Goal: Task Accomplishment & Management: Use online tool/utility

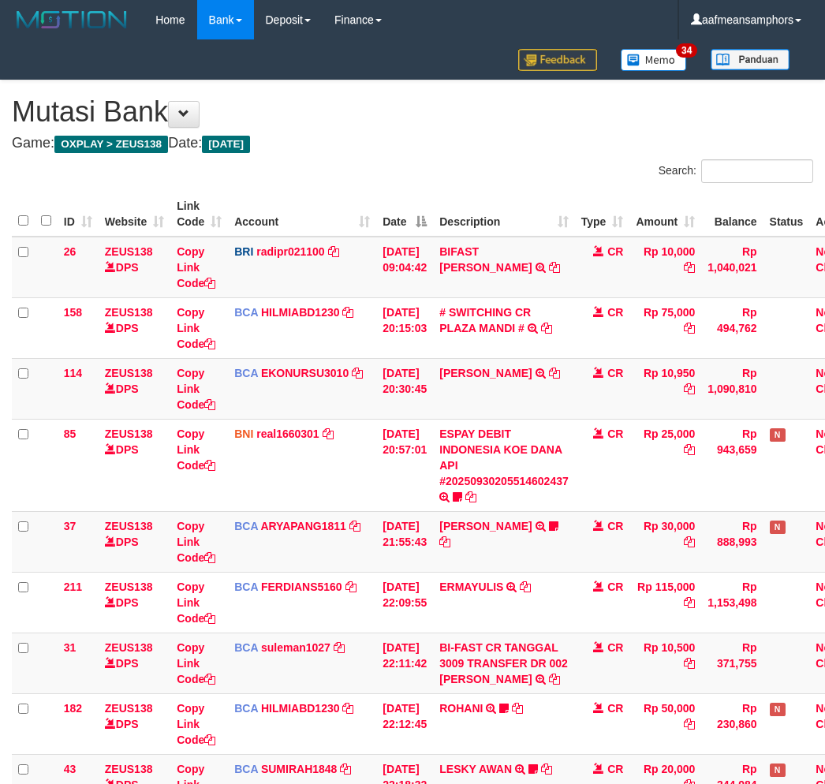
scroll to position [459, 0]
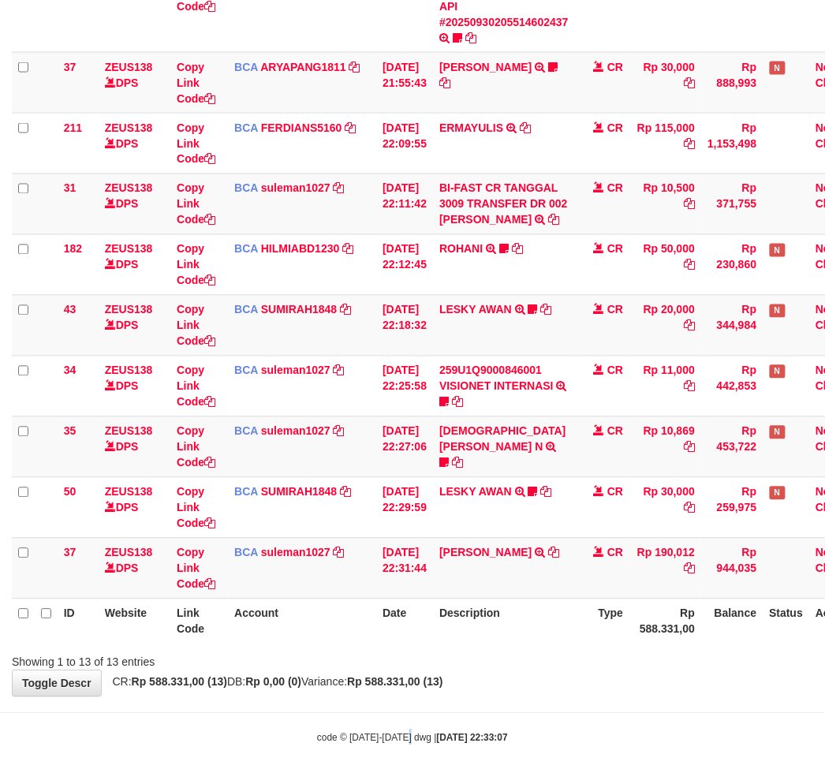
click at [410, 730] on div "code © 2012-2018 dwg | 2025/09/30 22:33:07" at bounding box center [412, 738] width 825 height 16
click at [467, 707] on body "Toggle navigation Home Bank Account List Load By Website Group [OXPLAY] ZEUS138…" at bounding box center [412, 163] width 825 height 1244
drag, startPoint x: 467, startPoint y: 707, endPoint x: 476, endPoint y: 701, distance: 11.4
click at [468, 706] on body "Toggle navigation Home Bank Account List Load By Website Group [OXPLAY] ZEUS138…" at bounding box center [412, 163] width 825 height 1244
click at [485, 695] on div "**********" at bounding box center [412, 158] width 825 height 1075
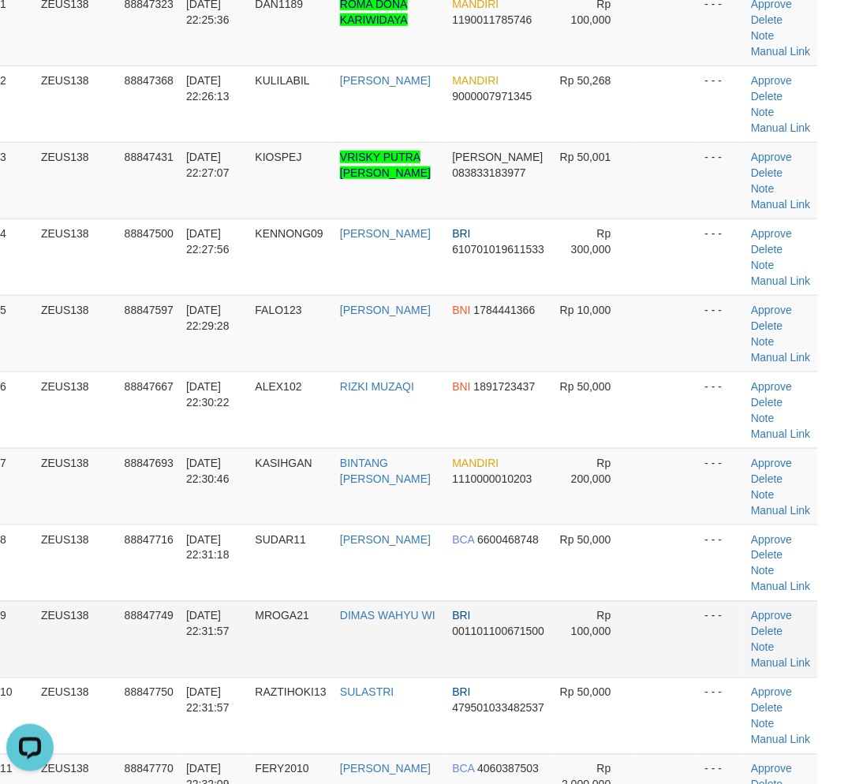
drag, startPoint x: 324, startPoint y: 644, endPoint x: 4, endPoint y: 652, distance: 320.4
click at [323, 644] on td "MROGA21" at bounding box center [291, 639] width 85 height 77
click at [324, 619] on td "MROGA21" at bounding box center [291, 639] width 85 height 77
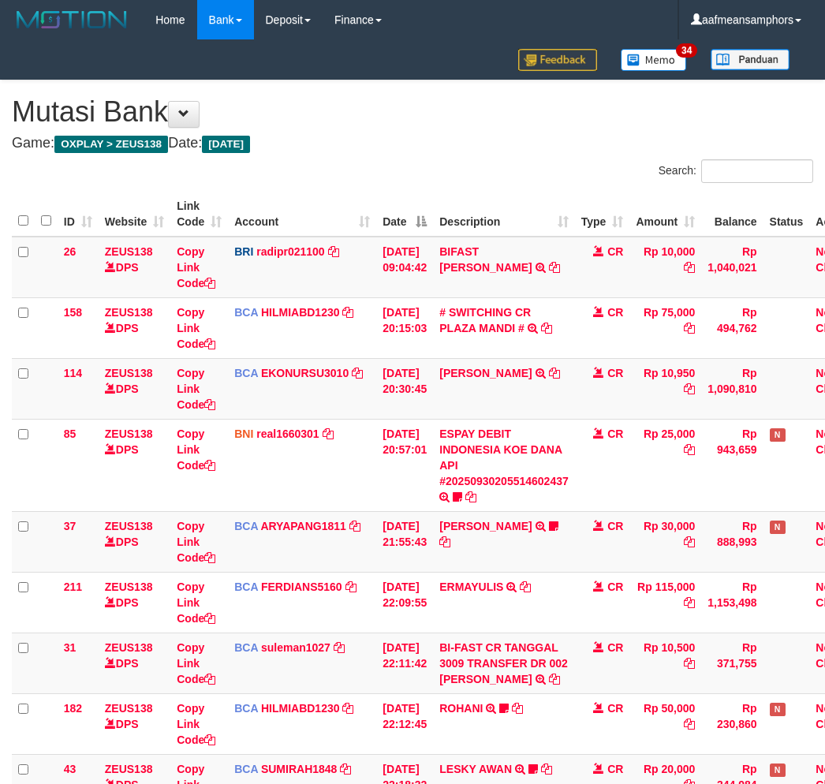
scroll to position [459, 0]
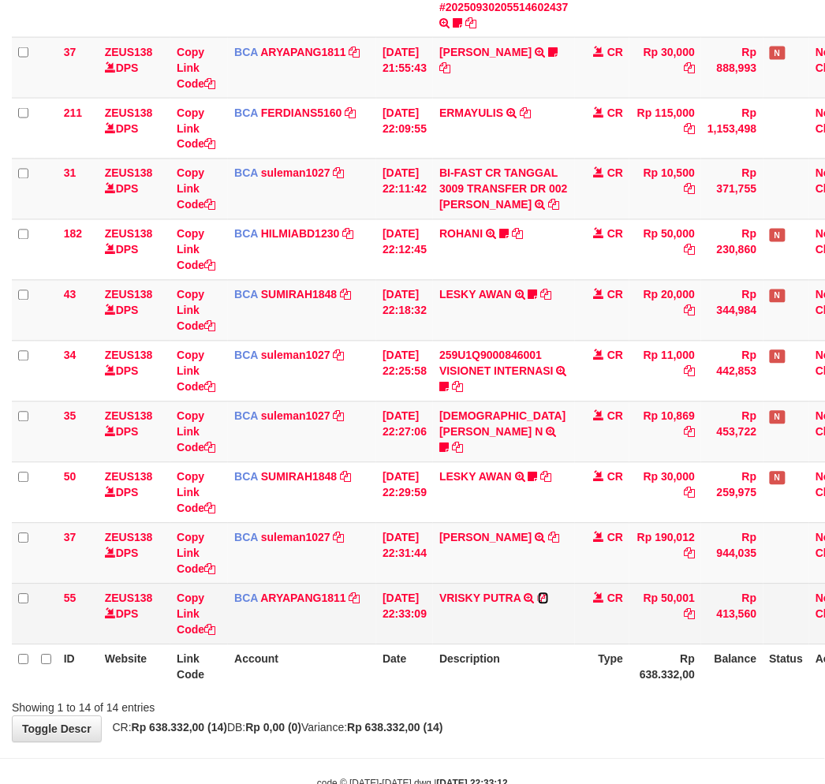
click at [549, 594] on icon at bounding box center [543, 598] width 11 height 11
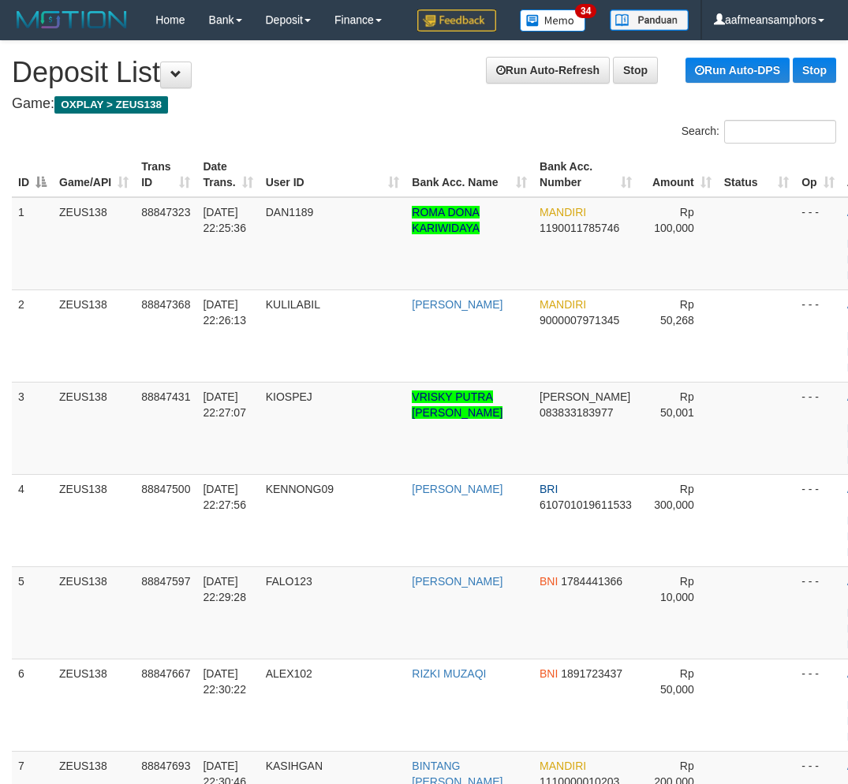
scroll to position [208, 18]
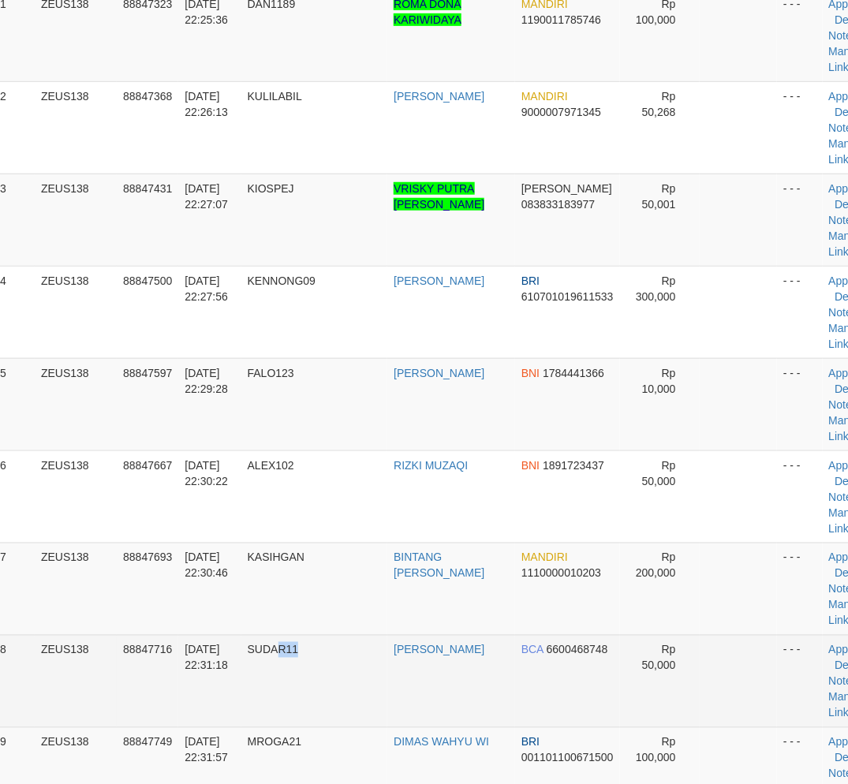
click at [364, 686] on td "SUDAR11" at bounding box center [314, 681] width 147 height 92
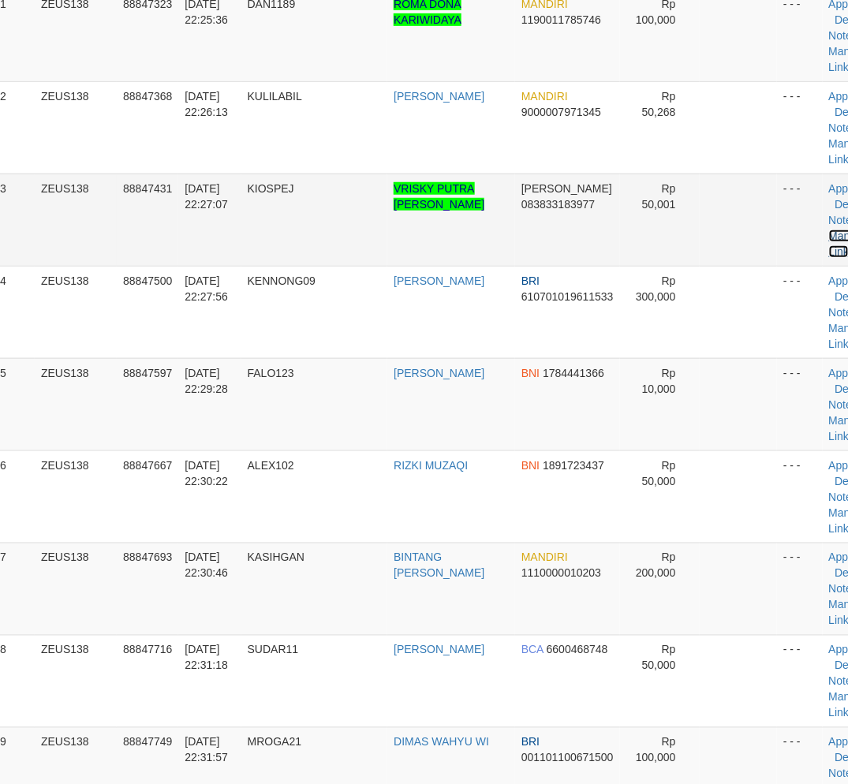
click at [829, 251] on link "Manual Link" at bounding box center [847, 244] width 36 height 28
click at [829, 248] on link "Manual Link" at bounding box center [847, 244] width 36 height 28
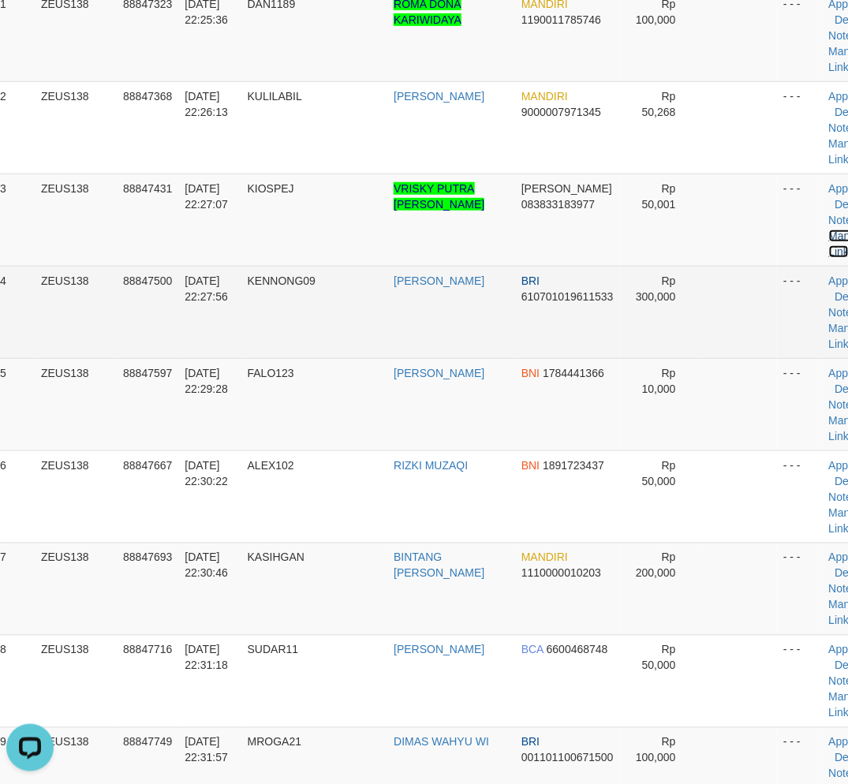
click at [829, 230] on link "Manual Link" at bounding box center [847, 244] width 36 height 28
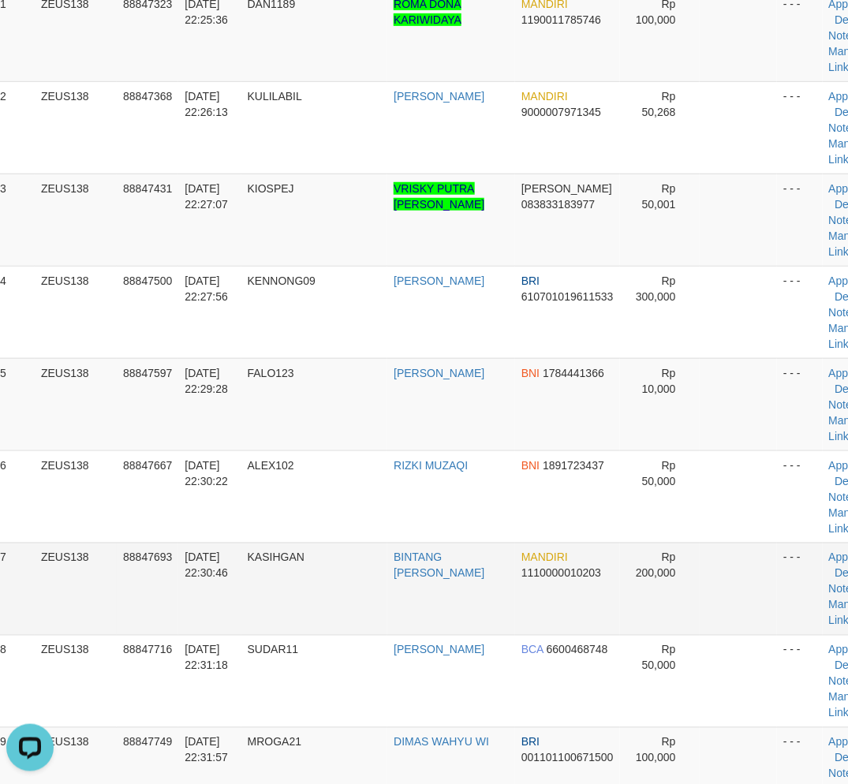
drag, startPoint x: 254, startPoint y: 630, endPoint x: 77, endPoint y: 624, distance: 177.6
click at [245, 630] on tr "7 ZEUS138 88847693 30/09/2025 22:30:46 KASIHGAN BINTANG MARGANI MANDIRI 1110000…" at bounding box center [440, 589] width 893 height 92
drag, startPoint x: 297, startPoint y: 562, endPoint x: 2, endPoint y: 566, distance: 295.1
click at [297, 562] on td "KASIHGAN" at bounding box center [314, 589] width 147 height 92
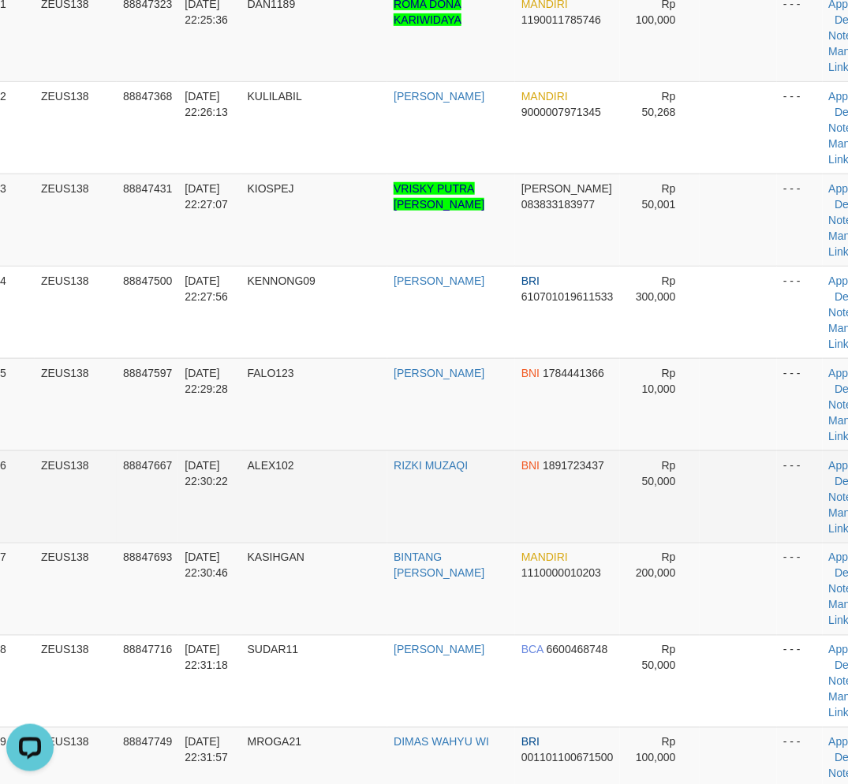
click at [177, 531] on td "88847667" at bounding box center [148, 496] width 62 height 92
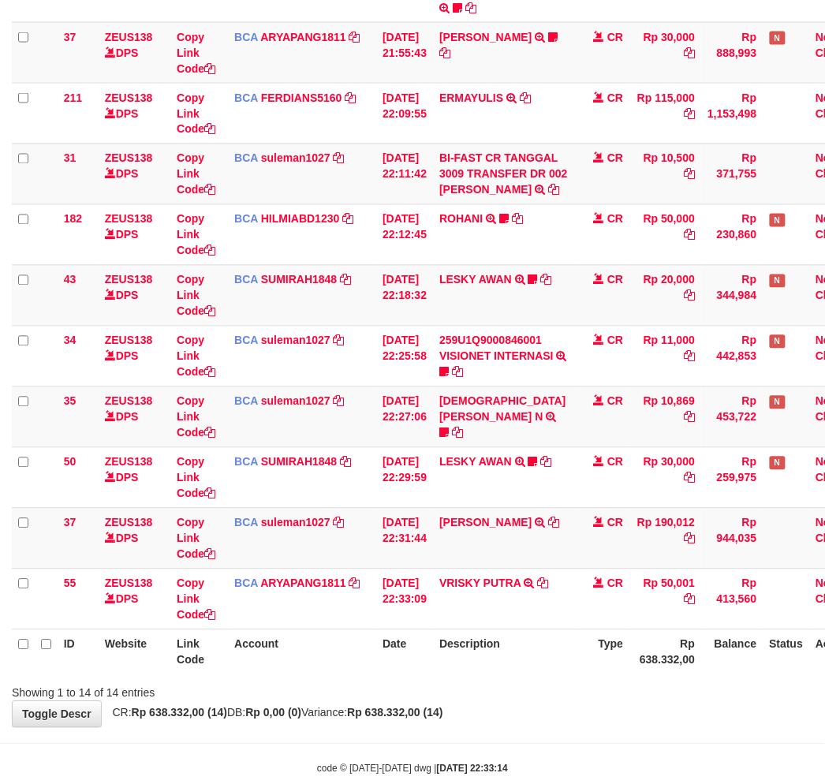
scroll to position [474, 0]
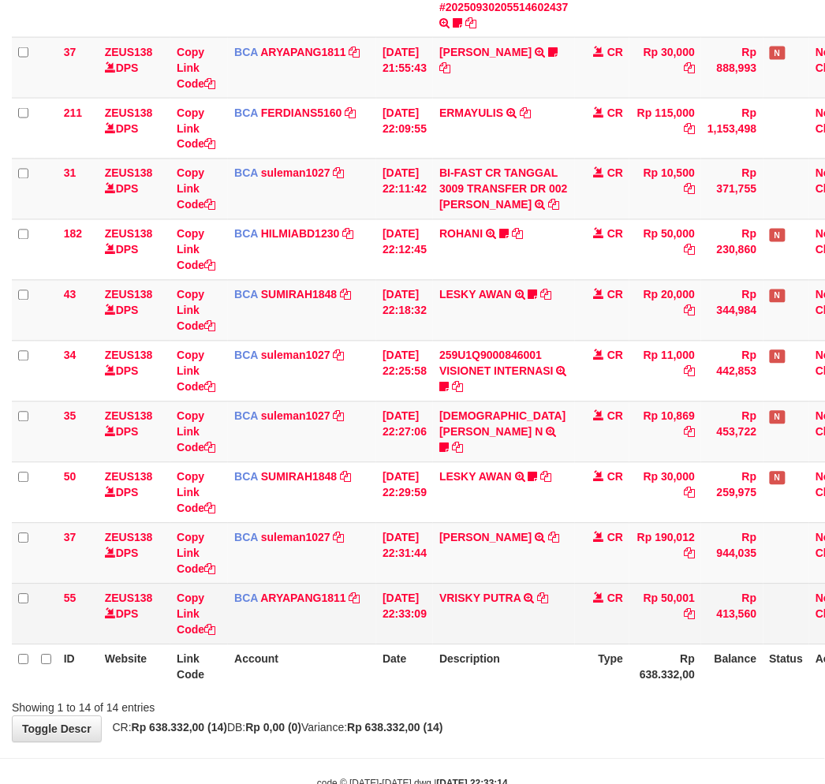
drag, startPoint x: 633, startPoint y: 686, endPoint x: 468, endPoint y: 625, distance: 176.0
click at [615, 678] on th "Type" at bounding box center [602, 666] width 55 height 45
click at [186, 607] on link "Copy Link Code" at bounding box center [196, 614] width 39 height 44
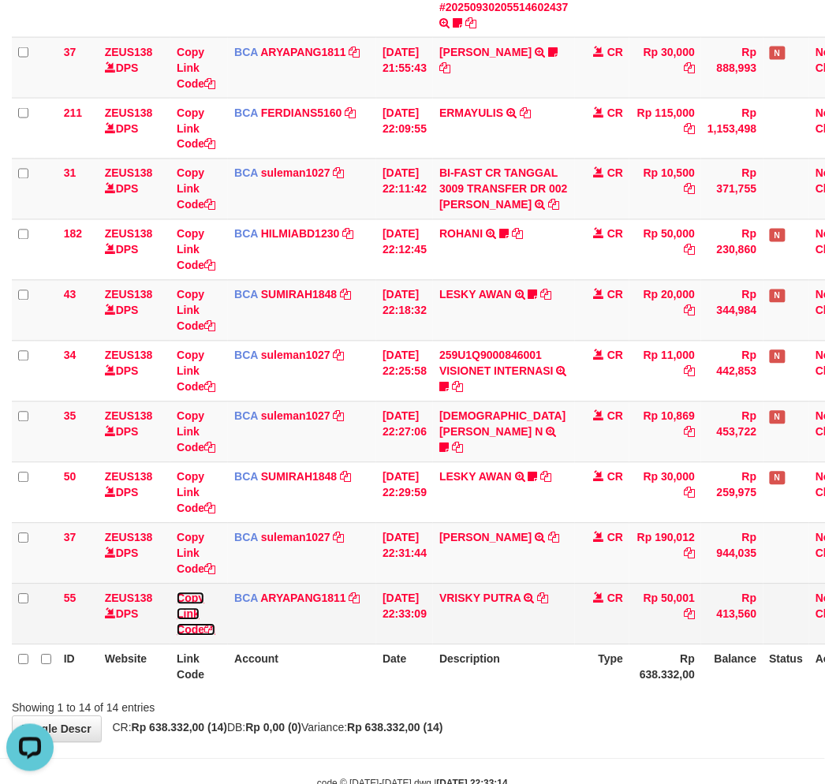
click at [185, 607] on link "Copy Link Code" at bounding box center [196, 614] width 39 height 44
click at [575, 620] on td "VRISKY PUTRA TRSF E-BANKING CR 3009/FTSCY/WS95051 50001.002025093074774835 TRFD…" at bounding box center [504, 614] width 142 height 61
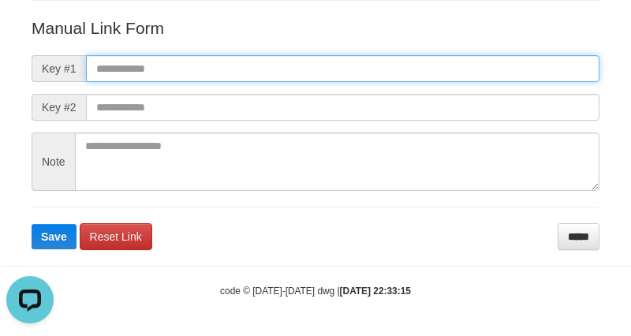
paste input "**********"
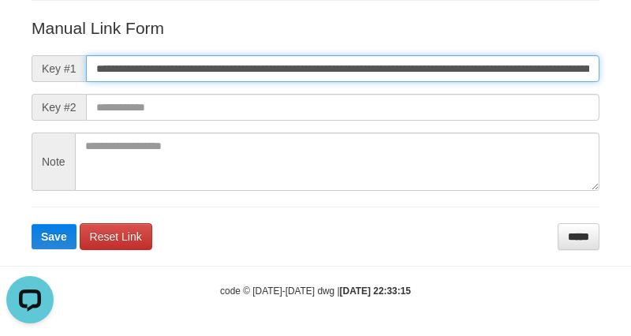
click at [430, 74] on input "**********" at bounding box center [343, 68] width 514 height 27
type input "**********"
click at [32, 224] on button "Save" at bounding box center [54, 236] width 45 height 25
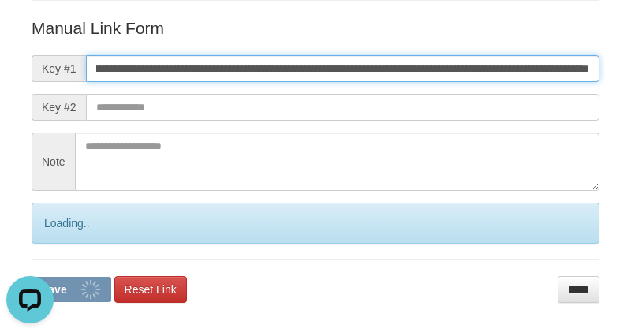
click at [32, 277] on button "Save" at bounding box center [72, 289] width 80 height 25
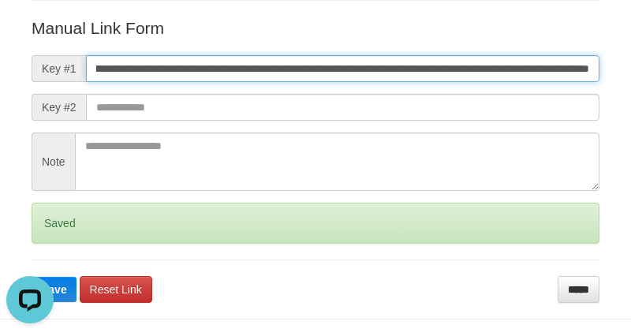
click at [32, 277] on button "Save" at bounding box center [54, 289] width 45 height 25
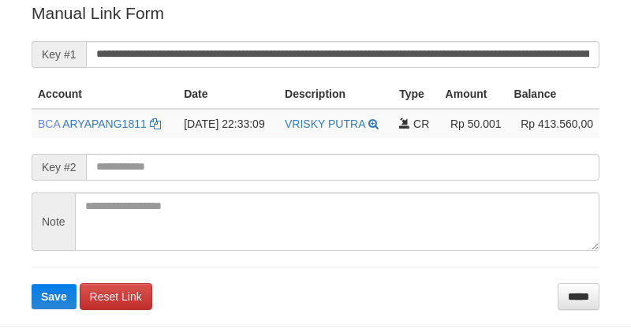
click at [440, 71] on form "**********" at bounding box center [316, 156] width 568 height 308
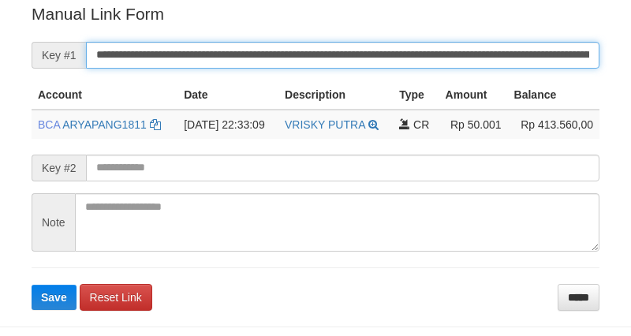
click at [32, 285] on button "Save" at bounding box center [54, 297] width 45 height 25
click at [424, 47] on input "**********" at bounding box center [343, 55] width 514 height 27
click at [32, 285] on button "Save" at bounding box center [54, 297] width 45 height 25
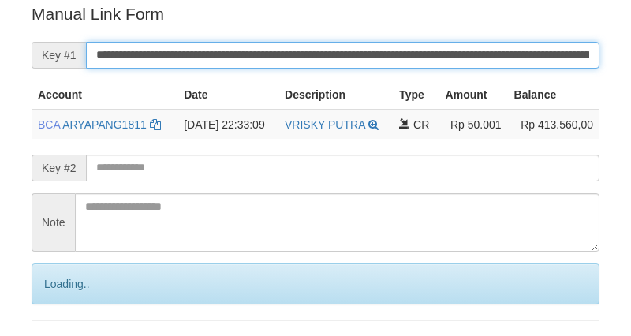
click at [424, 47] on input "**********" at bounding box center [343, 55] width 514 height 27
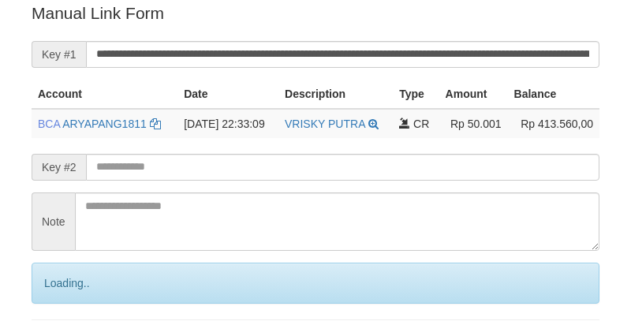
click at [424, 47] on input "**********" at bounding box center [343, 54] width 514 height 27
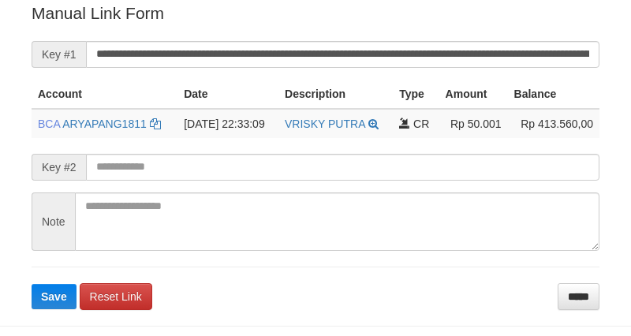
click at [32, 284] on button "Save" at bounding box center [54, 296] width 45 height 25
click at [387, 46] on input "**********" at bounding box center [343, 54] width 514 height 27
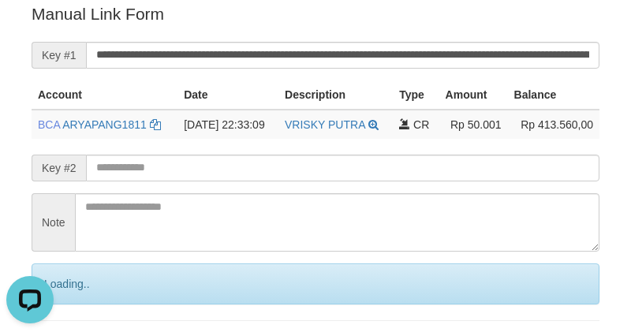
click at [375, 64] on input "**********" at bounding box center [343, 55] width 514 height 27
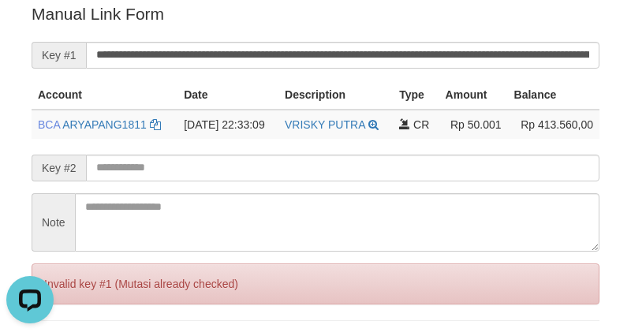
click at [375, 58] on input "**********" at bounding box center [343, 55] width 514 height 27
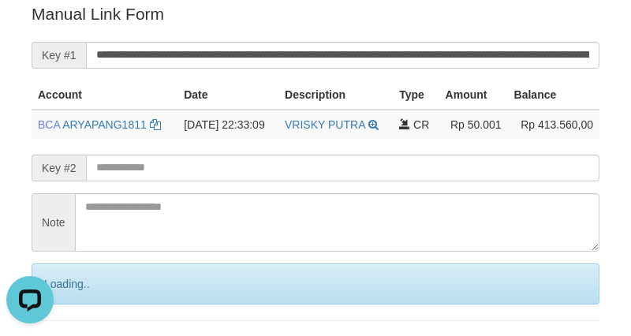
click at [375, 58] on input "**********" at bounding box center [343, 55] width 514 height 27
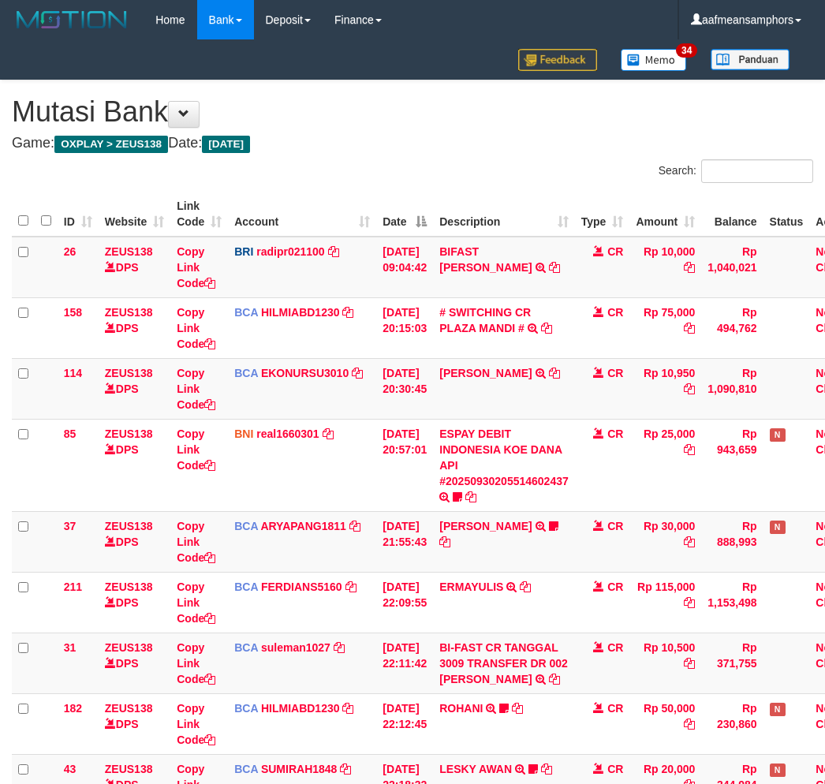
scroll to position [459, 0]
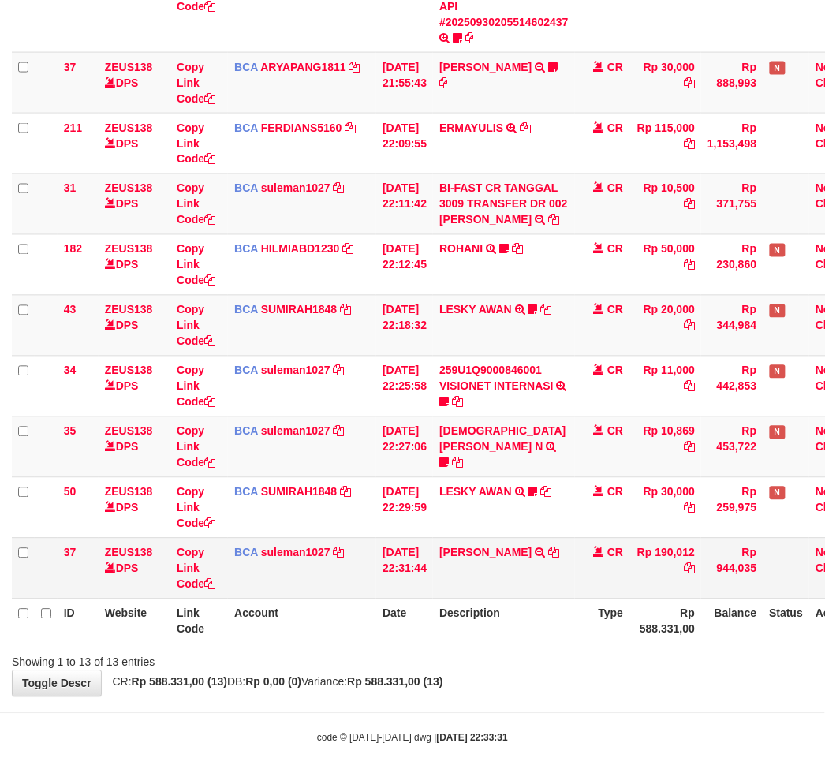
click at [533, 588] on td "[PERSON_NAME] TRSF E-BANKING CR 3009/FTSCY/WS95031 190012.00[PERSON_NAME]" at bounding box center [504, 568] width 142 height 61
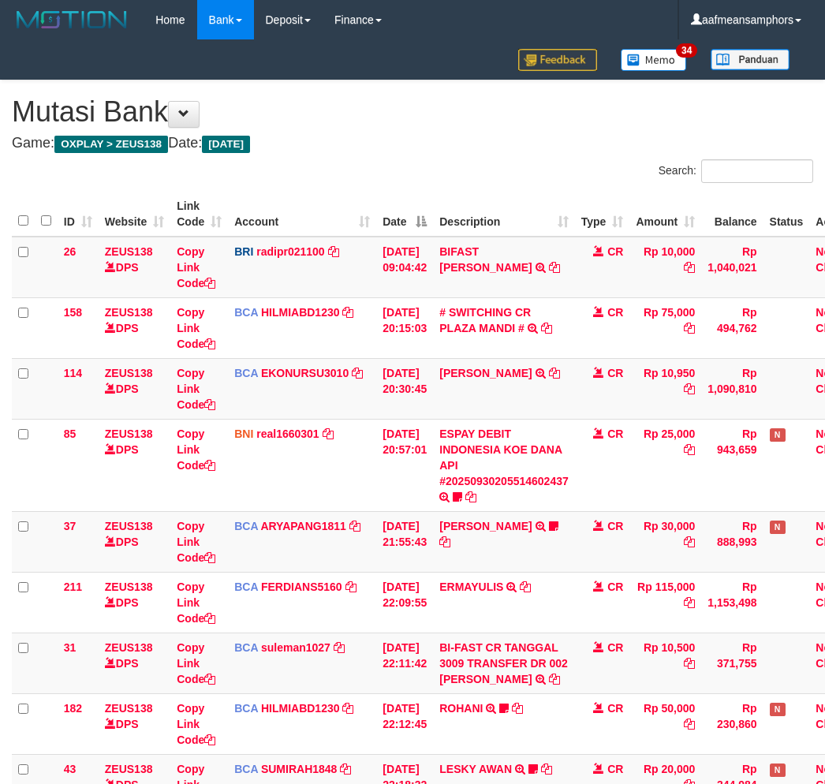
scroll to position [459, 0]
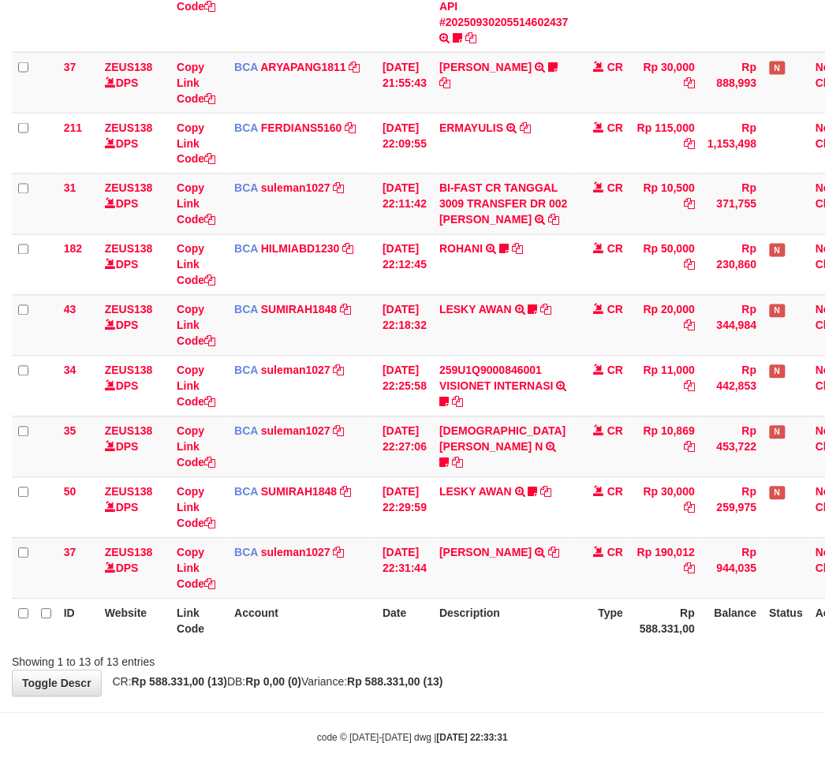
drag, startPoint x: 0, startPoint y: 0, endPoint x: 540, endPoint y: 578, distance: 791.4
click at [517, 581] on td "YAN ADITYA RAFLIAL TRSF E-BANKING CR 3009/FTSCY/WS95031 190012.00YAN ADITYA RAF…" at bounding box center [504, 568] width 142 height 61
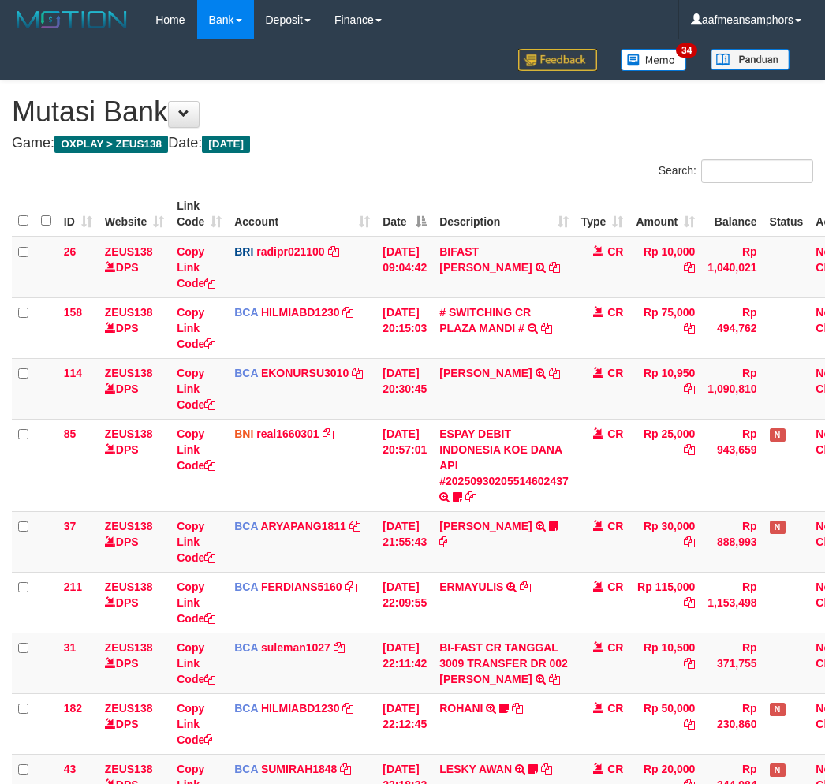
scroll to position [459, 0]
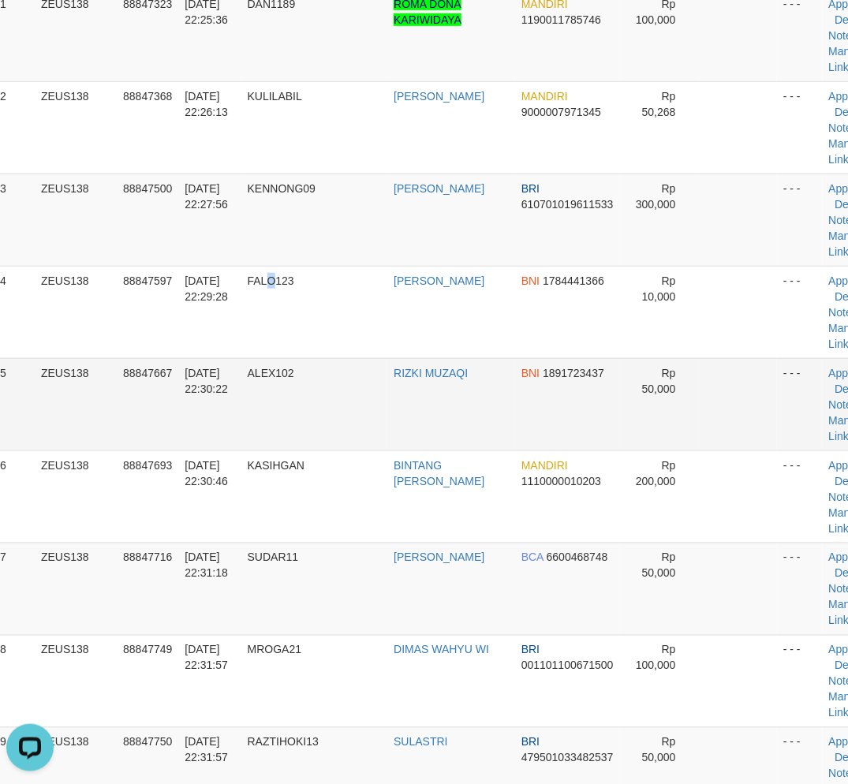
drag, startPoint x: 277, startPoint y: 328, endPoint x: 50, endPoint y: 446, distance: 255.1
click at [273, 332] on td "FALO123" at bounding box center [314, 312] width 147 height 92
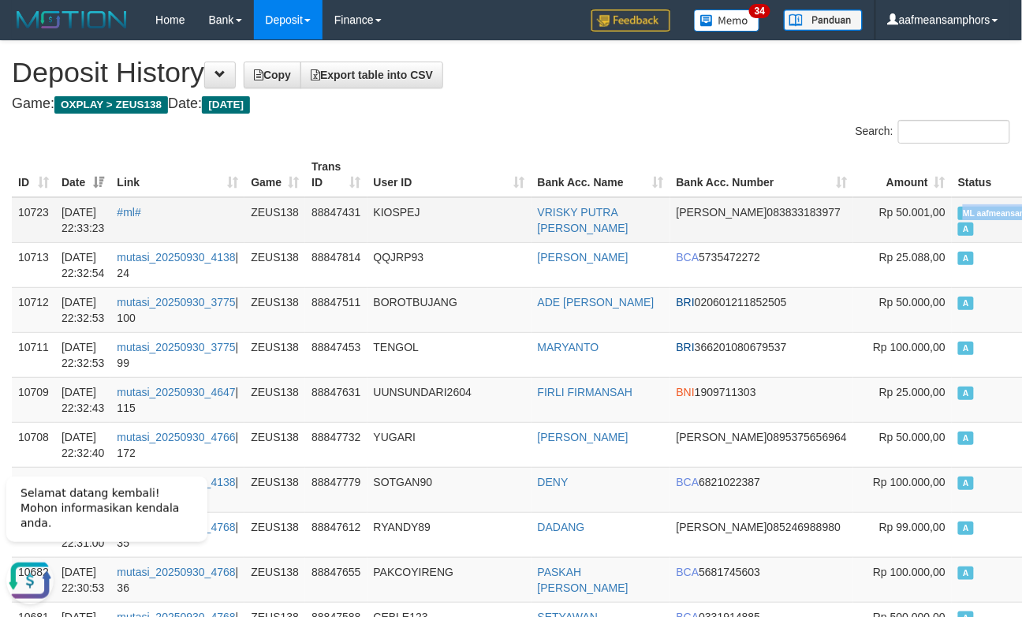
copy span "ML aafmeansam"
drag, startPoint x: 885, startPoint y: 211, endPoint x: 955, endPoint y: 213, distance: 70.2
click at [955, 213] on td "ML aafmeansamphors A" at bounding box center [1010, 220] width 116 height 46
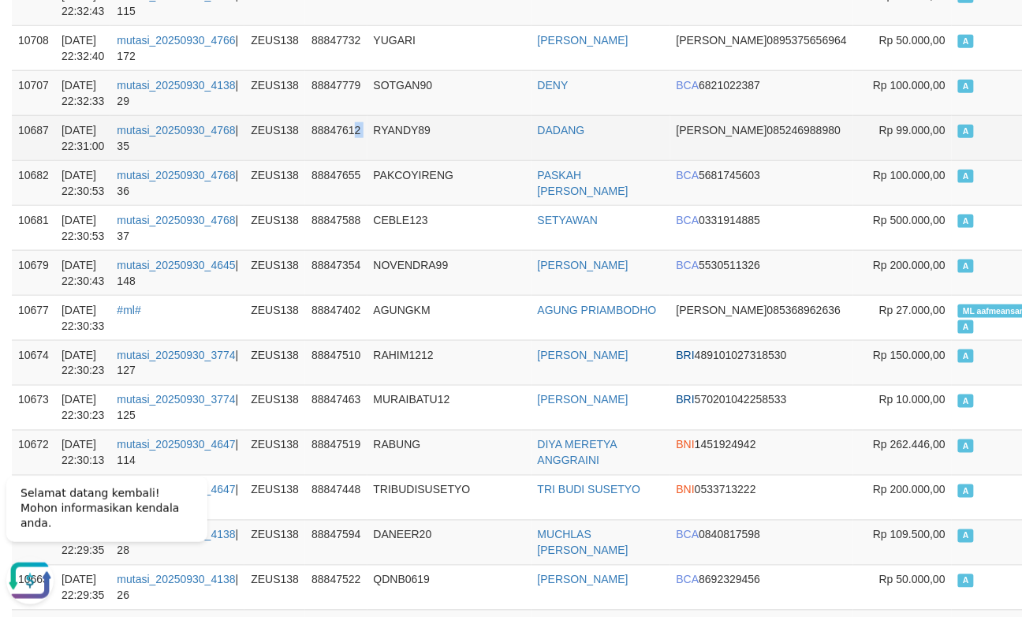
click at [364, 128] on tr "10687 30/09/2025 22:31:00 mutasi_20250930_4768 | 35 ZEUS138 88847612 RYANDY89 D…" at bounding box center [599, 137] width 1175 height 45
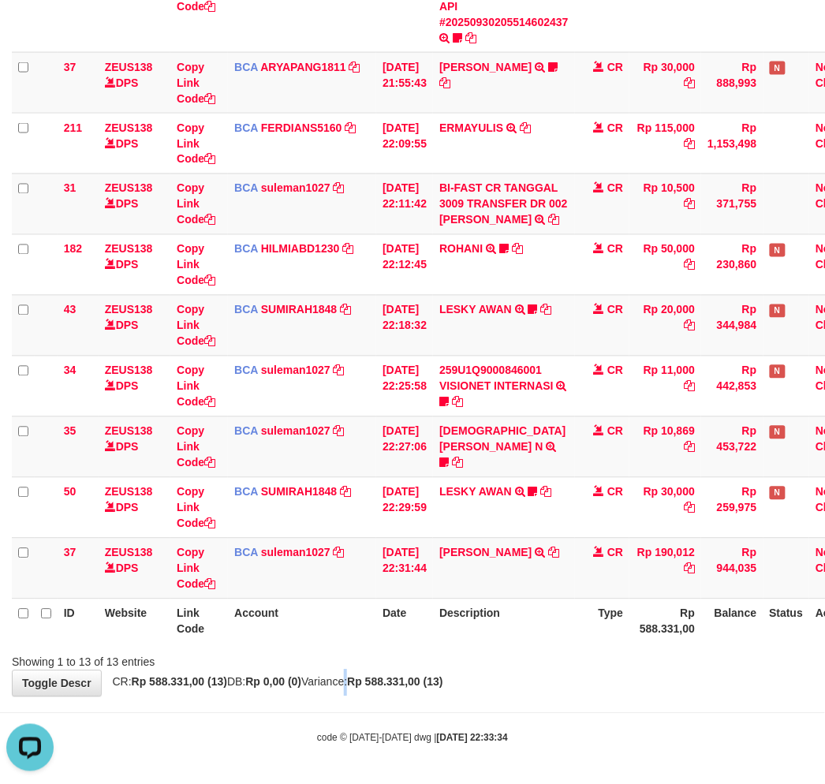
click at [356, 690] on div "**********" at bounding box center [412, 158] width 825 height 1075
click at [372, 687] on span "CR: Rp 588.331,00 (13) DB: Rp 0,00 (0) Variance: Rp 588.331,00 (13)" at bounding box center [274, 682] width 338 height 13
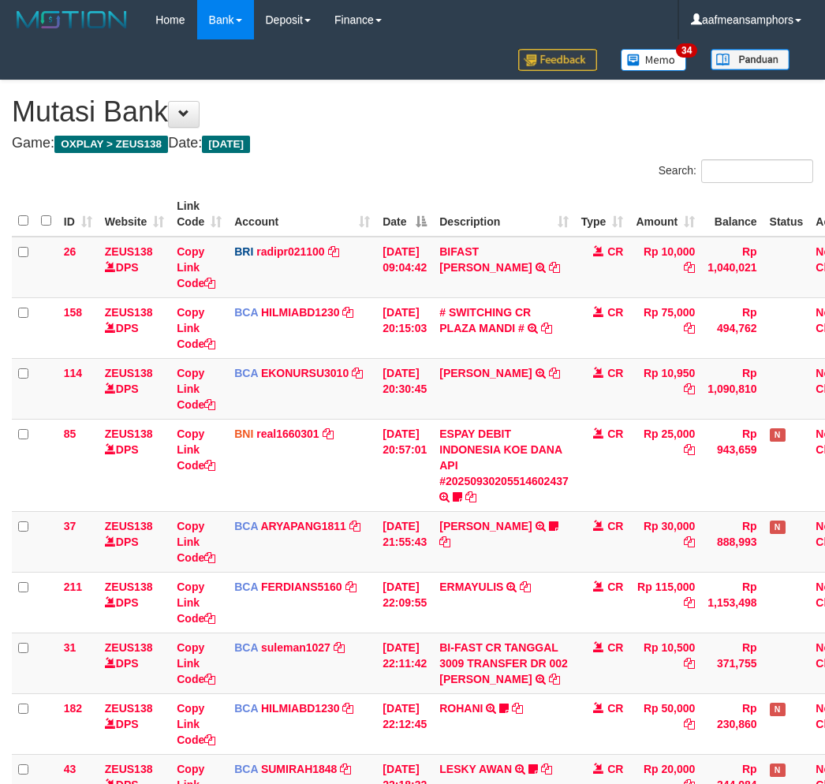
scroll to position [459, 0]
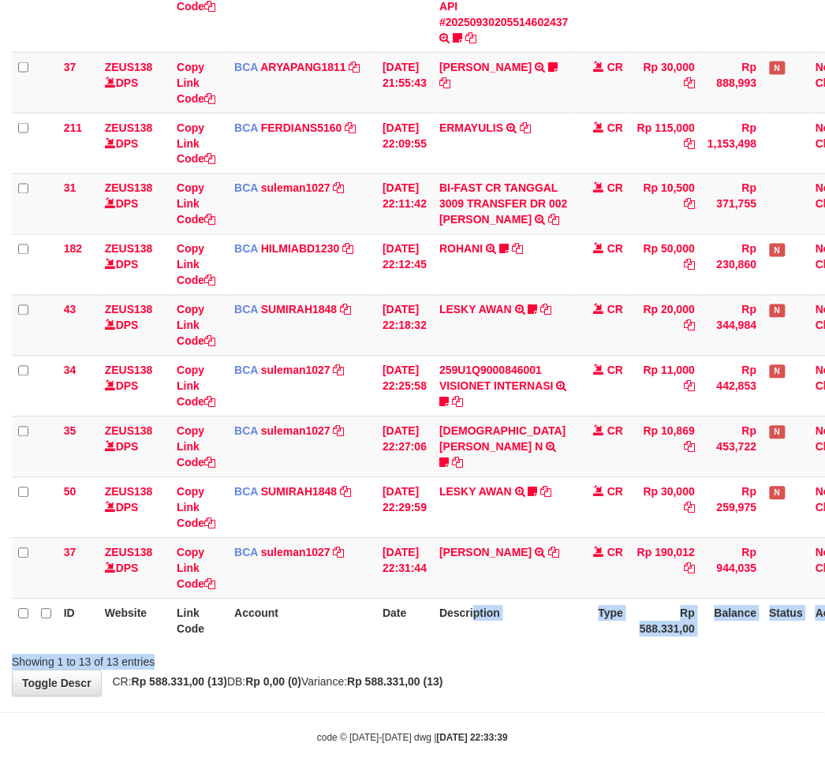
drag, startPoint x: 470, startPoint y: 651, endPoint x: 836, endPoint y: 598, distance: 369.8
click at [466, 657] on div "Search: ID Website Link Code Account Date Description Type Amount Balance Statu…" at bounding box center [412, 185] width 801 height 970
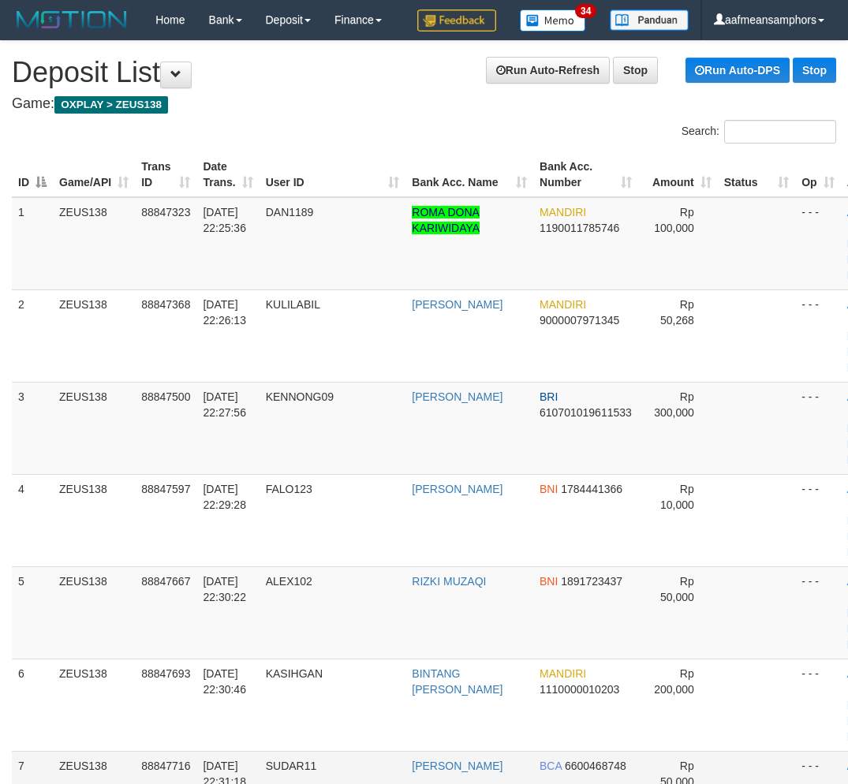
scroll to position [208, 18]
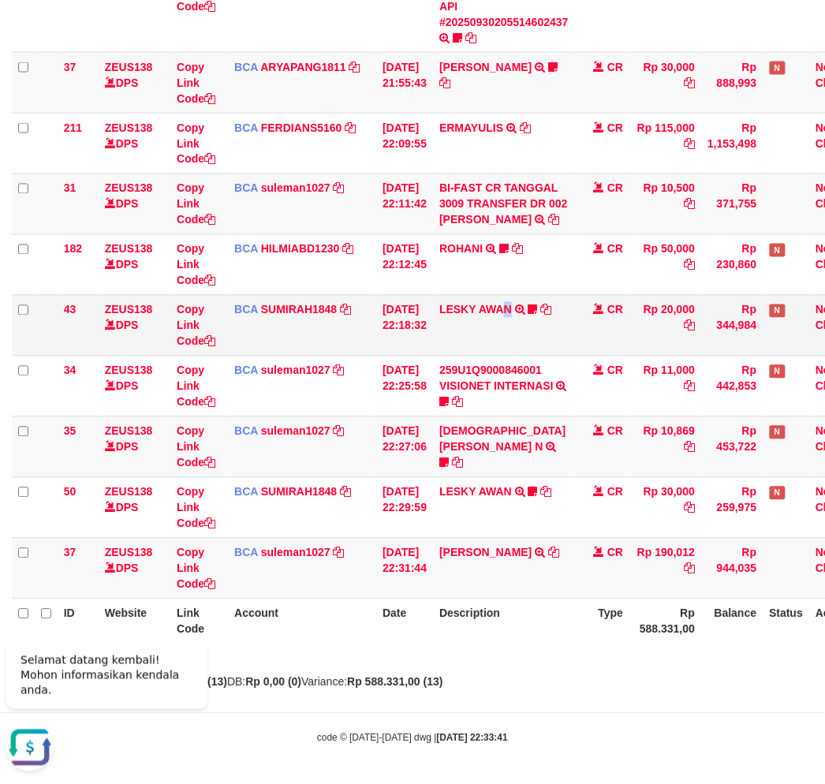
click at [517, 321] on td "LESKY AWAN TRSF E-BANKING CR 3009/FTSCY/WS95031 20000.00LESKY AWAN LESKY0927" at bounding box center [504, 325] width 142 height 61
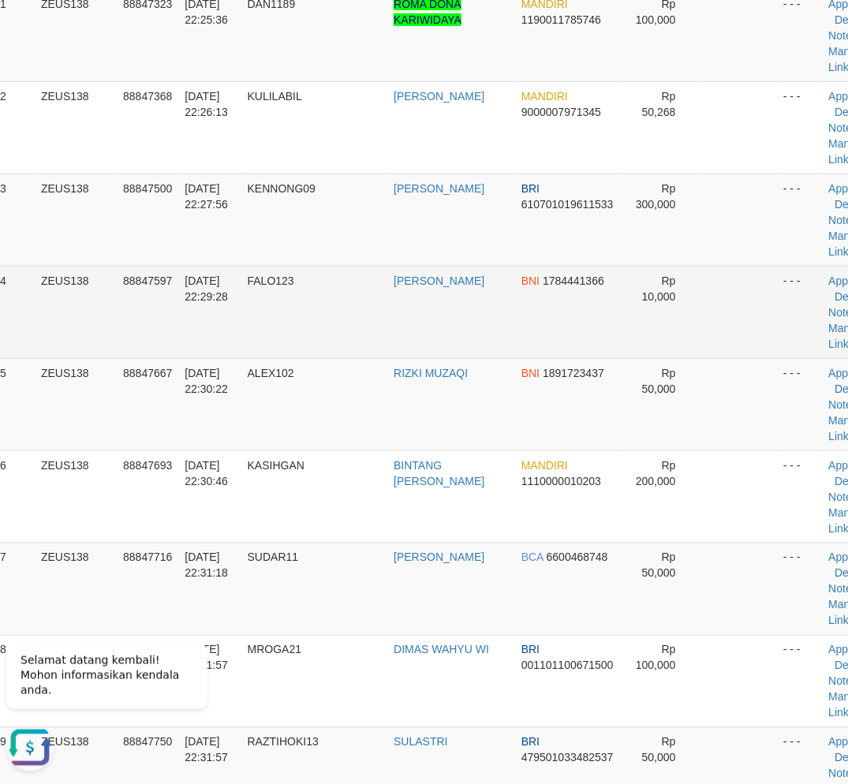
drag, startPoint x: 336, startPoint y: 327, endPoint x: 321, endPoint y: 322, distance: 16.0
click at [328, 325] on td "FALO123" at bounding box center [314, 312] width 147 height 92
click at [321, 322] on td "FALO123" at bounding box center [314, 312] width 147 height 92
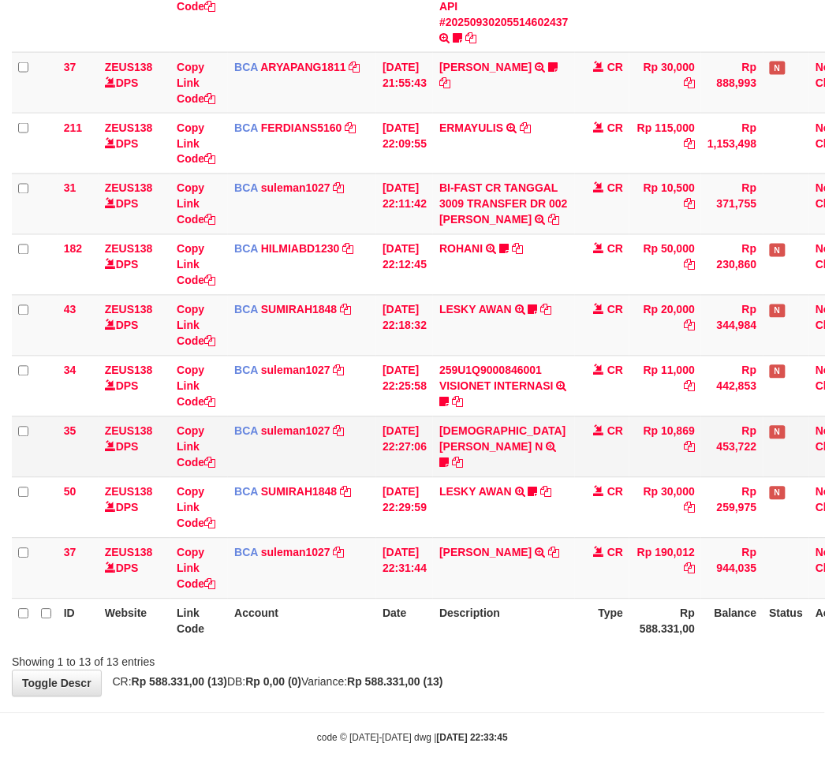
scroll to position [459, 0]
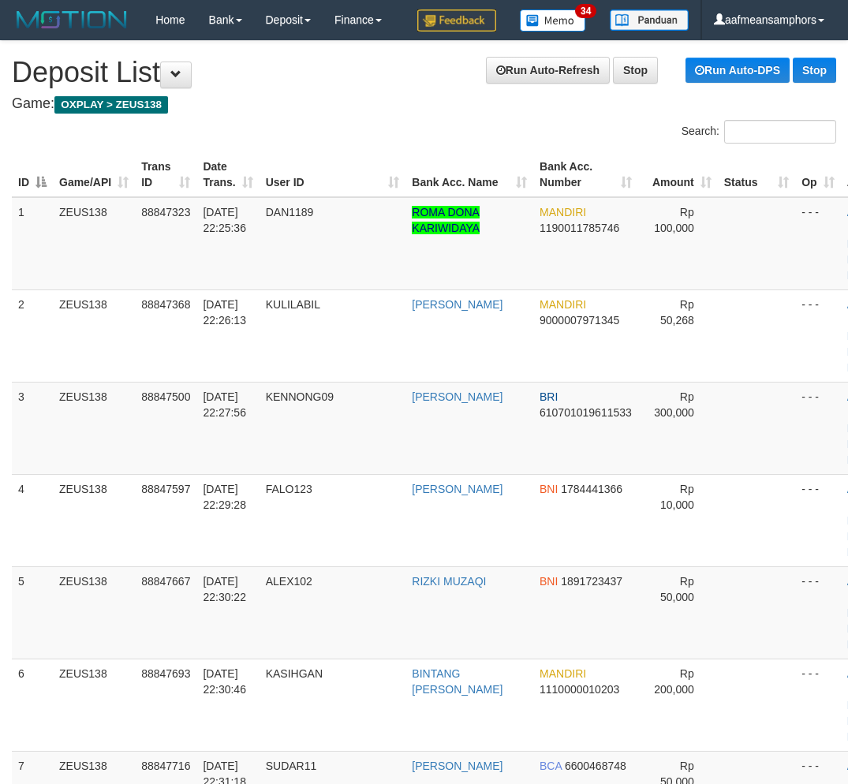
scroll to position [208, 18]
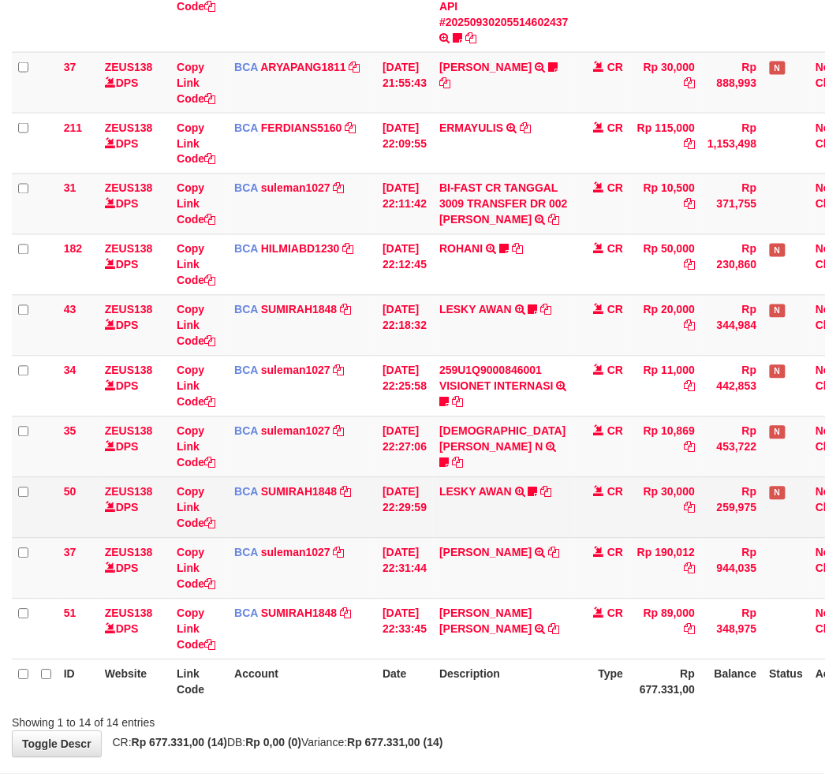
click at [565, 477] on td "LESKY AWAN TRSF E-BANKING CR 3009/FTSCY/WS95031 30000.00LESKY AWAN LESKY0927" at bounding box center [504, 507] width 142 height 61
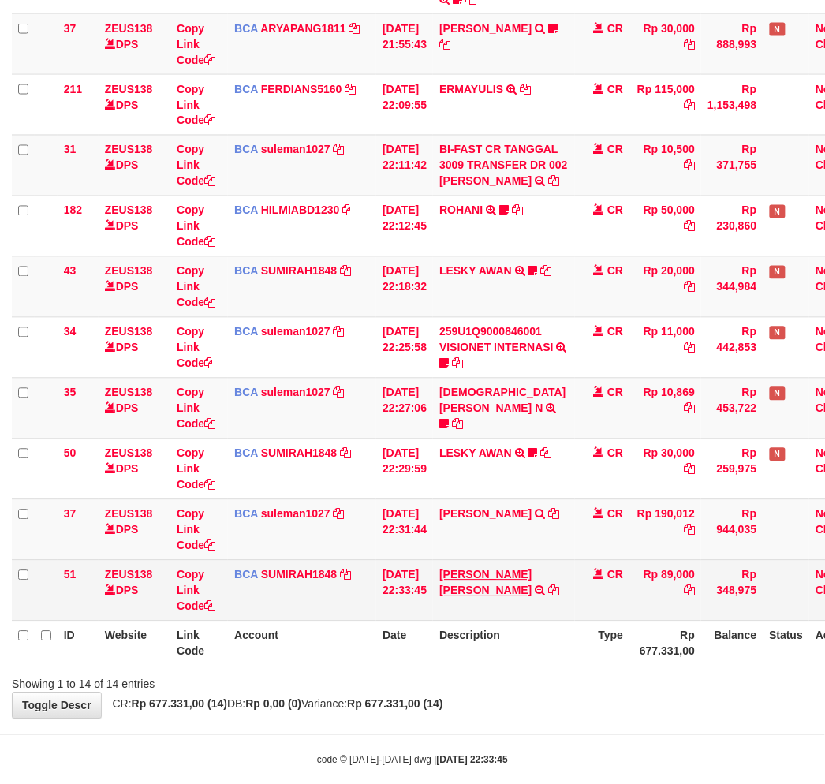
scroll to position [519, 0]
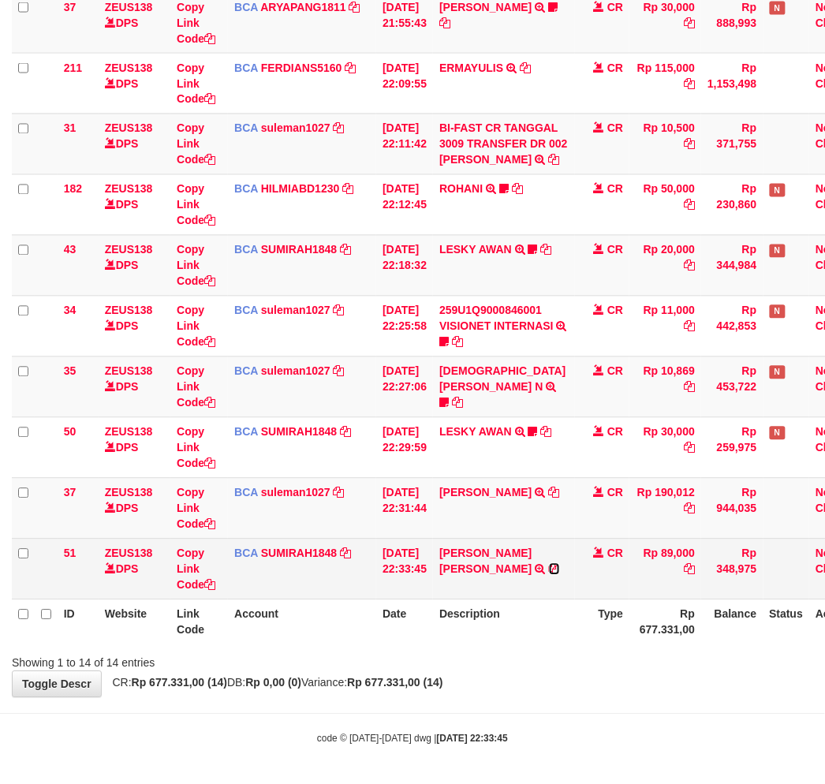
click at [549, 566] on icon at bounding box center [554, 569] width 11 height 11
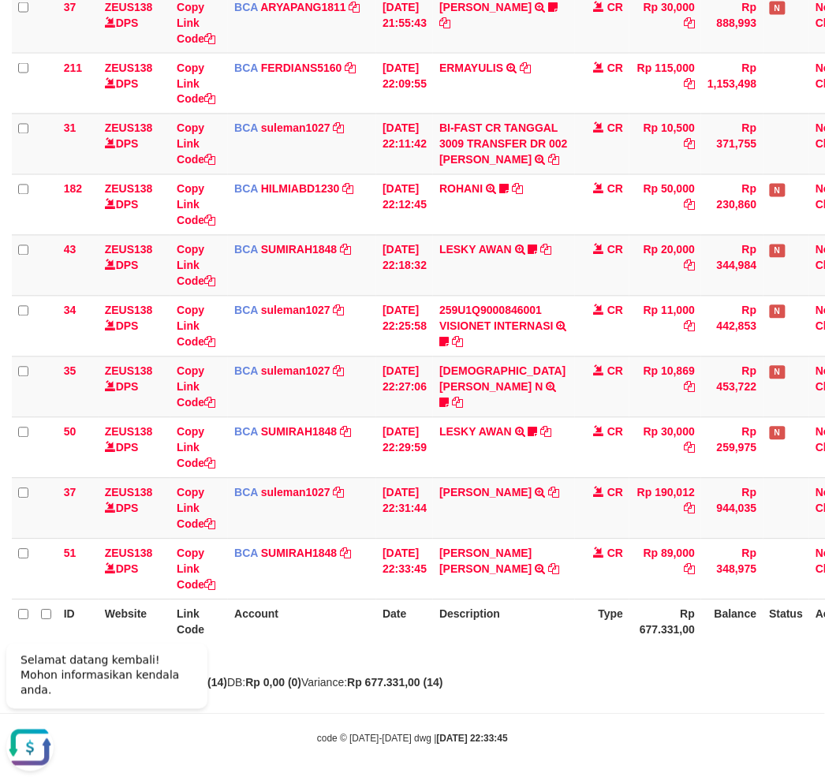
scroll to position [0, 0]
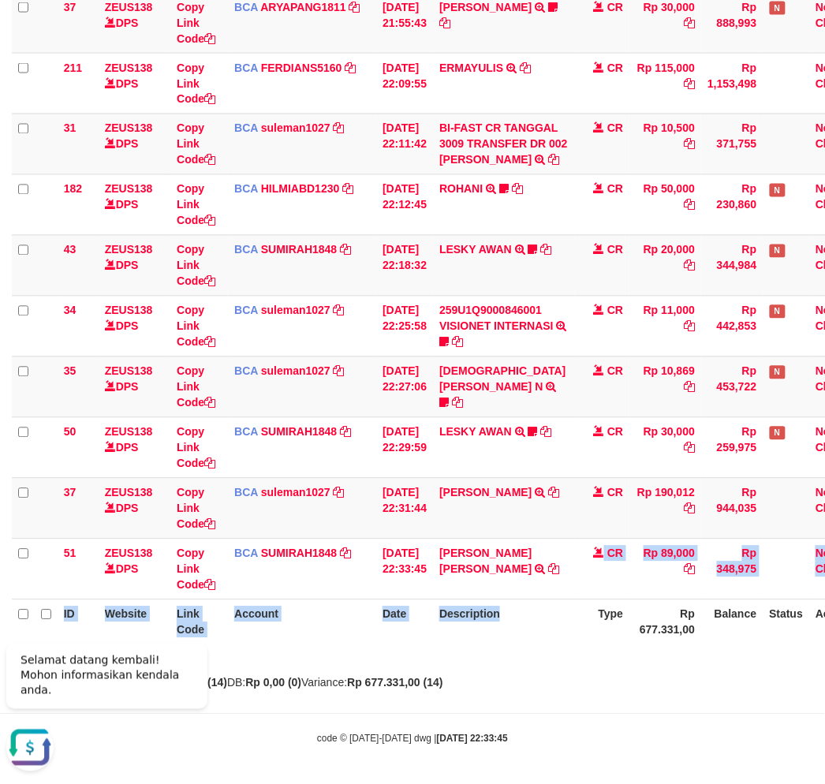
click at [508, 597] on table "ID Website Link Code Account Date Description Type Amount Balance Status Action…" at bounding box center [443, 159] width 862 height 972
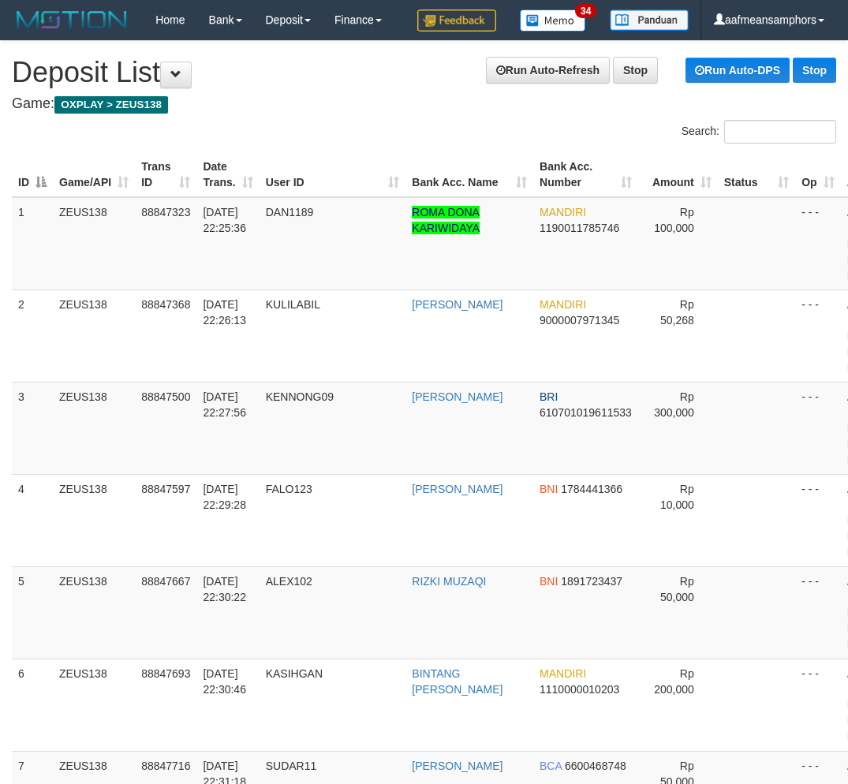
scroll to position [208, 18]
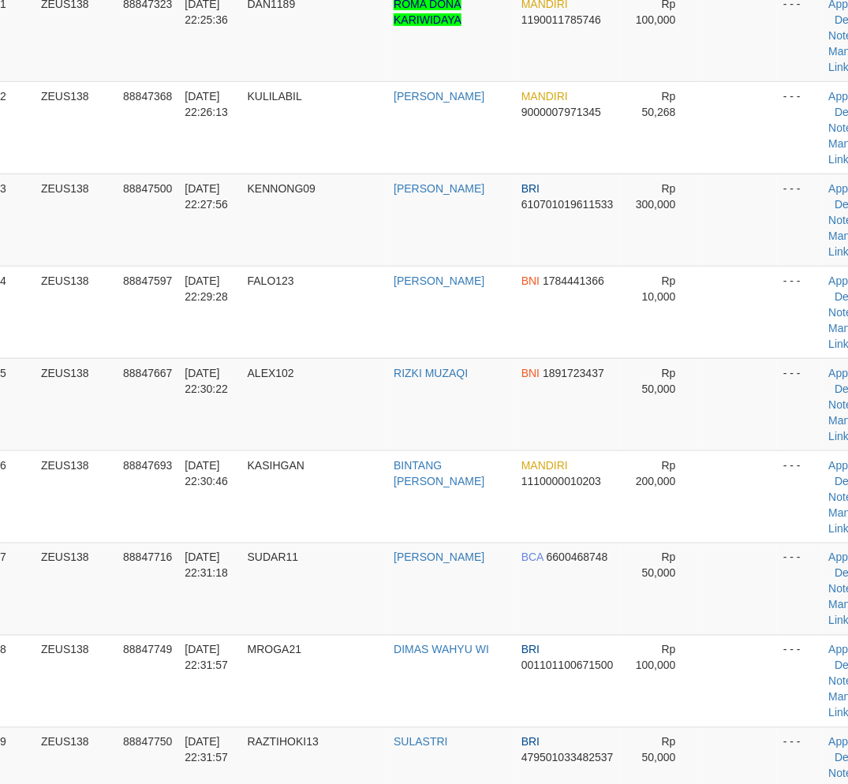
click at [415, 595] on tr "7 ZEUS138 88847716 [DATE] 22:31:18 SUDAR11 [PERSON_NAME] BCA 6600468748 Rp 50,0…" at bounding box center [440, 589] width 893 height 92
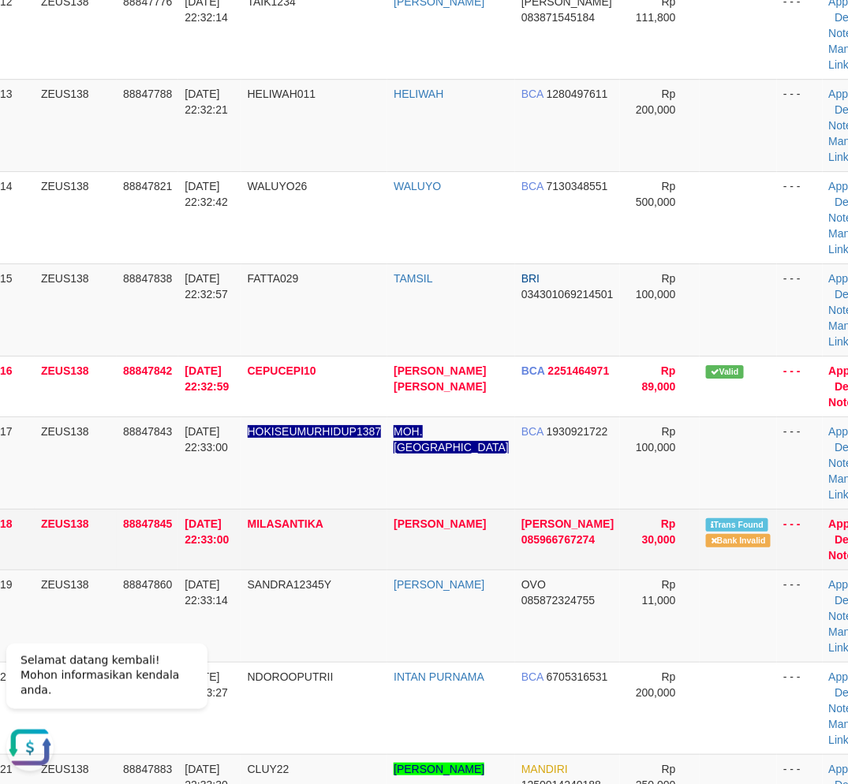
scroll to position [0, 0]
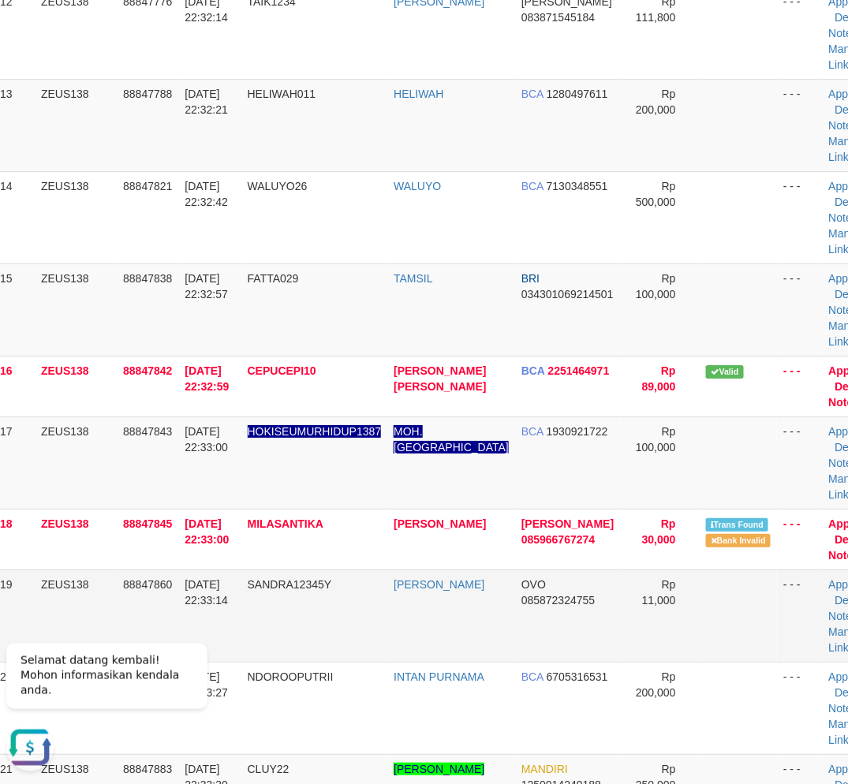
drag, startPoint x: 213, startPoint y: 611, endPoint x: 224, endPoint y: 611, distance: 11.0
click at [224, 607] on span "30/09/2025 22:33:14" at bounding box center [206, 592] width 43 height 28
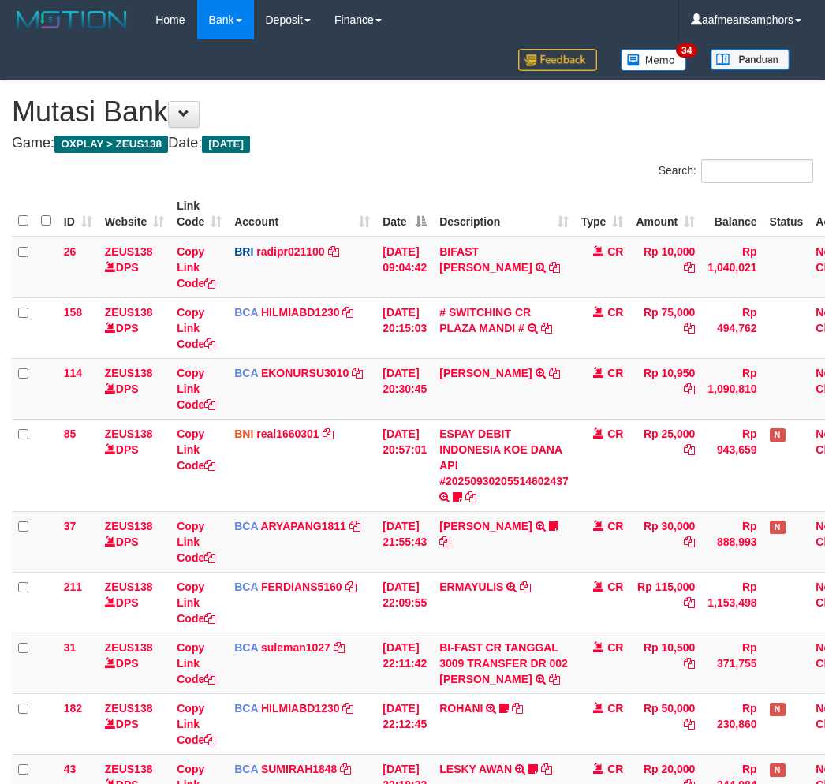
scroll to position [518, 0]
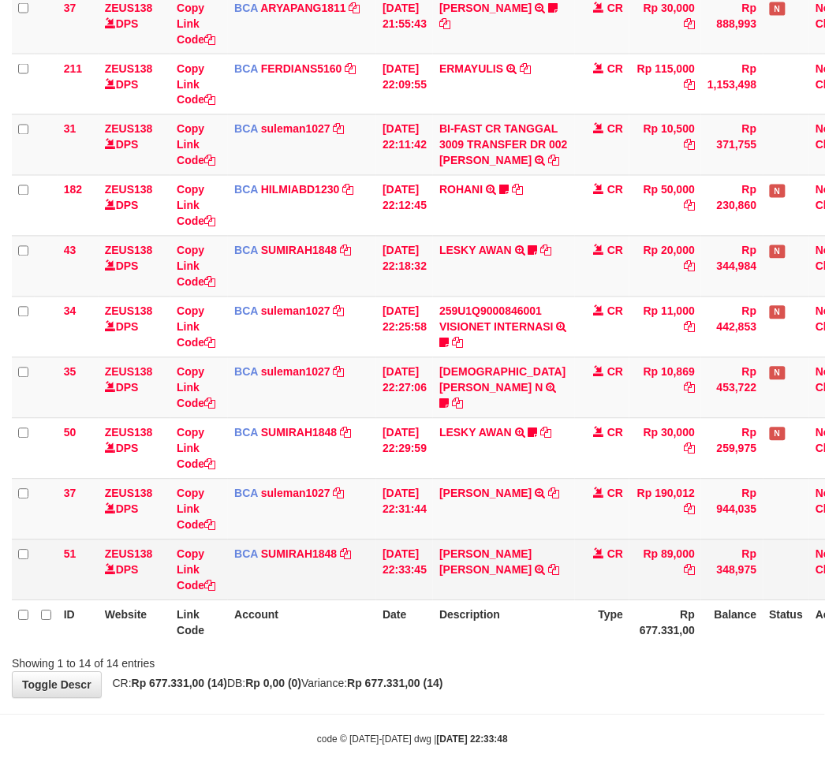
click at [510, 590] on td "[PERSON_NAME] [PERSON_NAME] E-BANKING CR 3009/FTSCY/WS95271 89000.00[PERSON_NAM…" at bounding box center [504, 570] width 142 height 61
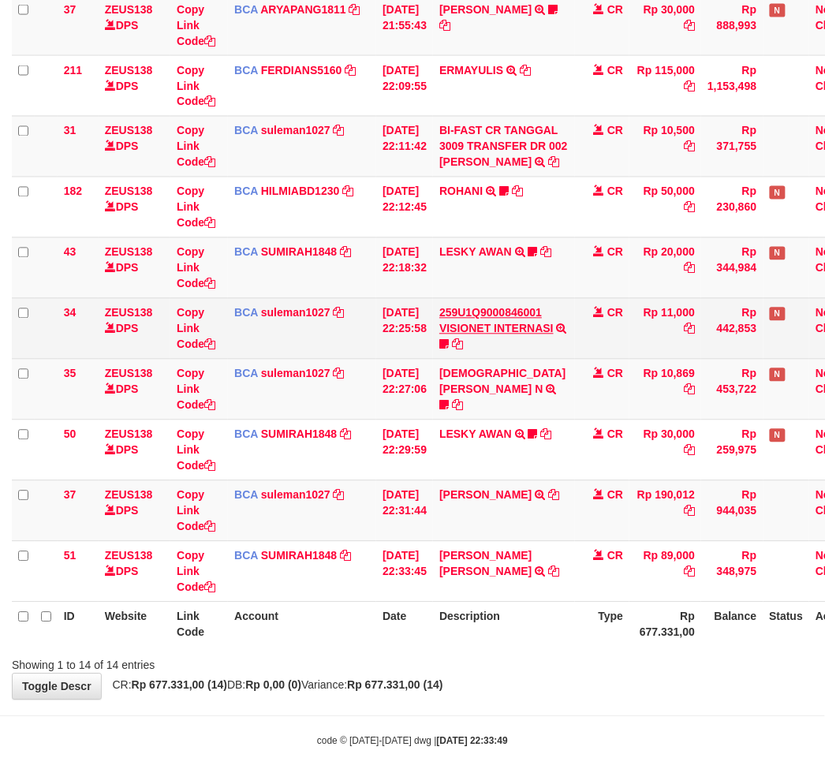
scroll to position [519, 0]
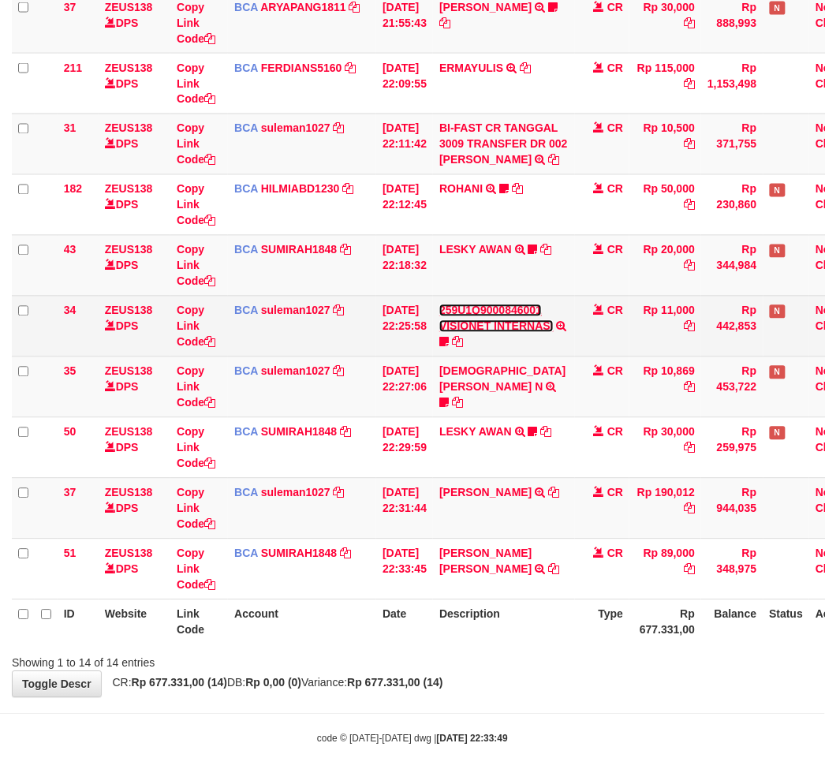
click at [507, 326] on link "259U1Q9000846001 VISIONET INTERNASI" at bounding box center [496, 319] width 114 height 28
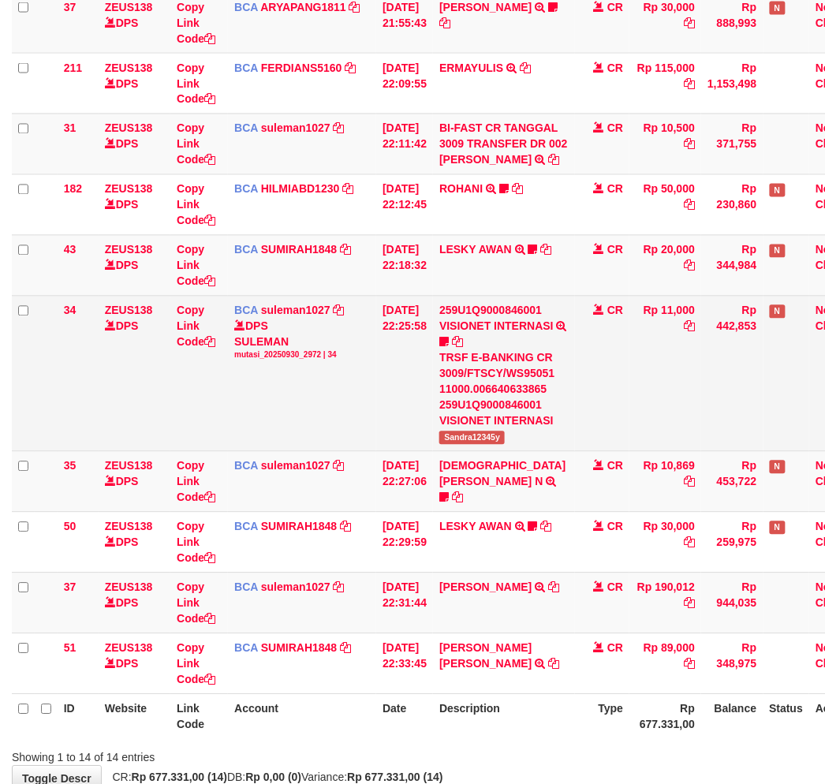
click at [472, 438] on span "Sandra12345y" at bounding box center [471, 438] width 65 height 13
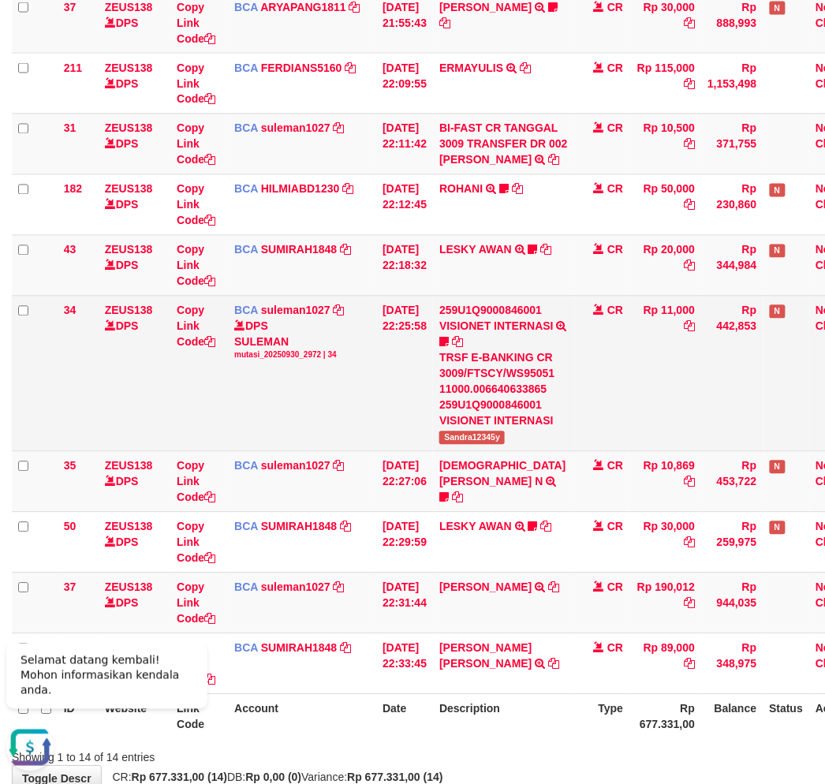
scroll to position [0, 0]
click at [472, 438] on span "Sandra12345y" at bounding box center [471, 438] width 65 height 13
copy span "Sandra12345y"
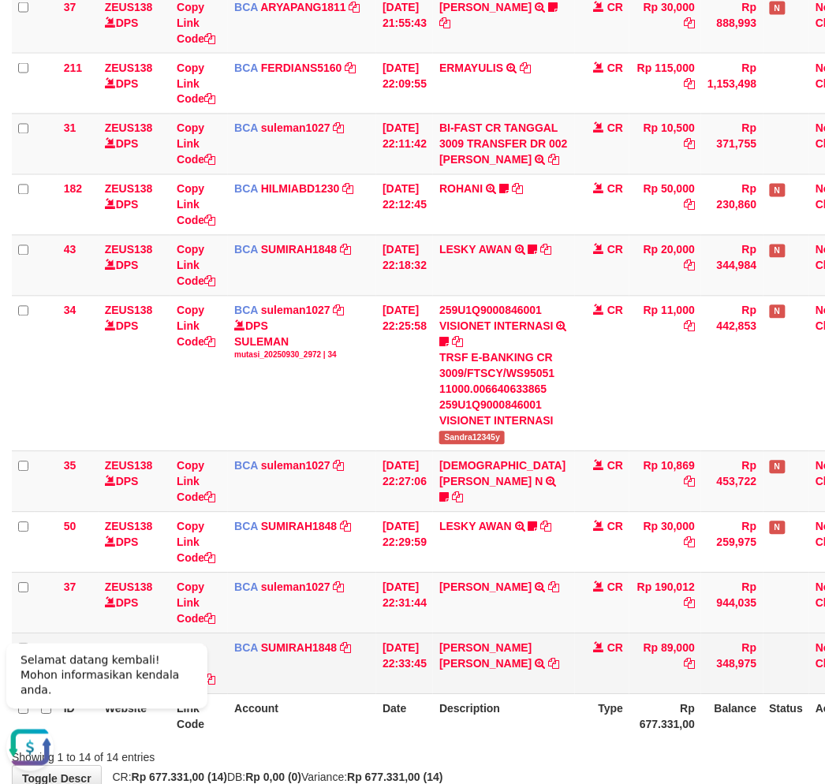
click at [561, 672] on td "IVEN RENDY MOHDYAS TRSF E-BANKING CR 3009/FTSCY/WS95271 89000.00IVEN RENDY MOHD…" at bounding box center [504, 663] width 142 height 61
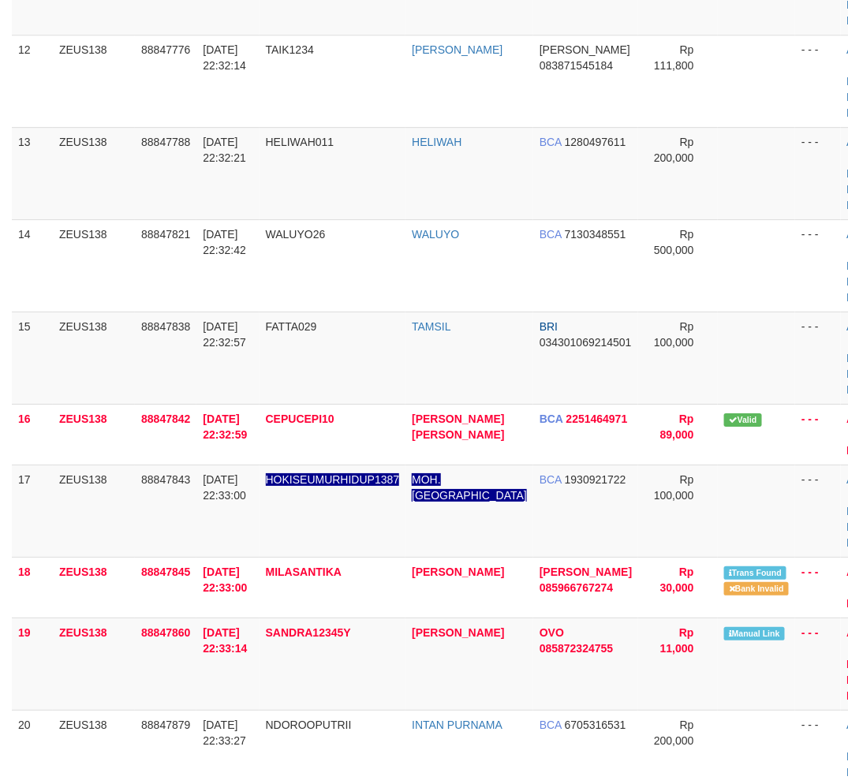
scroll to position [1226, 18]
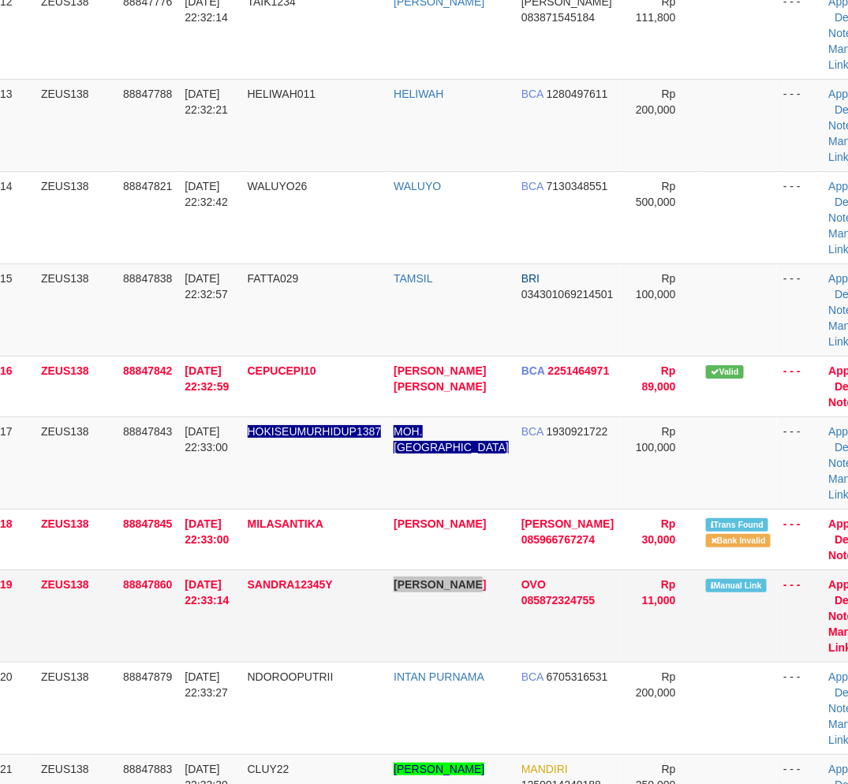
click at [435, 625] on tr "19 ZEUS138 88847860 [DATE] 22:33:14 SANDRA12345Y [PERSON_NAME] OVO 085872324755…" at bounding box center [440, 616] width 893 height 92
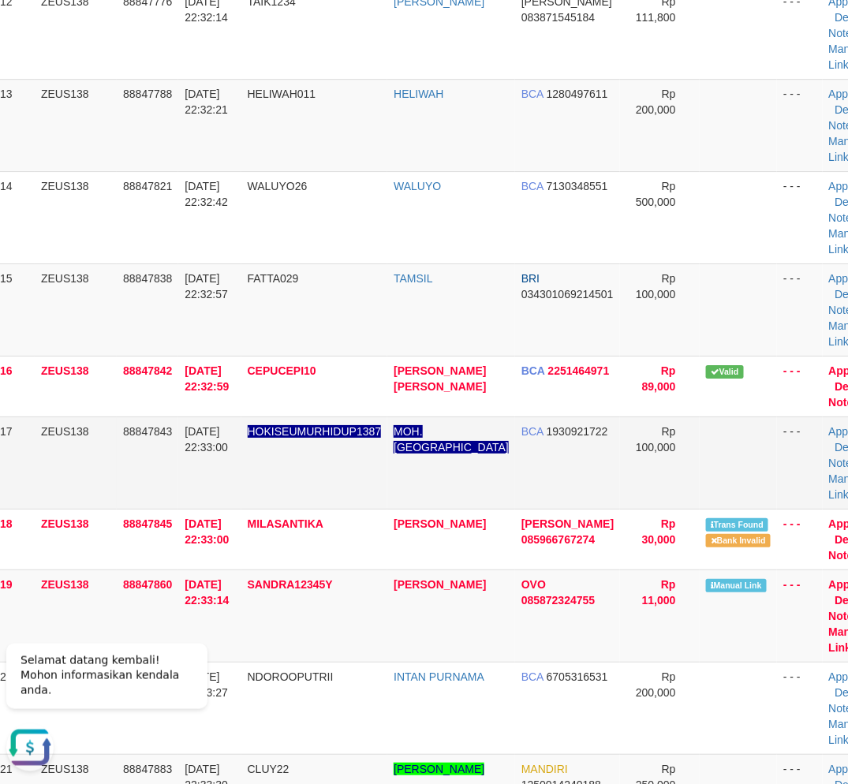
scroll to position [0, 0]
click at [829, 641] on td "Approve [GEOGRAPHIC_DATA] Note Manual Link" at bounding box center [855, 616] width 65 height 92
click at [829, 645] on link "Manual Link" at bounding box center [848, 640] width 38 height 28
drag, startPoint x: 347, startPoint y: 673, endPoint x: 297, endPoint y: 672, distance: 50.5
click at [301, 662] on td "SANDRA12345Y" at bounding box center [314, 616] width 147 height 92
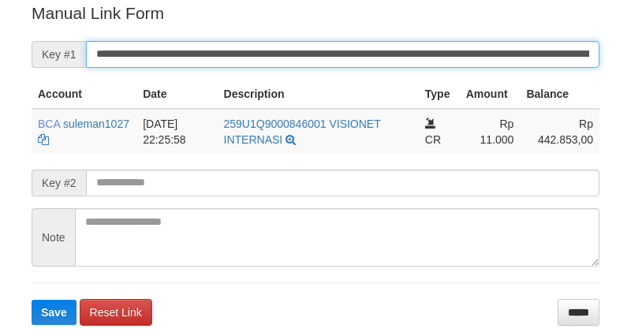
click at [416, 49] on input "**********" at bounding box center [343, 54] width 514 height 27
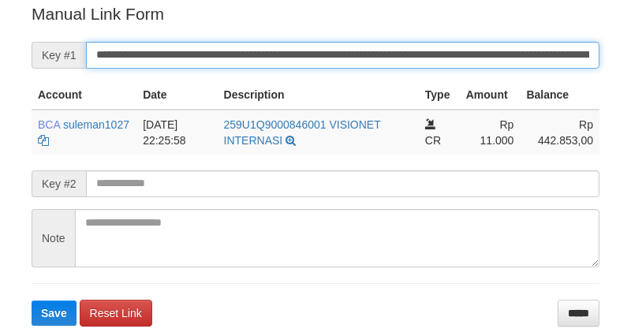
click at [416, 49] on input "**********" at bounding box center [343, 55] width 514 height 27
click at [32, 301] on button "Save" at bounding box center [54, 313] width 45 height 25
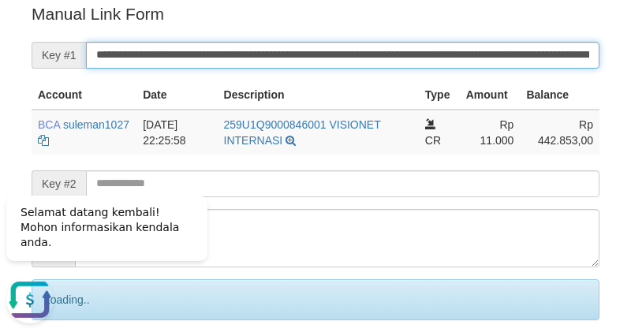
scroll to position [0, 0]
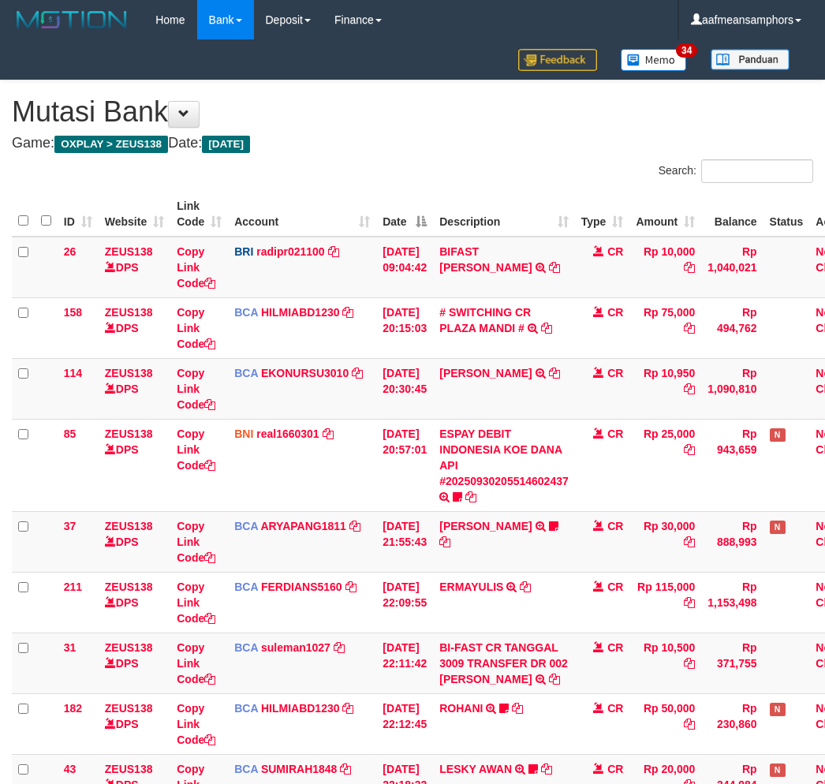
scroll to position [398, 0]
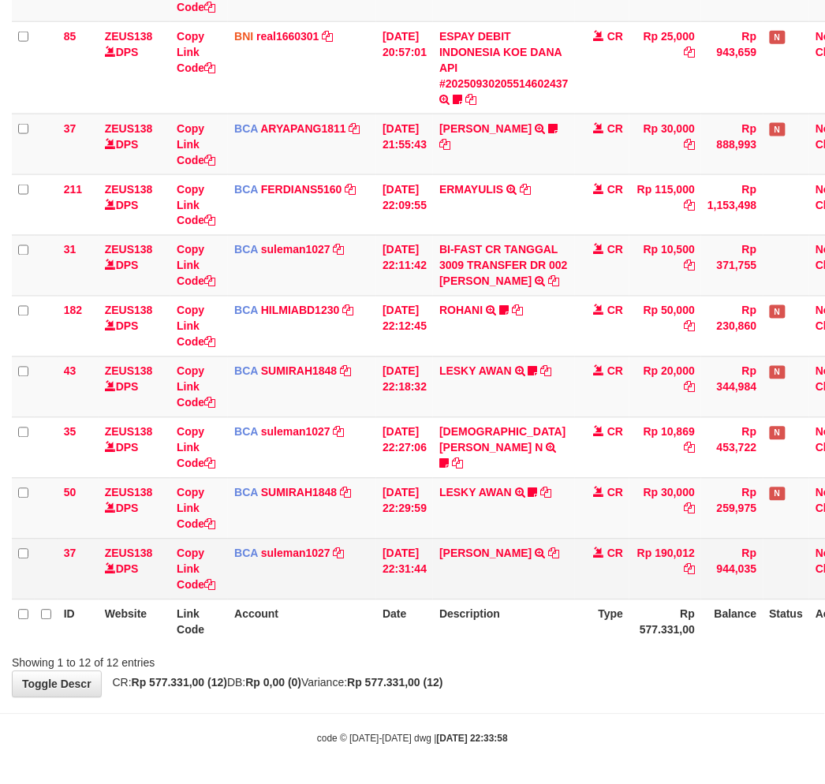
drag, startPoint x: 510, startPoint y: 587, endPoint x: 556, endPoint y: 588, distance: 46.6
click at [514, 588] on td "[PERSON_NAME] TRSF E-BANKING CR 3009/FTSCY/WS95031 190012.00[PERSON_NAME]" at bounding box center [504, 569] width 142 height 61
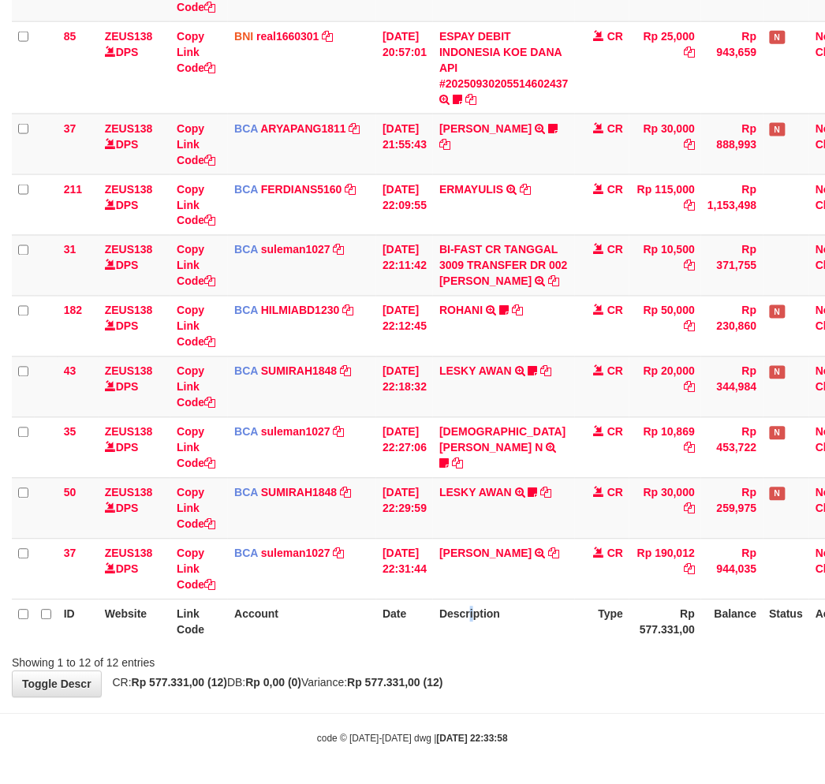
click at [488, 637] on th "Description" at bounding box center [504, 622] width 142 height 45
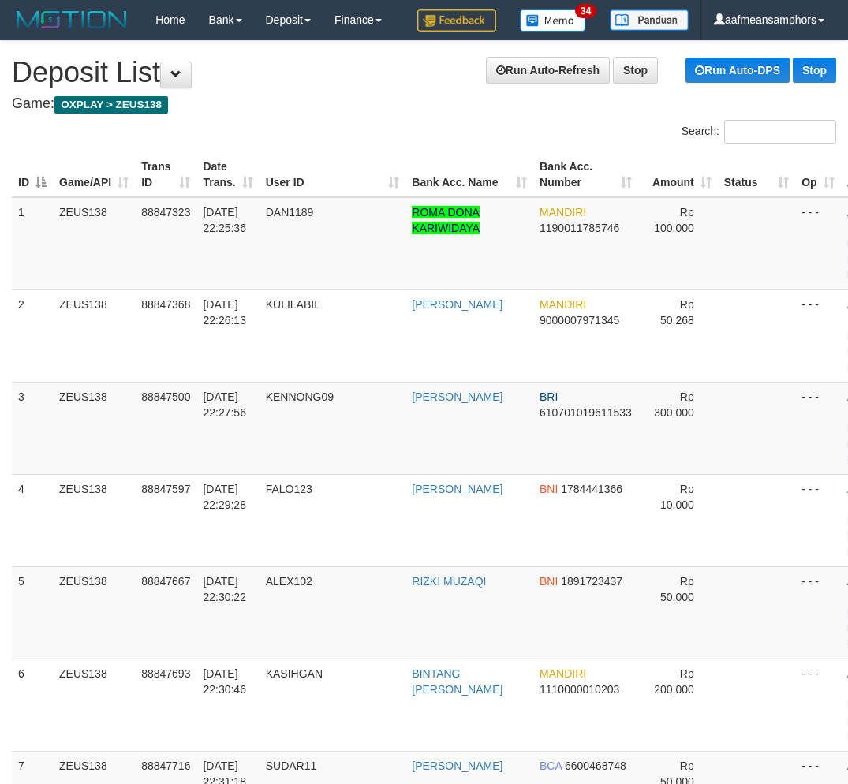
scroll to position [1209, 0]
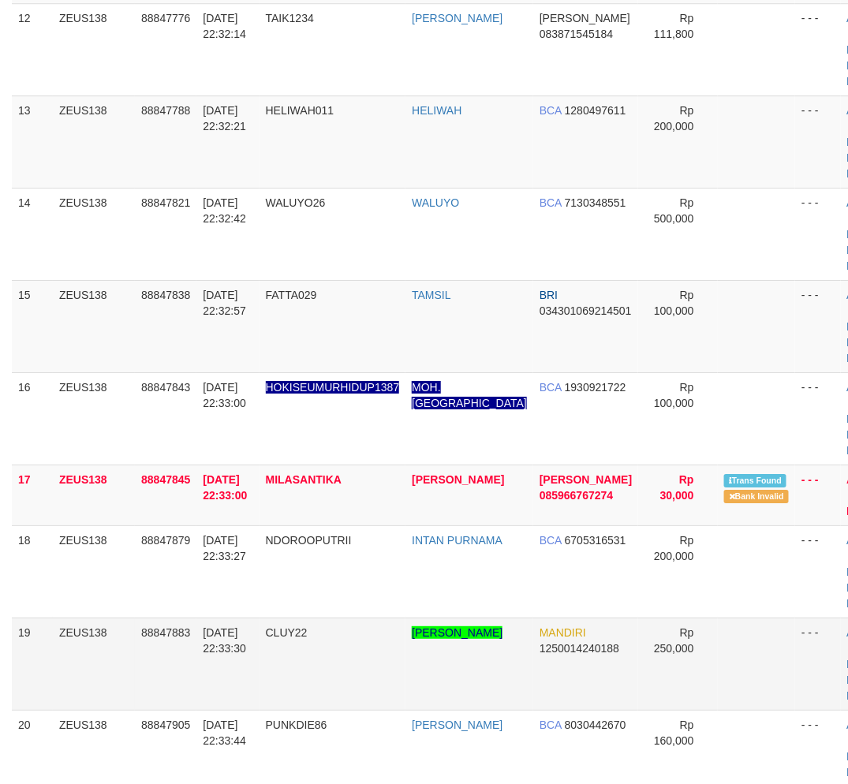
click at [215, 639] on tr "19 ZEUS138 88847883 [DATE] 22:33:30 CLUY22 [PERSON_NAME] MANDIRI 1250014240188 …" at bounding box center [458, 664] width 893 height 92
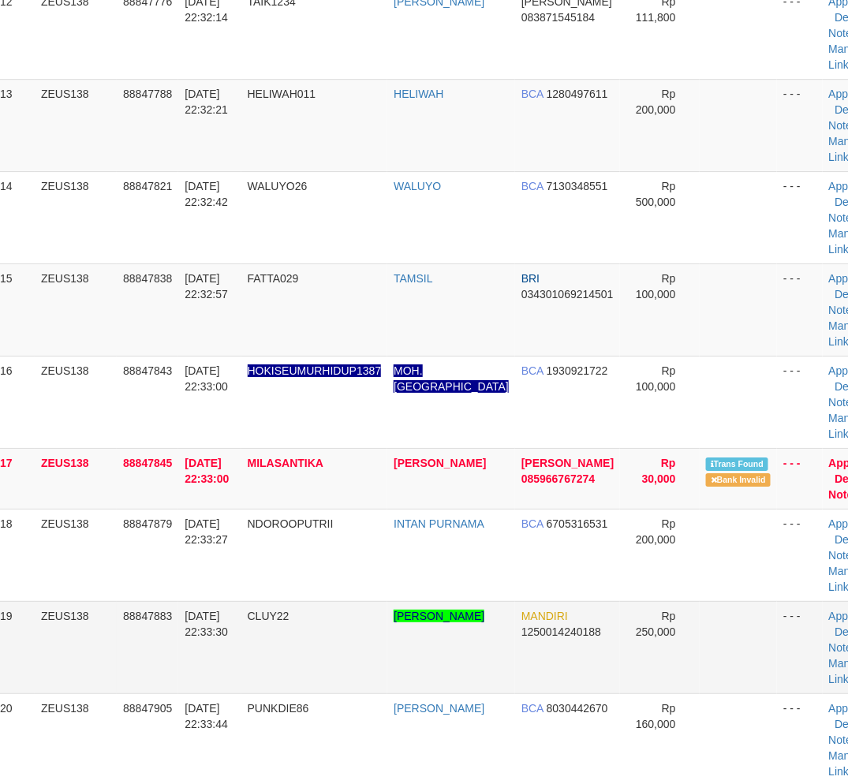
click at [298, 652] on td "CLUY22" at bounding box center [314, 647] width 147 height 92
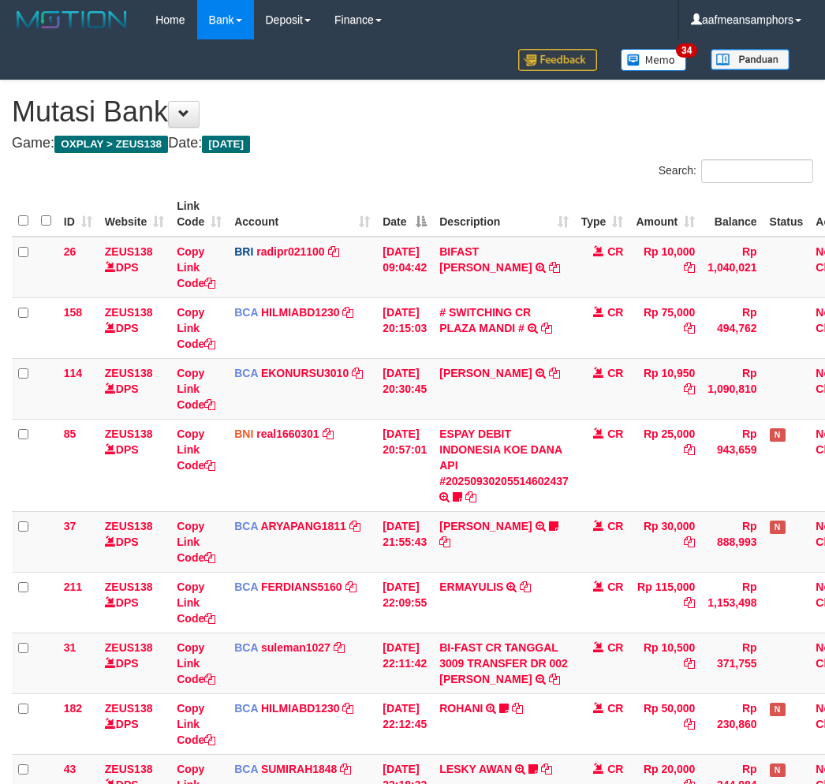
scroll to position [397, 0]
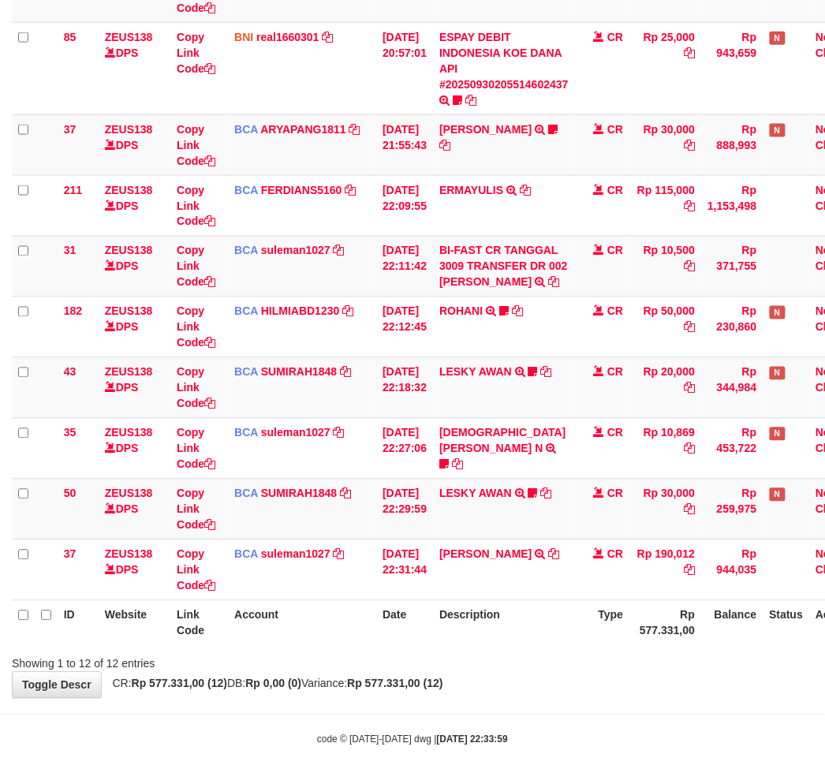
click at [535, 624] on th "Description" at bounding box center [504, 622] width 142 height 45
click at [518, 620] on th "Description" at bounding box center [504, 622] width 142 height 45
click at [308, 714] on body "Toggle navigation Home Bank Account List Load By Website Group [OXPLAY] ZEUS138…" at bounding box center [412, 194] width 825 height 1183
click at [474, 708] on body "Toggle navigation Home Bank Account List Load By Website Group [OXPLAY] ZEUS138…" at bounding box center [412, 194] width 825 height 1183
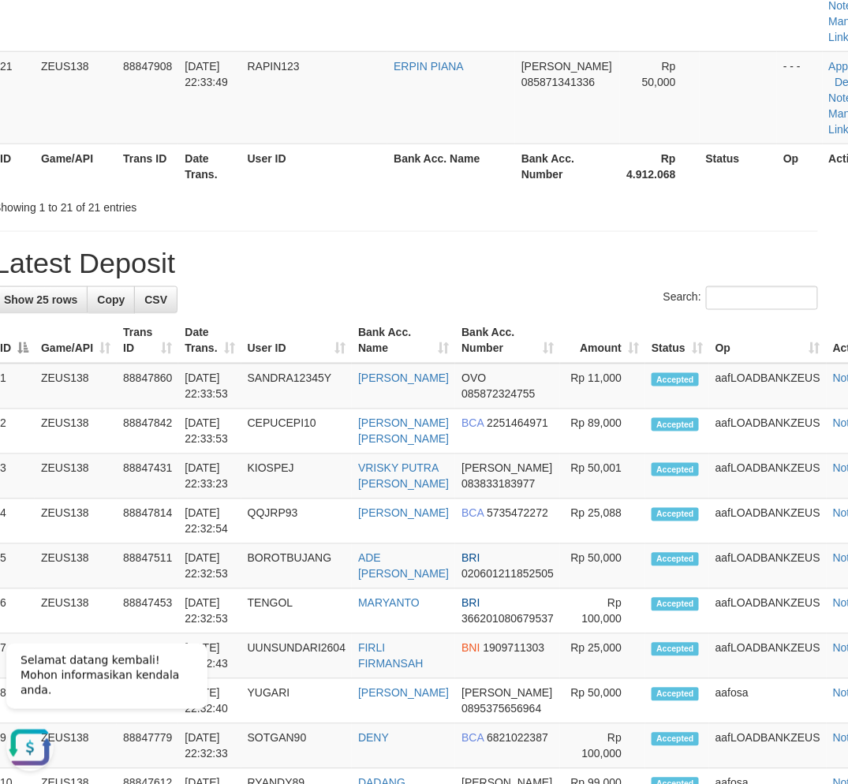
click at [402, 305] on div "Search:" at bounding box center [406, 300] width 824 height 28
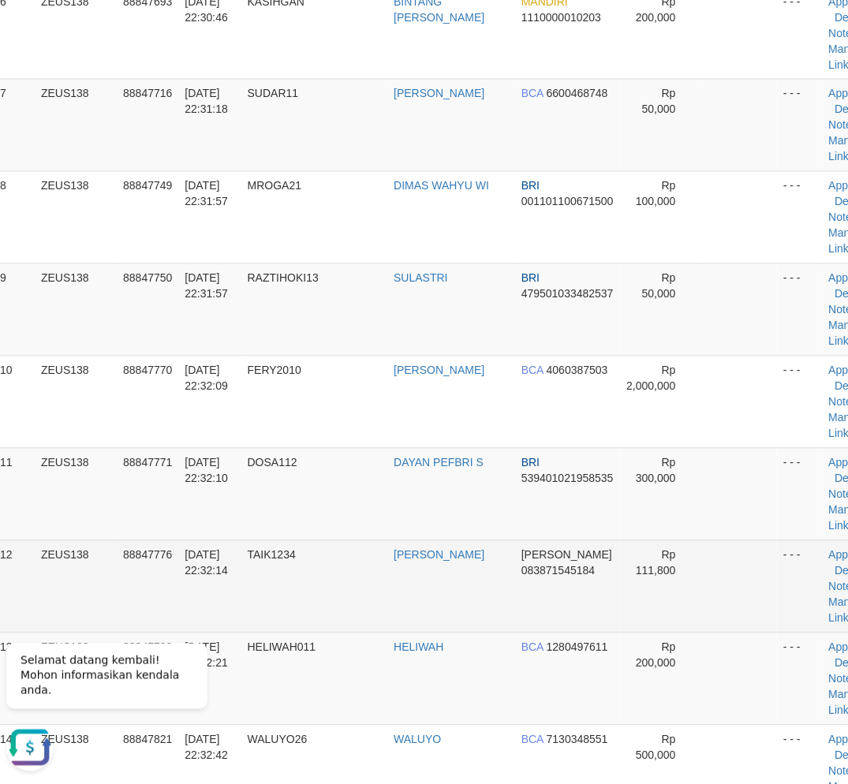
click at [396, 564] on tr "12 ZEUS138 88847776 30/09/2025 22:32:14 TAIK1234 DIKI HERMAWAN DANA 08387154518…" at bounding box center [440, 586] width 893 height 92
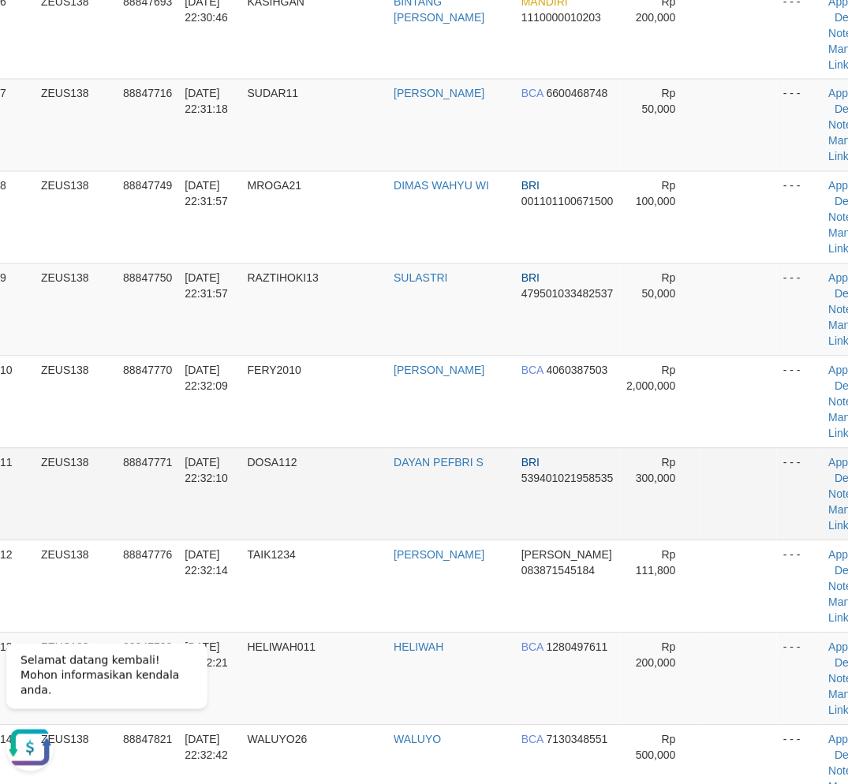
drag, startPoint x: 242, startPoint y: 545, endPoint x: 251, endPoint y: 547, distance: 8.8
click at [241, 540] on td "30/09/2025 22:32:10" at bounding box center [209, 494] width 62 height 92
click at [254, 539] on td "DOSA112" at bounding box center [314, 494] width 147 height 92
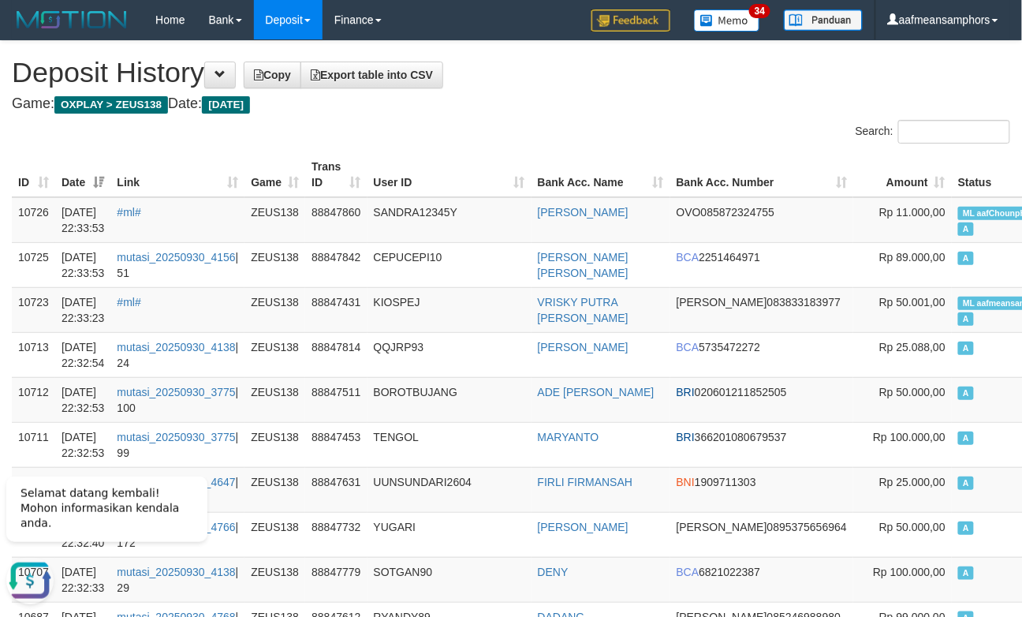
click at [393, 133] on div "Search:" at bounding box center [511, 134] width 1022 height 28
click at [428, 132] on div "Search:" at bounding box center [511, 134] width 1022 height 28
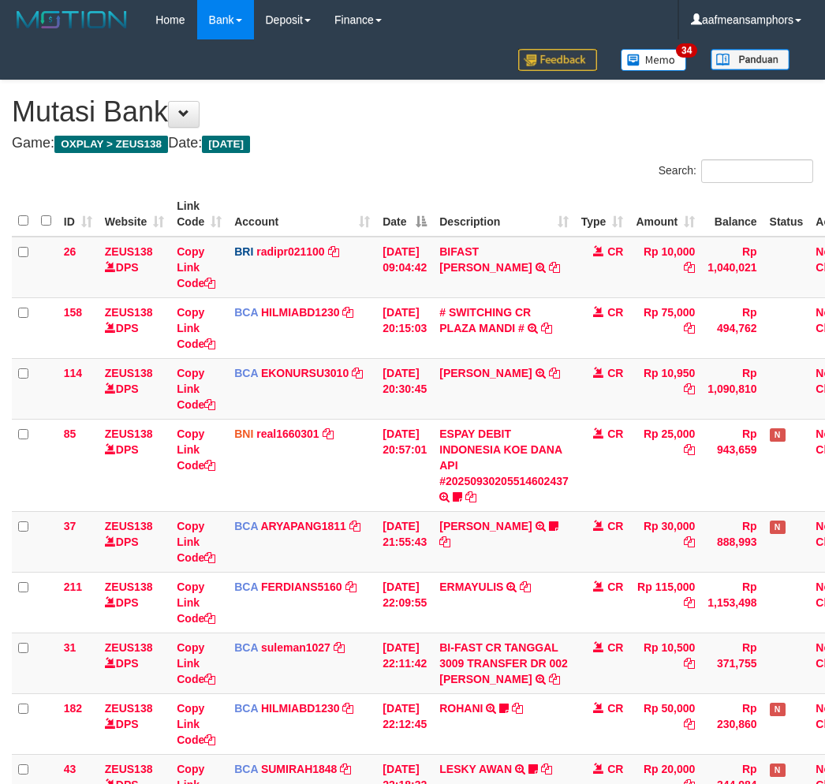
scroll to position [396, 0]
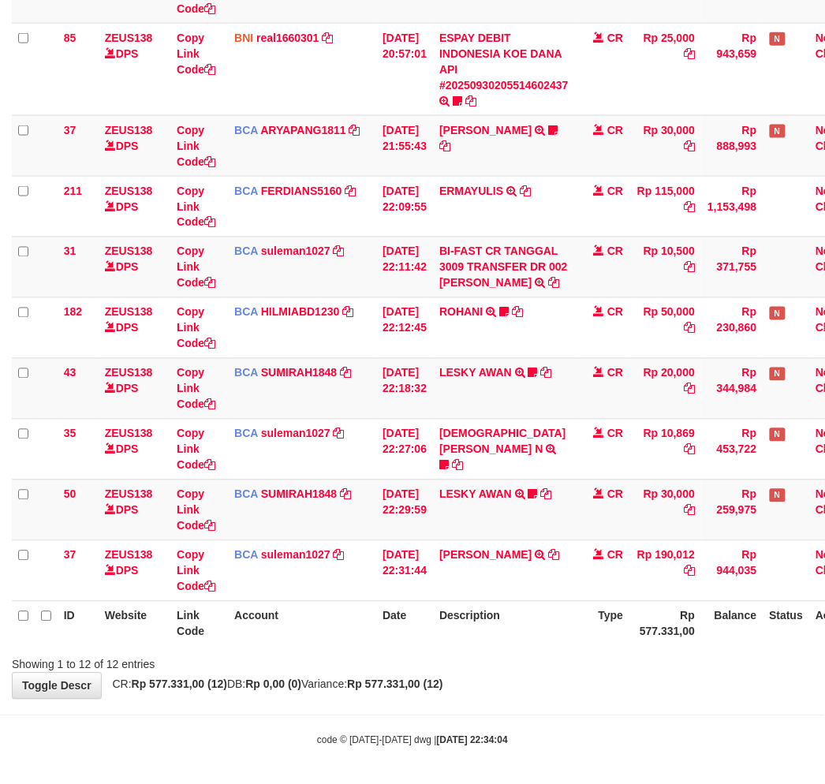
click at [490, 656] on div "Showing 1 to 12 of 12 entries" at bounding box center [412, 662] width 825 height 22
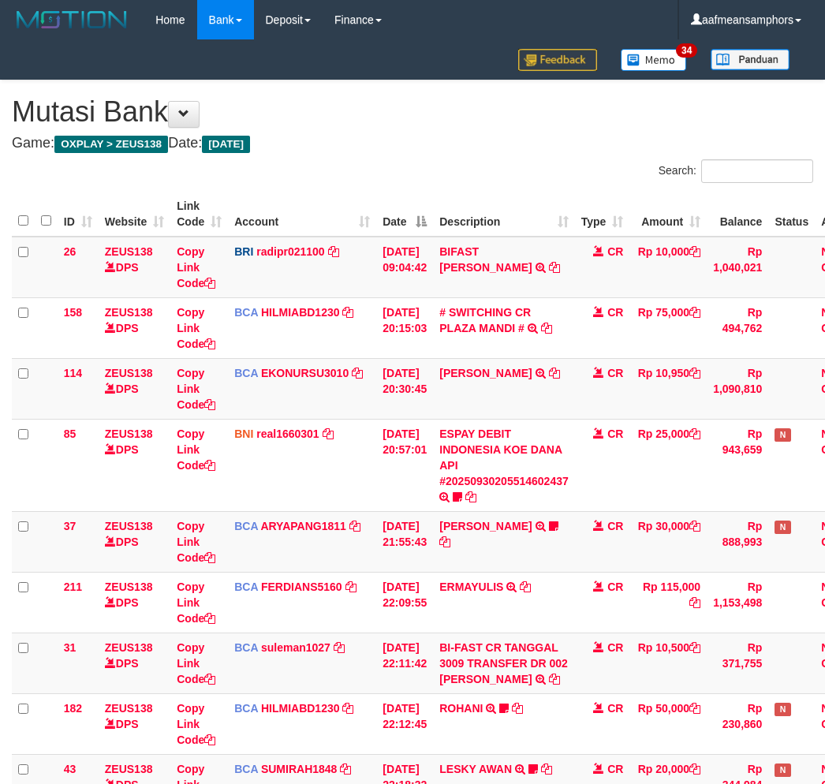
drag, startPoint x: 0, startPoint y: 0, endPoint x: 534, endPoint y: 661, distance: 849.8
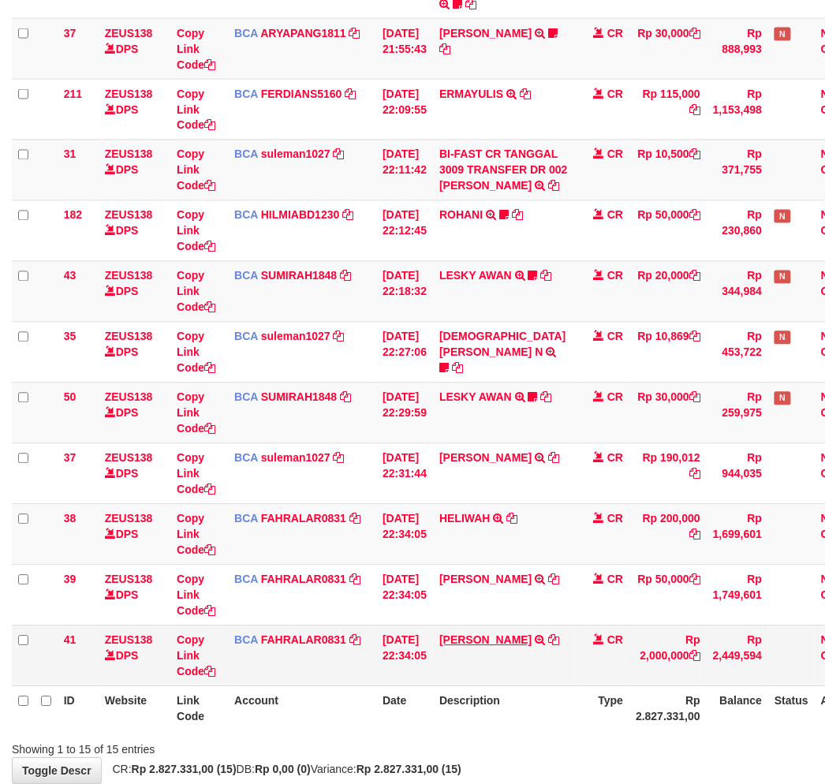
scroll to position [580, 0]
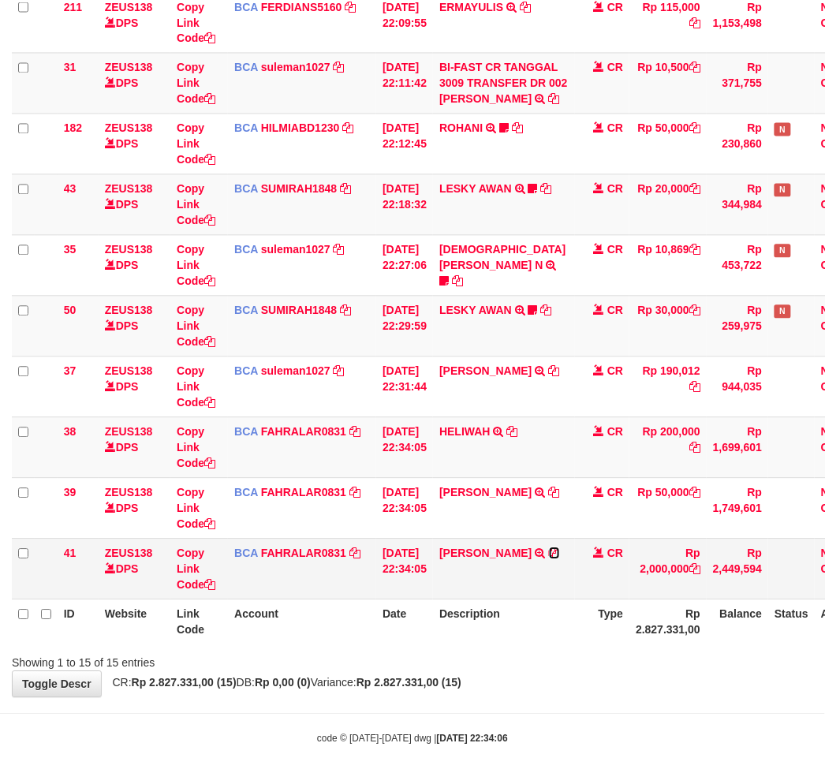
click at [549, 548] on icon at bounding box center [554, 553] width 11 height 11
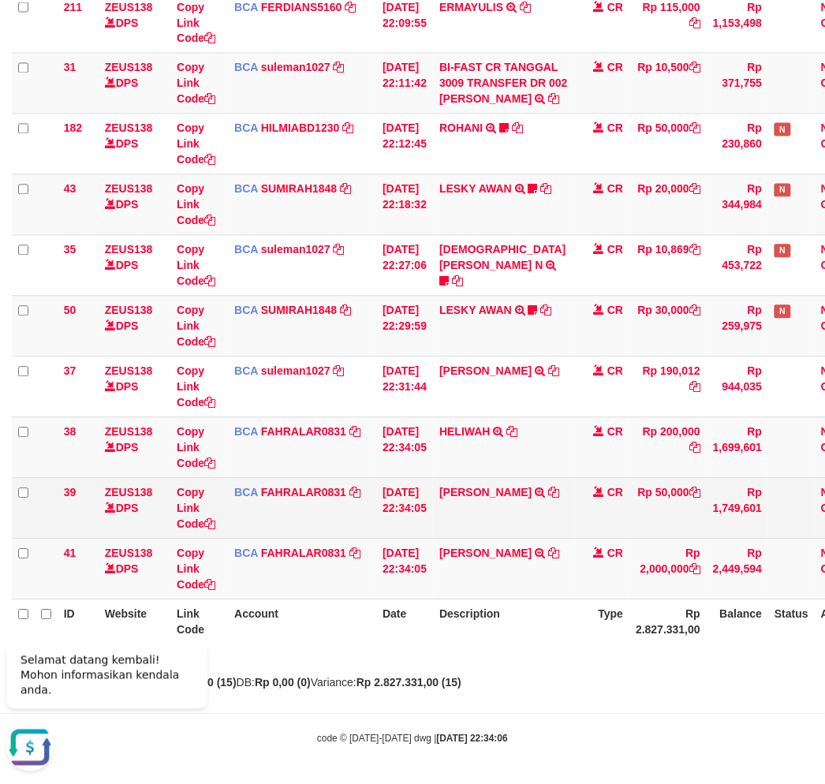
scroll to position [0, 0]
drag, startPoint x: 561, startPoint y: 493, endPoint x: 551, endPoint y: 491, distance: 10.4
click at [561, 493] on td "ADE YULIANTO TRSF E-BANKING CR 3009/FTSCY/WS95031 50000.00ADE YULIANTO" at bounding box center [504, 508] width 142 height 61
click at [551, 491] on icon at bounding box center [554, 493] width 11 height 11
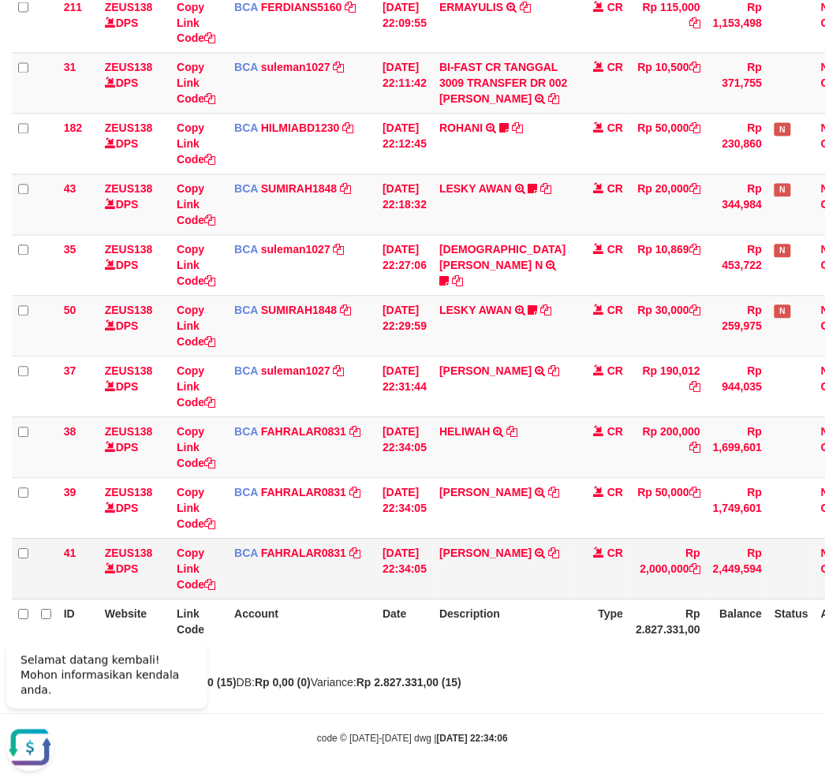
drag, startPoint x: 465, startPoint y: 593, endPoint x: 492, endPoint y: 590, distance: 27.0
click at [460, 595] on td "FERY PERADI TRSF E-BANKING CR 3009/FTSCY/WS95271 2000000.00FERY PERADI" at bounding box center [504, 569] width 142 height 61
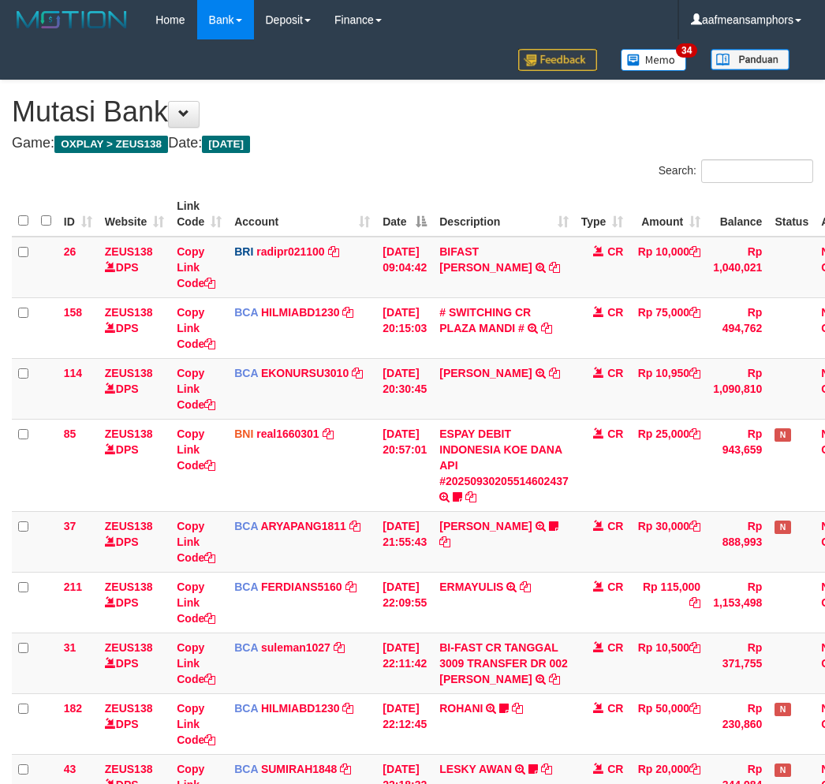
scroll to position [580, 0]
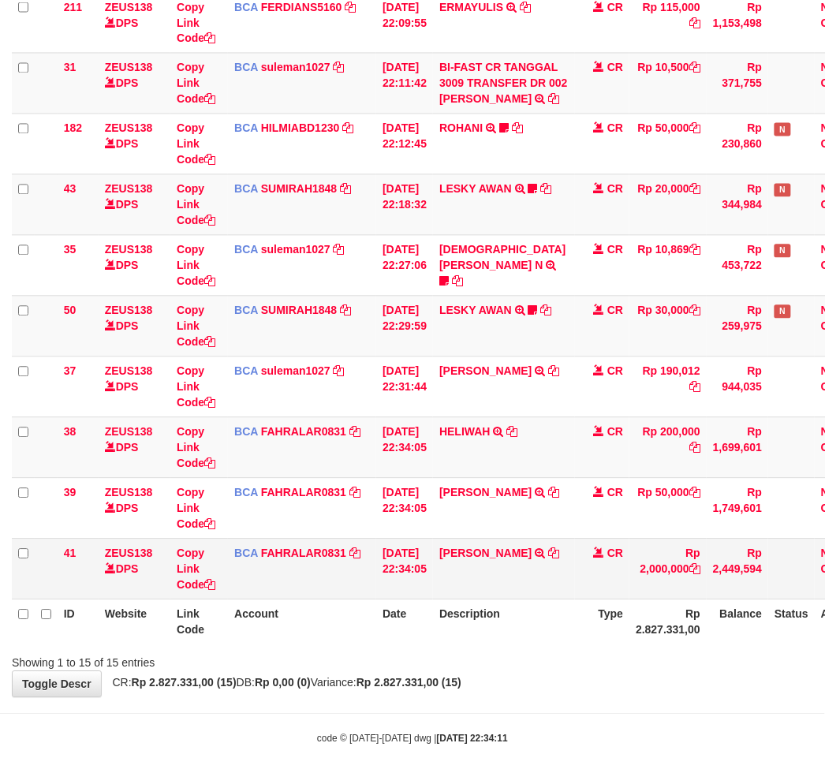
click at [554, 592] on td "FERY PERADI TRSF E-BANKING CR 3009/FTSCY/WS95271 2000000.00FERY PERADI" at bounding box center [504, 569] width 142 height 61
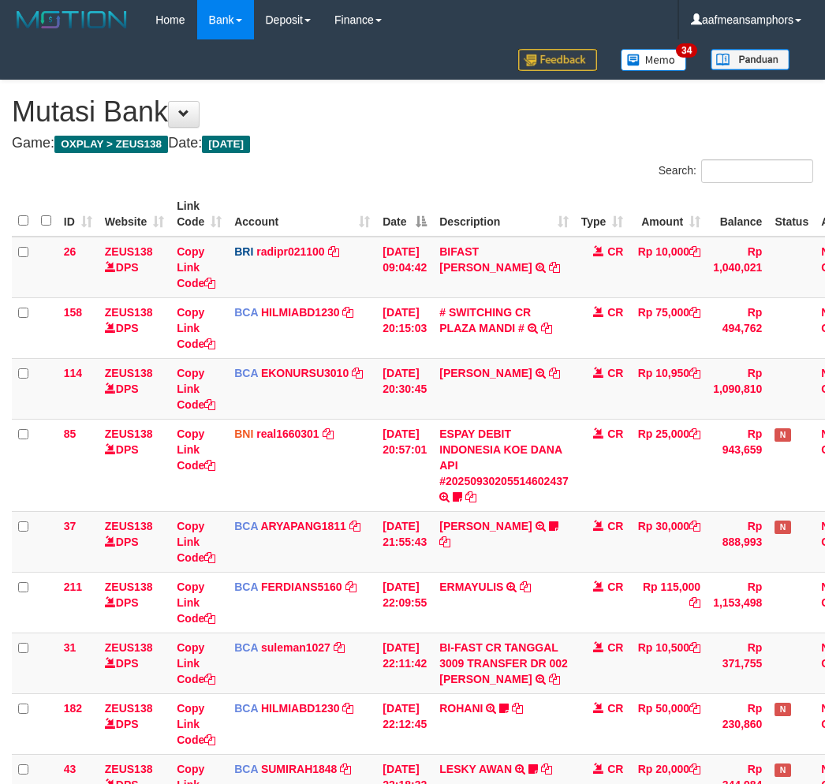
scroll to position [580, 0]
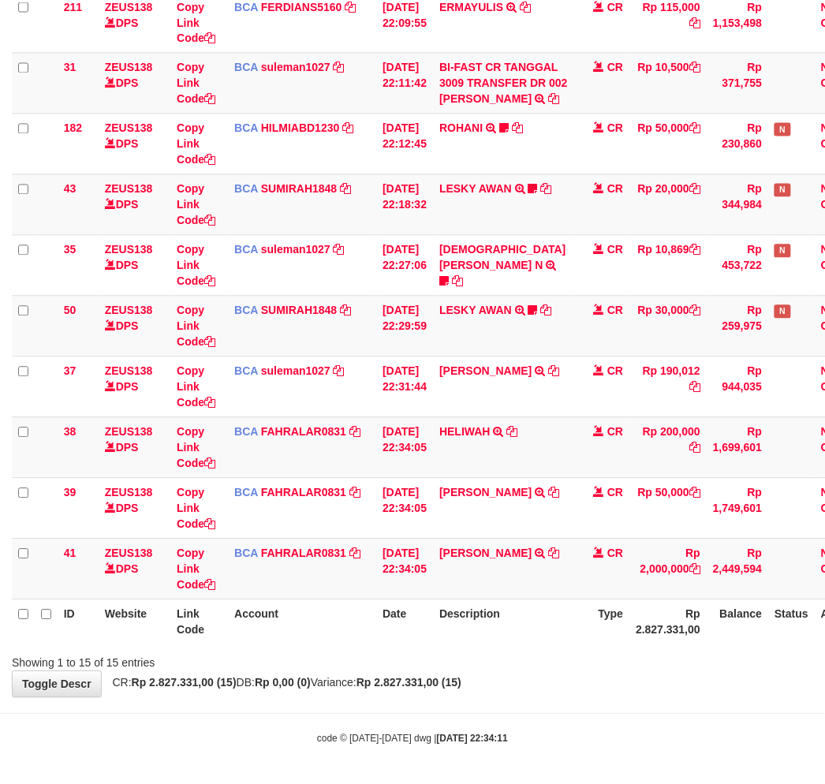
drag, startPoint x: 443, startPoint y: 665, endPoint x: 437, endPoint y: 671, distance: 8.9
click at [437, 671] on div "**********" at bounding box center [412, 99] width 825 height 1197
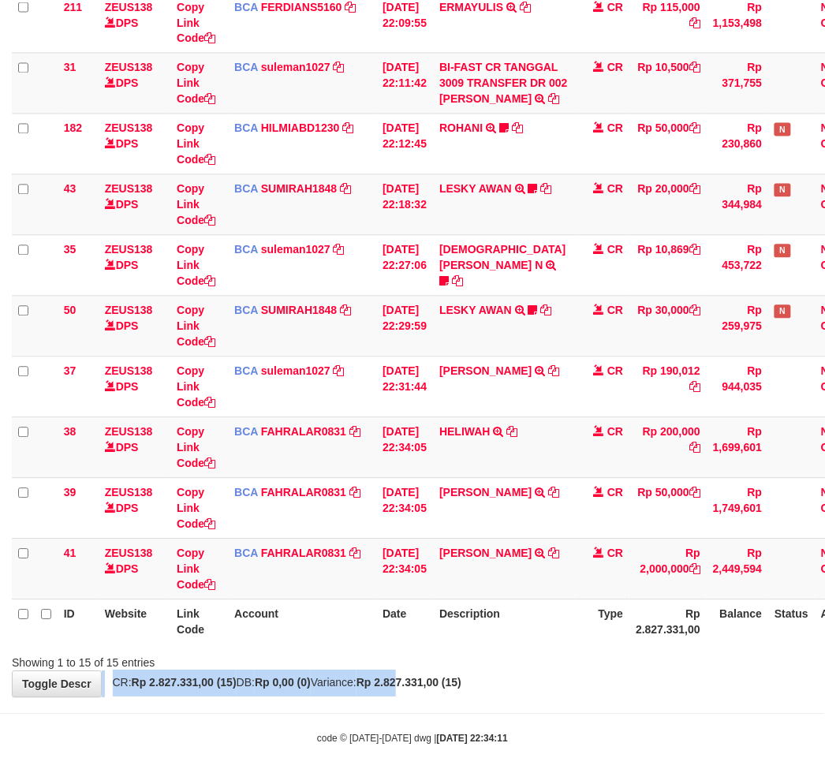
click at [494, 643] on th "Description" at bounding box center [504, 622] width 142 height 45
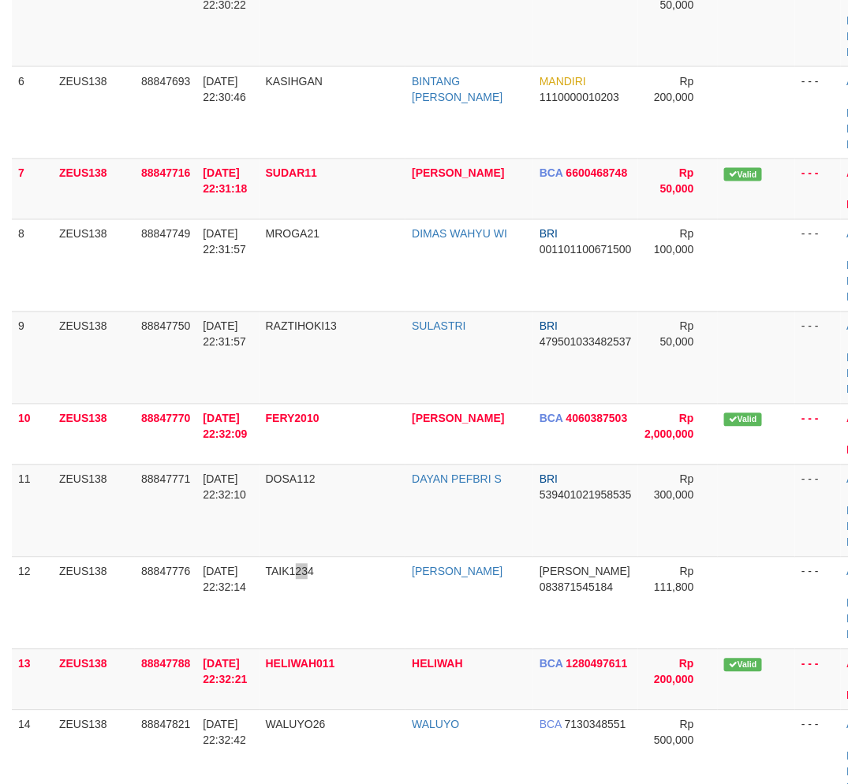
scroll to position [672, 18]
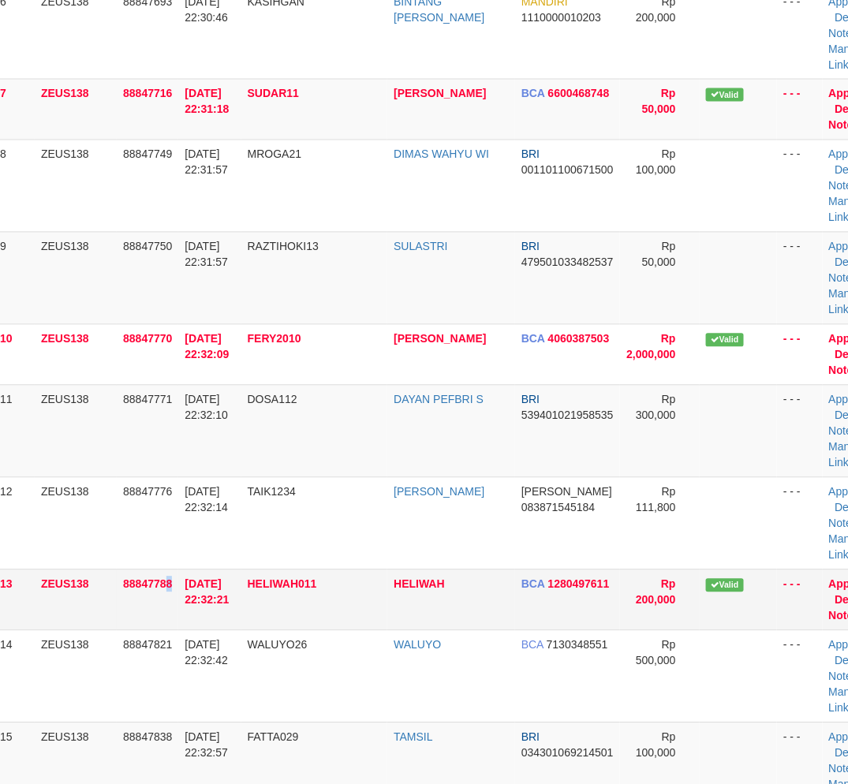
click at [175, 630] on td "88847788" at bounding box center [148, 600] width 62 height 61
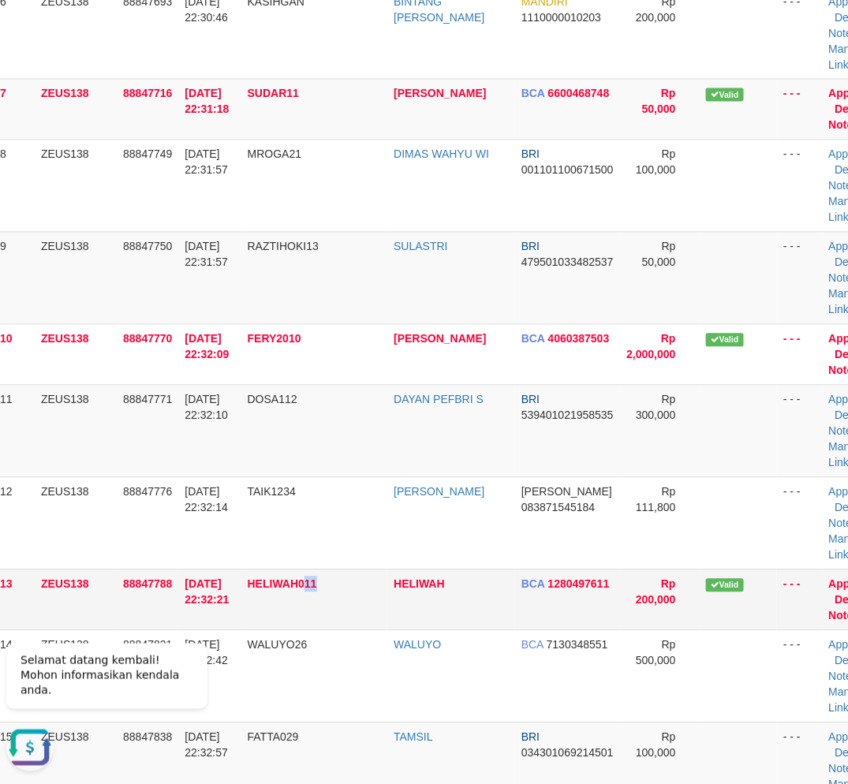
click at [329, 606] on td "HELIWAH011" at bounding box center [314, 600] width 147 height 61
click at [313, 630] on td "HELIWAH011" at bounding box center [314, 600] width 147 height 61
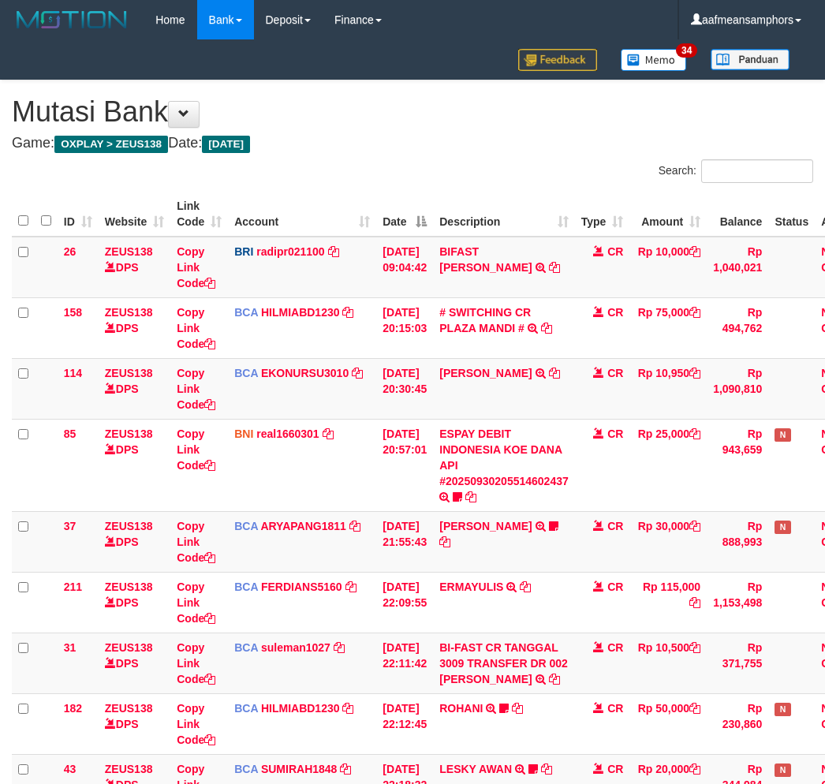
scroll to position [580, 0]
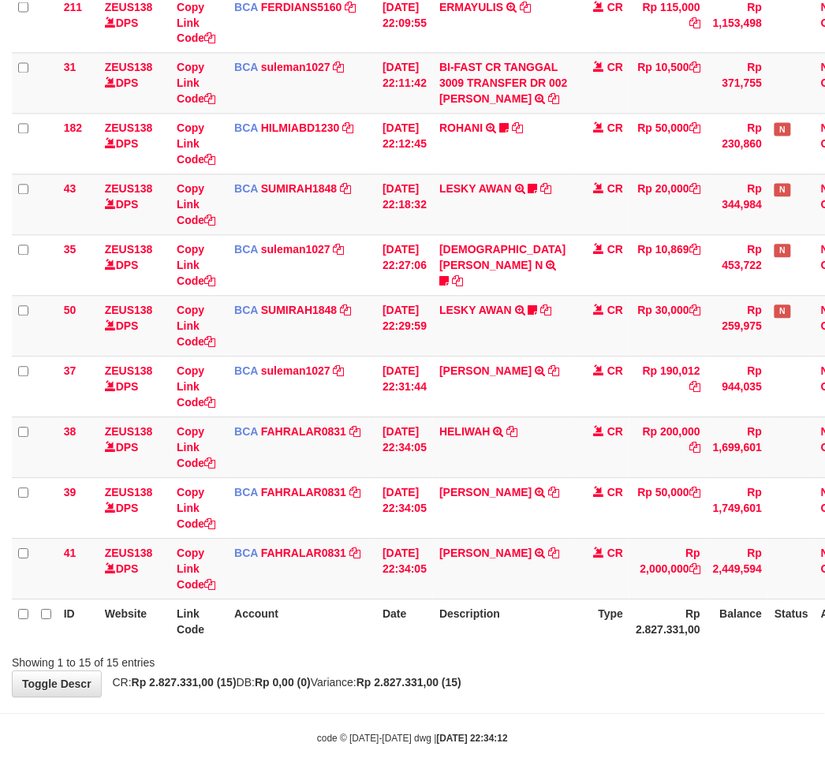
drag, startPoint x: 440, startPoint y: 728, endPoint x: 555, endPoint y: 705, distance: 117.4
click at [440, 728] on body "Toggle navigation Home Bank Account List Load By Website Group [OXPLAY] ZEUS138…" at bounding box center [412, 103] width 825 height 1366
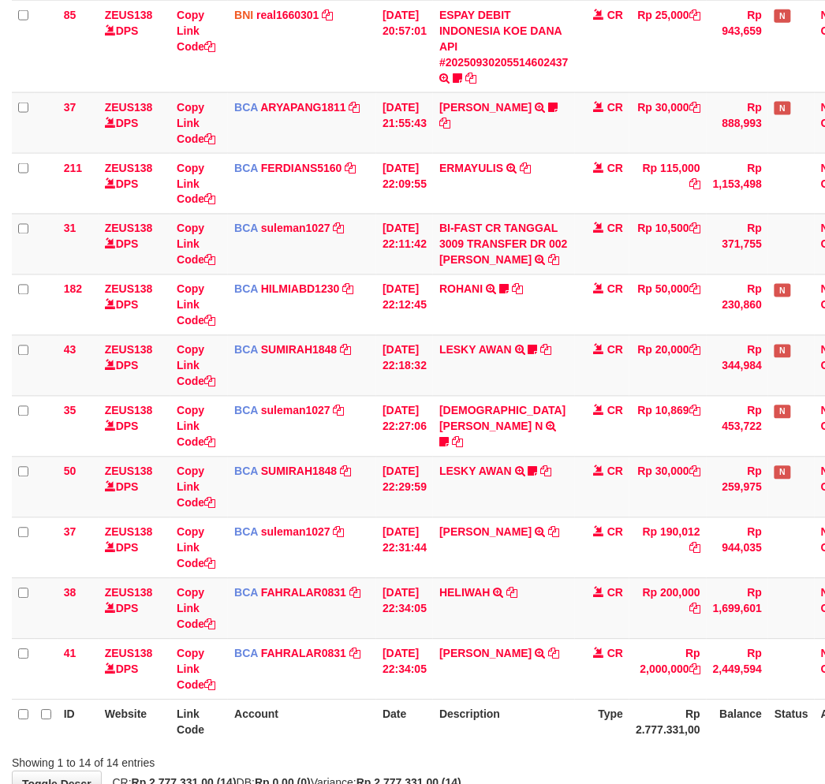
scroll to position [519, 0]
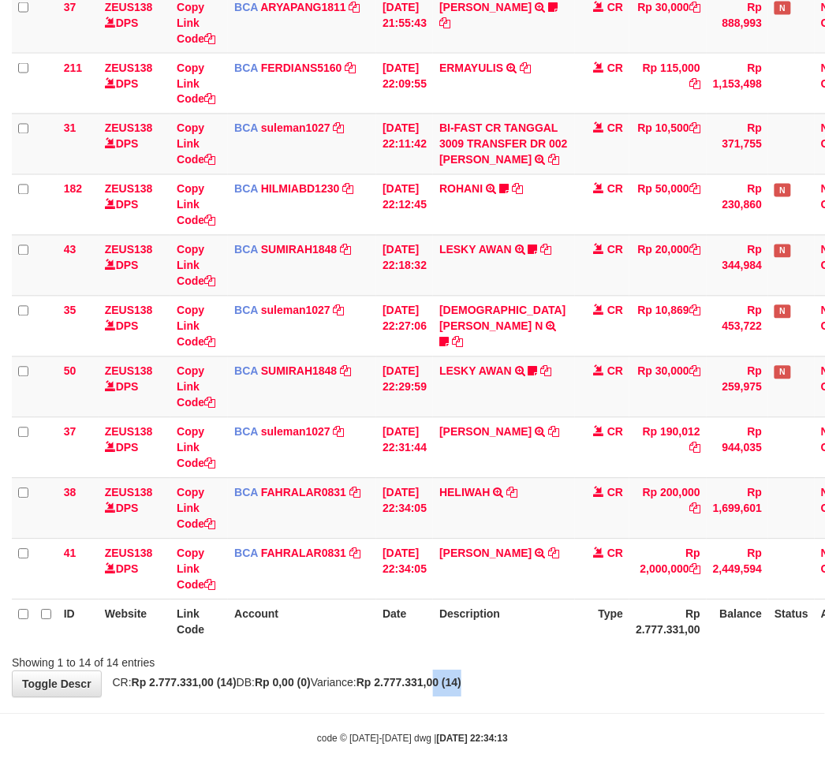
click at [475, 696] on div "**********" at bounding box center [412, 129] width 825 height 1136
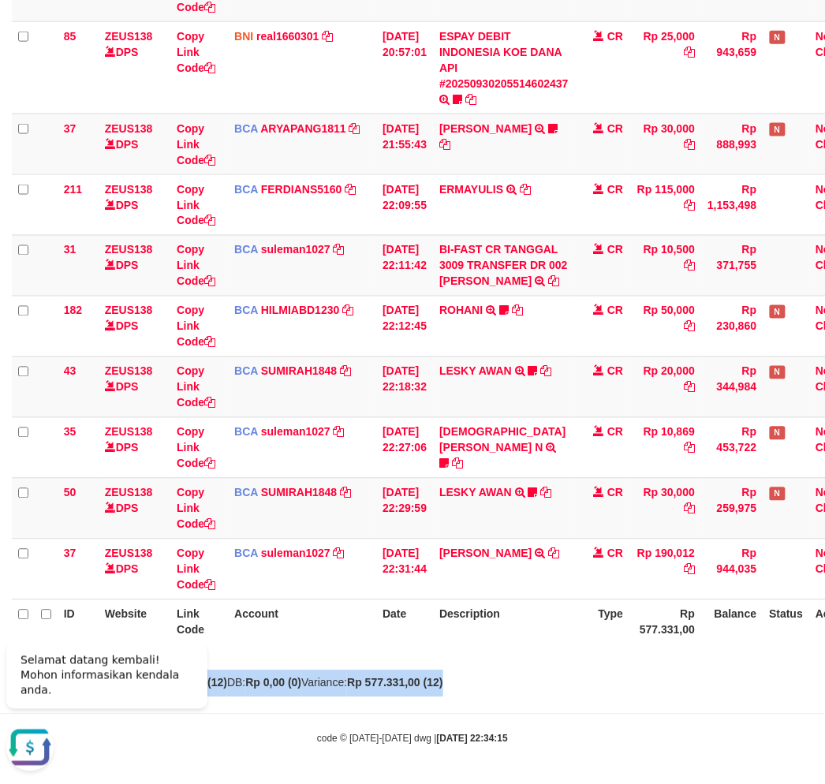
drag, startPoint x: 529, startPoint y: 671, endPoint x: 537, endPoint y: 667, distance: 9.9
click at [527, 671] on div "**********" at bounding box center [412, 190] width 825 height 1014
click at [586, 665] on div "Showing 1 to 12 of 12 entries" at bounding box center [412, 660] width 825 height 22
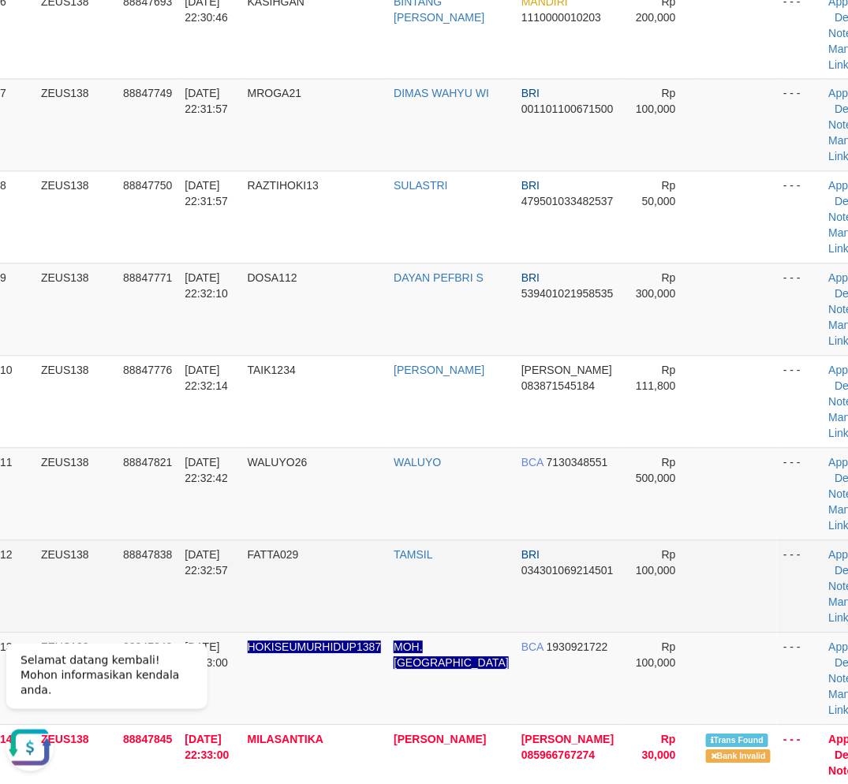
click at [269, 633] on td "FATTA029" at bounding box center [314, 586] width 147 height 92
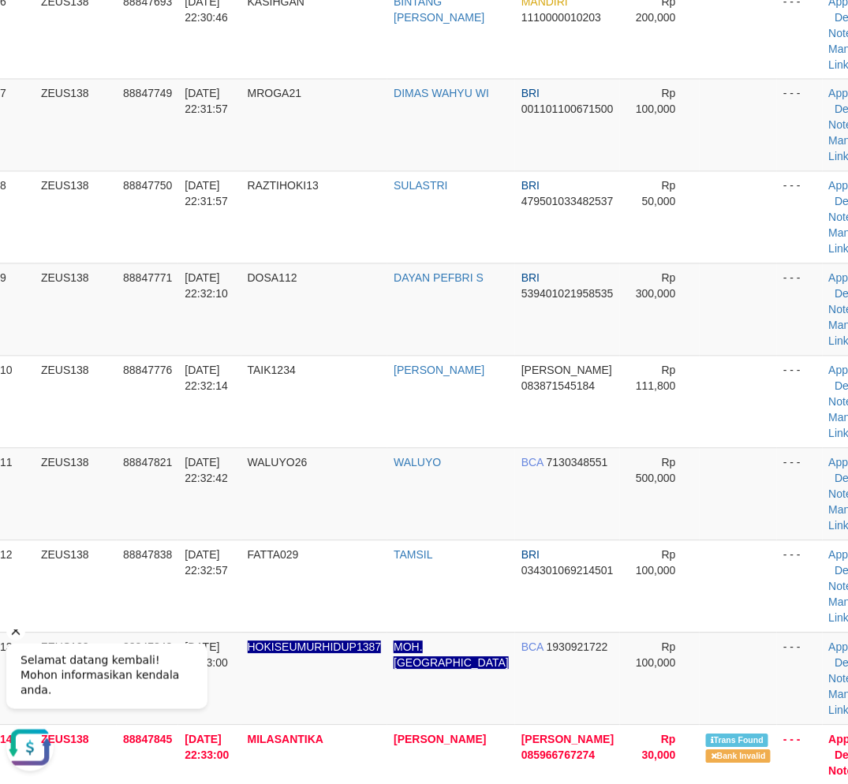
click at [17, 635] on icon "Hide greeting" at bounding box center [16, 630] width 9 height 9
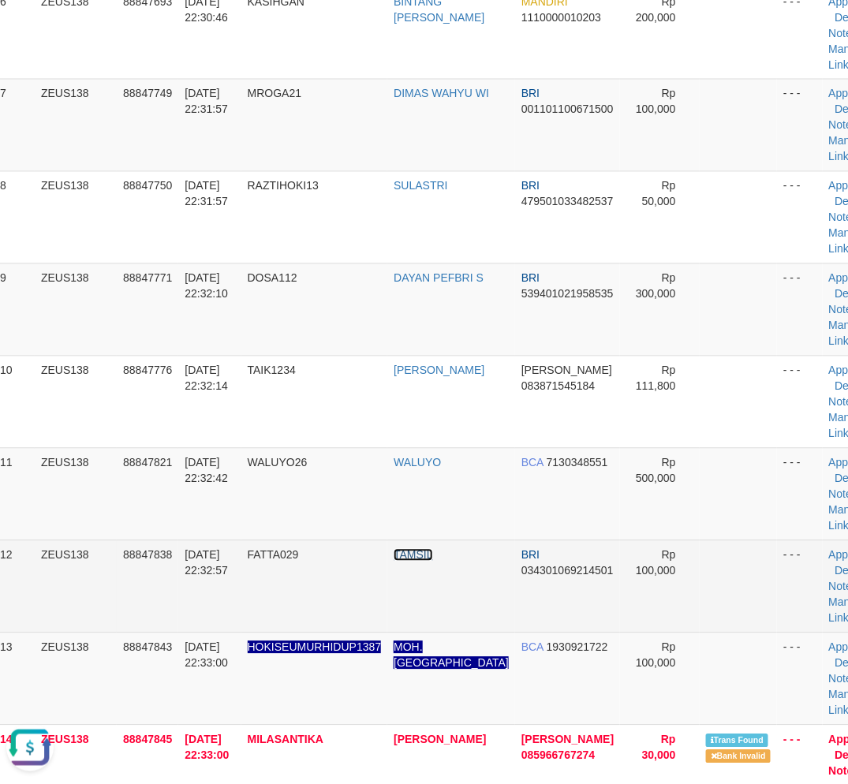
click at [417, 562] on link "TAMSIL" at bounding box center [413, 555] width 39 height 13
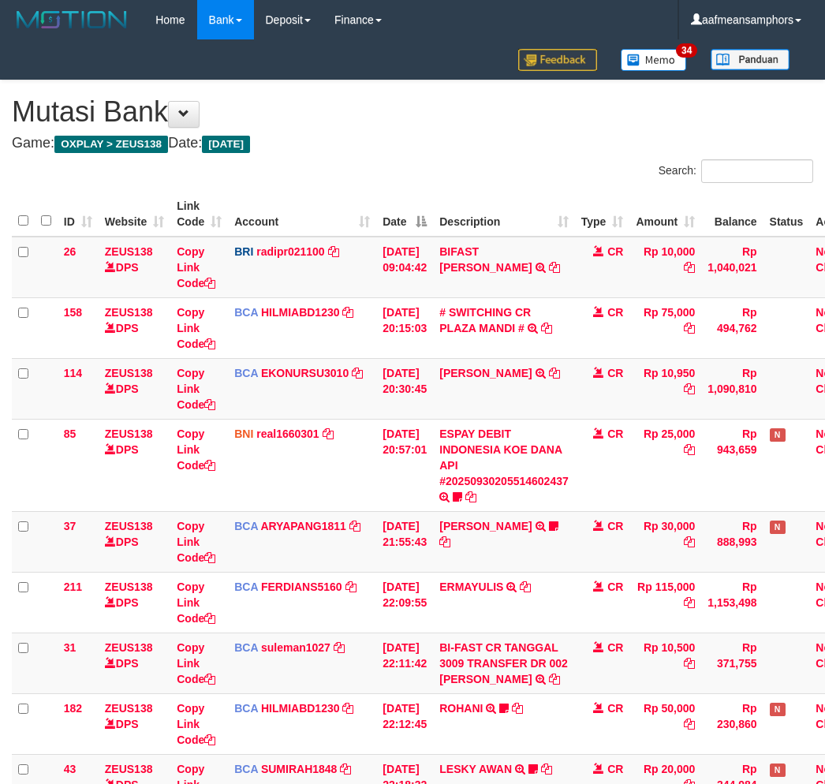
scroll to position [397, 0]
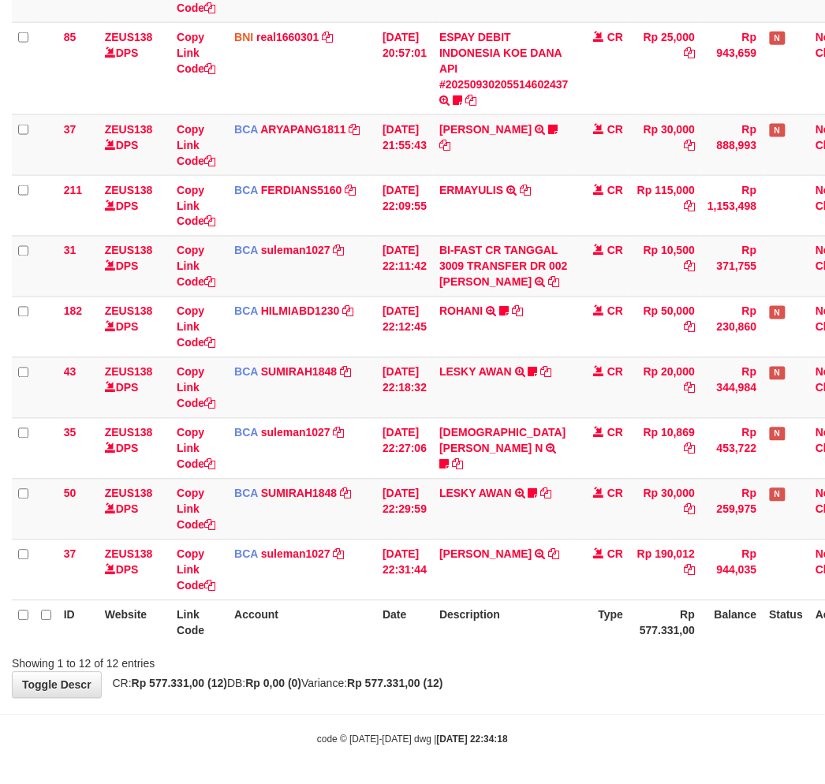
click at [593, 665] on div "Showing 1 to 12 of 12 entries" at bounding box center [412, 661] width 825 height 22
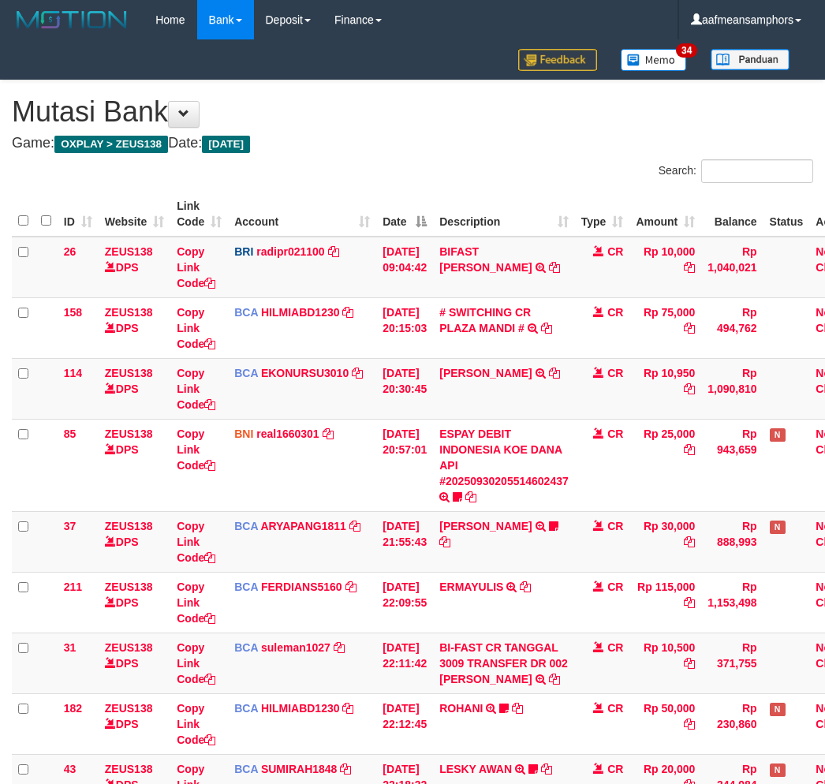
scroll to position [397, 0]
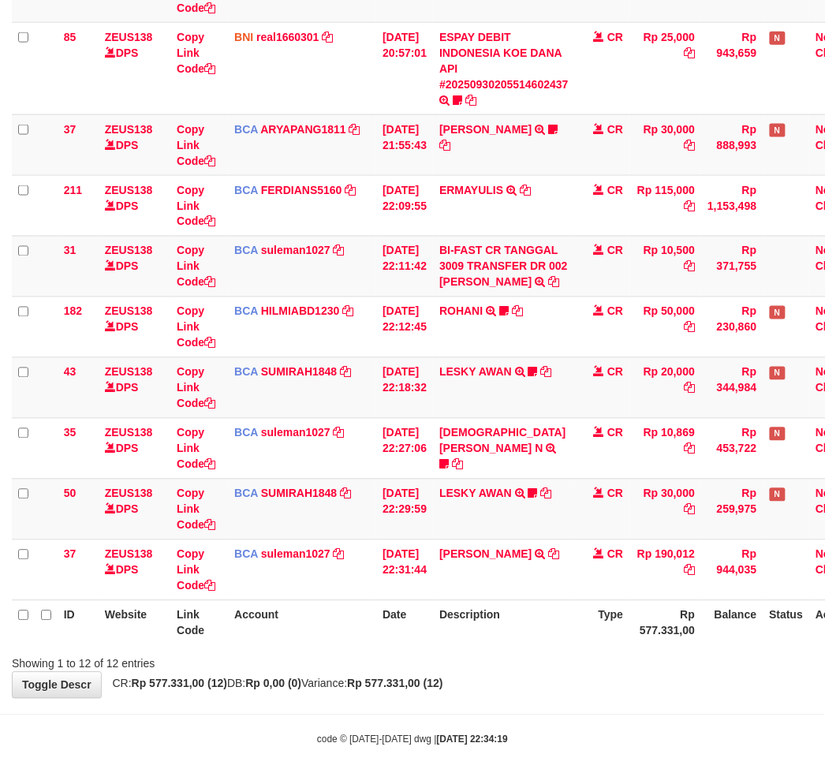
click at [543, 703] on body "Toggle navigation Home Bank Account List Load By Website Group [OXPLAY] ZEUS138…" at bounding box center [412, 194] width 825 height 1183
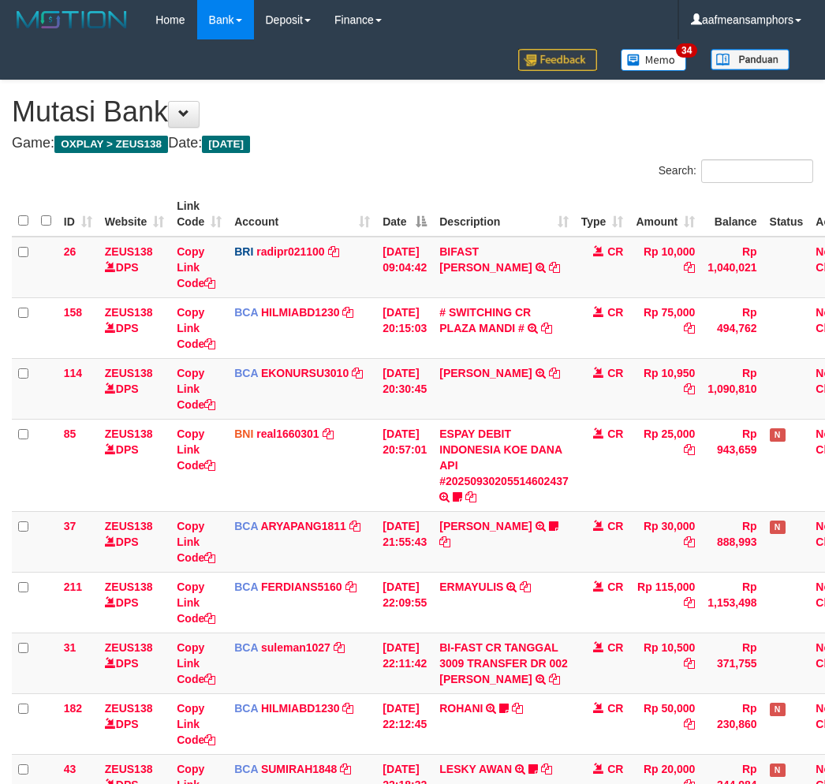
scroll to position [396, 0]
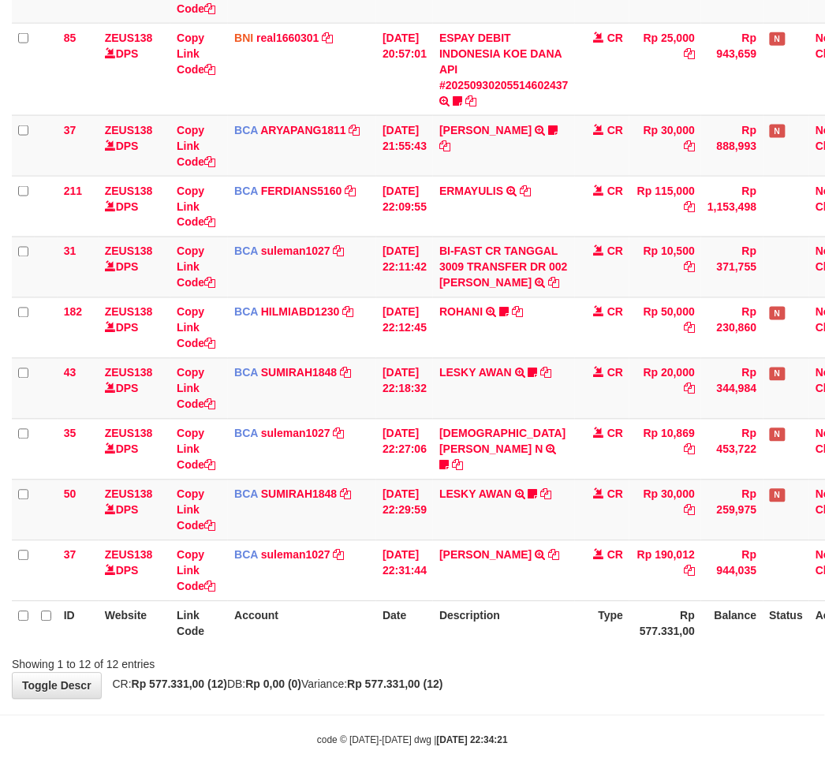
scroll to position [396, 0]
click at [450, 727] on body "Toggle navigation Home Bank Account List Load By Website Group [OXPLAY] ZEUS138…" at bounding box center [412, 195] width 825 height 1183
drag, startPoint x: 450, startPoint y: 727, endPoint x: 498, endPoint y: 726, distance: 47.3
click at [470, 727] on body "Toggle navigation Home Bank Account List Load By Website Group [OXPLAY] ZEUS138…" at bounding box center [412, 195] width 825 height 1183
click at [17, 635] on icon "Hide greeting" at bounding box center [16, 630] width 9 height 9
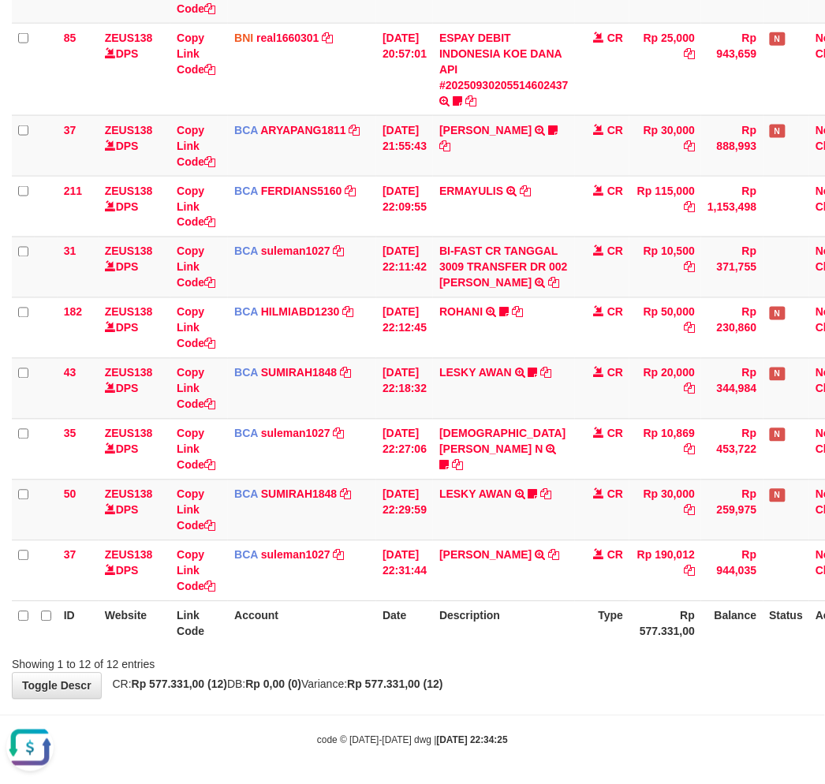
click at [532, 694] on div "**********" at bounding box center [412, 191] width 825 height 1014
click at [540, 669] on div "Showing 1 to 12 of 12 entries" at bounding box center [412, 662] width 825 height 22
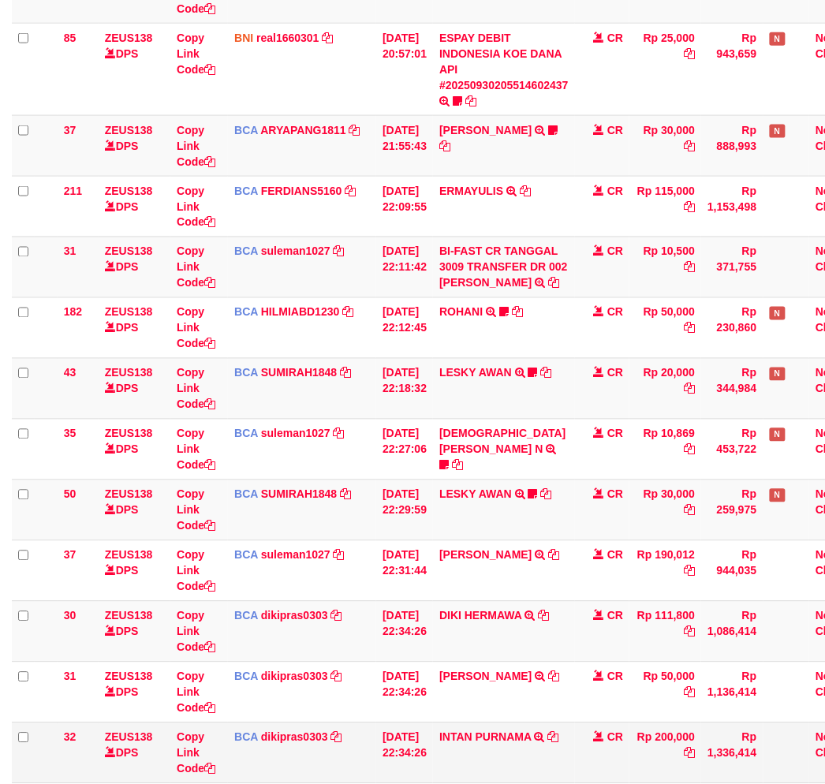
click at [522, 774] on td "INTAN PURNAMA TRSF E-BANKING CR 3009/FTSCY/WS95031 200000.00INTAN PURNAMA" at bounding box center [504, 753] width 142 height 61
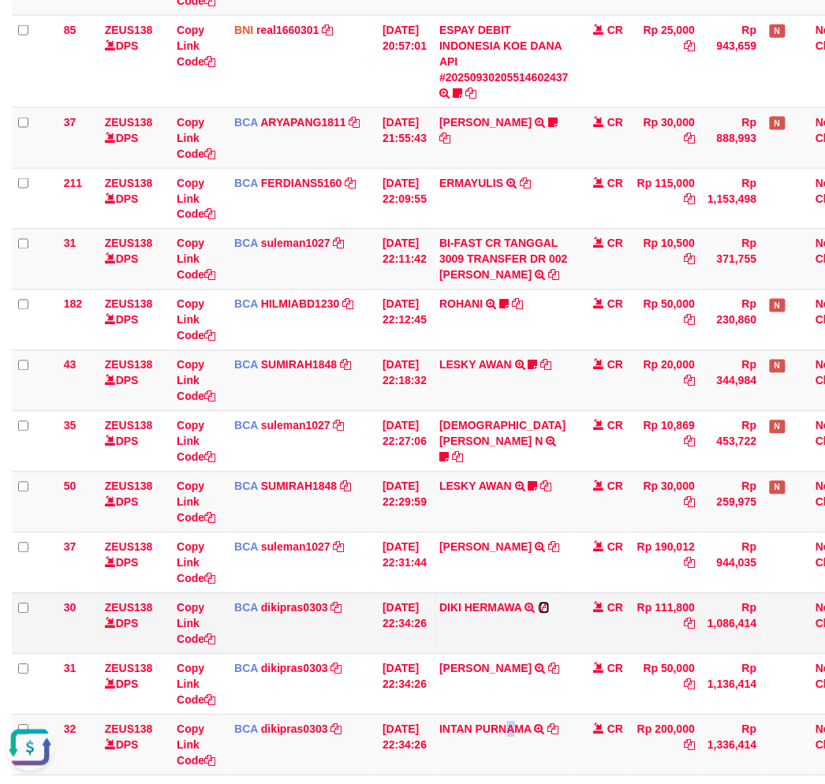
click at [550, 608] on icon at bounding box center [544, 608] width 11 height 11
copy link "A"
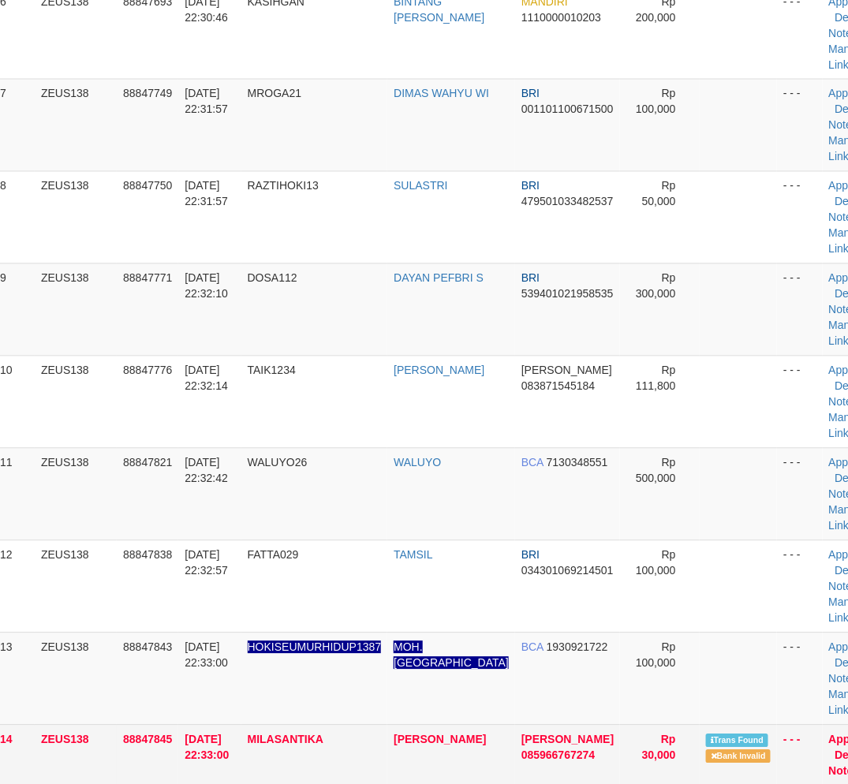
click at [263, 778] on td "MILASANTIKA" at bounding box center [314, 755] width 147 height 61
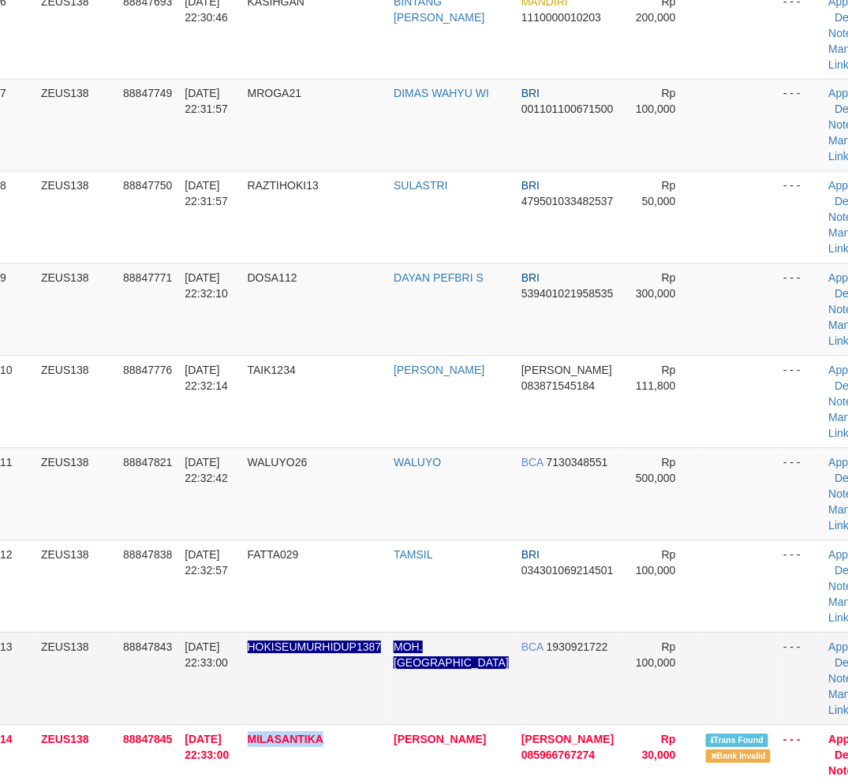
drag, startPoint x: 263, startPoint y: 778, endPoint x: 0, endPoint y: 682, distance: 279.8
click at [256, 772] on tbody "1 ZEUS138 88847323 30/09/2025 22:25:36 DAN1189 ROMA DONA KARIWIDAYA MANDIRI 119…" at bounding box center [440, 539] width 893 height 2029
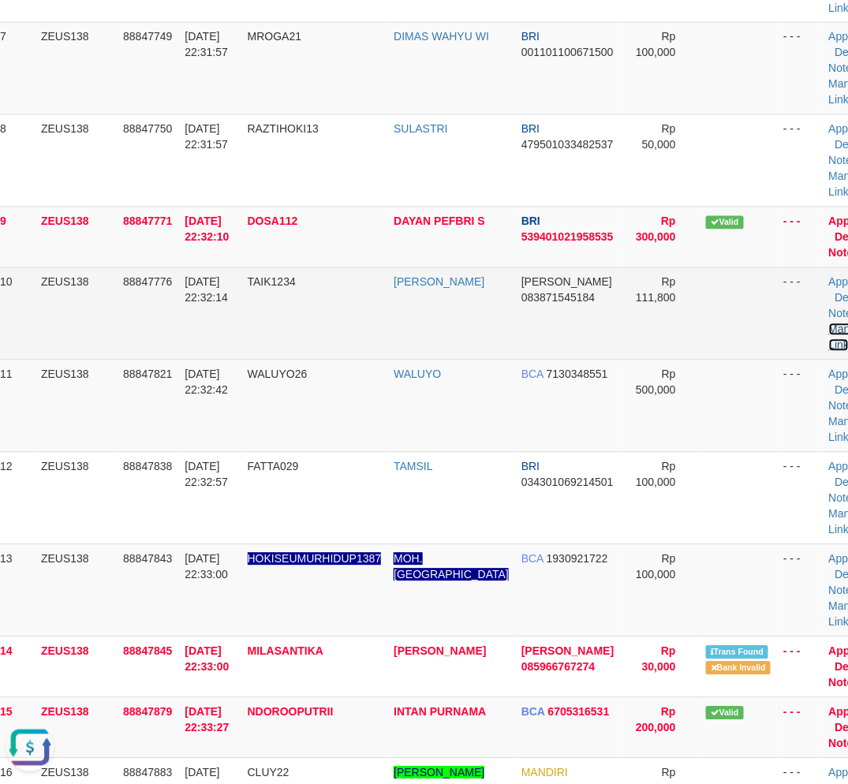
click at [829, 341] on link "Manual Link" at bounding box center [847, 337] width 36 height 28
click at [829, 323] on link "Manual Link" at bounding box center [847, 337] width 36 height 28
click at [829, 341] on link "Manual Link" at bounding box center [847, 337] width 36 height 28
click at [829, 323] on link "Manual Link" at bounding box center [847, 337] width 36 height 28
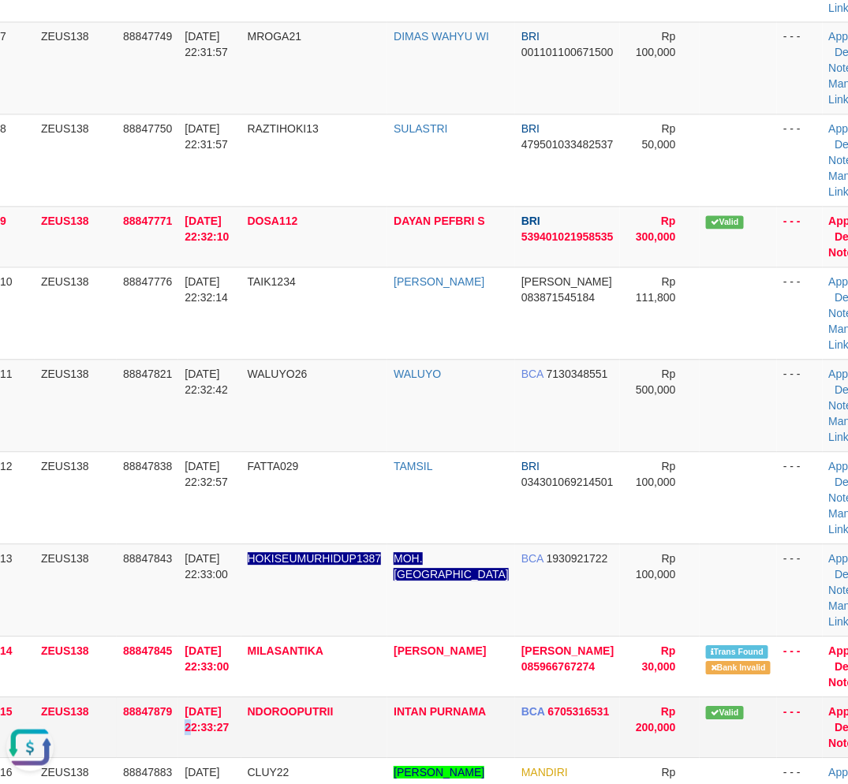
click at [229, 719] on span "30/09/2025 22:33:27" at bounding box center [207, 720] width 44 height 28
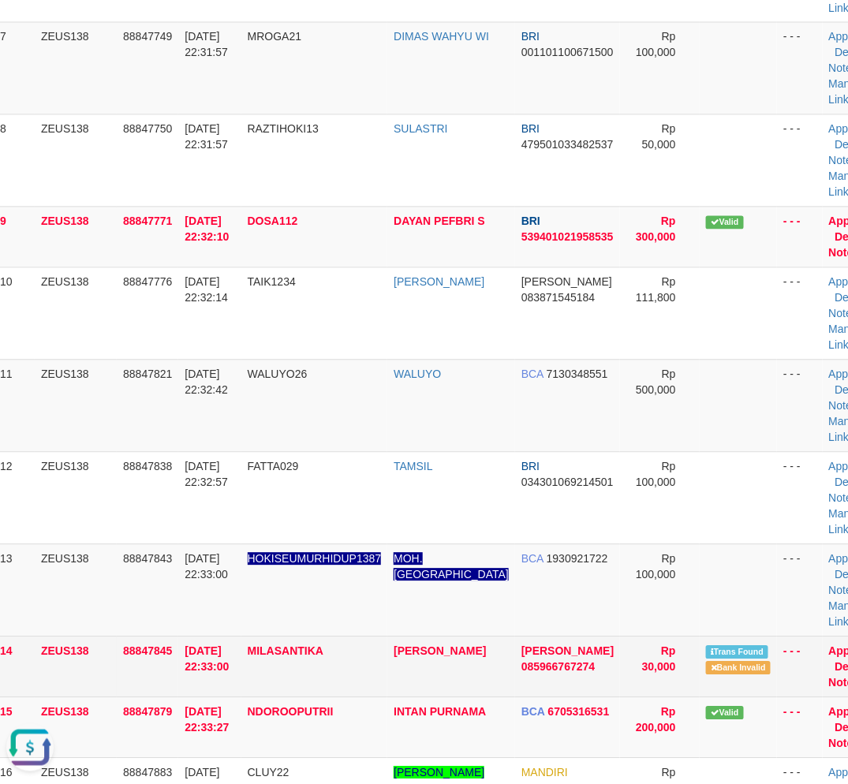
drag, startPoint x: 177, startPoint y: 710, endPoint x: 3, endPoint y: 690, distance: 174.7
click at [174, 697] on td "88847845" at bounding box center [148, 667] width 62 height 61
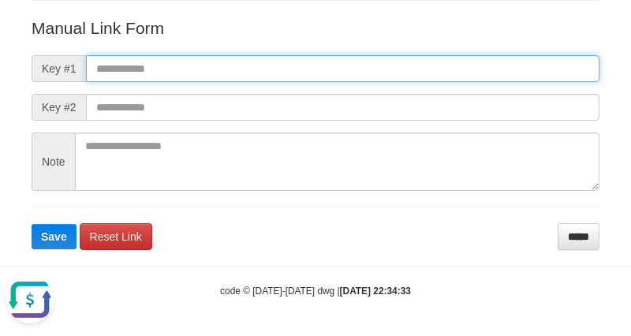
paste input "**********"
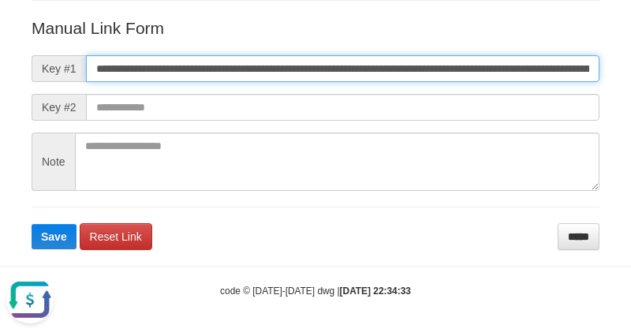
click at [483, 72] on input "**********" at bounding box center [343, 68] width 514 height 27
type input "**********"
click at [32, 224] on button "Save" at bounding box center [54, 236] width 45 height 25
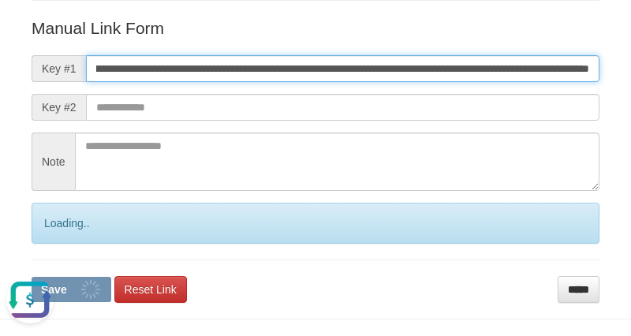
click at [32, 277] on button "Save" at bounding box center [72, 289] width 80 height 25
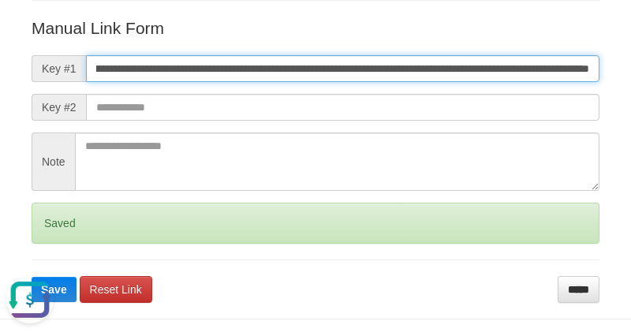
click at [32, 277] on button "Save" at bounding box center [54, 289] width 45 height 25
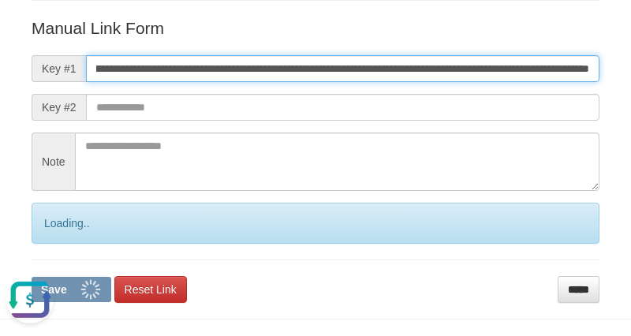
click at [32, 277] on button "Save" at bounding box center [72, 289] width 80 height 25
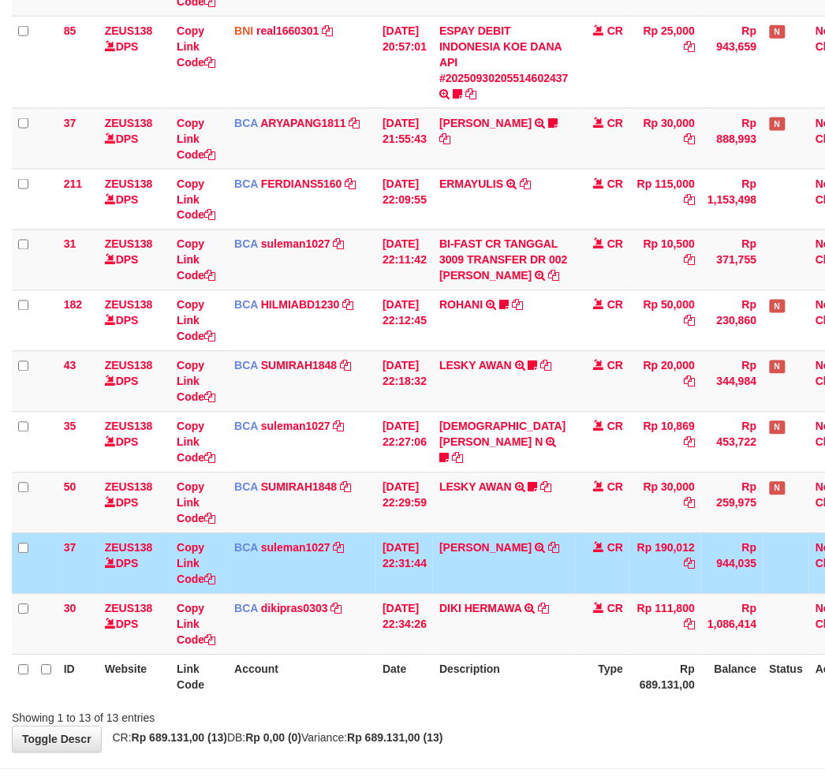
scroll to position [404, 0]
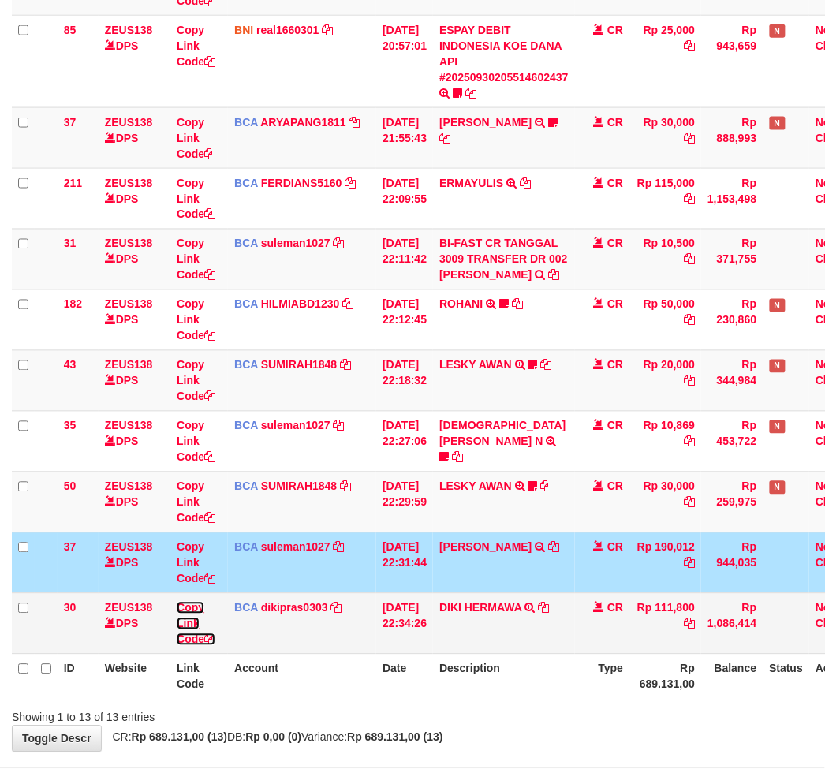
click at [185, 622] on link "Copy Link Code" at bounding box center [196, 624] width 39 height 44
click at [586, 715] on div "Showing 1 to 13 of 13 entries" at bounding box center [412, 715] width 825 height 22
click at [589, 712] on div "Showing 1 to 13 of 13 entries" at bounding box center [412, 715] width 825 height 22
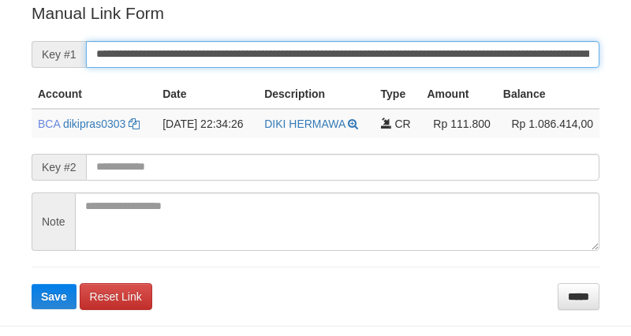
click at [424, 62] on input "**********" at bounding box center [343, 54] width 514 height 27
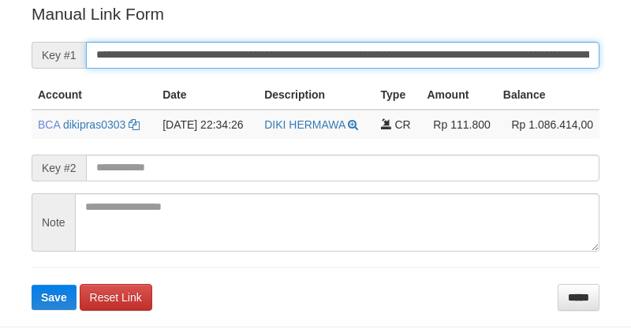
click at [32, 285] on button "Save" at bounding box center [54, 297] width 45 height 25
click at [424, 62] on input "**********" at bounding box center [343, 55] width 514 height 27
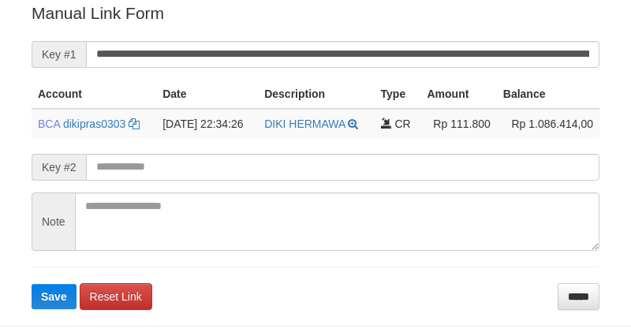
click at [325, 36] on form "**********" at bounding box center [316, 156] width 568 height 308
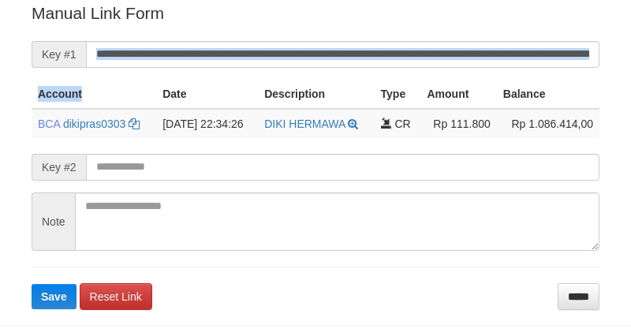
click at [325, 36] on form "**********" at bounding box center [316, 156] width 568 height 308
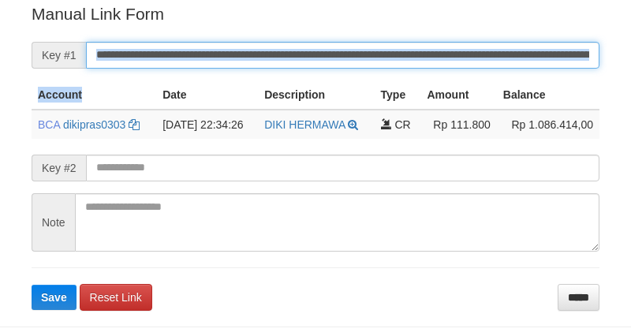
click at [328, 47] on input "**********" at bounding box center [343, 55] width 514 height 27
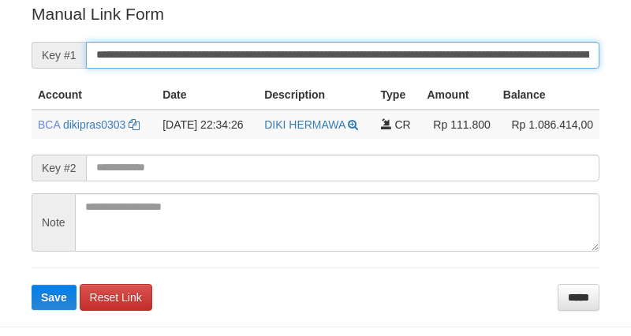
click at [328, 47] on input "**********" at bounding box center [343, 55] width 514 height 27
click at [32, 285] on button "Save" at bounding box center [54, 297] width 45 height 25
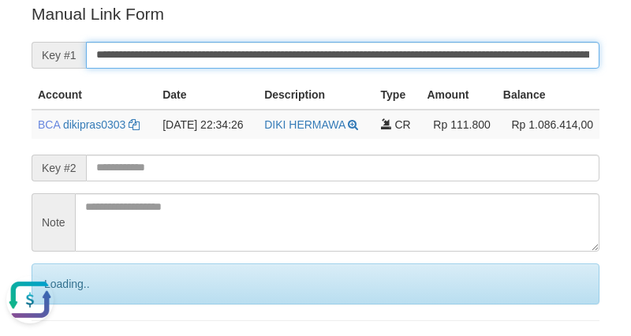
scroll to position [0, 0]
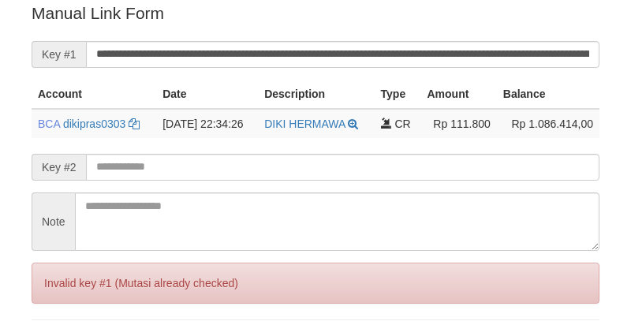
click at [350, 47] on input "**********" at bounding box center [343, 54] width 514 height 27
click at [346, 49] on input "**********" at bounding box center [343, 54] width 514 height 27
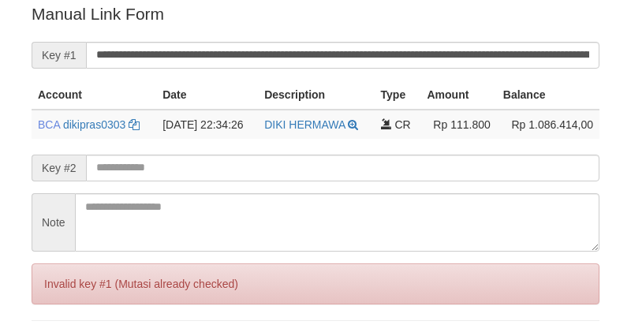
click at [346, 49] on input "**********" at bounding box center [343, 55] width 514 height 27
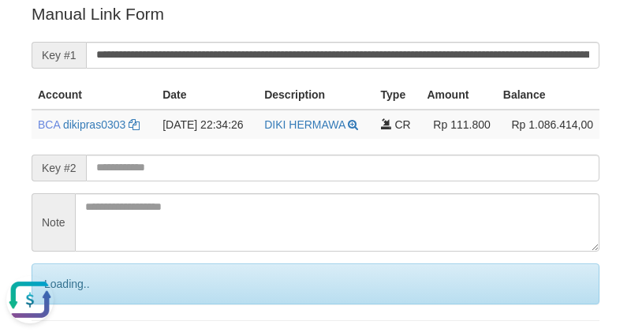
scroll to position [0, 0]
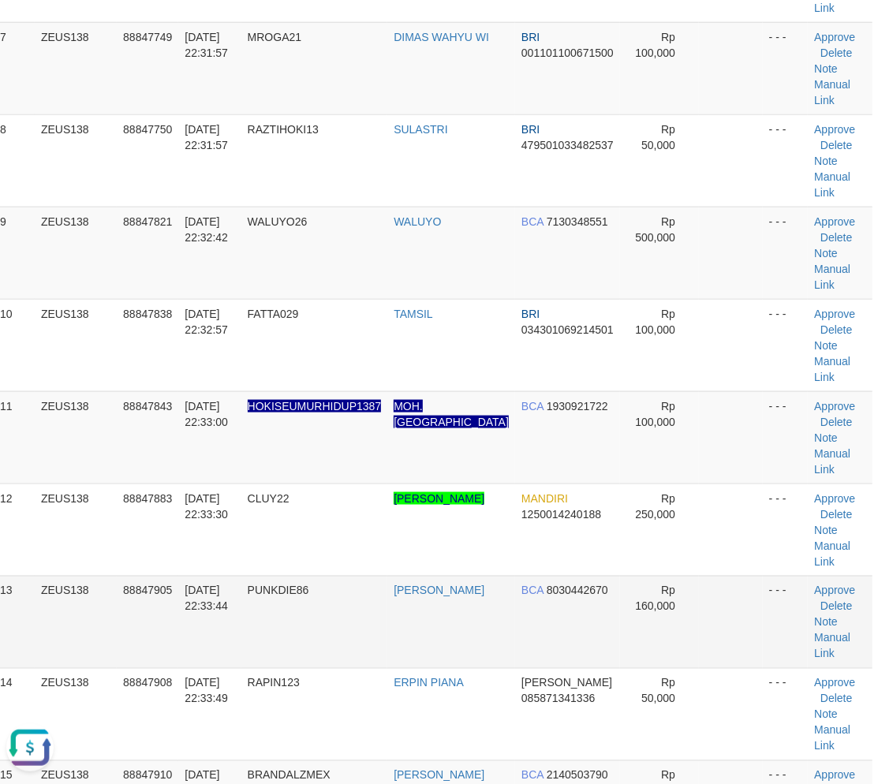
click at [290, 641] on td "PUNKDIE86" at bounding box center [314, 622] width 147 height 92
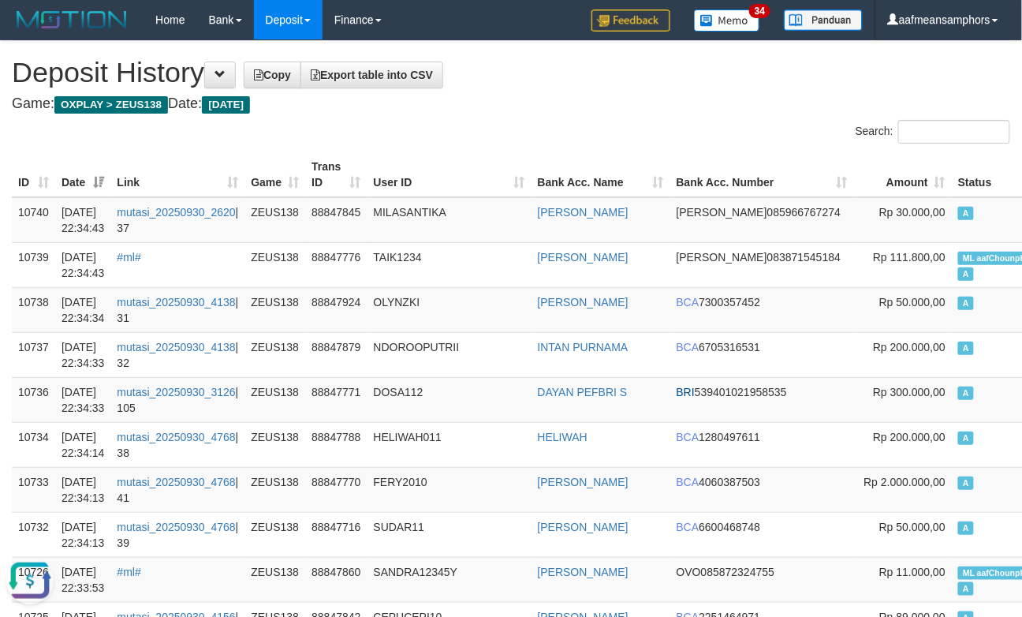
drag, startPoint x: 475, startPoint y: 163, endPoint x: 495, endPoint y: 159, distance: 20.9
click at [472, 163] on th "User ID" at bounding box center [450, 174] width 164 height 45
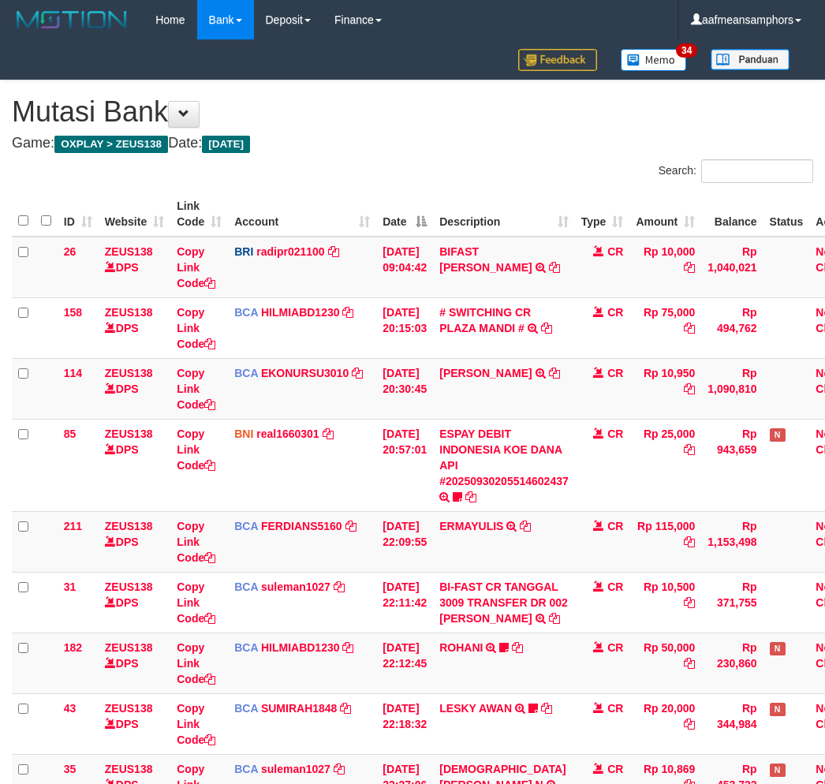
scroll to position [320, 0]
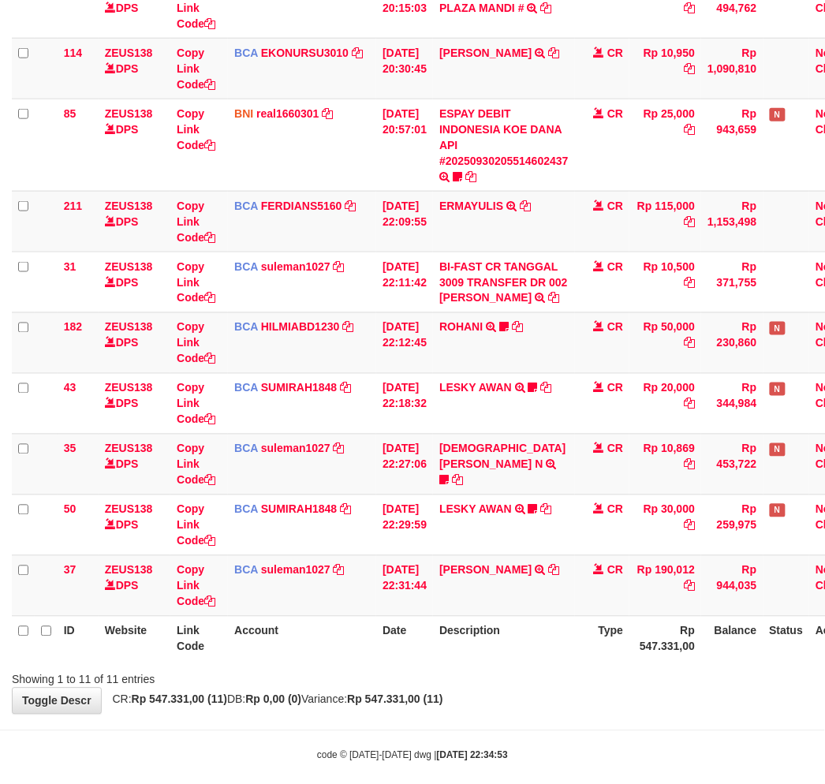
drag, startPoint x: 300, startPoint y: 684, endPoint x: 319, endPoint y: 690, distance: 20.7
click at [300, 684] on div "Showing 1 to 11 of 11 entries" at bounding box center [172, 677] width 320 height 22
click at [352, 693] on span "CR: Rp 547.331,00 (11) DB: Rp 0,00 (0) Variance: Rp 547.331,00 (11)" at bounding box center [274, 699] width 338 height 13
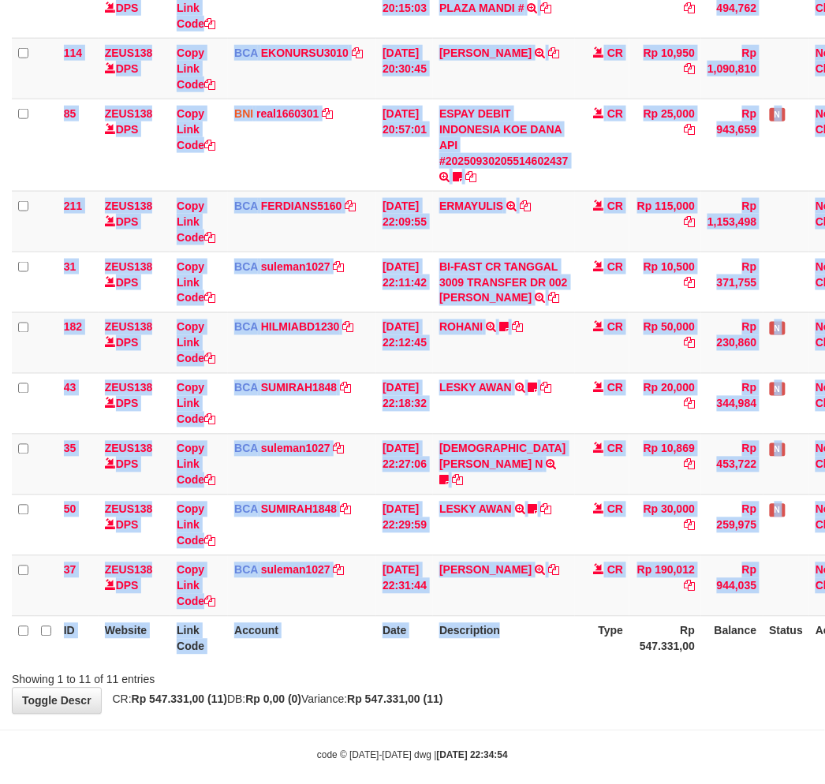
click at [546, 659] on div "ID Website Link Code Account Date Description Type Amount Balance Status Action…" at bounding box center [412, 266] width 825 height 799
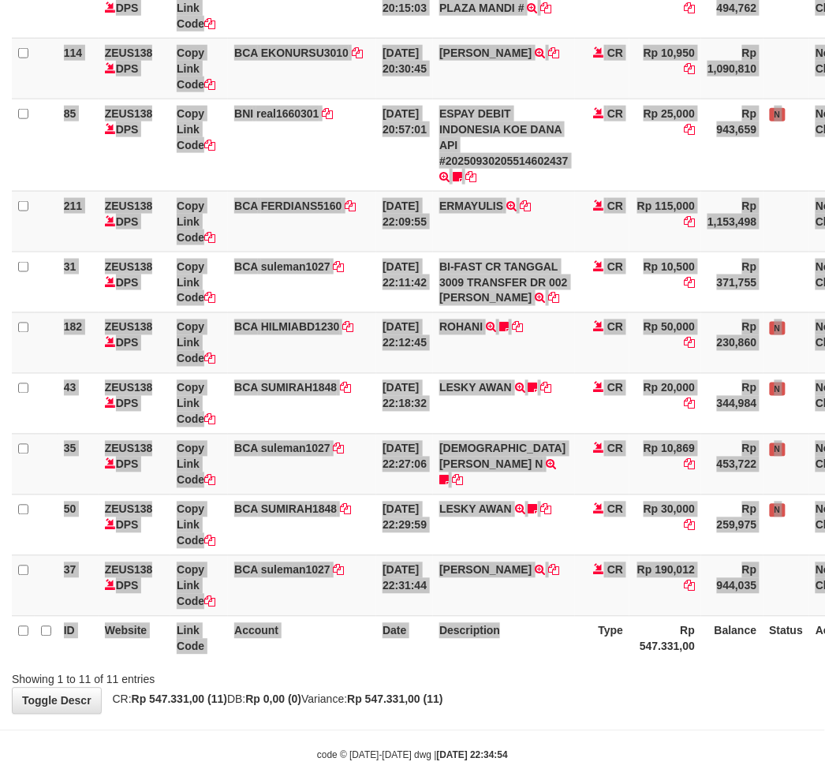
scroll to position [337, 0]
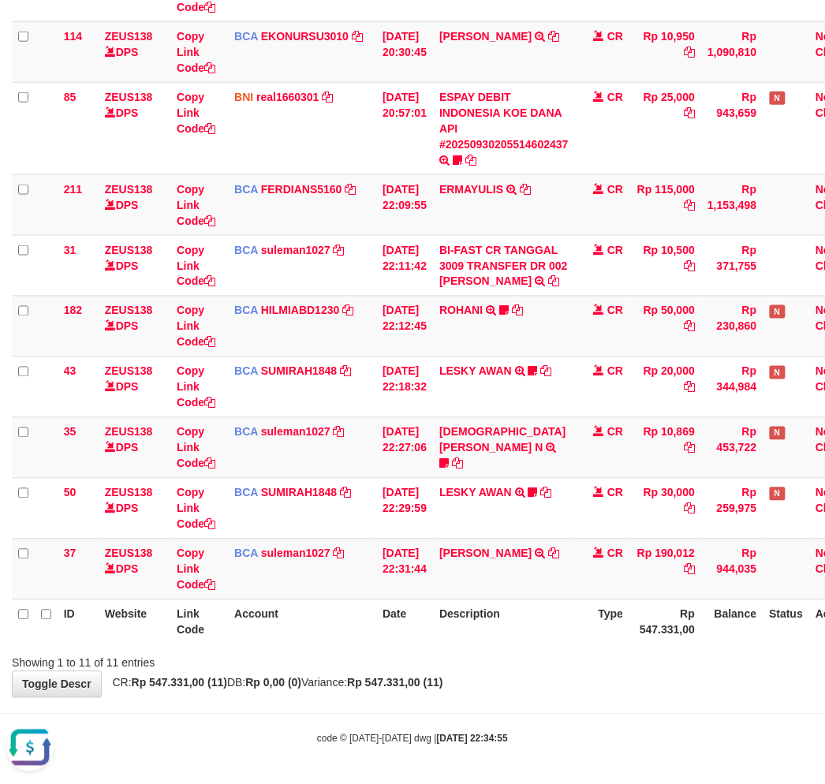
click at [435, 677] on strong "Rp 547.331,00 (11)" at bounding box center [394, 683] width 95 height 13
click at [456, 671] on div "**********" at bounding box center [412, 221] width 825 height 954
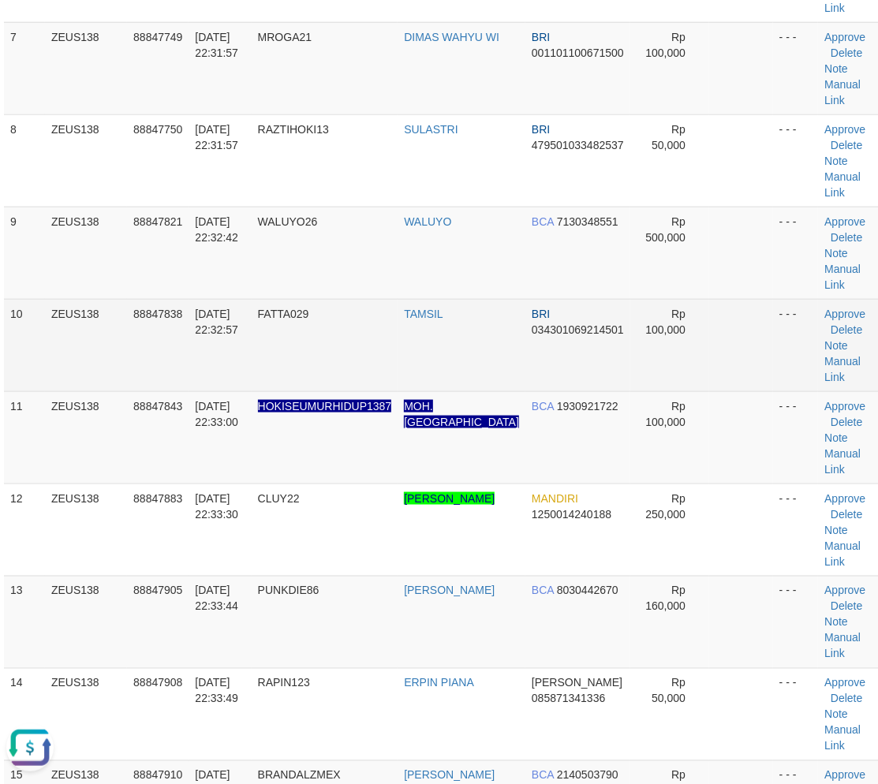
click at [301, 317] on span "FATTA029" at bounding box center [283, 314] width 51 height 13
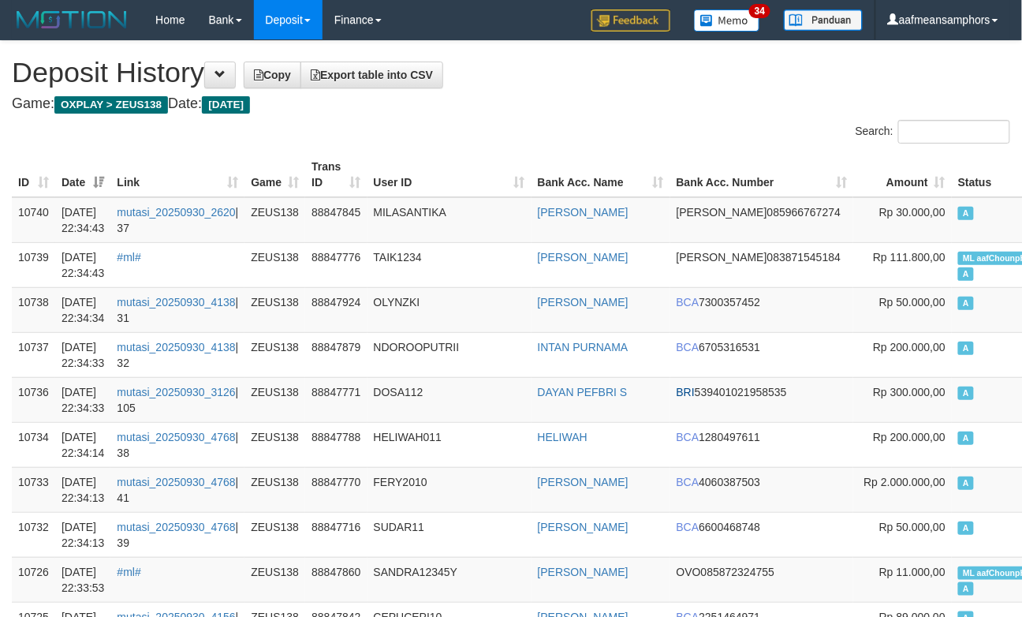
click at [322, 155] on th "Trans ID" at bounding box center [336, 174] width 62 height 45
click at [363, 158] on th "Trans ID" at bounding box center [336, 174] width 62 height 45
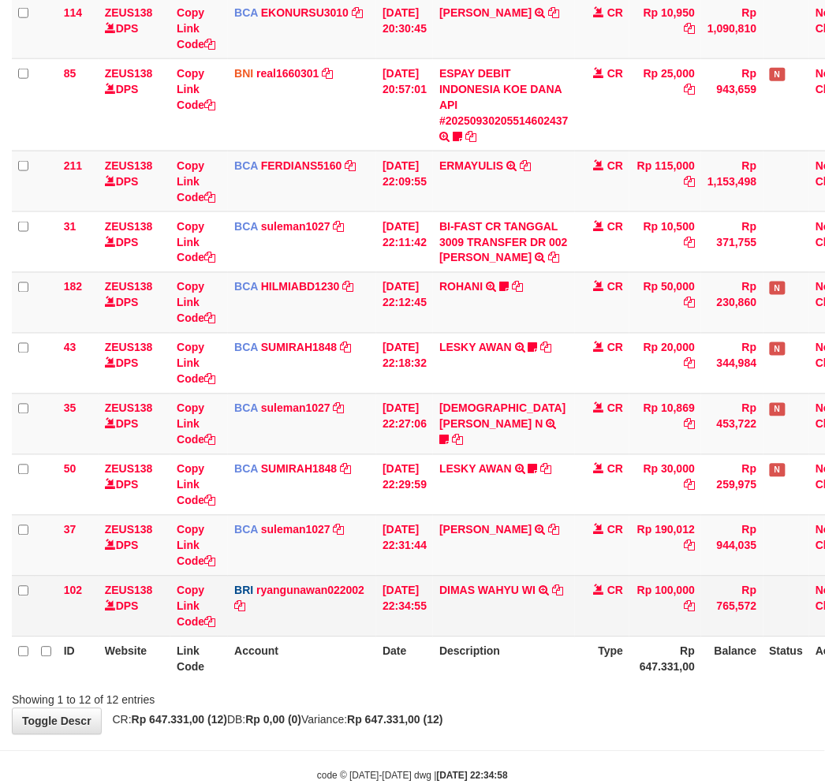
scroll to position [398, 0]
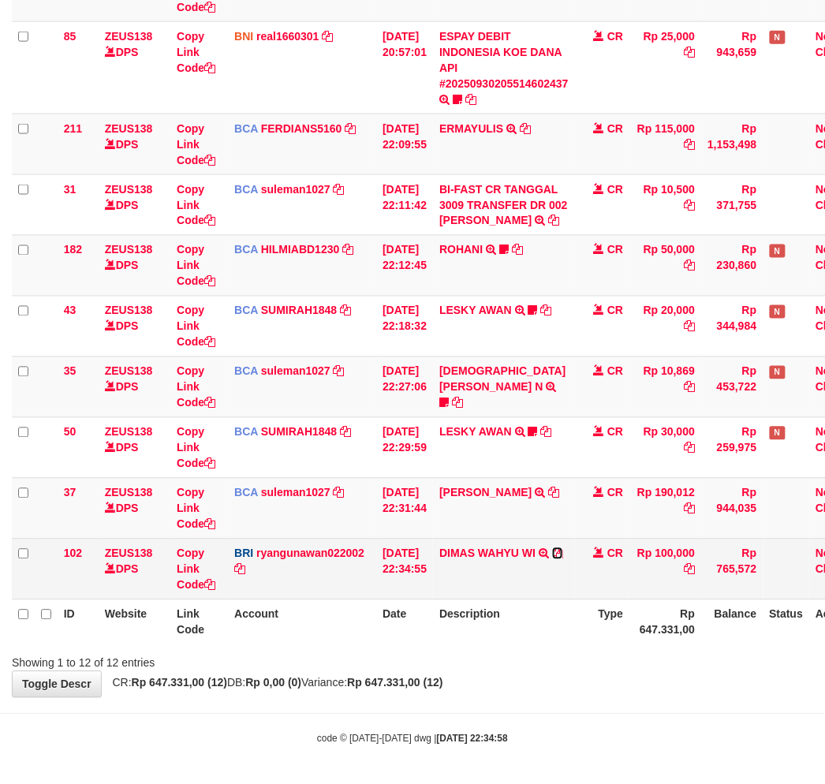
click at [563, 551] on icon at bounding box center [557, 553] width 11 height 11
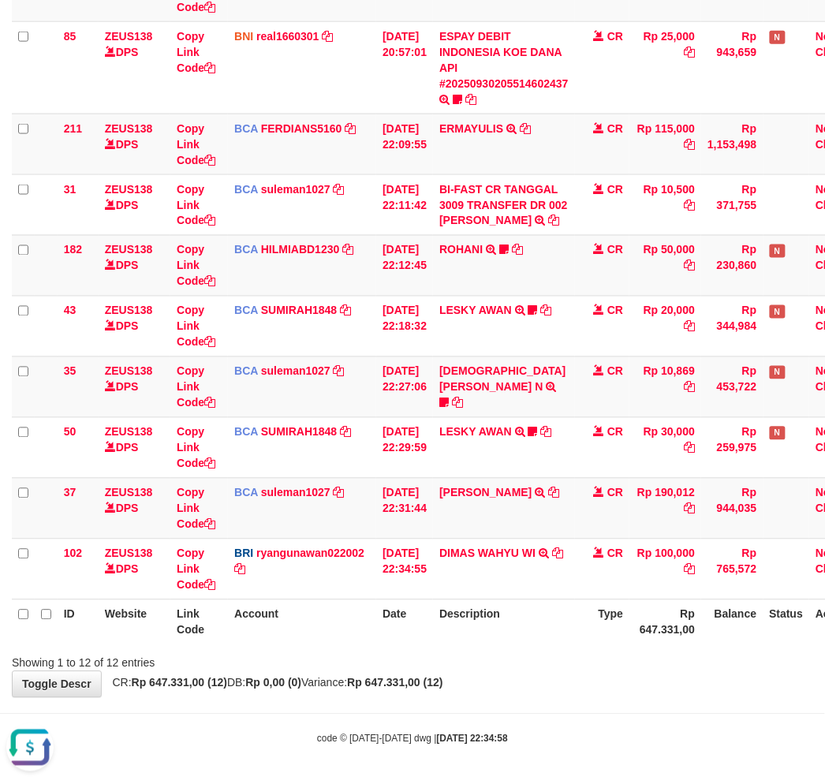
scroll to position [0, 0]
click at [476, 737] on strong "2025/09/30 22:34:58" at bounding box center [472, 739] width 71 height 11
click at [550, 707] on body "Toggle navigation Home Bank Account List Load By Website Group [OXPLAY] ZEUS138…" at bounding box center [412, 193] width 825 height 1183
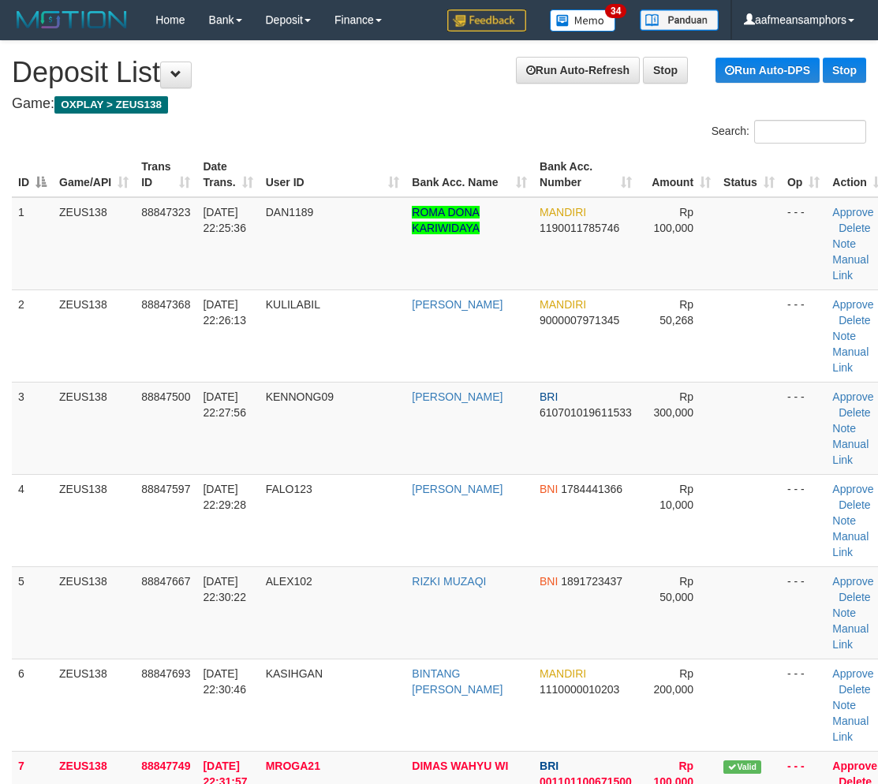
scroll to position [729, 8]
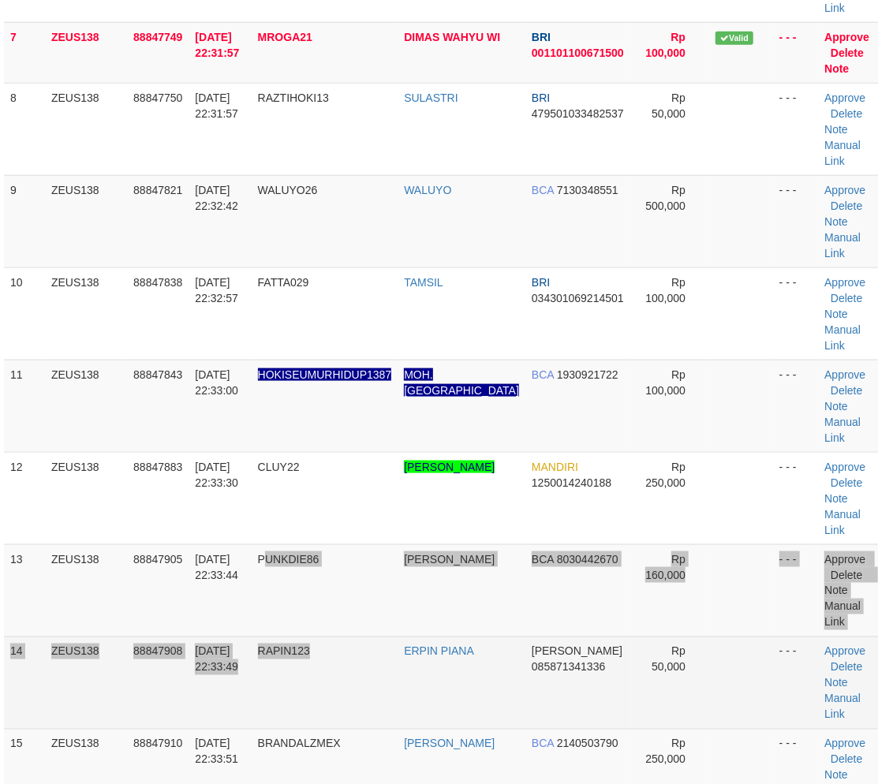
click at [333, 640] on tbody "1 ZEUS138 88847323 30/09/2025 22:25:36 DAN1189 ROMA DONA KARIWIDAYA MANDIRI 119…" at bounding box center [443, 375] width 879 height 1815
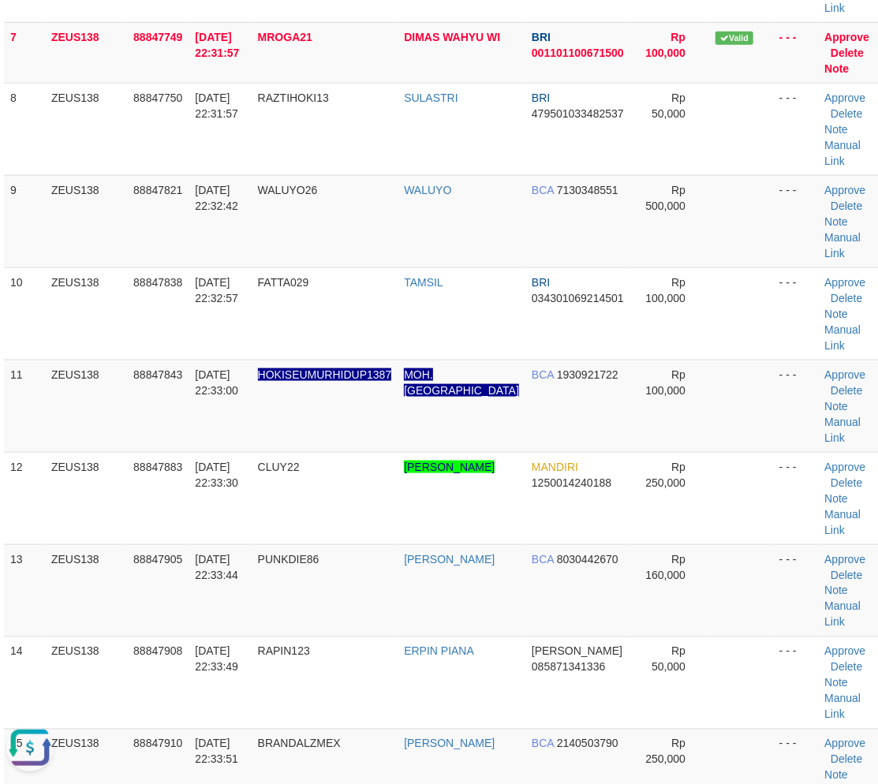
scroll to position [0, 0]
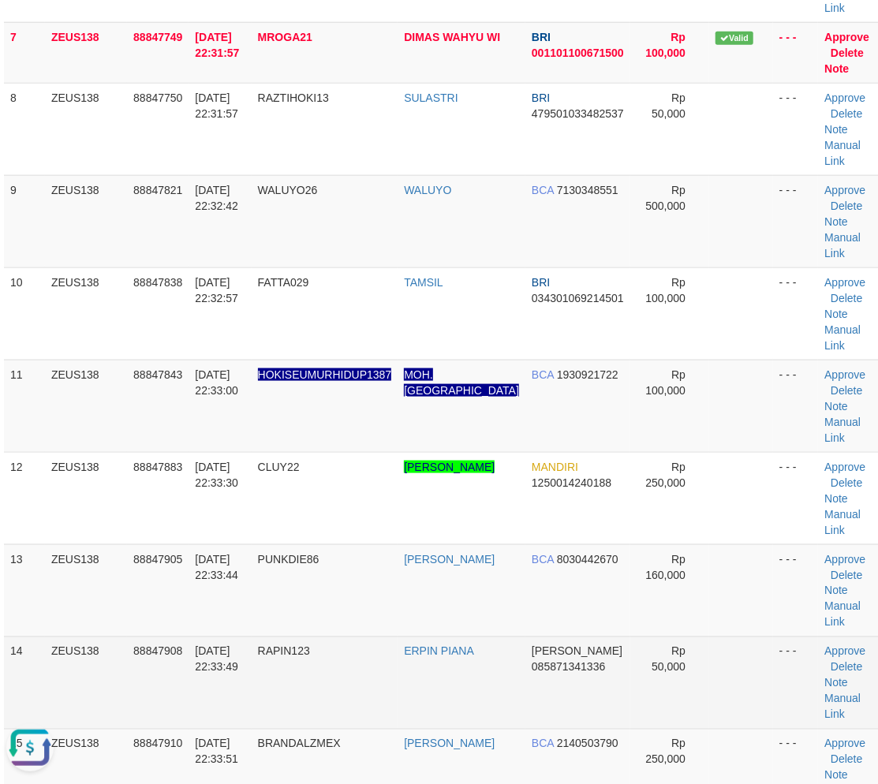
drag, startPoint x: 383, startPoint y: 680, endPoint x: 191, endPoint y: 651, distance: 193.9
click at [382, 679] on td "RAPIN123" at bounding box center [325, 683] width 147 height 92
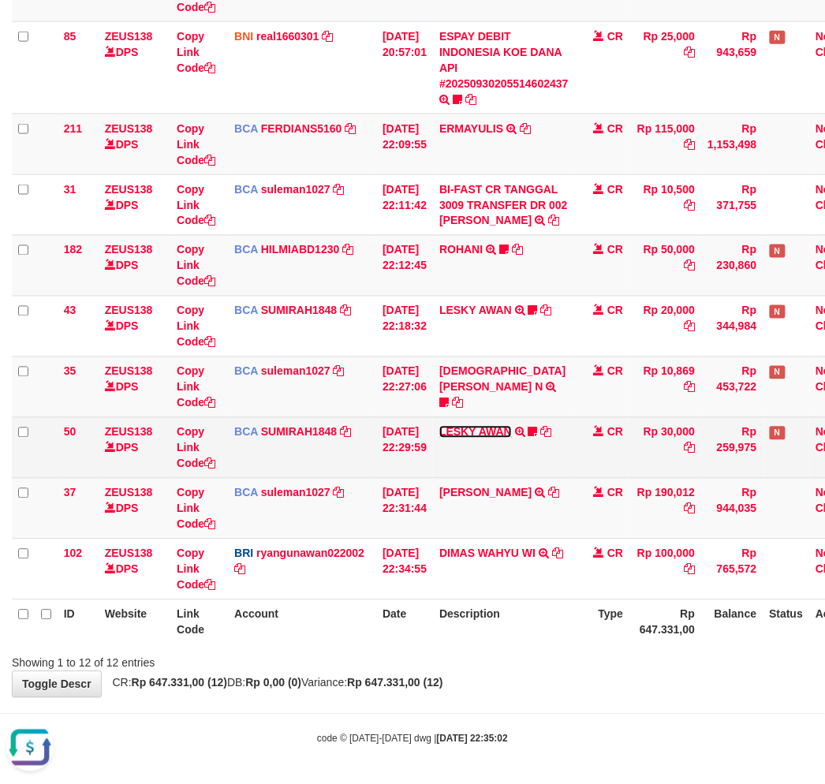
click at [500, 429] on link "LESKY AWAN" at bounding box center [475, 432] width 73 height 13
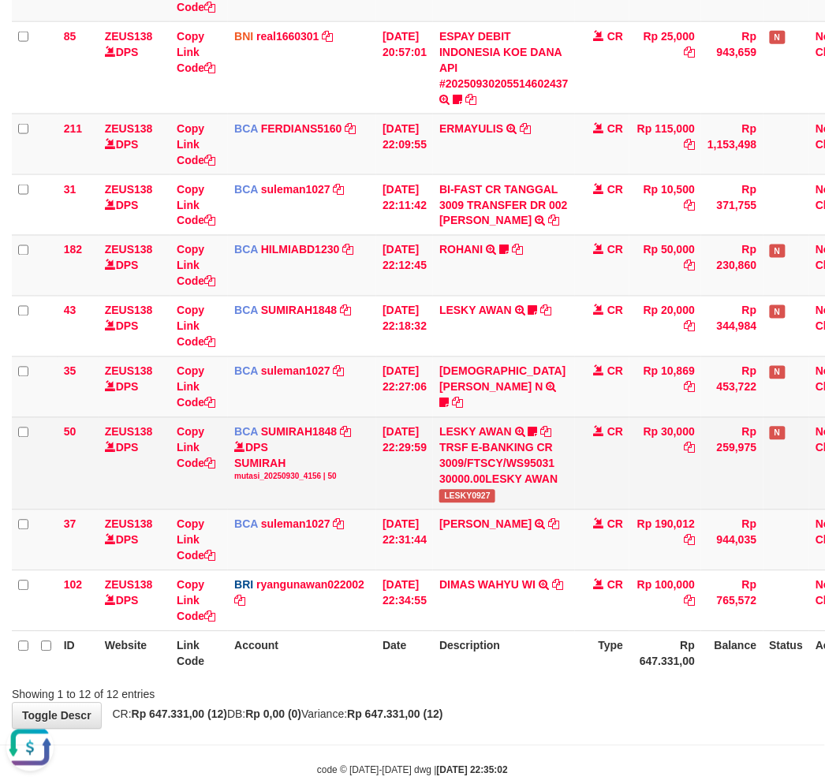
click at [471, 506] on td "LESKY AWAN TRSF E-BANKING CR 3009/FTSCY/WS95031 30000.00LESKY AWAN LESKY0927" at bounding box center [504, 463] width 142 height 92
copy span "LESKY0927"
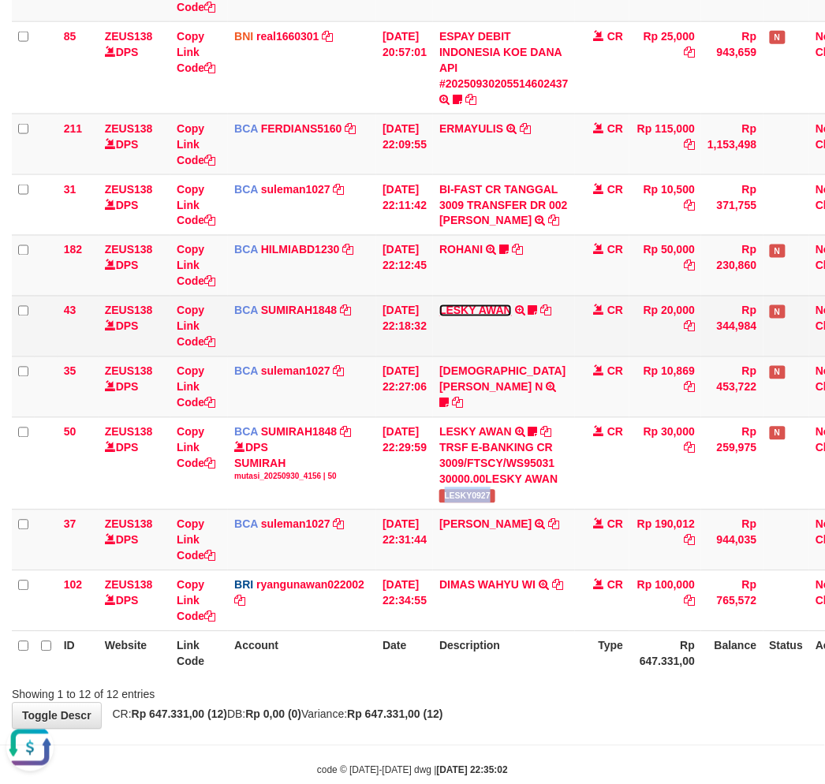
click at [495, 308] on link "LESKY AWAN" at bounding box center [475, 311] width 73 height 13
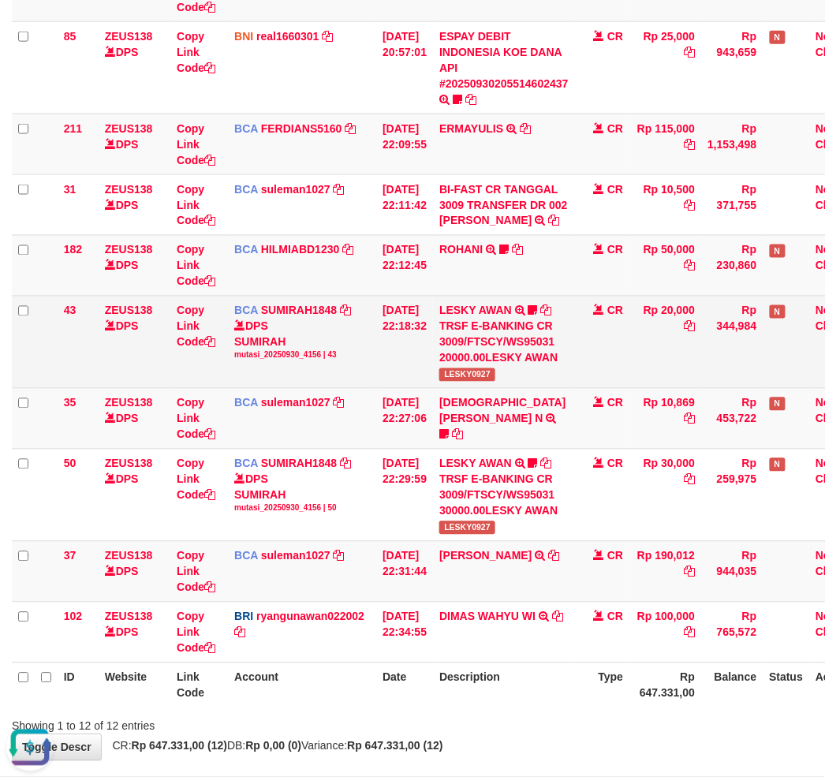
click at [478, 379] on span "LESKY0927" at bounding box center [467, 374] width 56 height 13
copy span "LESKY0927"
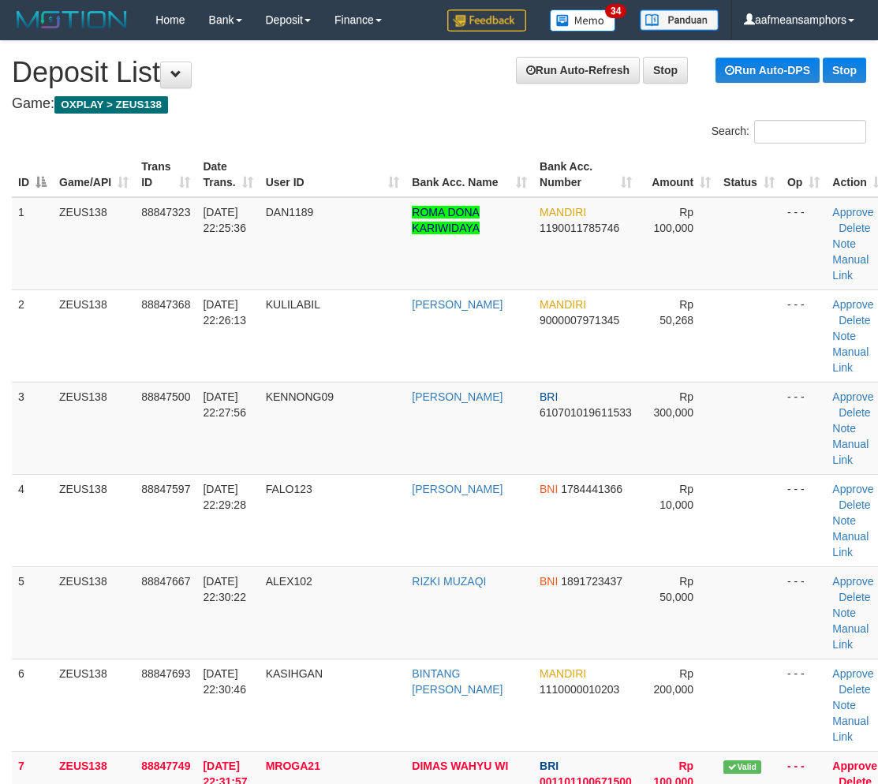
scroll to position [729, 8]
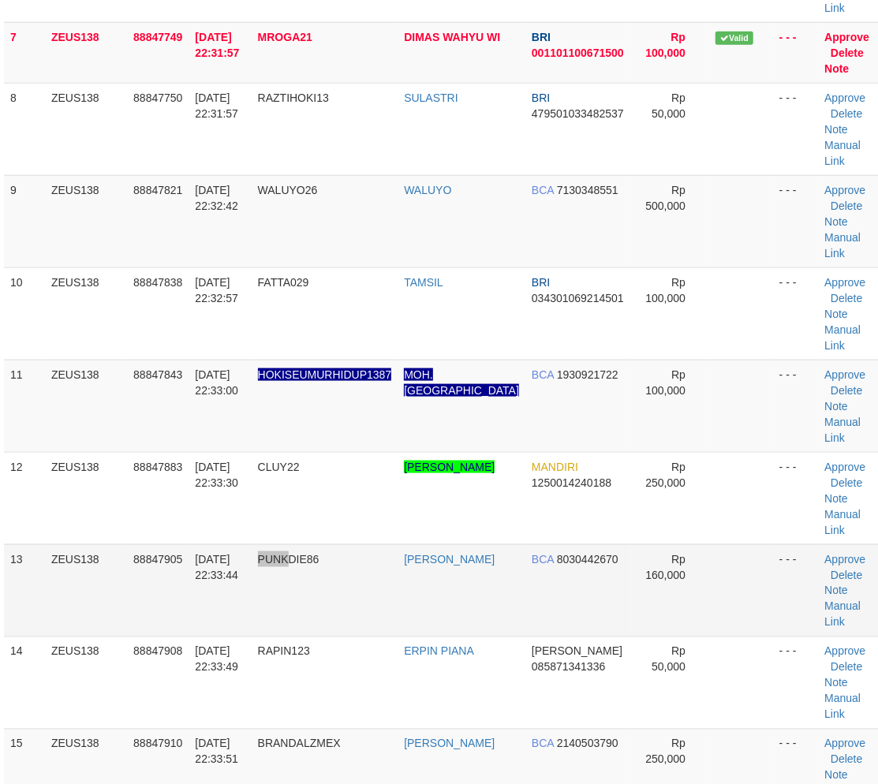
drag, startPoint x: 271, startPoint y: 611, endPoint x: 290, endPoint y: 618, distance: 20.0
click at [290, 618] on tr "13 ZEUS138 88847905 [DATE] 22:33:44 PUNKDIE86 [PERSON_NAME] BCA 8030442670 Rp 1…" at bounding box center [443, 590] width 879 height 92
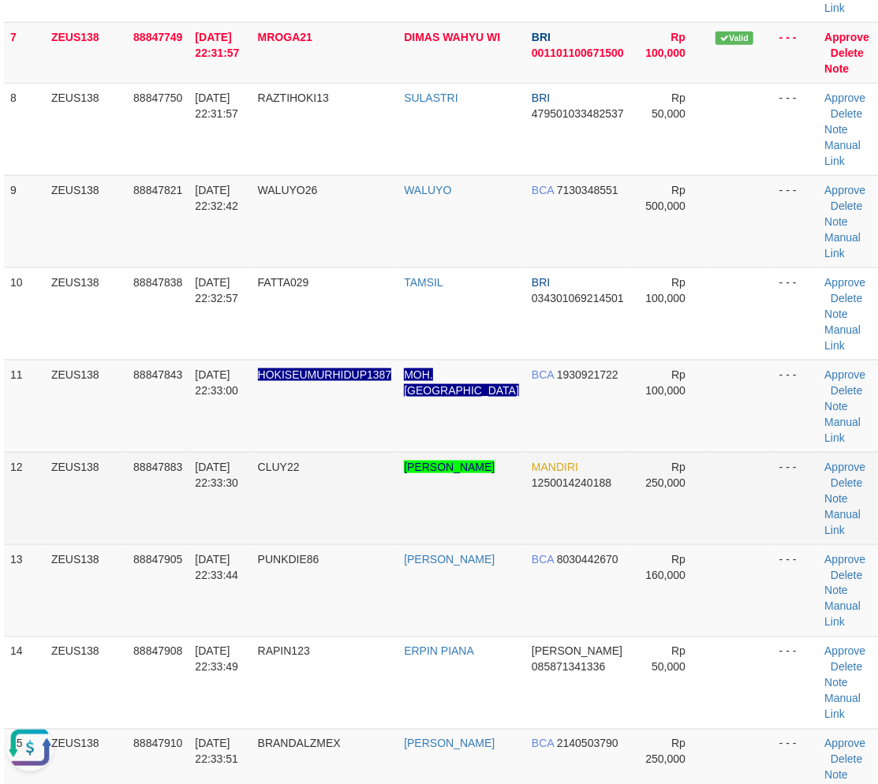
scroll to position [0, 0]
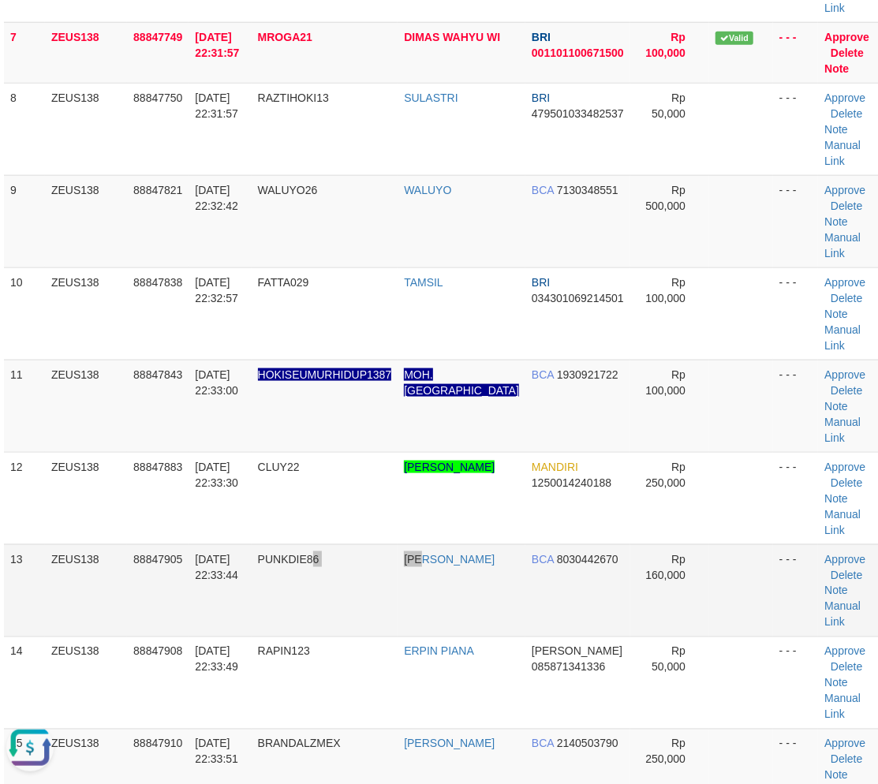
click at [432, 608] on tr "13 ZEUS138 88847905 [DATE] 22:33:44 PUNKDIE86 [PERSON_NAME] BCA 8030442670 Rp 1…" at bounding box center [443, 590] width 879 height 92
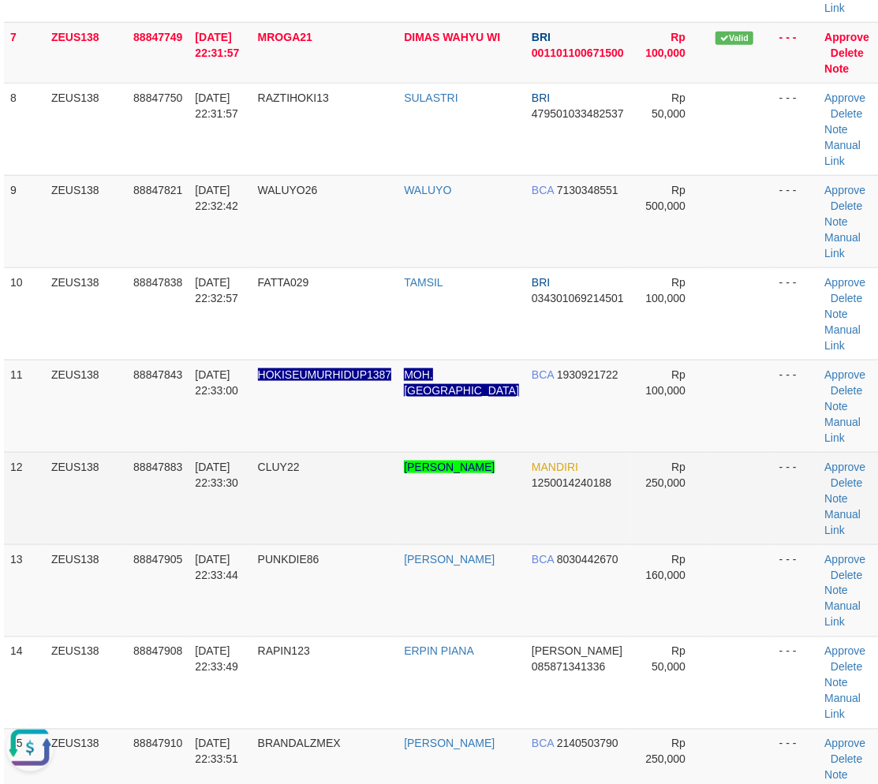
drag, startPoint x: 408, startPoint y: 437, endPoint x: 17, endPoint y: 473, distance: 393.0
click at [409, 437] on td "MOH. [GEOGRAPHIC_DATA]" at bounding box center [462, 406] width 128 height 92
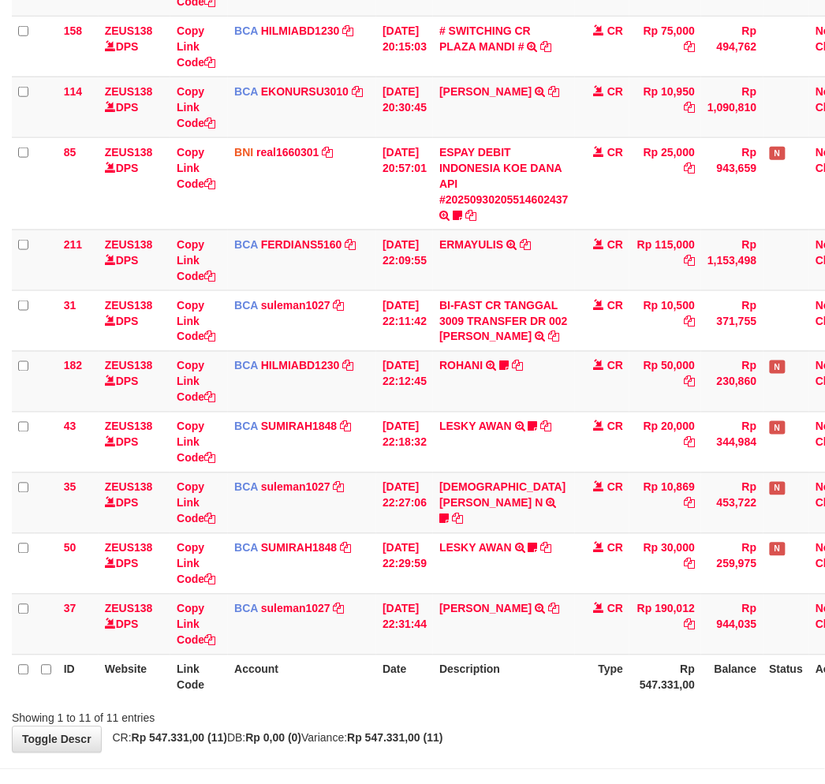
scroll to position [337, 0]
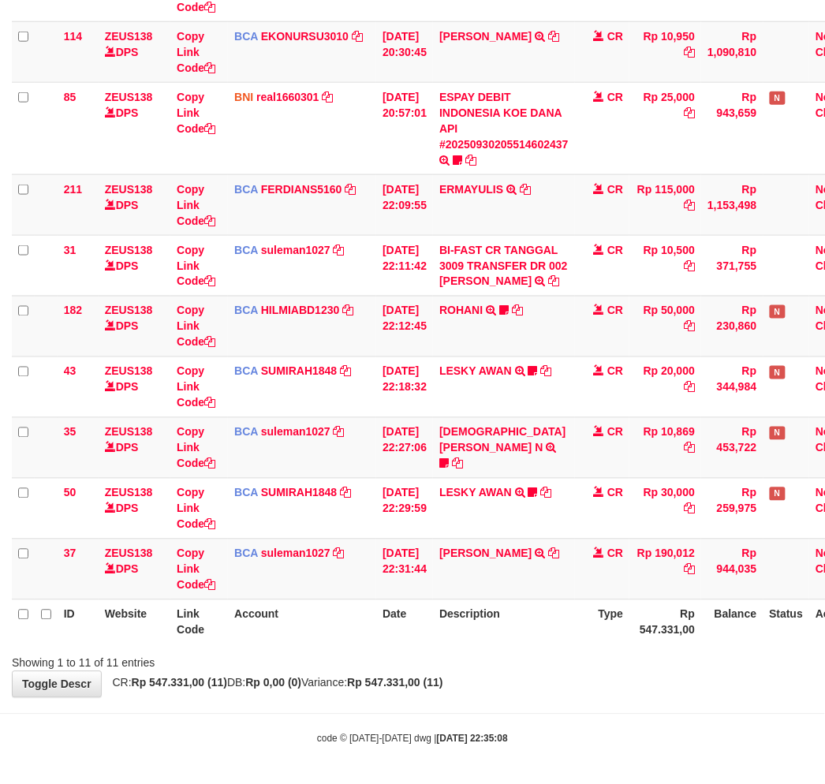
click at [517, 641] on th "Description" at bounding box center [504, 622] width 142 height 45
click at [544, 628] on th "Description" at bounding box center [504, 622] width 142 height 45
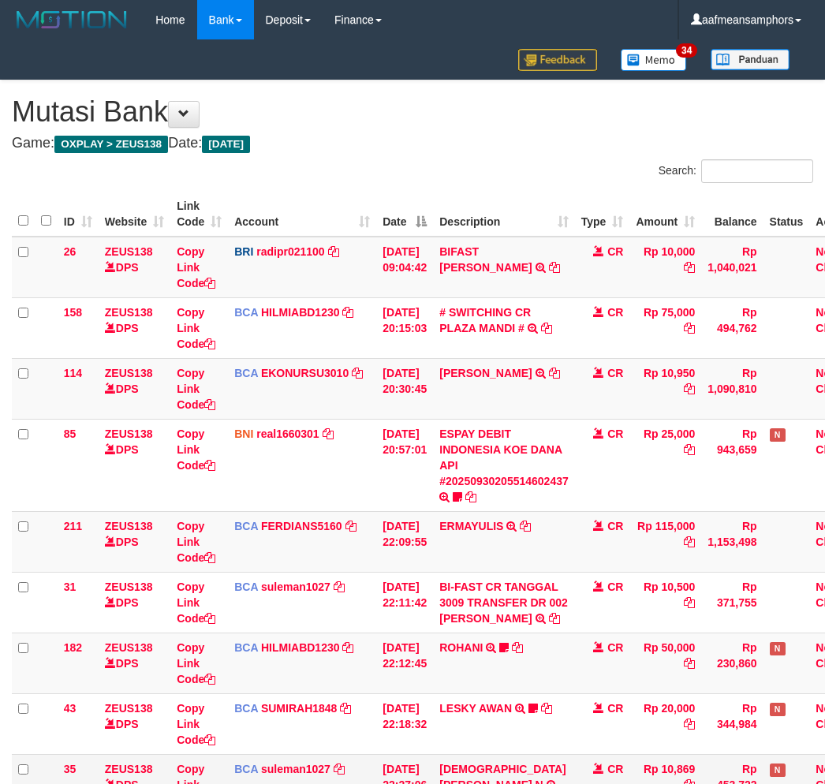
scroll to position [320, 0]
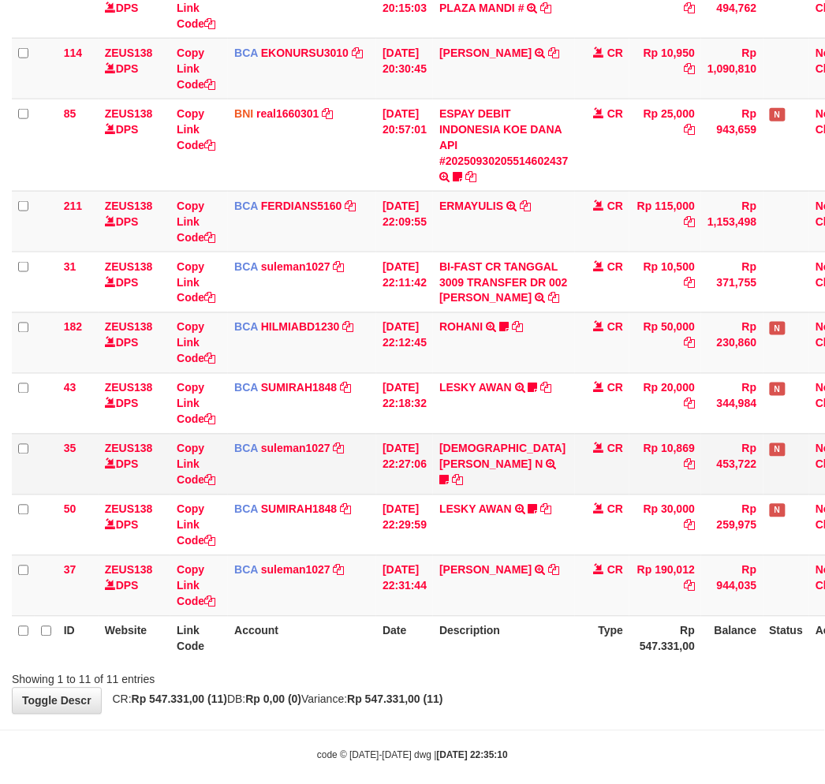
click at [668, 454] on td "Rp 10,869" at bounding box center [666, 464] width 72 height 61
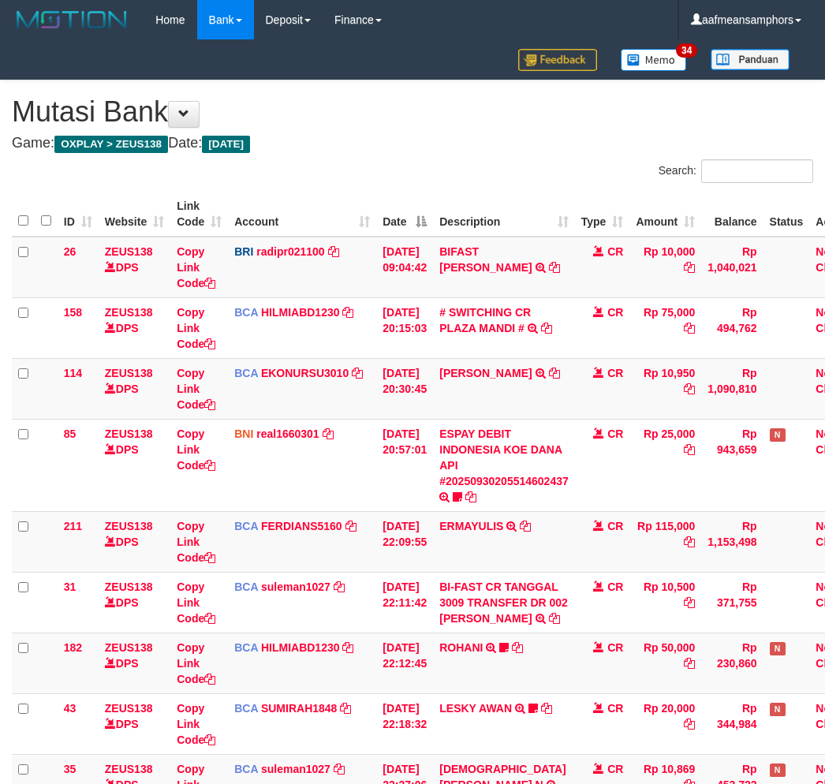
scroll to position [320, 0]
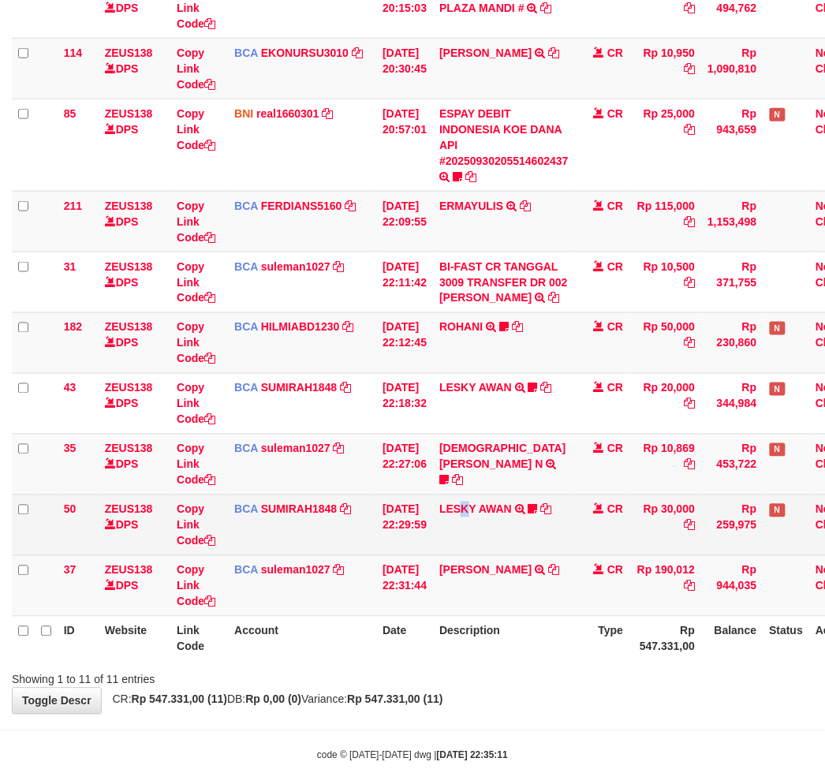
click at [473, 533] on td "LESKY AWAN TRSF E-BANKING CR 3009/FTSCY/WS95031 30000.00LESKY AWAN LESKY0927" at bounding box center [504, 525] width 142 height 61
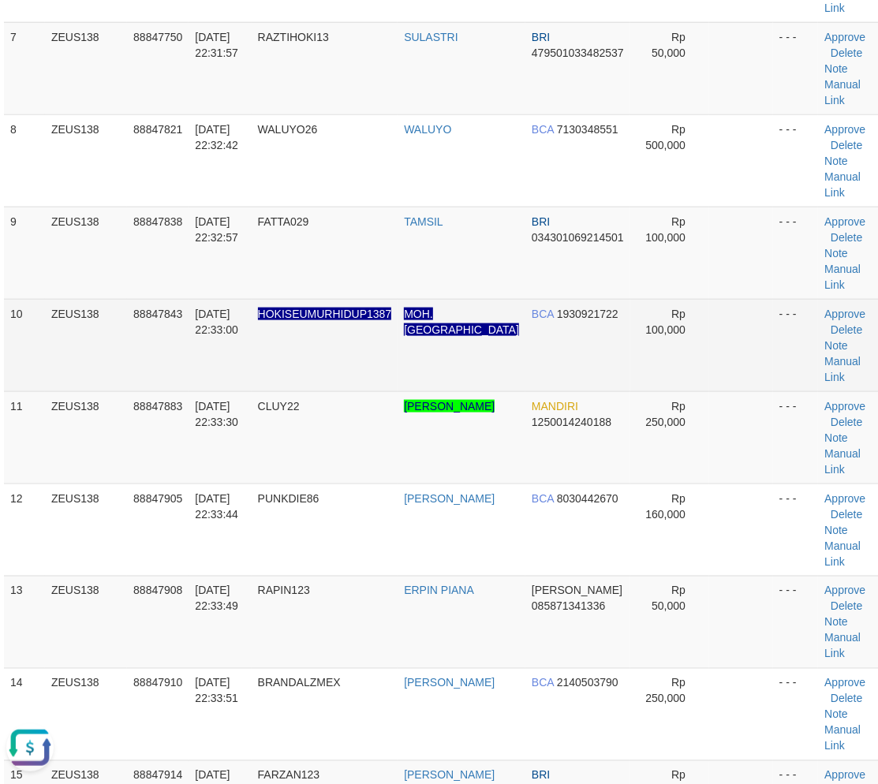
click at [320, 316] on span "HOKISEUMURHIDUP1387" at bounding box center [325, 314] width 134 height 13
click at [321, 316] on span "HOKISEUMURHIDUP1387" at bounding box center [325, 314] width 134 height 13
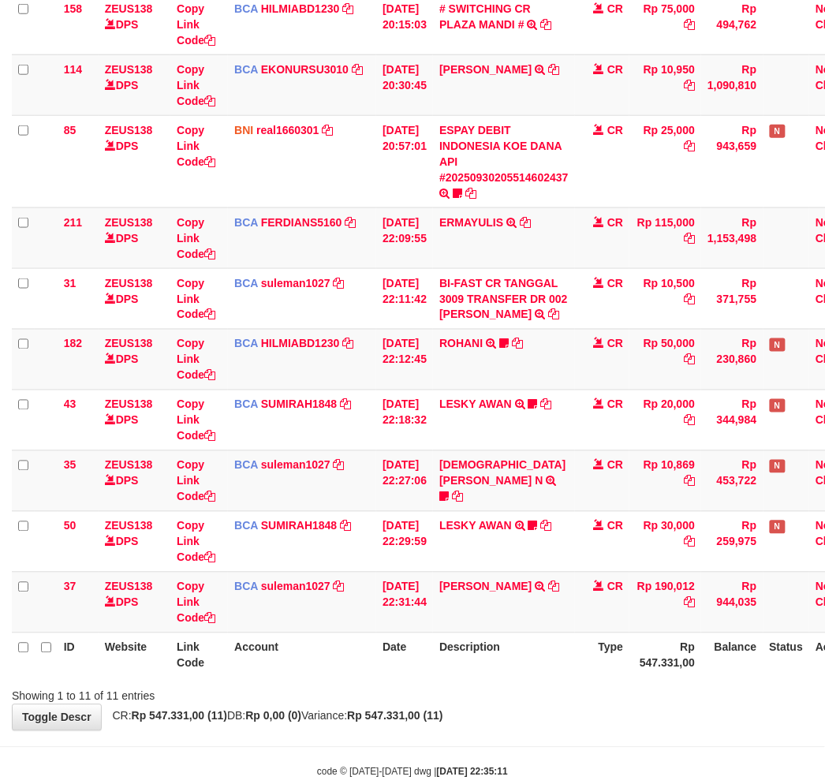
scroll to position [320, 0]
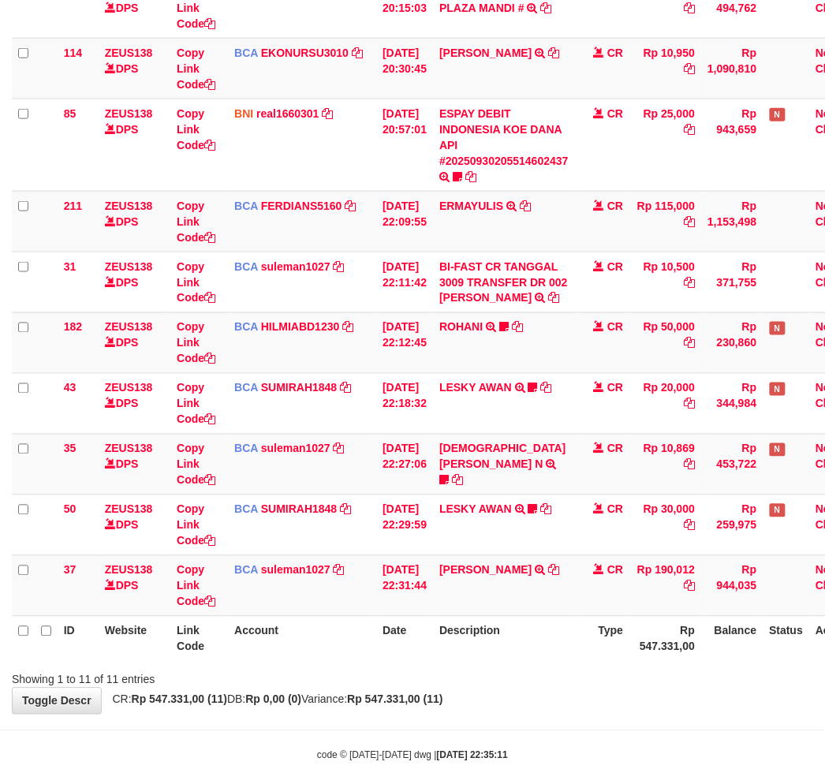
click at [395, 682] on div "Showing 1 to 11 of 11 entries" at bounding box center [412, 677] width 825 height 22
click at [487, 667] on div "Showing 1 to 11 of 11 entries" at bounding box center [412, 677] width 825 height 22
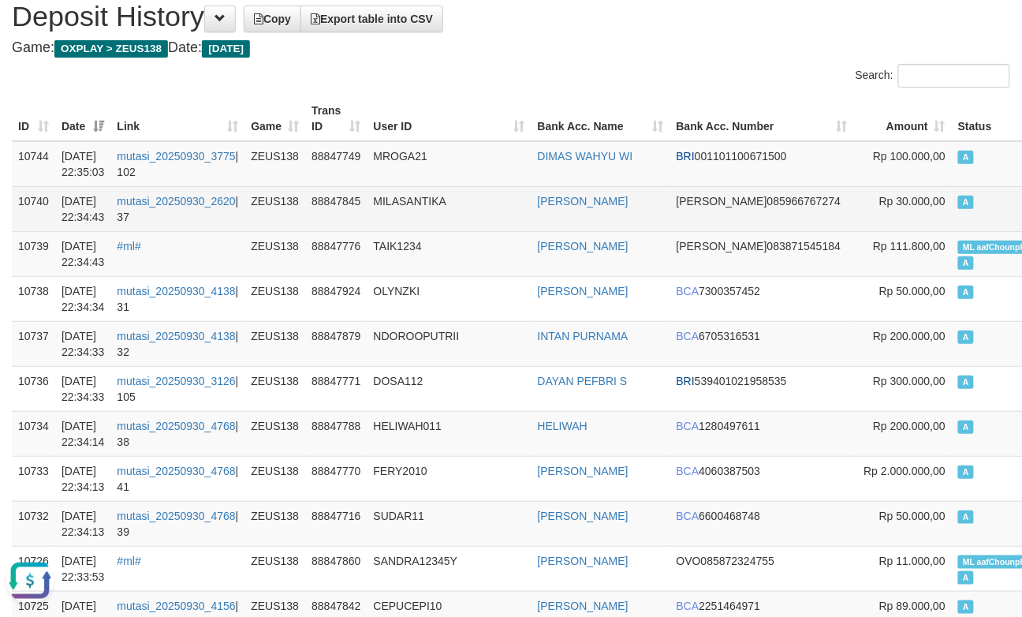
scroll to position [88, 0]
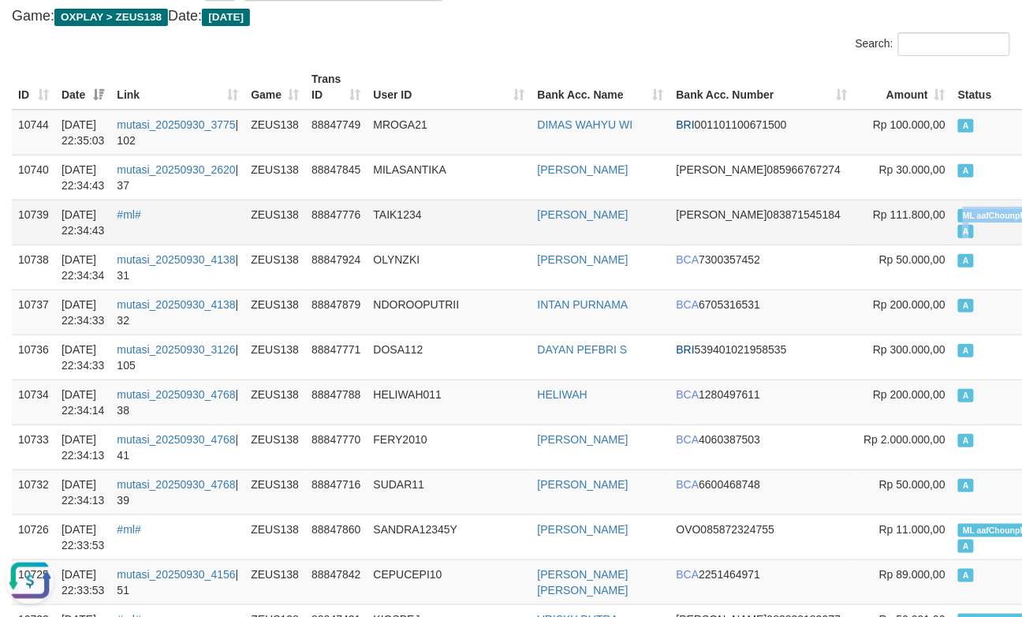
drag, startPoint x: 887, startPoint y: 208, endPoint x: 995, endPoint y: 222, distance: 109.0
click at [995, 222] on tr "10739 30/09/2025 22:34:43 #ml# ZEUS138 88847776 TAIK1234 DIKI HERMAWAN DANA 083…" at bounding box center [599, 222] width 1175 height 45
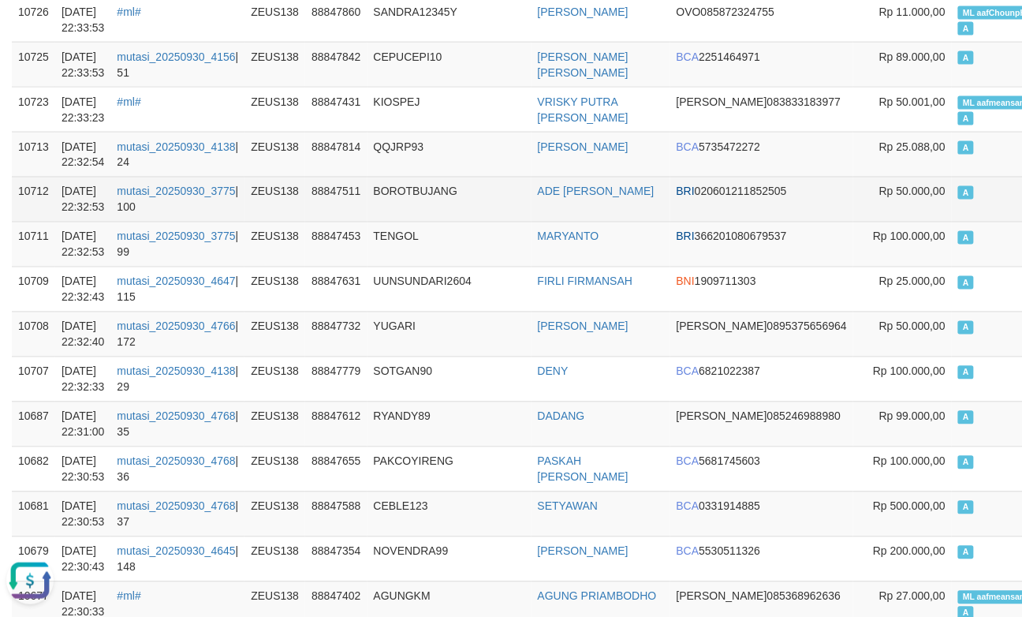
scroll to position [613, 0]
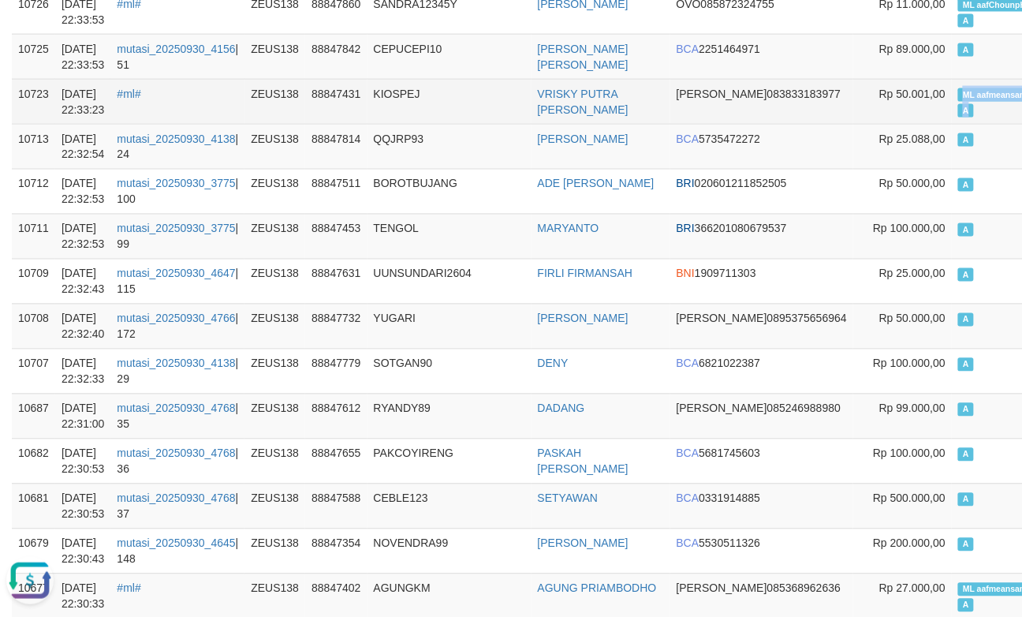
copy td "ML aafmeansamphors A"
drag, startPoint x: 892, startPoint y: 91, endPoint x: 967, endPoint y: 101, distance: 75.6
click at [967, 101] on td "ML aafmeansamphors A" at bounding box center [1010, 101] width 116 height 45
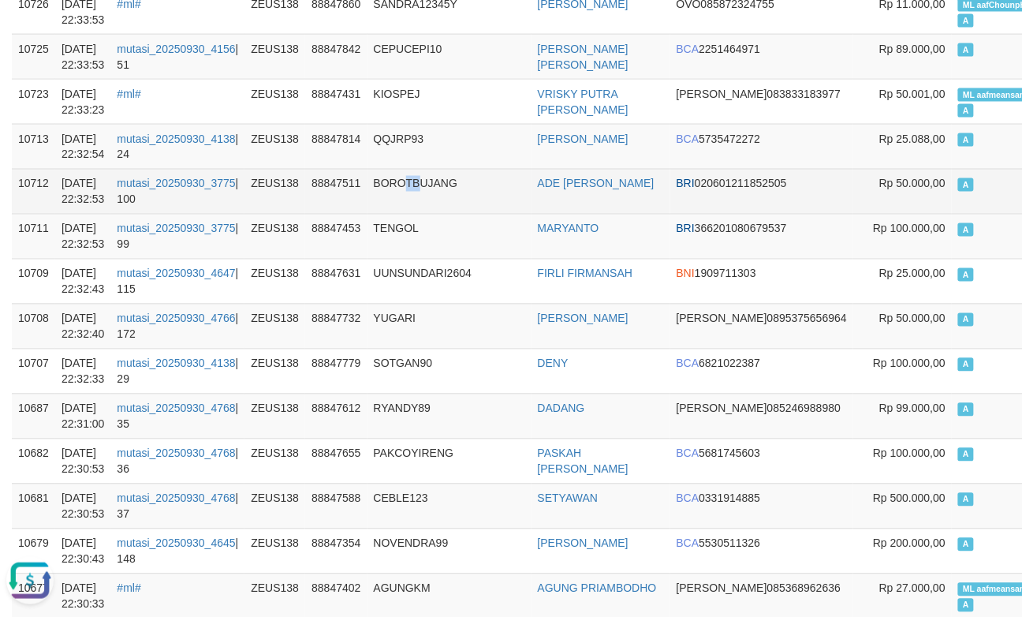
drag, startPoint x: 431, startPoint y: 171, endPoint x: 396, endPoint y: 168, distance: 34.9
click at [401, 169] on td "BOROTBUJANG" at bounding box center [450, 191] width 164 height 45
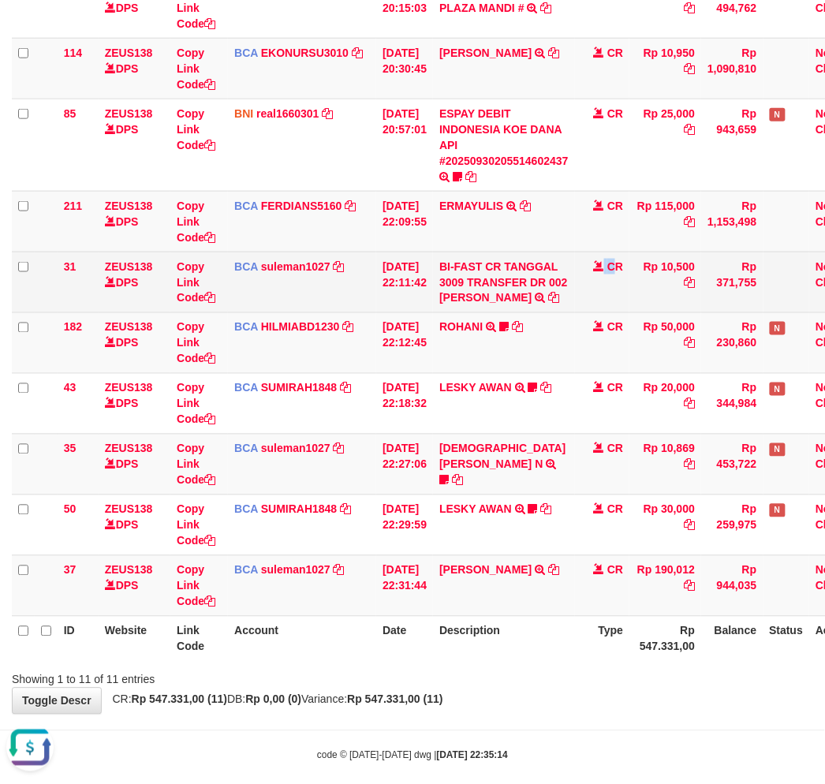
click at [585, 272] on td "CR" at bounding box center [602, 282] width 55 height 61
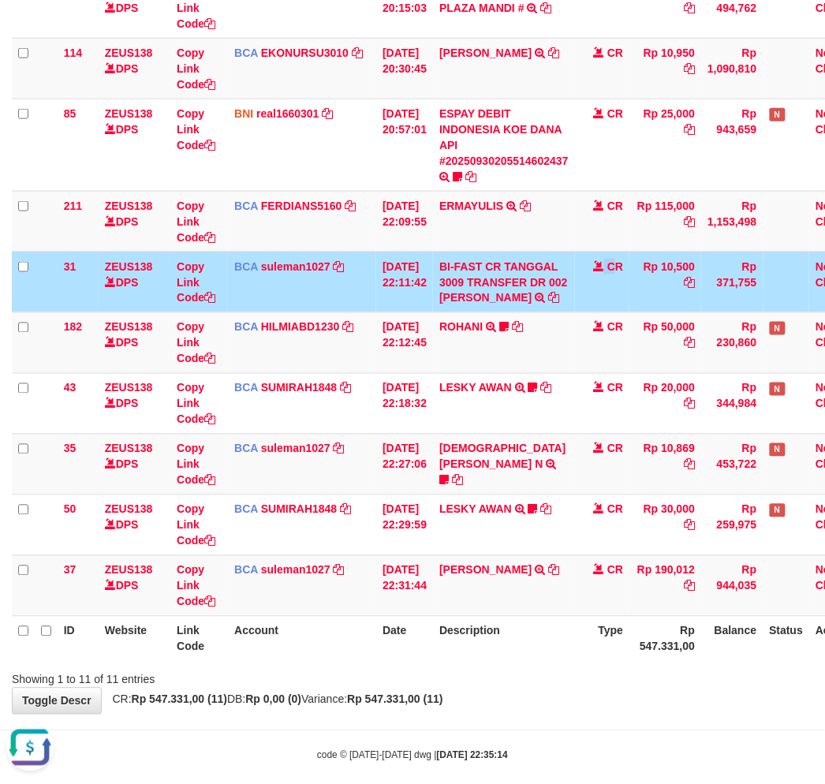
click at [585, 272] on td "CR" at bounding box center [602, 282] width 55 height 61
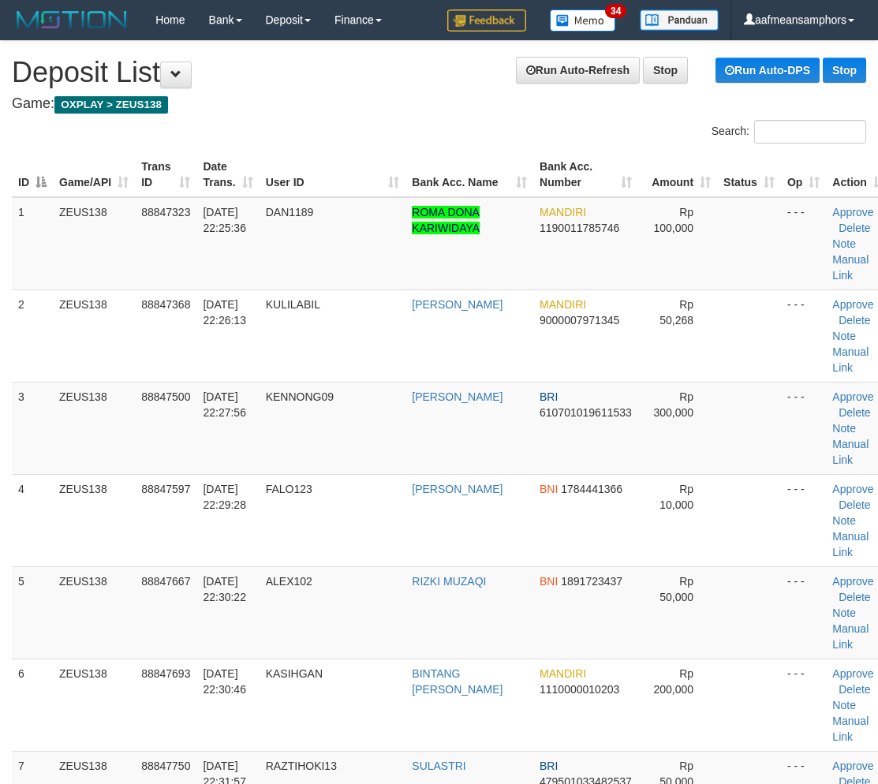
scroll to position [729, 8]
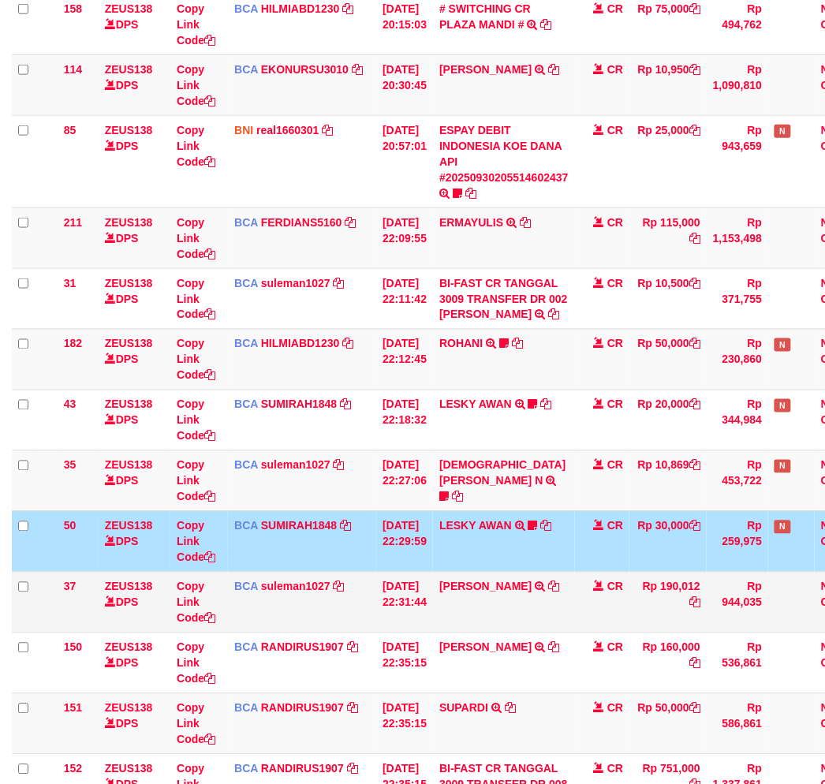
scroll to position [316, 0]
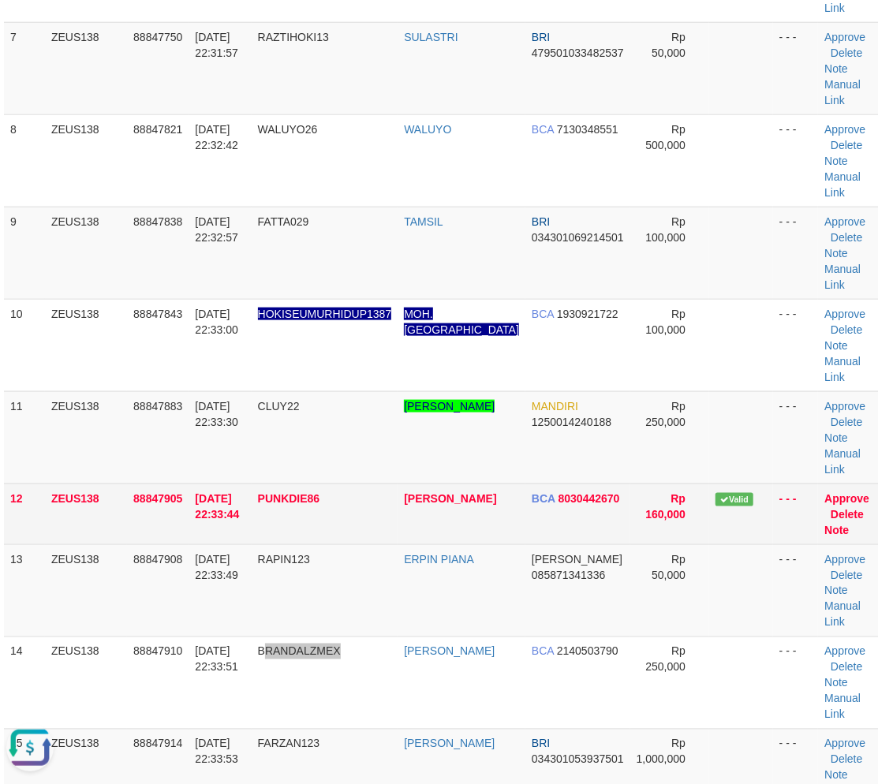
drag, startPoint x: 379, startPoint y: 708, endPoint x: 544, endPoint y: 499, distance: 267.3
click at [452, 666] on tr "14 ZEUS138 88847910 [DATE] 22:33:51 BRANDALZMEX [PERSON_NAME] BCA 2140503790 Rp…" at bounding box center [443, 683] width 879 height 92
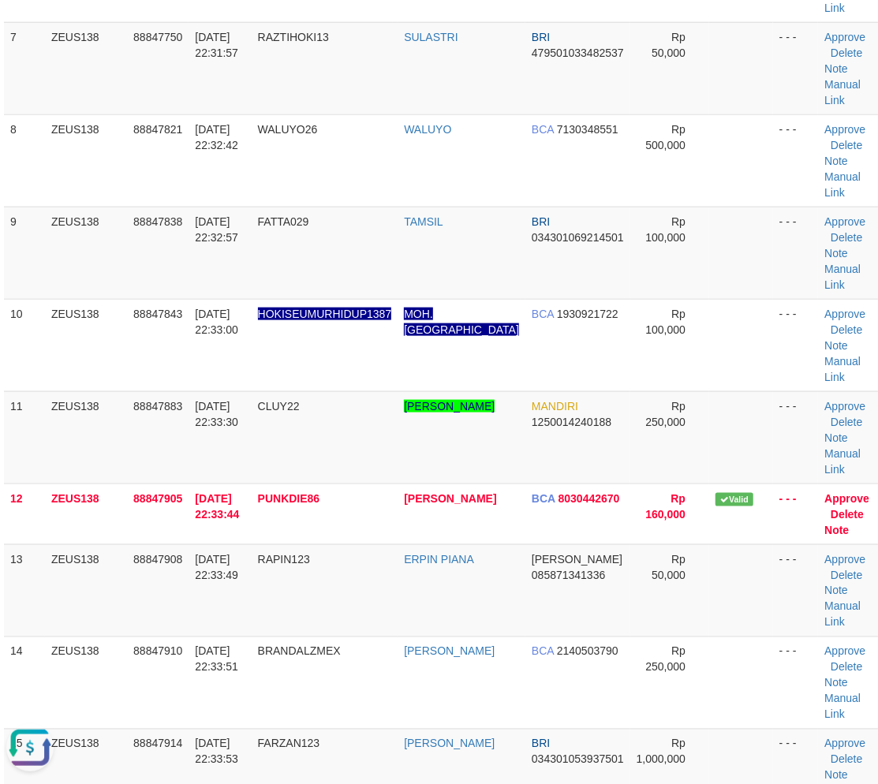
scroll to position [1424, 8]
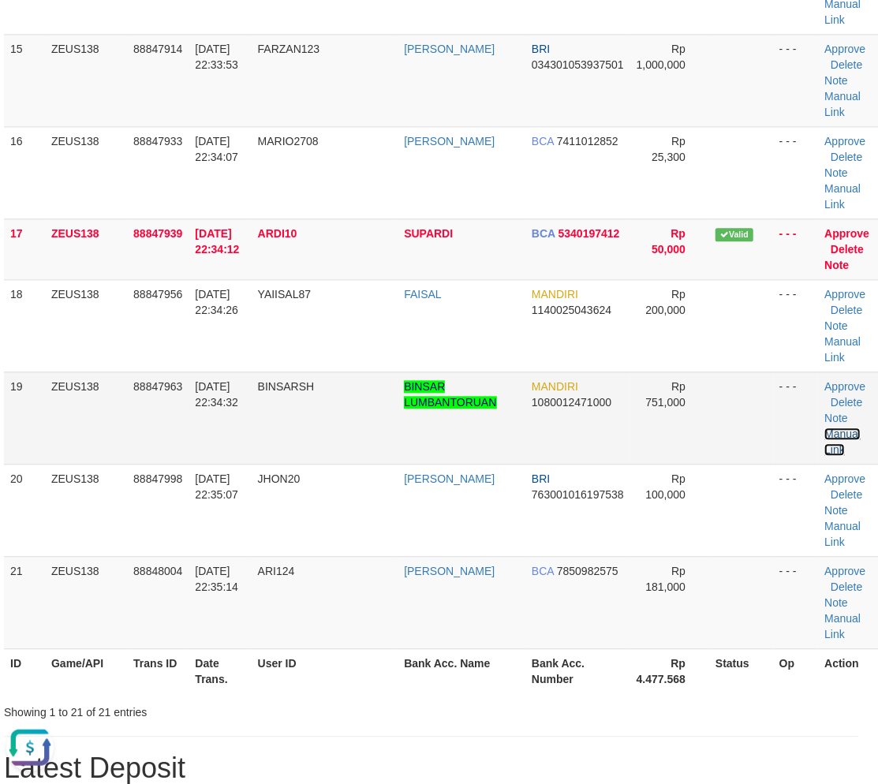
click at [824, 432] on link "Manual Link" at bounding box center [842, 442] width 36 height 28
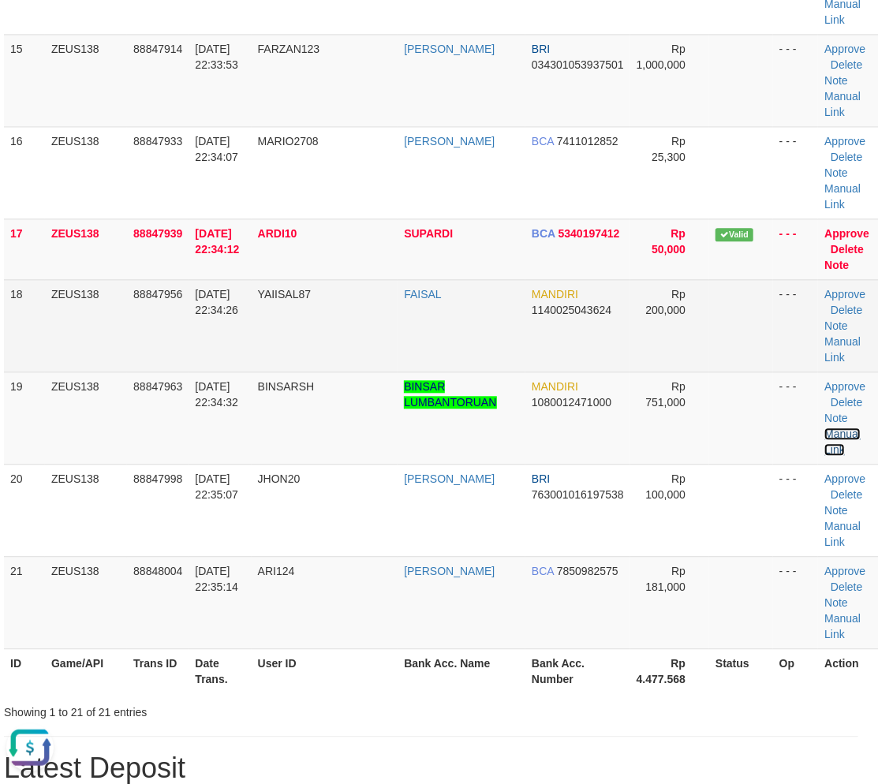
click at [824, 428] on link "Manual Link" at bounding box center [842, 442] width 36 height 28
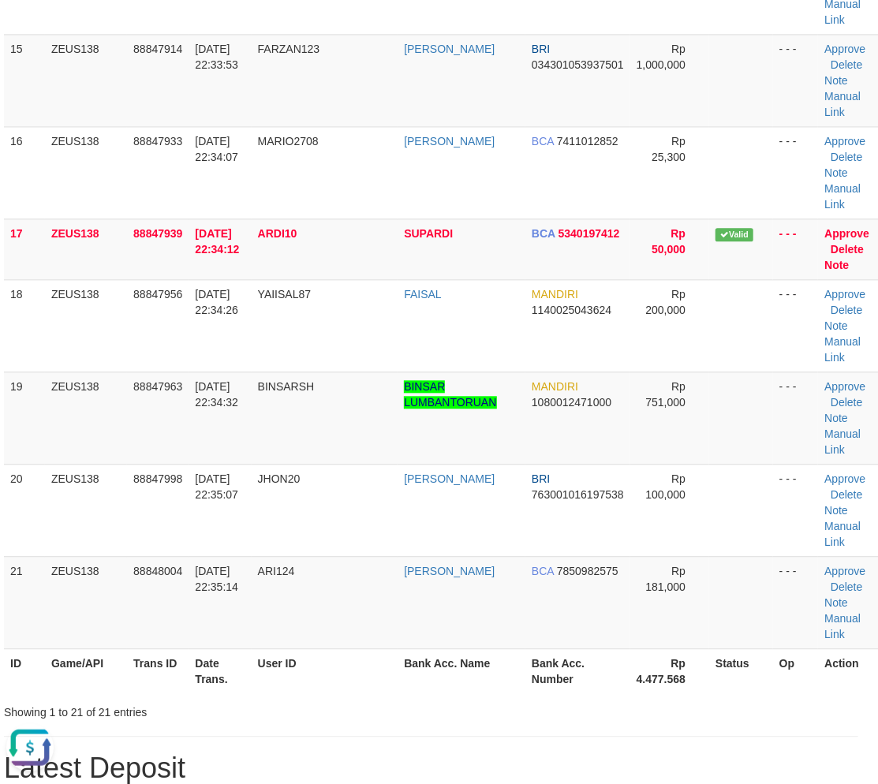
click at [263, 659] on th "User ID" at bounding box center [325, 670] width 147 height 45
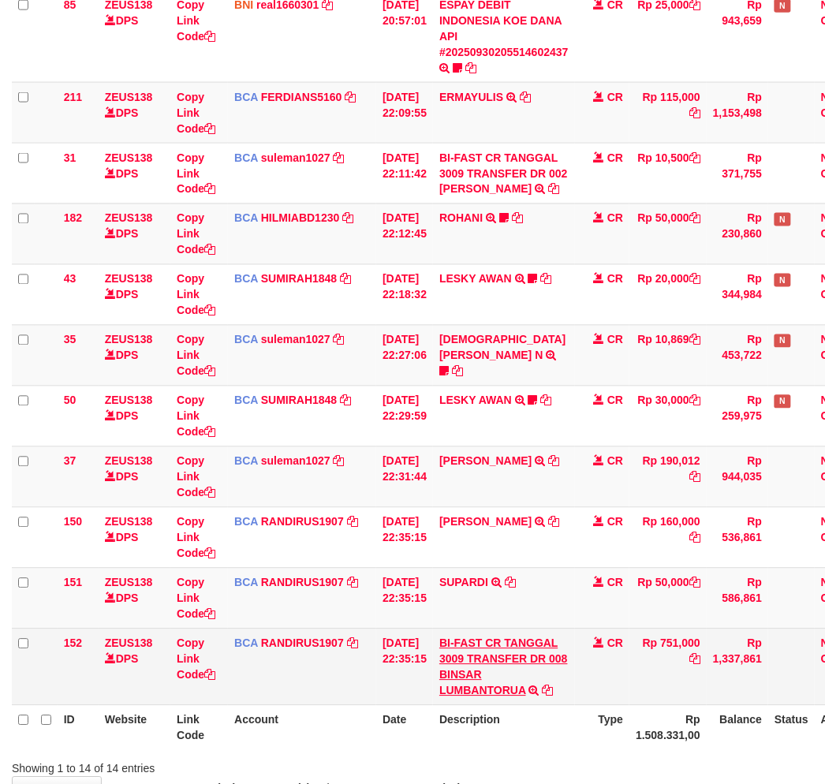
scroll to position [535, 0]
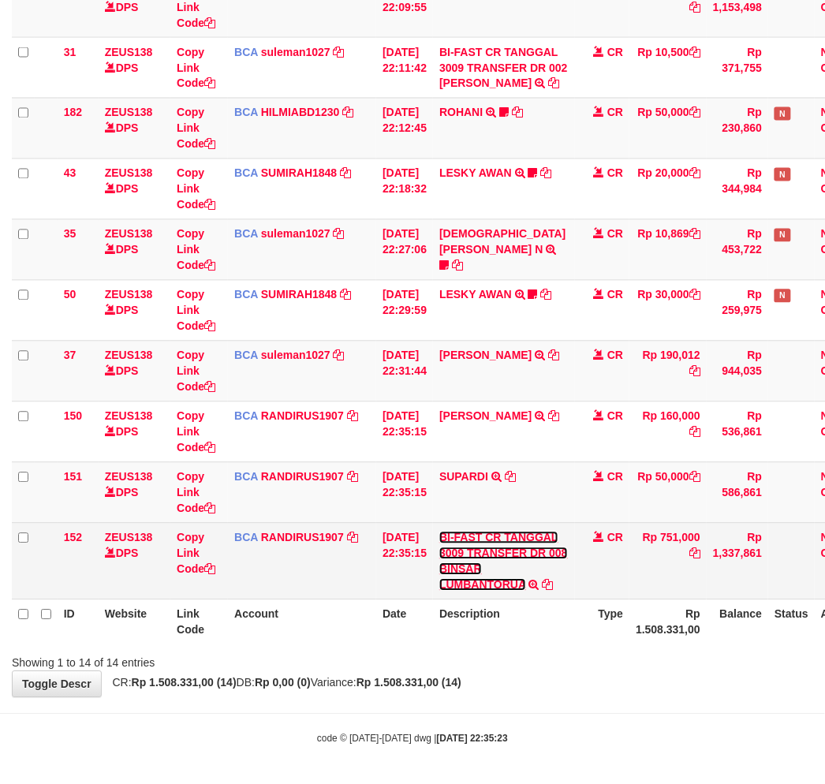
click at [454, 570] on link "BI-FAST CR TANGGAL 3009 TRANSFER DR 008 BINSAR LUMBANTORUA" at bounding box center [503, 562] width 129 height 60
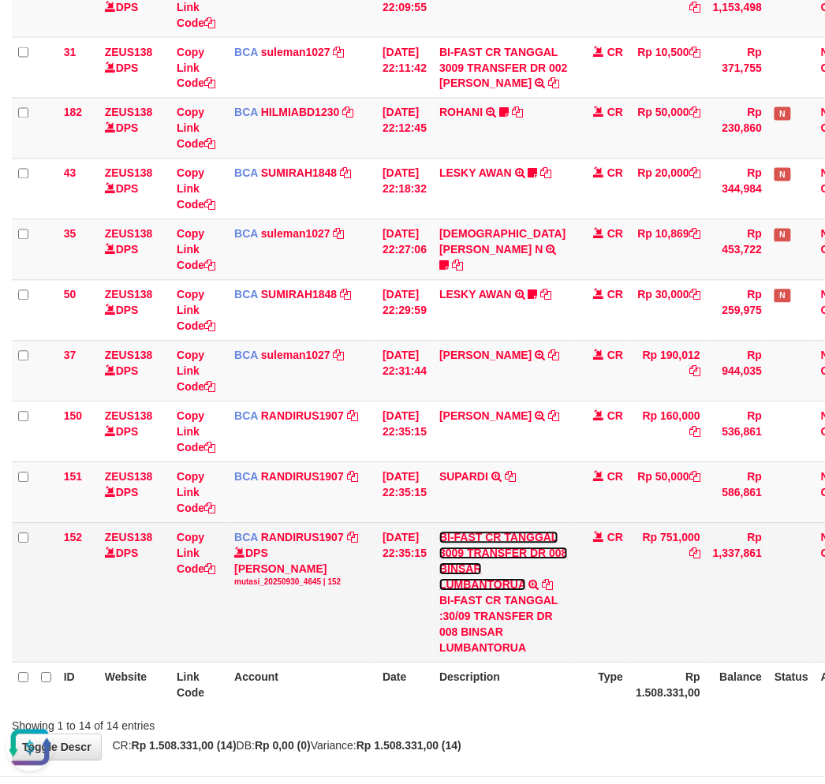
scroll to position [0, 0]
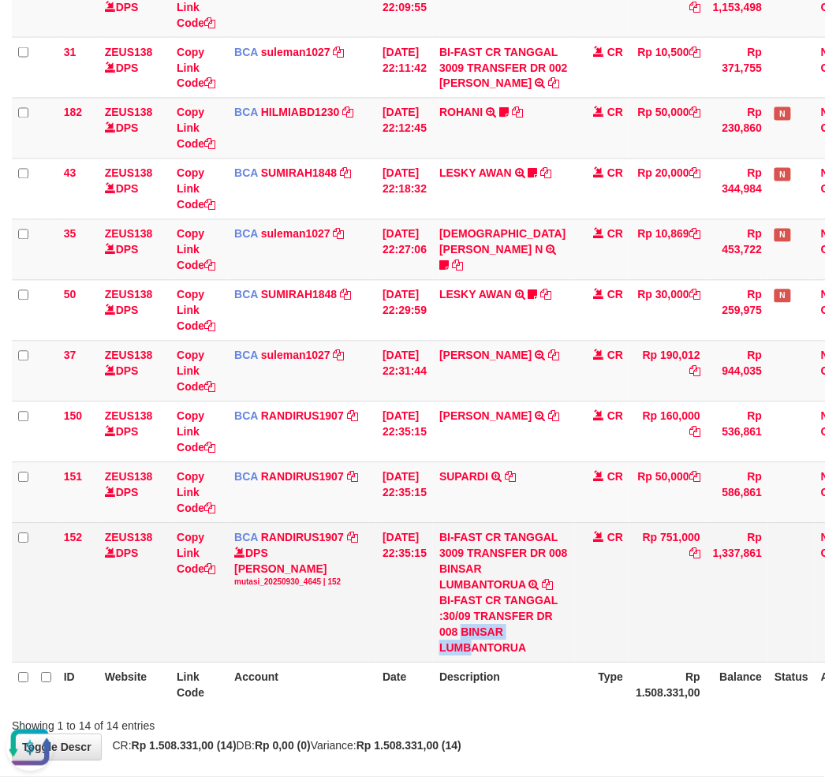
drag, startPoint x: 473, startPoint y: 634, endPoint x: 479, endPoint y: 648, distance: 14.5
click at [479, 648] on div "BI-FAST CR TANGGAL :30/09 TRANSFER DR 008 BINSAR LUMBANTORUA" at bounding box center [503, 624] width 129 height 63
copy div "BINSAR LUMB"
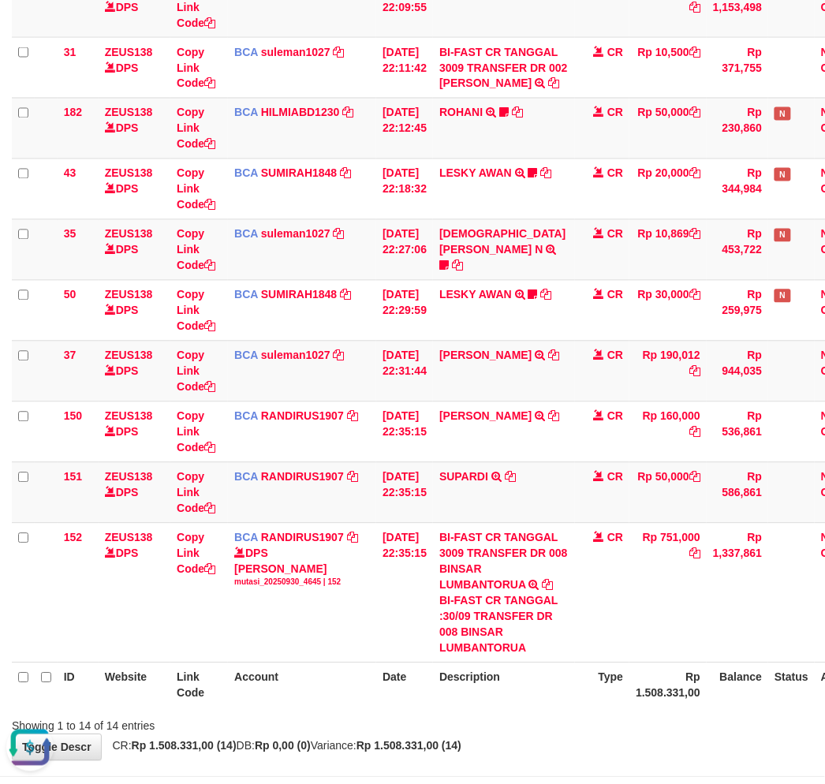
click at [621, 663] on th "Type" at bounding box center [602, 685] width 55 height 45
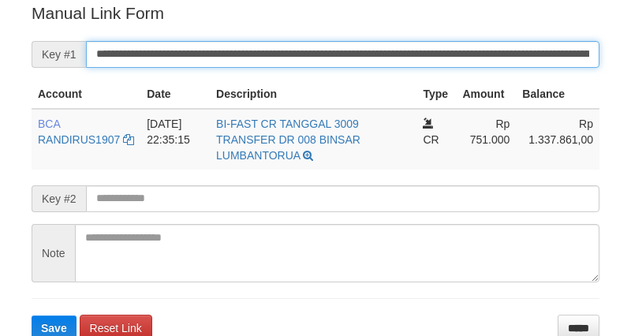
drag, startPoint x: 0, startPoint y: 0, endPoint x: 342, endPoint y: 56, distance: 346.9
click at [342, 56] on input "**********" at bounding box center [343, 54] width 514 height 27
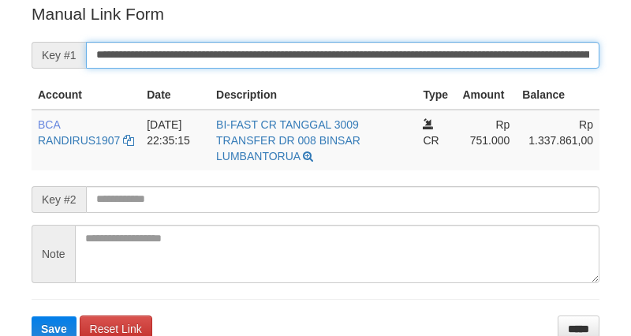
click at [32, 316] on button "Save" at bounding box center [54, 328] width 45 height 25
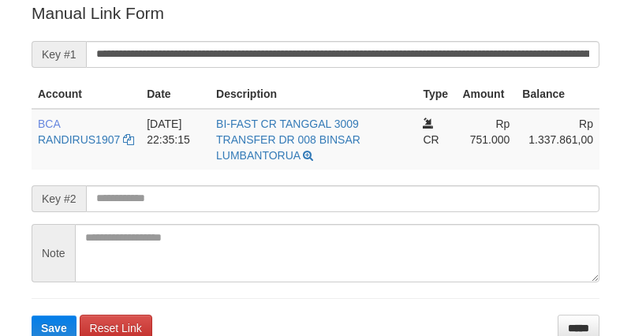
click at [314, 48] on input "**********" at bounding box center [343, 54] width 514 height 27
click at [32, 316] on button "Save" at bounding box center [54, 328] width 45 height 25
click at [314, 48] on input "**********" at bounding box center [343, 54] width 514 height 27
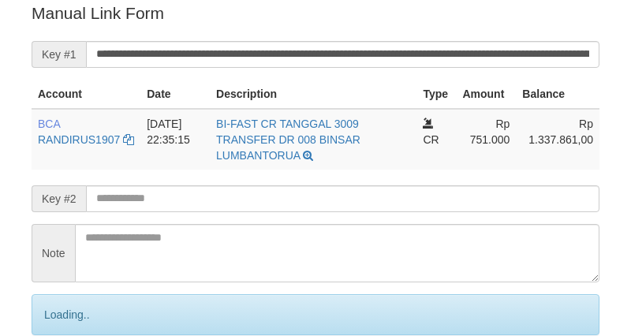
scroll to position [319, 0]
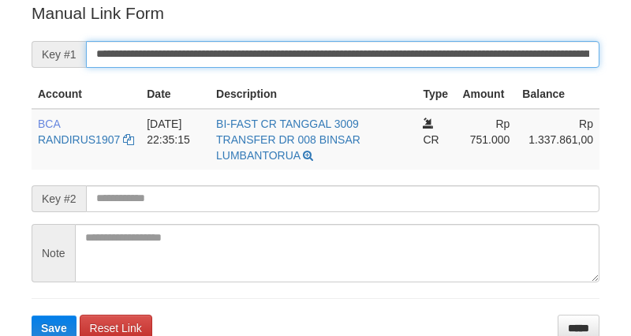
click at [330, 43] on input "**********" at bounding box center [343, 54] width 514 height 27
click at [32, 316] on button "Save" at bounding box center [54, 328] width 45 height 25
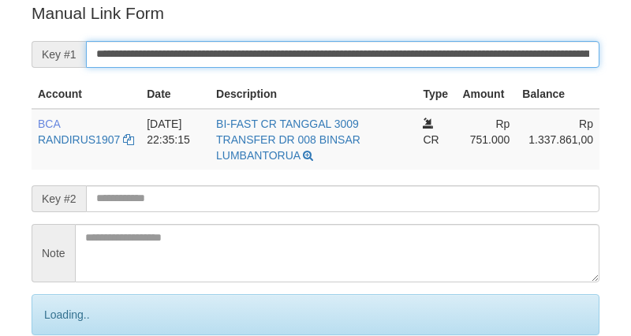
click at [330, 43] on input "**********" at bounding box center [343, 54] width 514 height 27
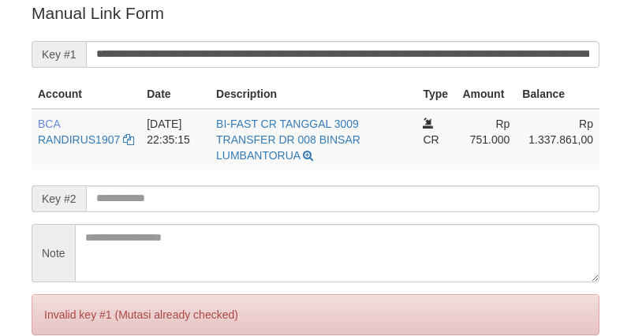
scroll to position [319, 0]
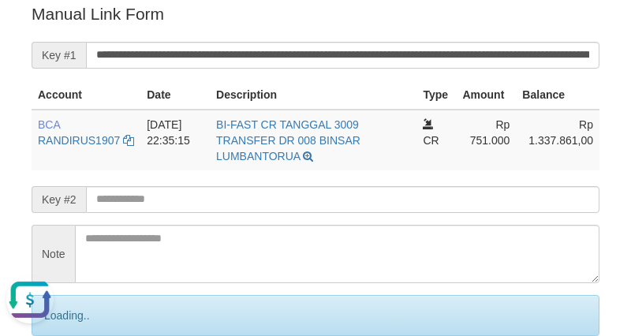
scroll to position [0, 0]
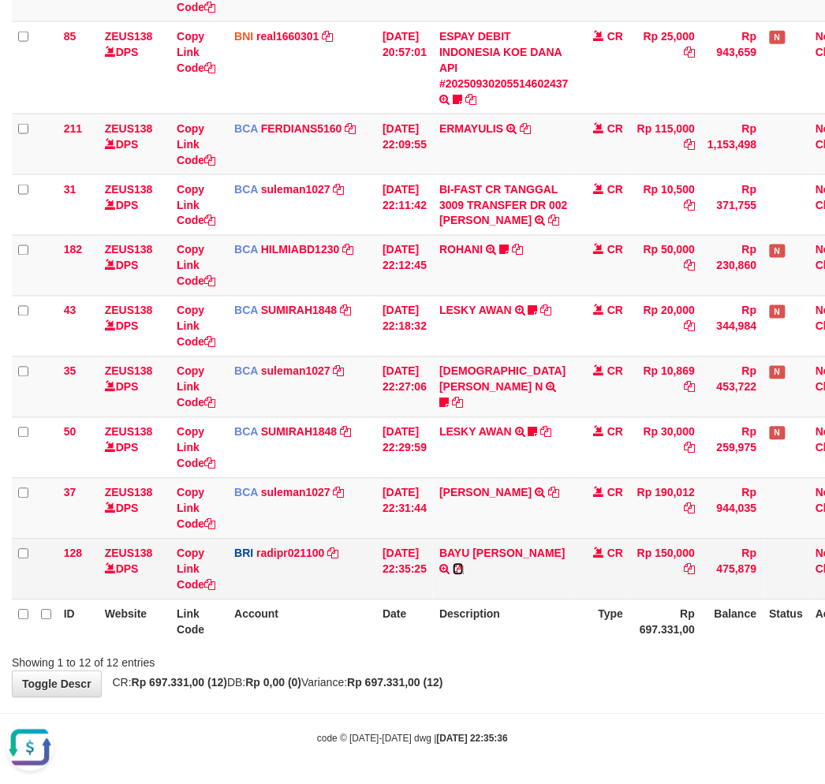
drag, startPoint x: 558, startPoint y: 549, endPoint x: 592, endPoint y: 562, distance: 36.9
click at [464, 564] on icon at bounding box center [458, 569] width 11 height 11
drag, startPoint x: 482, startPoint y: 611, endPoint x: 502, endPoint y: 597, distance: 24.3
click at [480, 612] on th "Description" at bounding box center [504, 622] width 142 height 45
click at [554, 574] on td "BAYU AJI PRATA TRANSFER NBMB BAYU AJI PRATA TO REYNALDI ADI PRATAMA" at bounding box center [504, 569] width 142 height 61
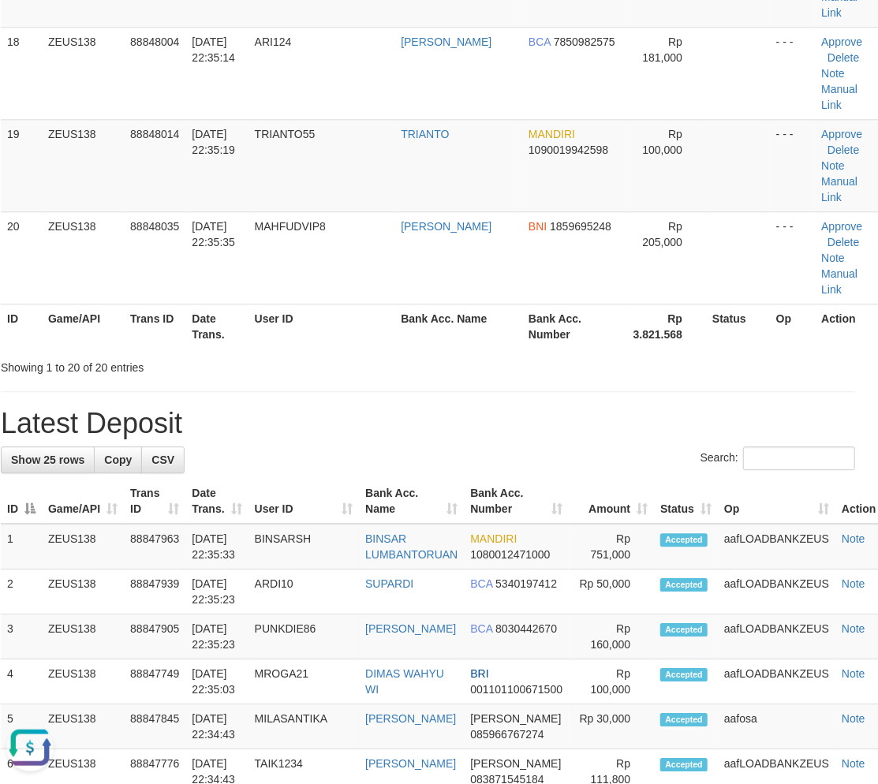
click at [311, 353] on div "Showing 1 to 20 of 20 entries" at bounding box center [172, 364] width 342 height 22
click at [341, 332] on th "User ID" at bounding box center [321, 326] width 147 height 45
click at [332, 346] on th "User ID" at bounding box center [321, 326] width 147 height 45
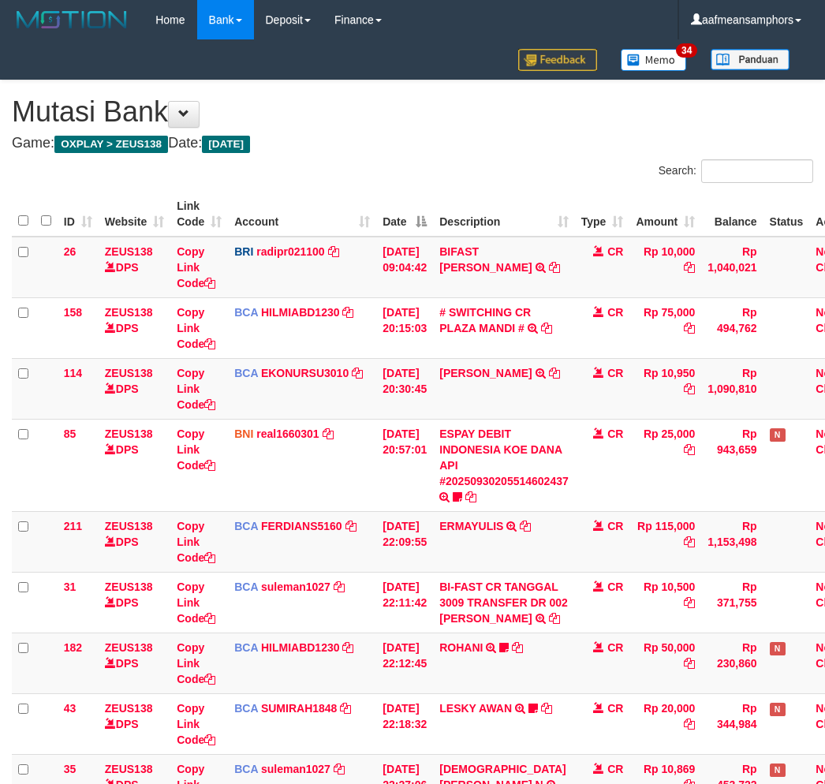
scroll to position [398, 0]
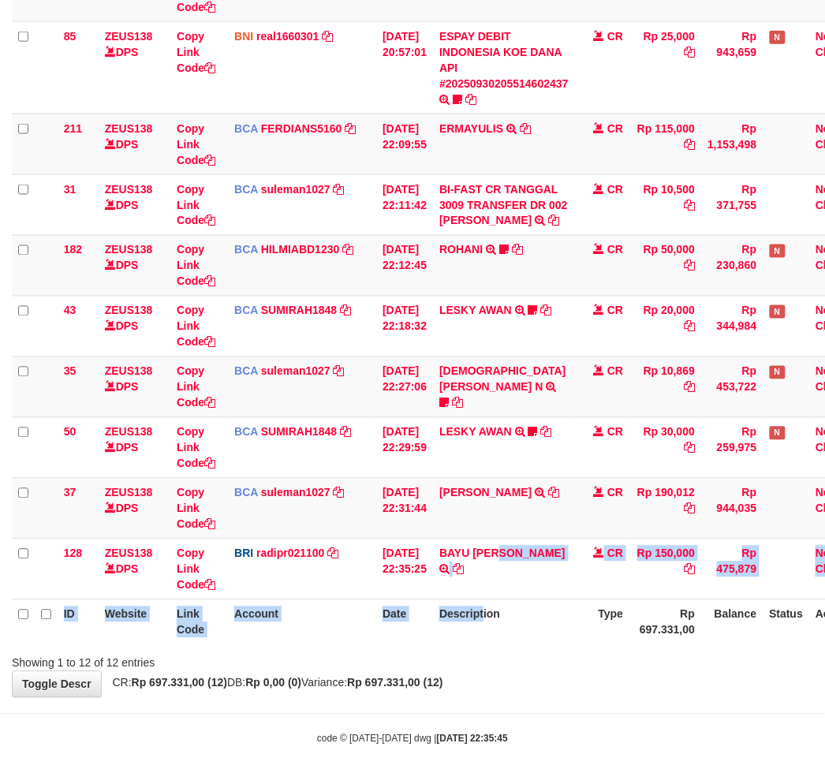
drag, startPoint x: 497, startPoint y: 625, endPoint x: 574, endPoint y: 603, distance: 79.4
click at [495, 627] on table "ID Website Link Code Account Date Description Type Amount Balance Status Action…" at bounding box center [443, 219] width 862 height 850
click at [562, 600] on th "Description" at bounding box center [504, 622] width 142 height 45
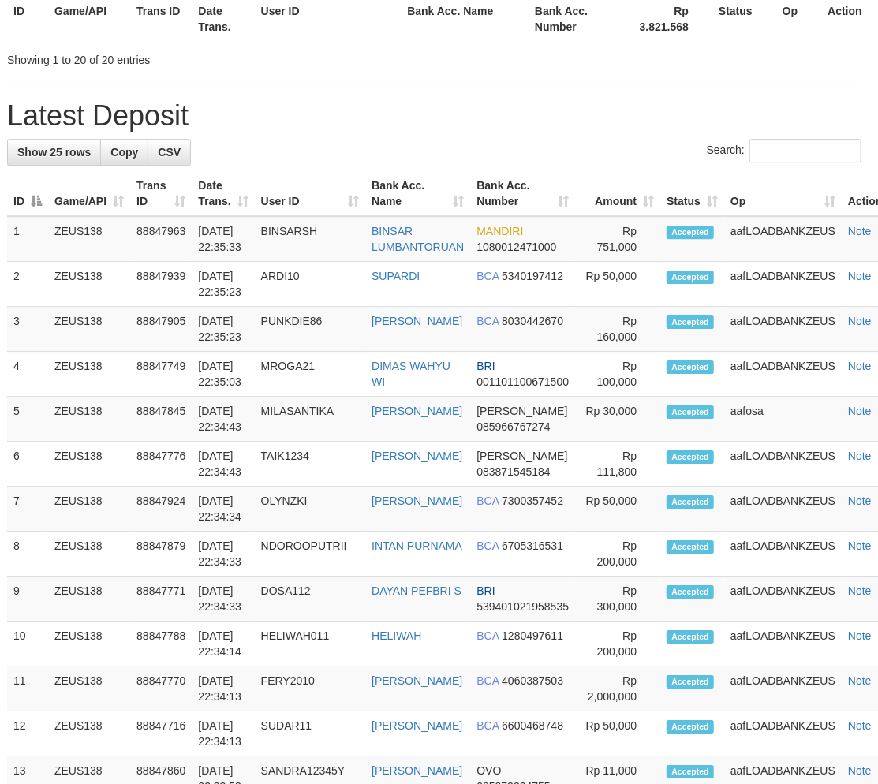
scroll to position [2362, 5]
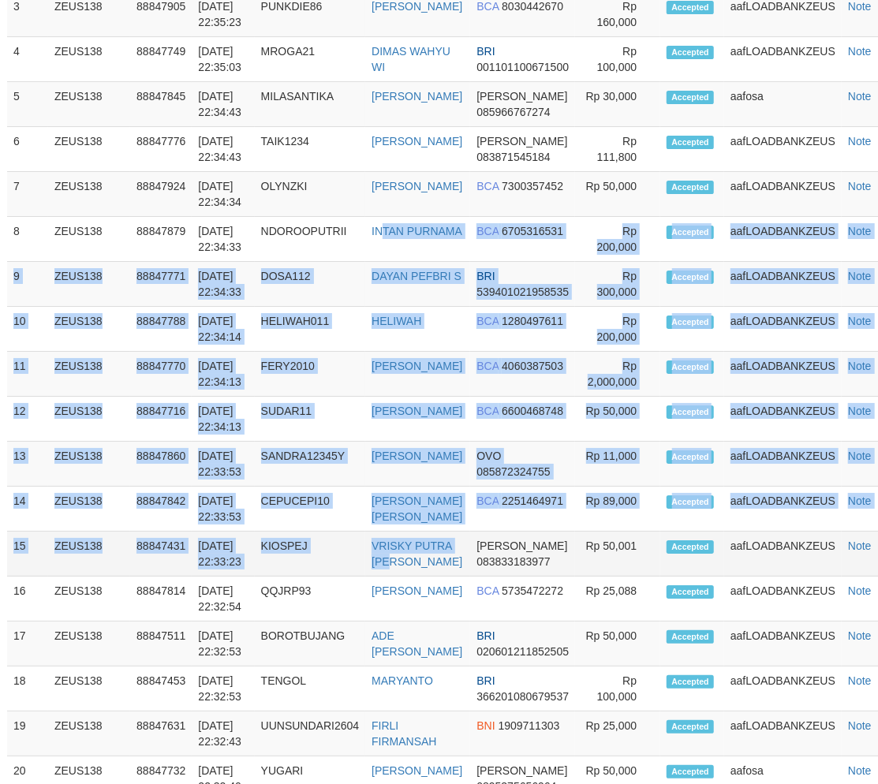
click at [403, 570] on tbody "1 ZEUS138 88847963 30/09/2025 22:35:33 BINSARSH BINSAR LUMBANTORUAN MANDIRI 108…" at bounding box center [456, 463] width 899 height 1125
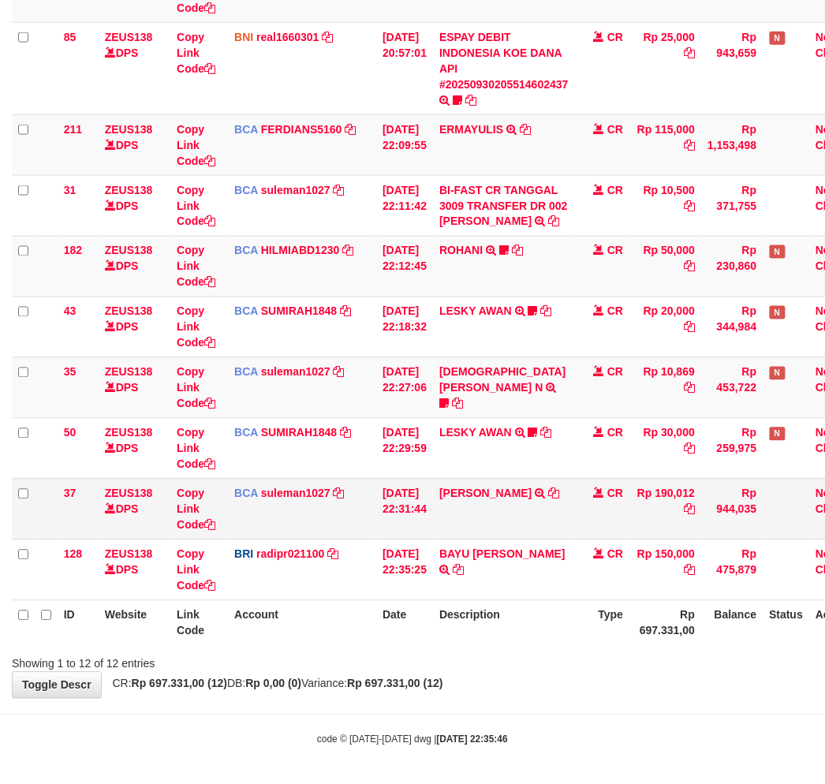
scroll to position [398, 0]
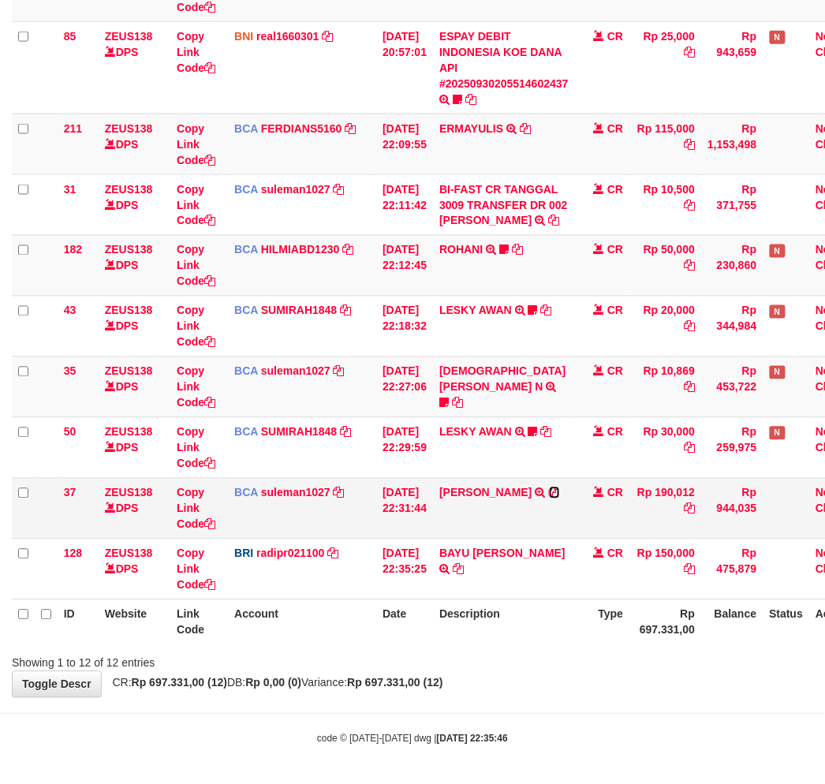
drag, startPoint x: 452, startPoint y: 507, endPoint x: 649, endPoint y: 519, distance: 197.6
click at [549, 499] on icon at bounding box center [554, 493] width 11 height 11
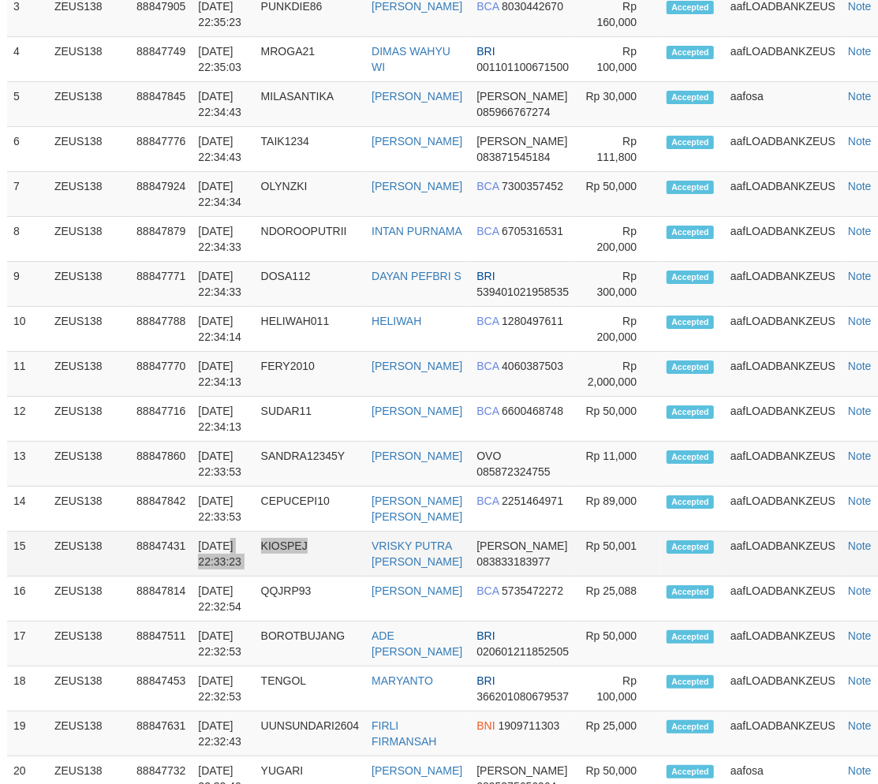
drag, startPoint x: 273, startPoint y: 556, endPoint x: 334, endPoint y: 564, distance: 62.0
click at [365, 566] on tr "15 ZEUS138 88847431 [DATE] 22:33:23 KIOSPEJ VRISKY PUTRA [PERSON_NAME] [PERSON_…" at bounding box center [456, 554] width 899 height 45
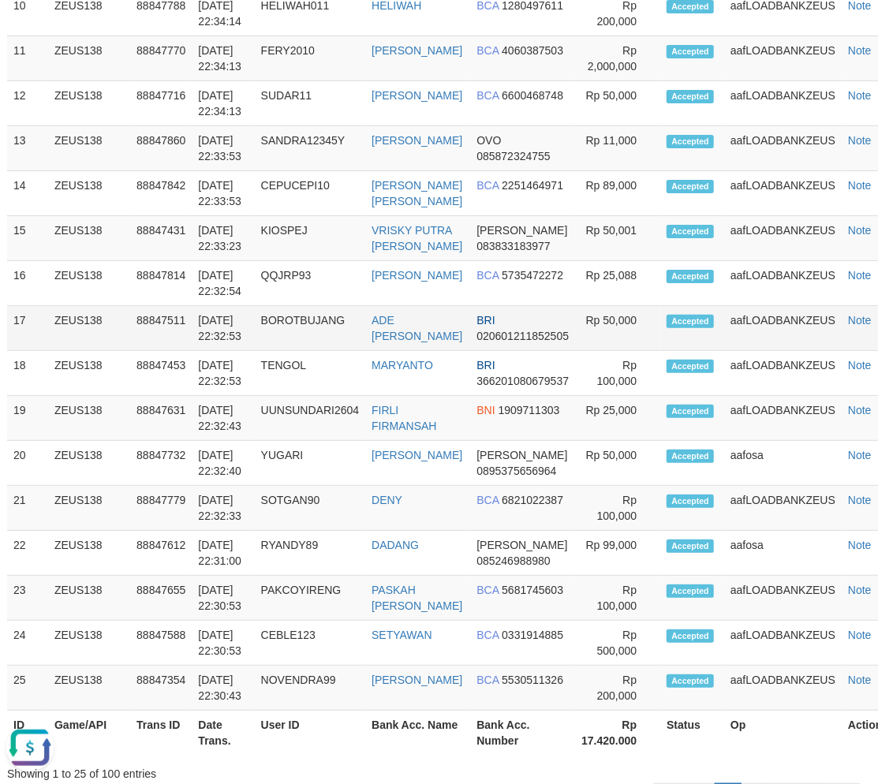
click at [295, 314] on td "BOROTBUJANG" at bounding box center [310, 328] width 110 height 45
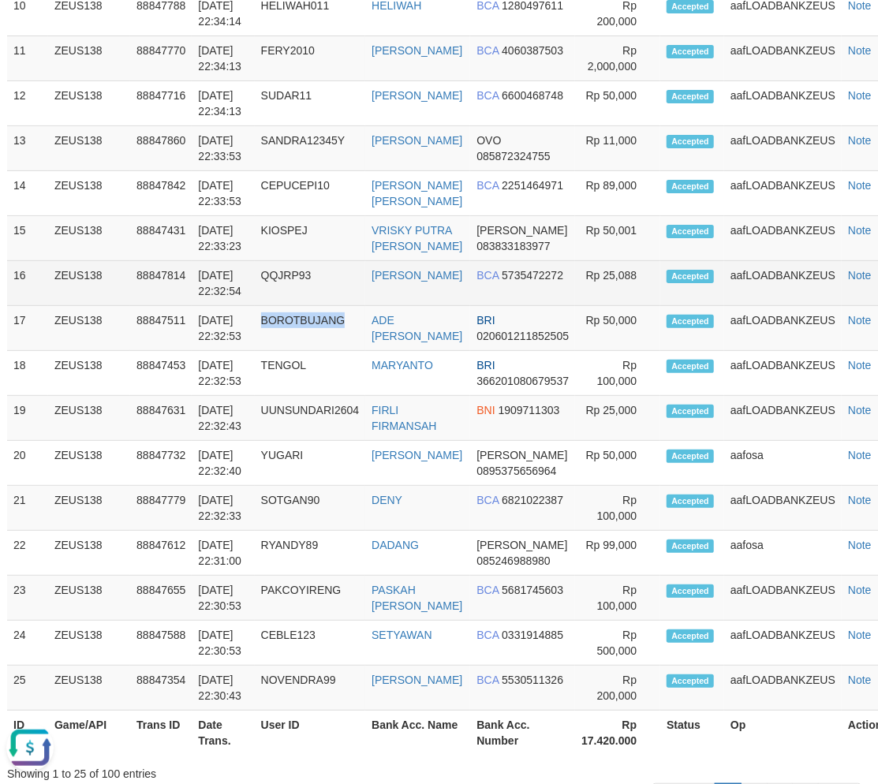
drag, startPoint x: 295, startPoint y: 314, endPoint x: 365, endPoint y: 303, distance: 71.1
click at [301, 314] on td "BOROTBUJANG" at bounding box center [310, 328] width 110 height 45
click at [365, 303] on td "QQJRP93" at bounding box center [310, 283] width 110 height 45
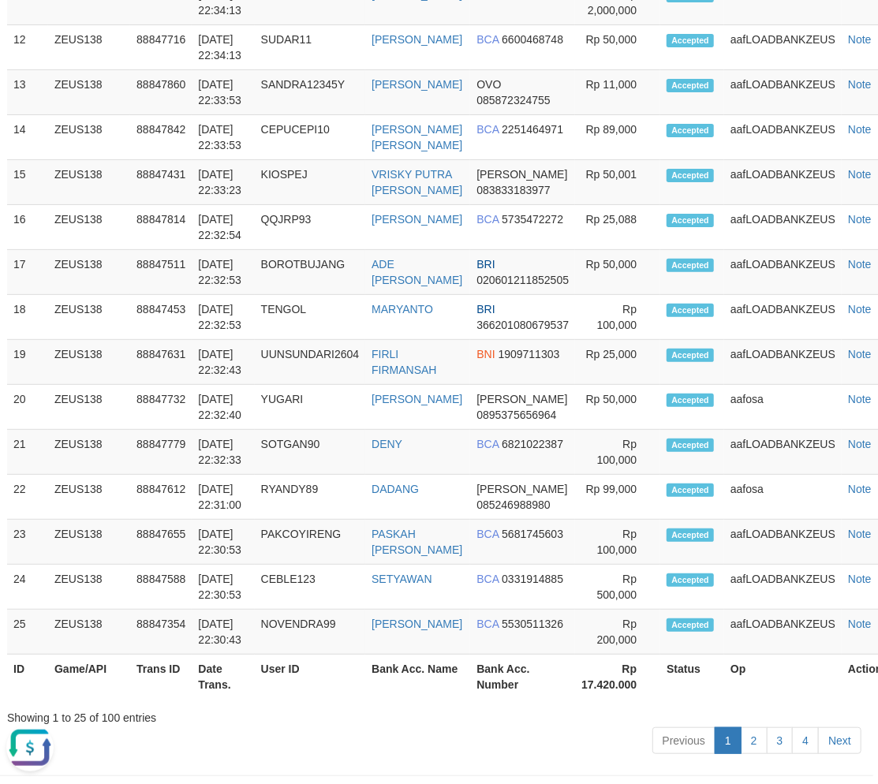
scroll to position [2759, 5]
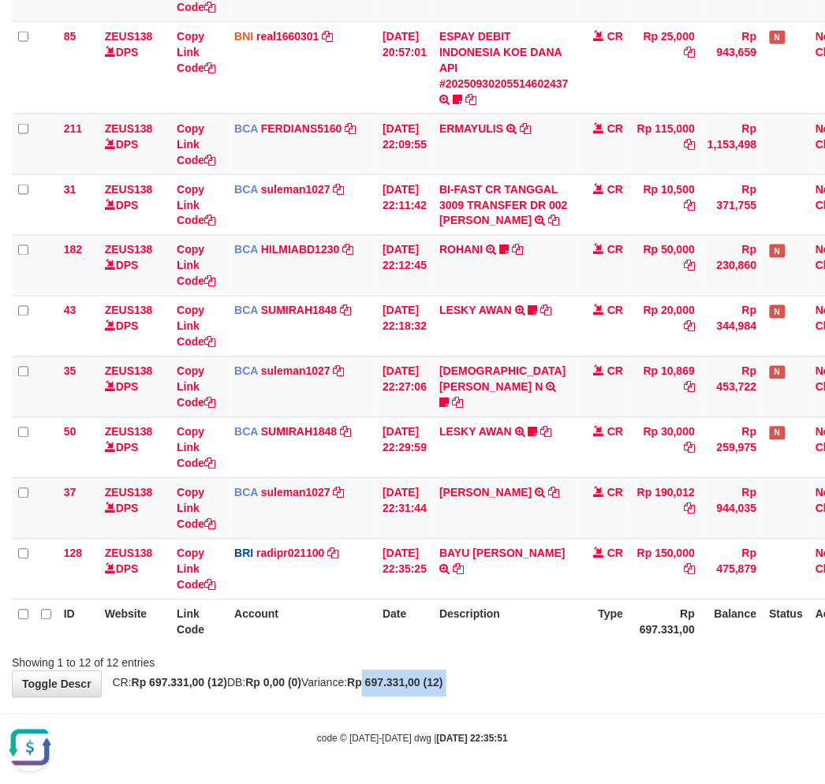
click at [419, 701] on body "Toggle navigation Home Bank Account List Load By Website Group [OXPLAY] ZEUS138…" at bounding box center [412, 193] width 825 height 1183
drag, startPoint x: 443, startPoint y: 679, endPoint x: 489, endPoint y: 614, distance: 79.9
click at [443, 677] on strong "Rp 697.331,00 (12)" at bounding box center [394, 683] width 95 height 13
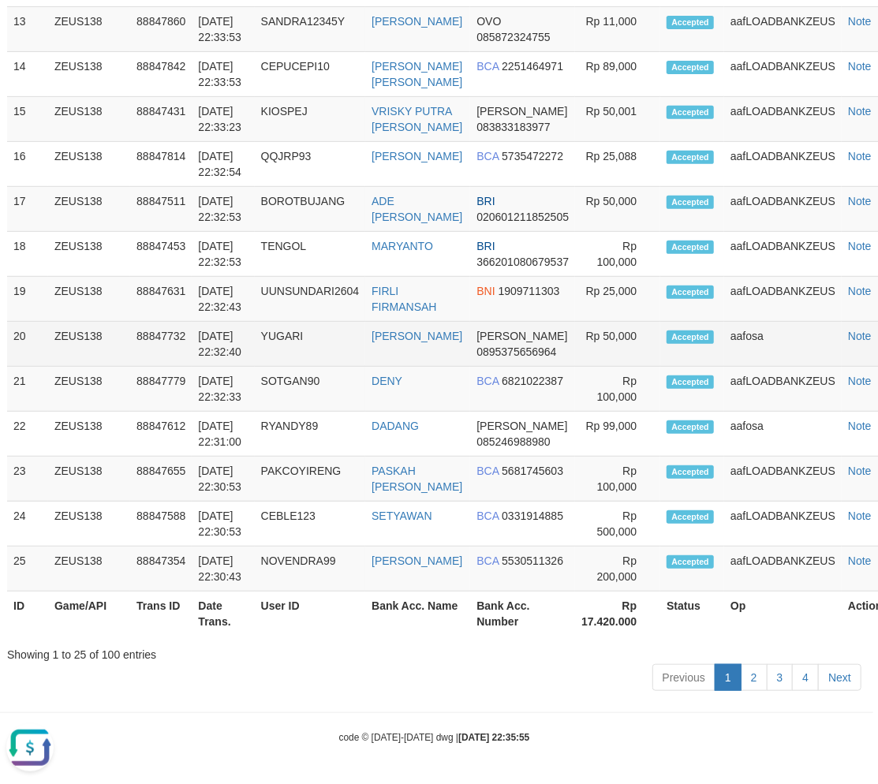
click at [374, 338] on td "DIDI MULYADI" at bounding box center [417, 344] width 105 height 45
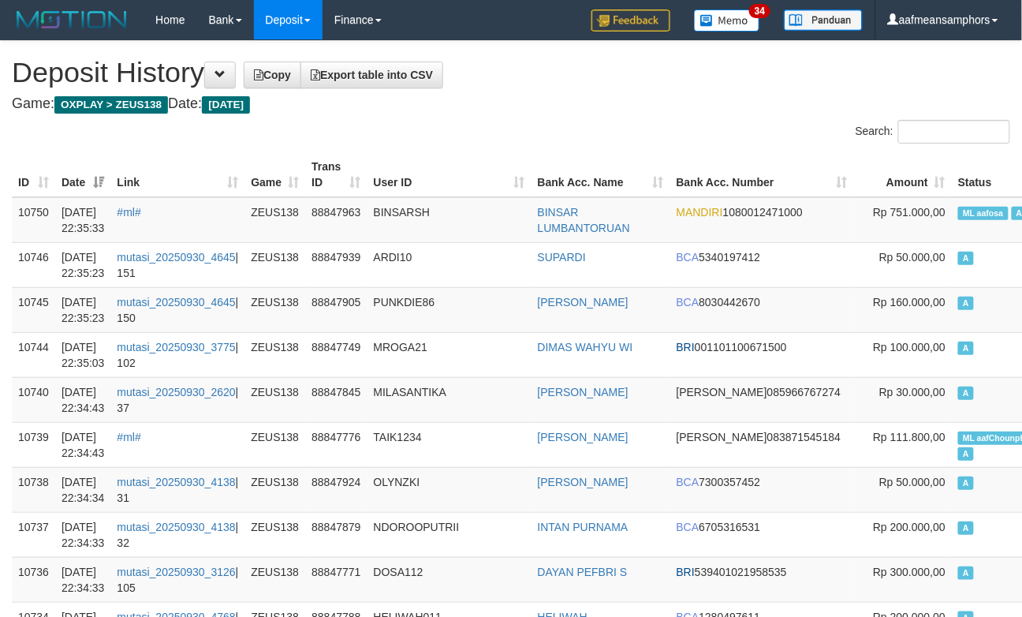
click at [397, 152] on th "User ID" at bounding box center [450, 174] width 164 height 45
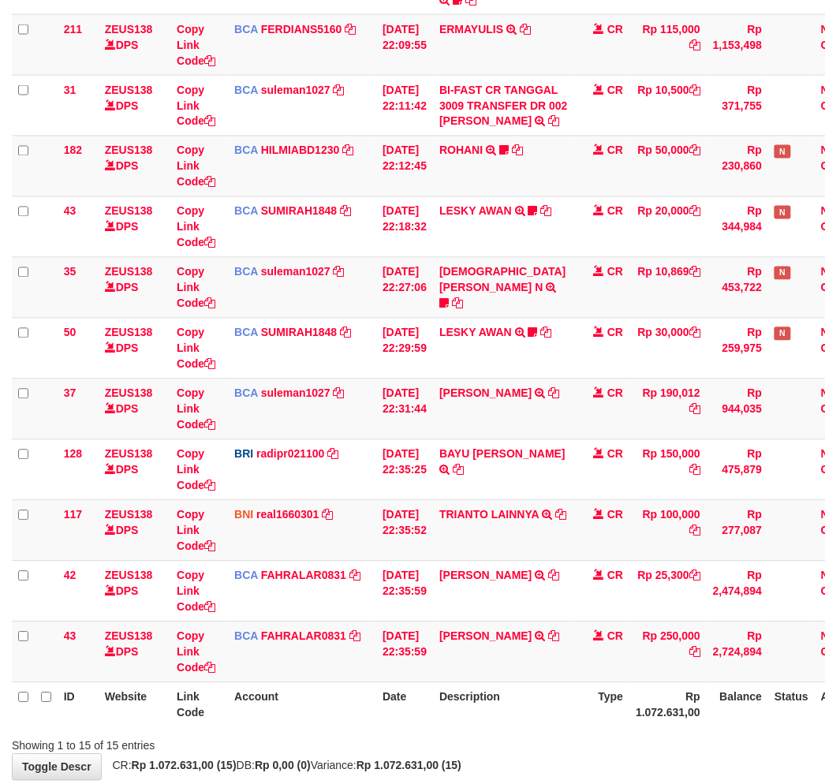
scroll to position [580, 0]
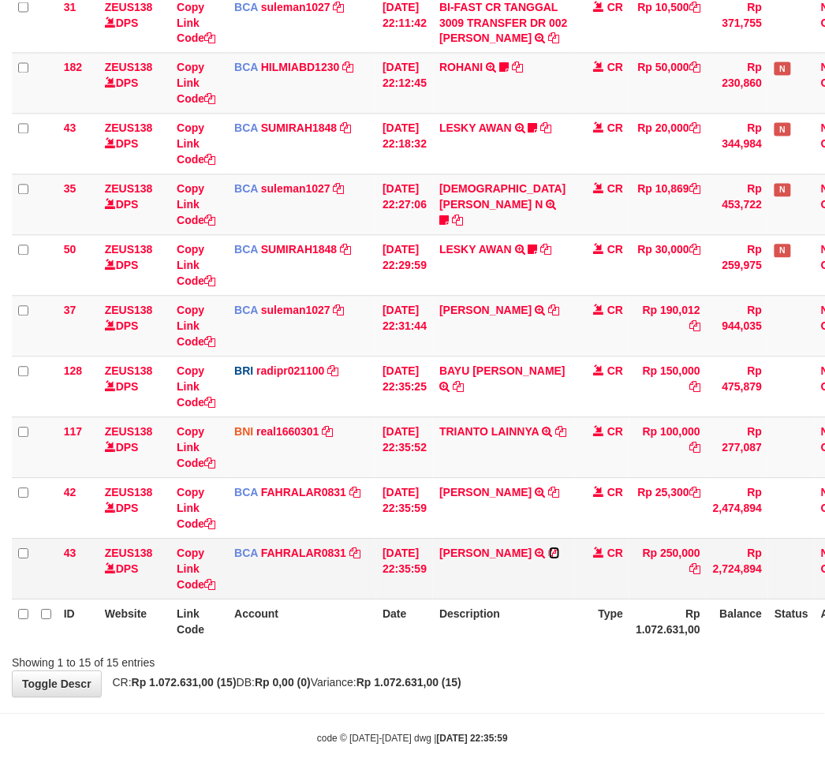
click at [560, 555] on icon at bounding box center [554, 553] width 11 height 11
click at [558, 553] on icon at bounding box center [554, 553] width 11 height 11
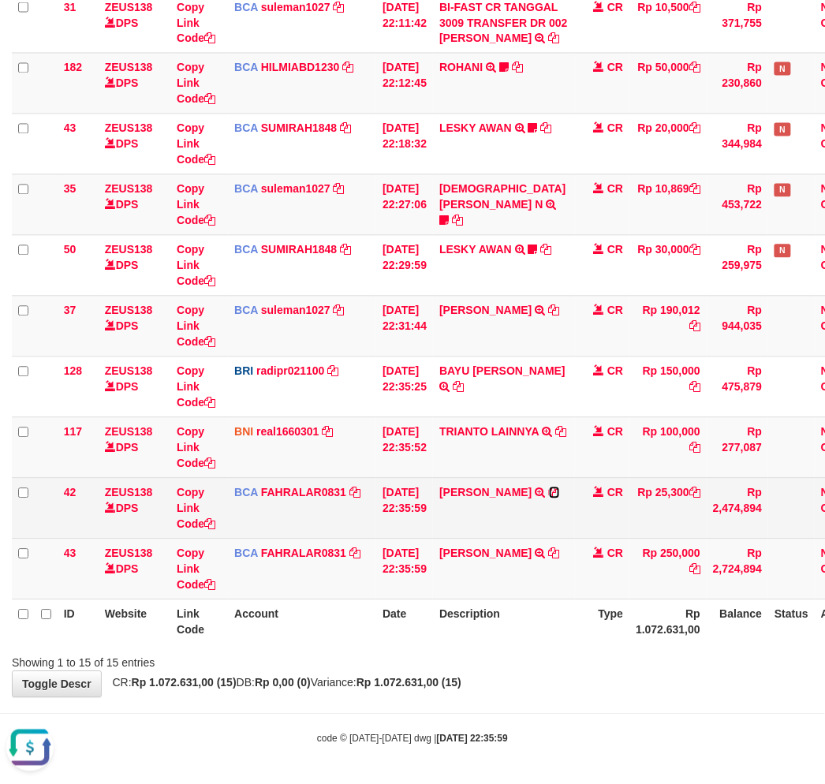
click at [560, 491] on icon at bounding box center [554, 493] width 11 height 11
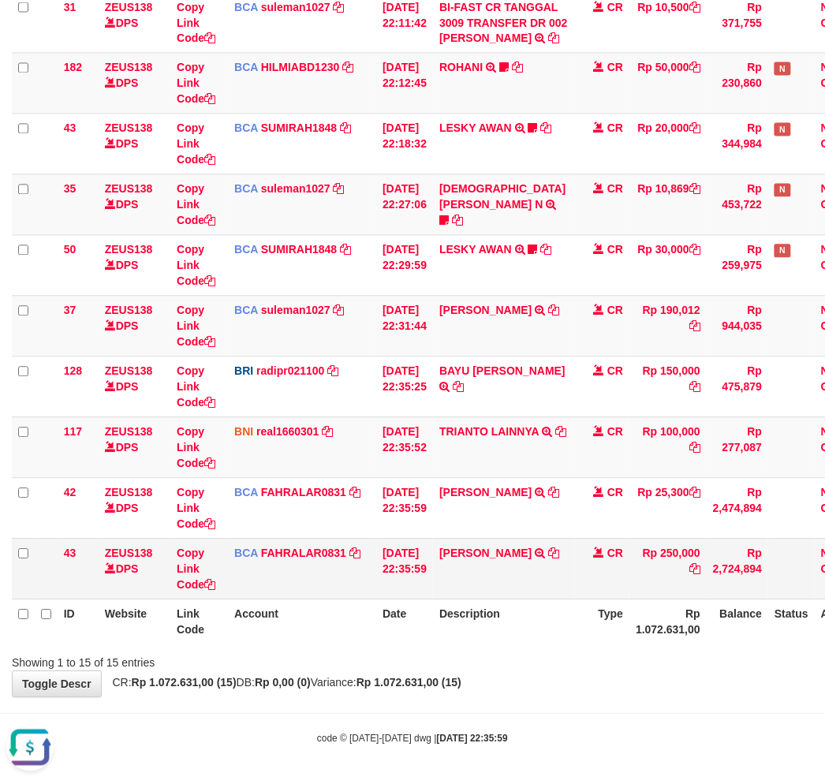
click at [509, 592] on td "ARIF MASYHUD TRSF E-BANKING CR 3009/FTSCY/WS95031 250000.00ARIF MASYHUD" at bounding box center [504, 569] width 142 height 61
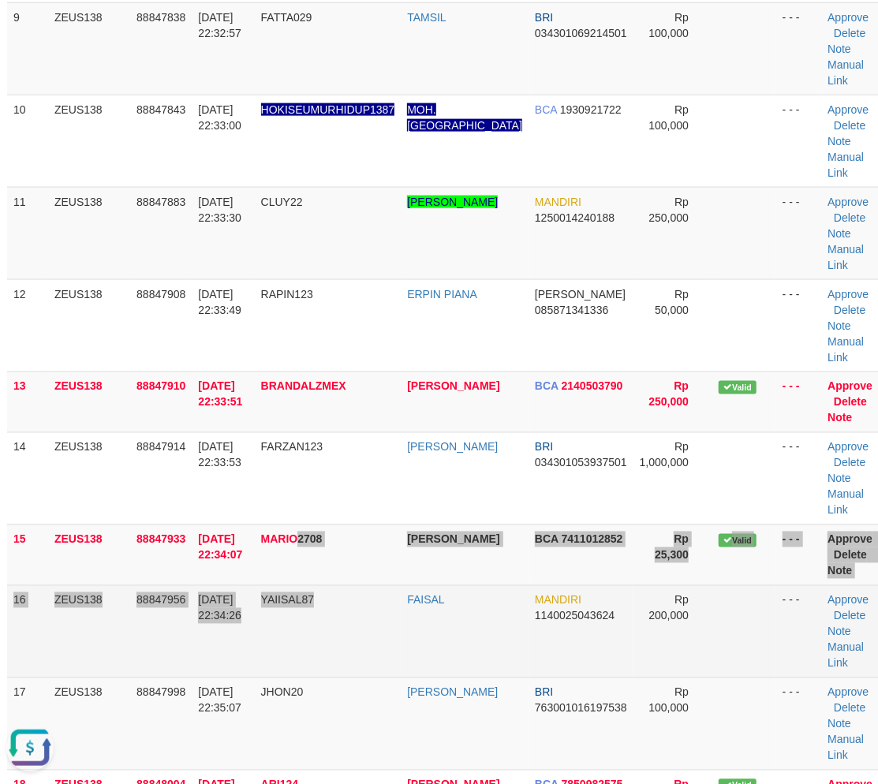
drag, startPoint x: 403, startPoint y: 597, endPoint x: 403, endPoint y: 587, distance: 10.3
click at [403, 596] on tbody "1 ZEUS138 88847323 30/09/2025 22:25:36 DAN1189 ROMA DONA KARIWIDAYA MANDIRI 119…" at bounding box center [446, 262] width 879 height 1997
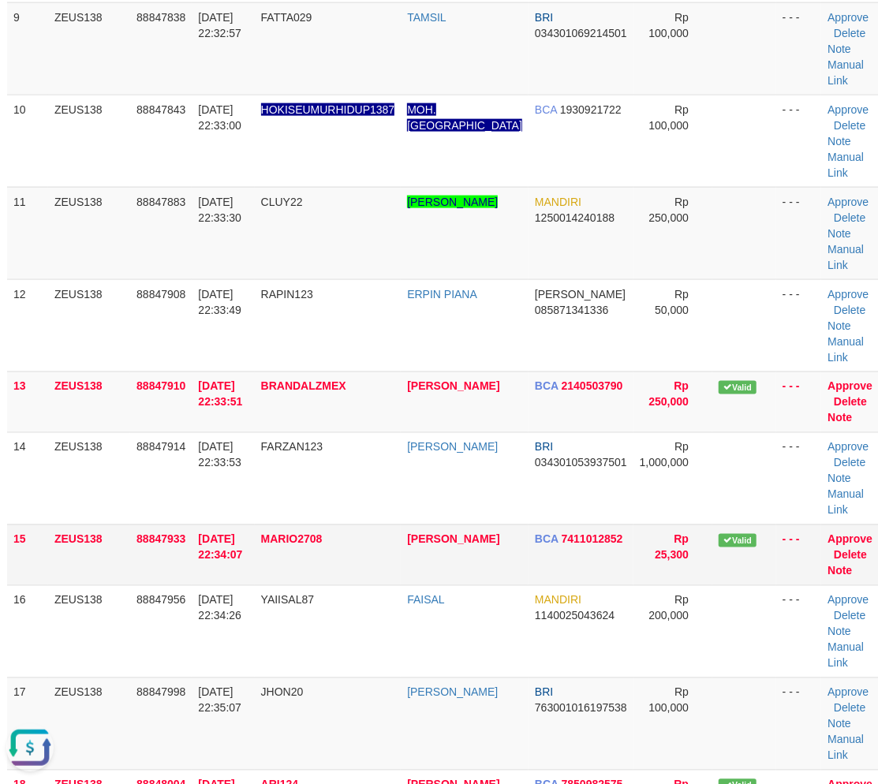
click at [326, 570] on td "MARIO2708" at bounding box center [328, 555] width 147 height 61
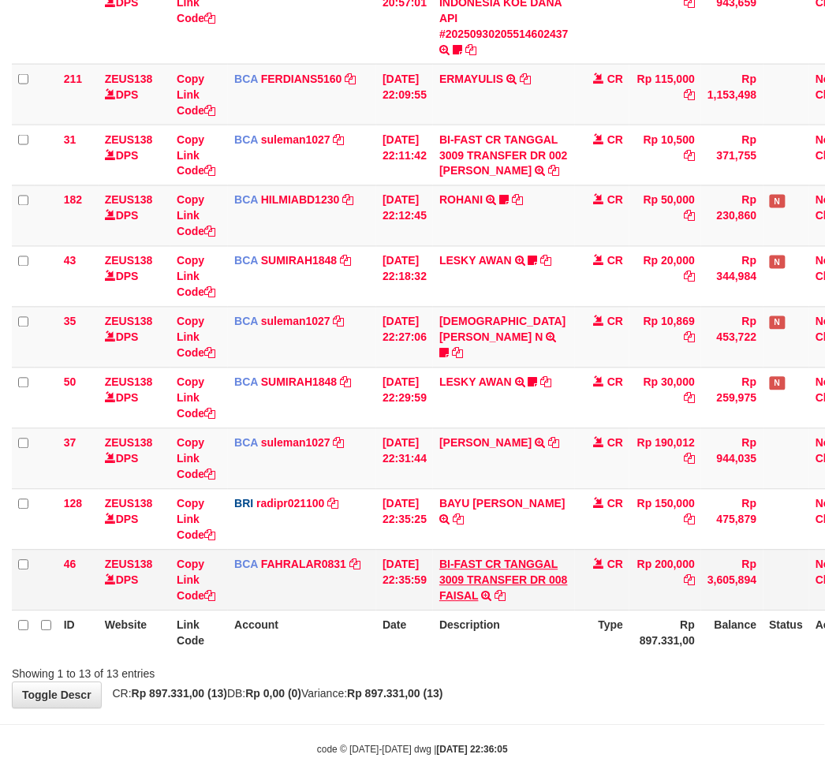
scroll to position [450, 0]
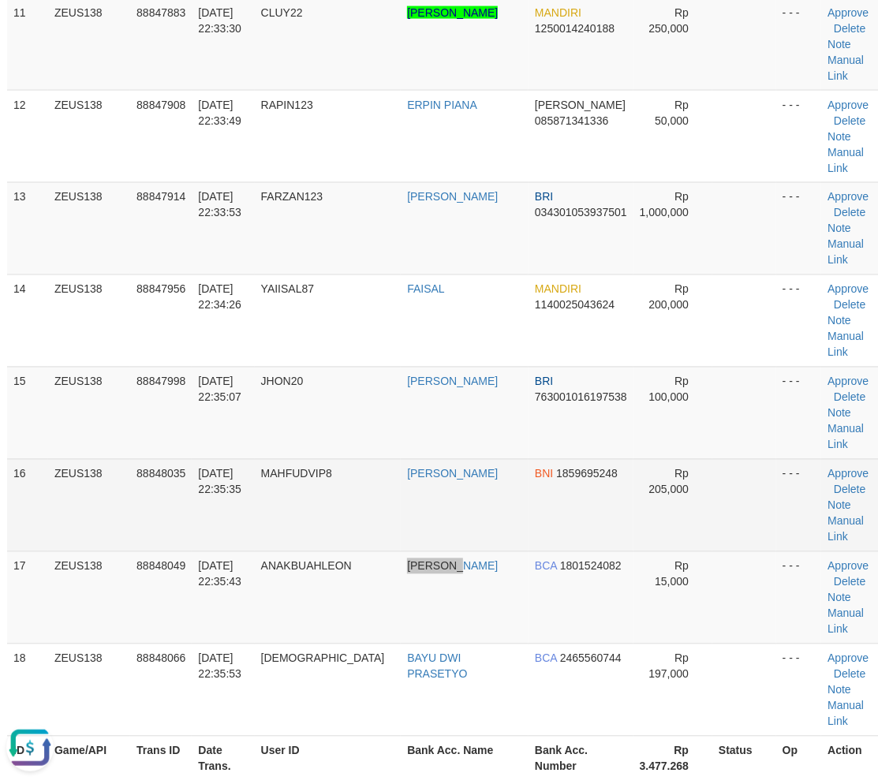
drag, startPoint x: 440, startPoint y: 622, endPoint x: 506, endPoint y: 502, distance: 137.0
click at [451, 609] on tr "17 ZEUS138 88848049 30/09/2025 22:35:43 ANAKBUAHLEON RONI PRAYITNO BCA 18015240…" at bounding box center [446, 597] width 879 height 92
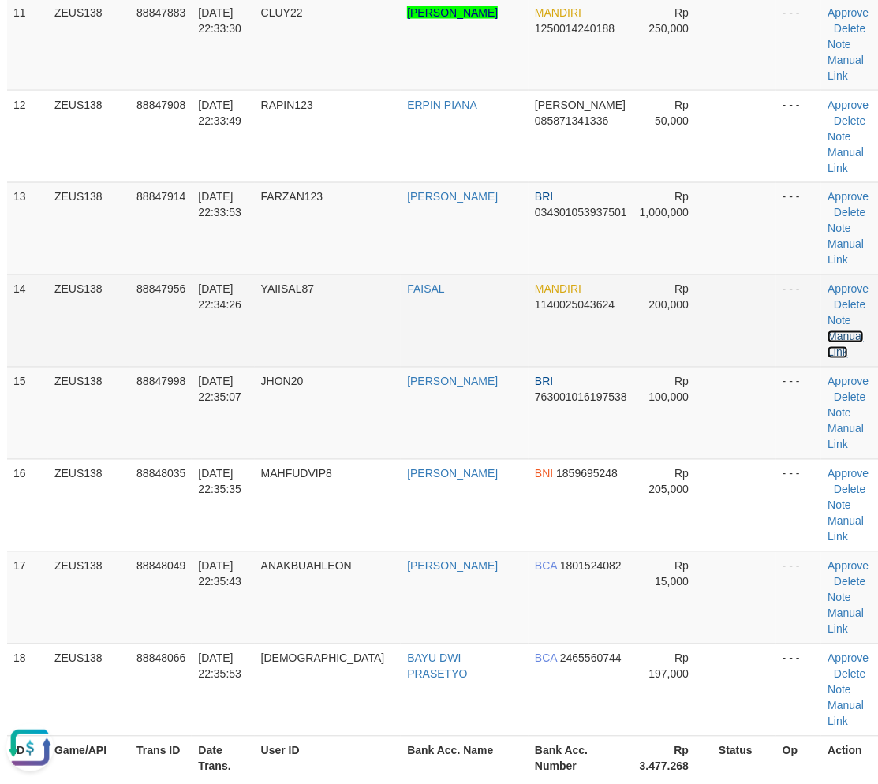
click at [828, 331] on link "Manual Link" at bounding box center [846, 345] width 36 height 28
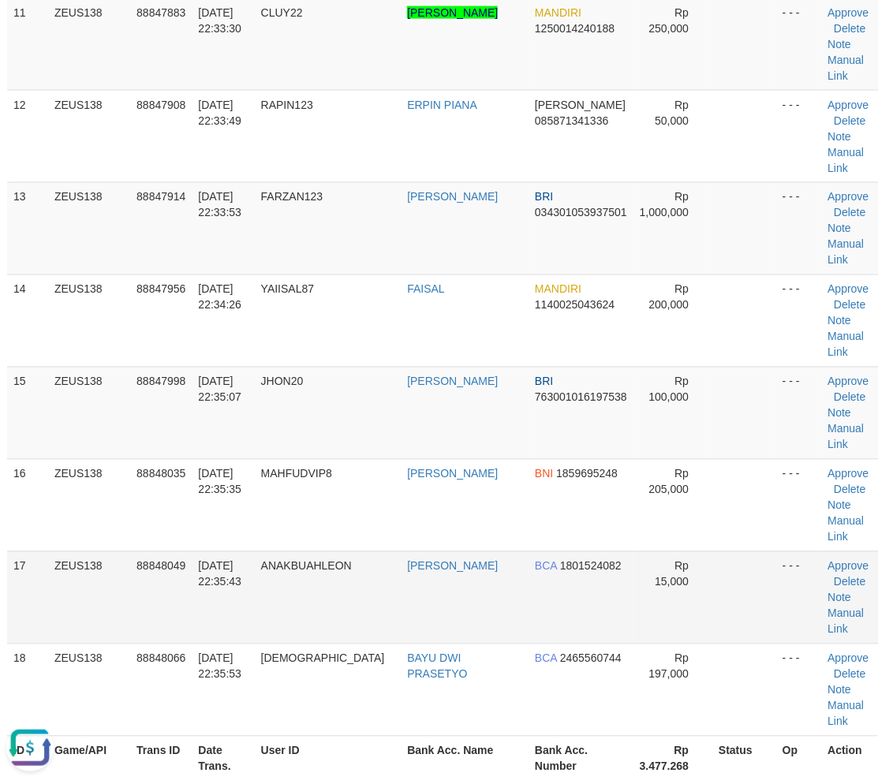
drag, startPoint x: 382, startPoint y: 602, endPoint x: 349, endPoint y: 605, distance: 33.3
click at [366, 603] on td "ANAKBUAHLEON" at bounding box center [328, 597] width 147 height 92
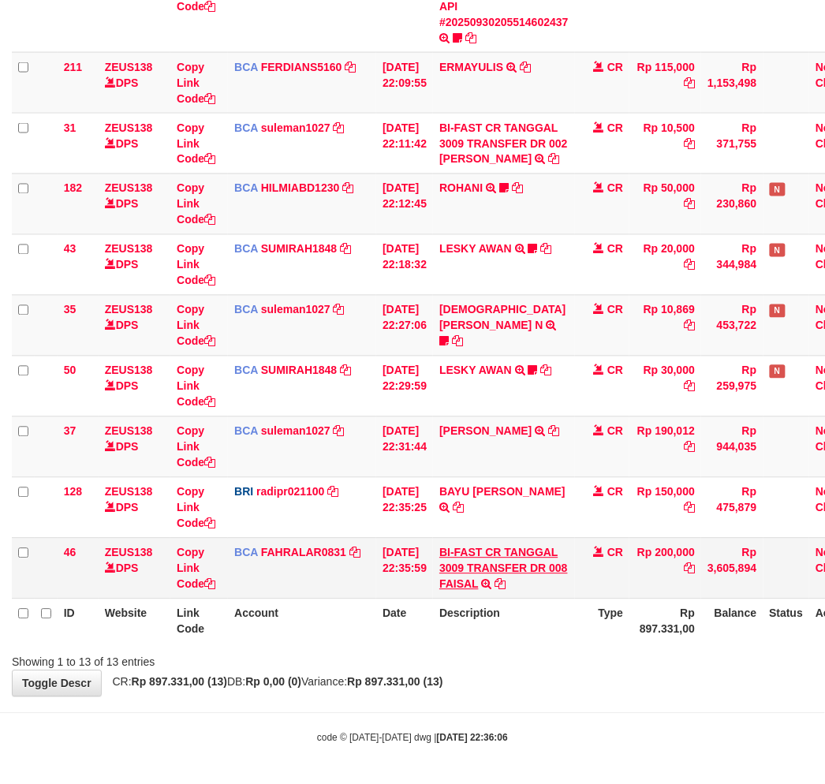
scroll to position [450, 0]
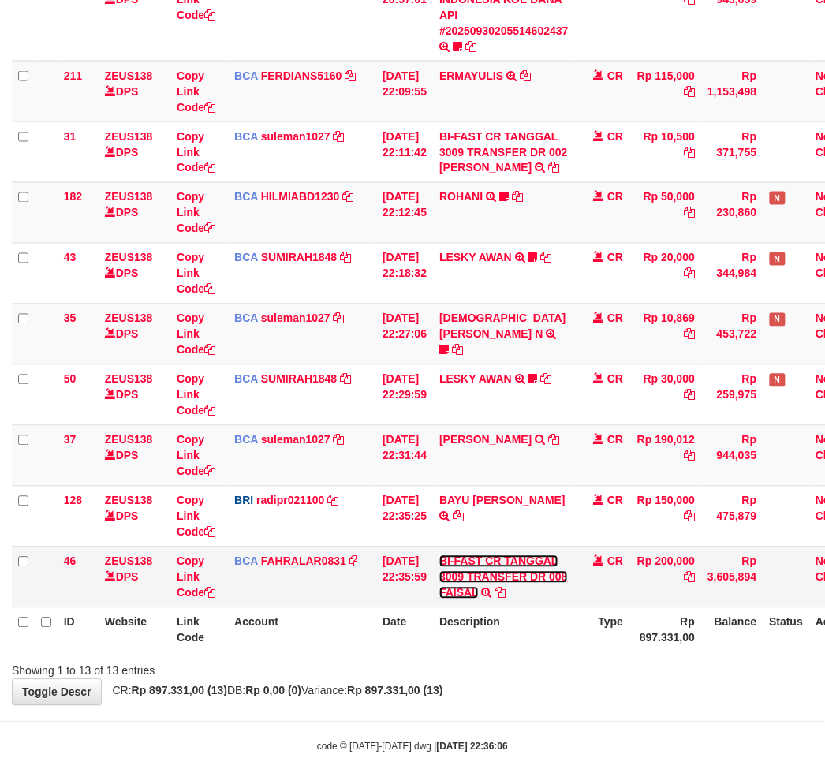
click at [469, 585] on link "BI-FAST CR TANGGAL 3009 TRANSFER DR 008 FAISAL" at bounding box center [503, 577] width 129 height 44
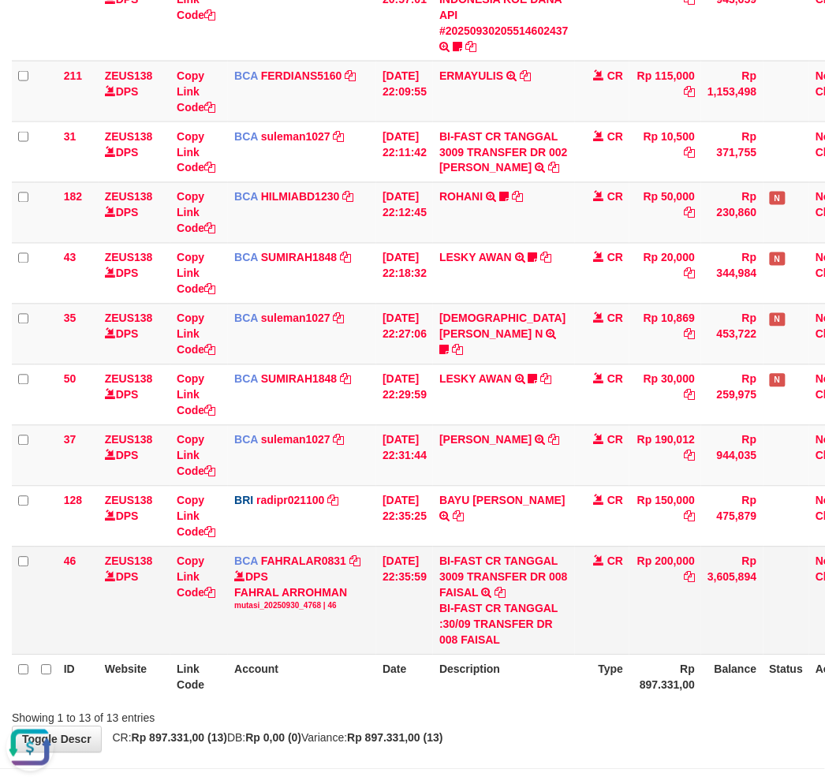
scroll to position [0, 0]
click at [498, 641] on div "BI-FAST CR TANGGAL :30/09 TRANSFER DR 008 FAISAL" at bounding box center [503, 624] width 129 height 47
copy div "FAISAL"
click at [178, 573] on link "Copy Link Code" at bounding box center [196, 577] width 39 height 44
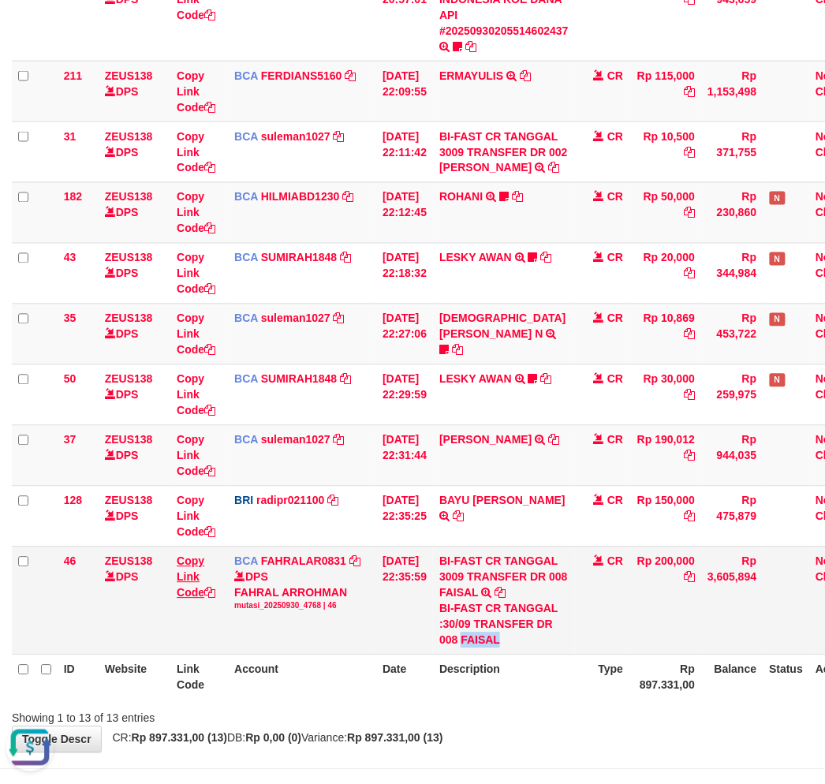
copy div "FAISAL"
click at [618, 672] on th "Type" at bounding box center [602, 677] width 55 height 45
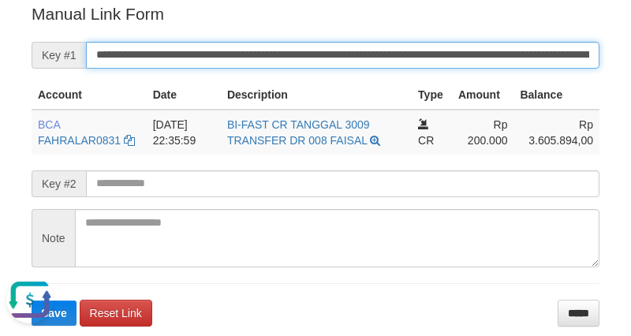
click at [391, 55] on input "**********" at bounding box center [343, 55] width 514 height 27
paste input "text"
type input "**********"
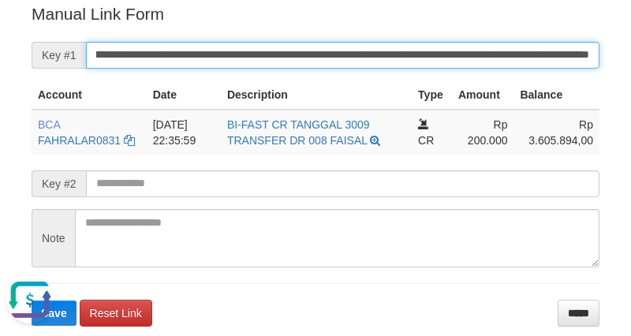
click at [32, 301] on button "Save" at bounding box center [54, 313] width 45 height 25
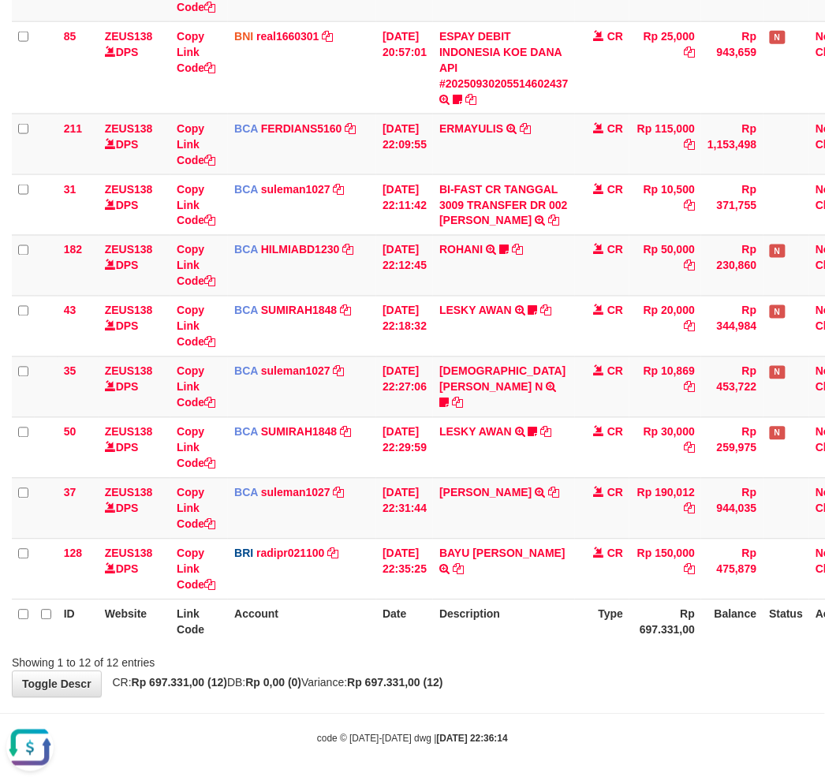
click at [500, 616] on th "Description" at bounding box center [504, 622] width 142 height 45
click at [514, 611] on th "Description" at bounding box center [504, 622] width 142 height 45
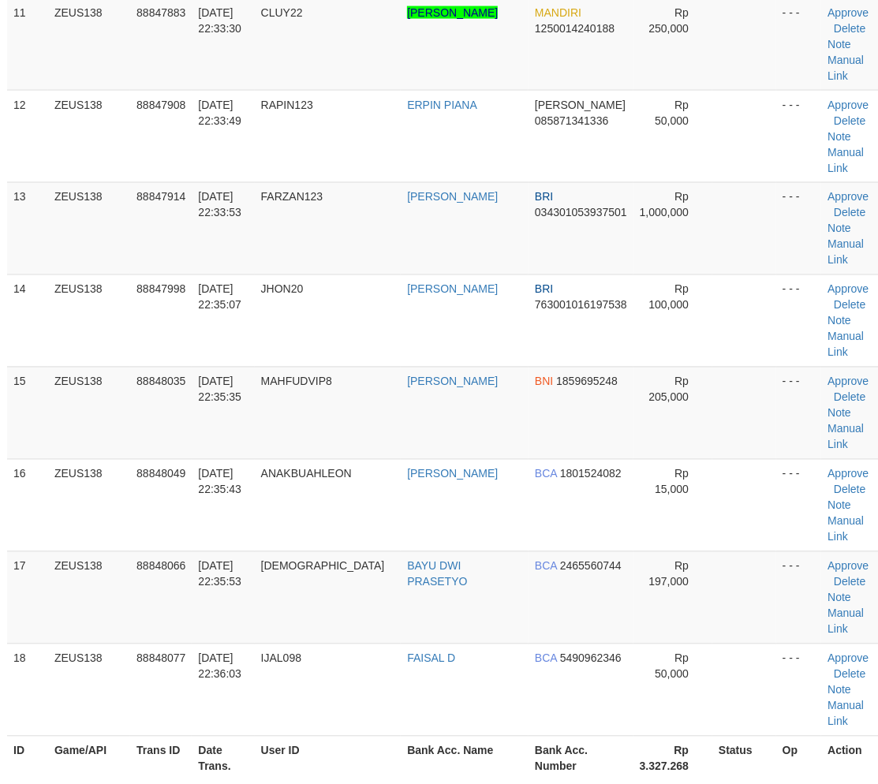
scroll to position [1312, 5]
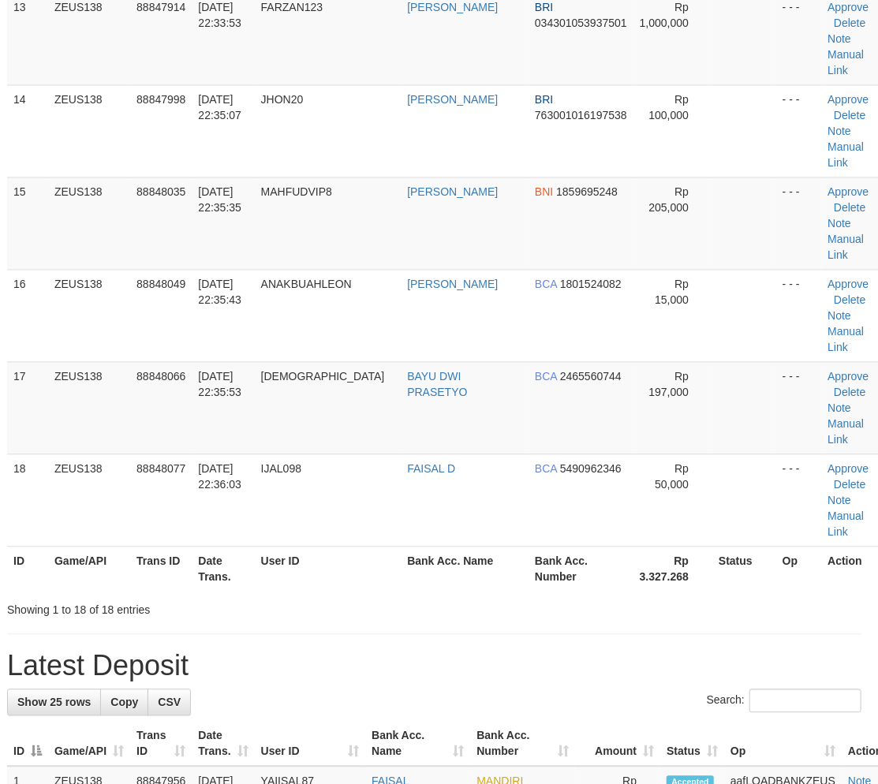
click at [420, 598] on div "Showing 1 to 18 of 18 entries" at bounding box center [434, 607] width 878 height 22
click at [404, 588] on tr "ID Game/API Trans ID Date Trans. User ID Bank Acc. Name Bank Acc. Number Rp 3.3…" at bounding box center [446, 569] width 879 height 45
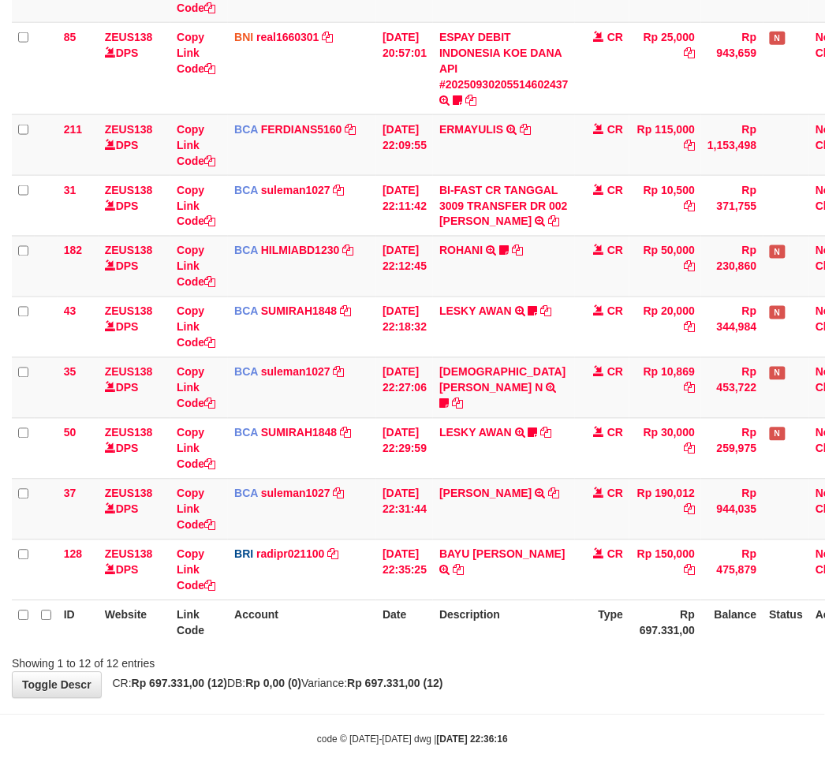
click at [577, 738] on div "code © [DATE]-[DATE] dwg | [DATE] 22:36:16" at bounding box center [412, 739] width 825 height 16
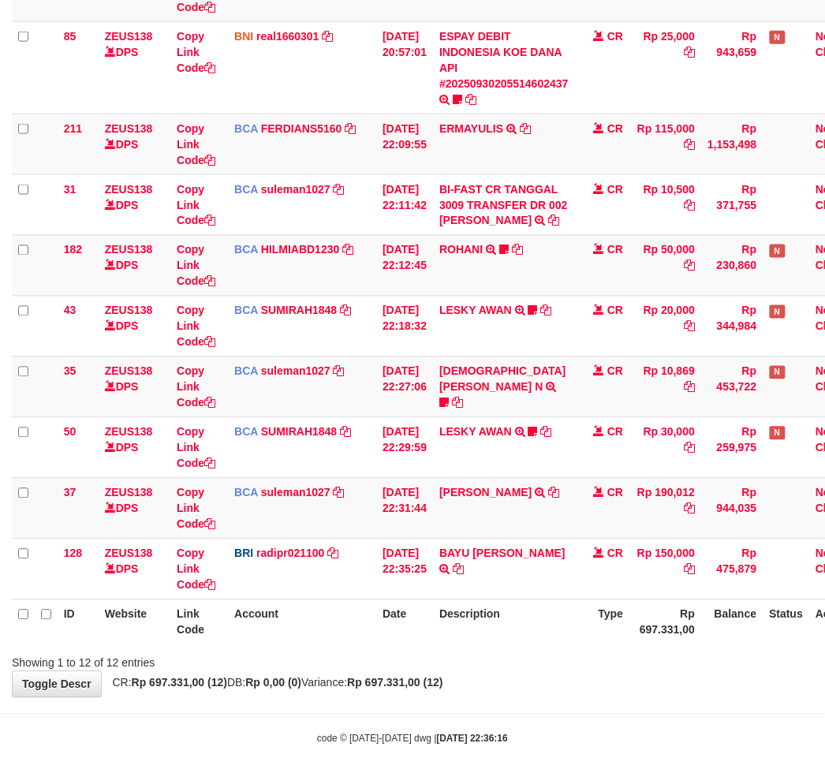
click at [580, 702] on body "Toggle navigation Home Bank Account List Load By Website Group [OXPLAY] ZEUS138…" at bounding box center [412, 193] width 825 height 1183
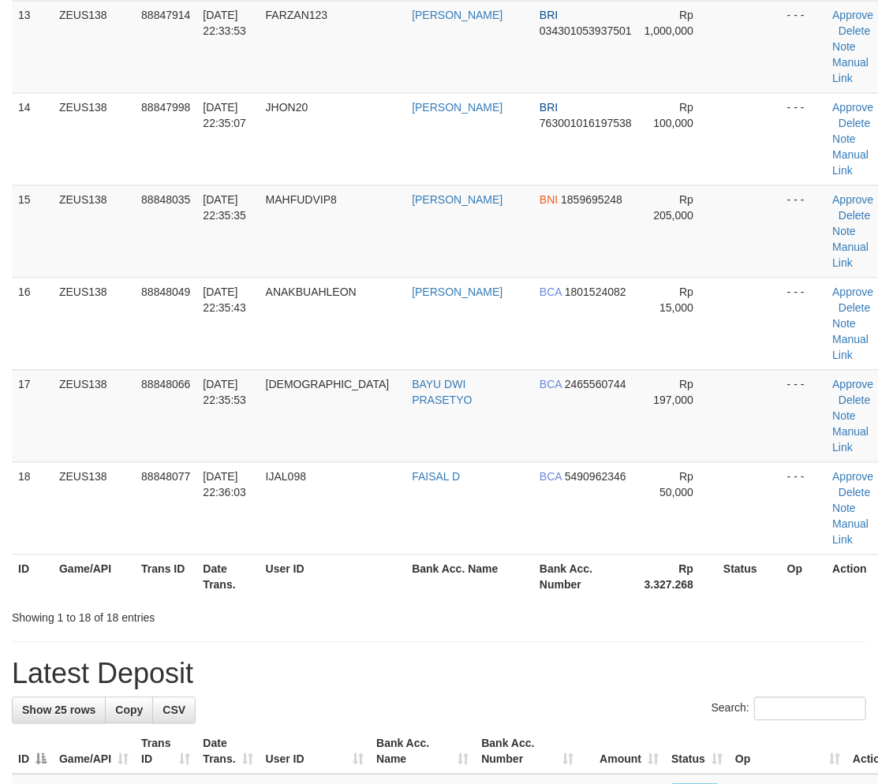
scroll to position [1525, 0]
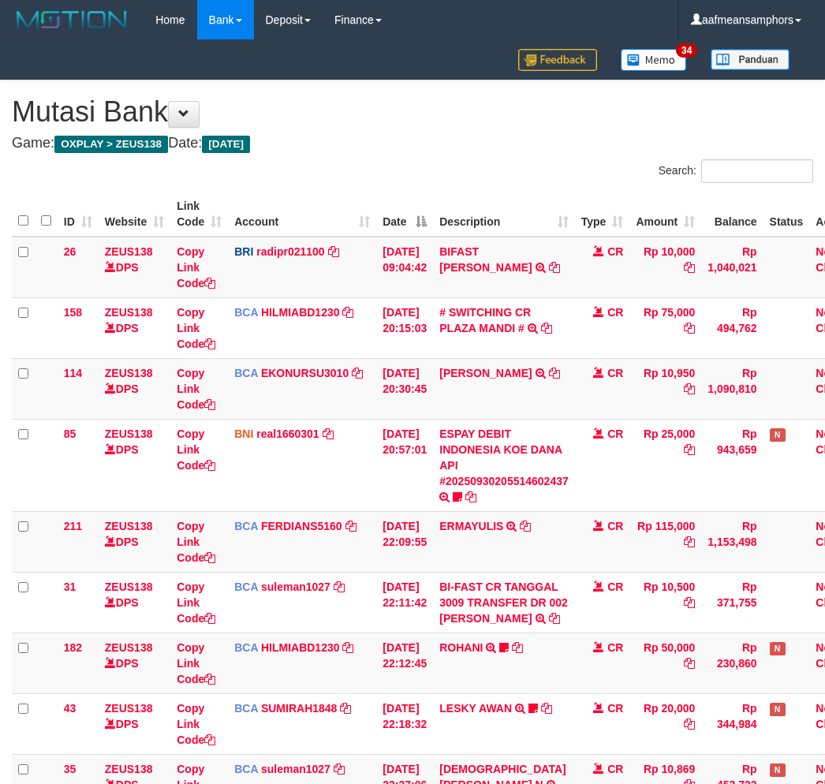
scroll to position [397, 0]
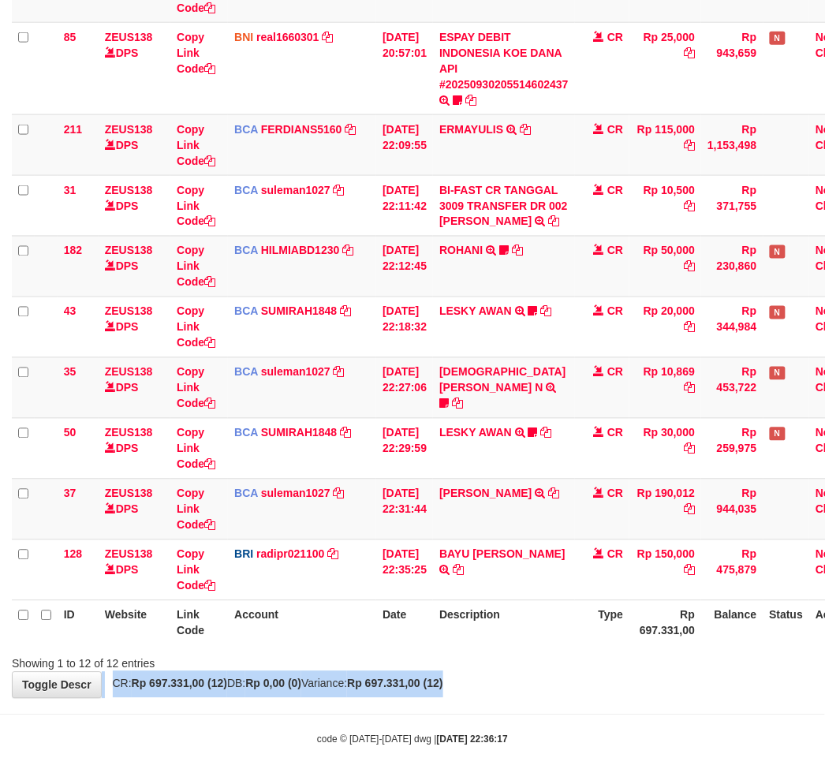
click at [632, 675] on div "**********" at bounding box center [412, 191] width 825 height 1014
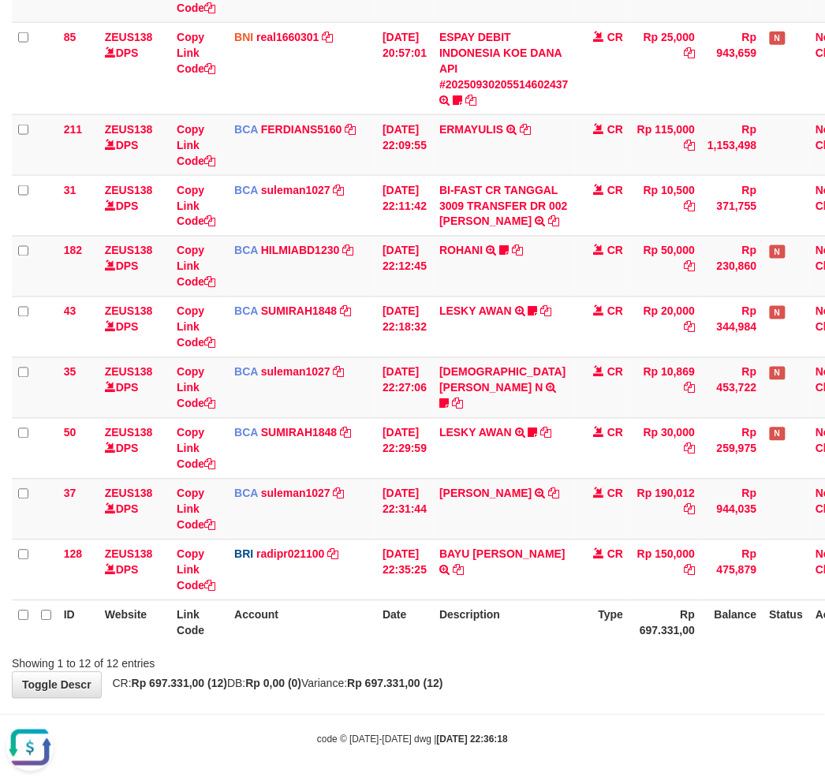
click at [360, 714] on body "Toggle navigation Home Bank Account List Load By Website Group [OXPLAY] ZEUS138…" at bounding box center [412, 194] width 825 height 1183
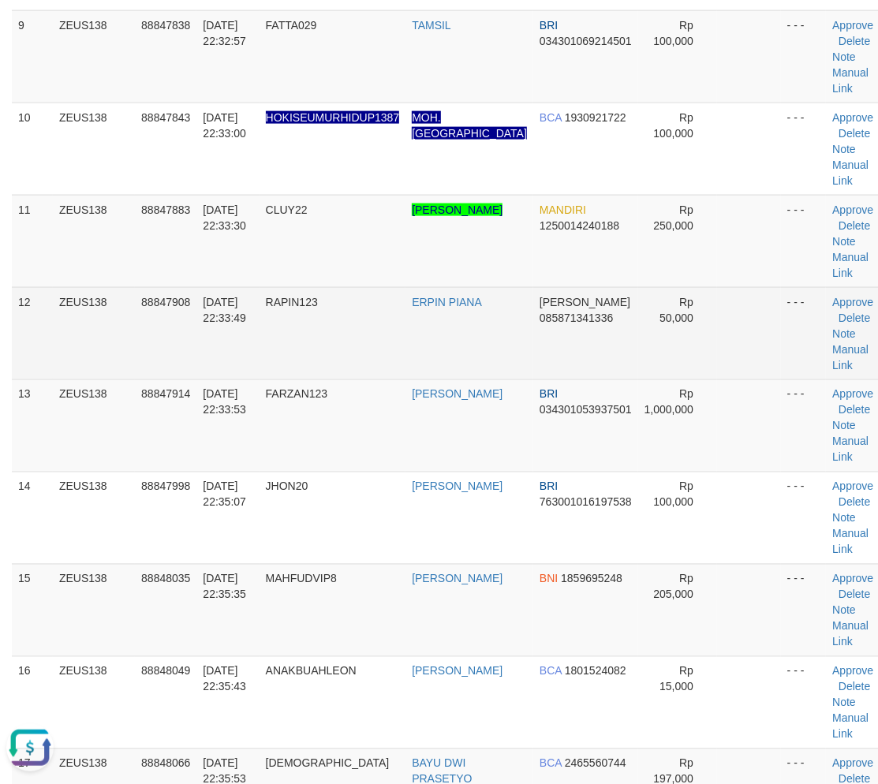
click at [277, 330] on td "RAPIN123" at bounding box center [333, 333] width 147 height 92
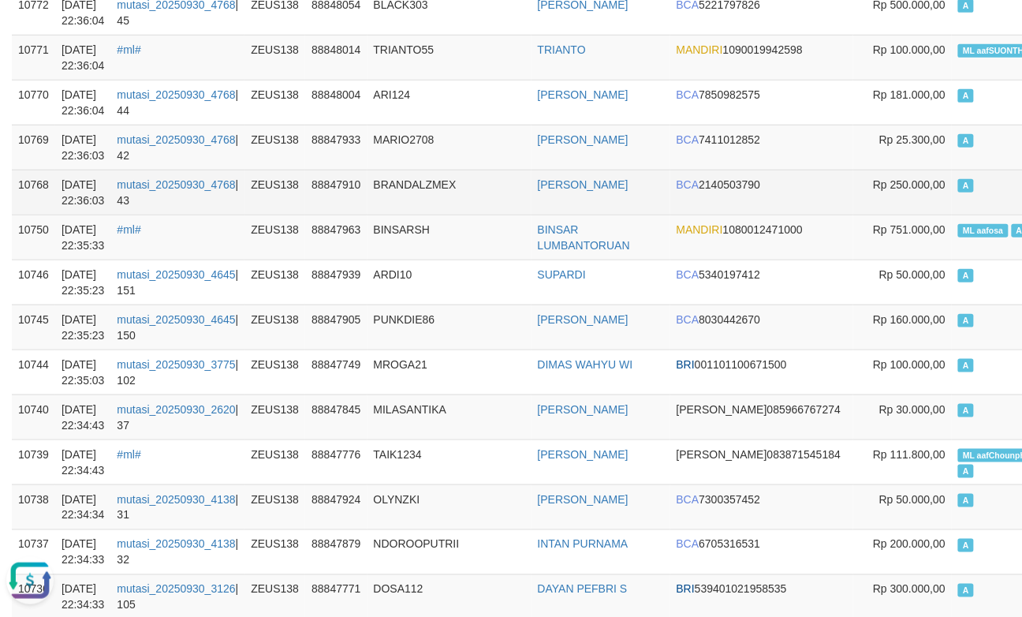
scroll to position [263, 0]
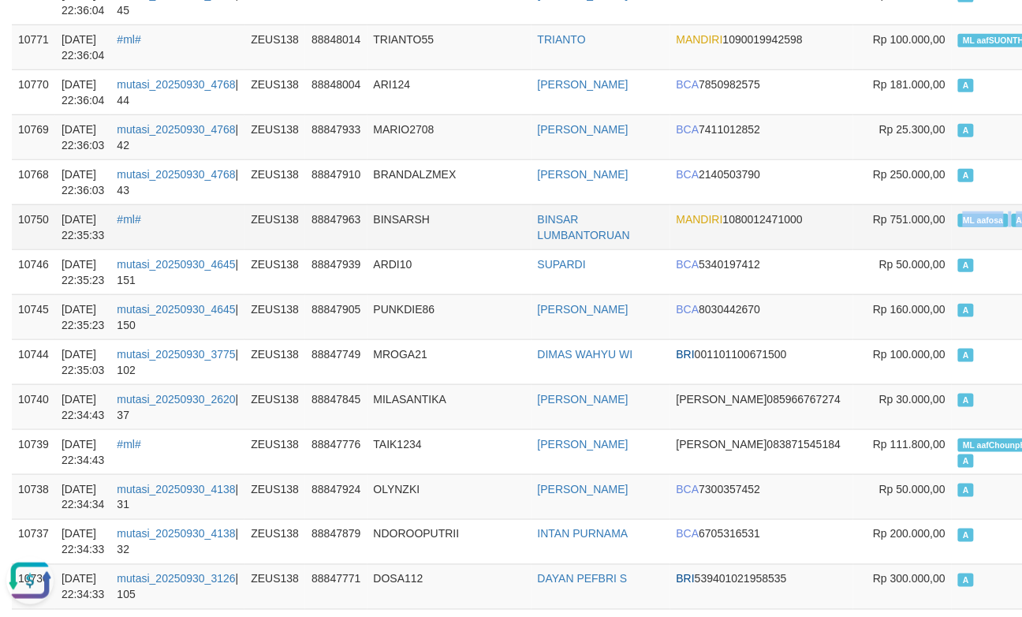
copy td "ML aafosa A"
drag, startPoint x: 890, startPoint y: 217, endPoint x: 958, endPoint y: 219, distance: 68.6
click at [958, 219] on td "ML aafosa A" at bounding box center [1010, 226] width 116 height 45
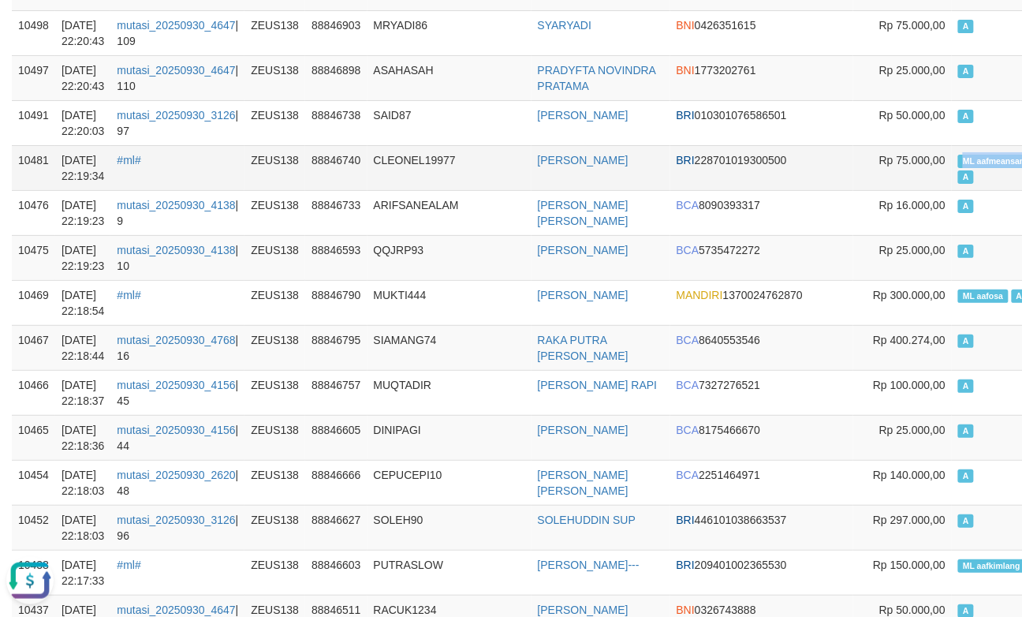
copy span "ML aafmeansampho"
drag, startPoint x: 894, startPoint y: 177, endPoint x: 972, endPoint y: 178, distance: 78.1
click at [972, 168] on span "ML aafmeansamphors" at bounding box center [1006, 161] width 97 height 13
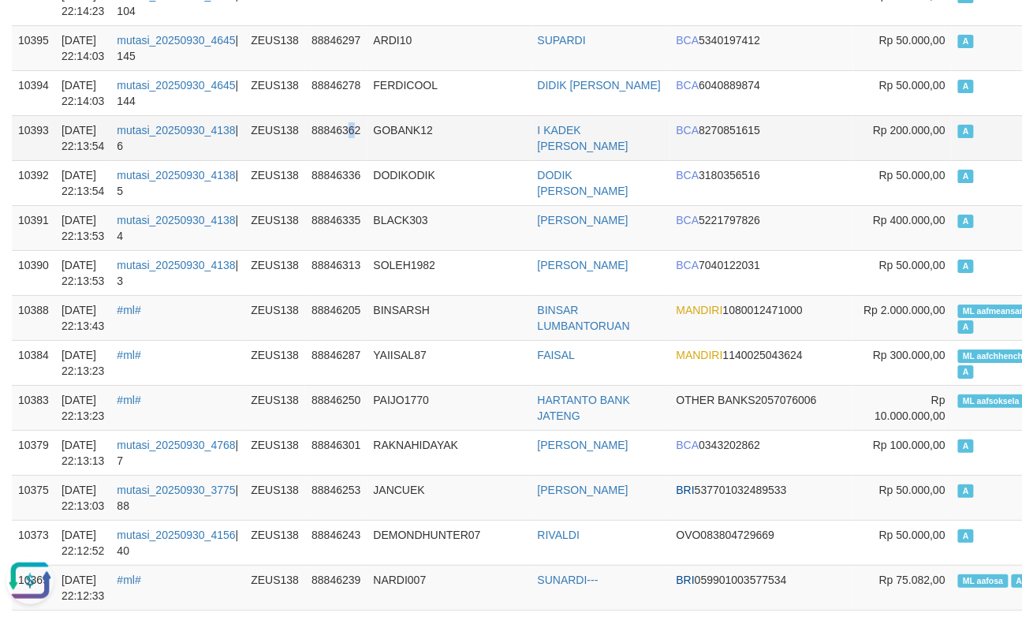
click at [361, 140] on td "88846362" at bounding box center [336, 137] width 62 height 45
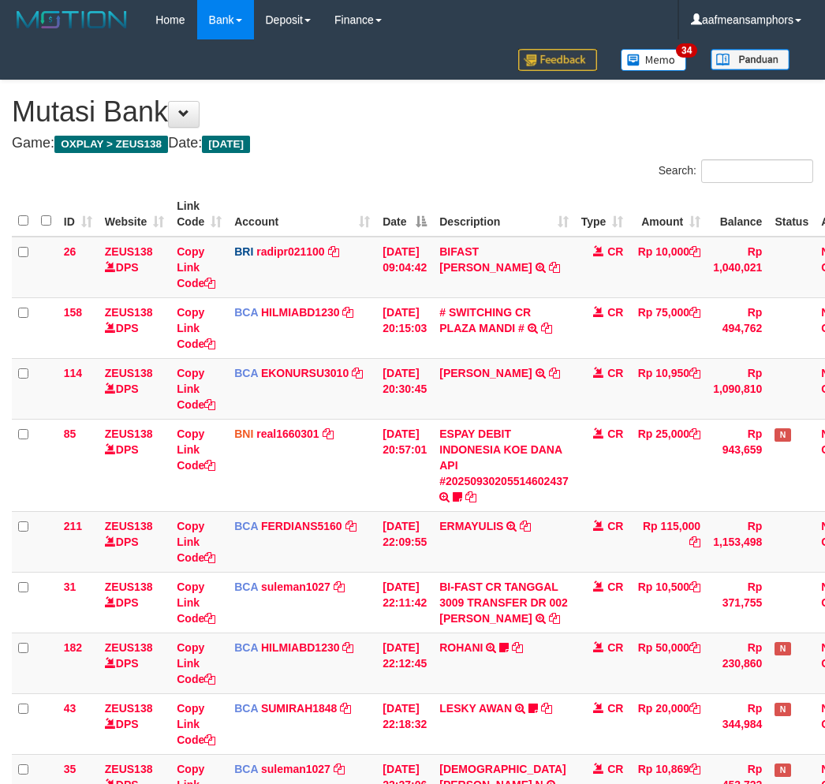
scroll to position [396, 0]
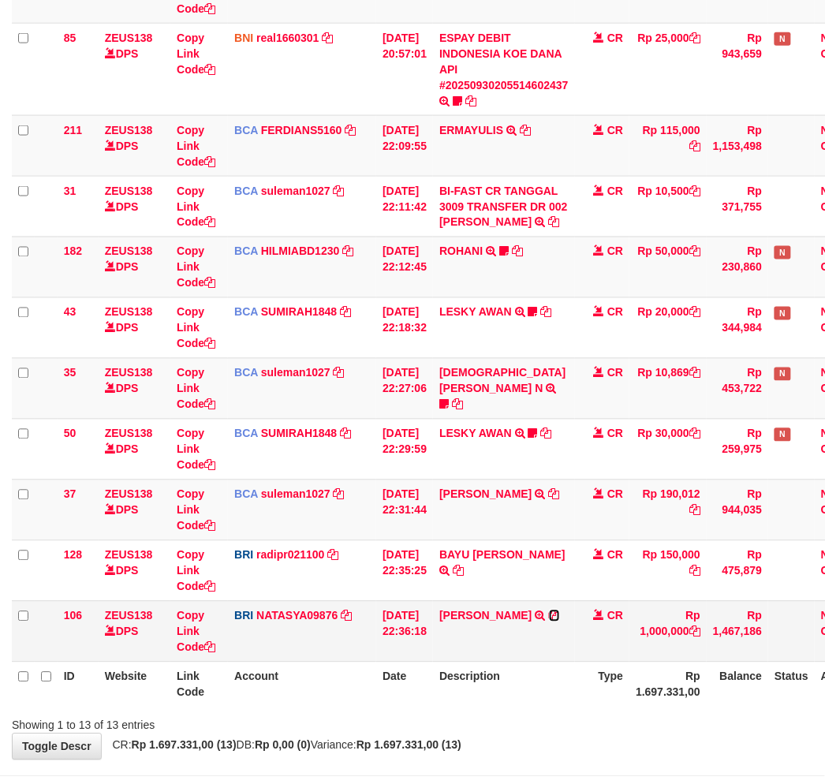
click at [549, 613] on icon at bounding box center [554, 616] width 11 height 11
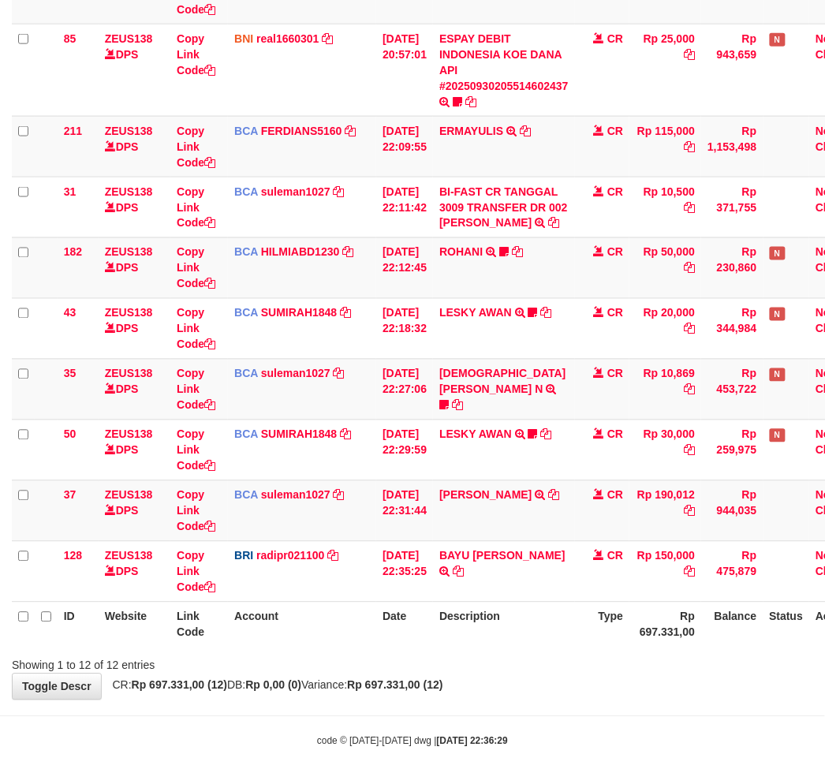
scroll to position [396, 0]
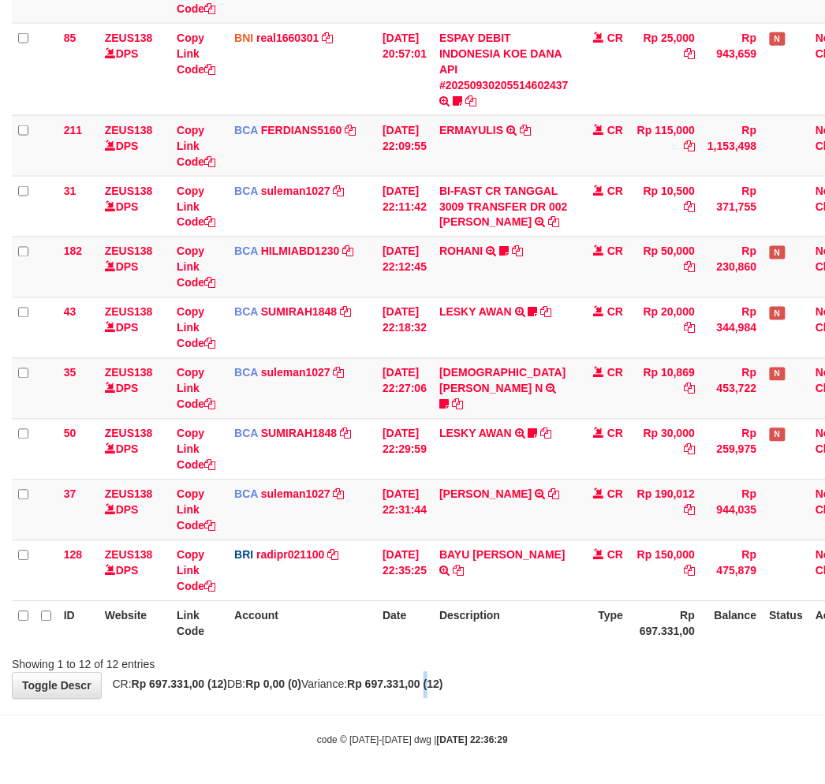
click at [469, 680] on div "**********" at bounding box center [412, 191] width 825 height 1014
drag, startPoint x: 469, startPoint y: 679, endPoint x: 625, endPoint y: 637, distance: 160.9
click at [443, 678] on strong "Rp 697.331,00 (12)" at bounding box center [394, 684] width 95 height 13
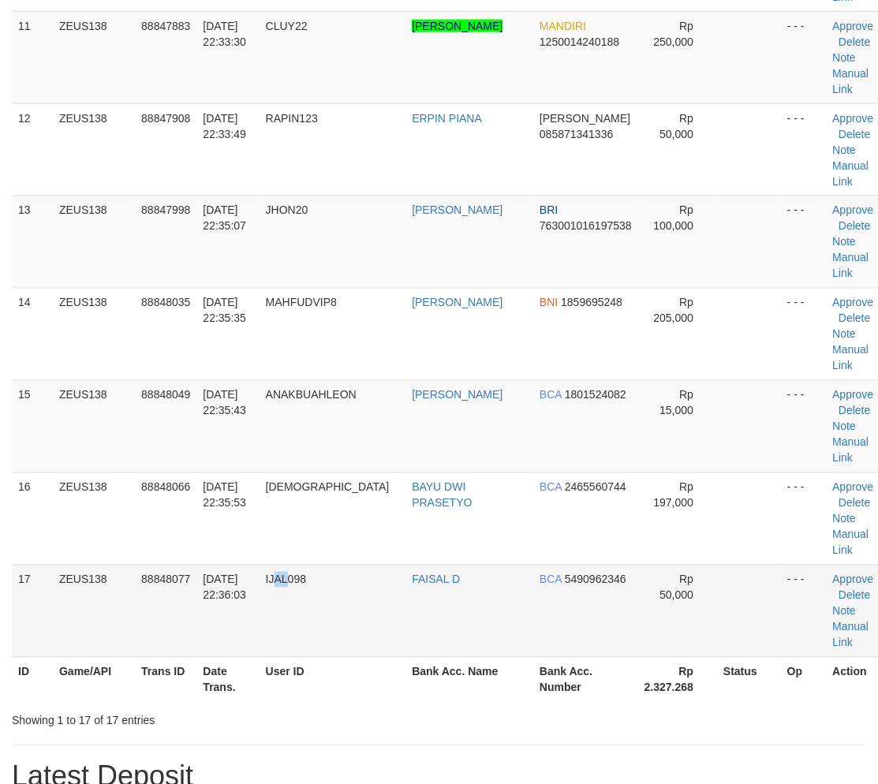
click at [280, 605] on td "IJAL098" at bounding box center [333, 611] width 147 height 92
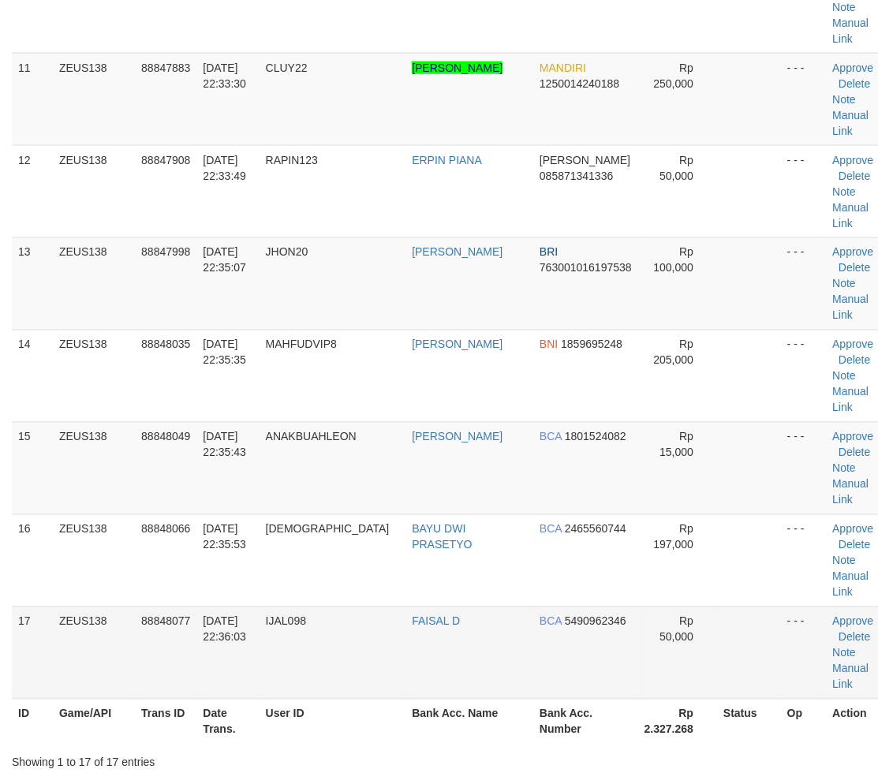
click at [309, 667] on td "IJAL098" at bounding box center [333, 653] width 147 height 92
click at [334, 653] on td "IJAL098" at bounding box center [333, 653] width 147 height 92
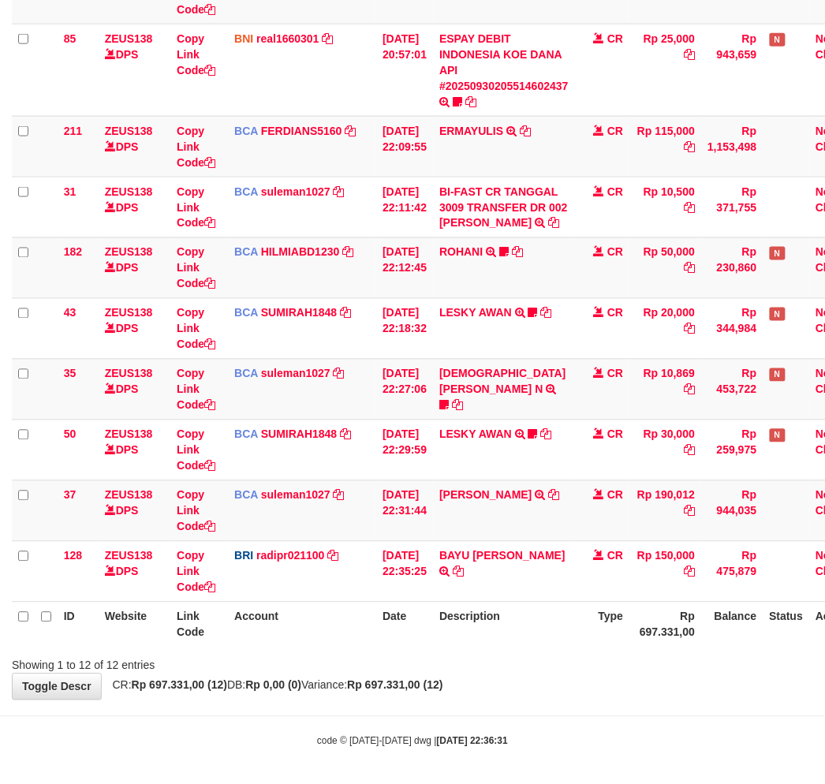
click at [494, 703] on body "Toggle navigation Home Bank Account List Load By Website Group [OXPLAY] ZEUS138…" at bounding box center [412, 196] width 825 height 1183
click at [540, 686] on div "**********" at bounding box center [412, 192] width 825 height 1014
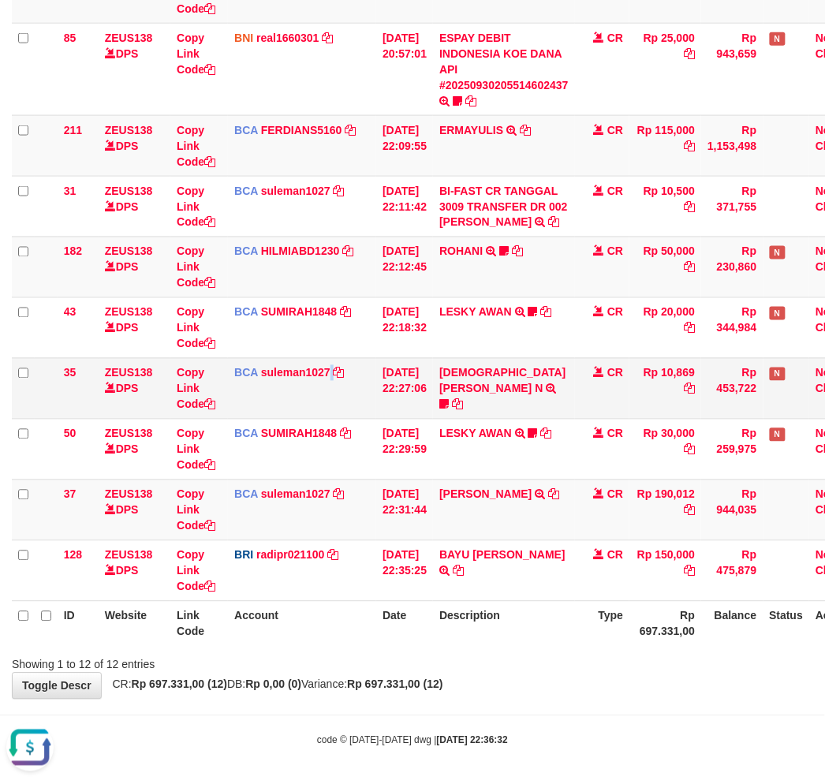
drag, startPoint x: 329, startPoint y: 413, endPoint x: 415, endPoint y: 410, distance: 86.0
click at [361, 412] on td "BCA suleman1027 DPS SULEMAN mutasi_20250930_2972 | 35 mutasi_20250930_2972 | 35" at bounding box center [302, 388] width 148 height 61
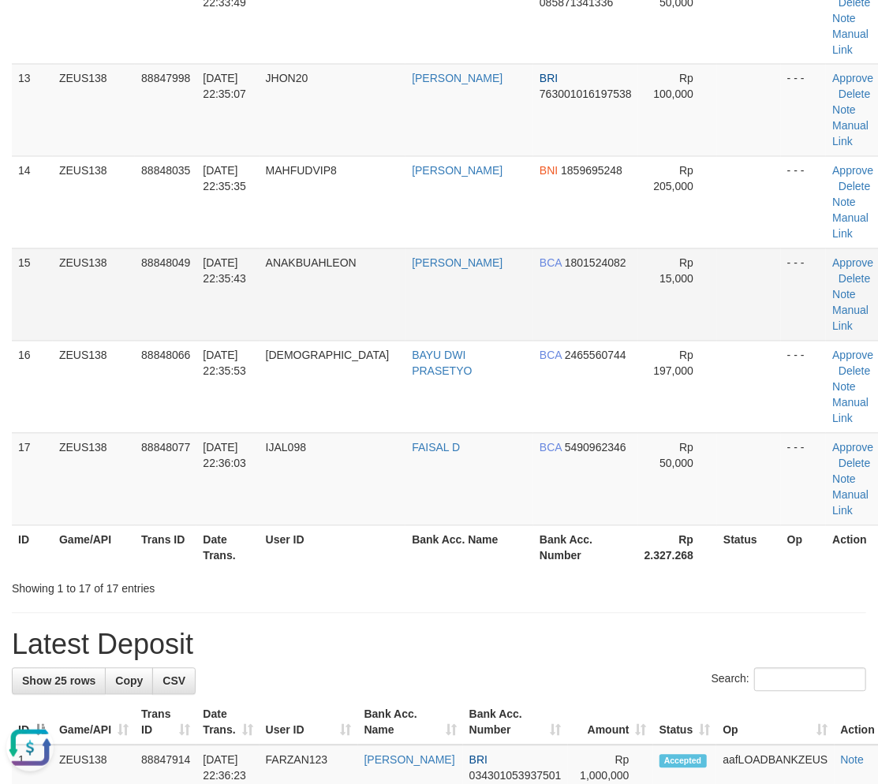
click at [368, 308] on td "ANAKBUAHLEON" at bounding box center [333, 294] width 147 height 92
click at [361, 303] on td "ANAKBUAHLEON" at bounding box center [333, 294] width 147 height 92
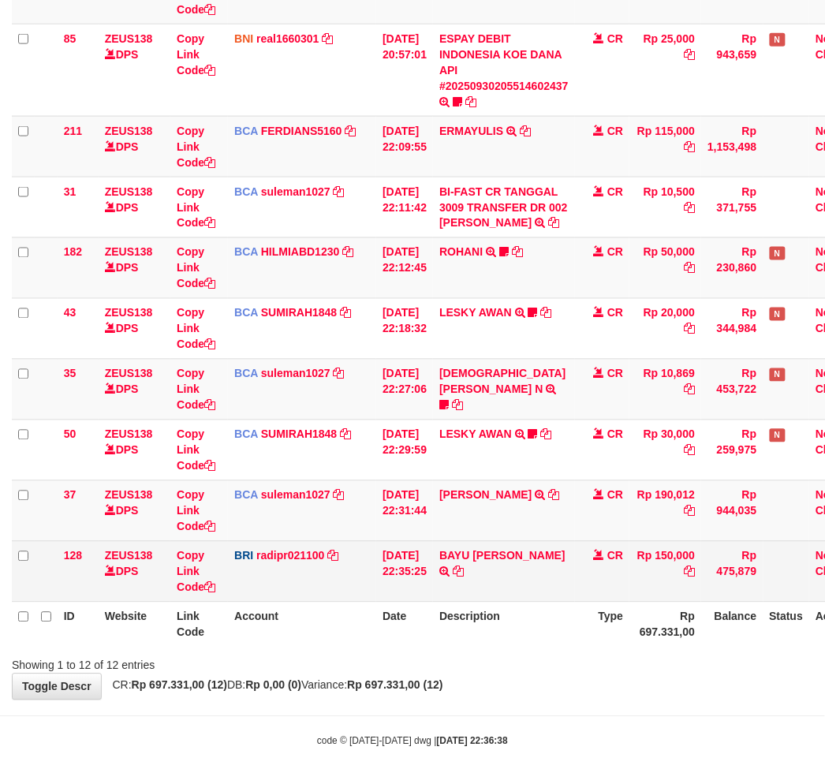
scroll to position [396, 0]
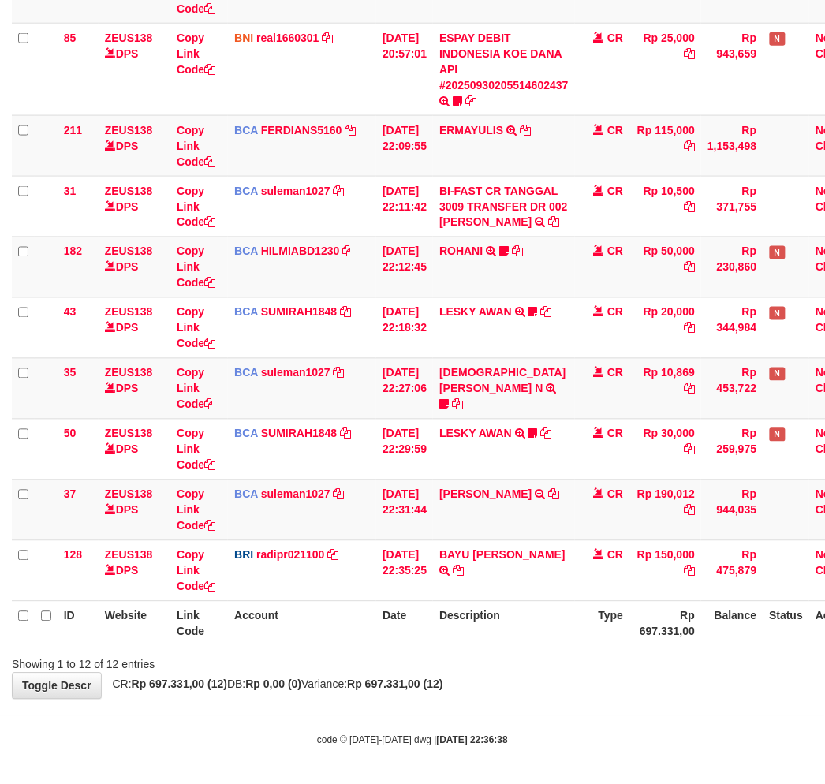
drag, startPoint x: 536, startPoint y: 645, endPoint x: 824, endPoint y: 533, distance: 308.2
click at [535, 647] on div "ID Website Link Code Account Date Description Type Amount Balance Status Action…" at bounding box center [412, 221] width 825 height 860
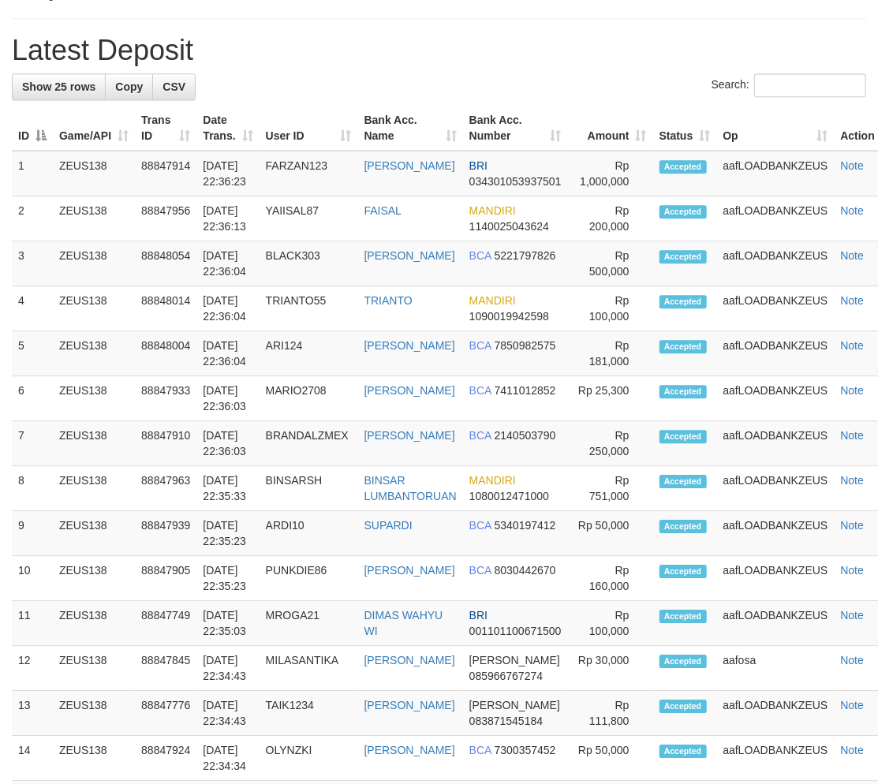
scroll to position [1446, 0]
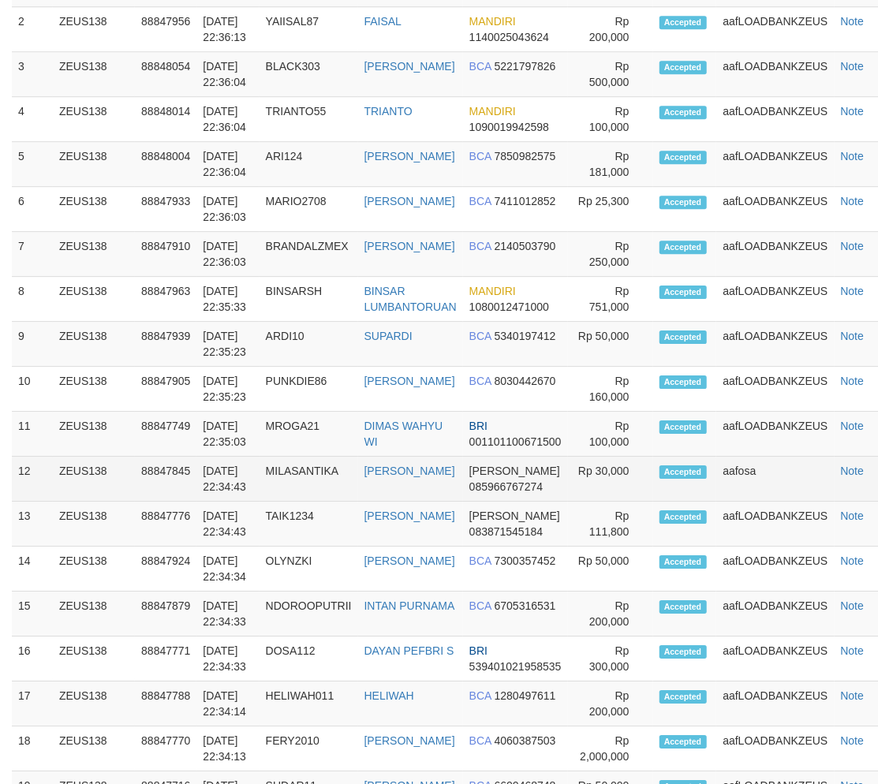
click at [264, 483] on td "MILASANTIKA" at bounding box center [309, 479] width 99 height 45
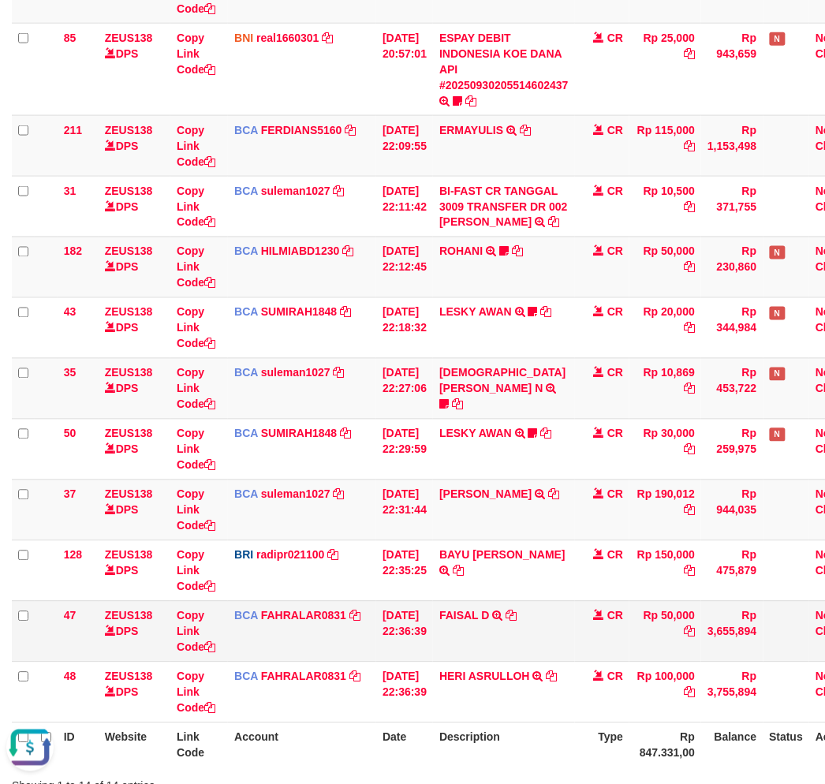
click at [464, 633] on td "FAISAL D TRSF E-BANKING CR 3009/FTSCY/WS95031 50000.00FAISAL D" at bounding box center [504, 631] width 142 height 61
copy link "FAISAL"
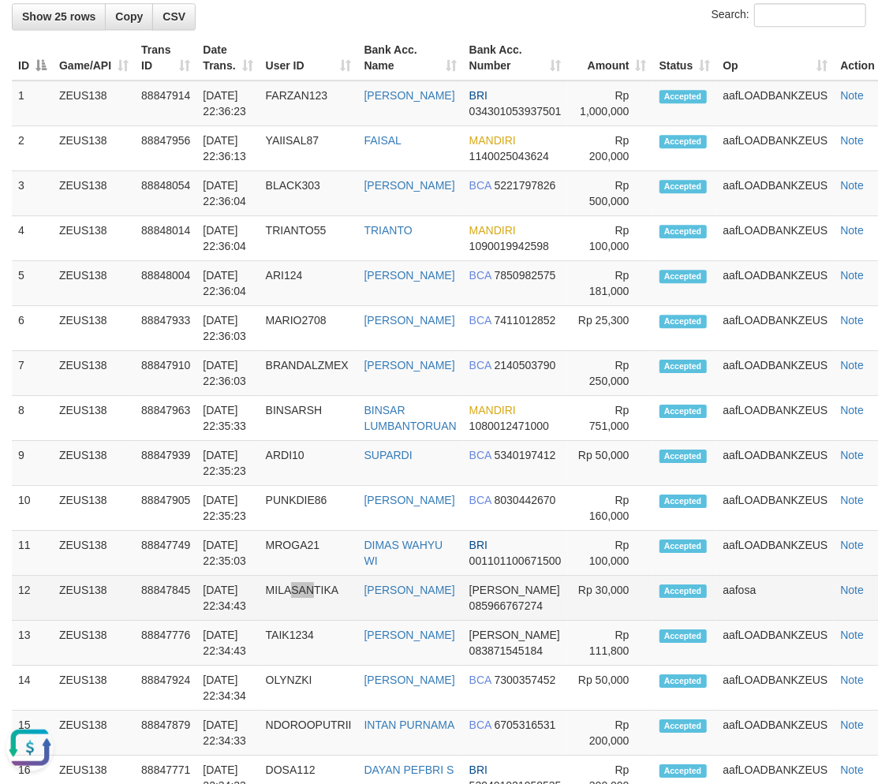
click at [319, 595] on td "MILASANTIKA" at bounding box center [309, 598] width 99 height 45
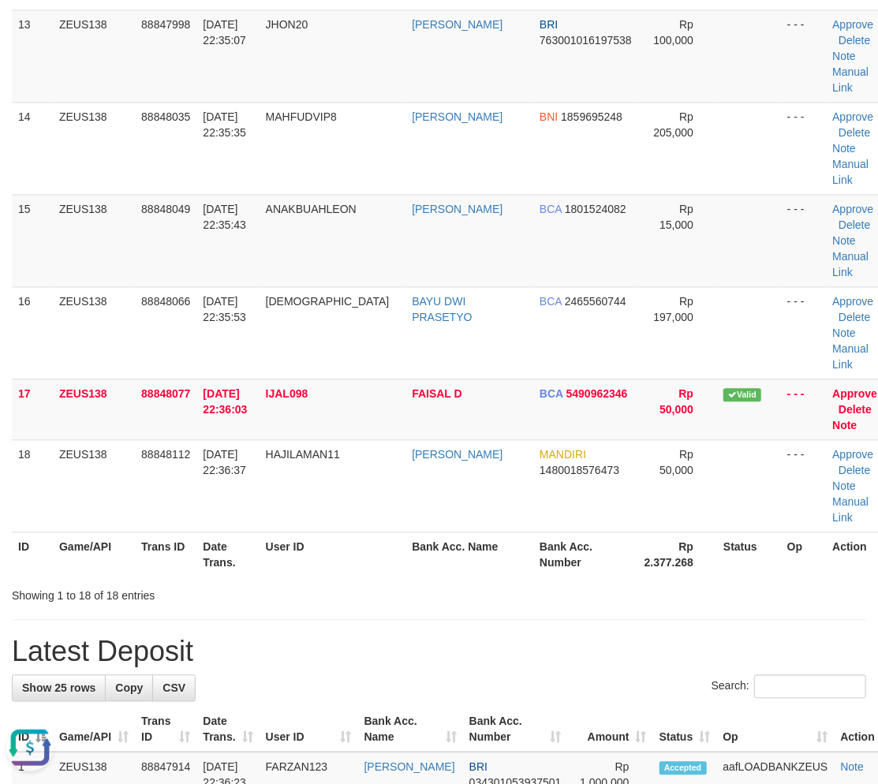
click at [333, 589] on div "Showing 1 to 18 of 18 entries" at bounding box center [183, 593] width 342 height 22
click at [364, 569] on th "User ID" at bounding box center [333, 554] width 147 height 45
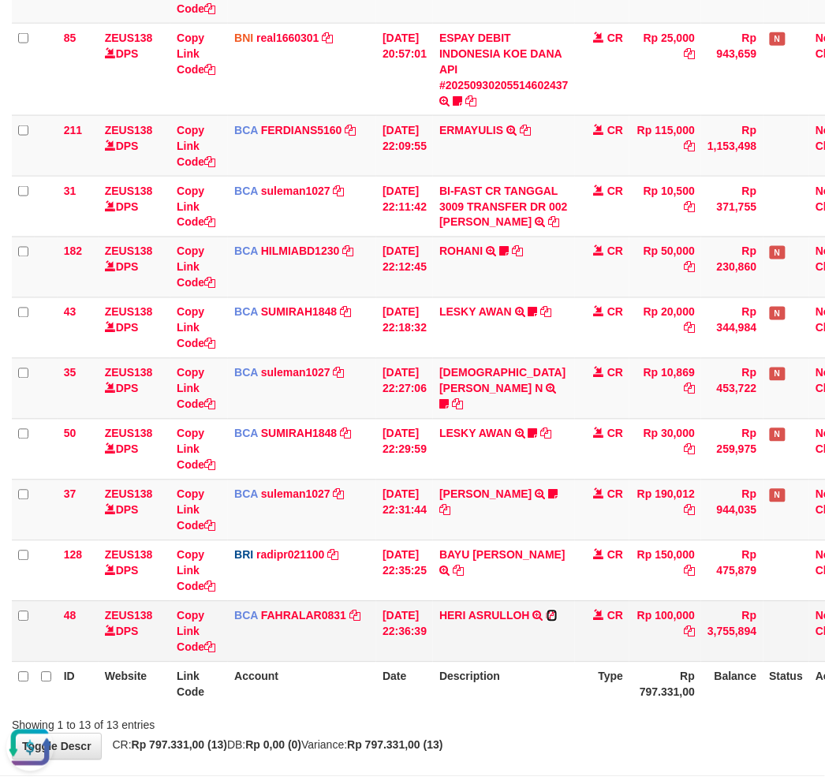
click at [558, 612] on icon at bounding box center [552, 616] width 11 height 11
click at [562, 657] on td "HERI ASRULLOH TRSF E-BANKING CR 3009/FTSCY/WS95031 100000.00HERI ASRULLOH" at bounding box center [504, 631] width 142 height 61
drag, startPoint x: 535, startPoint y: 641, endPoint x: 682, endPoint y: 617, distance: 149.4
click at [535, 640] on td "HERI ASRULLOH TRSF E-BANKING CR 3009/FTSCY/WS95031 100000.00HERI ASRULLOH" at bounding box center [504, 631] width 142 height 61
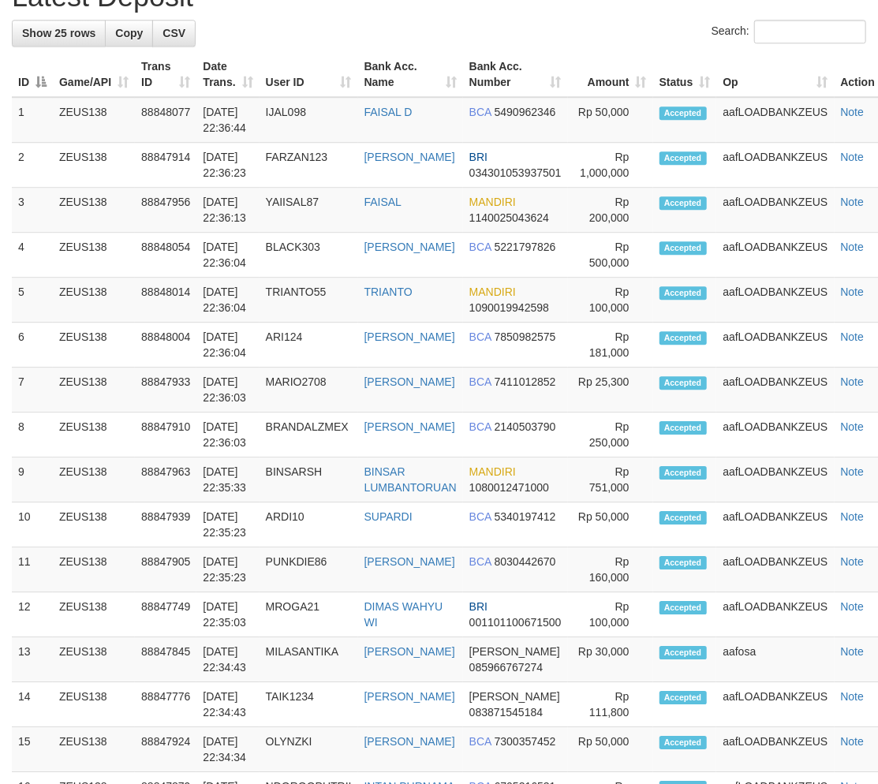
scroll to position [1515, 0]
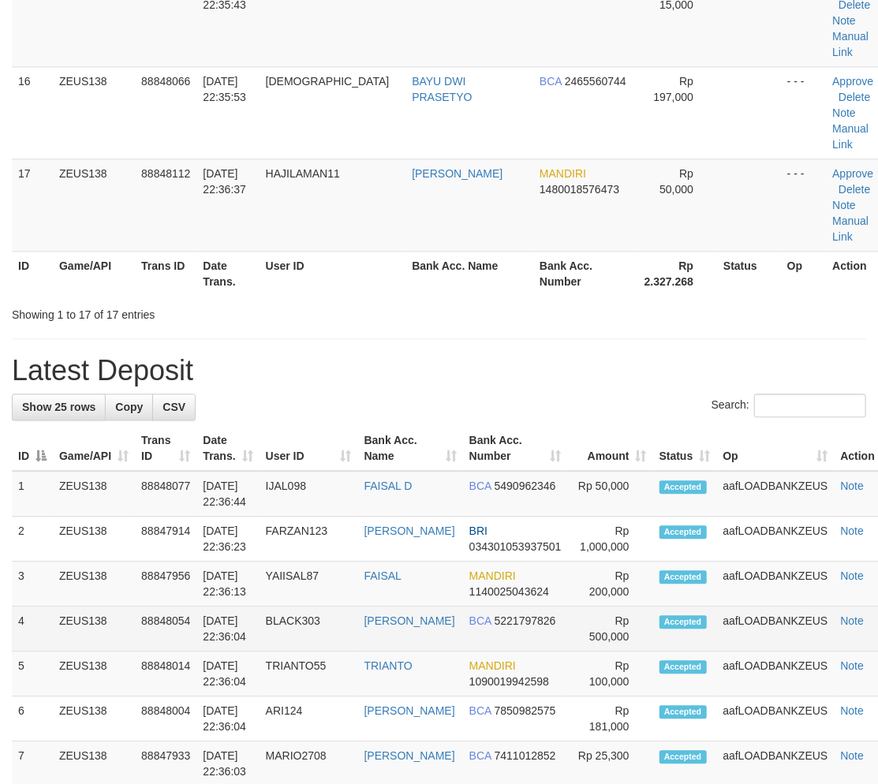
click at [383, 607] on tr "4 ZEUS138 88848054 30/09/2025 22:36:04 BLACK303 SUTOMO BARUDIN BCA 5221797826 R…" at bounding box center [455, 629] width 887 height 45
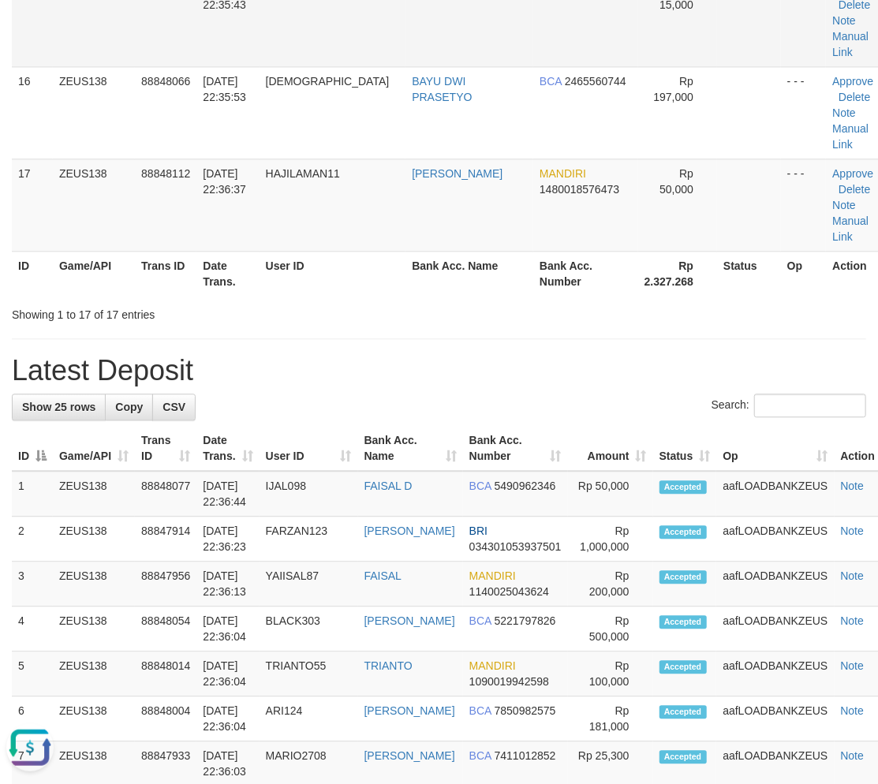
scroll to position [0, 0]
click at [407, 313] on div "Showing 1 to 17 of 17 entries" at bounding box center [439, 312] width 878 height 22
click at [420, 314] on div "Showing 1 to 17 of 17 entries" at bounding box center [439, 312] width 878 height 22
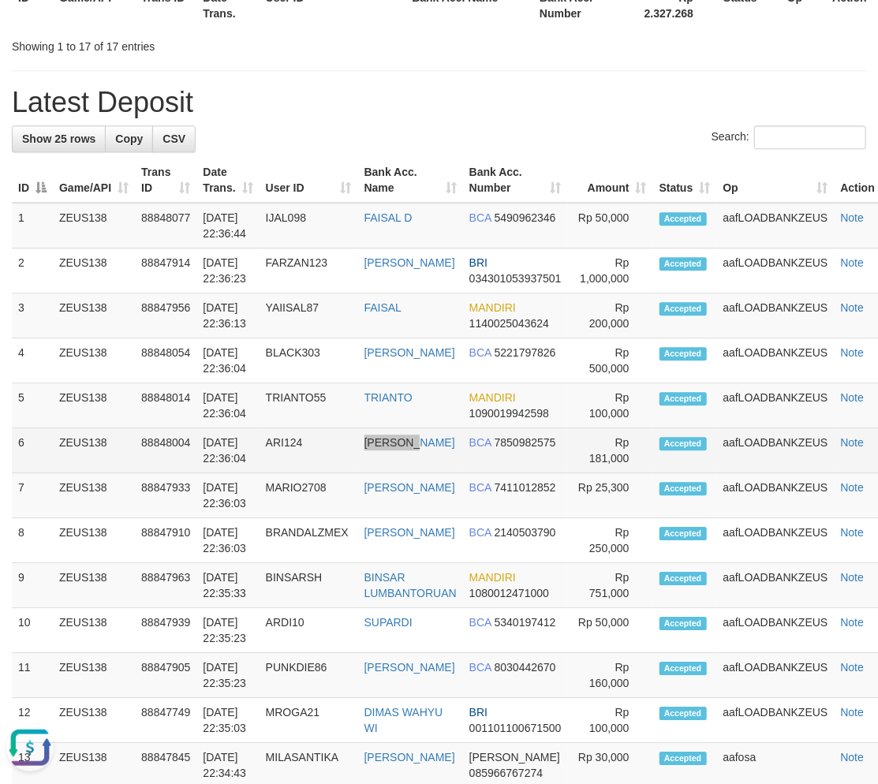
drag, startPoint x: 352, startPoint y: 447, endPoint x: 424, endPoint y: 452, distance: 71.9
click at [424, 452] on tr "6 ZEUS138 88848004 30/09/2025 22:36:04 ARI124 ARI WIBOWO BCA 7850982575 Rp 181,…" at bounding box center [455, 450] width 887 height 45
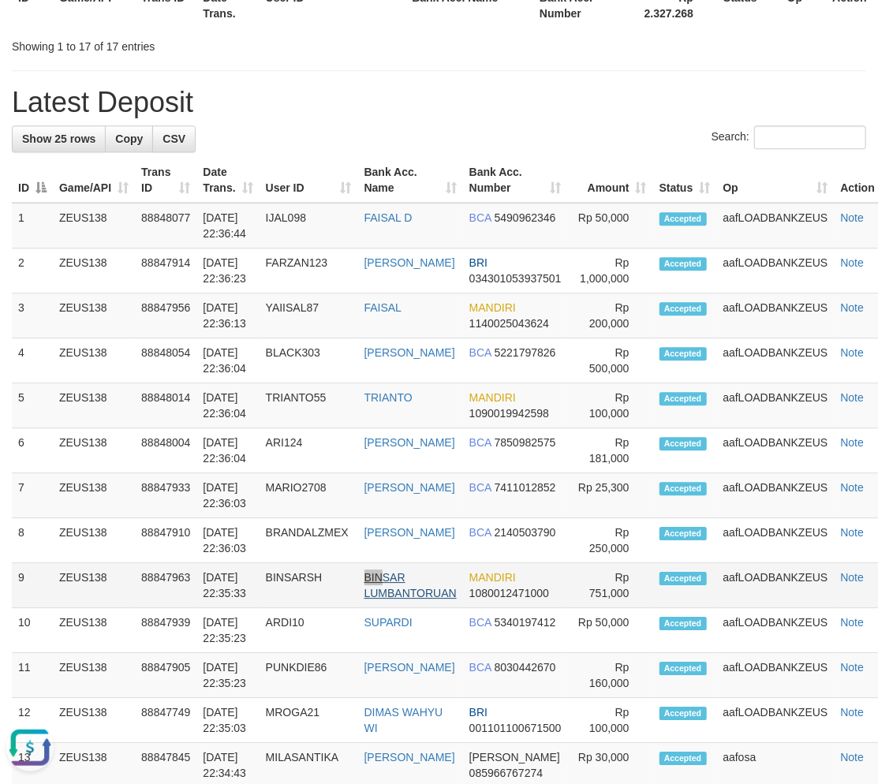
click at [389, 574] on tr "9 ZEUS138 88847963 30/09/2025 22:35:33 BINSARSH BINSAR LUMBANTORUAN MANDIRI 108…" at bounding box center [455, 585] width 887 height 45
drag, startPoint x: 297, startPoint y: 589, endPoint x: 510, endPoint y: 298, distance: 360.7
click at [358, 565] on tr "9 ZEUS138 88847963 30/09/2025 22:35:33 BINSARSH BINSAR LUMBANTORUAN MANDIRI 108…" at bounding box center [455, 585] width 887 height 45
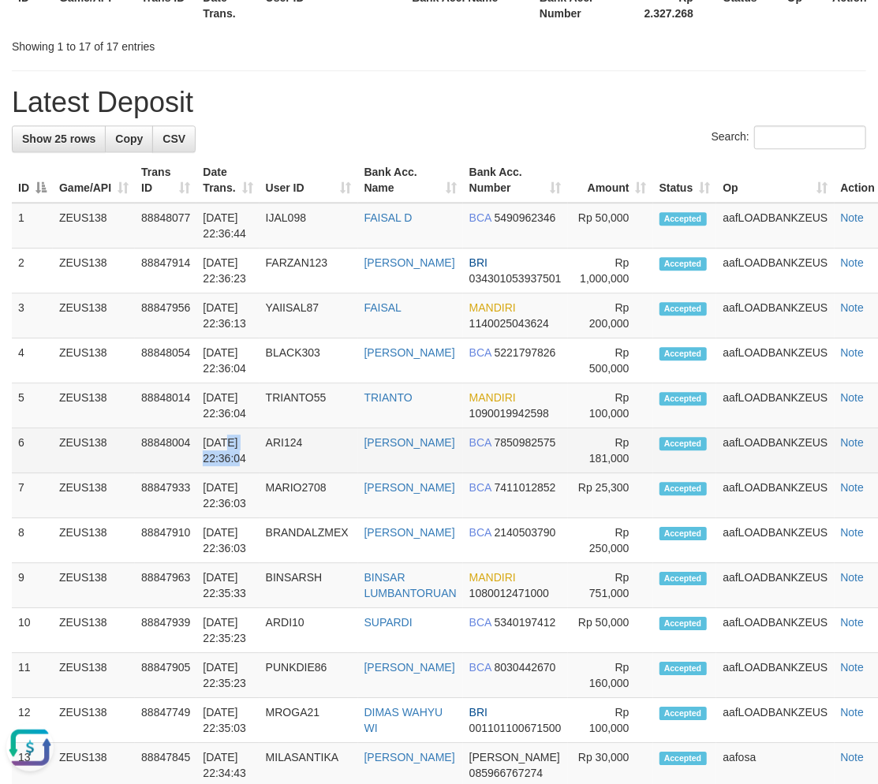
click at [219, 460] on td "30/09/2025 22:36:04" at bounding box center [227, 450] width 62 height 45
click at [285, 432] on td "ARI124" at bounding box center [309, 450] width 99 height 45
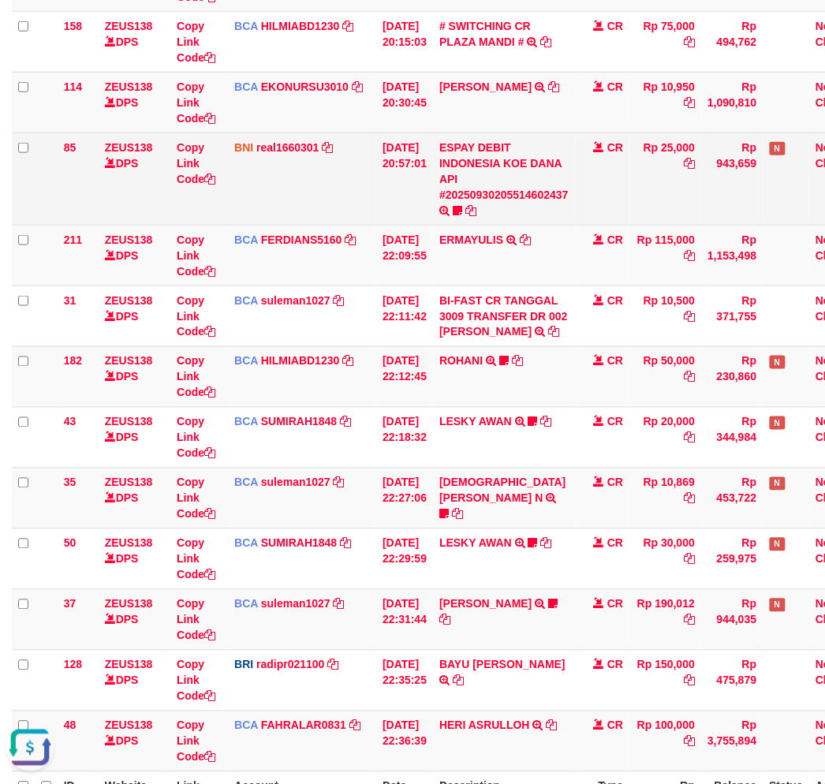
scroll to position [133, 0]
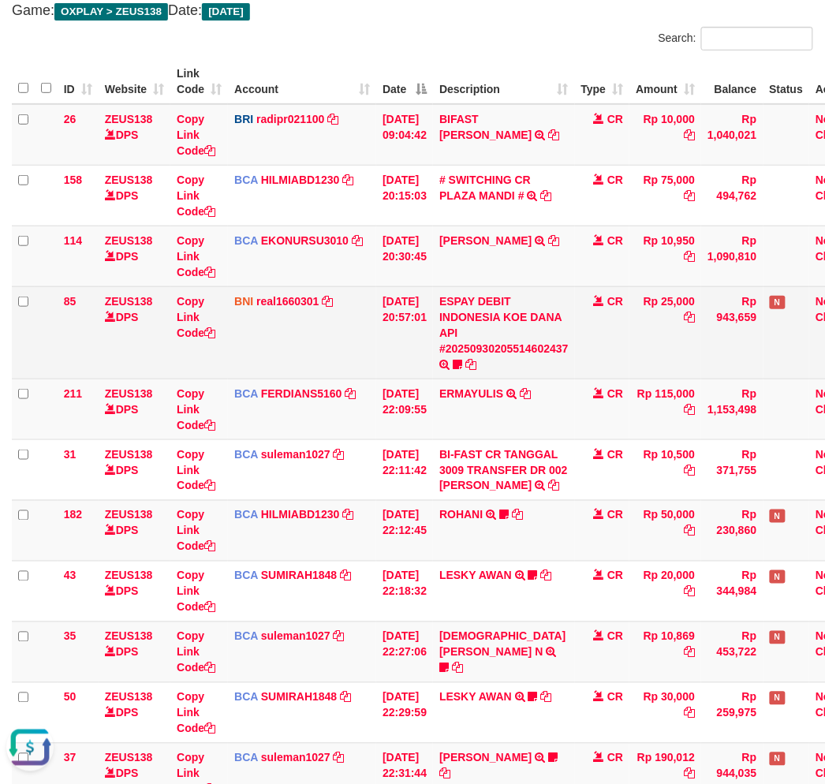
drag, startPoint x: 495, startPoint y: 333, endPoint x: 495, endPoint y: 348, distance: 15.0
click at [495, 334] on td "ESPAY DEBIT INDONESIA KOE DANA API #20250930205514602437 TRANSFER DARI ESPAY DE…" at bounding box center [504, 332] width 142 height 92
click at [495, 347] on link "ESPAY DEBIT INDONESIA KOE DANA API #20250930205514602437" at bounding box center [503, 325] width 129 height 60
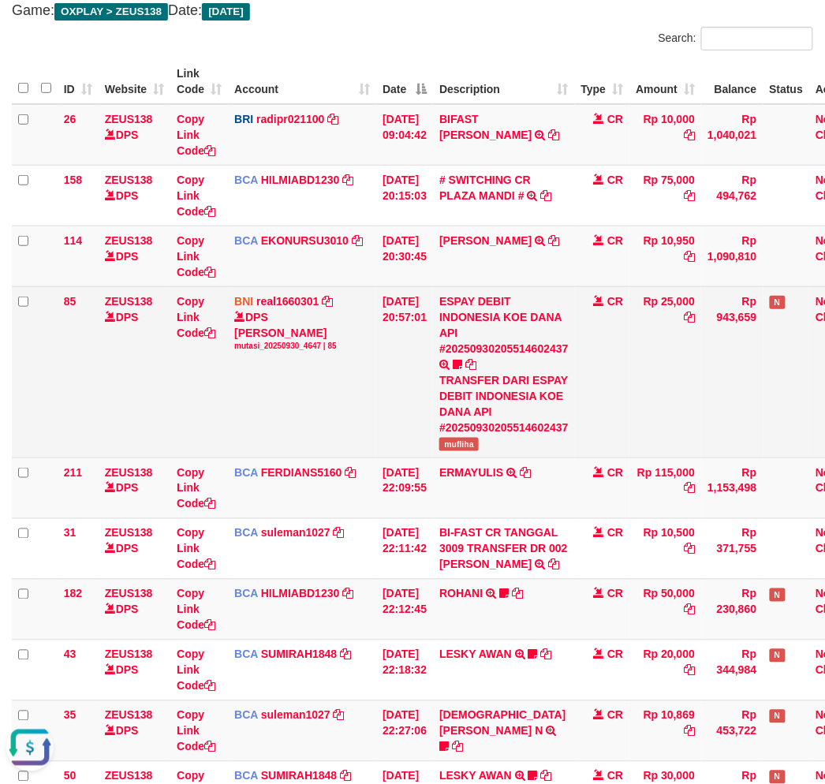
click at [460, 443] on span "mufliha" at bounding box center [458, 444] width 39 height 13
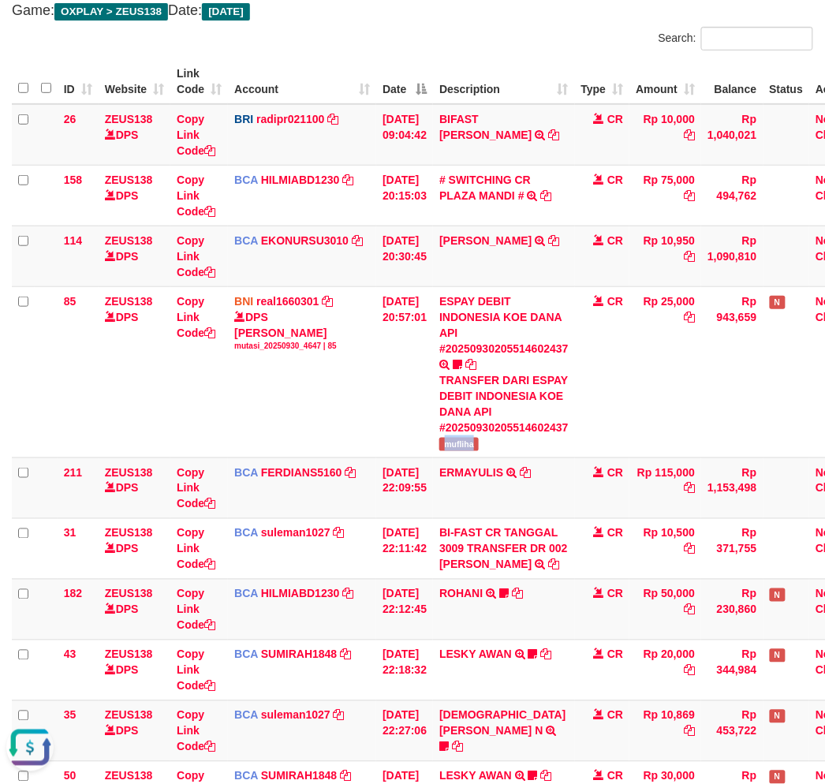
copy span "mufliha"
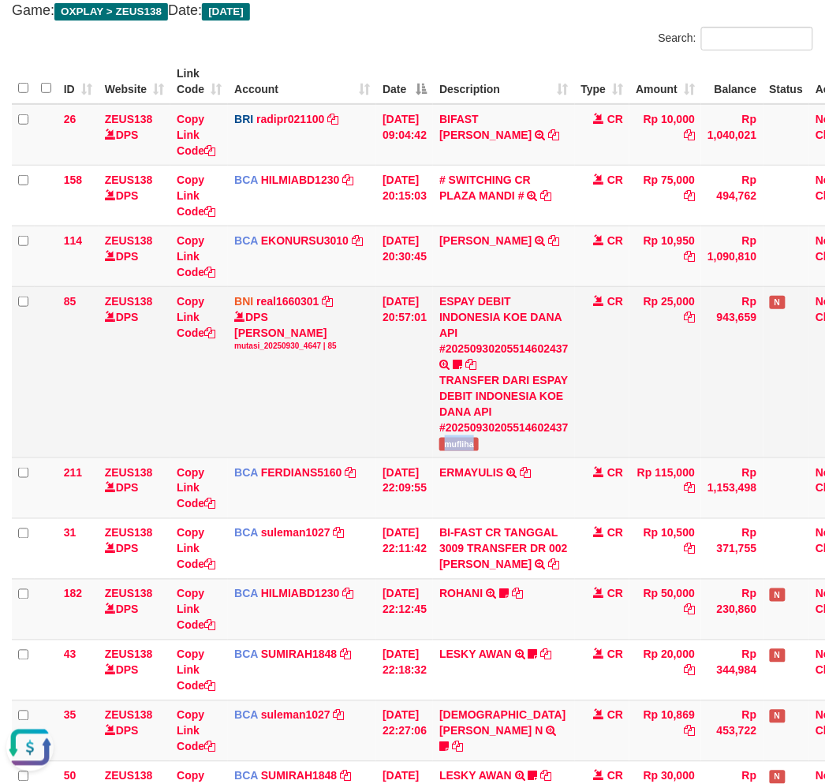
click at [558, 418] on div "TRANSFER DARI ESPAY DEBIT INDONESIA KOE DANA API #20250930205514602437" at bounding box center [503, 403] width 129 height 63
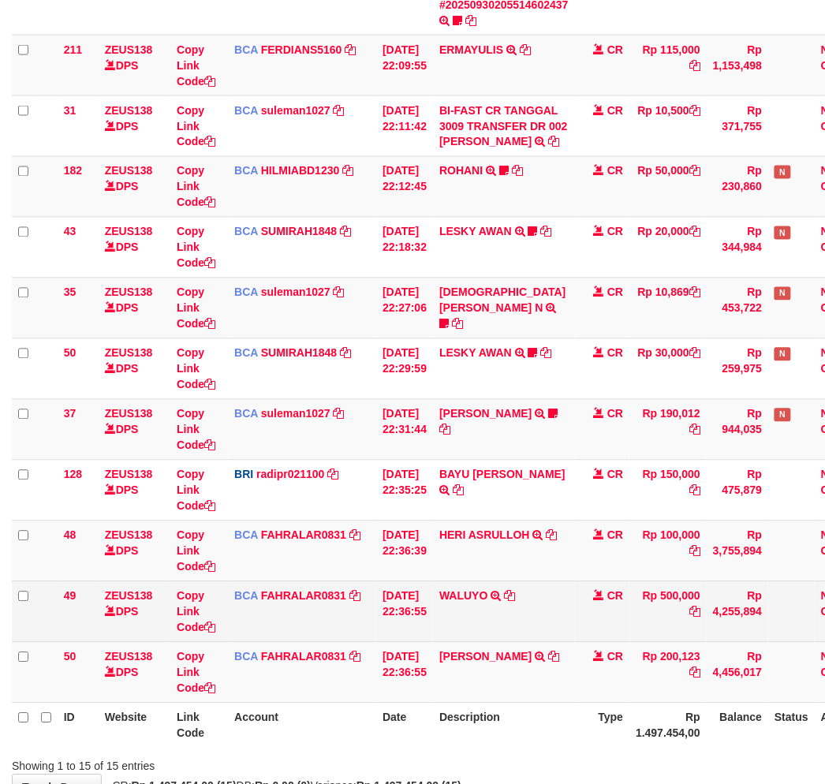
scroll to position [580, 0]
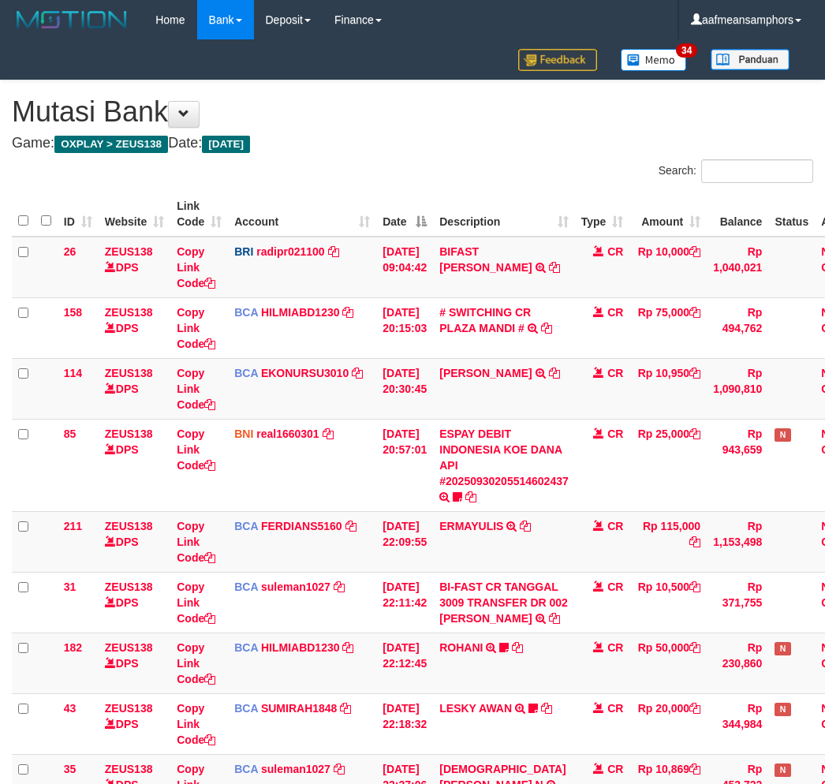
scroll to position [580, 0]
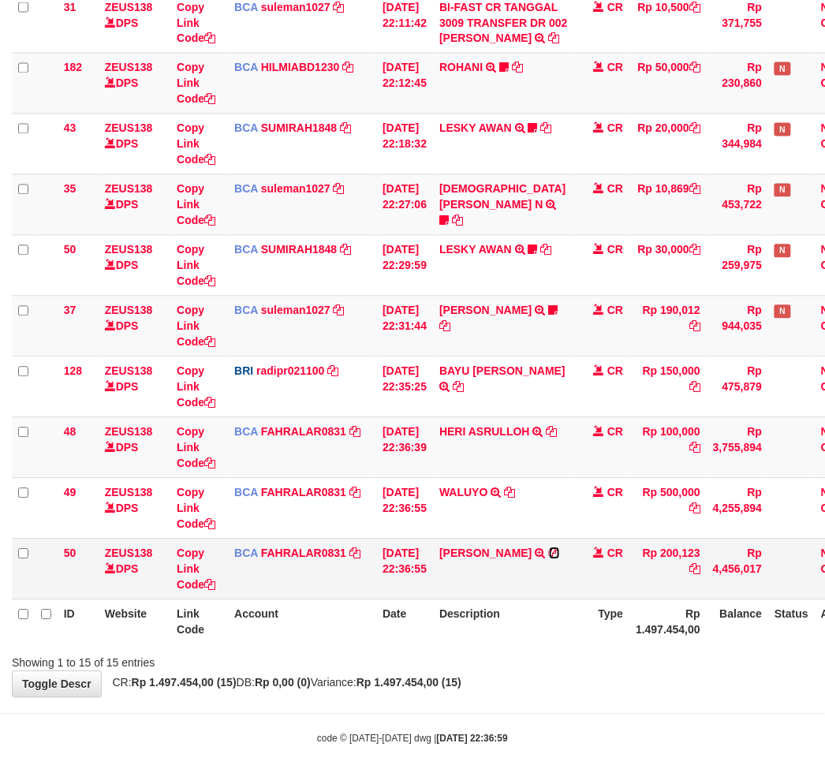
click at [550, 552] on icon at bounding box center [554, 553] width 11 height 11
click at [527, 553] on td "M ABDUL AZIZ TRSF E-BANKING CR 3009/FTSCY/WS95031 200123.00M ABDUL AZIZ" at bounding box center [504, 569] width 142 height 61
click at [486, 570] on td "M ABDUL AZIZ TRSF E-BANKING CR 3009/FTSCY/WS95031 200123.00M ABDUL AZIZ" at bounding box center [504, 569] width 142 height 61
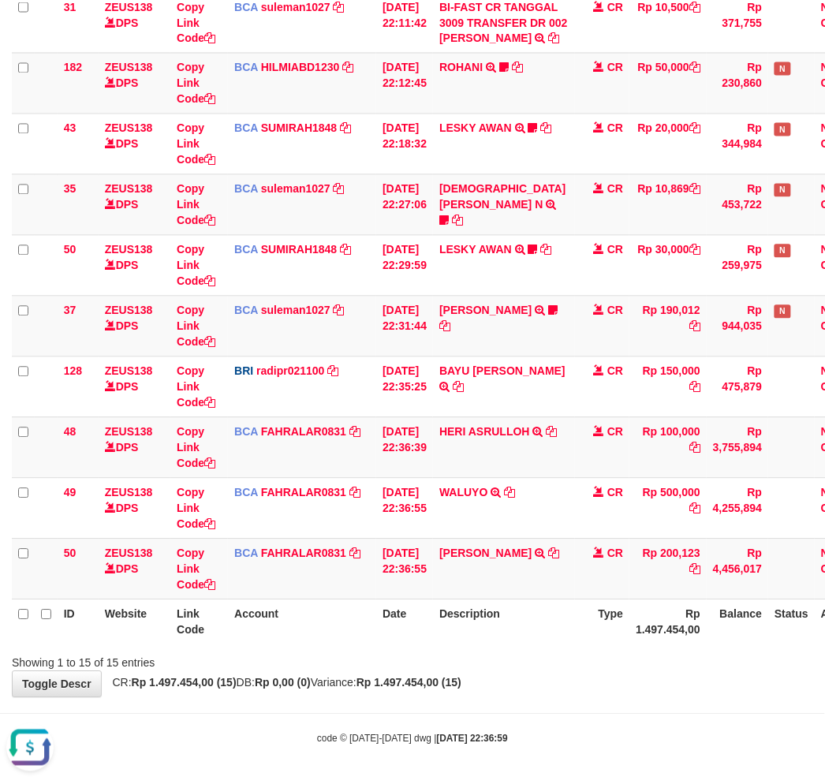
drag, startPoint x: 524, startPoint y: 660, endPoint x: 533, endPoint y: 658, distance: 9.8
click at [514, 663] on div "Showing 1 to 15 of 15 entries" at bounding box center [412, 660] width 825 height 22
click at [502, 648] on div "Search: ID Website Link Code Account Date Description Type Amount Balance Statu…" at bounding box center [412, 126] width 801 height 1092
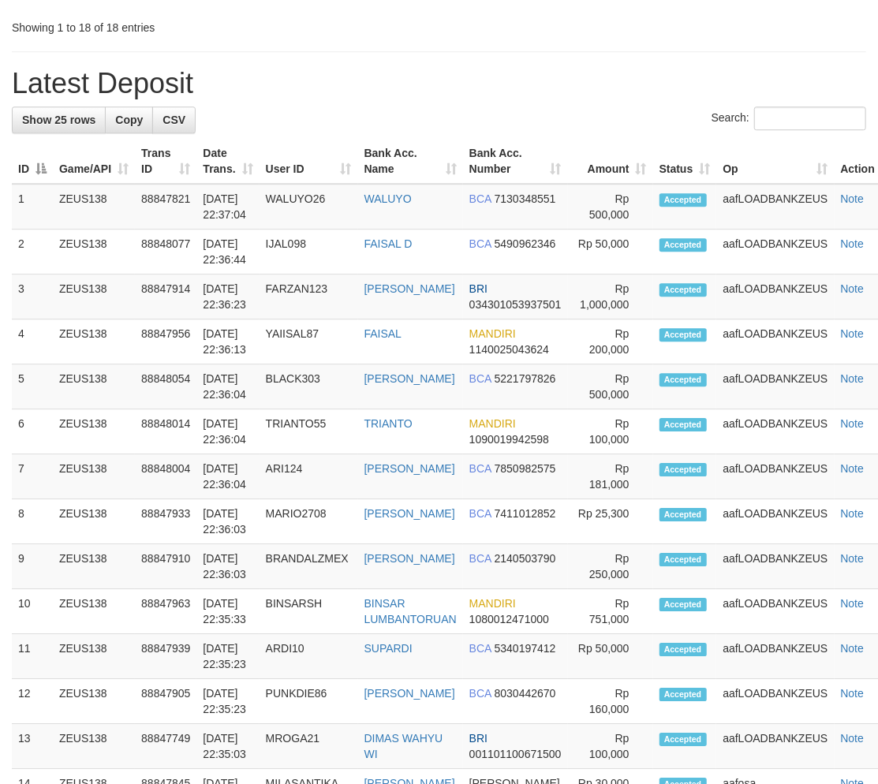
scroll to position [2068, 0]
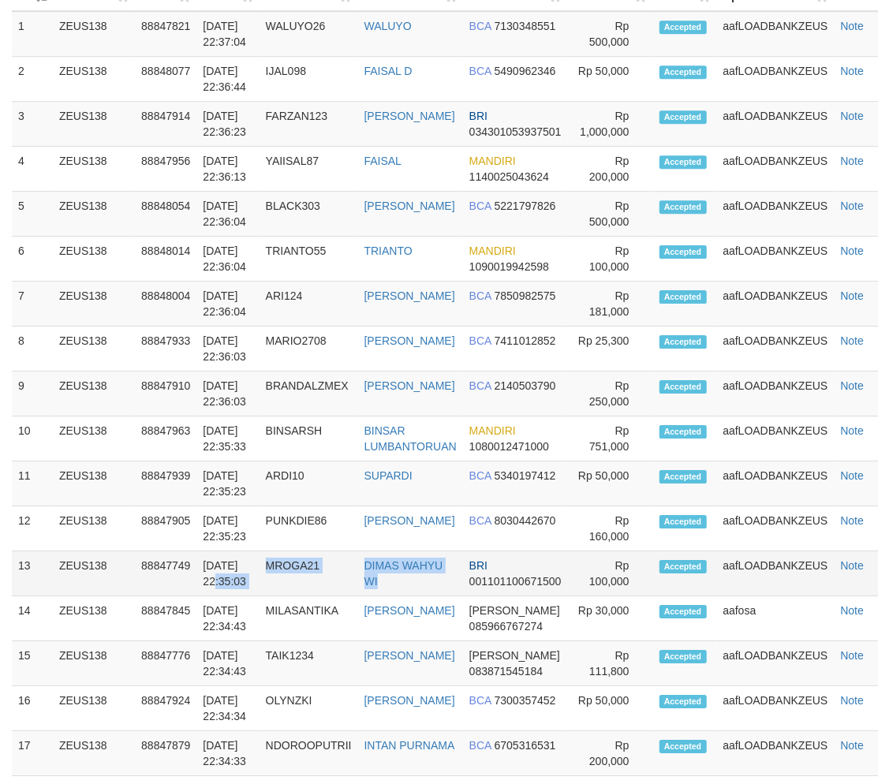
click at [387, 573] on tr "13 ZEUS138 88847749 30/09/2025 22:35:03 MROGA21 DIMAS WAHYU WI BRI 001101100671…" at bounding box center [455, 573] width 887 height 45
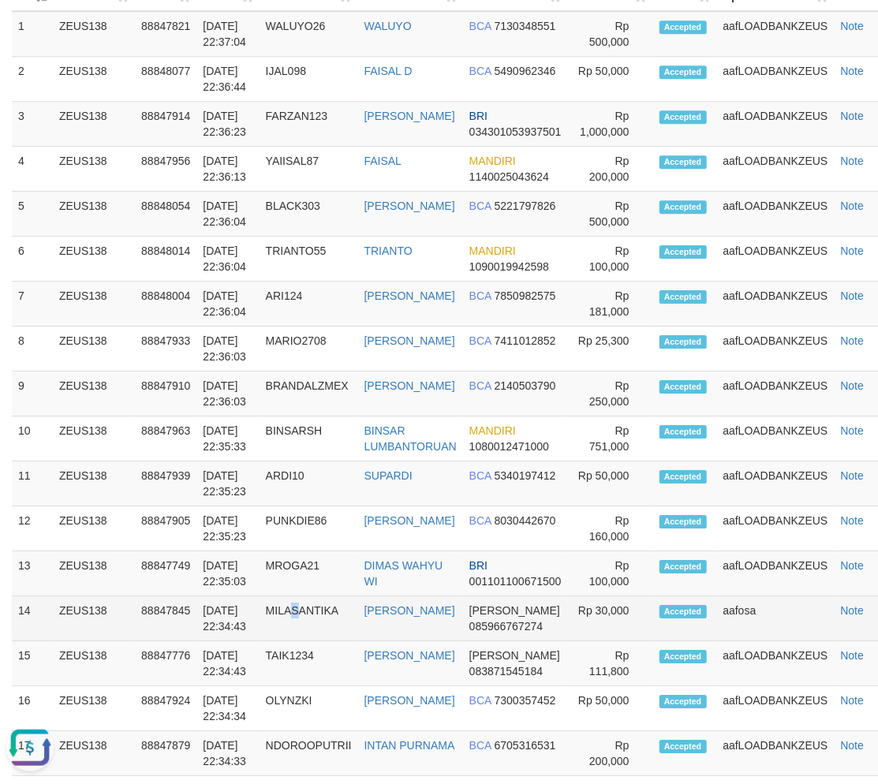
click at [301, 604] on td "MILASANTIKA" at bounding box center [309, 618] width 99 height 45
click at [302, 603] on td "MILASANTIKA" at bounding box center [309, 618] width 99 height 45
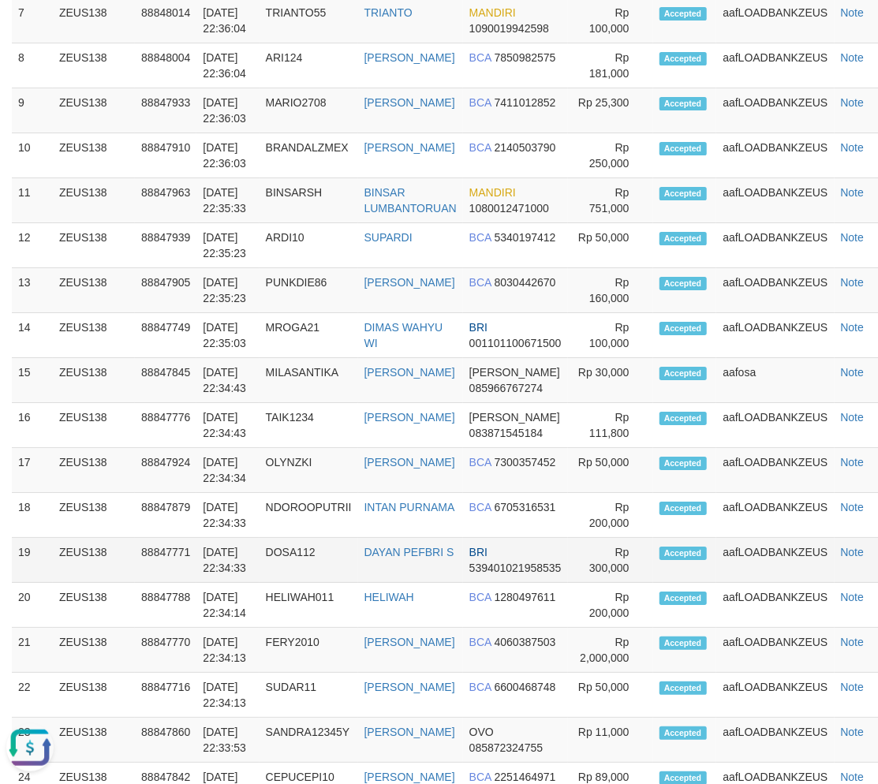
click at [408, 560] on td "DAYAN PEFBRI S" at bounding box center [410, 560] width 105 height 45
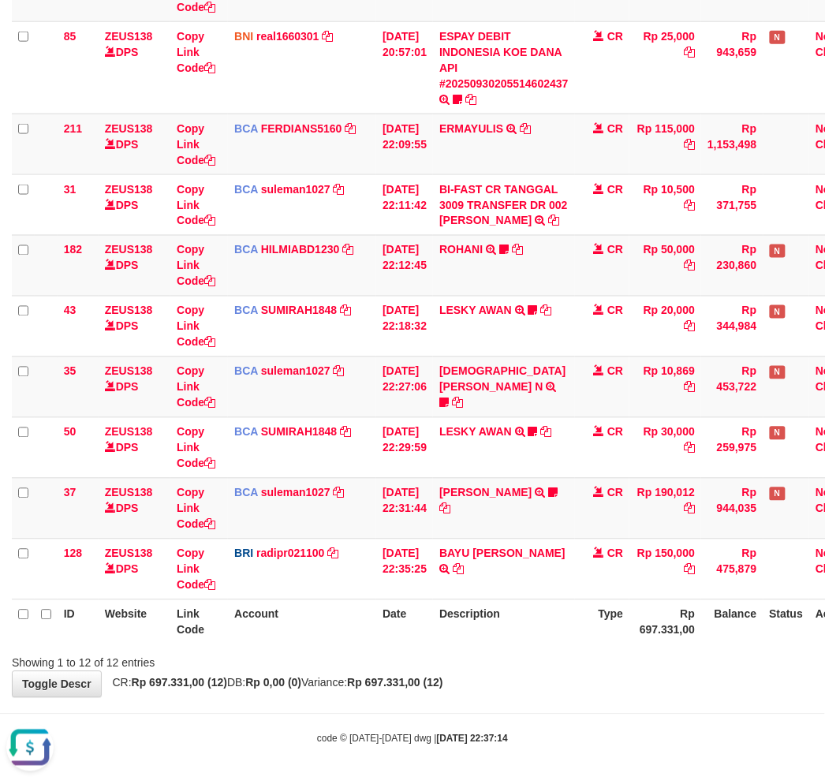
click at [506, 643] on th "Description" at bounding box center [504, 622] width 142 height 45
click at [529, 491] on link "[PERSON_NAME]" at bounding box center [485, 493] width 92 height 13
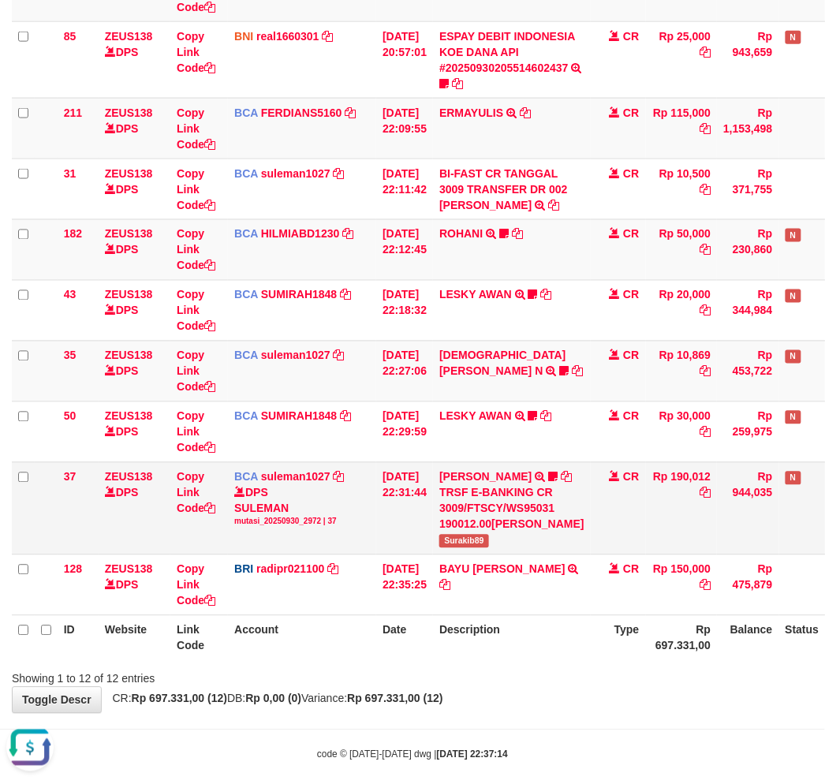
click at [489, 548] on span "Surakib89" at bounding box center [464, 541] width 50 height 13
click at [476, 548] on span "Surakib89" at bounding box center [464, 541] width 50 height 13
copy span "Surakib89"
click at [476, 548] on span "Surakib89" at bounding box center [464, 541] width 50 height 13
click at [482, 660] on th "Description" at bounding box center [512, 637] width 158 height 45
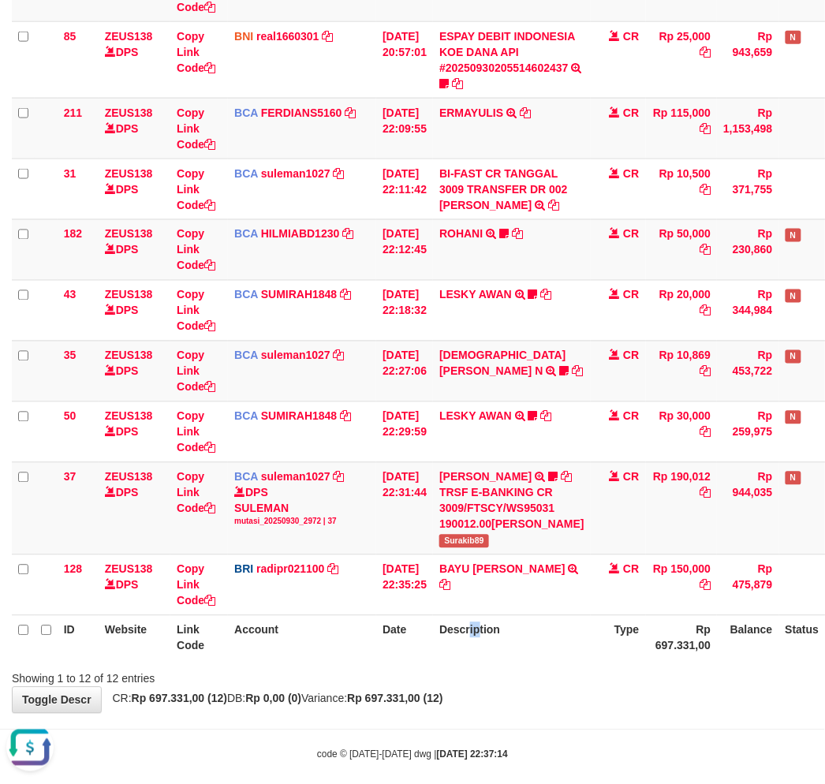
click at [510, 660] on th "Description" at bounding box center [512, 637] width 158 height 45
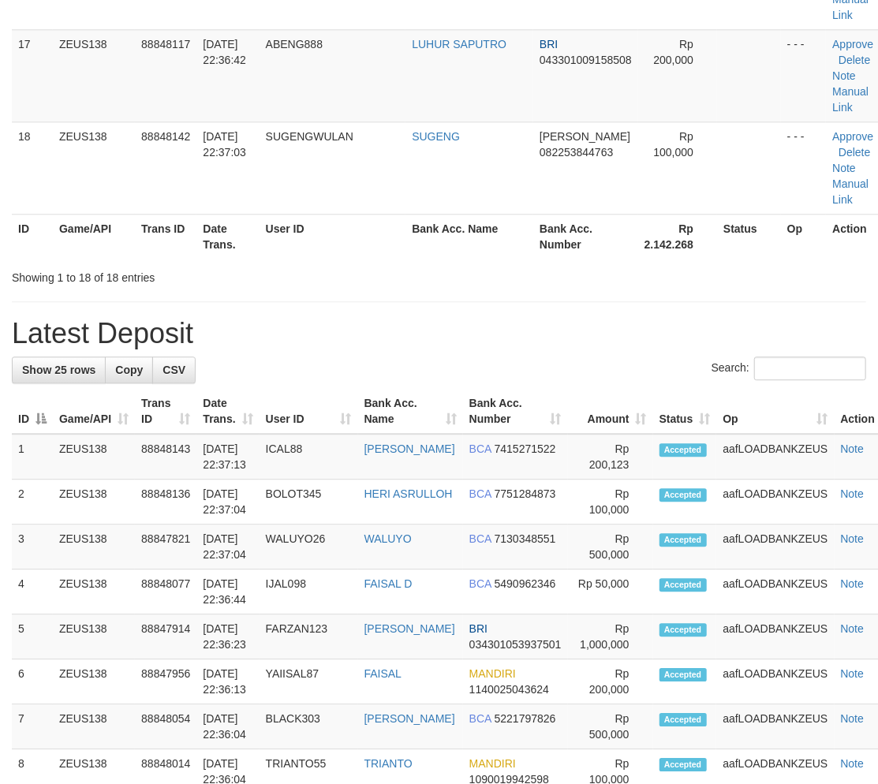
scroll to position [1929, 0]
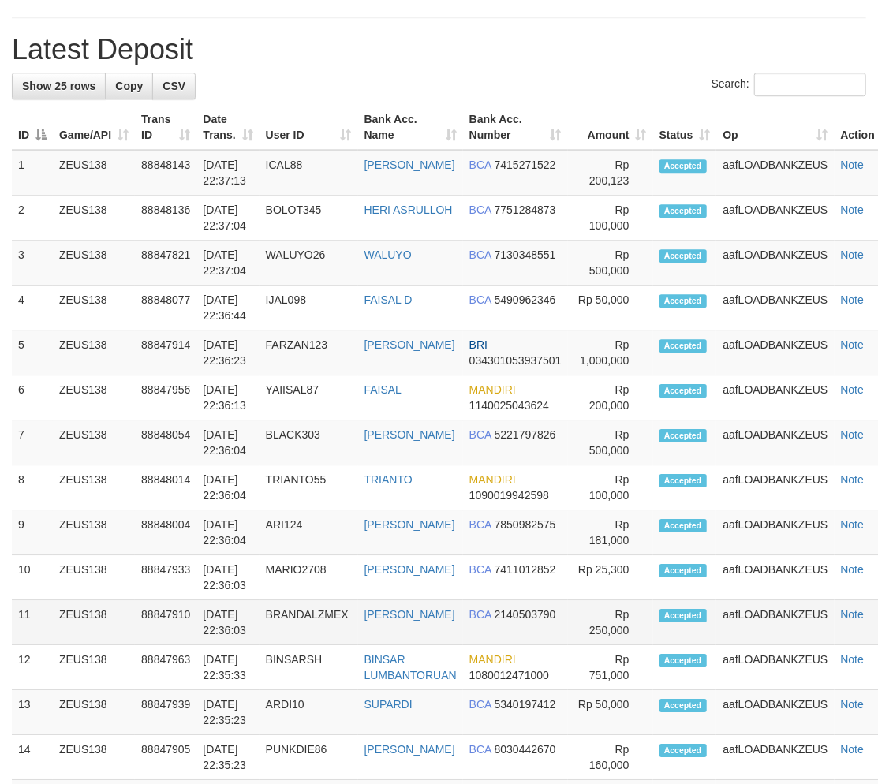
drag, startPoint x: 261, startPoint y: 604, endPoint x: 80, endPoint y: 605, distance: 180.7
click at [259, 604] on td "[DATE] 22:36:03" at bounding box center [227, 622] width 62 height 45
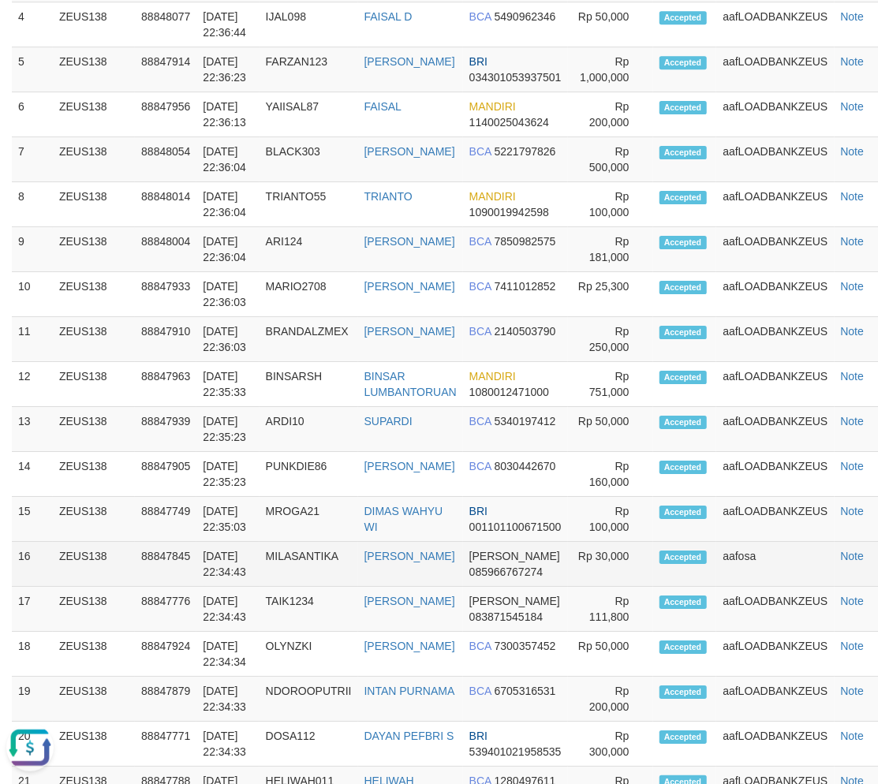
drag, startPoint x: 293, startPoint y: 574, endPoint x: 341, endPoint y: 576, distance: 47.4
click at [341, 576] on tr "16 ZEUS138 88847845 [DATE] 22:34:43 [GEOGRAPHIC_DATA] [PERSON_NAME] [PERSON_NAM…" at bounding box center [455, 564] width 887 height 45
click at [420, 553] on link "[PERSON_NAME]" at bounding box center [409, 556] width 91 height 13
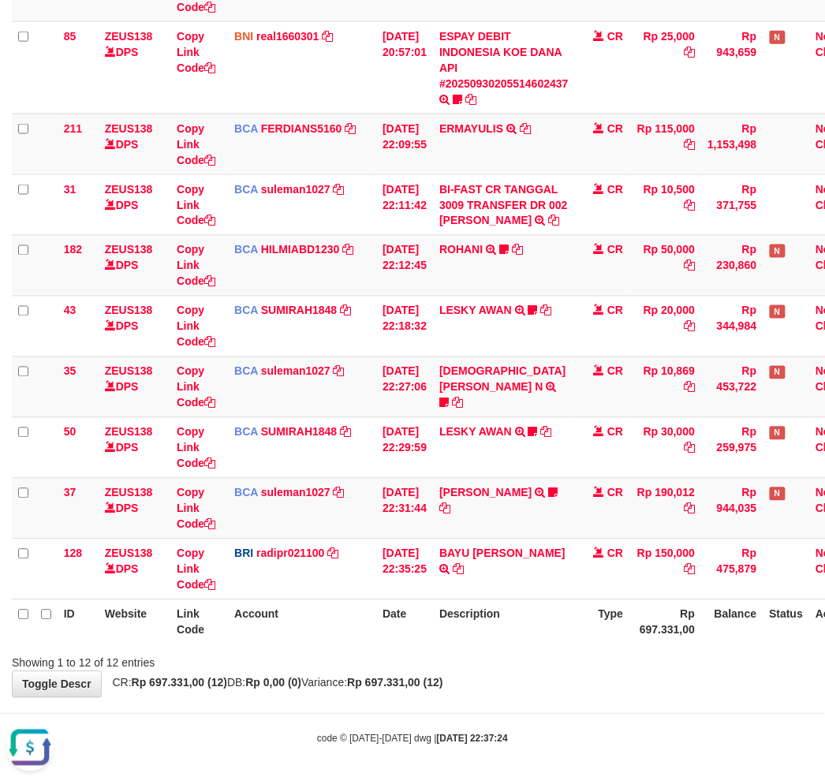
drag, startPoint x: 458, startPoint y: 689, endPoint x: 482, endPoint y: 678, distance: 26.1
click at [458, 689] on div "**********" at bounding box center [412, 190] width 825 height 1014
click at [443, 678] on strong "Rp 697.331,00 (12)" at bounding box center [394, 683] width 95 height 13
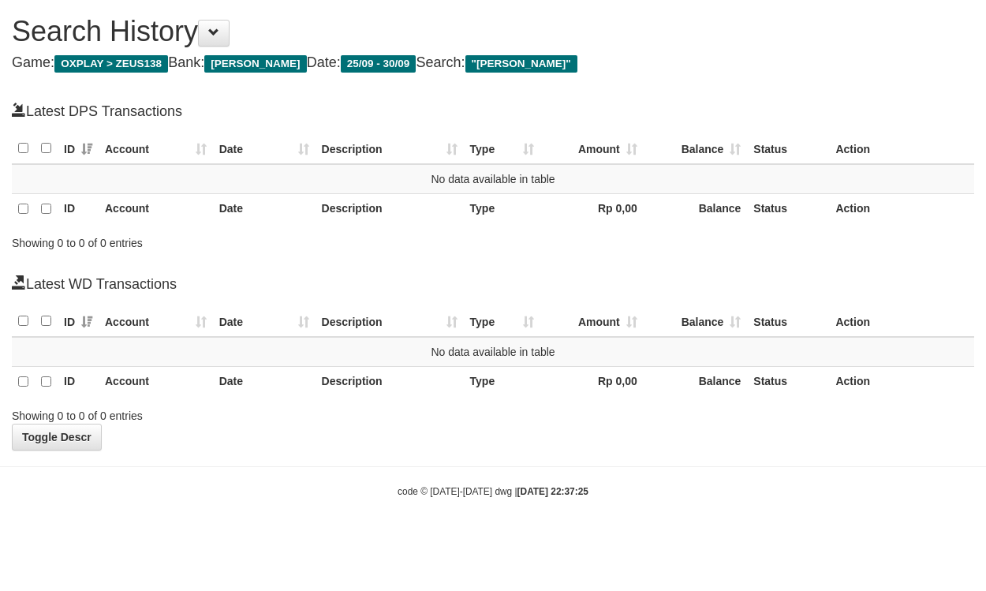
drag, startPoint x: 281, startPoint y: 215, endPoint x: 845, endPoint y: 20, distance: 596.7
click at [286, 211] on th "Date" at bounding box center [264, 209] width 103 height 31
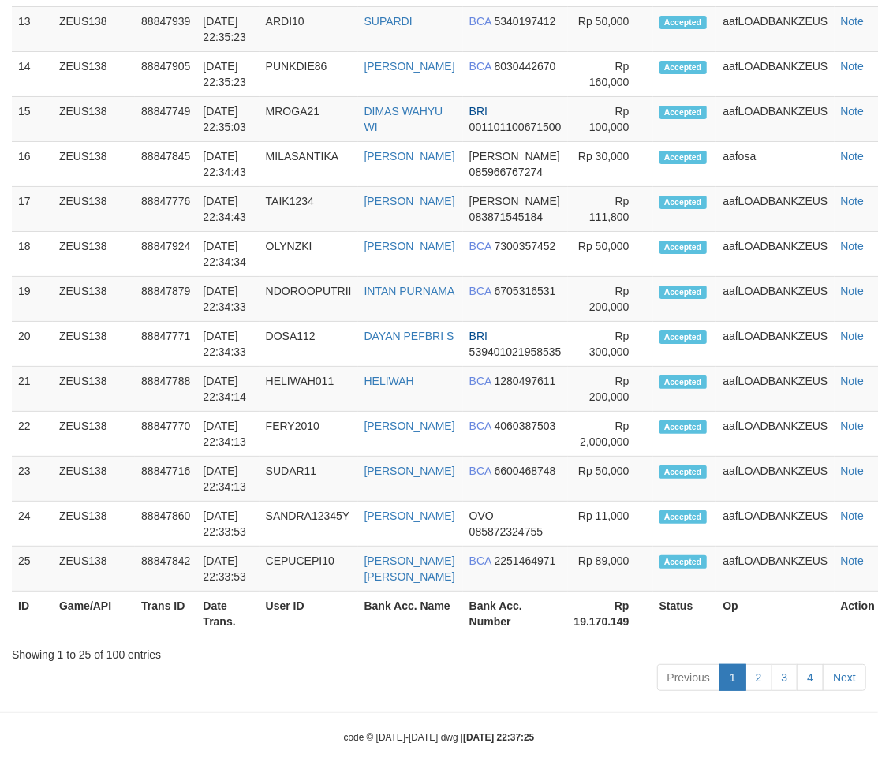
scroll to position [2495, 0]
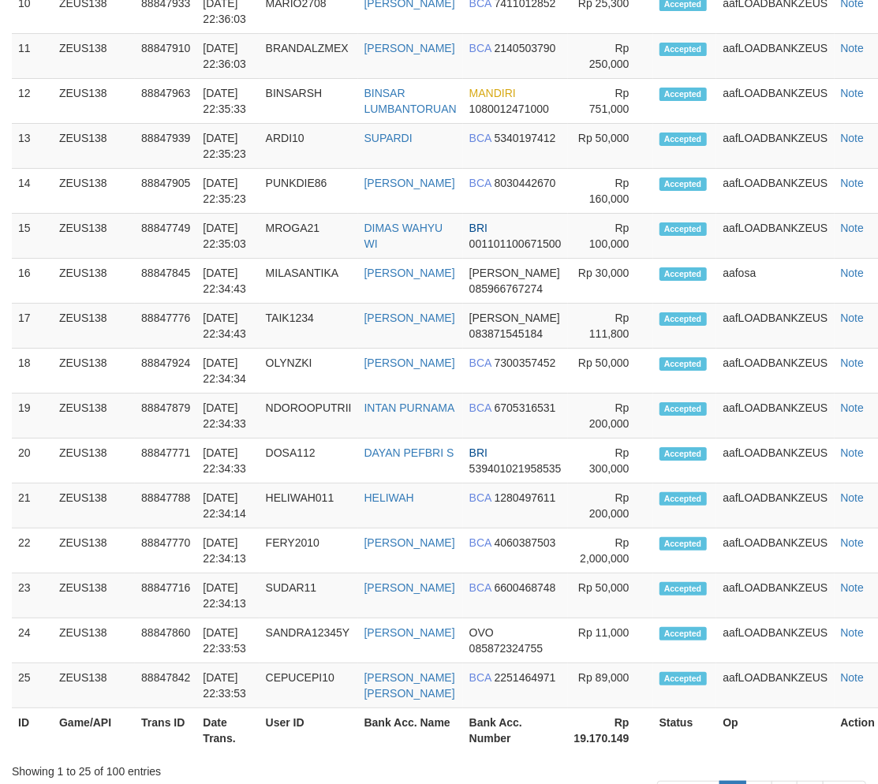
drag, startPoint x: 352, startPoint y: 587, endPoint x: 4, endPoint y: 600, distance: 348.1
click at [348, 587] on td "SUDAR11" at bounding box center [309, 596] width 99 height 45
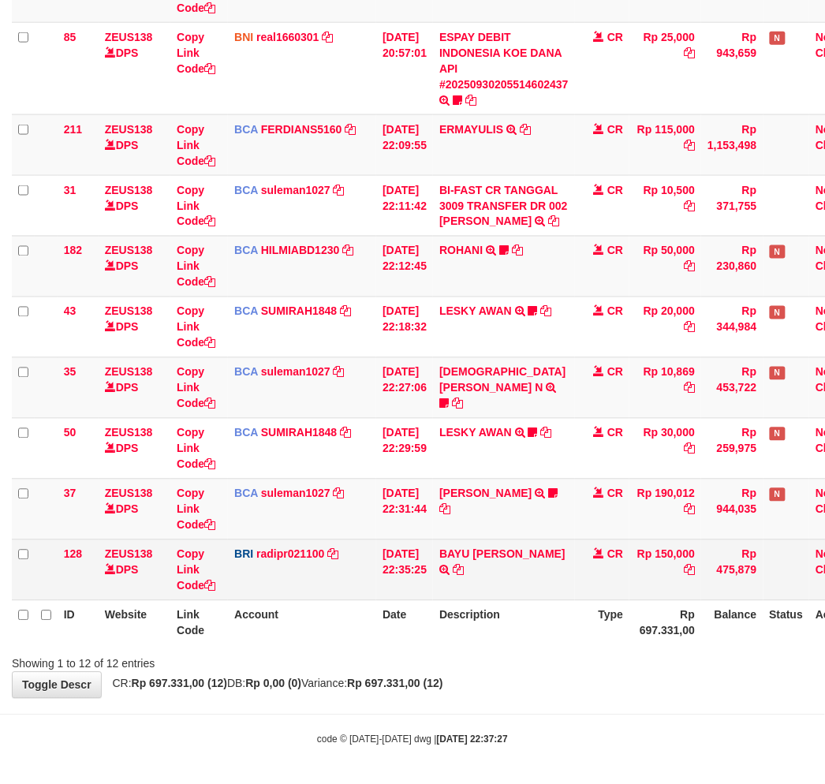
drag, startPoint x: 564, startPoint y: 669, endPoint x: 824, endPoint y: 588, distance: 272.7
click at [570, 667] on div "Showing 1 to 12 of 12 entries" at bounding box center [412, 661] width 825 height 22
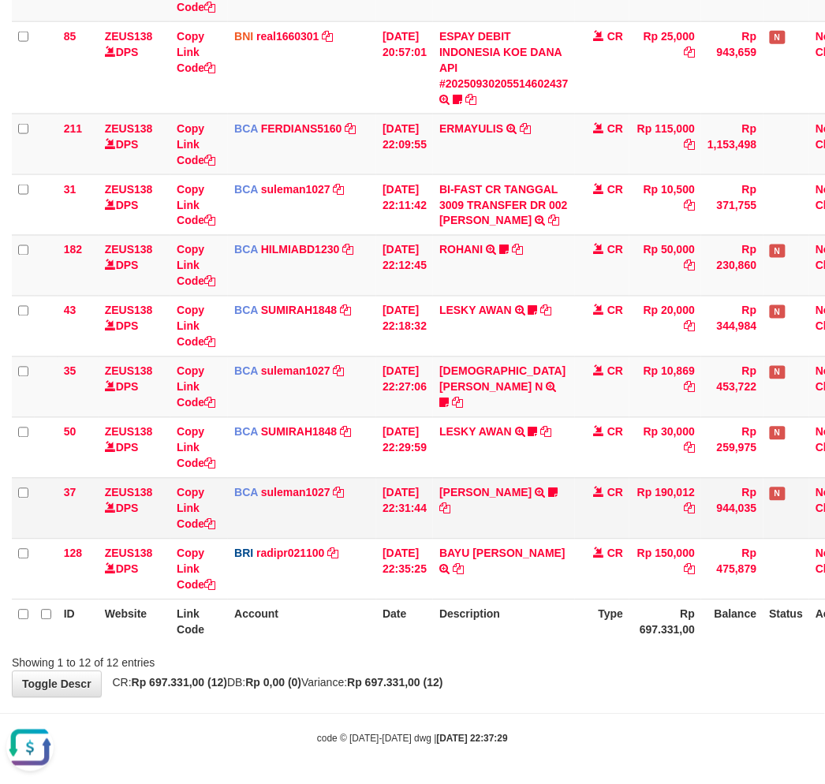
click at [588, 527] on td "CR" at bounding box center [602, 508] width 55 height 61
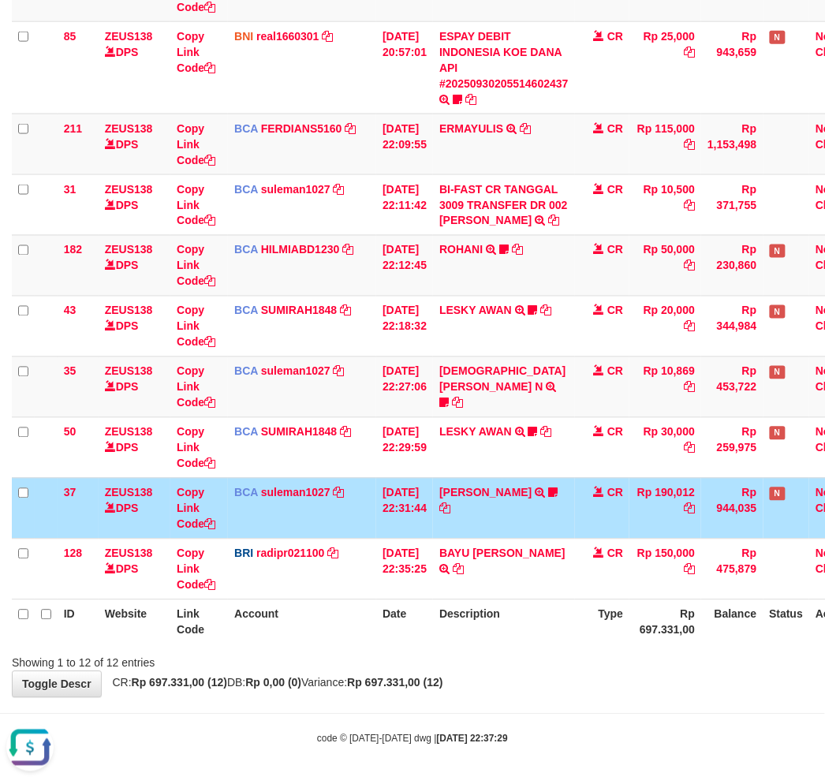
click at [587, 522] on td "CR" at bounding box center [602, 508] width 55 height 61
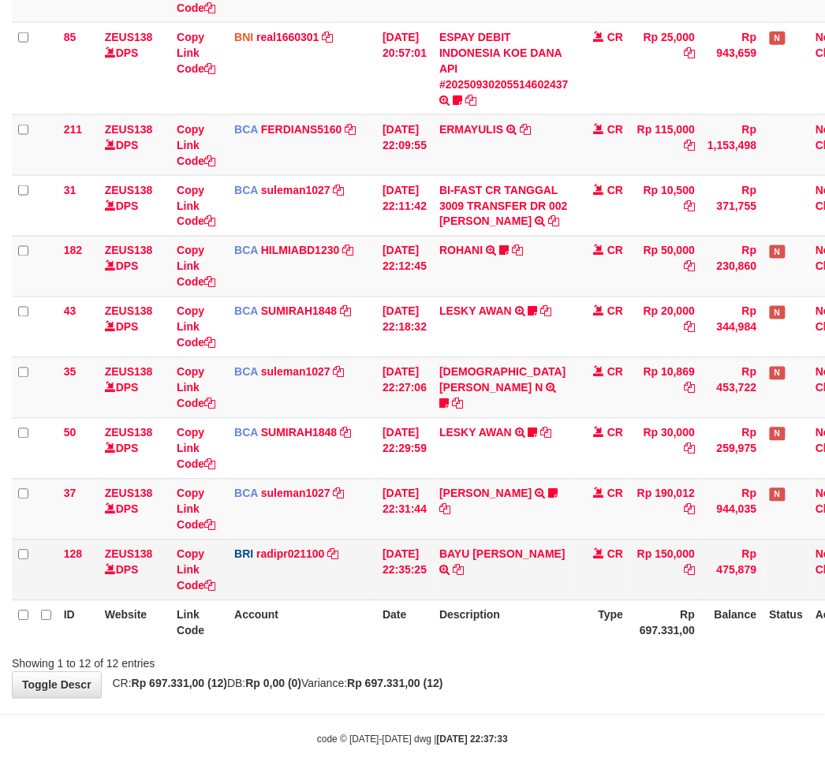
click at [659, 547] on td "Rp 150,000" at bounding box center [666, 570] width 72 height 61
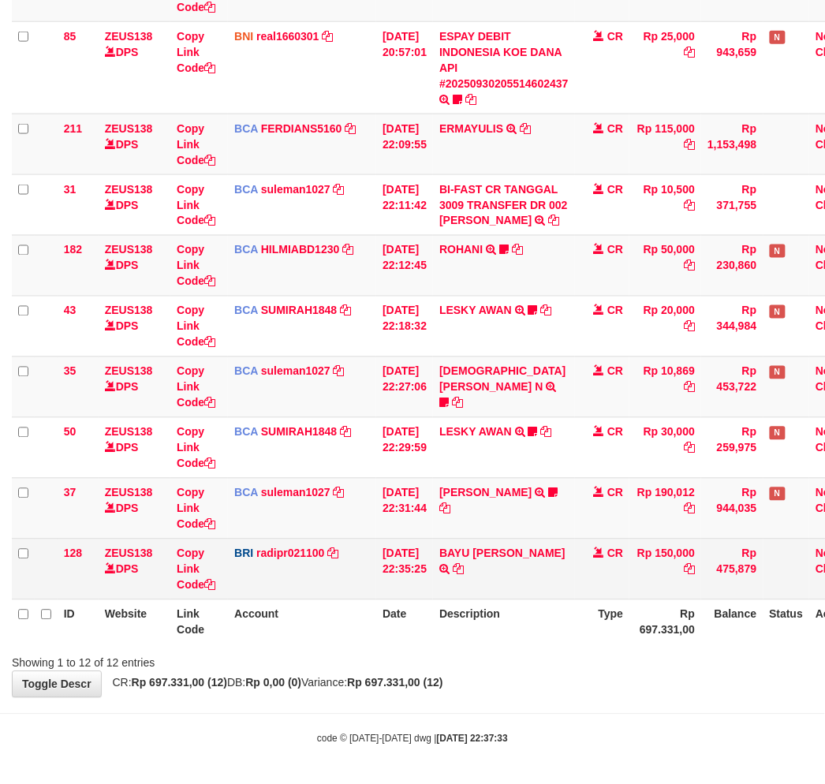
click at [661, 552] on td "Rp 150,000" at bounding box center [666, 569] width 72 height 61
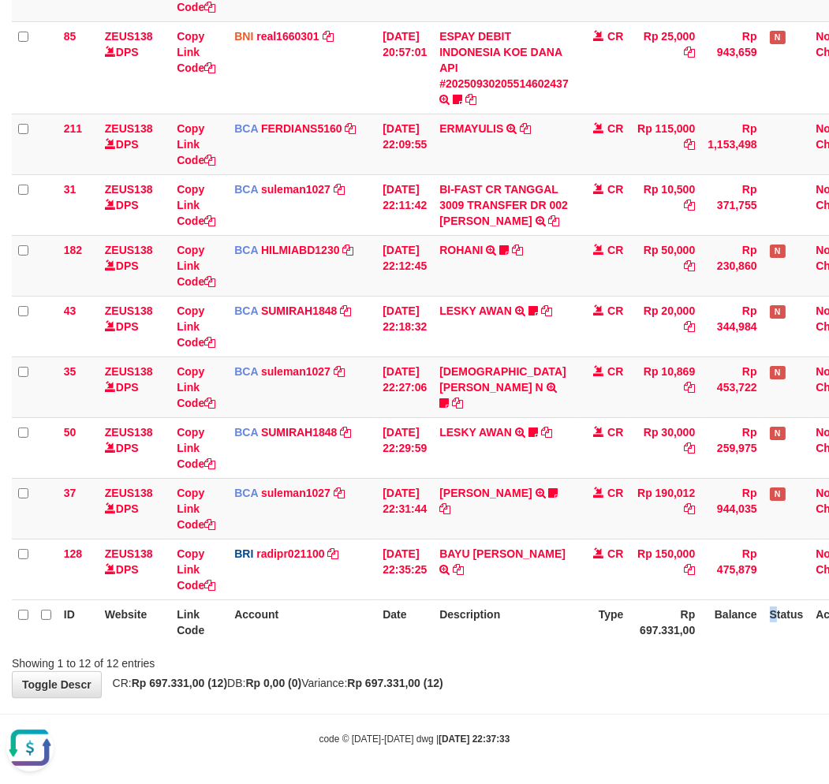
click at [771, 627] on tr "ID Website Link Code Account Date Description Type Rp 697.331,00 Balance Status…" at bounding box center [443, 622] width 862 height 45
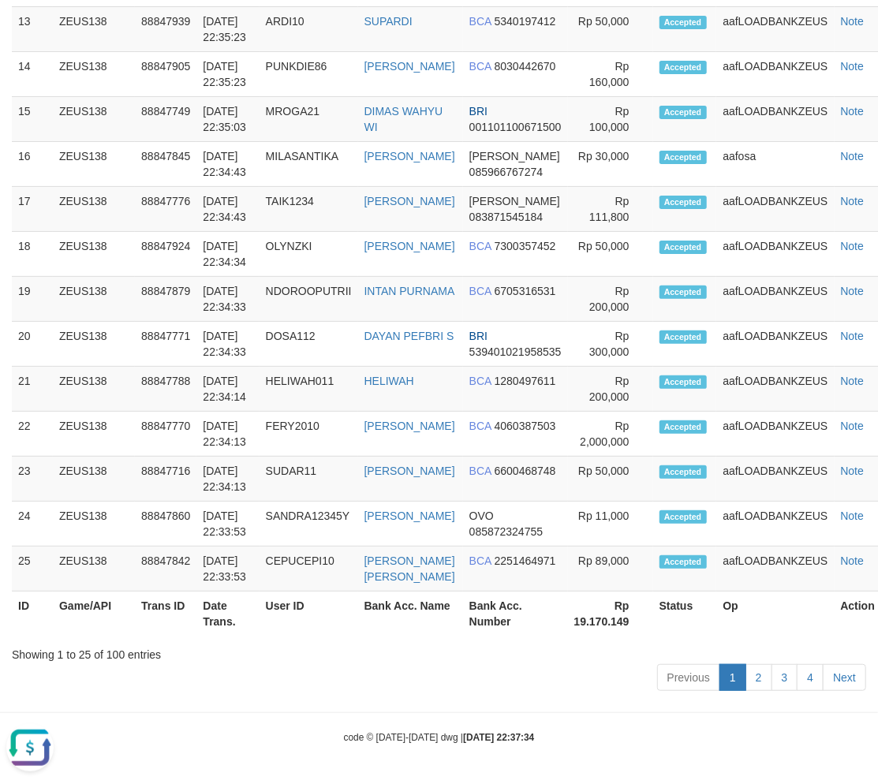
click at [473, 621] on th "Bank Acc. Number" at bounding box center [515, 614] width 105 height 45
drag, startPoint x: 455, startPoint y: 684, endPoint x: 2, endPoint y: 663, distance: 454.1
click at [418, 683] on div "Previous 1 2 3 4 Next" at bounding box center [439, 680] width 854 height 34
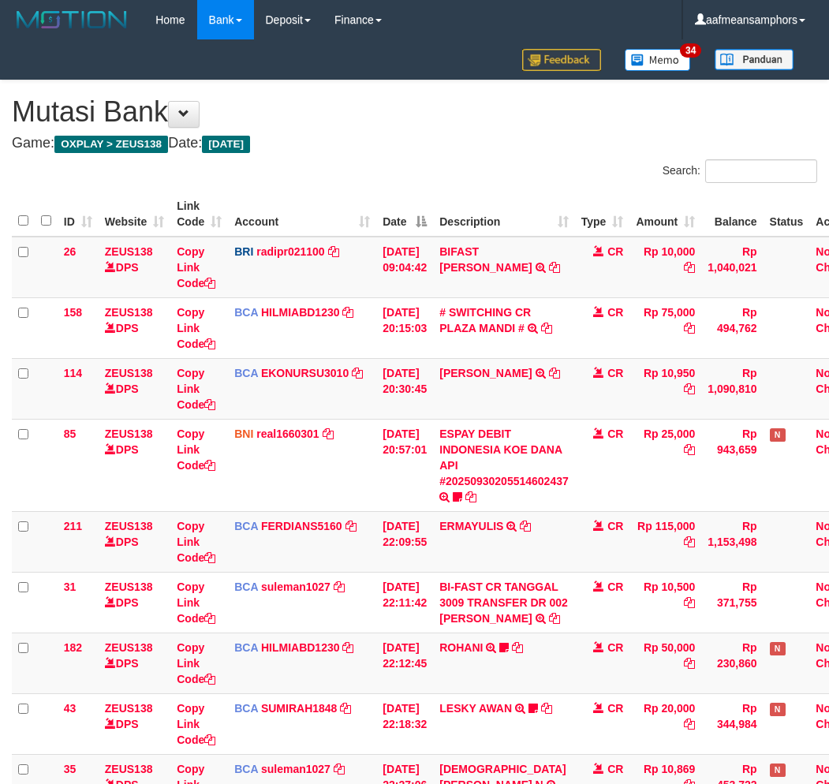
scroll to position [397, 0]
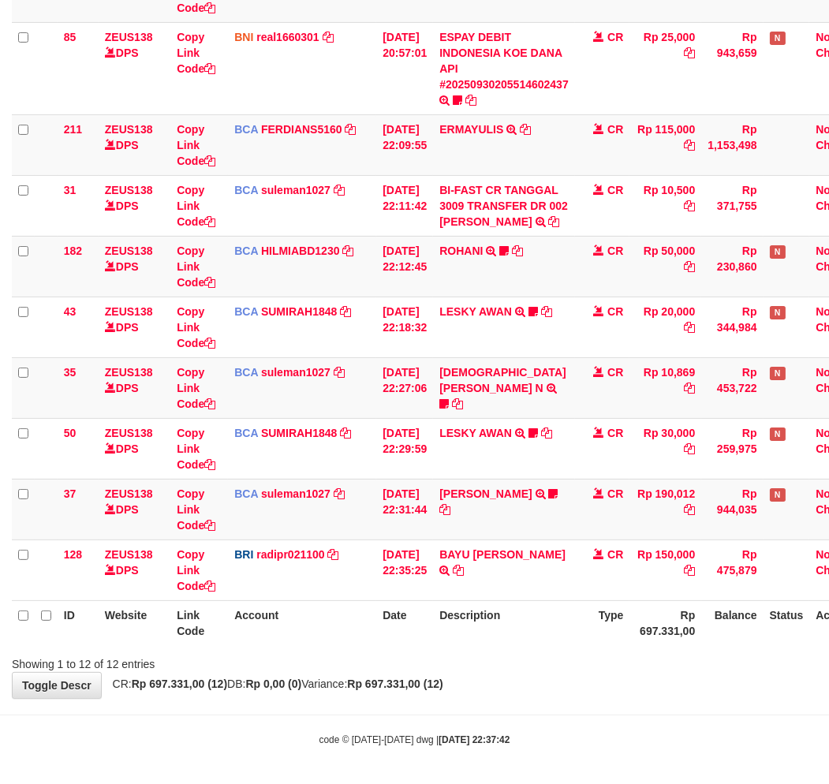
drag, startPoint x: 527, startPoint y: 639, endPoint x: 581, endPoint y: 634, distance: 54.6
click at [521, 641] on th "Description" at bounding box center [504, 622] width 142 height 45
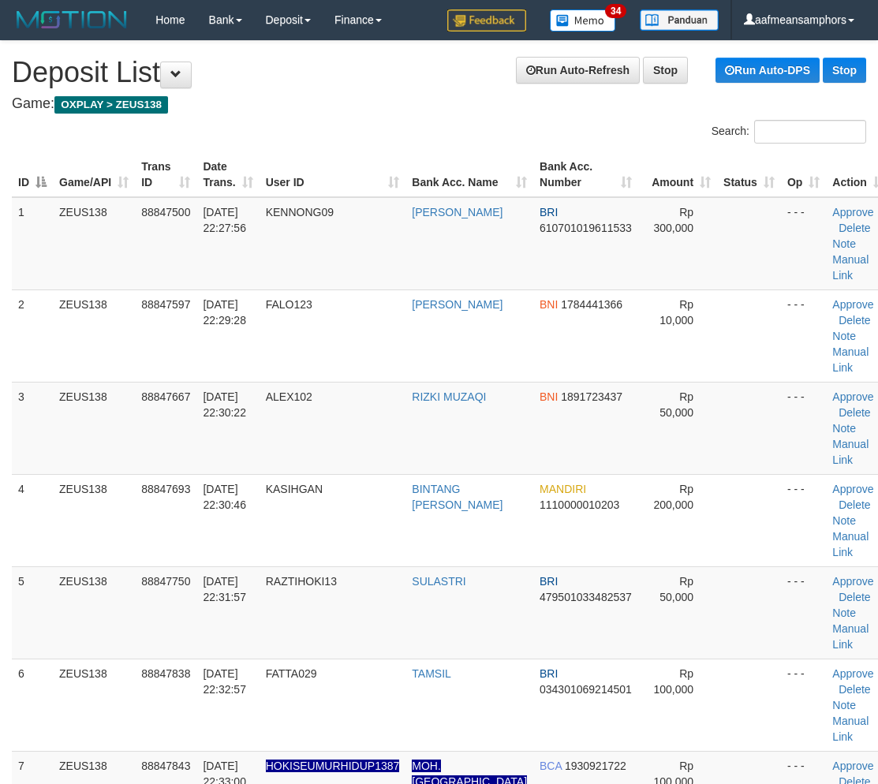
scroll to position [2704, 0]
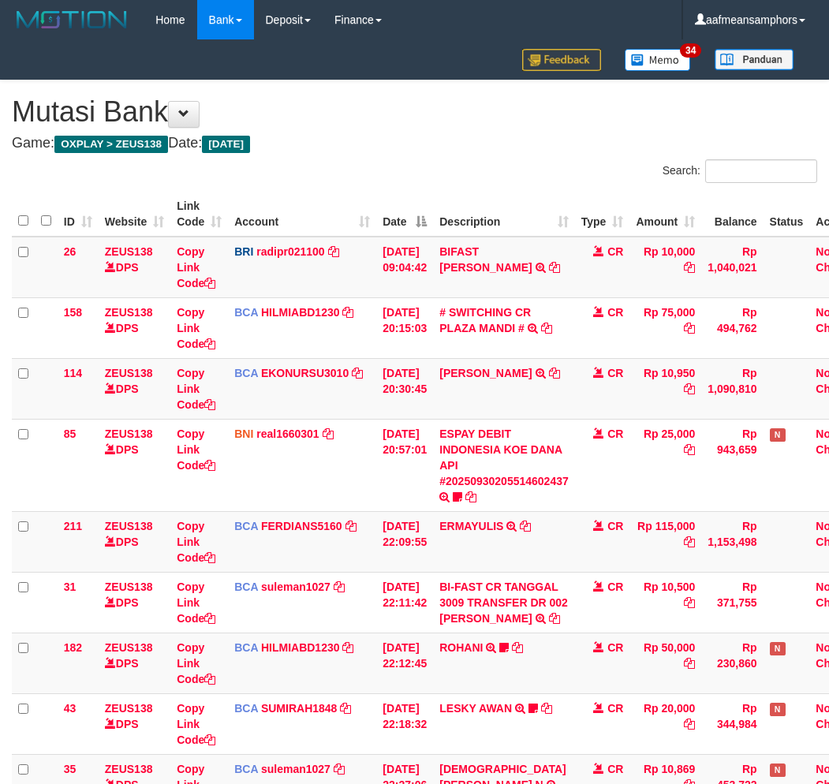
scroll to position [397, 0]
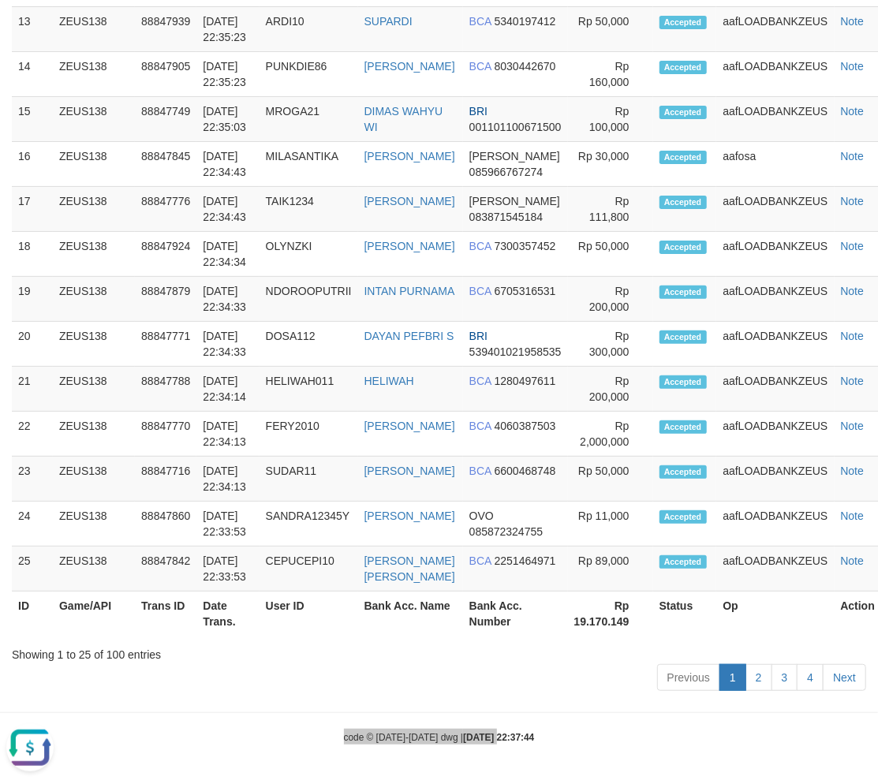
drag, startPoint x: 483, startPoint y: 738, endPoint x: 535, endPoint y: 671, distance: 84.9
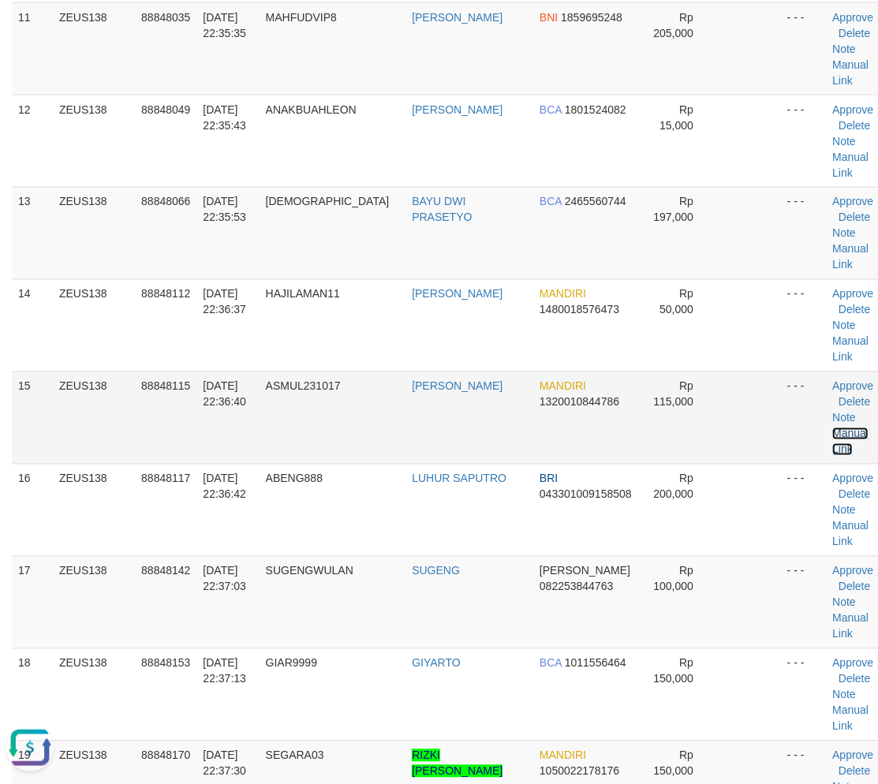
click at [832, 432] on link "Manual Link" at bounding box center [850, 442] width 36 height 28
click at [832, 428] on link "Manual Link" at bounding box center [850, 442] width 36 height 28
drag, startPoint x: 830, startPoint y: 429, endPoint x: 588, endPoint y: 390, distance: 245.2
click at [832, 429] on link "Manual Link" at bounding box center [850, 442] width 36 height 28
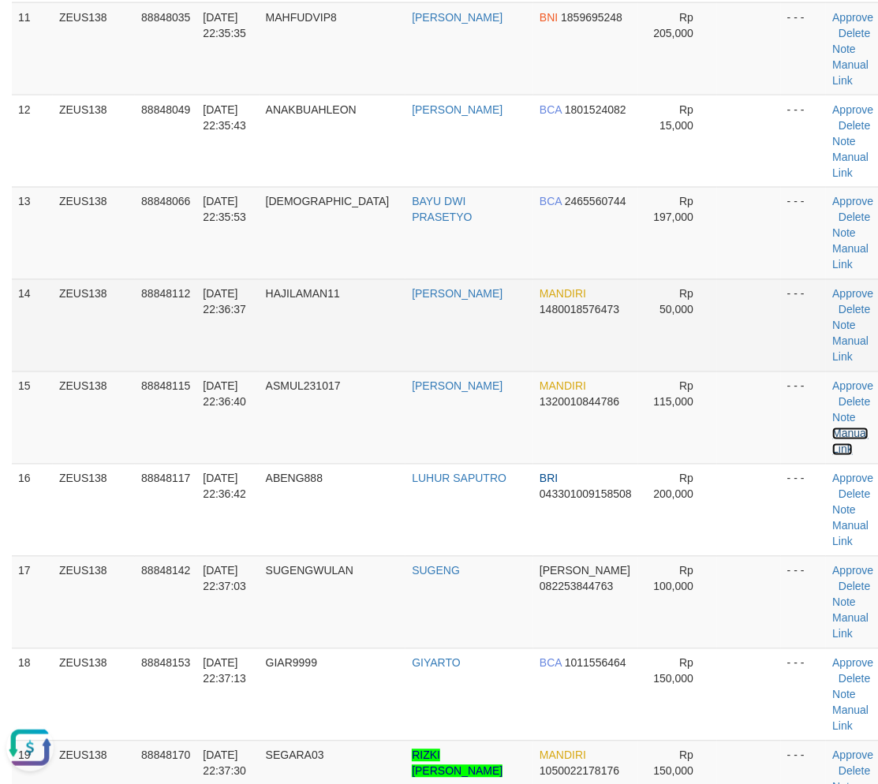
click at [832, 428] on link "Manual Link" at bounding box center [850, 442] width 36 height 28
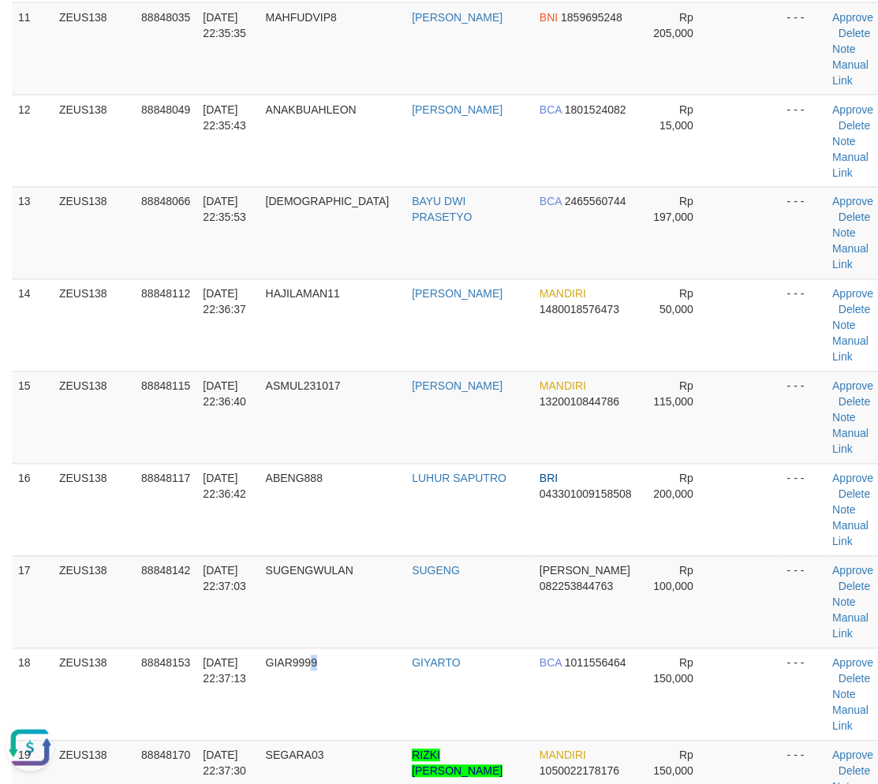
drag, startPoint x: 338, startPoint y: 665, endPoint x: 2, endPoint y: 666, distance: 335.3
click at [317, 665] on span "GIAR9999" at bounding box center [291, 663] width 51 height 13
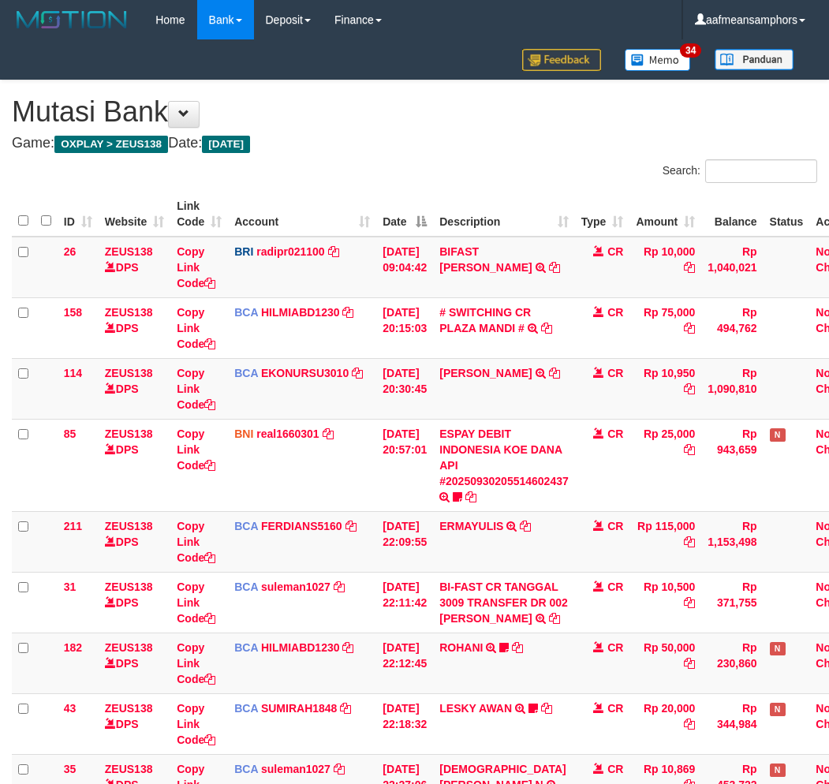
scroll to position [397, 0]
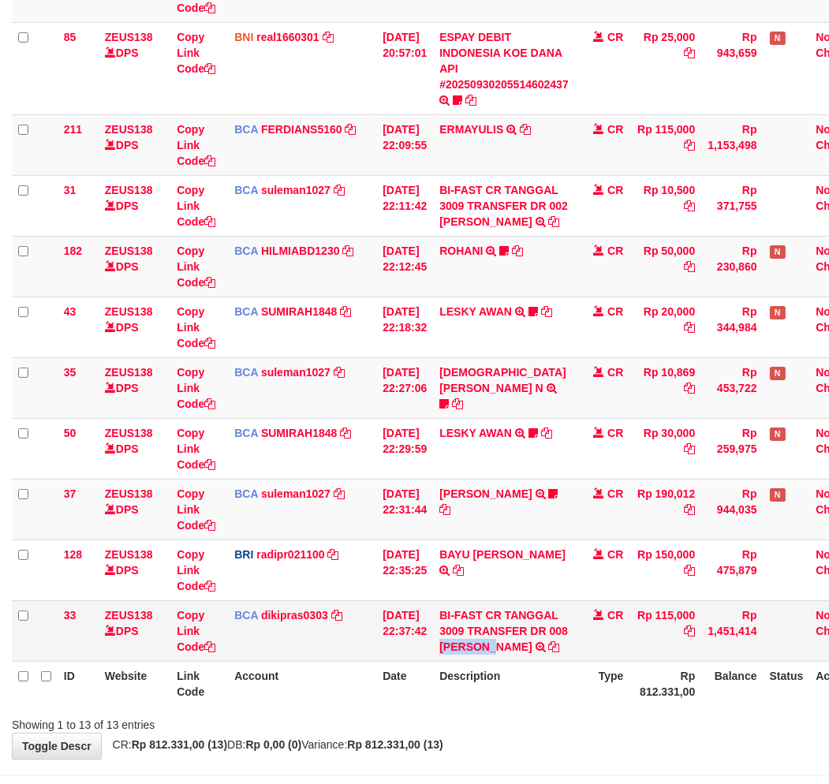
copy link "ASEP MUL"
drag, startPoint x: 450, startPoint y: 655, endPoint x: 505, endPoint y: 659, distance: 54.6
click at [505, 659] on td "BI-FAST CR TANGGAL 3009 TRANSFER DR 008 ASEP MULYANI BI-FAST CR TANGGAL :30/09 …" at bounding box center [504, 630] width 142 height 61
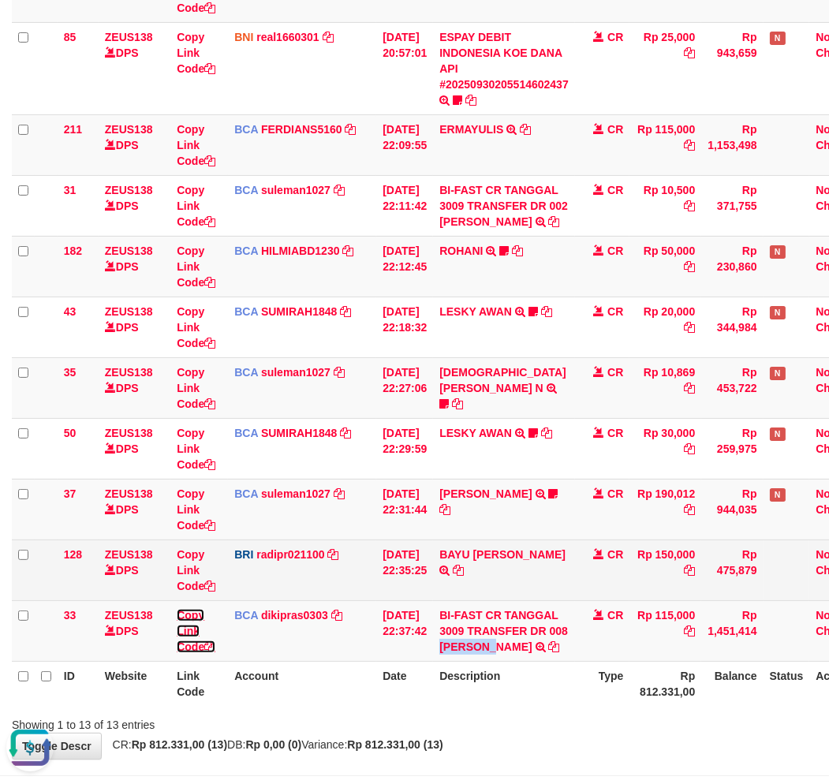
drag, startPoint x: 182, startPoint y: 625, endPoint x: 265, endPoint y: 593, distance: 88.6
click at [182, 625] on link "Copy Link Code" at bounding box center [196, 631] width 39 height 44
copy link "ASEP MUL"
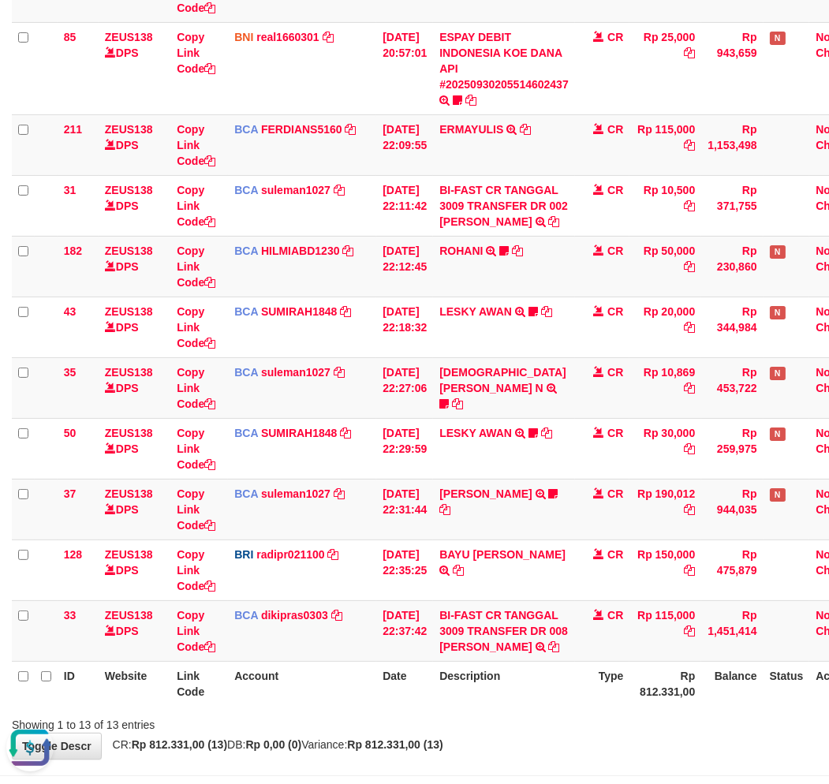
scroll to position [199, 0]
click at [576, 713] on div "Showing 1 to 13 of 13 entries" at bounding box center [414, 722] width 829 height 22
click at [575, 688] on th "Description" at bounding box center [504, 683] width 142 height 45
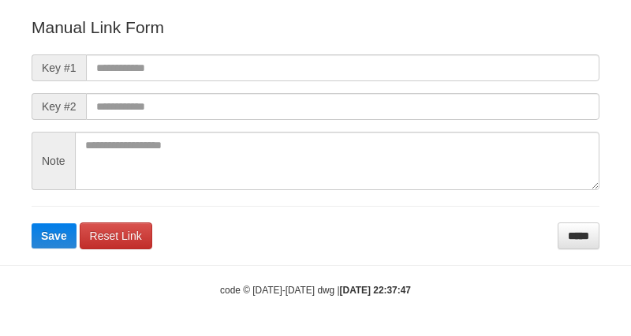
scroll to position [175, 0]
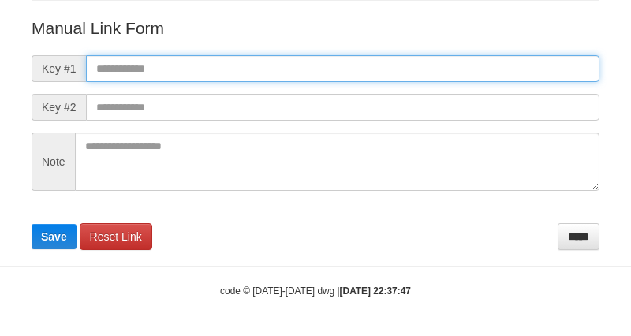
paste input "**********"
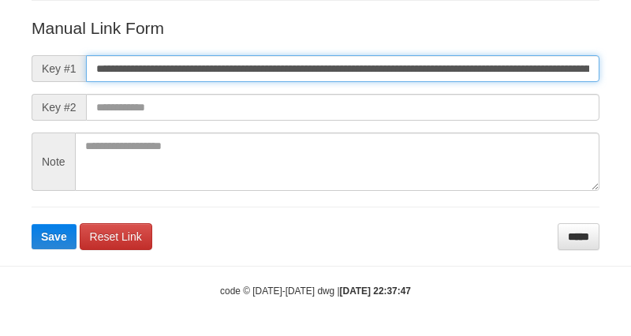
click at [401, 67] on input "**********" at bounding box center [343, 68] width 514 height 27
type input "**********"
click at [32, 224] on button "Save" at bounding box center [54, 236] width 45 height 25
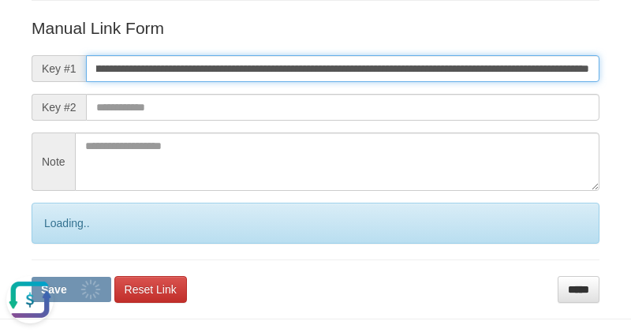
click at [32, 277] on button "Save" at bounding box center [72, 289] width 80 height 25
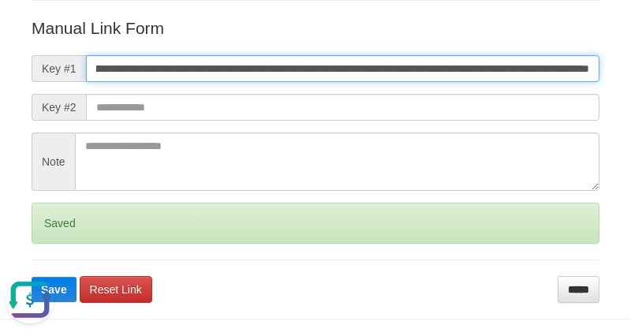
click at [32, 277] on button "Save" at bounding box center [54, 289] width 45 height 25
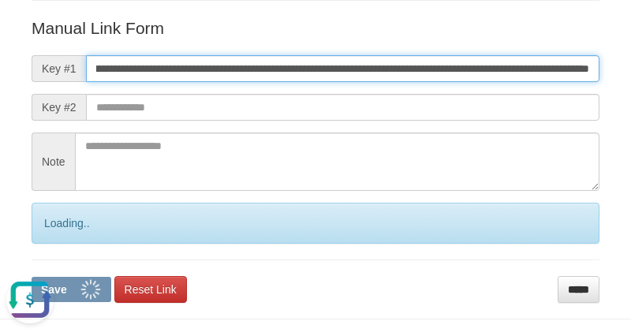
click at [32, 277] on button "Save" at bounding box center [72, 289] width 80 height 25
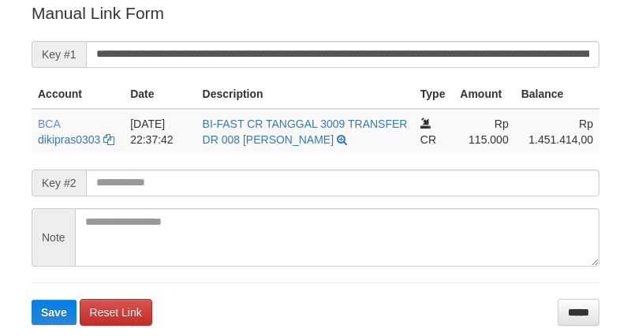
click at [32, 300] on button "Save" at bounding box center [54, 312] width 45 height 25
click at [381, 62] on input "**********" at bounding box center [343, 54] width 514 height 27
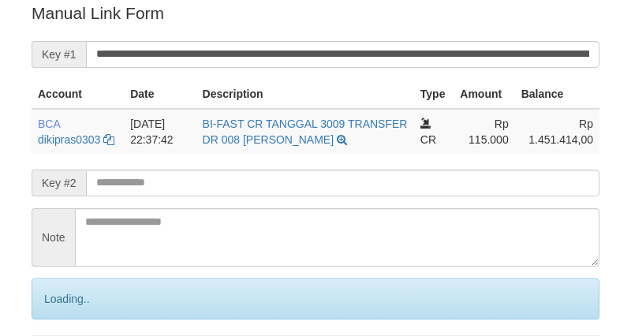
scroll to position [319, 0]
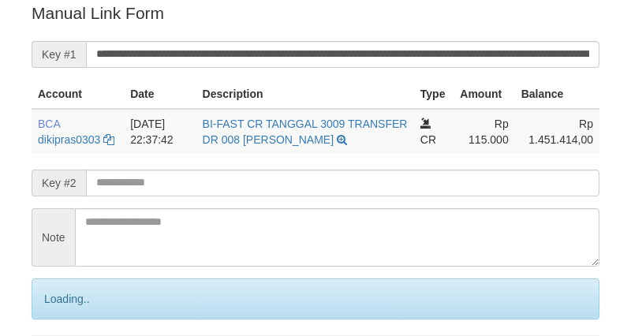
click at [380, 60] on input "**********" at bounding box center [343, 54] width 514 height 27
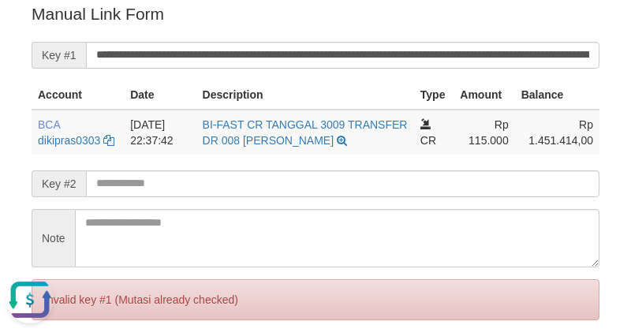
click at [483, 176] on form "**********" at bounding box center [316, 190] width 568 height 376
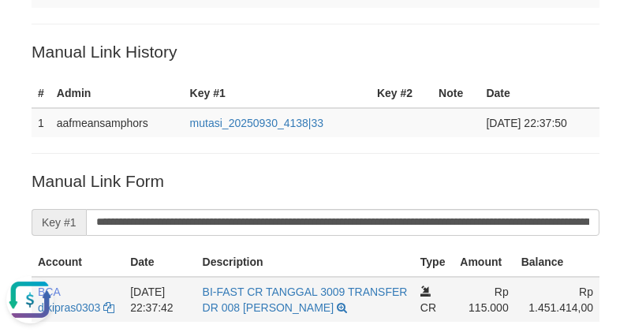
scroll to position [144, 0]
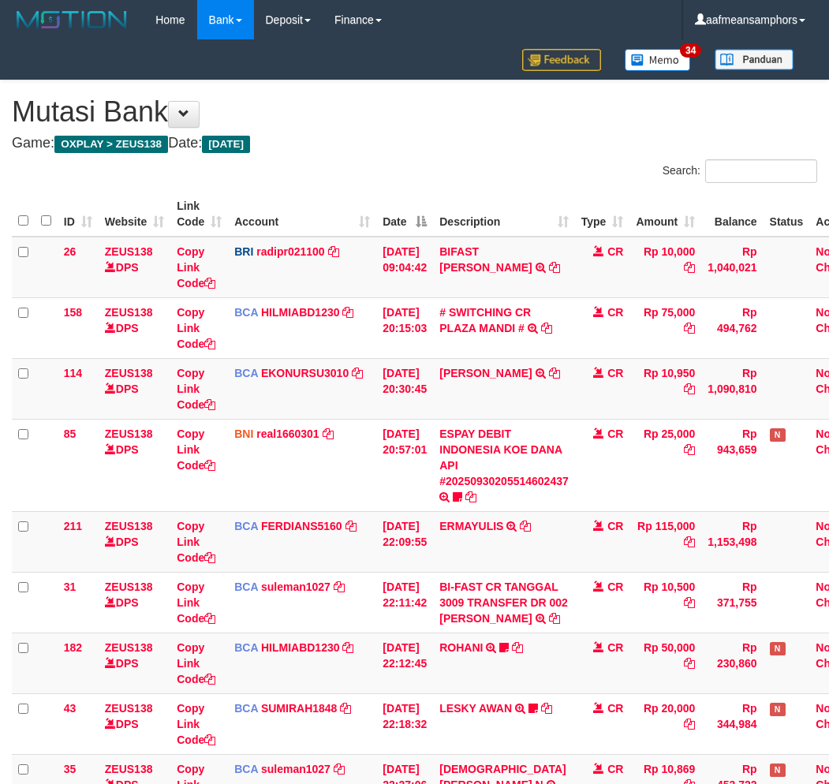
scroll to position [396, 0]
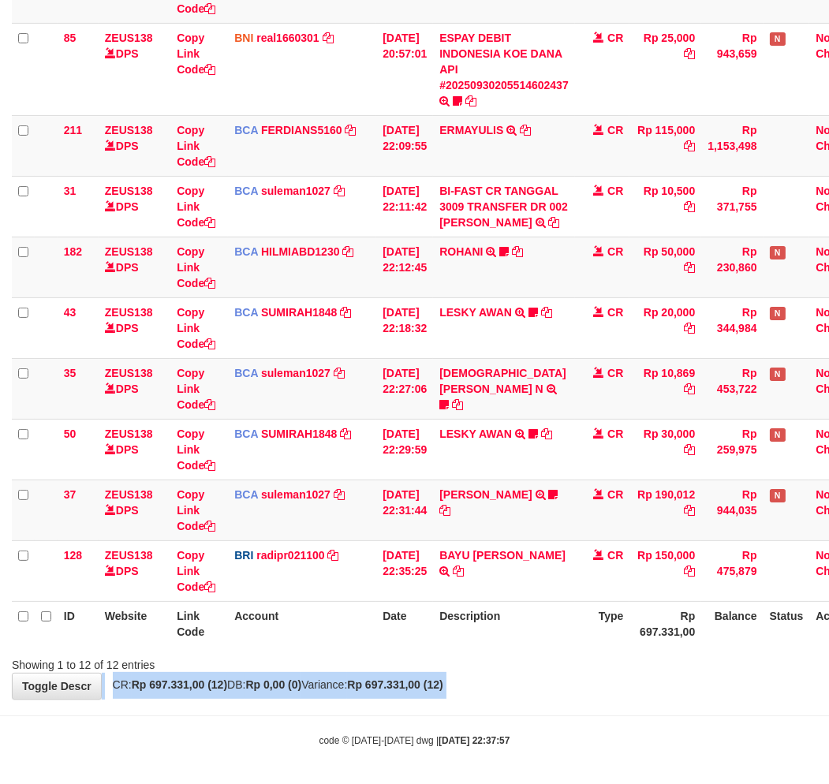
click at [585, 688] on div "**********" at bounding box center [414, 191] width 829 height 1014
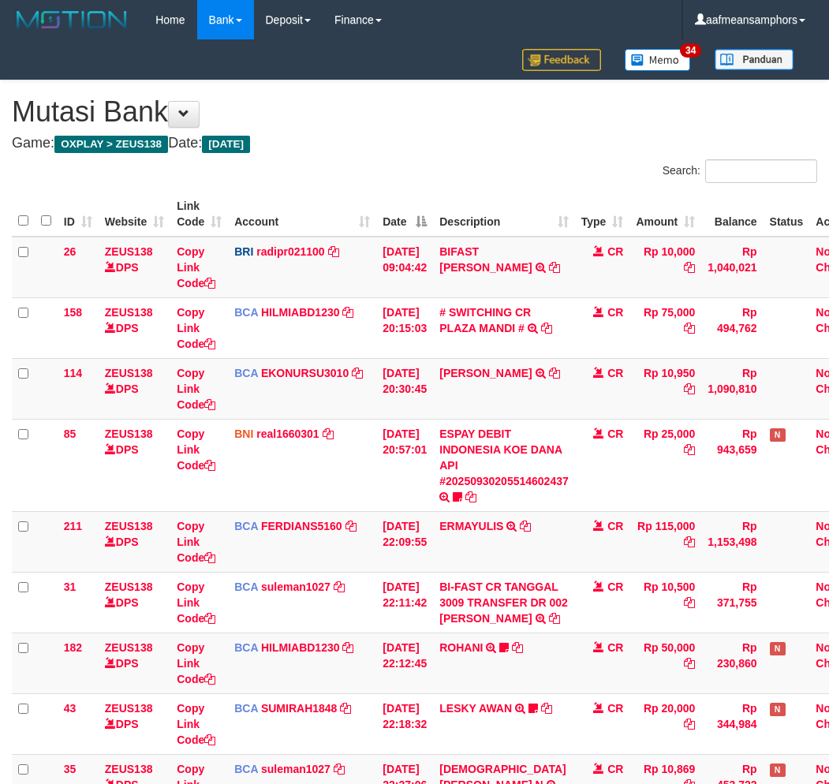
scroll to position [396, 0]
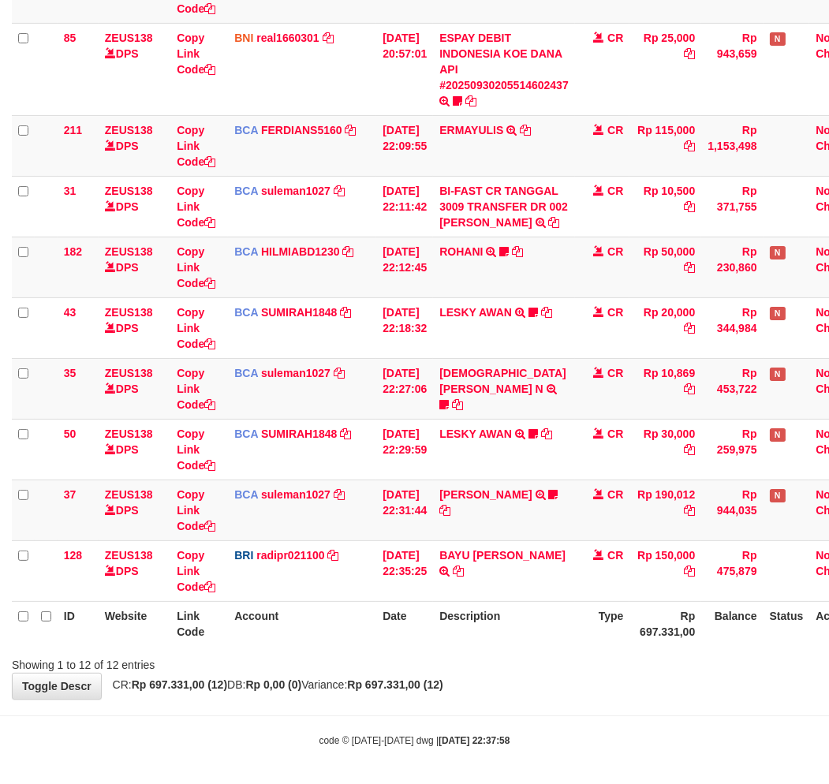
click at [652, 674] on div "**********" at bounding box center [414, 191] width 829 height 1014
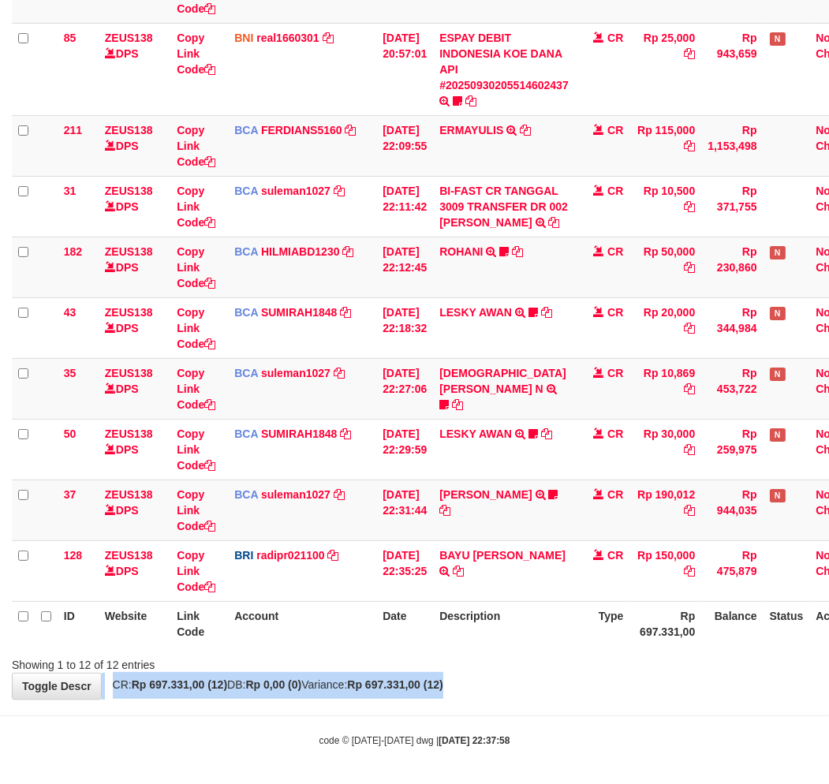
drag, startPoint x: 651, startPoint y: 674, endPoint x: 838, endPoint y: 653, distance: 188.1
click at [687, 663] on div "**********" at bounding box center [414, 191] width 829 height 1014
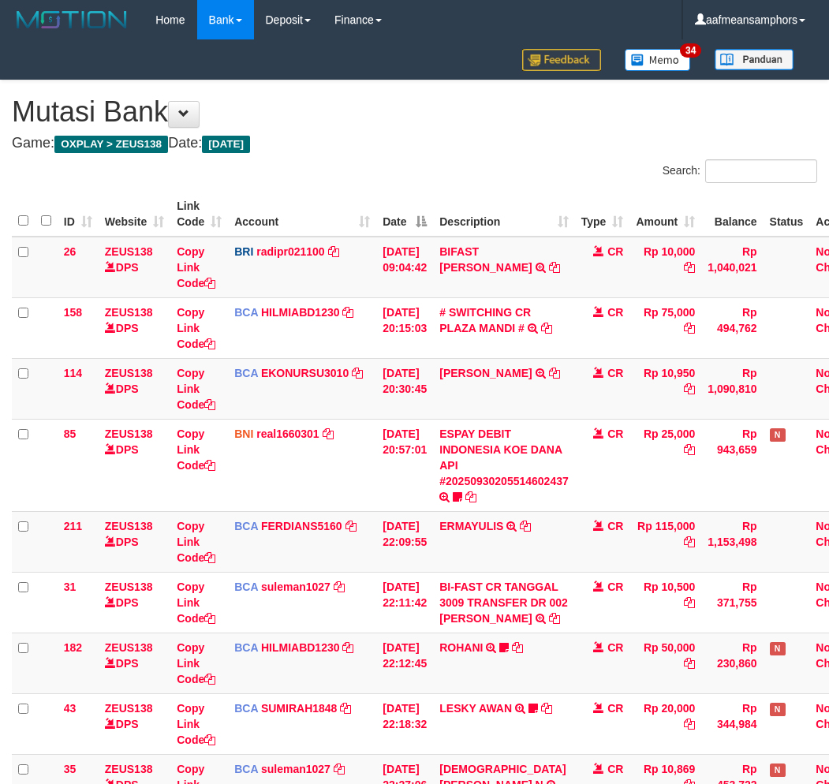
scroll to position [395, 0]
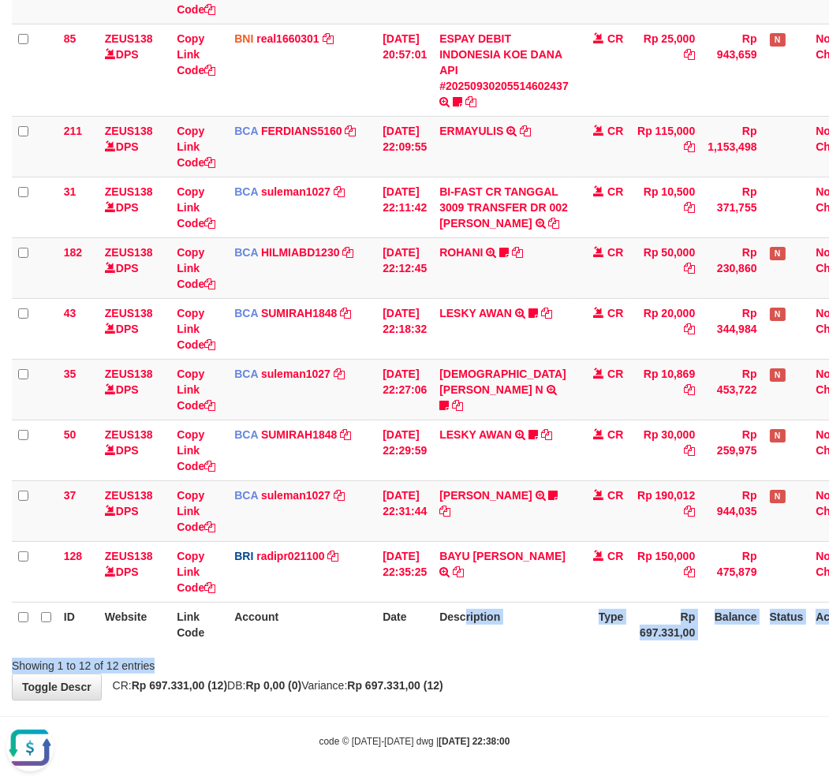
click at [418, 652] on div "Search: ID Website Link Code Account Date Description Type Amount Balance Statu…" at bounding box center [414, 219] width 805 height 910
click at [418, 652] on div "Showing 1 to 12 of 12 entries" at bounding box center [414, 663] width 829 height 22
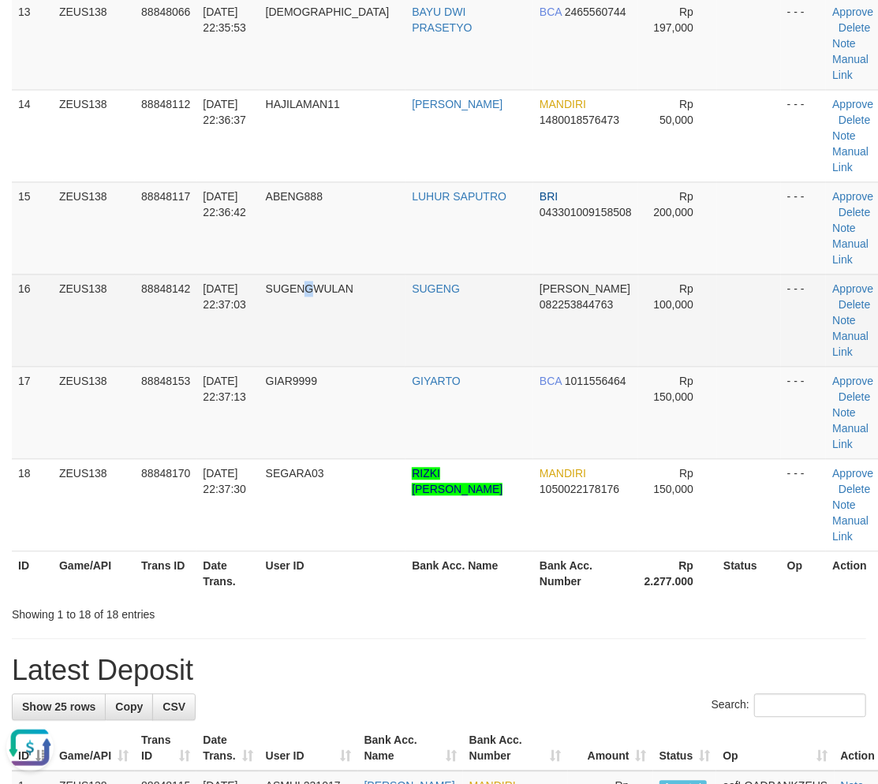
drag, startPoint x: 312, startPoint y: 329, endPoint x: 322, endPoint y: 332, distance: 10.0
click at [322, 332] on td "SUGENGWULAN" at bounding box center [333, 321] width 147 height 92
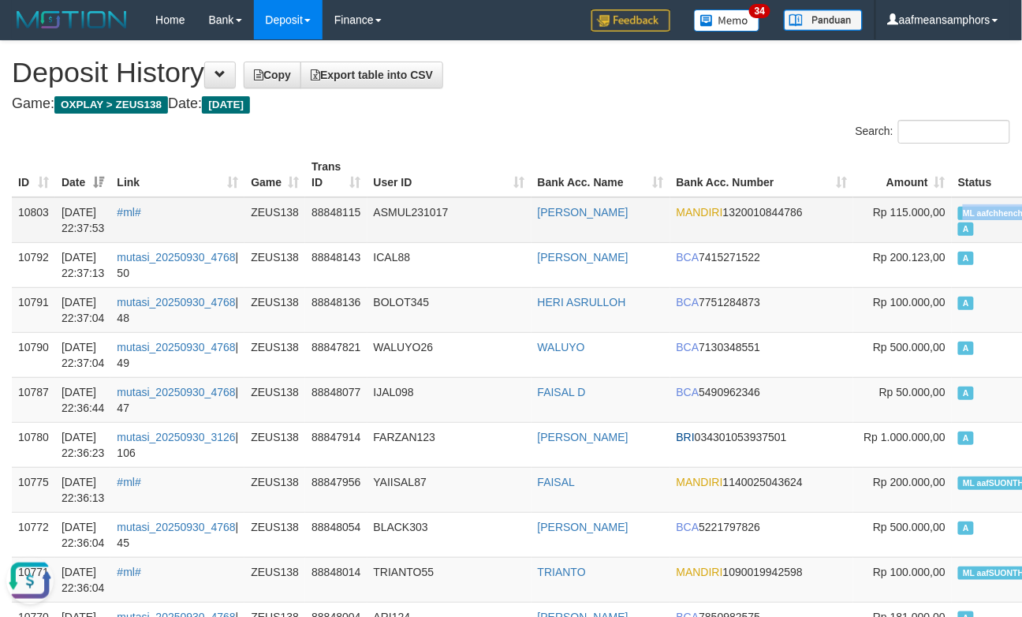
copy span "ML aafchhenchhouy"
drag, startPoint x: 888, startPoint y: 210, endPoint x: 974, endPoint y: 215, distance: 86.1
click at [974, 215] on td "ML aafchhenchhouy A" at bounding box center [1010, 220] width 116 height 46
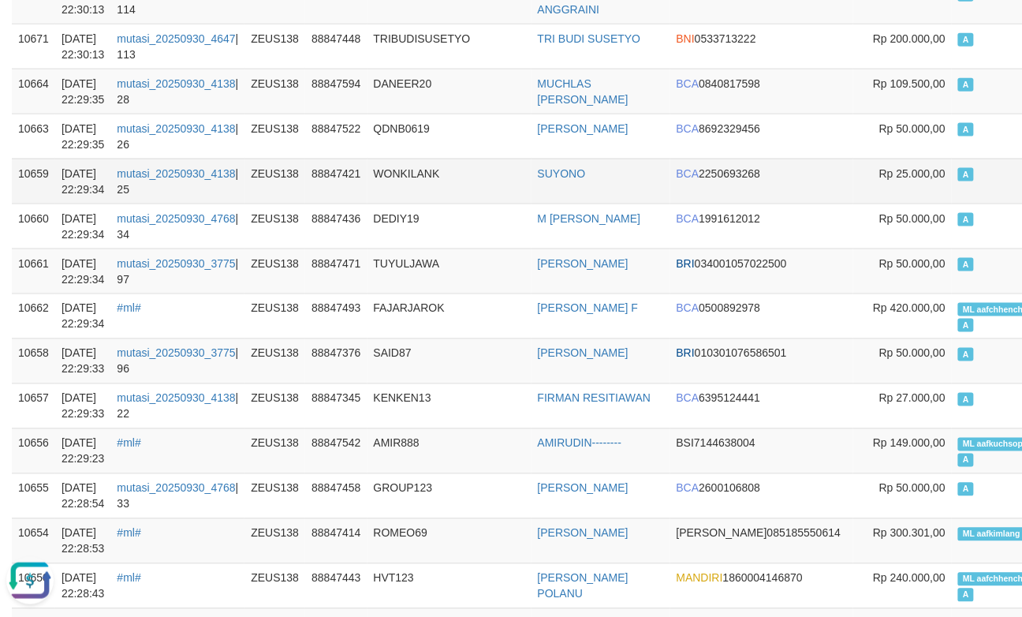
click at [289, 192] on td "ZEUS138" at bounding box center [275, 181] width 61 height 45
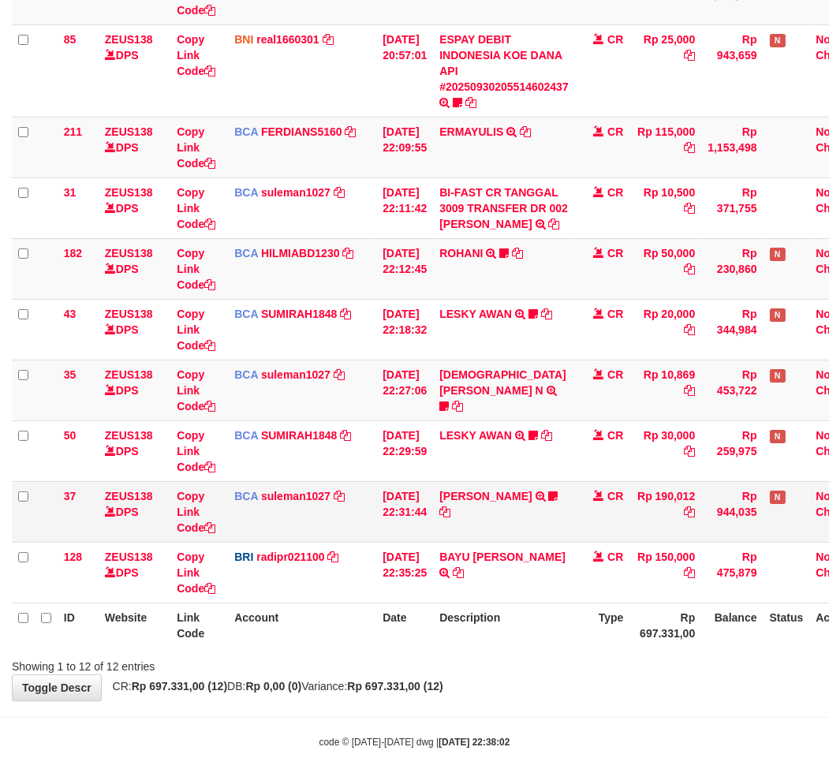
drag, startPoint x: 578, startPoint y: 656, endPoint x: 586, endPoint y: 530, distance: 126.5
click at [596, 653] on div "Showing 1 to 12 of 12 entries" at bounding box center [414, 663] width 829 height 22
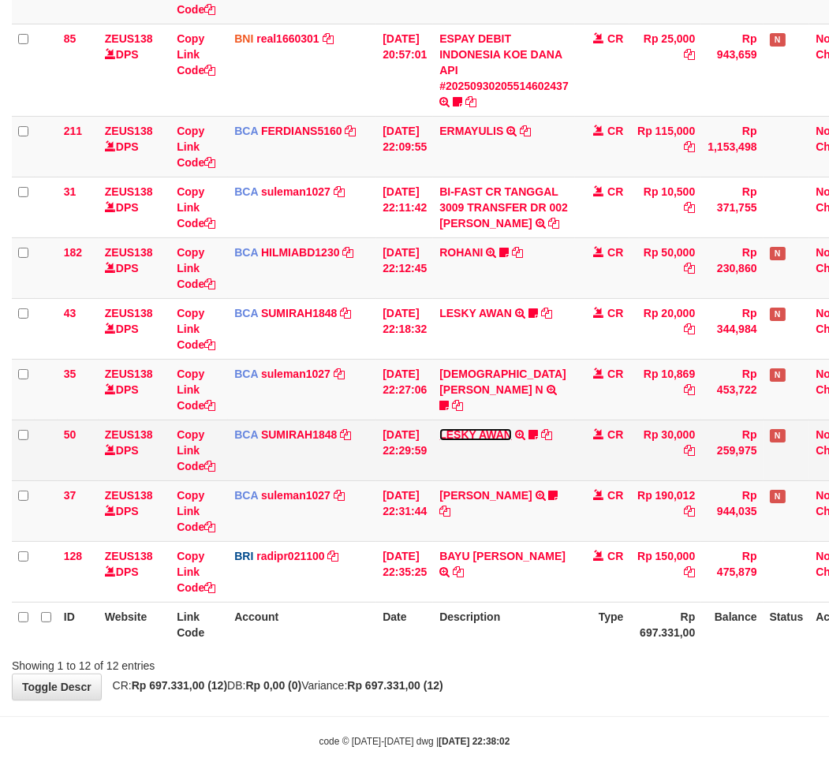
click at [509, 435] on link "LESKY AWAN" at bounding box center [475, 434] width 73 height 13
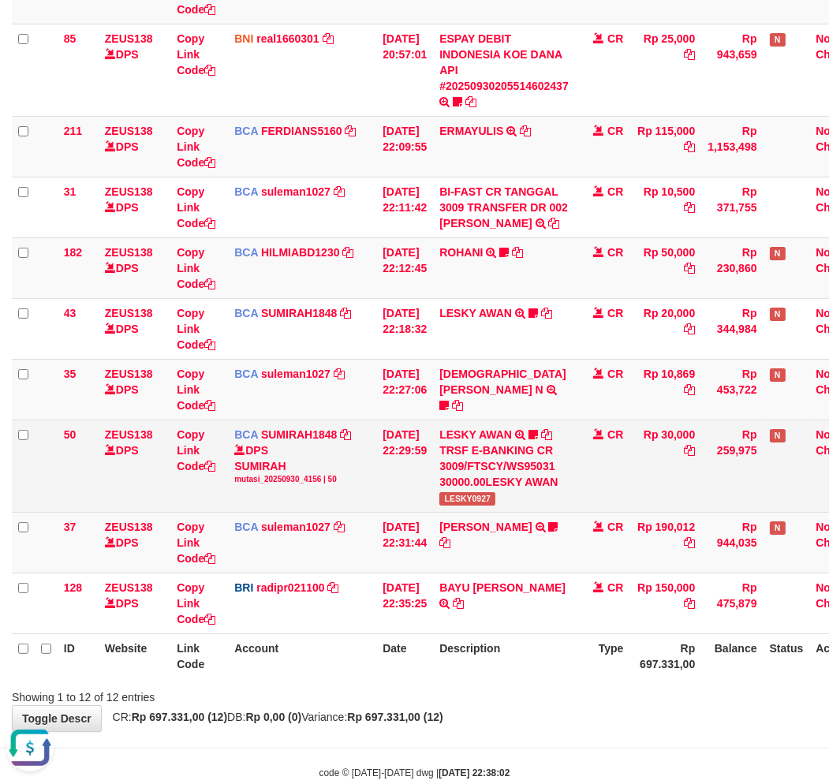
click at [476, 501] on span "LESKY0927" at bounding box center [467, 498] width 56 height 13
copy span "LESKY0927"
click at [476, 501] on span "LESKY0927" at bounding box center [467, 498] width 56 height 13
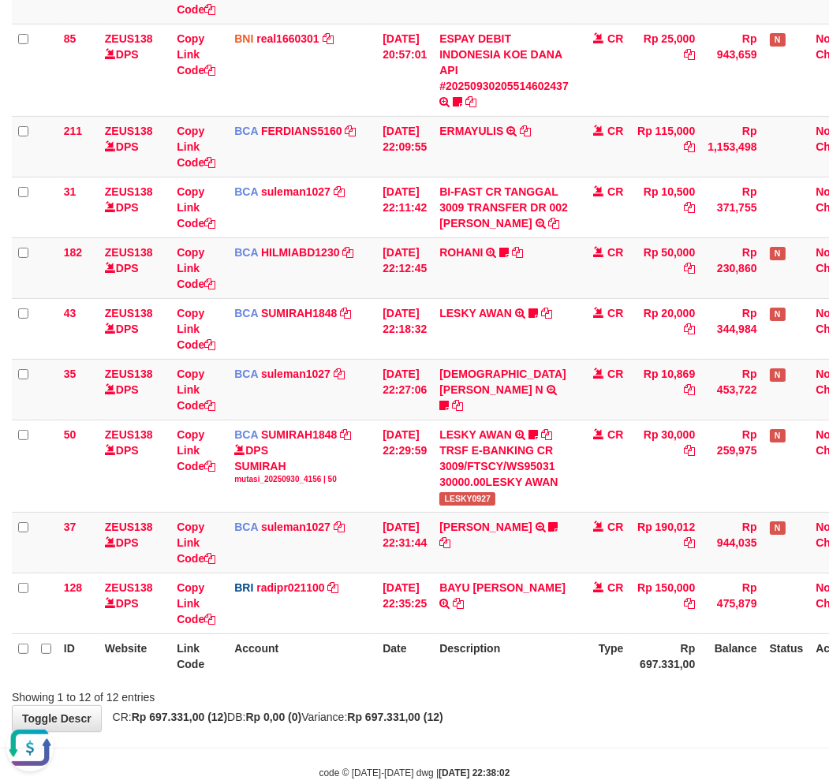
click at [399, 699] on div "Showing 1 to 12 of 12 entries" at bounding box center [414, 694] width 829 height 22
click at [491, 686] on div "Showing 1 to 12 of 12 entries" at bounding box center [414, 694] width 829 height 22
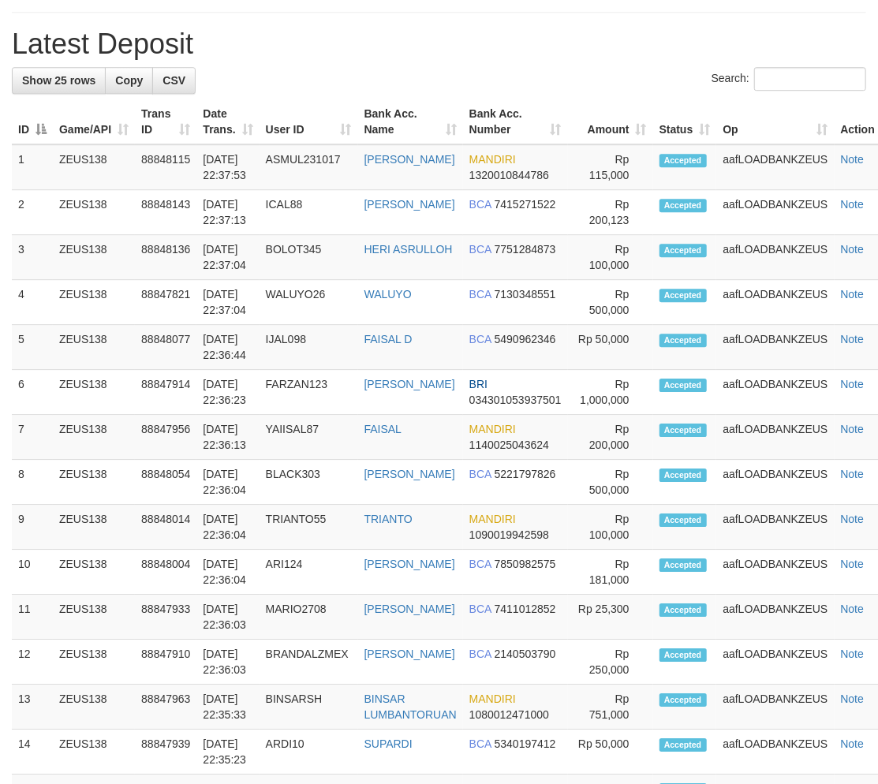
scroll to position [1528, 0]
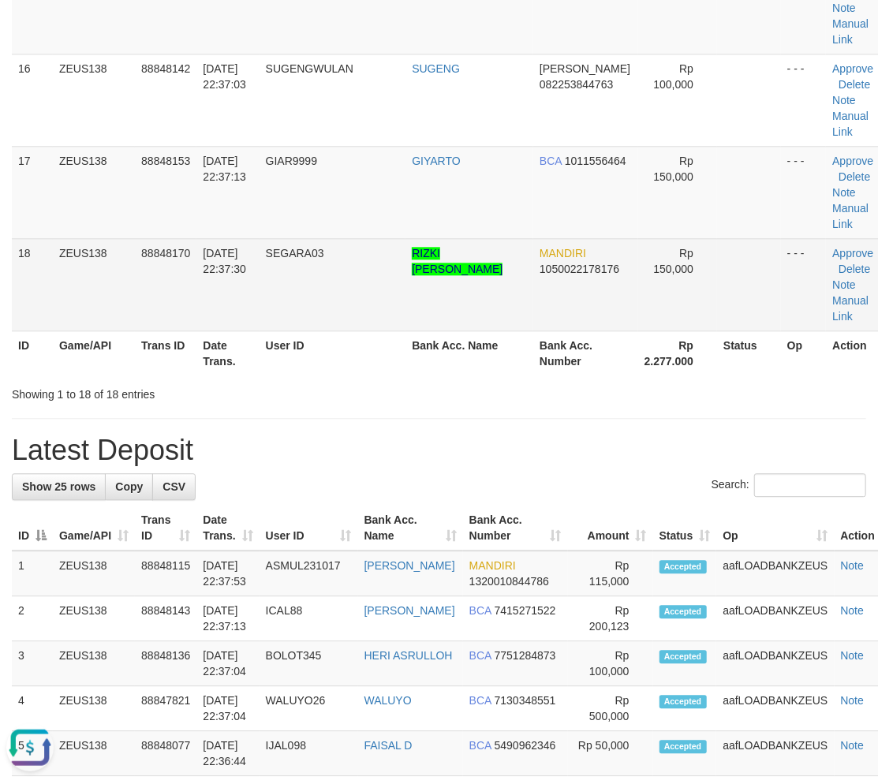
click at [297, 252] on span "SEGARA03" at bounding box center [295, 253] width 58 height 13
click at [300, 251] on span "SEGARA03" at bounding box center [295, 253] width 58 height 13
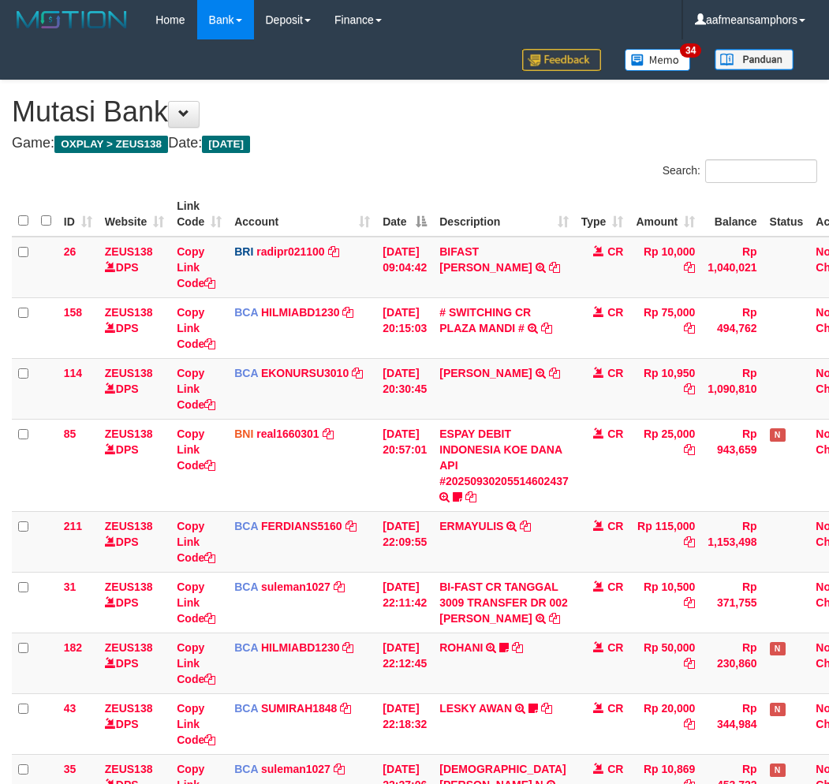
scroll to position [394, 0]
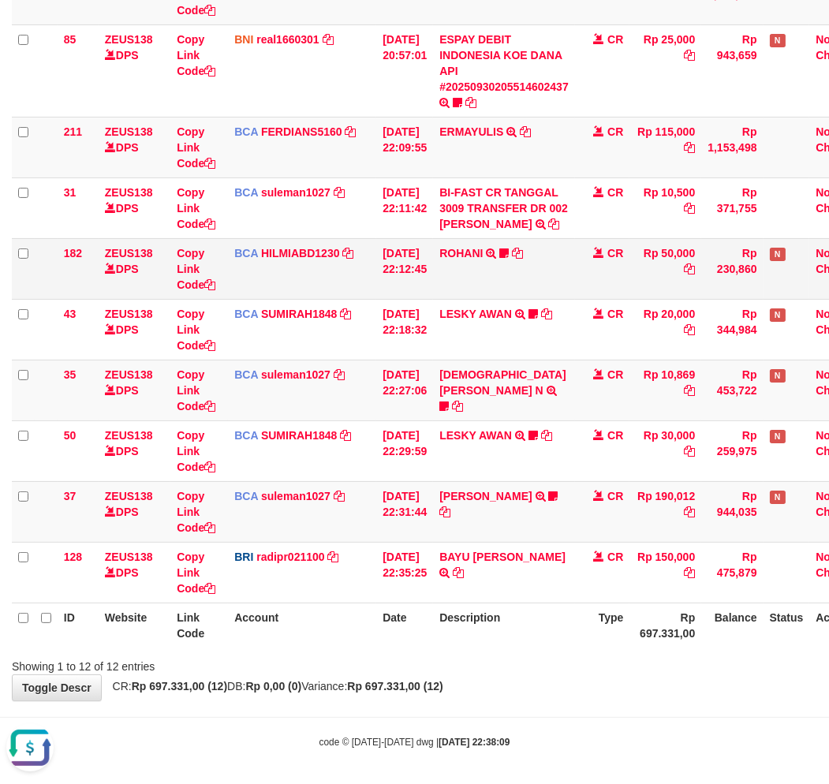
click at [603, 255] on td "CR" at bounding box center [602, 268] width 55 height 61
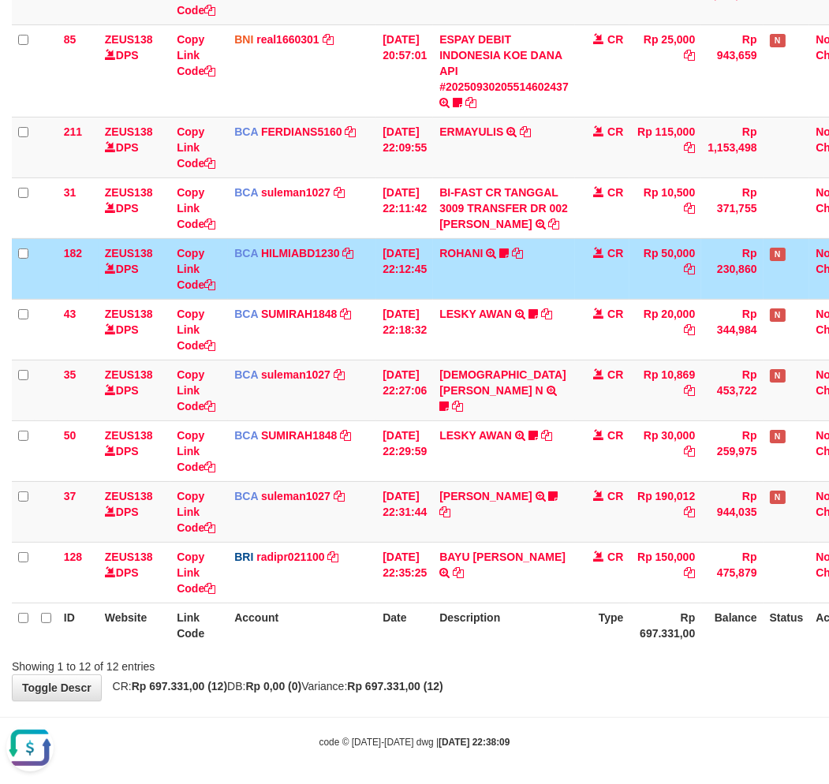
drag, startPoint x: 602, startPoint y: 255, endPoint x: 841, endPoint y: 286, distance: 241.0
click at [621, 253] on td "CR" at bounding box center [602, 268] width 55 height 61
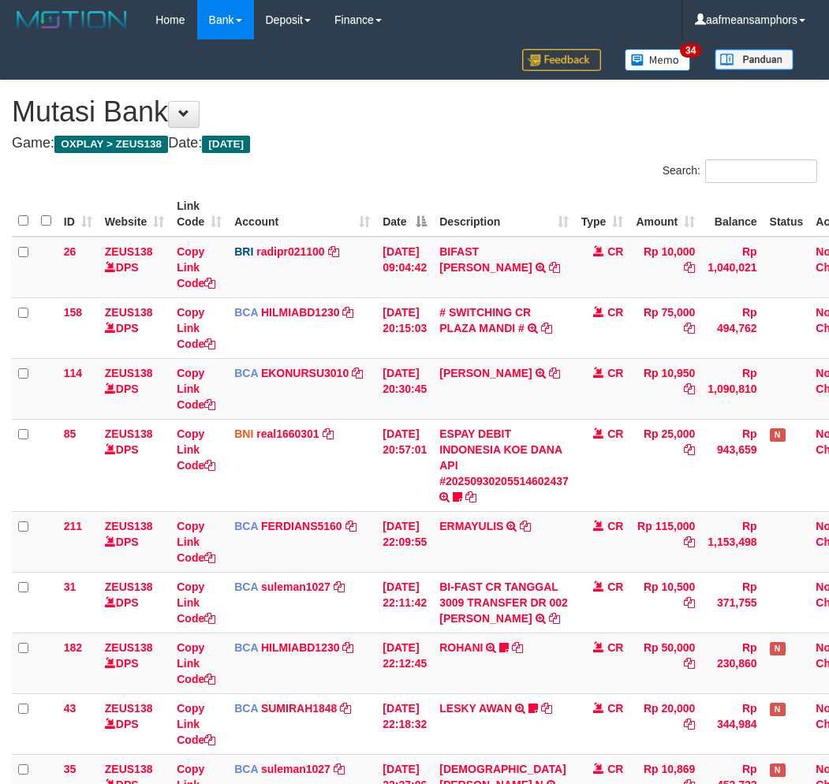
scroll to position [393, 0]
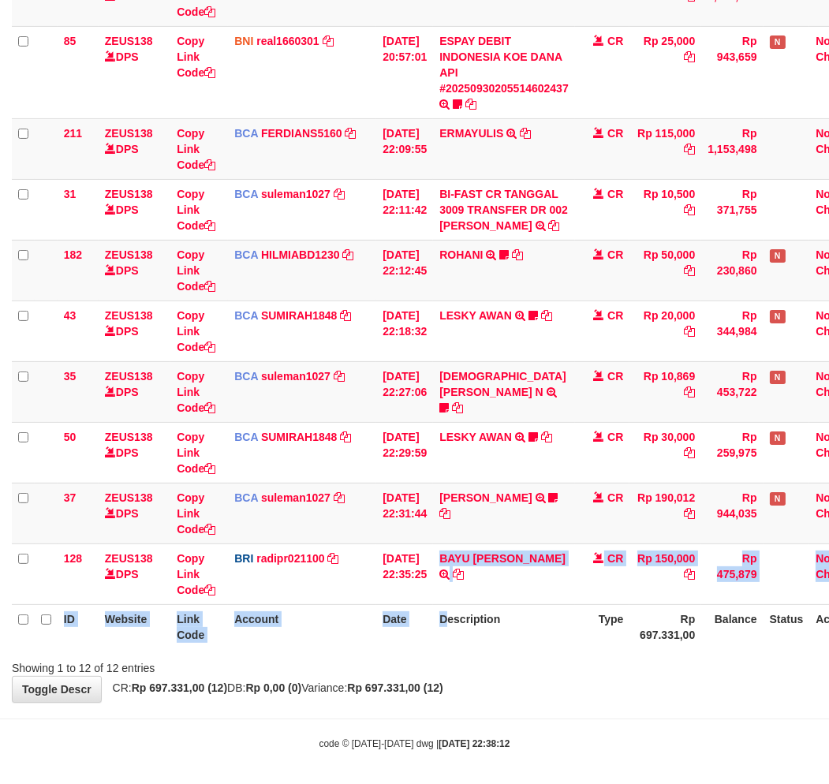
click at [460, 612] on table "ID Website Link Code Account Date Description Type Amount Balance Status Action…" at bounding box center [443, 224] width 862 height 850
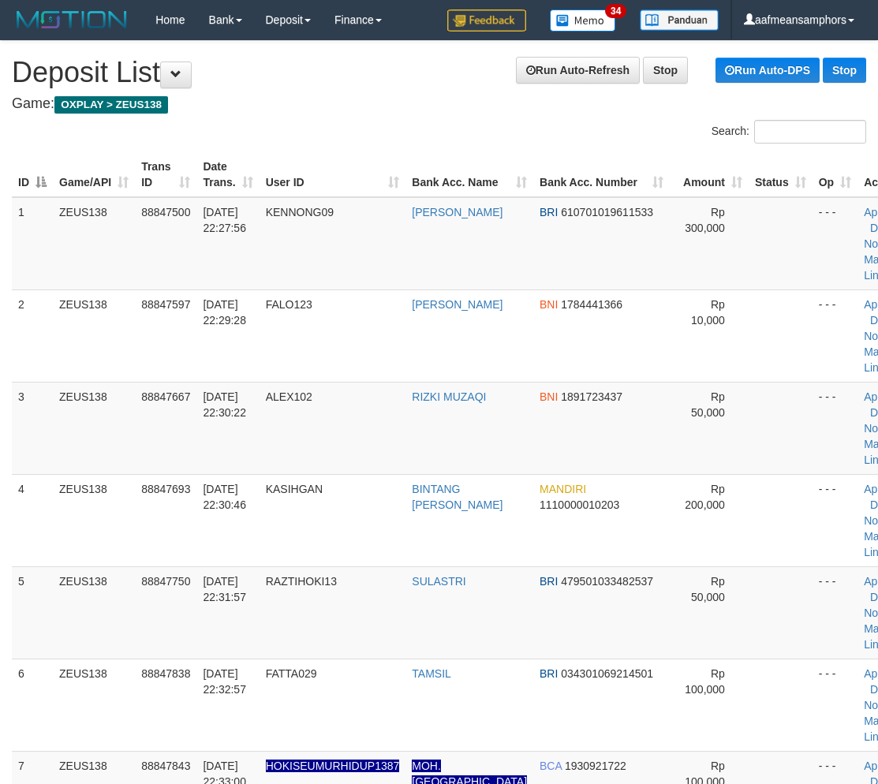
scroll to position [2250, 0]
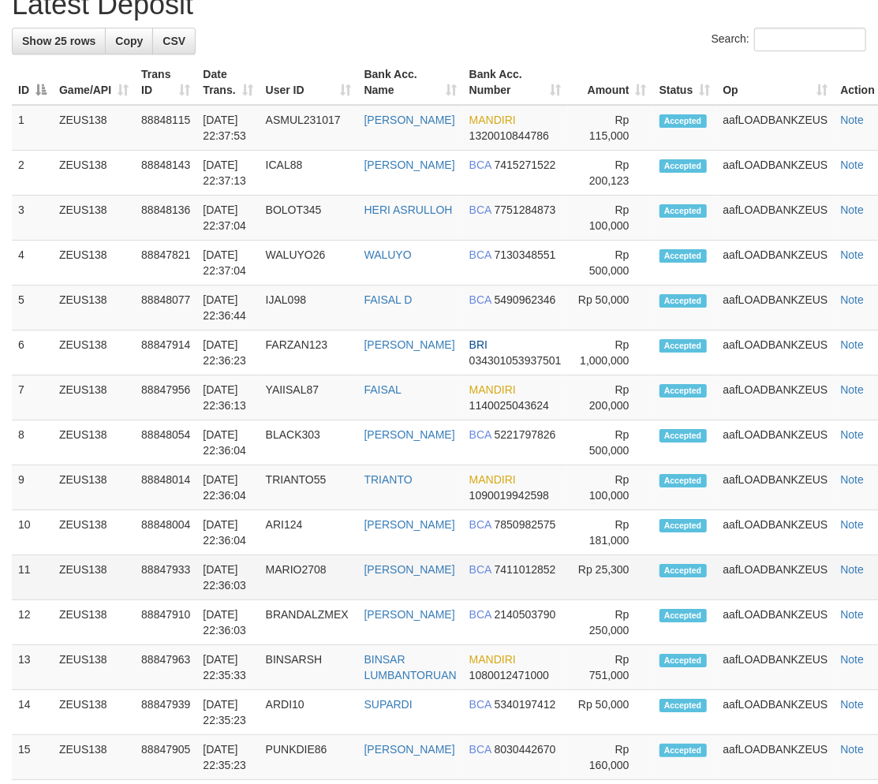
click at [353, 581] on td "MARIO2708" at bounding box center [309, 577] width 99 height 45
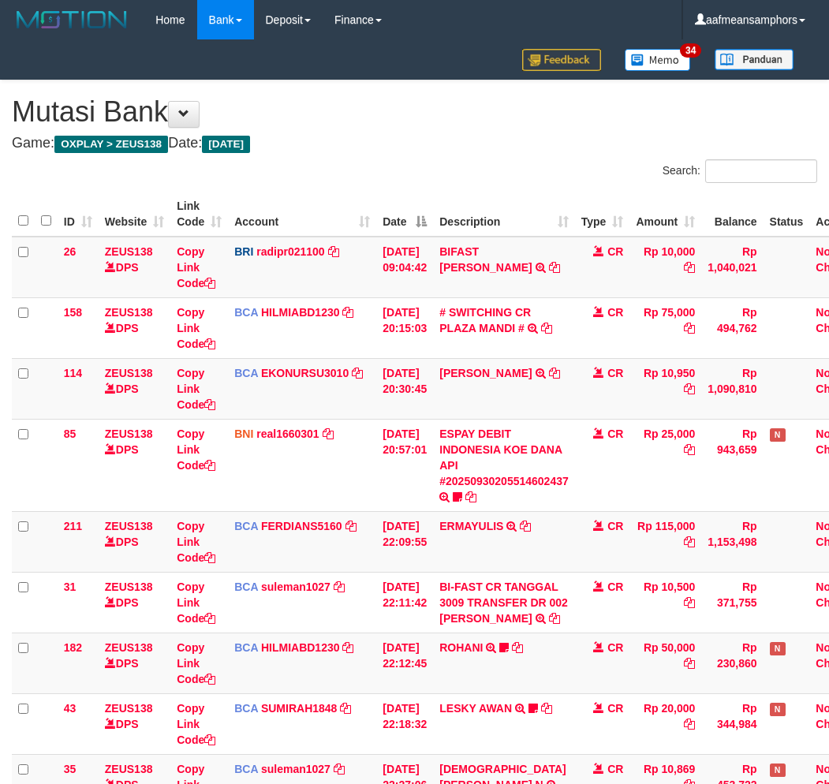
scroll to position [393, 0]
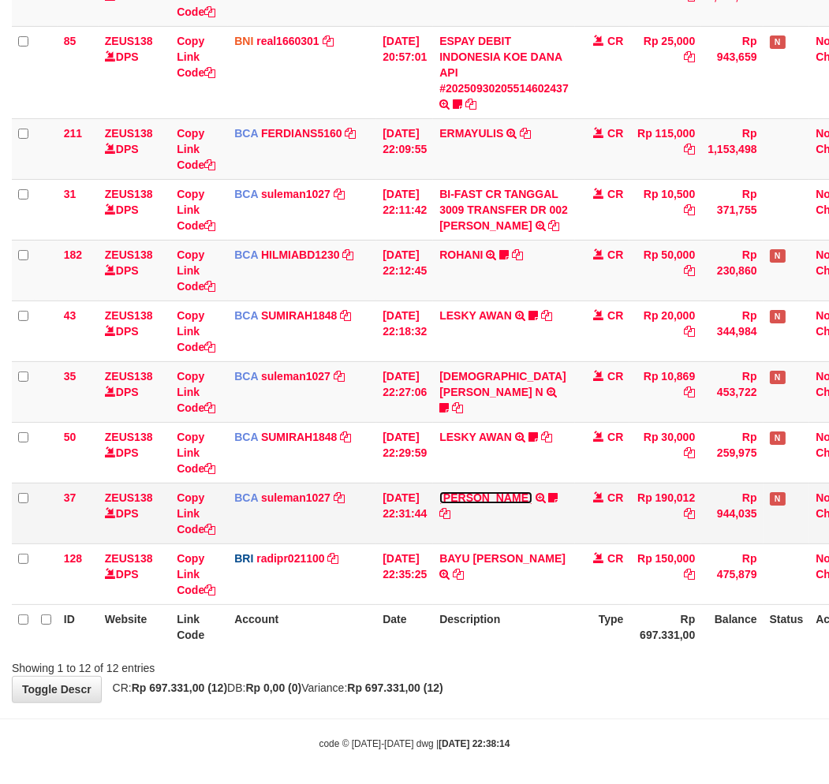
click at [515, 499] on link "[PERSON_NAME]" at bounding box center [485, 497] width 92 height 13
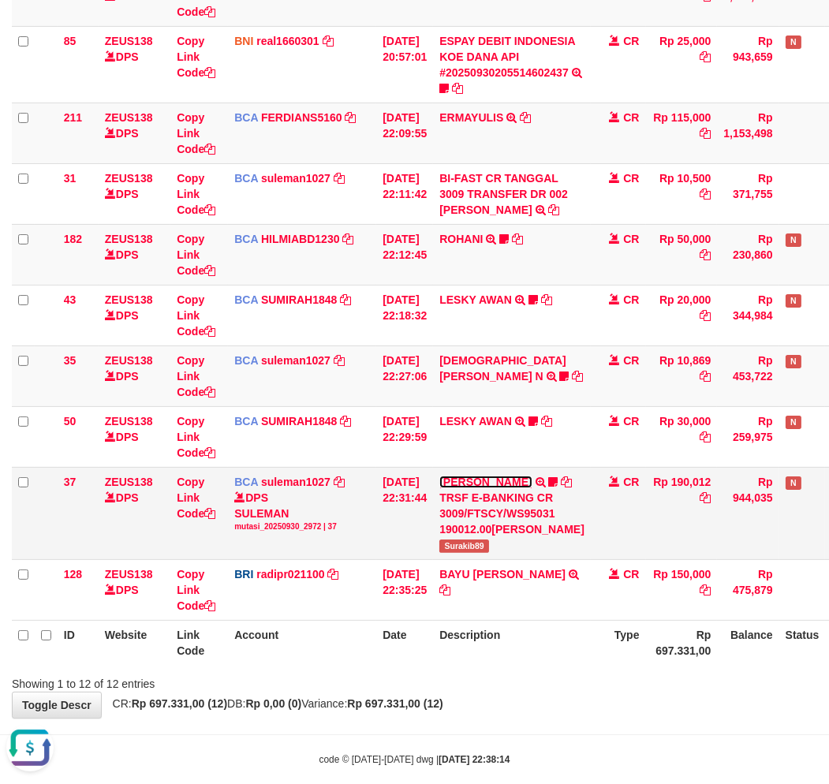
scroll to position [0, 0]
click at [357, 665] on th "Account" at bounding box center [302, 642] width 148 height 45
click at [445, 665] on th "Description" at bounding box center [512, 642] width 158 height 45
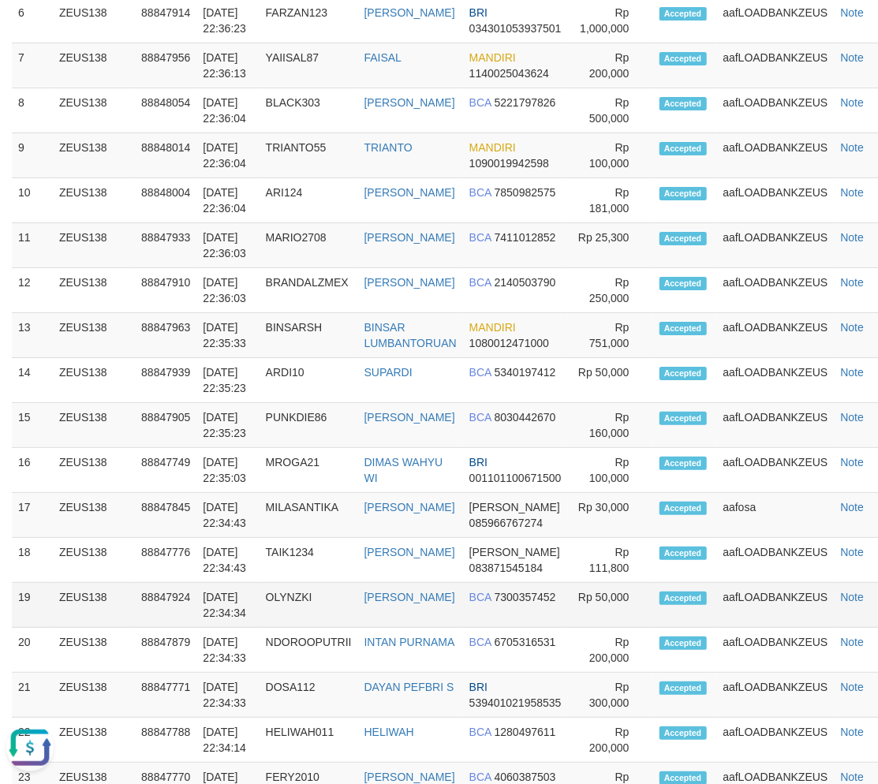
click at [276, 598] on td "OLYNZKI" at bounding box center [309, 605] width 99 height 45
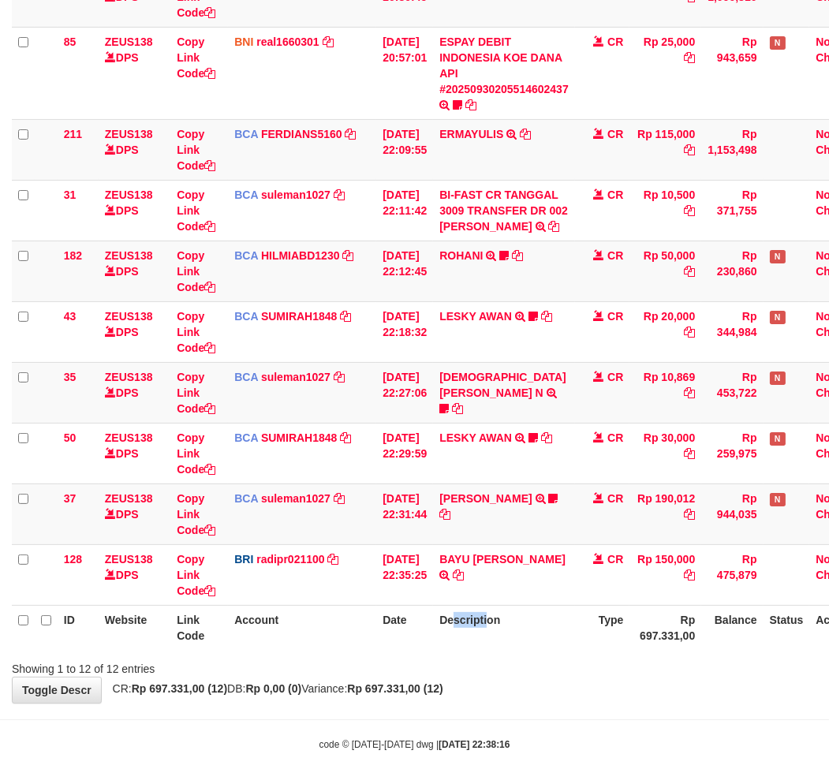
click at [467, 642] on th "Description" at bounding box center [504, 627] width 142 height 45
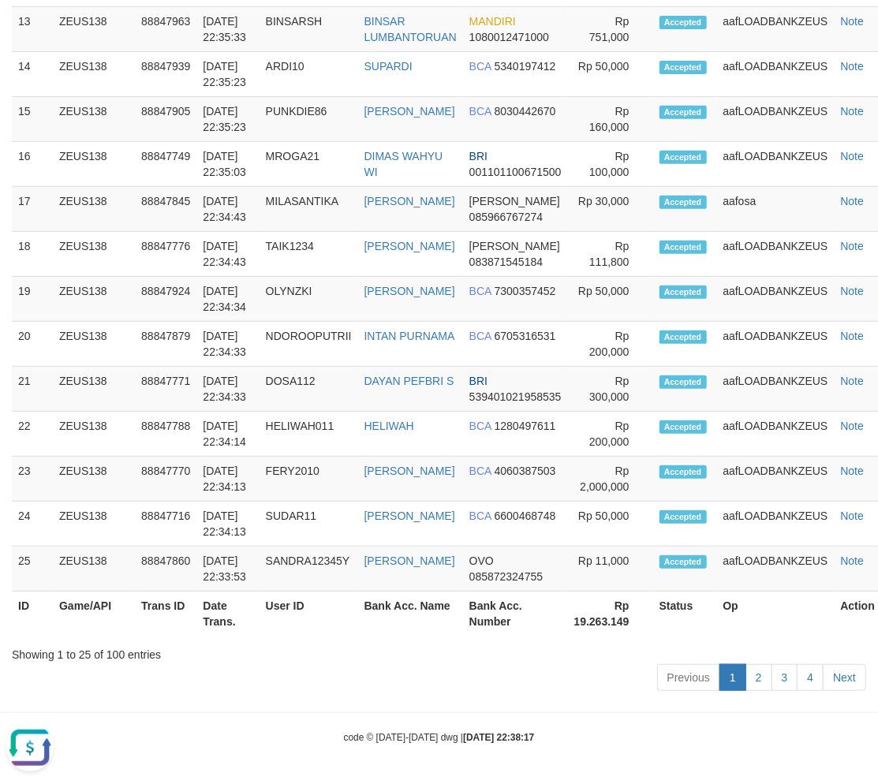
drag, startPoint x: 395, startPoint y: 700, endPoint x: 95, endPoint y: 678, distance: 300.5
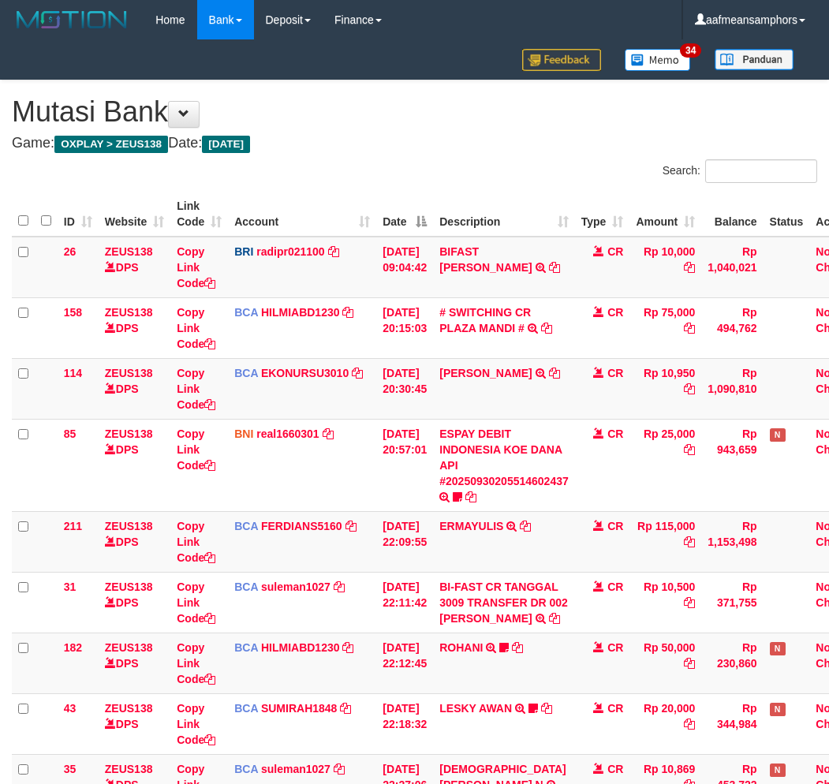
scroll to position [392, 0]
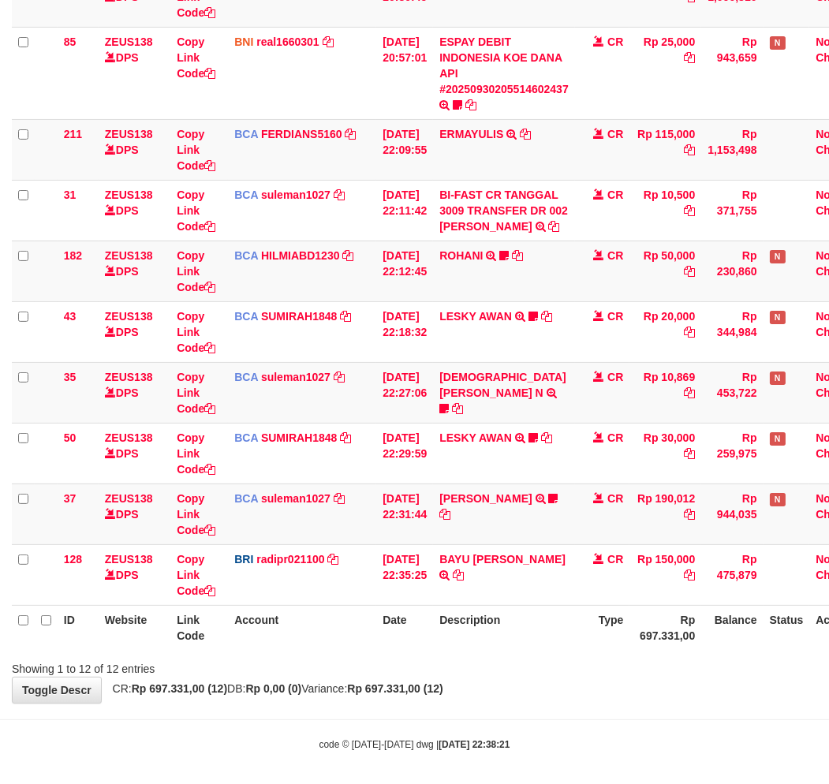
click at [581, 695] on div "**********" at bounding box center [414, 195] width 829 height 1014
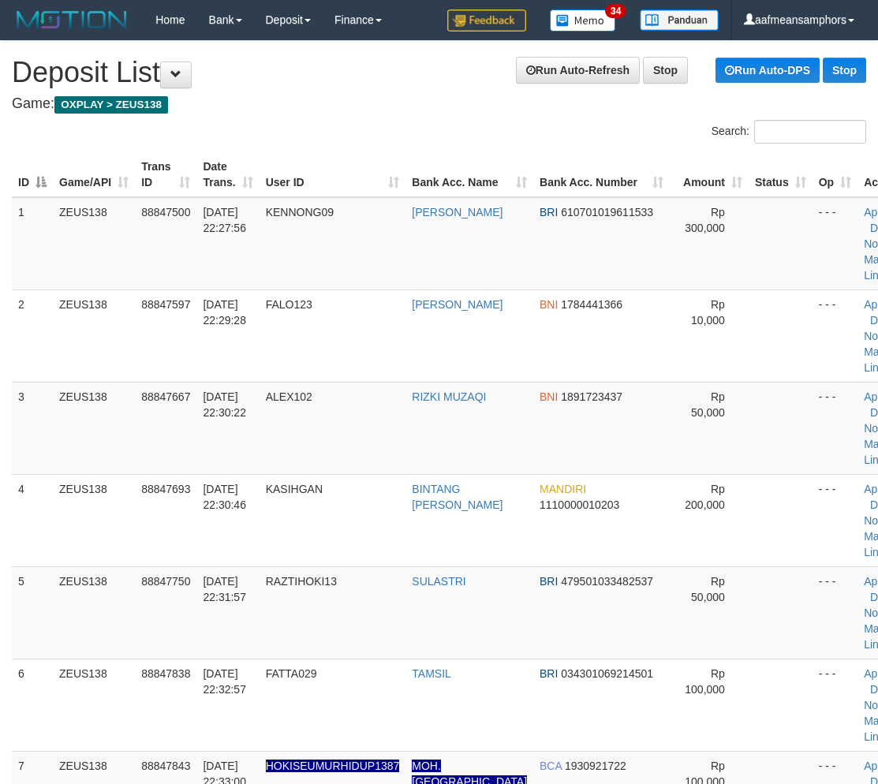
scroll to position [2890, 0]
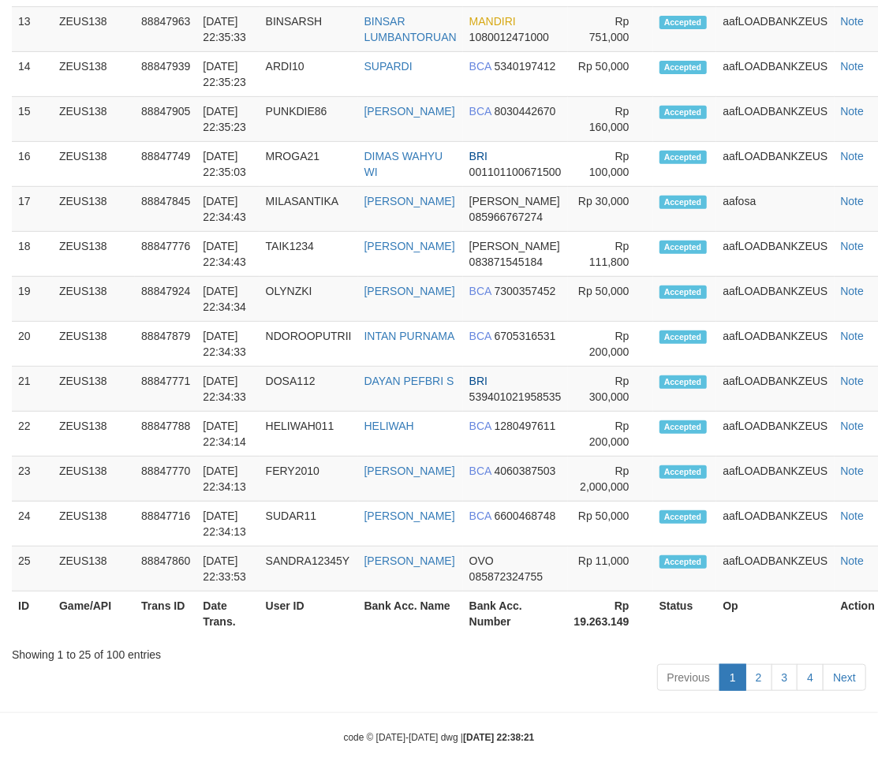
drag, startPoint x: 327, startPoint y: 706, endPoint x: 6, endPoint y: 708, distance: 321.1
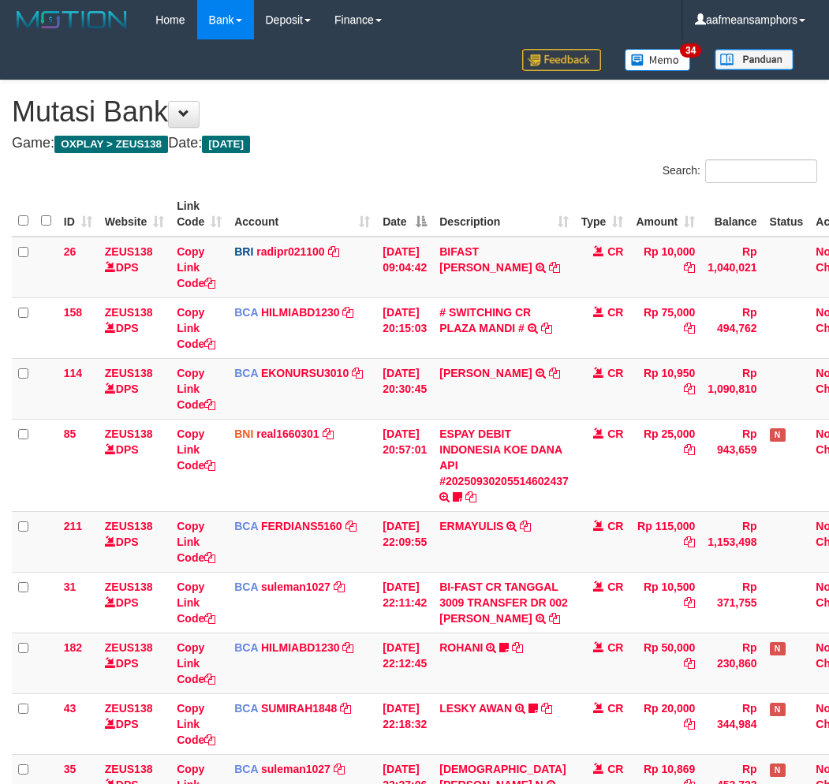
scroll to position [392, 0]
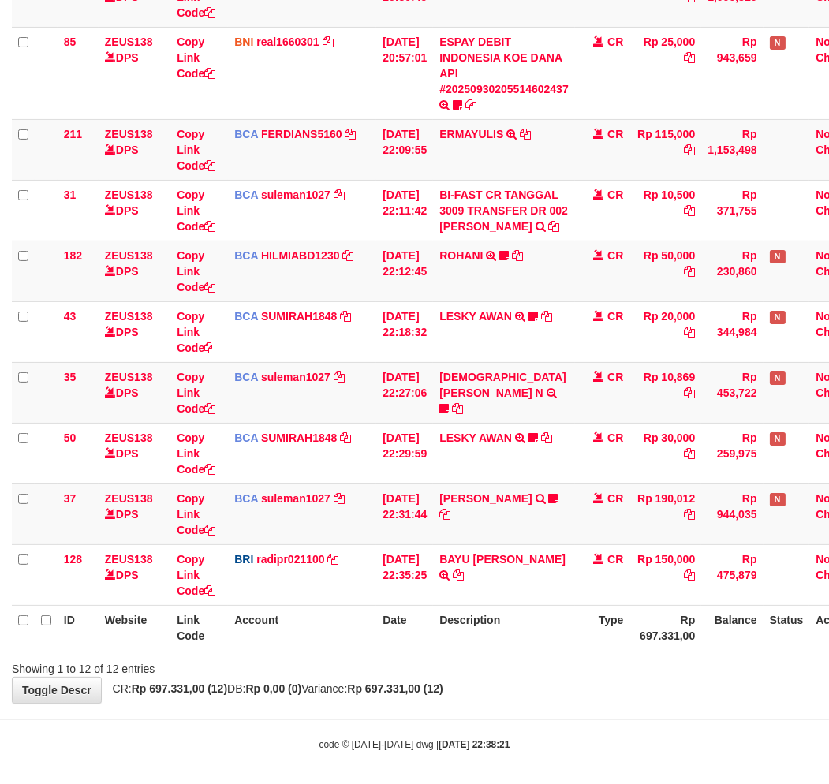
click at [572, 712] on body "Toggle navigation Home Bank Account List Load By Website Group [OXPLAY] ZEUS138…" at bounding box center [414, 199] width 829 height 1183
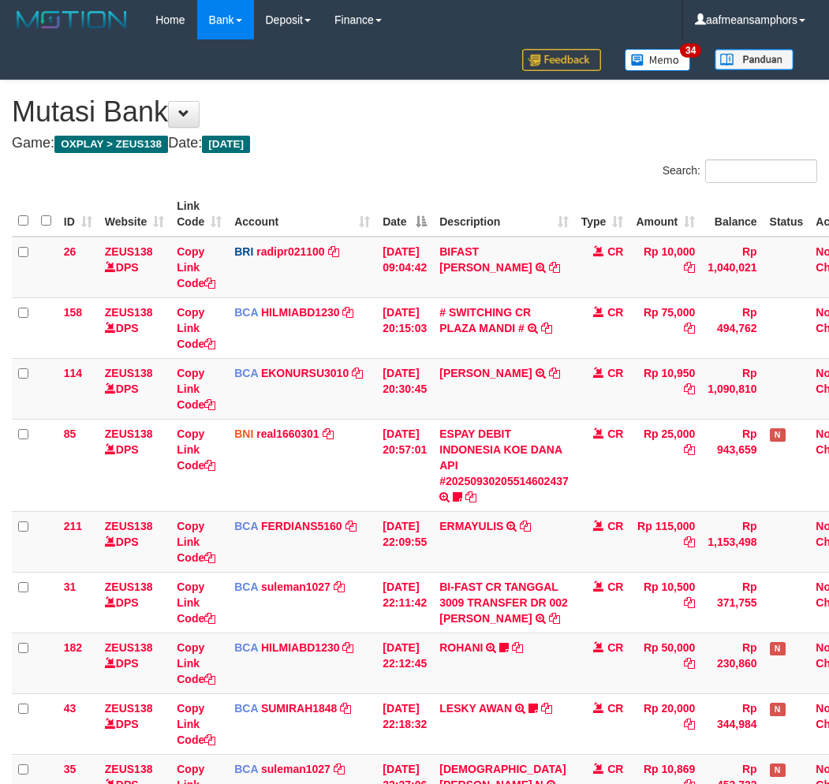
scroll to position [392, 0]
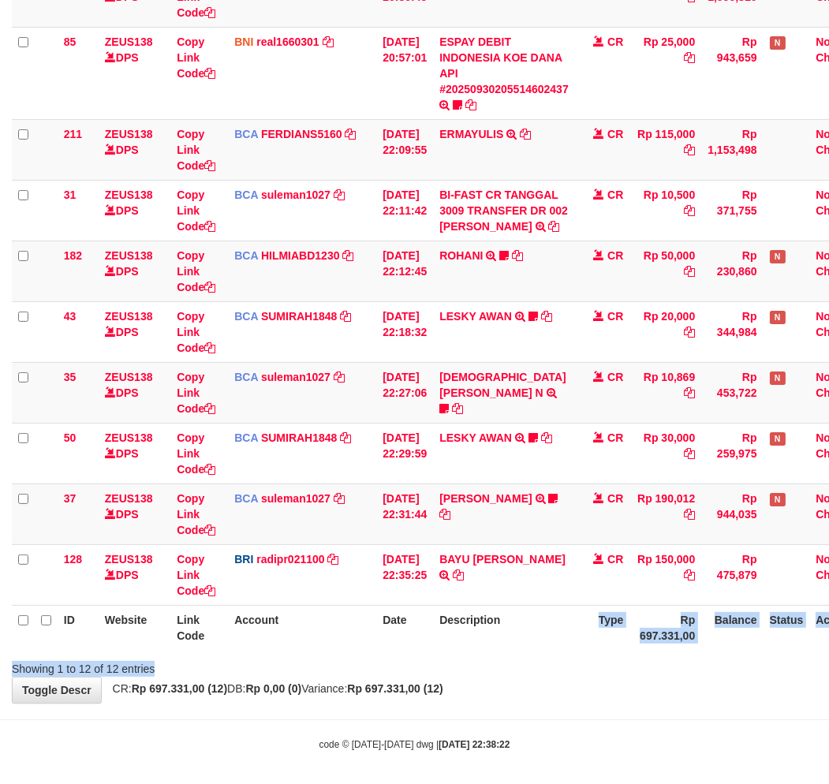
click at [537, 652] on div "Search: ID Website Link Code Account Date Description Type Amount Balance Statu…" at bounding box center [414, 222] width 805 height 910
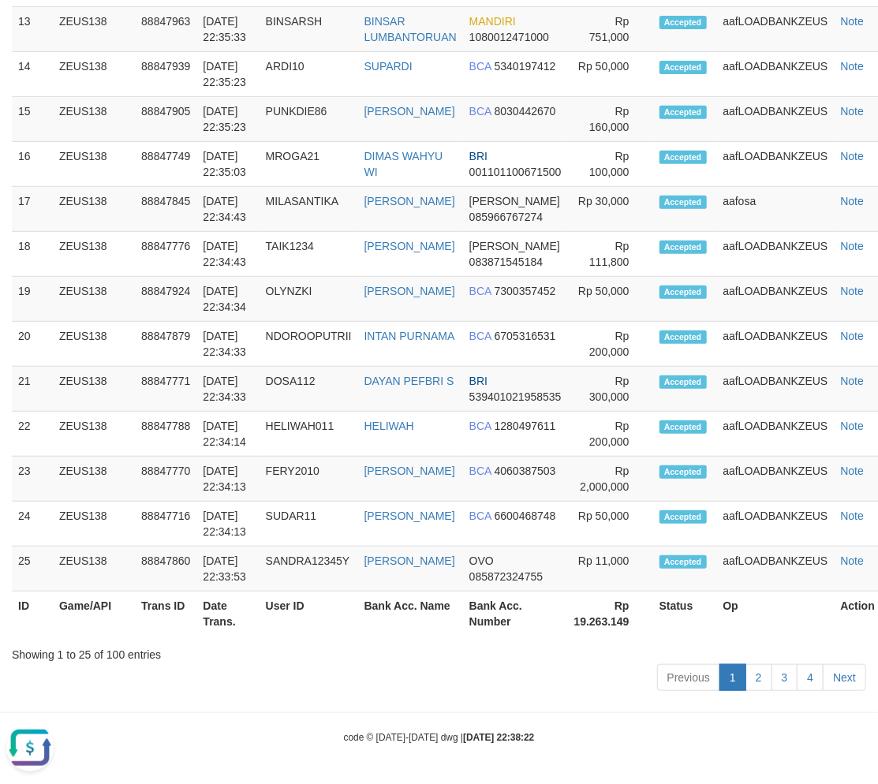
drag, startPoint x: 245, startPoint y: 714, endPoint x: 3, endPoint y: 667, distance: 246.8
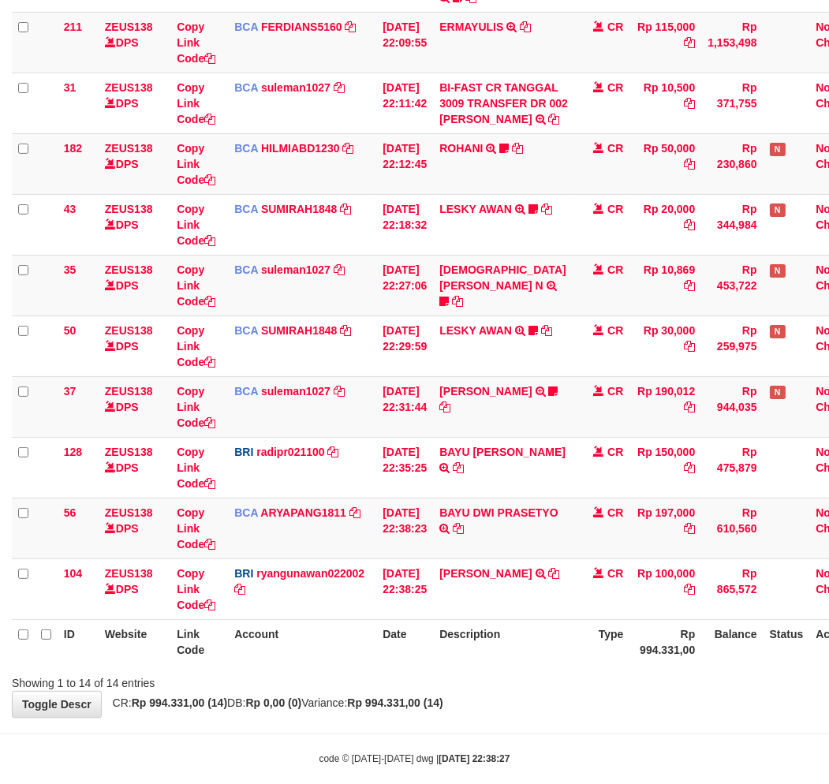
scroll to position [519, 0]
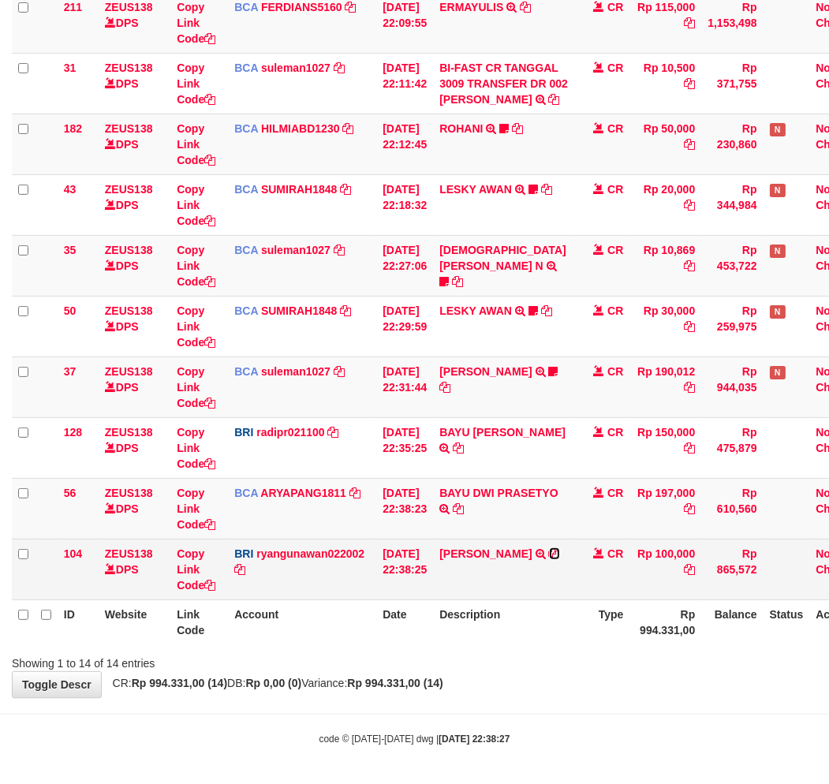
click at [560, 550] on icon at bounding box center [554, 553] width 11 height 11
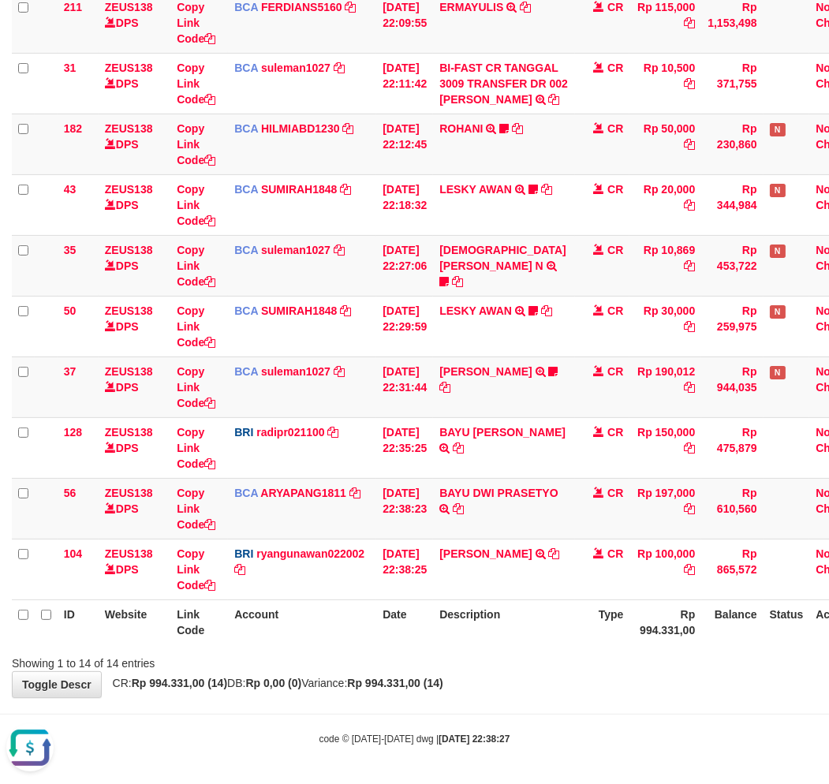
scroll to position [0, 0]
click at [618, 689] on div "**********" at bounding box center [414, 129] width 829 height 1136
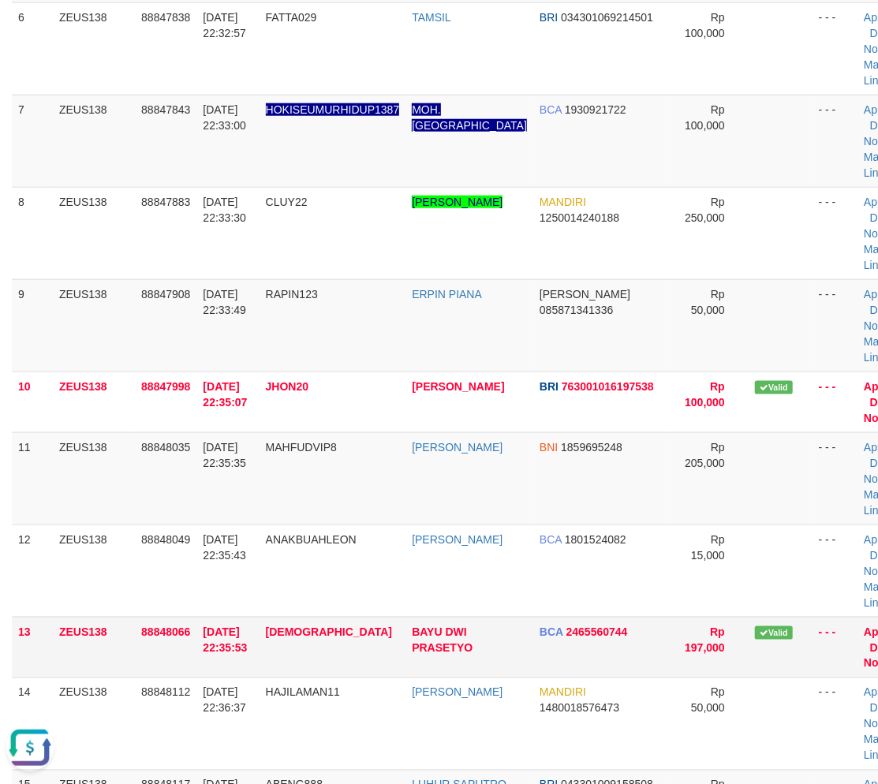
click at [379, 671] on td "[DEMOGRAPHIC_DATA]" at bounding box center [333, 647] width 147 height 61
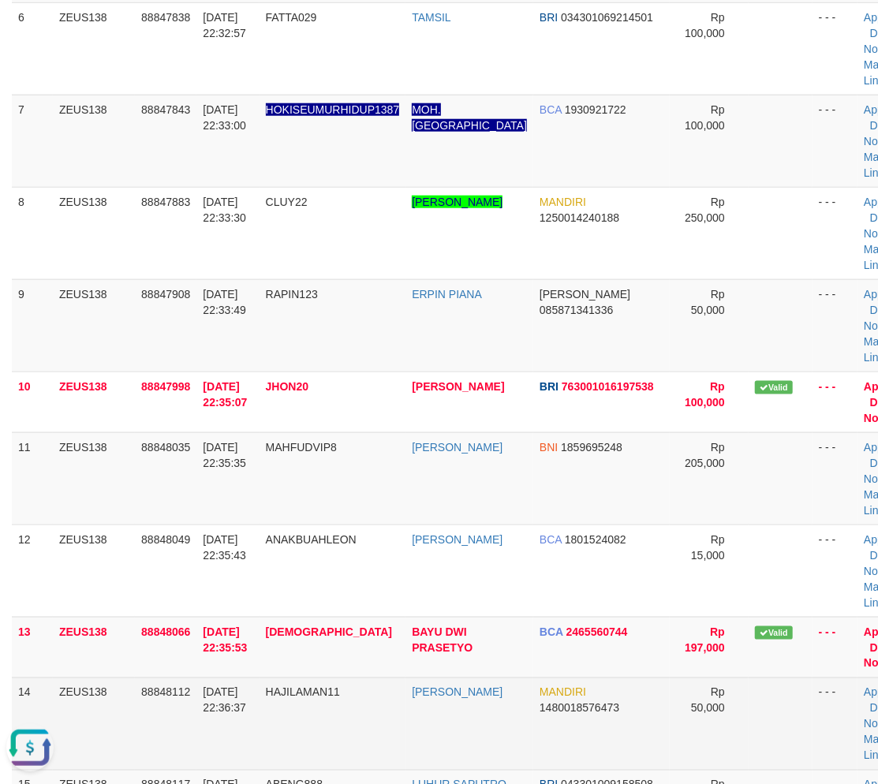
click at [372, 673] on td "[DEMOGRAPHIC_DATA]" at bounding box center [333, 647] width 147 height 61
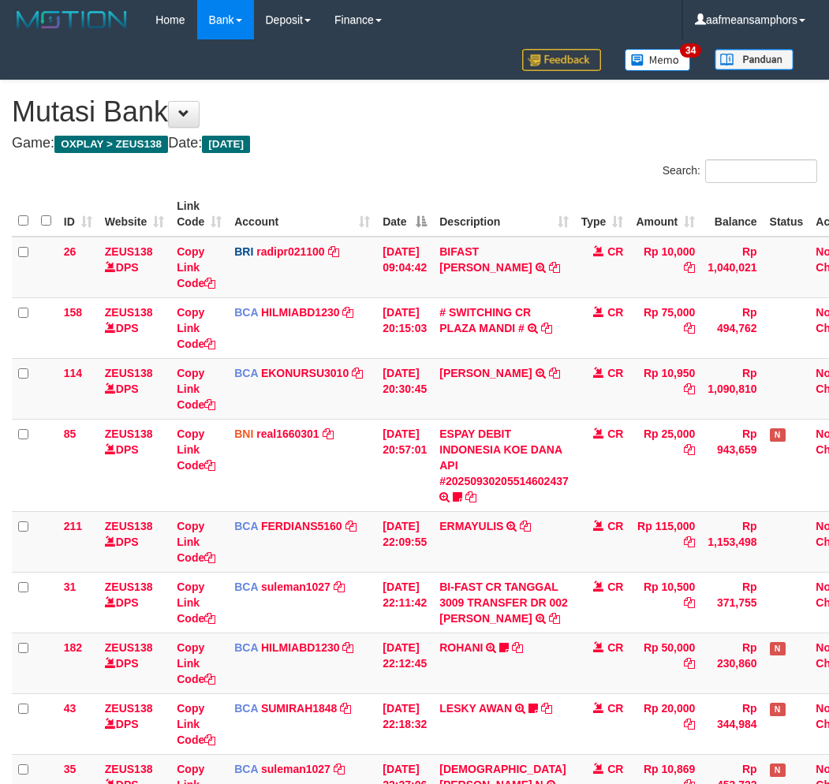
scroll to position [518, 0]
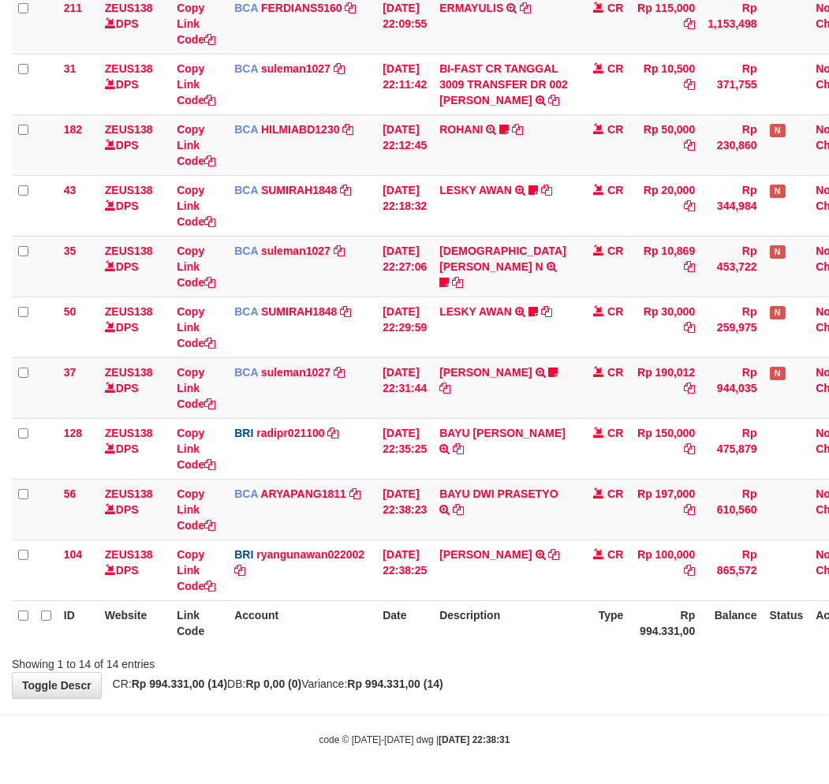
drag, startPoint x: 563, startPoint y: 664, endPoint x: 562, endPoint y: 673, distance: 8.7
click at [563, 664] on div "Showing 1 to 14 of 14 entries" at bounding box center [414, 661] width 829 height 22
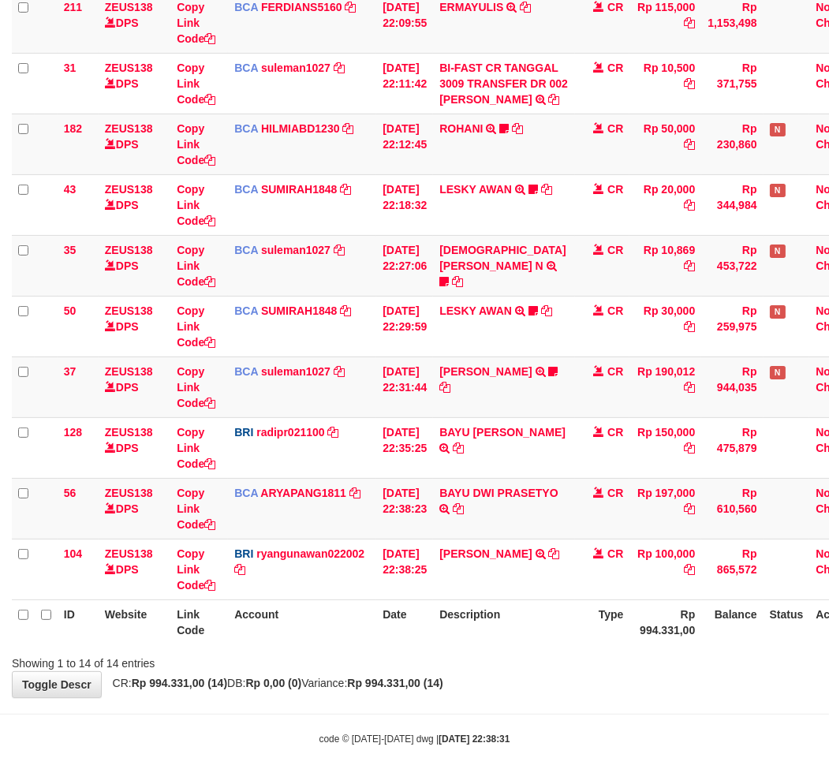
click at [501, 661] on div "Showing 1 to 14 of 14 entries" at bounding box center [414, 660] width 829 height 22
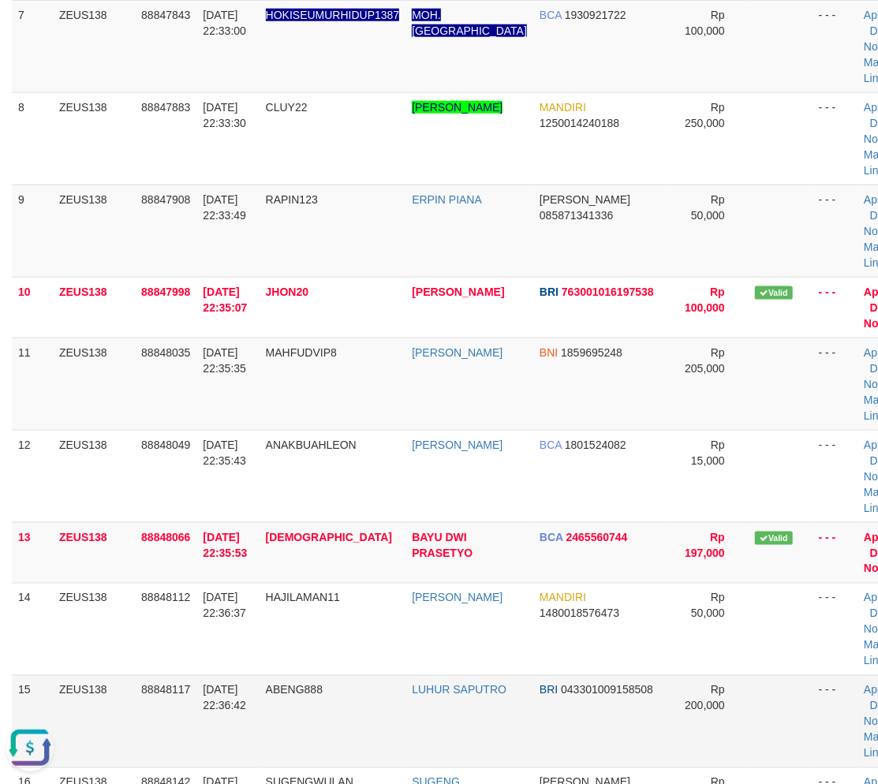
click at [361, 704] on td "ABENG888" at bounding box center [333, 721] width 147 height 92
drag, startPoint x: 342, startPoint y: 690, endPoint x: 2, endPoint y: 696, distance: 339.3
click at [288, 689] on td "ABENG888" at bounding box center [333, 721] width 147 height 92
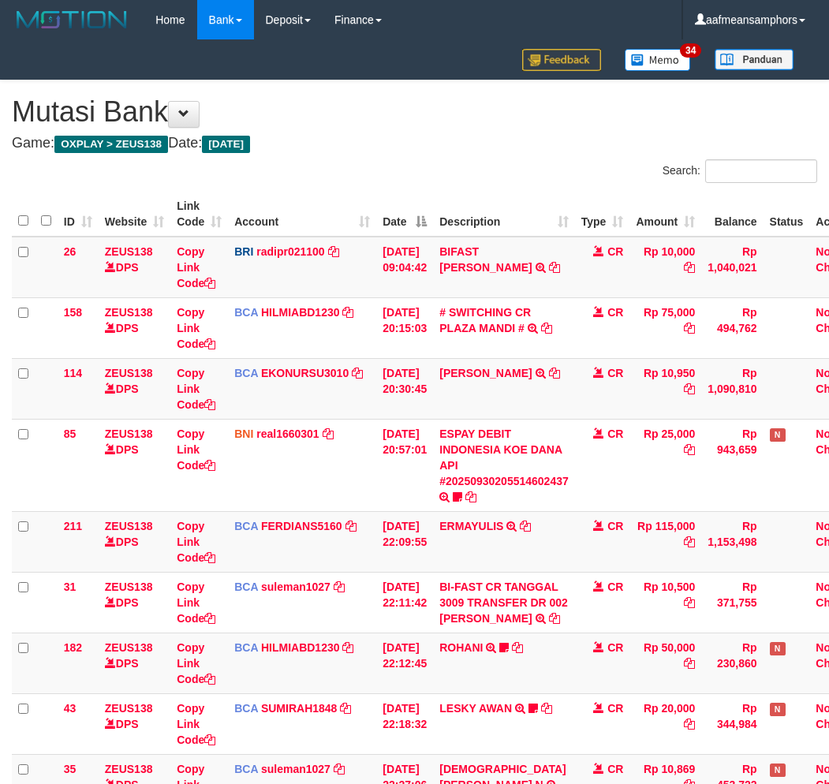
scroll to position [373, 0]
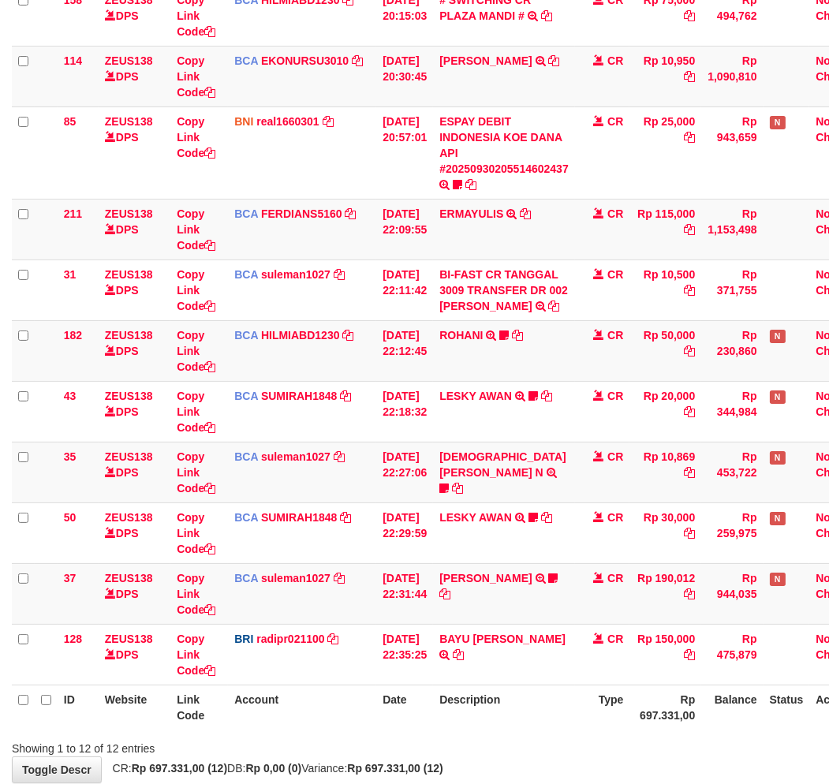
scroll to position [373, 0]
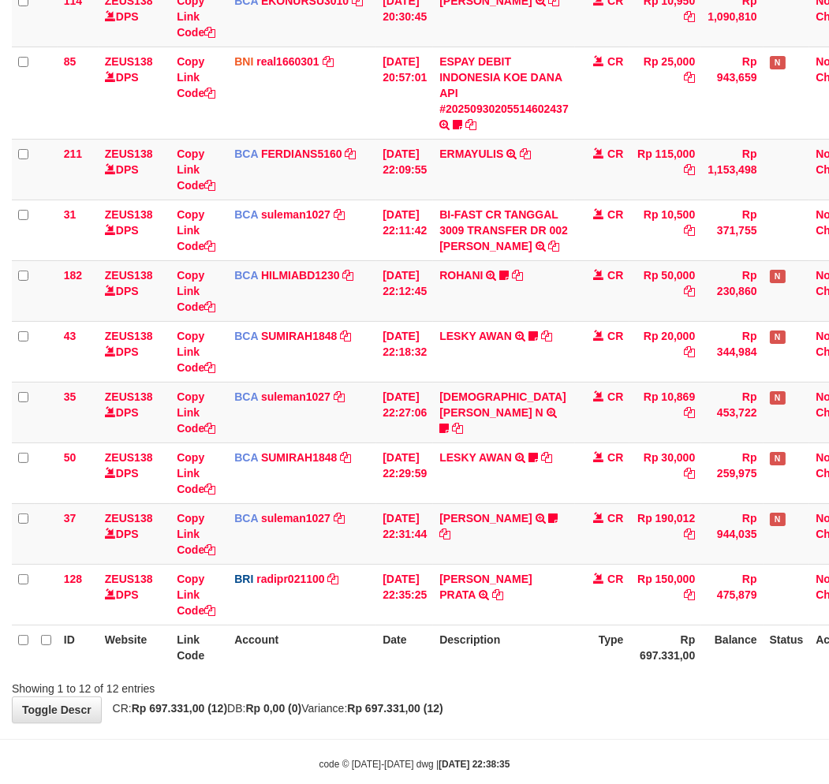
scroll to position [373, 0]
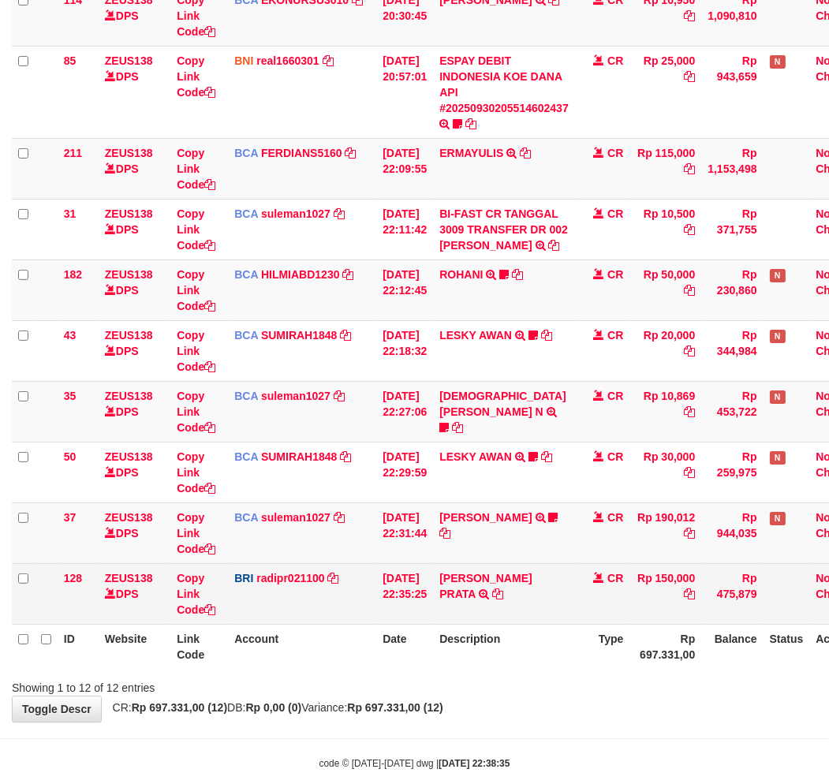
click at [461, 598] on td "BAYU AJI PRATA TRANSFER NBMB BAYU AJI PRATA TO REYNALDI ADI PRATAMA" at bounding box center [504, 593] width 142 height 61
copy link "BAYU"
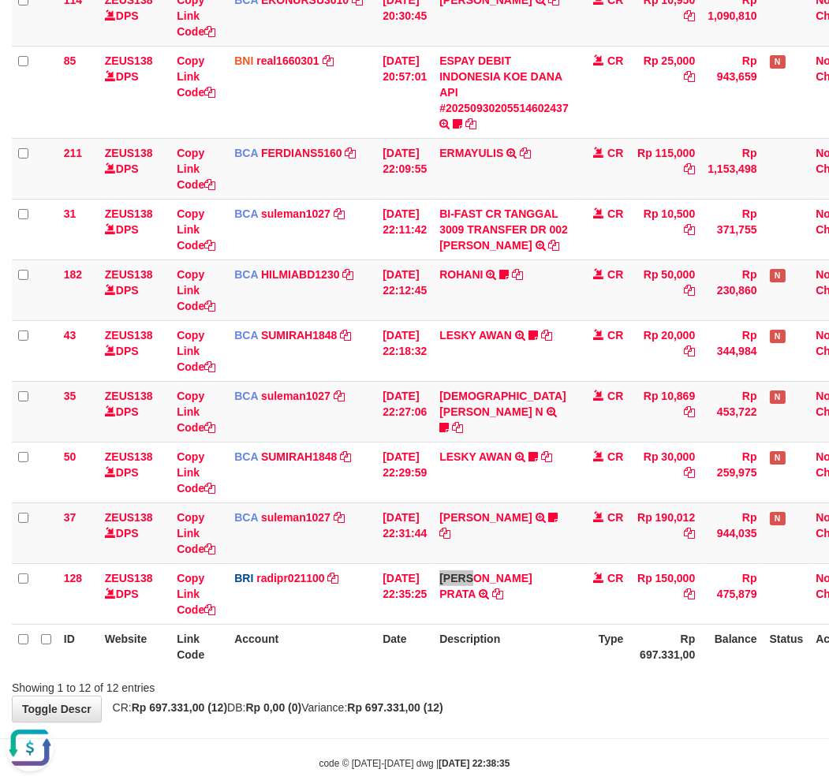
scroll to position [0, 0]
click at [557, 688] on div "Showing 1 to 12 of 12 entries" at bounding box center [414, 685] width 829 height 22
click at [619, 681] on div "Showing 1 to 12 of 12 entries" at bounding box center [414, 685] width 829 height 22
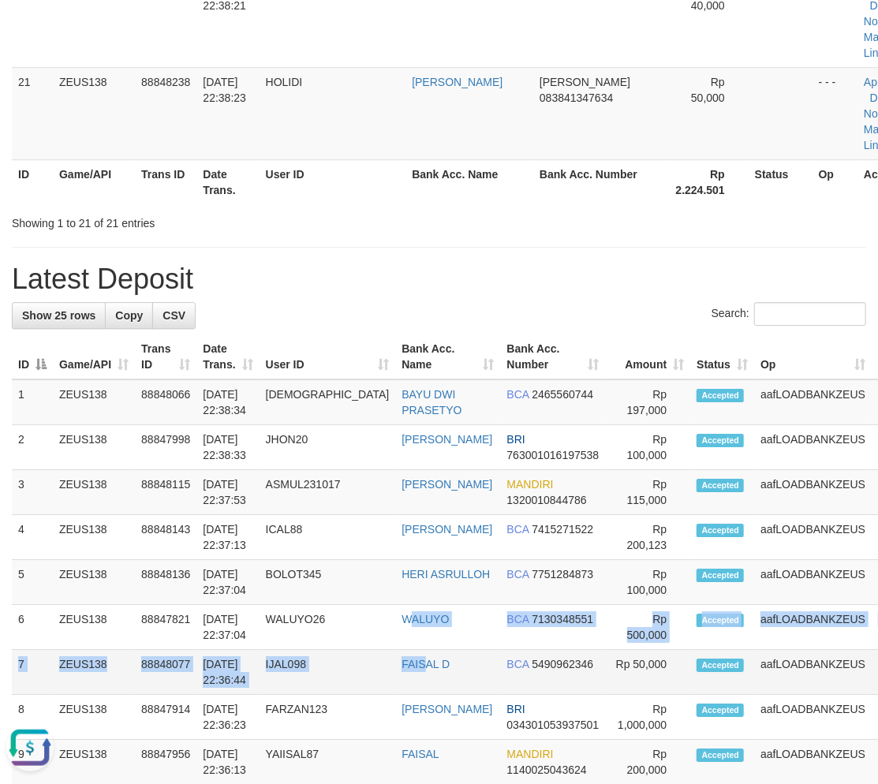
drag, startPoint x: 389, startPoint y: 648, endPoint x: 403, endPoint y: 648, distance: 14.2
click at [401, 650] on td "FAISAL D" at bounding box center [447, 672] width 105 height 45
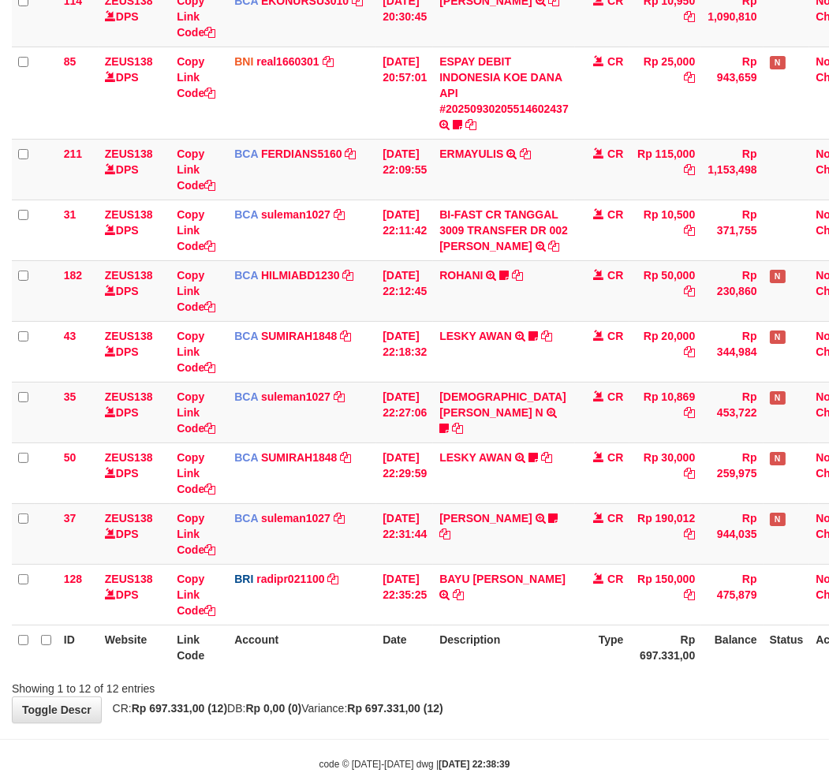
click at [617, 687] on div "Showing 1 to 12 of 12 entries" at bounding box center [414, 685] width 829 height 22
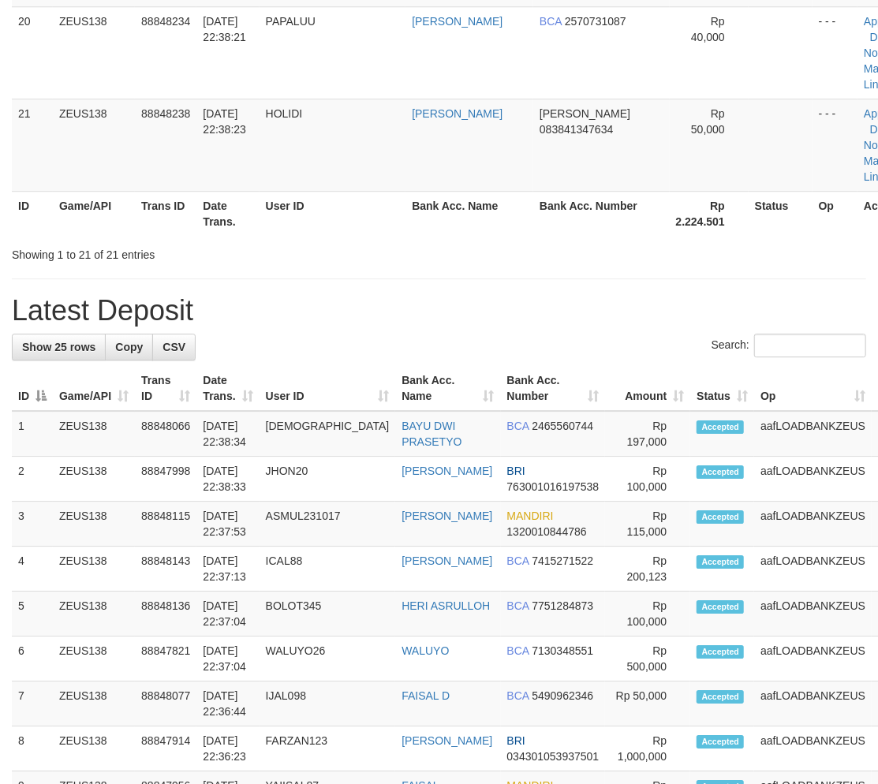
scroll to position [2307, 0]
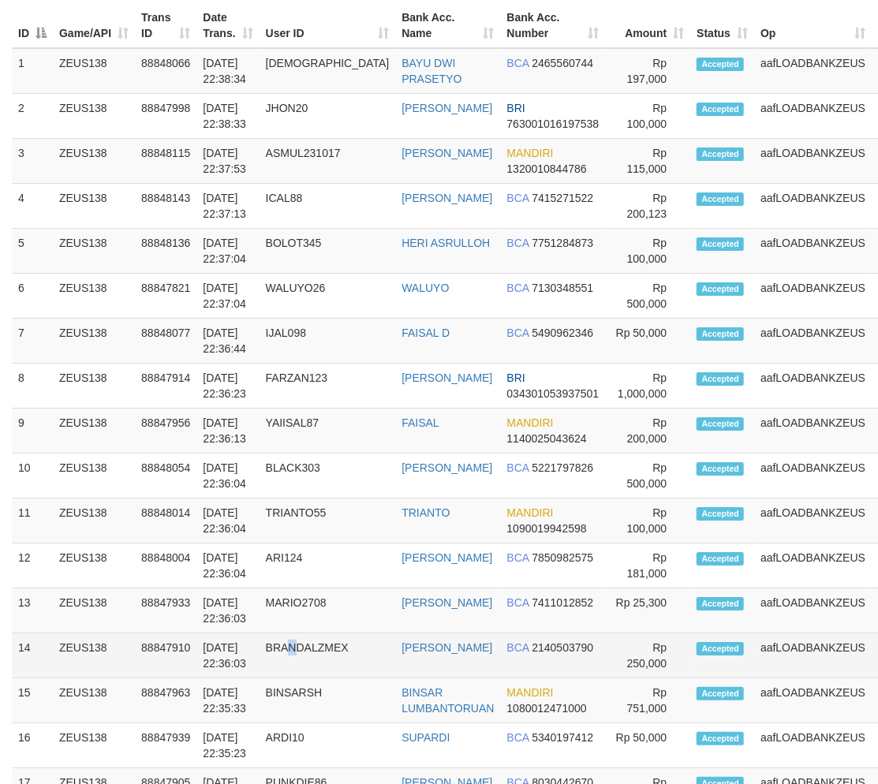
click at [305, 633] on td "BRANDALZMEX" at bounding box center [328, 655] width 136 height 45
drag, startPoint x: 359, startPoint y: 633, endPoint x: 365, endPoint y: 626, distance: 9.5
click at [368, 633] on tr "14 ZEUS138 88847910 [DATE] 22:36:03 BRANDALZMEX [PERSON_NAME] BCA 2140503790 Rp…" at bounding box center [474, 655] width 925 height 45
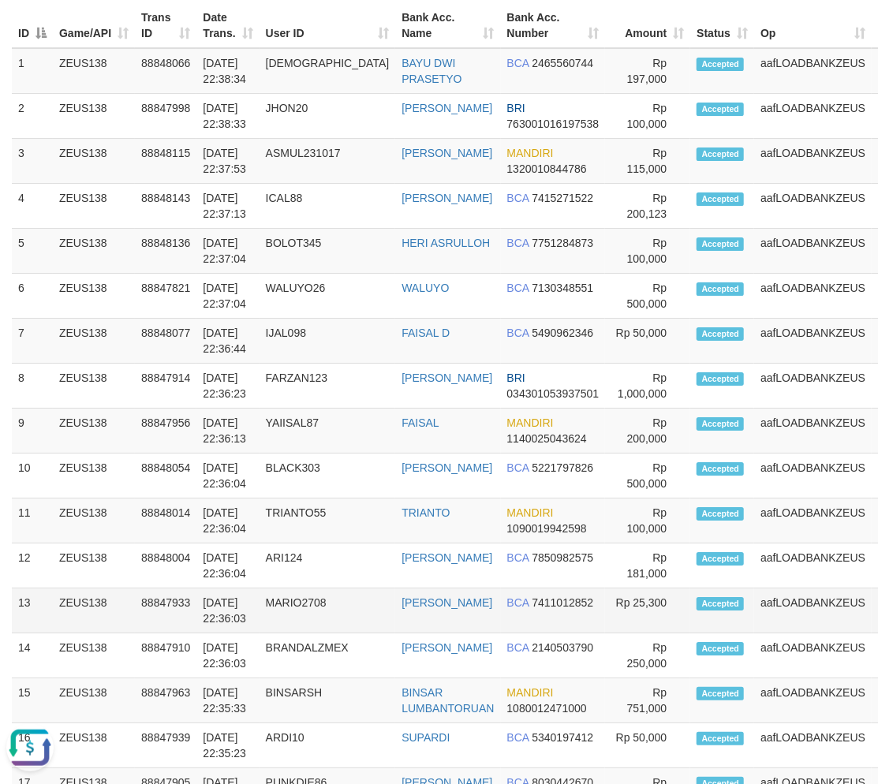
scroll to position [0, 0]
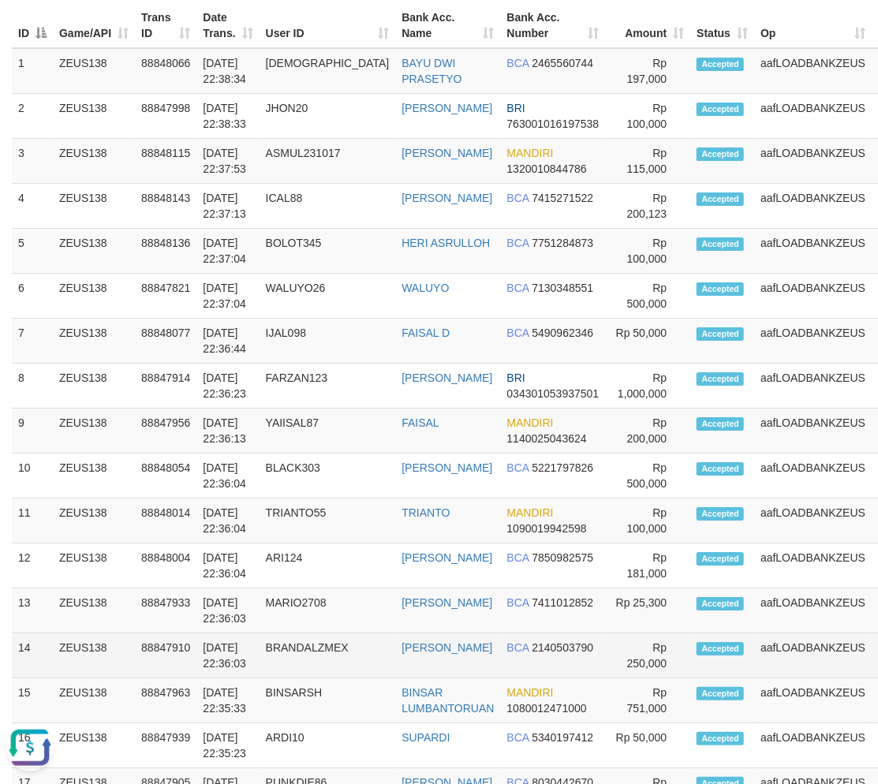
click at [327, 627] on td "MARIO2708" at bounding box center [328, 610] width 136 height 45
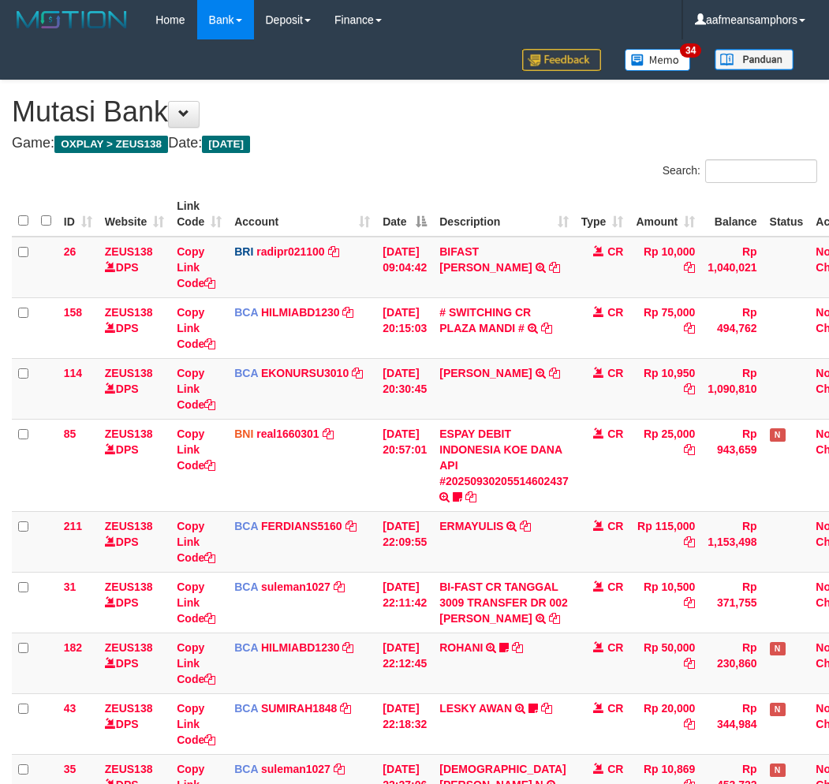
scroll to position [372, 0]
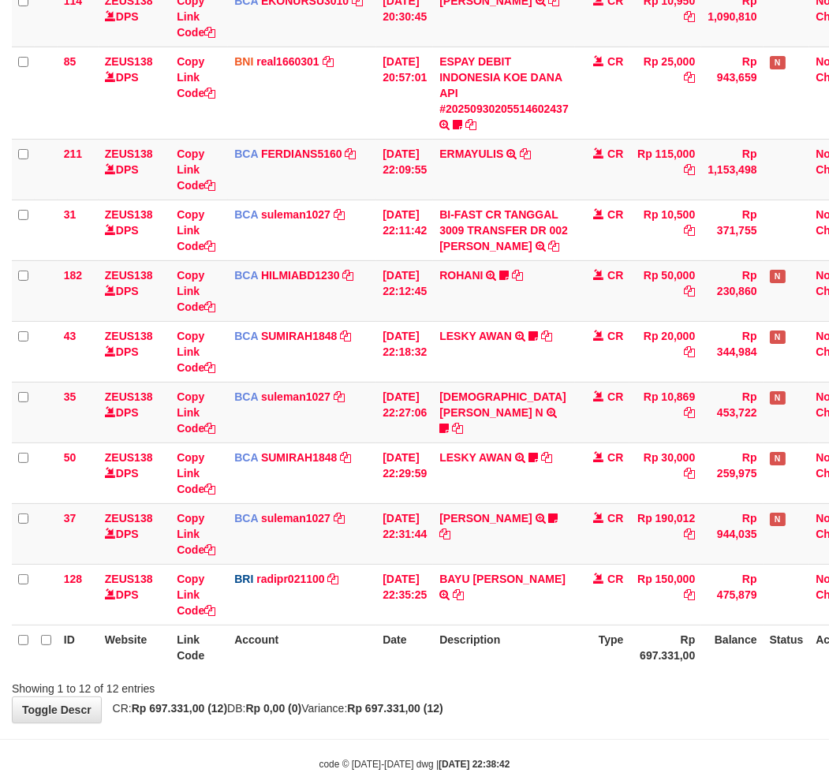
click at [559, 653] on th "Description" at bounding box center [504, 647] width 142 height 45
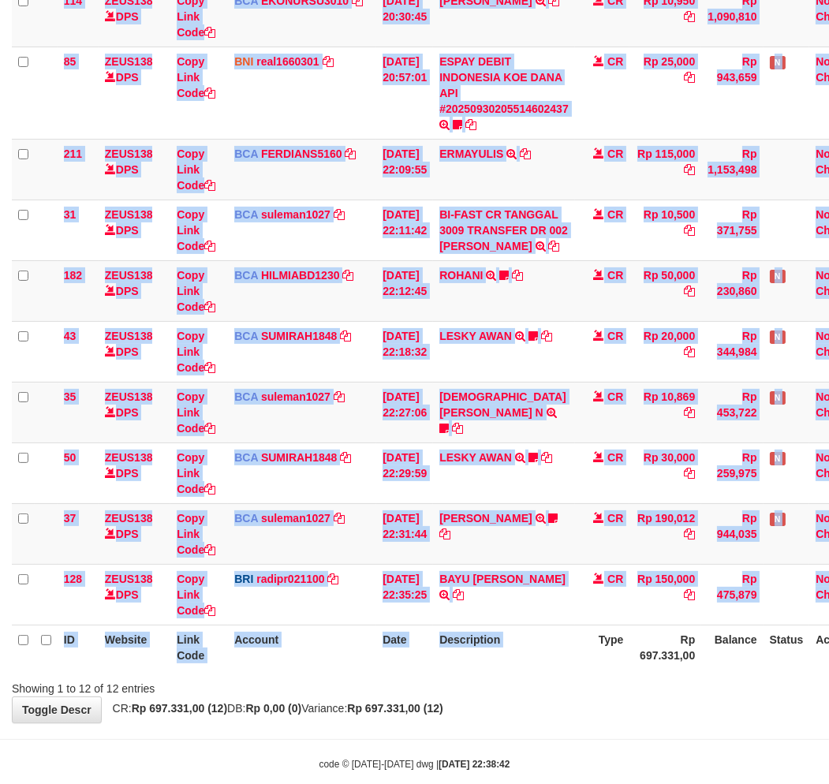
click at [588, 671] on div "ID Website Link Code Account Date Description Type Amount Balance Status Action…" at bounding box center [414, 245] width 829 height 860
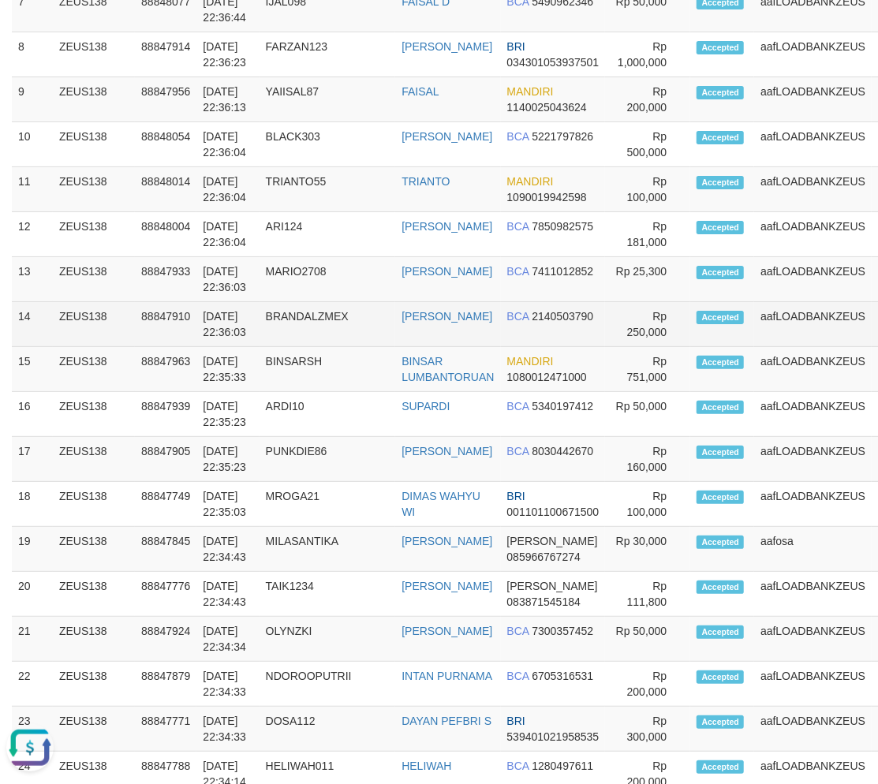
drag, startPoint x: 498, startPoint y: 305, endPoint x: 278, endPoint y: 342, distance: 222.4
click at [501, 312] on td "BCA 2140503790" at bounding box center [553, 324] width 105 height 45
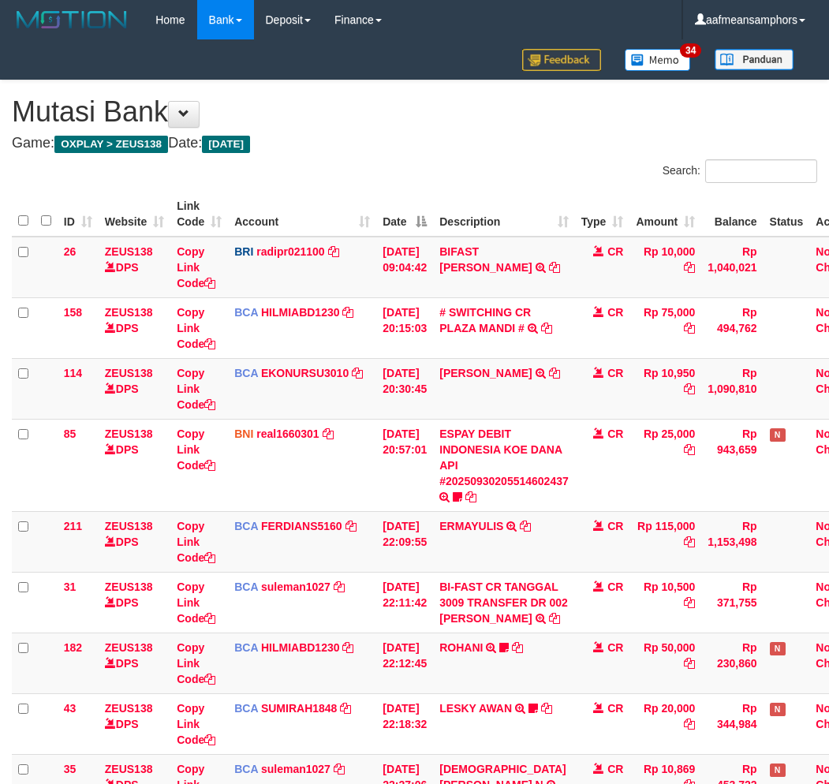
scroll to position [372, 0]
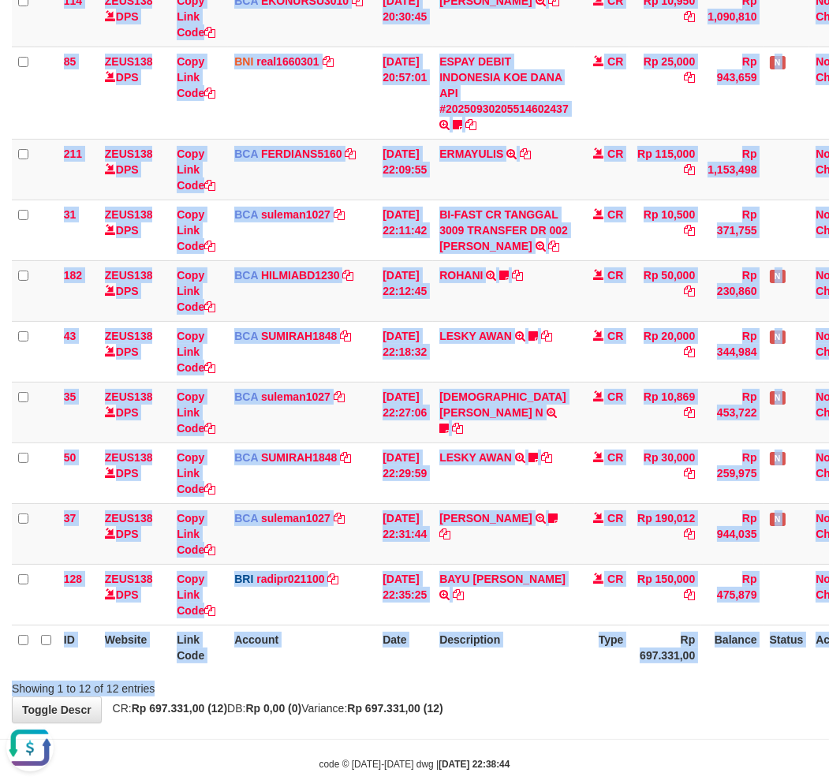
click at [418, 678] on div "Search: ID Website Link Code Account Date Description Type Amount Balance Statu…" at bounding box center [414, 242] width 805 height 910
click at [455, 677] on div "Showing 1 to 12 of 12 entries" at bounding box center [414, 685] width 829 height 22
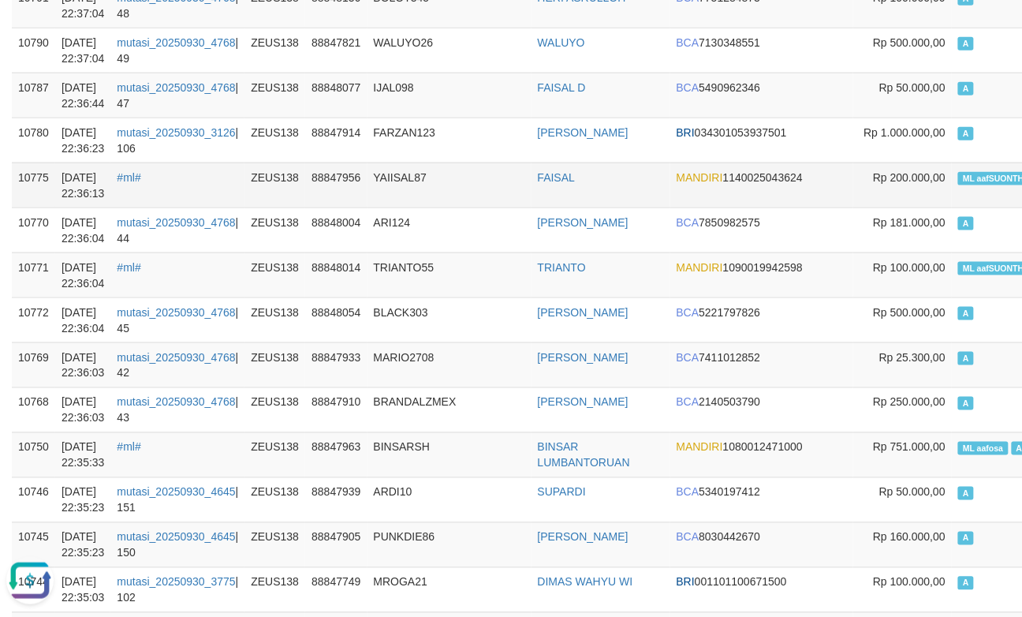
scroll to position [438, 0]
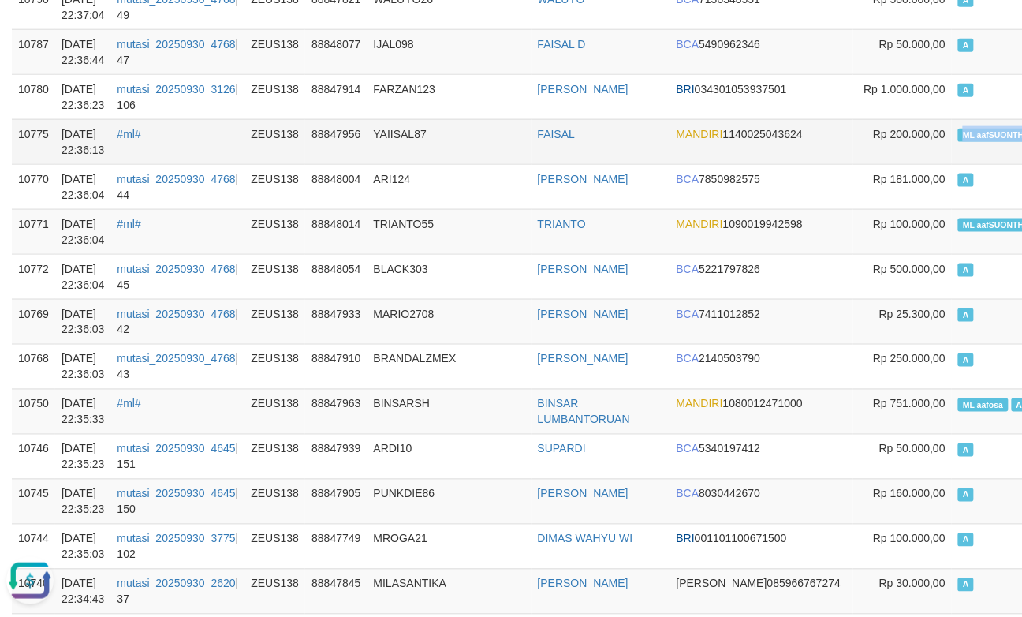
drag, startPoint x: 892, startPoint y: 137, endPoint x: 956, endPoint y: 136, distance: 63.9
click at [958, 136] on span "ML aafSUONTHOL" at bounding box center [999, 135] width 83 height 13
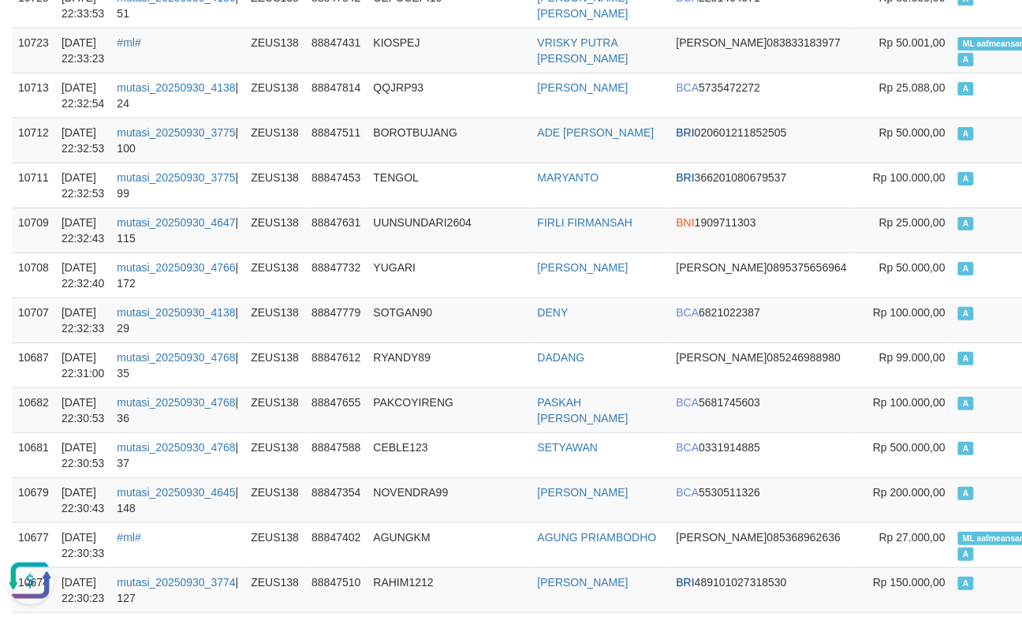
scroll to position [1314, 0]
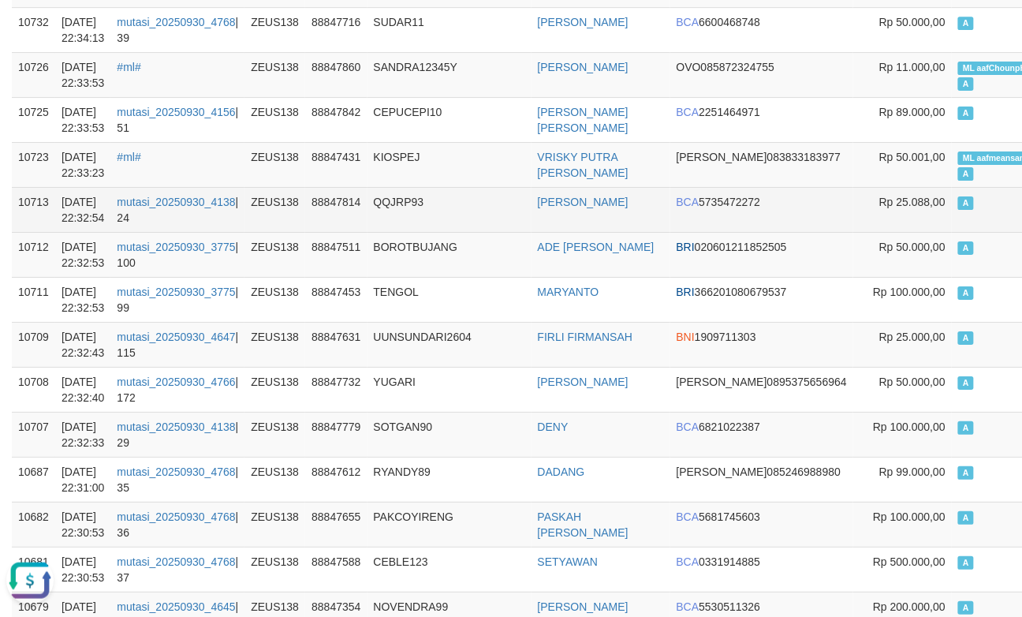
click at [468, 191] on td "QQJRP93" at bounding box center [450, 209] width 164 height 45
click at [461, 188] on td "QQJRP93" at bounding box center [450, 209] width 164 height 45
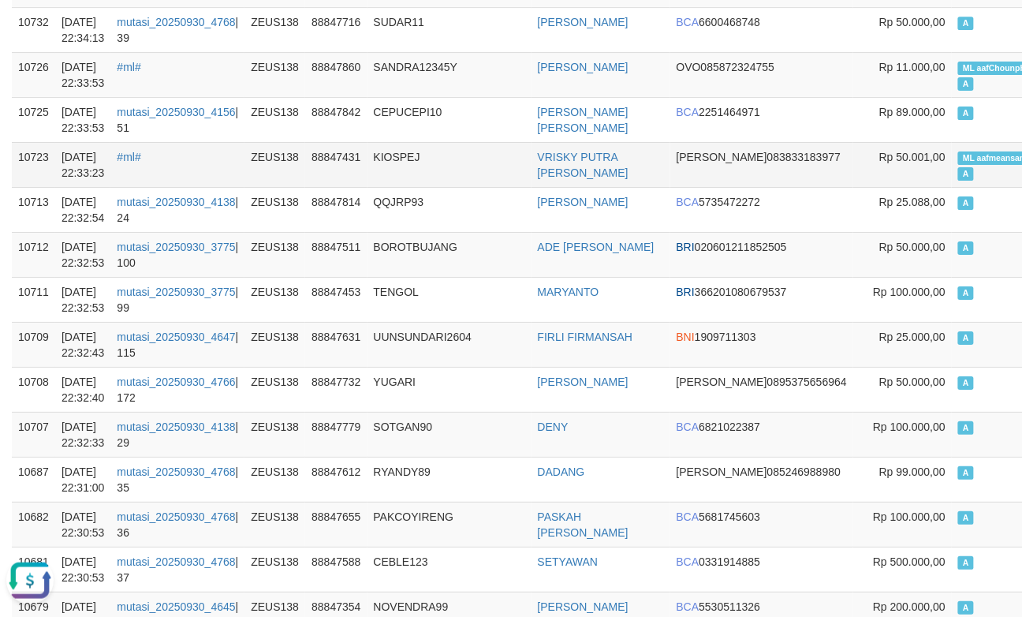
click at [484, 179] on td "KIOSPEJ" at bounding box center [450, 164] width 164 height 45
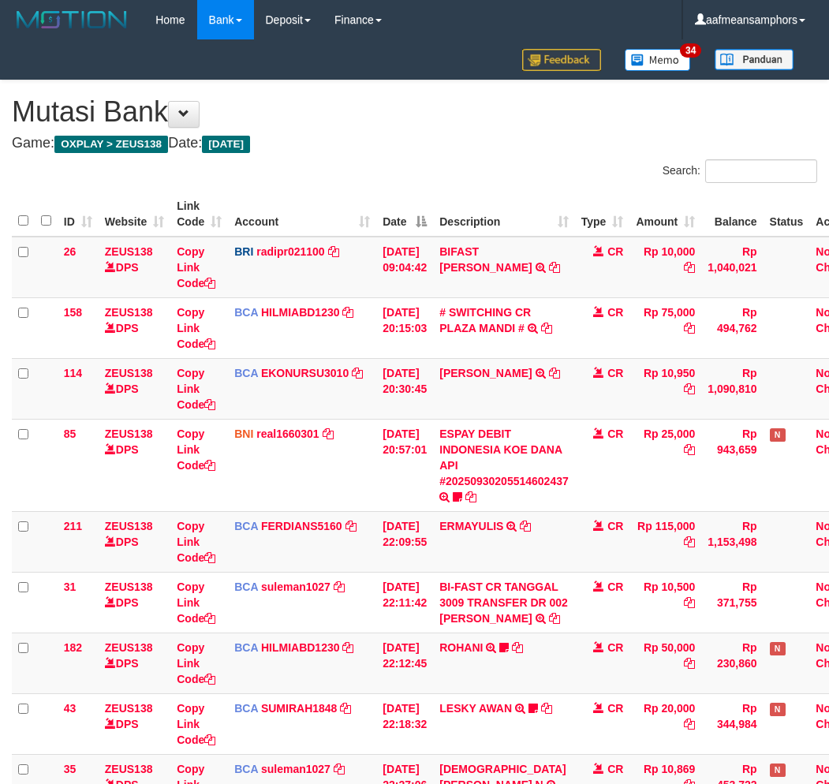
scroll to position [372, 0]
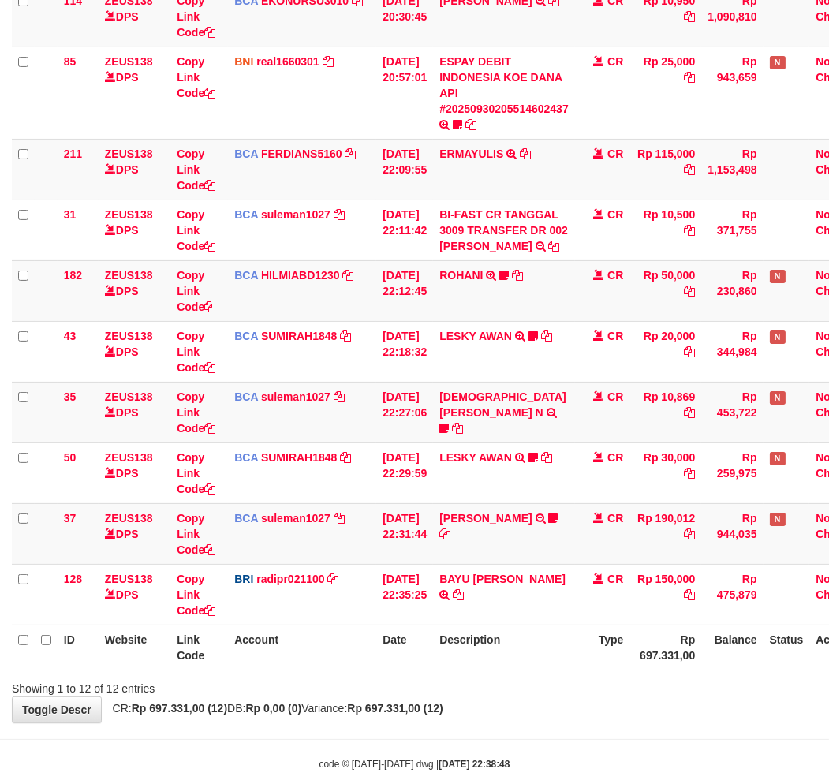
click at [538, 657] on th "Description" at bounding box center [504, 647] width 142 height 45
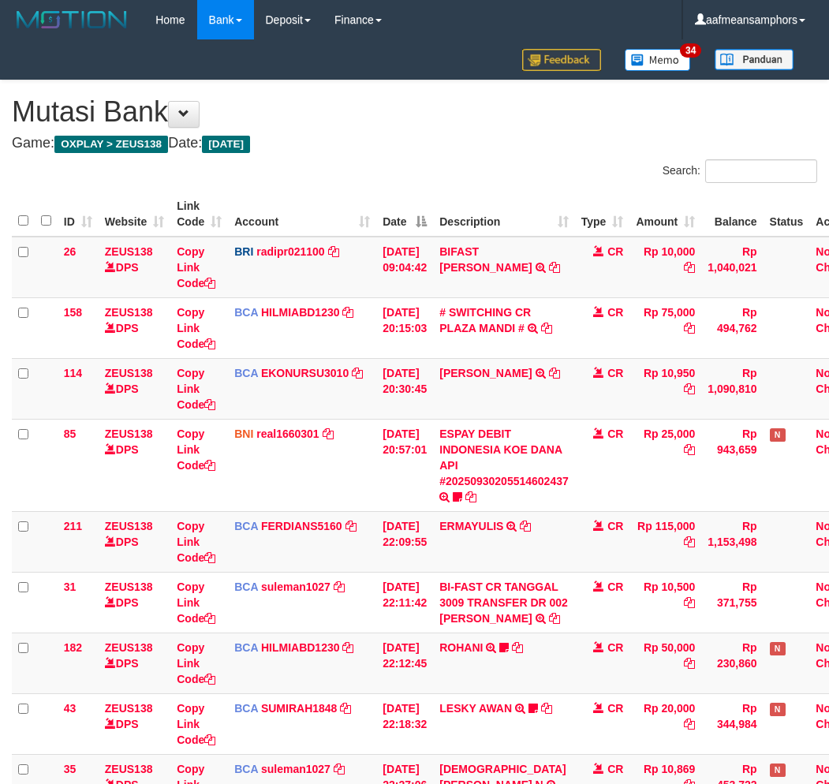
scroll to position [372, 0]
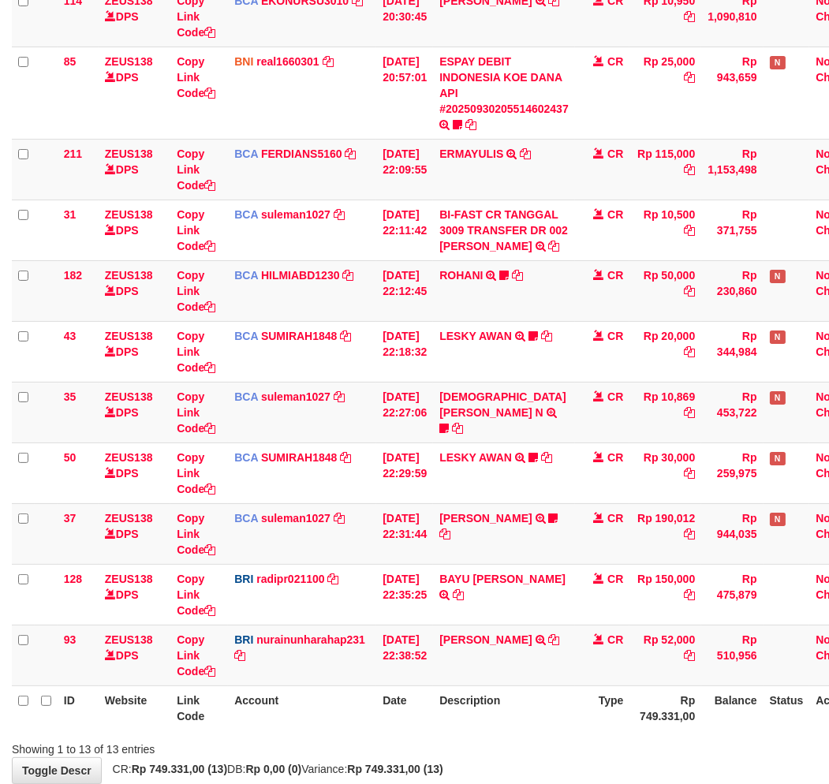
click at [290, 691] on th "Account" at bounding box center [302, 708] width 148 height 45
drag, startPoint x: 311, startPoint y: 685, endPoint x: 566, endPoint y: 559, distance: 284.4
click at [341, 686] on th "Account" at bounding box center [302, 708] width 148 height 45
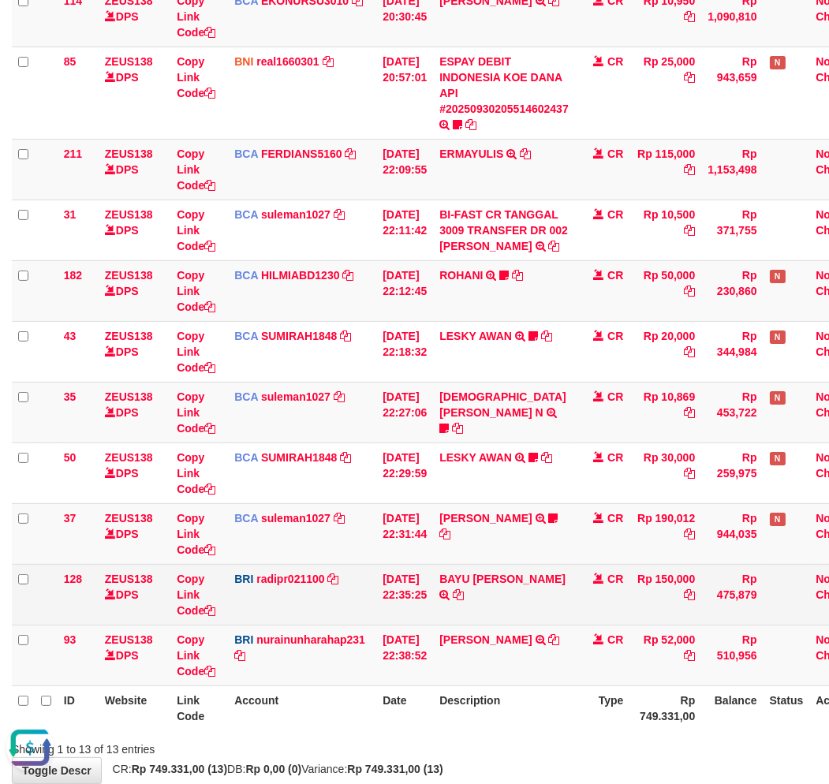
scroll to position [0, 0]
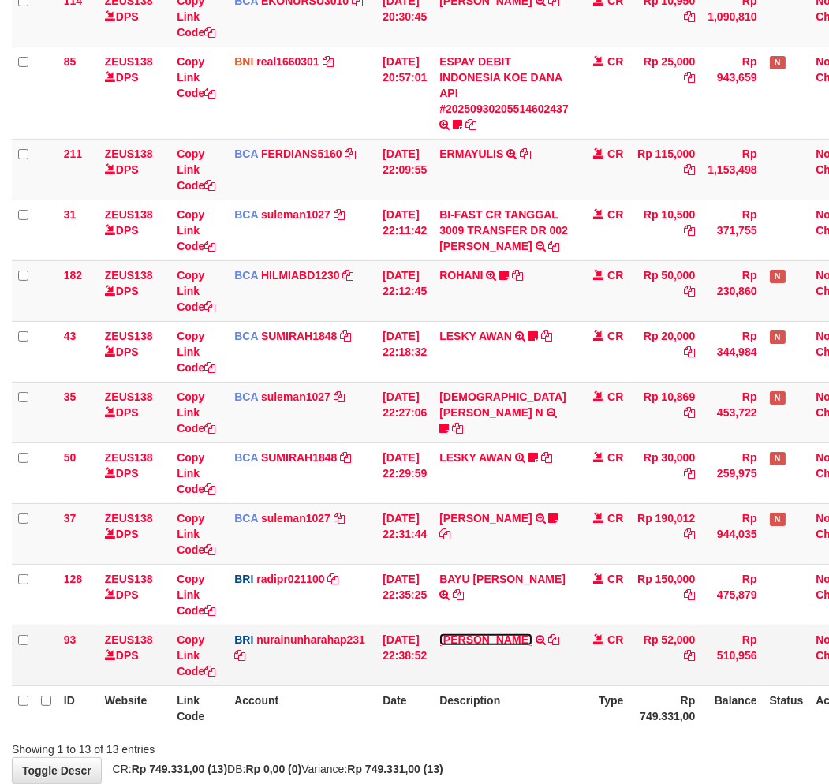
scroll to position [373, 0]
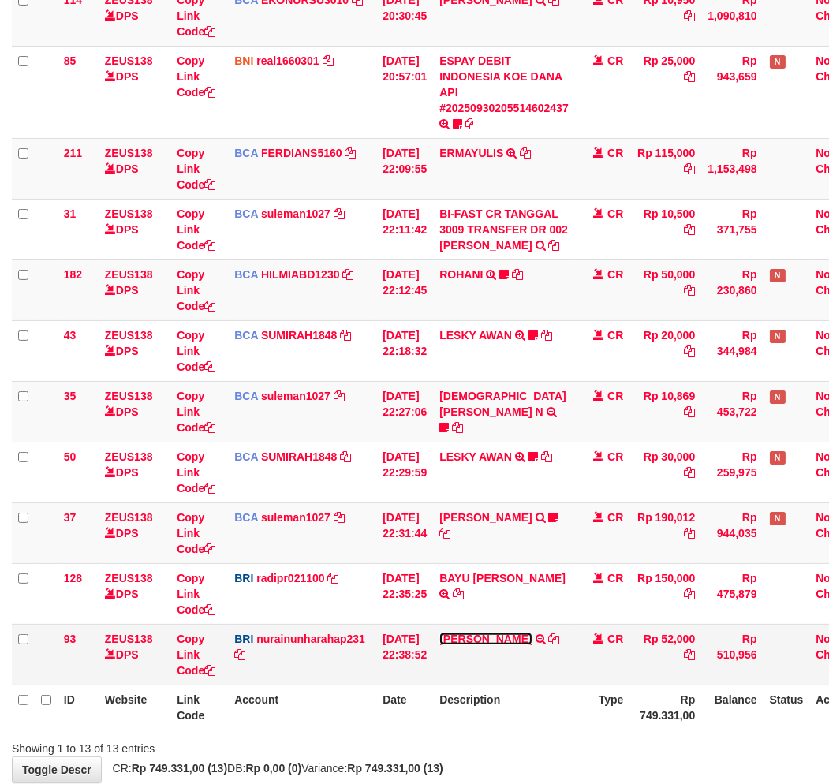
click at [506, 634] on link "[PERSON_NAME]" at bounding box center [485, 639] width 92 height 13
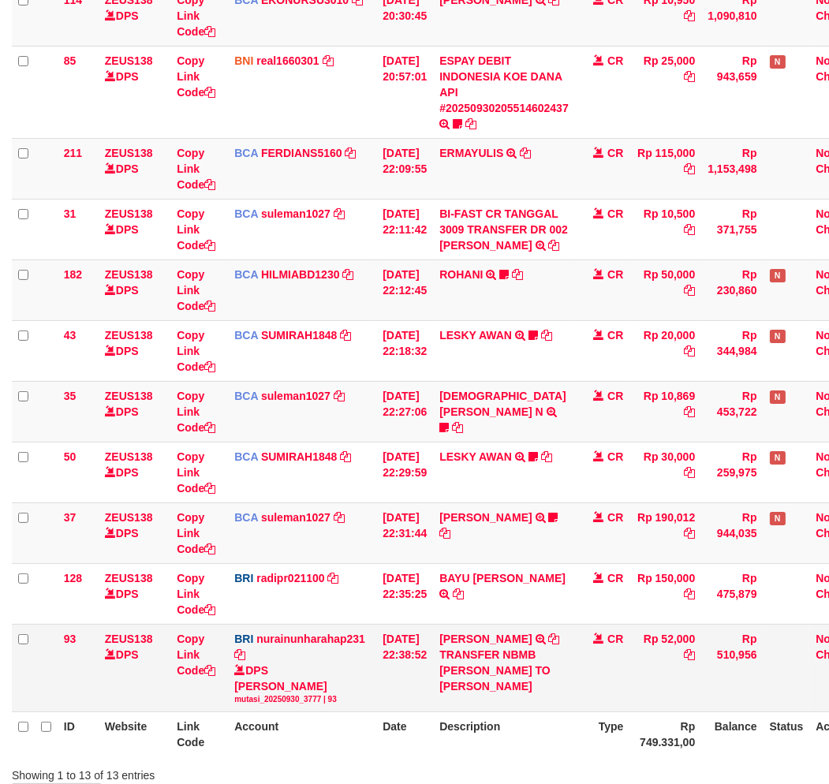
click at [503, 625] on td "DANA SURANTO TRANSFER NBMB DANA SURANTO TO NURAINUN HARAHAP" at bounding box center [504, 668] width 142 height 88
copy td "SURANTO"
drag, startPoint x: 547, startPoint y: 715, endPoint x: 537, endPoint y: 715, distance: 9.5
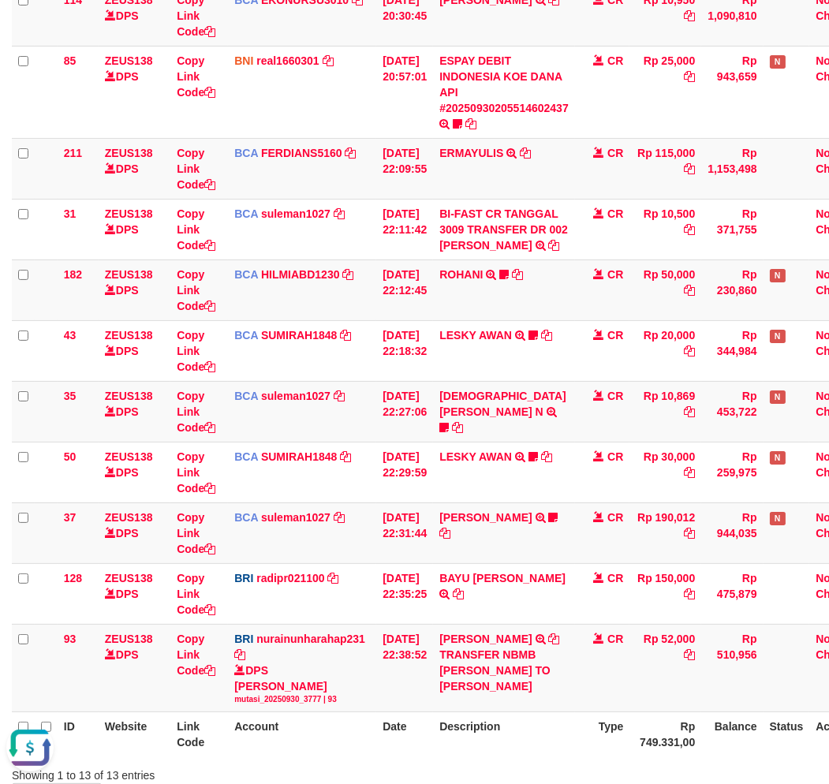
click at [540, 715] on th "Description" at bounding box center [504, 734] width 142 height 45
click at [519, 712] on th "Description" at bounding box center [504, 734] width 142 height 45
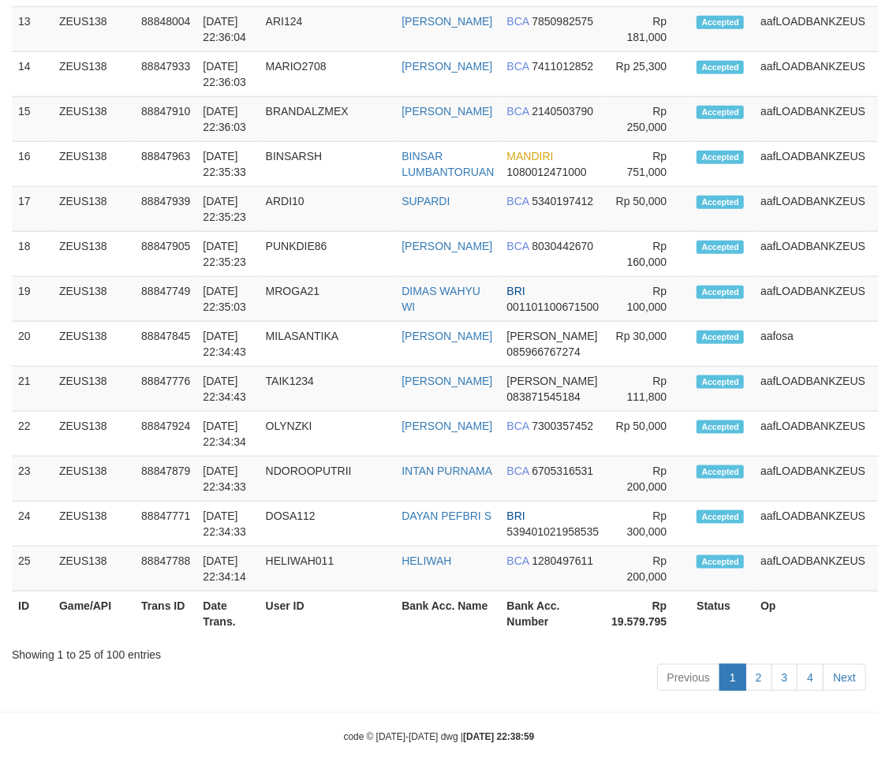
scroll to position [3033, 0]
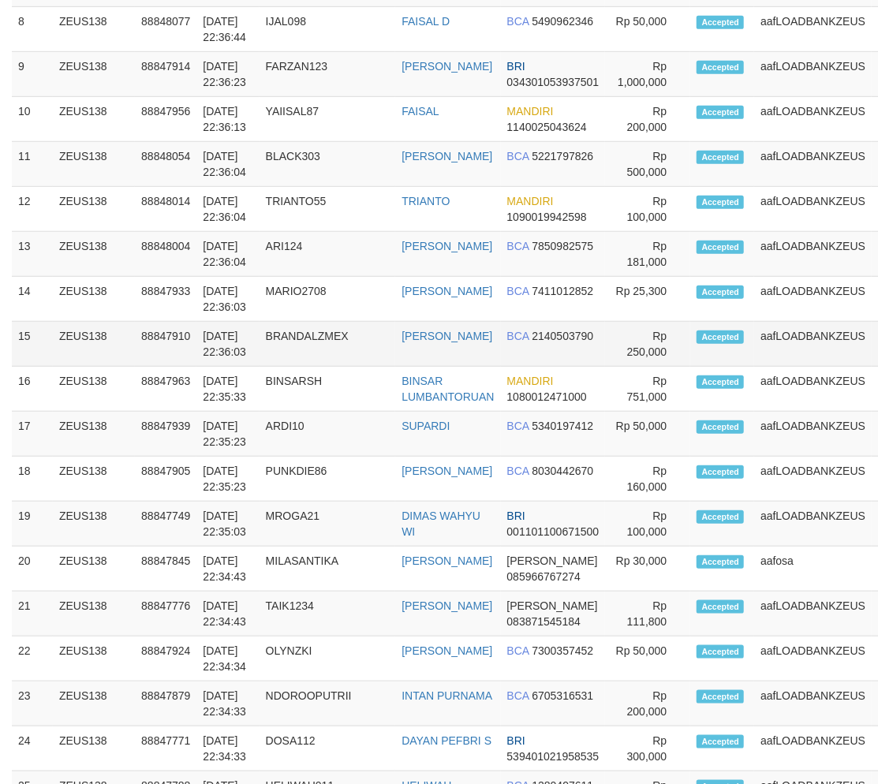
drag, startPoint x: 491, startPoint y: 690, endPoint x: 636, endPoint y: 355, distance: 365.3
click at [505, 678] on tr "22 ZEUS138 88847924 [DATE] 22:34:34 OLYNZKI [PERSON_NAME] BCA 7300357452 Rp 50,…" at bounding box center [474, 659] width 925 height 45
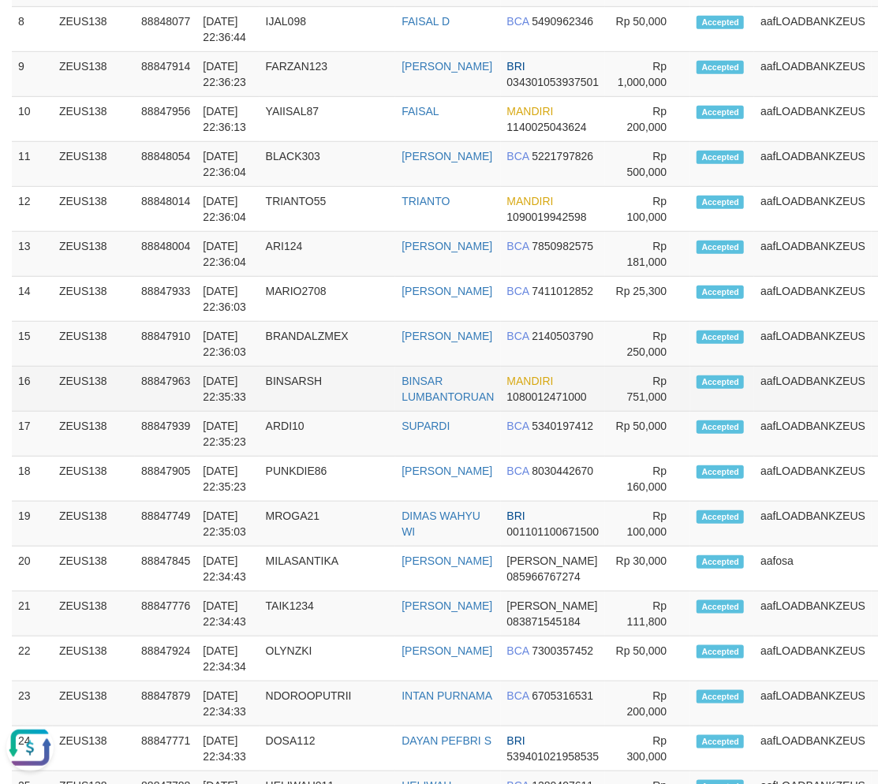
click at [270, 380] on td "BINSARSH" at bounding box center [328, 389] width 136 height 45
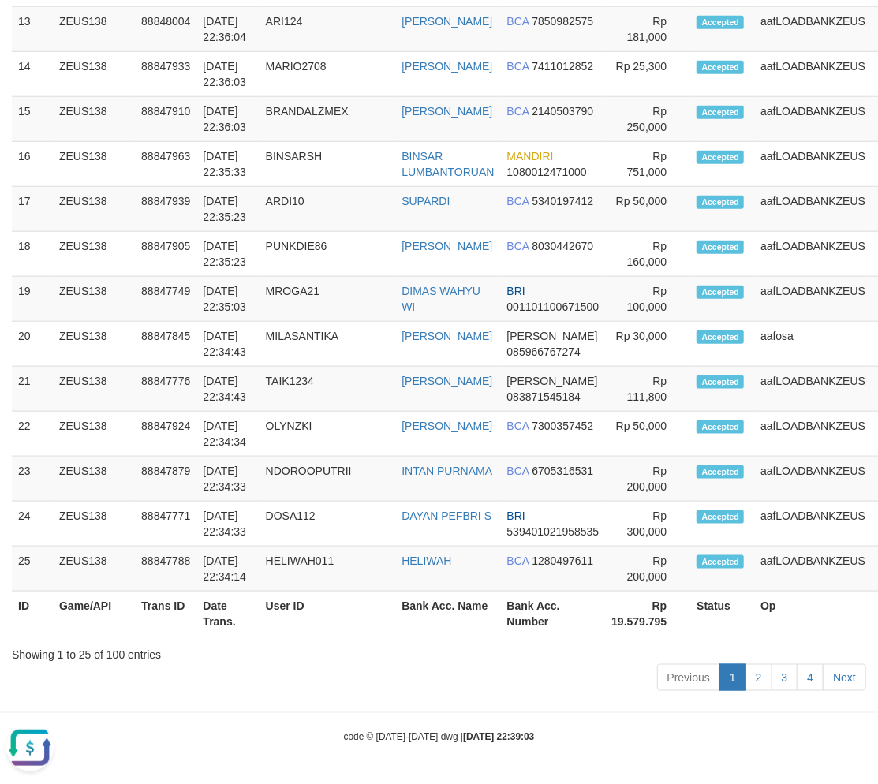
drag, startPoint x: 420, startPoint y: 700, endPoint x: 2, endPoint y: 689, distance: 418.2
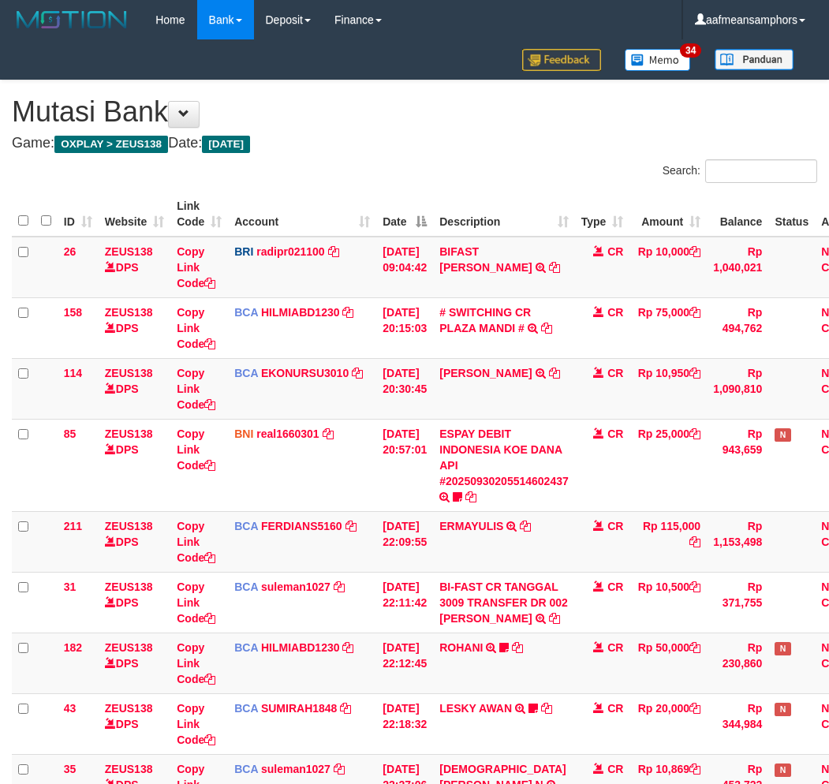
scroll to position [702, 0]
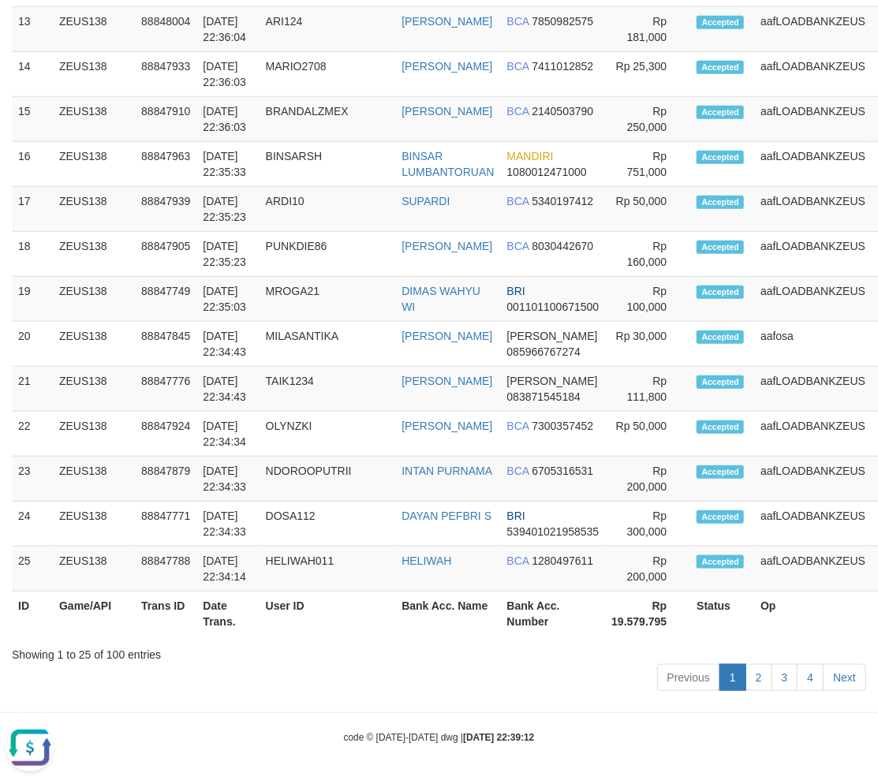
drag, startPoint x: 527, startPoint y: 683, endPoint x: 530, endPoint y: 674, distance: 10.0
click at [527, 683] on div "Show 25 rows Copy CSV Search: ID Game/API Trans ID Date Trans. User ID Bank Acc…" at bounding box center [439, 42] width 854 height 1307
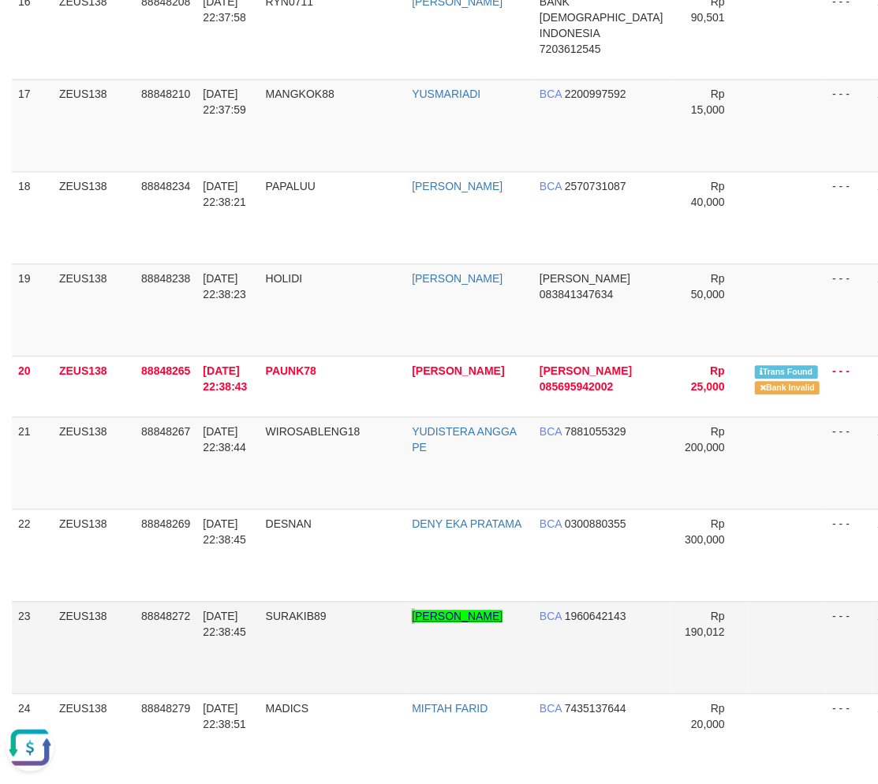
drag, startPoint x: 424, startPoint y: 637, endPoint x: 432, endPoint y: 625, distance: 13.8
click at [430, 627] on tr "23 ZEUS138 88848272 30/09/2025 22:38:45 SURAKIB89 YAN ADITYA RAFLIALWI BCA 1960…" at bounding box center [474, 647] width 924 height 92
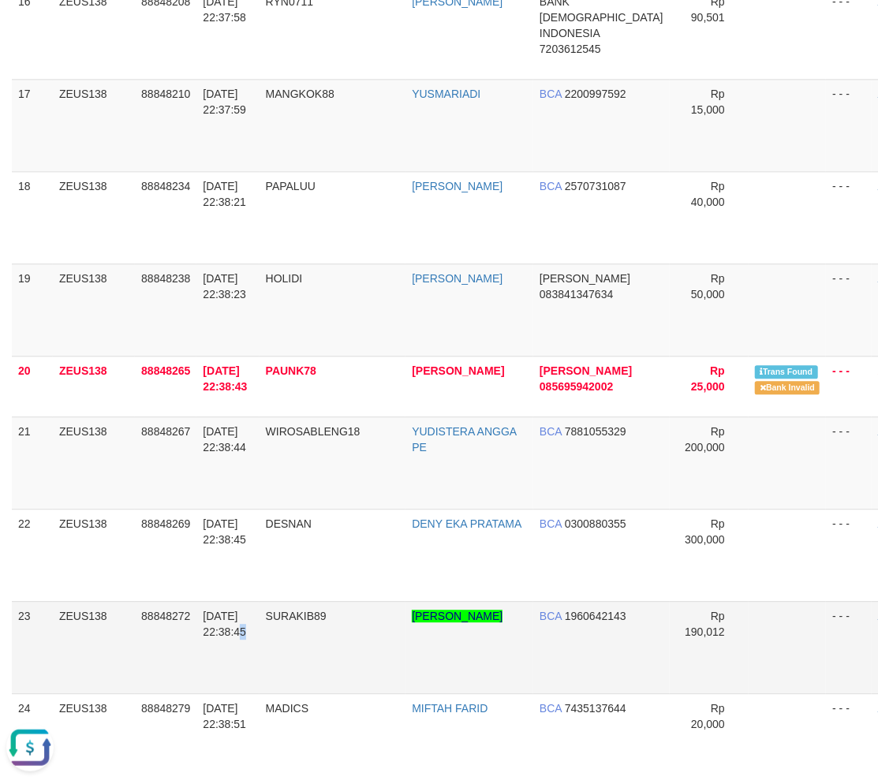
drag, startPoint x: 218, startPoint y: 701, endPoint x: 221, endPoint y: 691, distance: 10.0
click at [224, 693] on td "30/09/2025 22:38:45" at bounding box center [227, 647] width 62 height 92
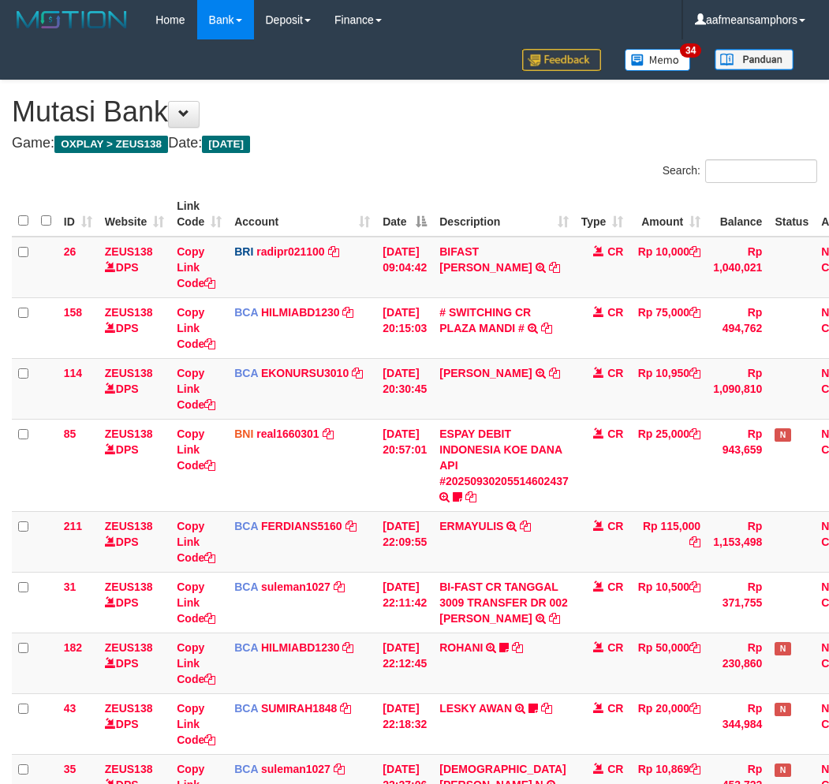
scroll to position [702, 0]
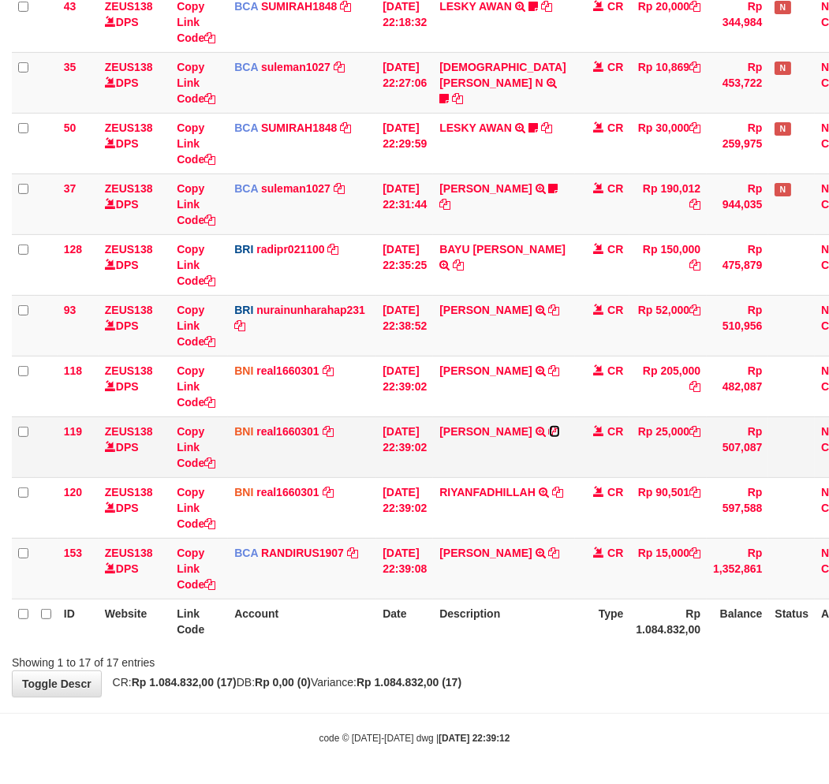
click at [557, 430] on icon at bounding box center [554, 431] width 11 height 11
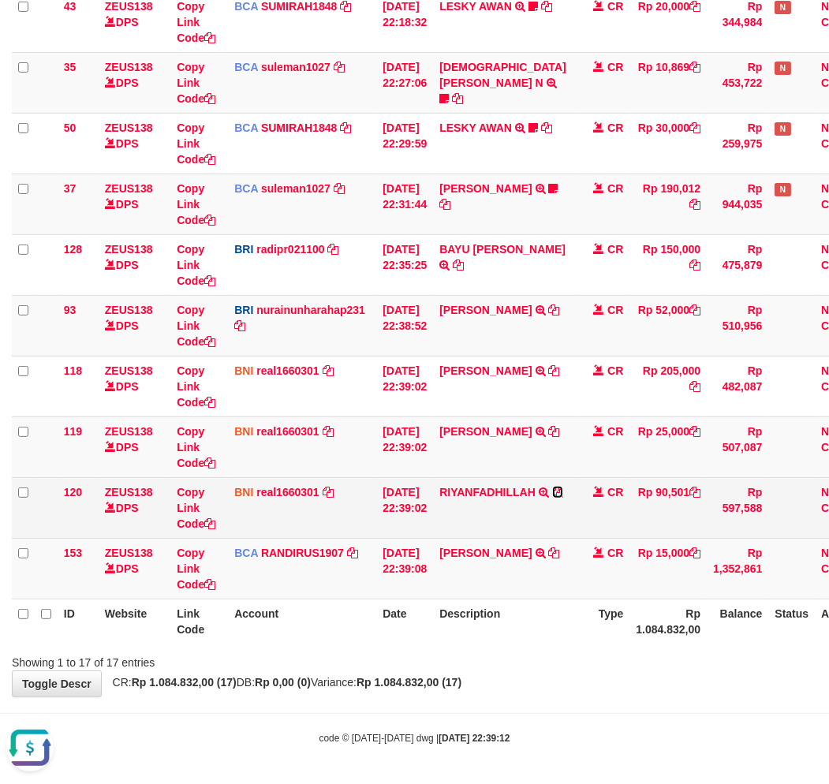
click at [563, 489] on icon at bounding box center [557, 492] width 11 height 11
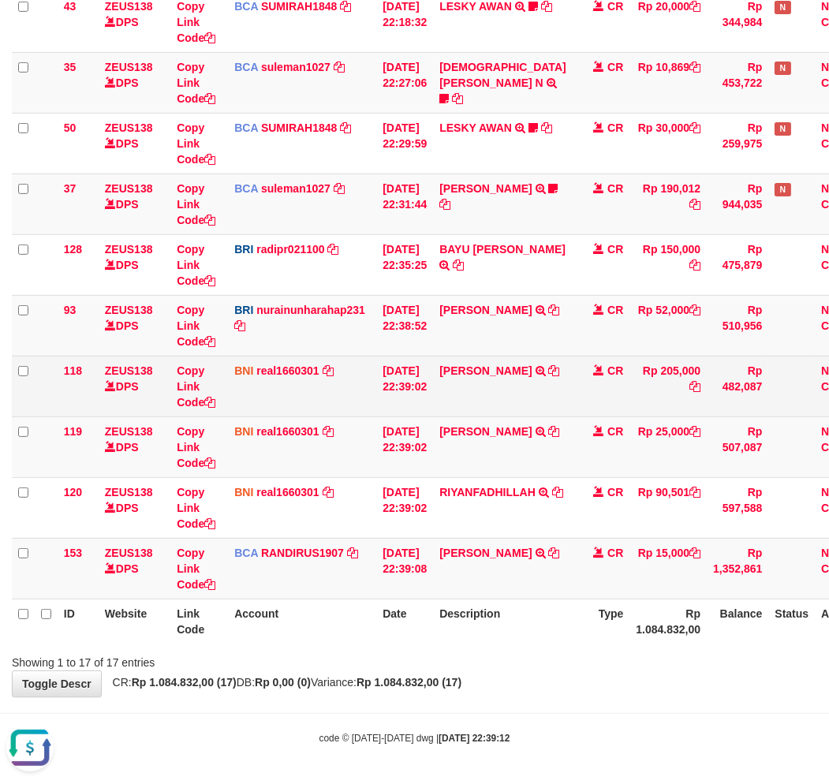
drag, startPoint x: 486, startPoint y: 697, endPoint x: 782, endPoint y: 377, distance: 436.0
click at [498, 689] on body "Toggle navigation Home Bank Account List Load By Website Group [OXPLAY] ZEUS138…" at bounding box center [414, 41] width 829 height 1487
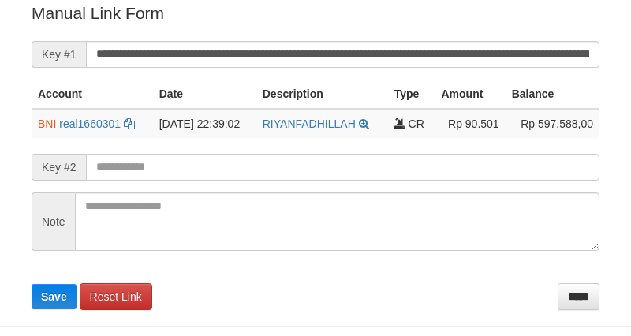
scroll to position [350, 0]
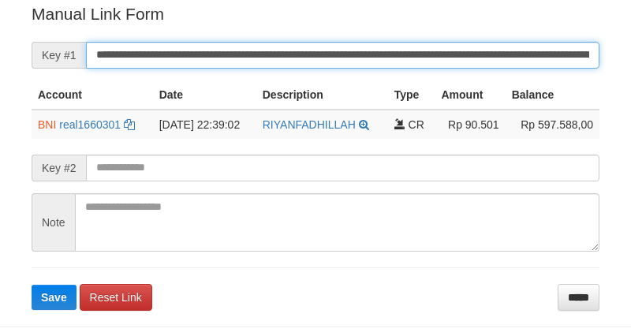
click at [430, 57] on input "**********" at bounding box center [343, 55] width 514 height 27
click at [32, 285] on button "Save" at bounding box center [54, 297] width 45 height 25
click at [430, 57] on input "**********" at bounding box center [343, 55] width 514 height 27
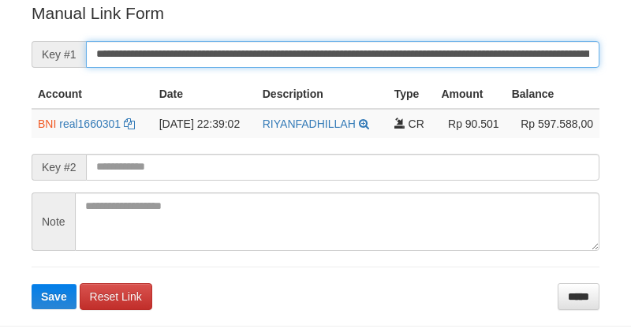
click at [288, 61] on input "**********" at bounding box center [343, 54] width 514 height 27
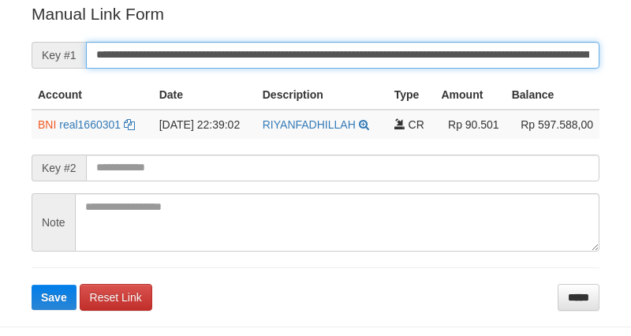
click at [32, 285] on button "Save" at bounding box center [54, 297] width 45 height 25
click at [288, 61] on input "**********" at bounding box center [343, 55] width 514 height 27
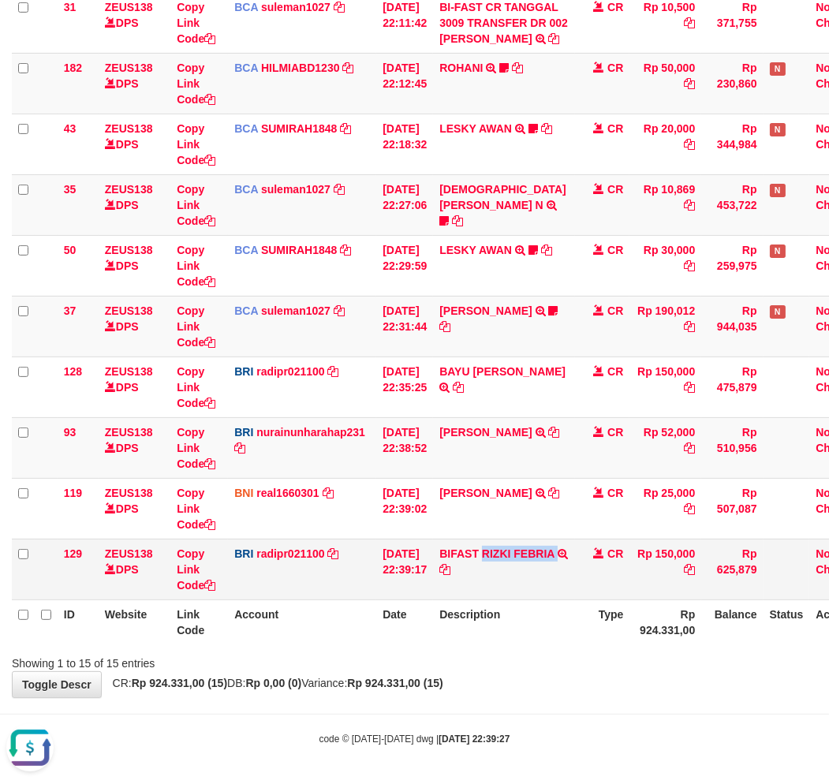
drag, startPoint x: 493, startPoint y: 539, endPoint x: 588, endPoint y: 551, distance: 95.4
click at [588, 551] on tr "129 ZEUS138 DPS Copy Link Code BRI radipr021100 DPS REYNALDI ADI PRATAMA mutasi…" at bounding box center [443, 569] width 862 height 61
copy tr "RIZKI FEBRIA TRANSFER NBMB BIFAST RIZKI FEBRIA TO REYNALDI ADI PRATAMA"
click at [523, 600] on th "Description" at bounding box center [504, 622] width 142 height 45
drag, startPoint x: 533, startPoint y: 678, endPoint x: 811, endPoint y: 652, distance: 278.9
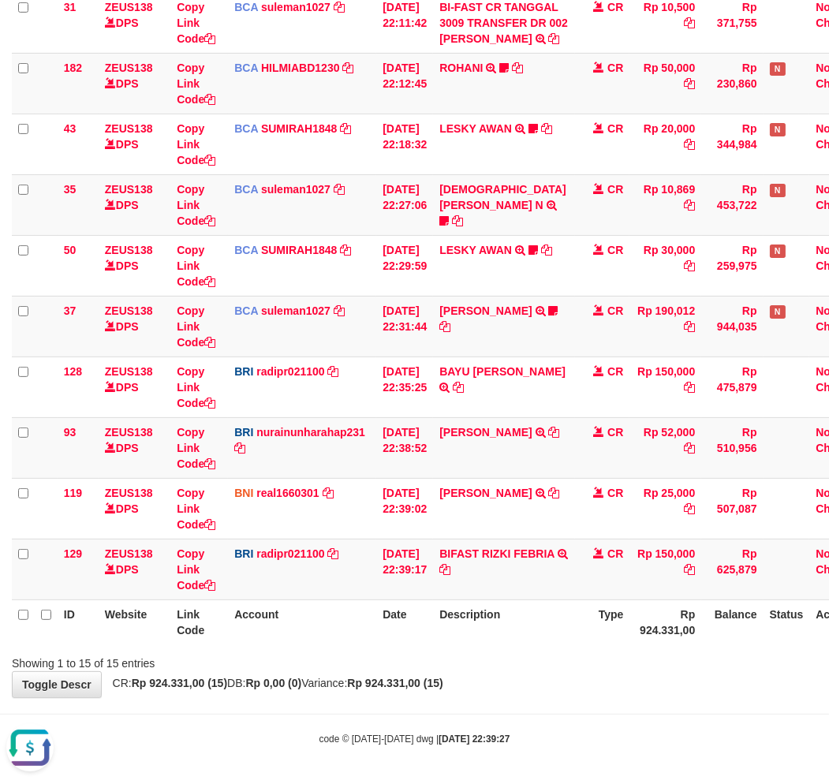
click at [540, 676] on div "**********" at bounding box center [414, 99] width 829 height 1197
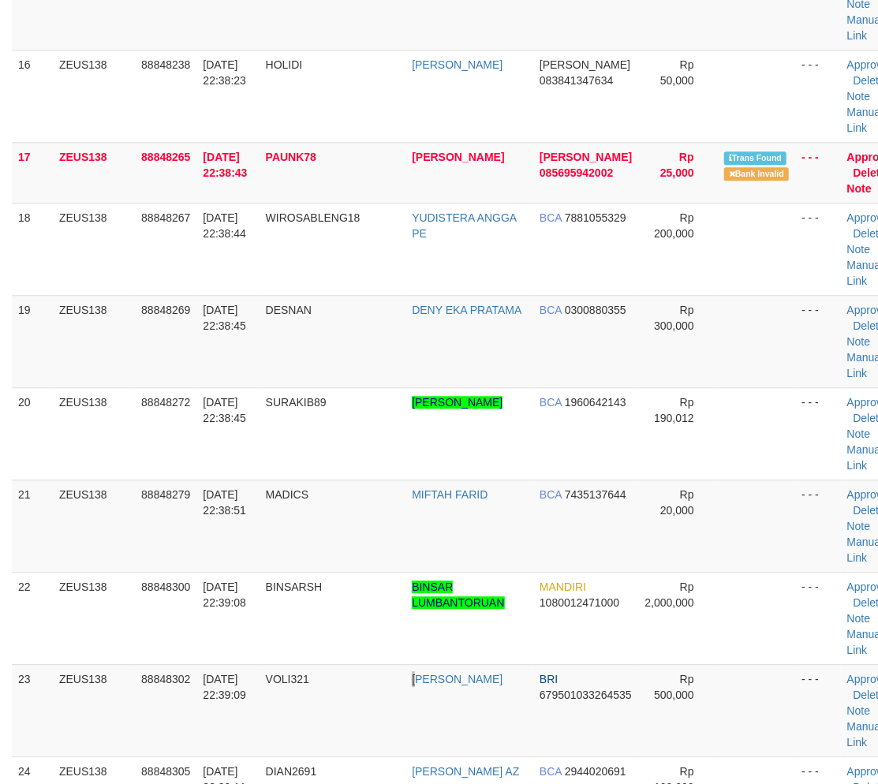
drag, startPoint x: 428, startPoint y: 727, endPoint x: 561, endPoint y: 375, distance: 375.5
click at [461, 684] on tr "23 ZEUS138 88848302 [DATE] 22:39:09 VOLI321 [PERSON_NAME] BRI 679501033264535 R…" at bounding box center [458, 710] width 893 height 92
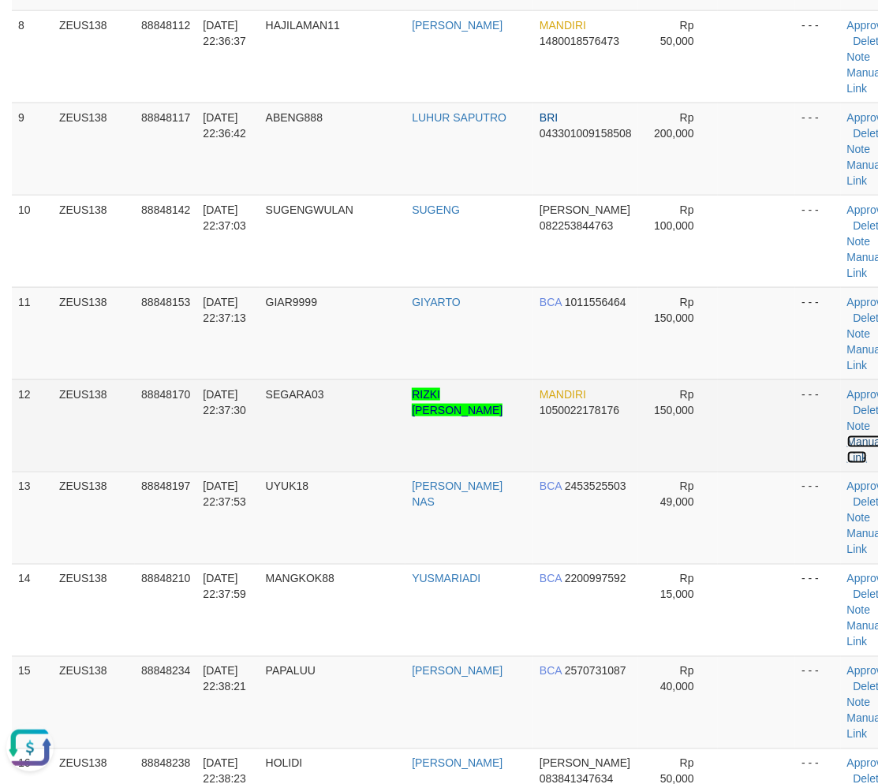
click at [847, 435] on link "Manual Link" at bounding box center [865, 449] width 36 height 28
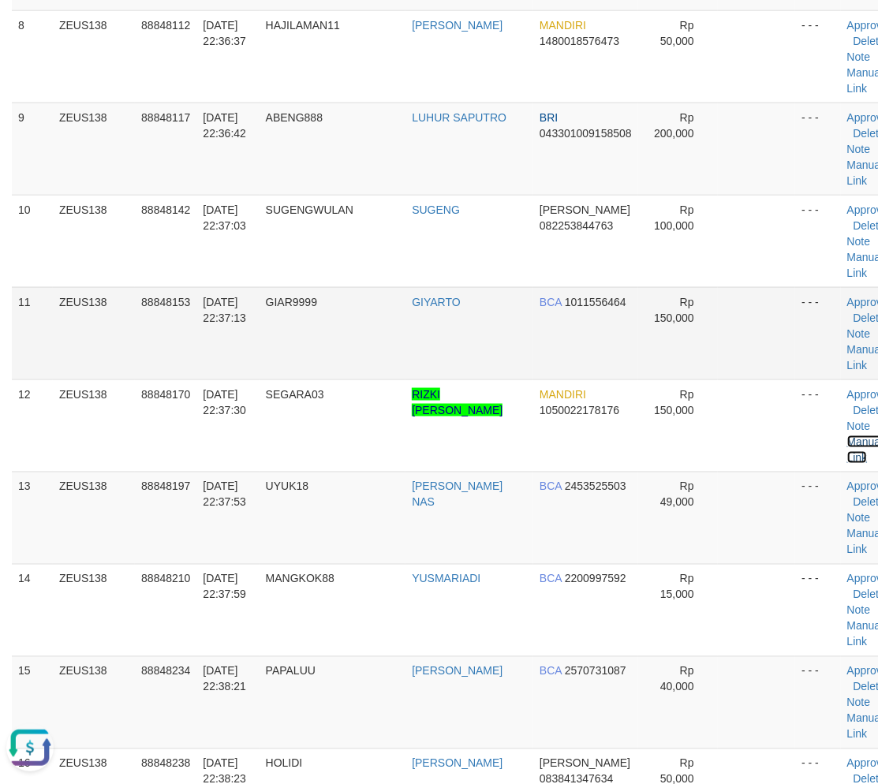
click at [847, 435] on link "Manual Link" at bounding box center [865, 449] width 36 height 28
click at [316, 665] on span "PAPALUU" at bounding box center [291, 671] width 50 height 13
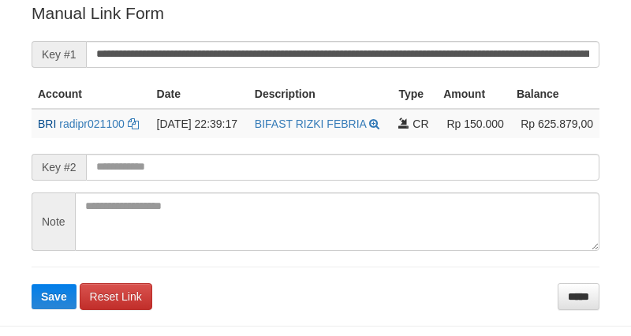
scroll to position [319, 0]
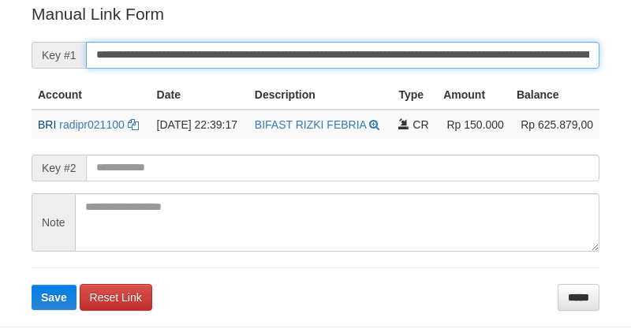
click at [282, 43] on input "**********" at bounding box center [343, 55] width 514 height 27
click at [32, 285] on button "Save" at bounding box center [54, 297] width 45 height 25
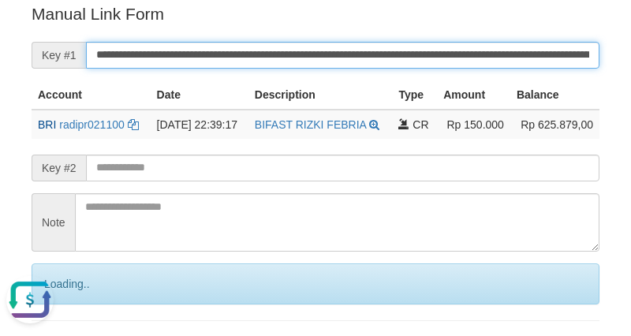
scroll to position [0, 0]
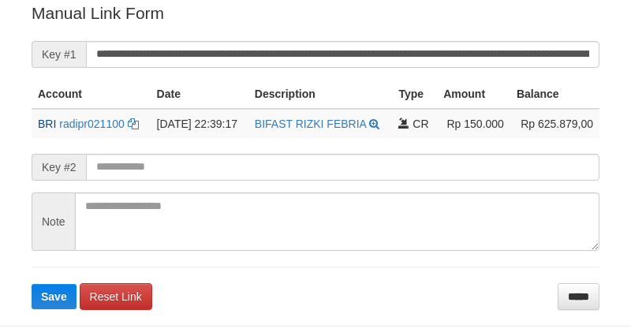
scroll to position [319, 0]
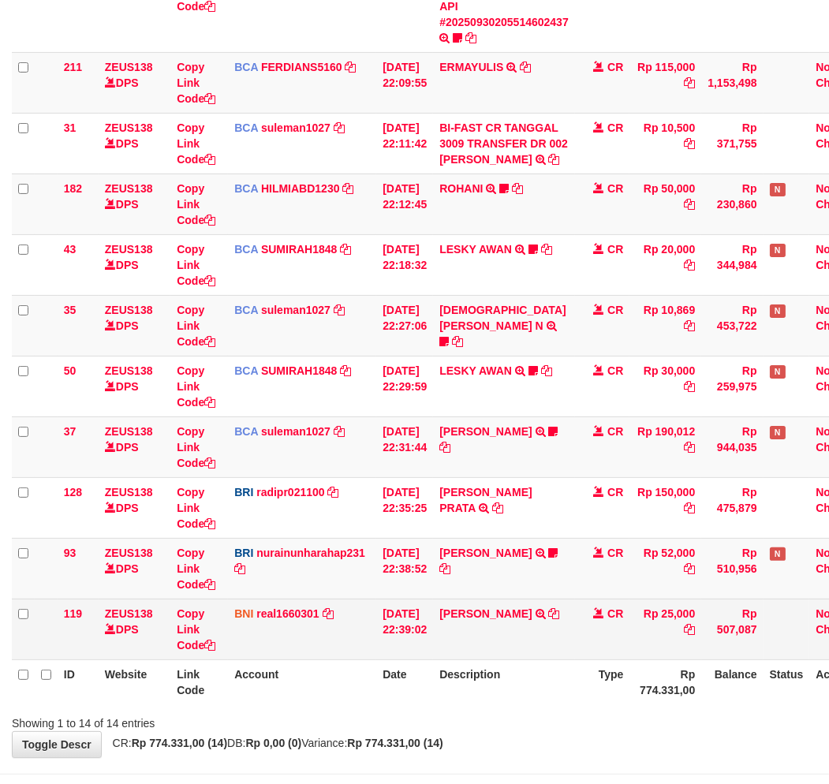
scroll to position [444, 0]
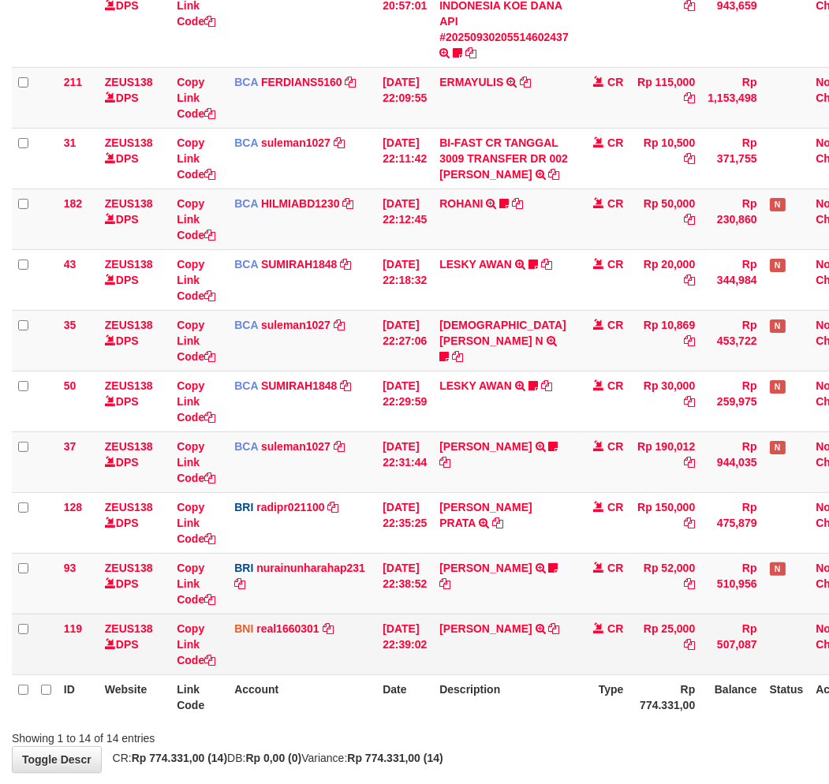
click at [554, 614] on td "FAHRUL ILZAM TRANSFER DARI FAHRUL ILZAM" at bounding box center [504, 644] width 142 height 61
click at [552, 626] on icon at bounding box center [554, 628] width 11 height 11
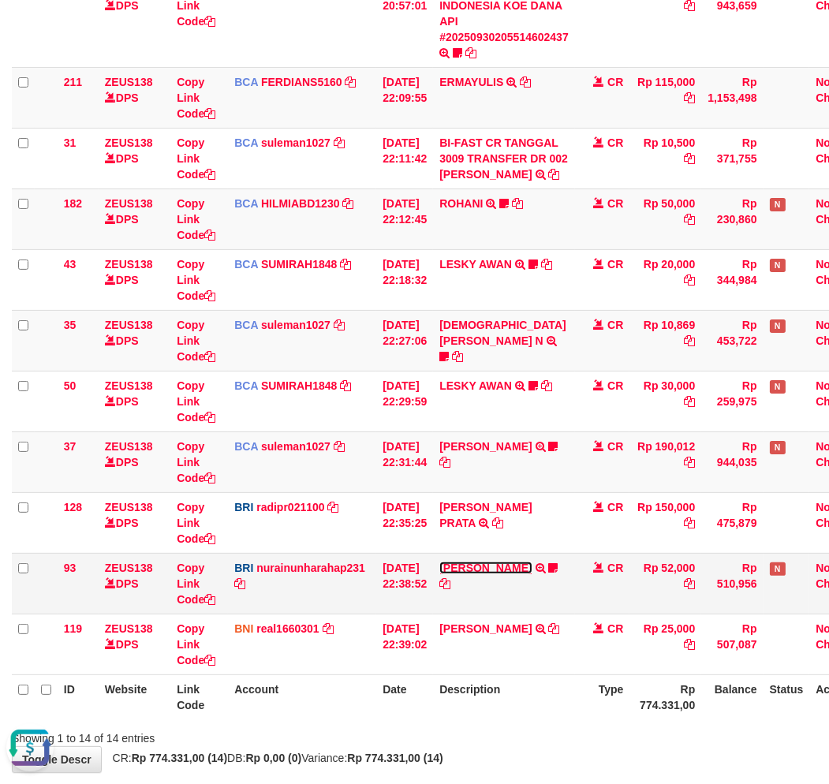
drag, startPoint x: 516, startPoint y: 566, endPoint x: 513, endPoint y: 584, distance: 18.4
click at [516, 566] on link "[PERSON_NAME]" at bounding box center [485, 568] width 92 height 13
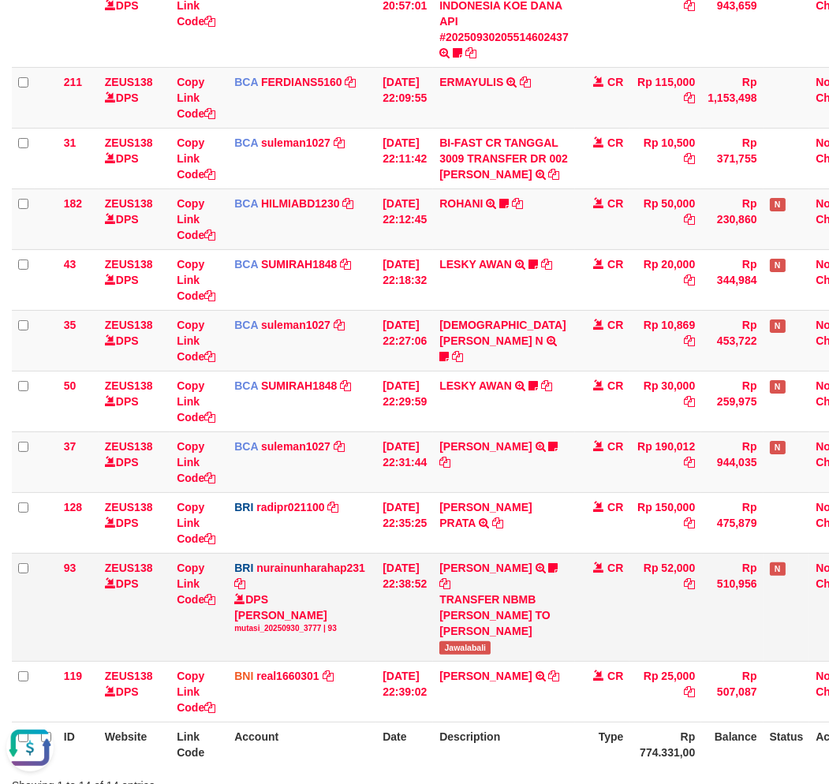
click at [475, 645] on span "Jawalabali" at bounding box center [464, 647] width 51 height 13
click at [474, 645] on span "Jawalabali" at bounding box center [464, 647] width 51 height 13
copy span "Jawalabali"
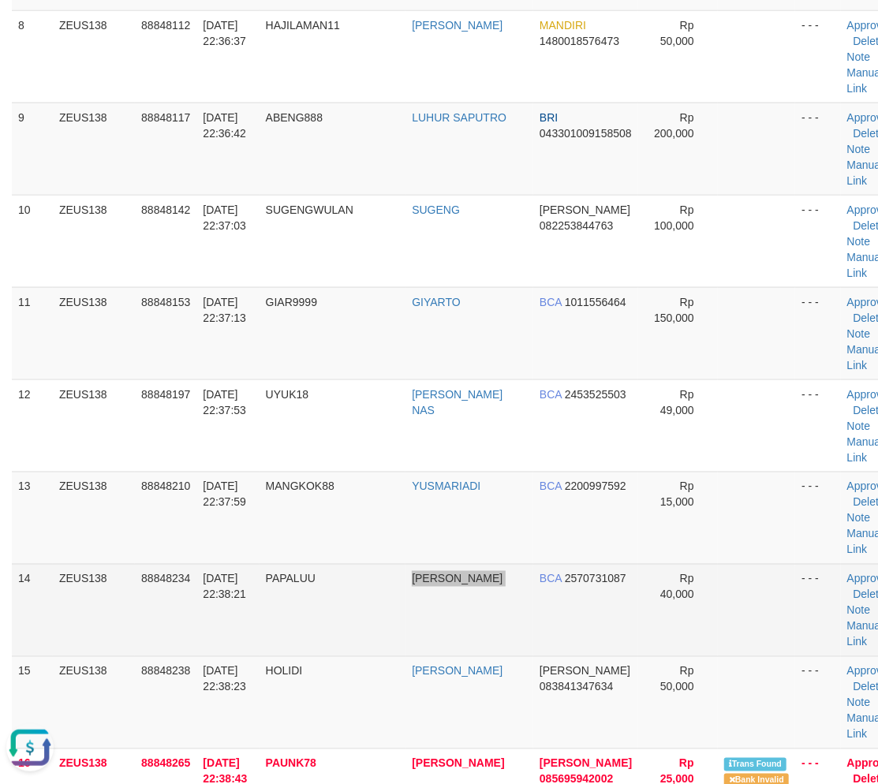
click at [517, 596] on tr "14 ZEUS138 88848234 30/09/2025 22:38:21 PAPALUU INDRA WAHYUDA BCA 2570731087 Rp…" at bounding box center [458, 610] width 893 height 92
click at [466, 603] on td "INDRA WAHYUDA" at bounding box center [469, 610] width 128 height 92
drag, startPoint x: 211, startPoint y: 634, endPoint x: 21, endPoint y: 643, distance: 190.3
click at [209, 634] on td "30/09/2025 22:38:21" at bounding box center [227, 610] width 62 height 92
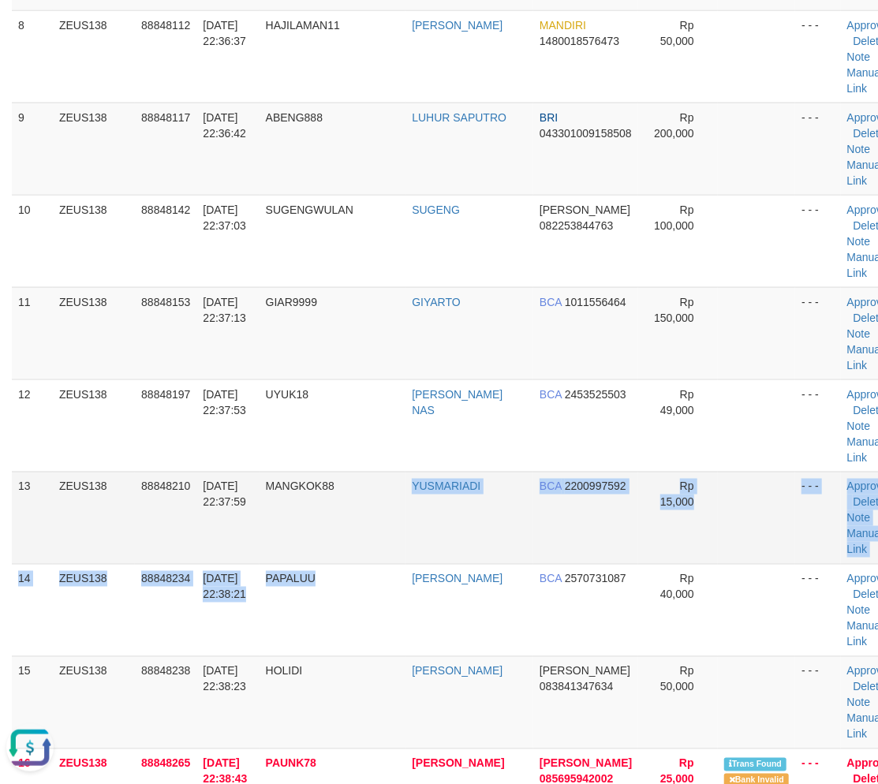
click at [387, 562] on tbody "1 ZEUS138 88847667 30/09/2025 22:30:22 ALEX102 RIZKI MUZAQI BNI 1891723437 Rp 5…" at bounding box center [458, 532] width 893 height 2337
click at [385, 562] on td "MANGKOK88" at bounding box center [333, 518] width 147 height 92
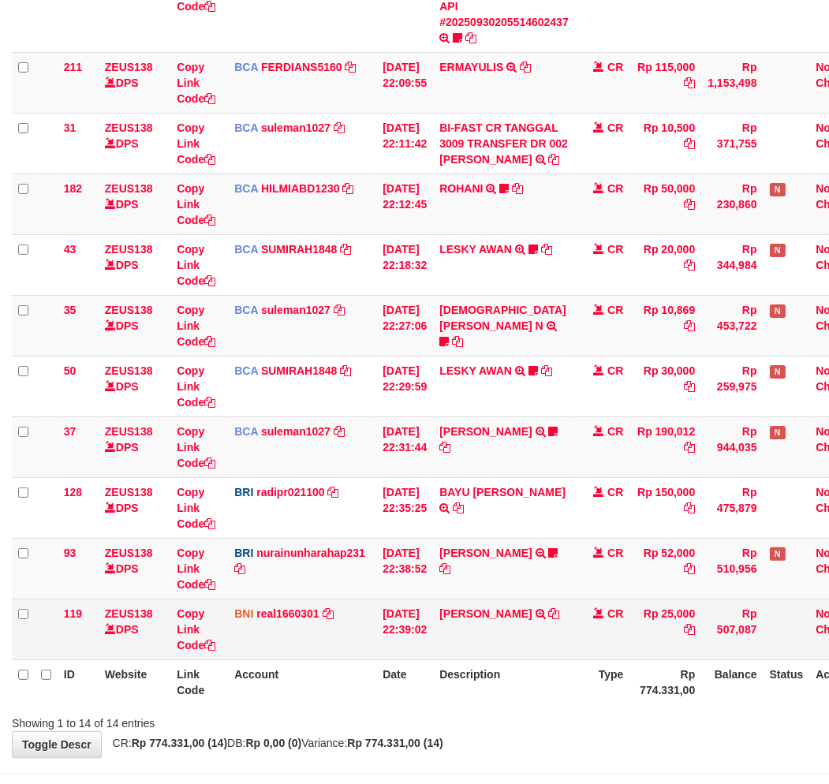
scroll to position [444, 0]
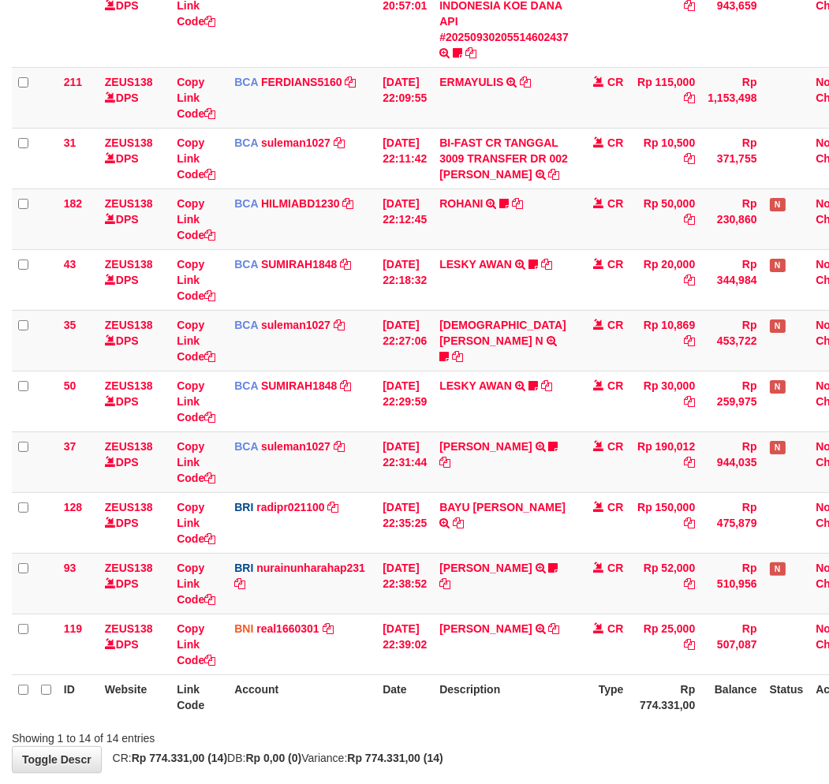
drag, startPoint x: 526, startPoint y: 656, endPoint x: 839, endPoint y: 589, distance: 320.3
click at [526, 656] on td "[PERSON_NAME] TRANSFER DARI [PERSON_NAME]" at bounding box center [504, 644] width 142 height 61
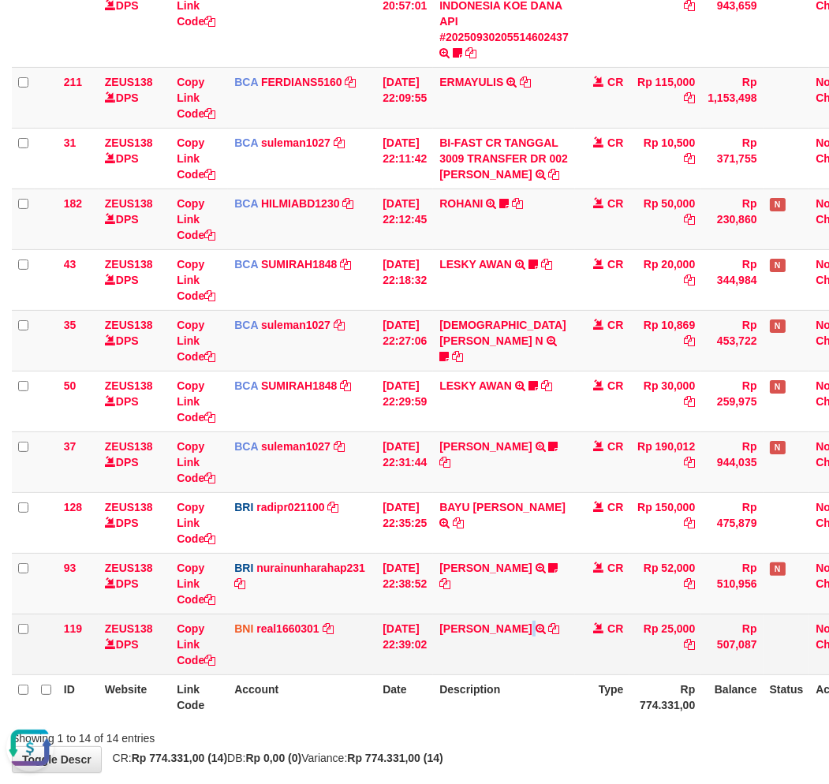
drag, startPoint x: 533, startPoint y: 656, endPoint x: 626, endPoint y: 637, distance: 95.2
click at [551, 653] on td "[PERSON_NAME] TRANSFER DARI [PERSON_NAME]" at bounding box center [504, 644] width 142 height 61
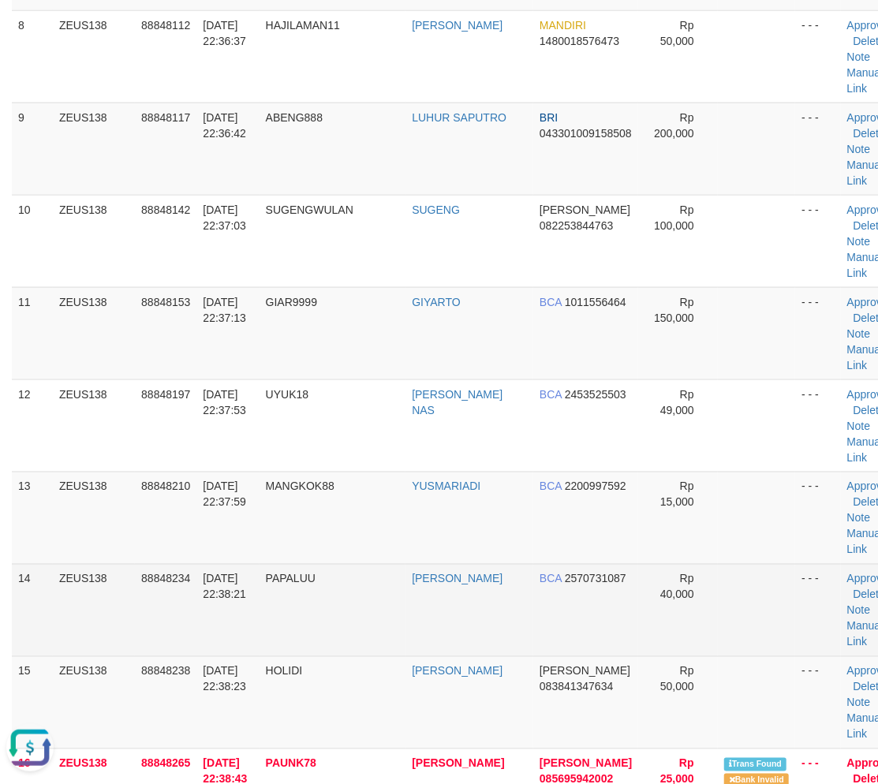
click at [396, 573] on td "PAPALUU" at bounding box center [333, 610] width 147 height 92
click at [366, 562] on td "MANGKOK88" at bounding box center [333, 518] width 147 height 92
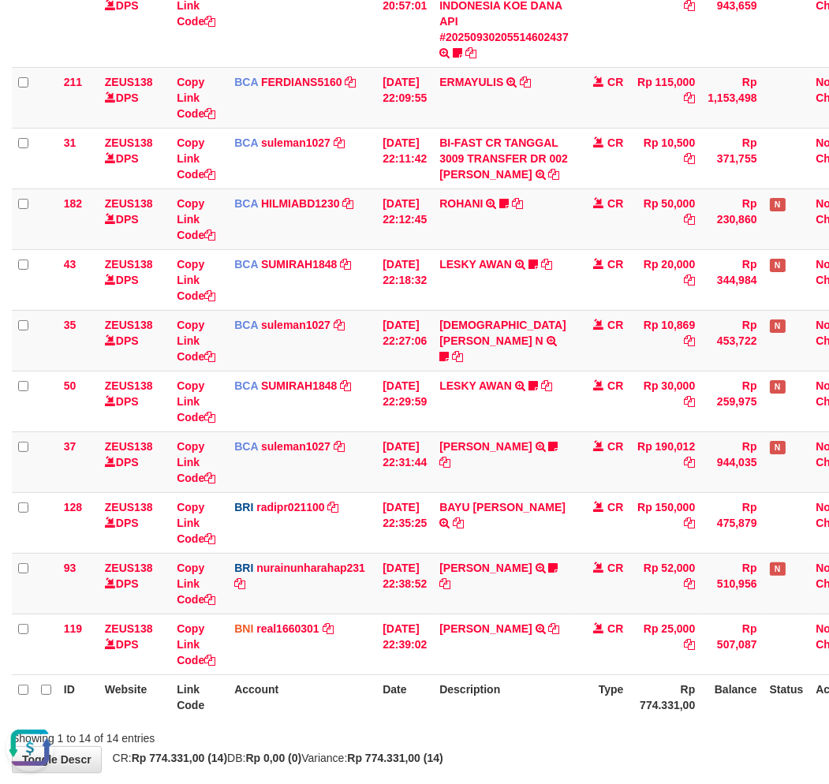
click at [505, 698] on th "Description" at bounding box center [504, 696] width 142 height 45
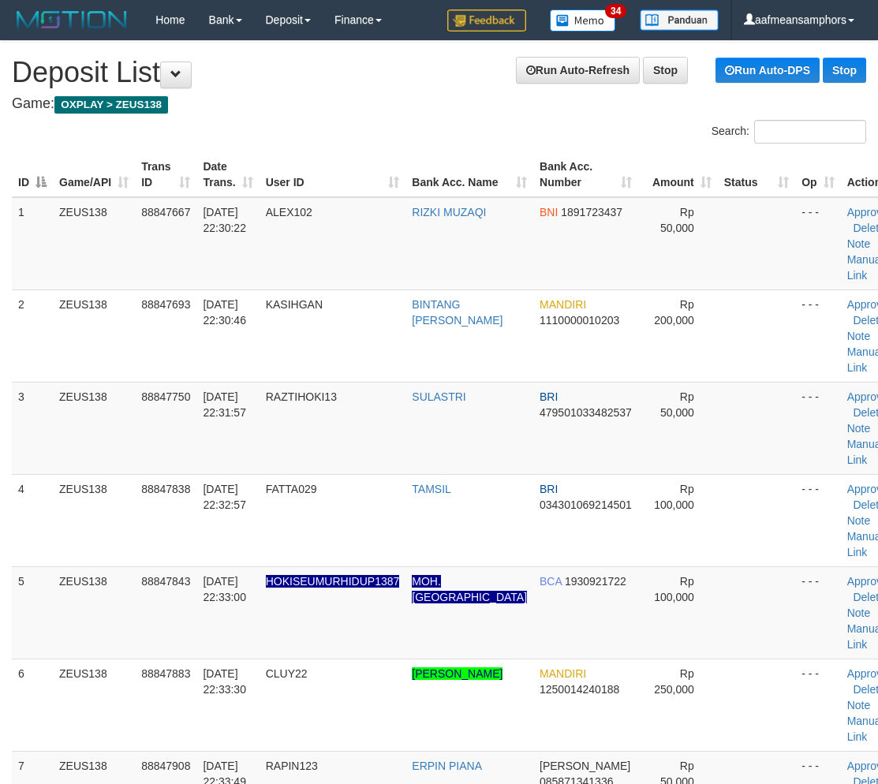
scroll to position [833, 0]
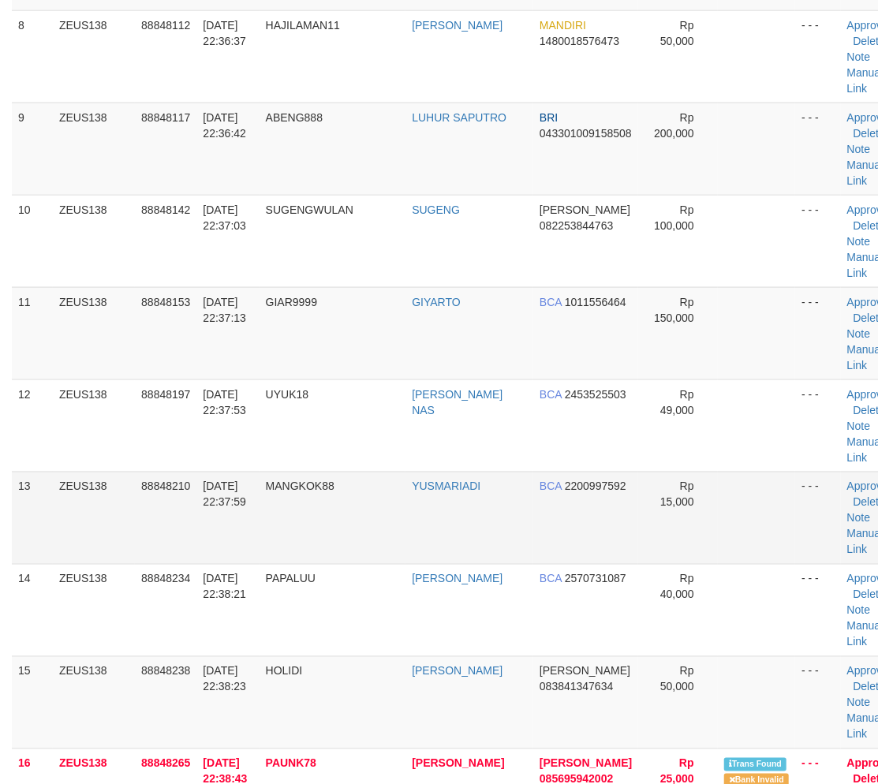
click at [439, 519] on td "YUSMARIADI" at bounding box center [469, 518] width 128 height 92
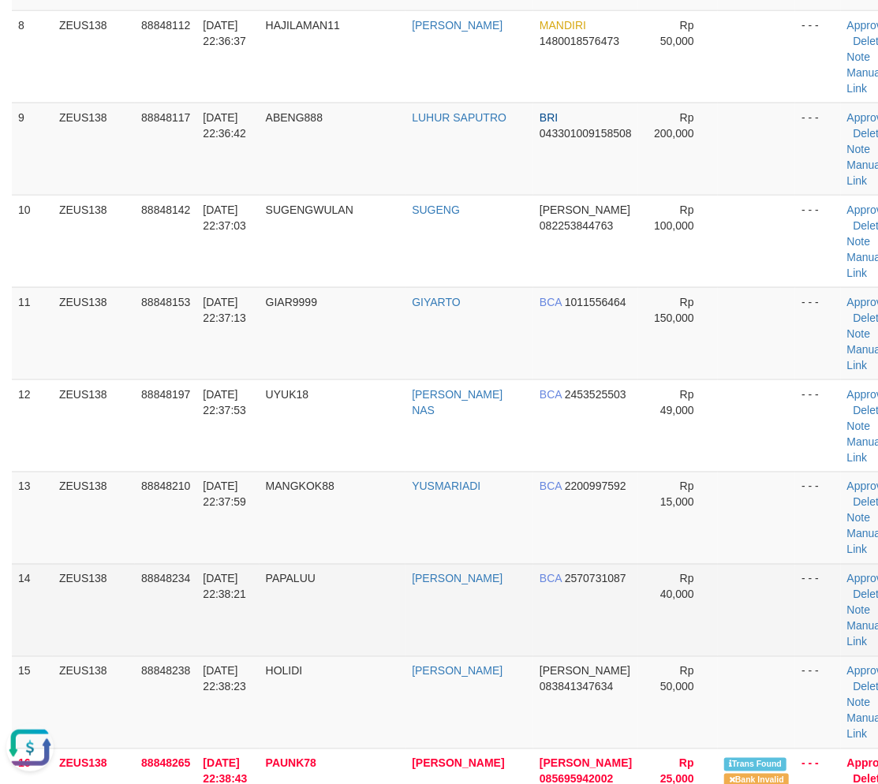
drag, startPoint x: 382, startPoint y: 610, endPoint x: 2, endPoint y: 634, distance: 381.0
click at [379, 610] on td "PAPALUU" at bounding box center [333, 610] width 147 height 92
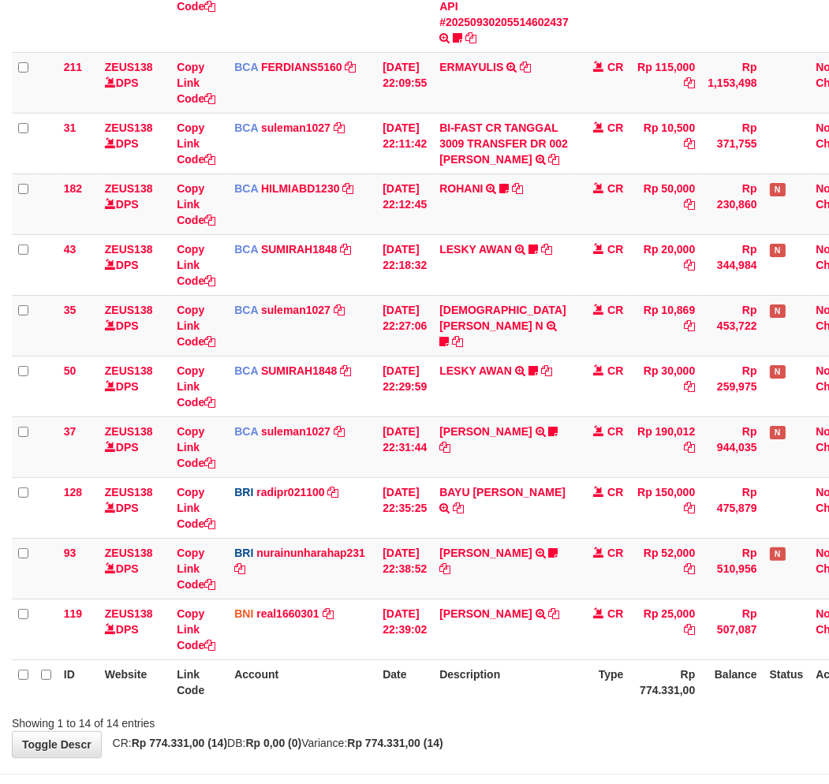
click at [526, 684] on th "Description" at bounding box center [504, 681] width 142 height 45
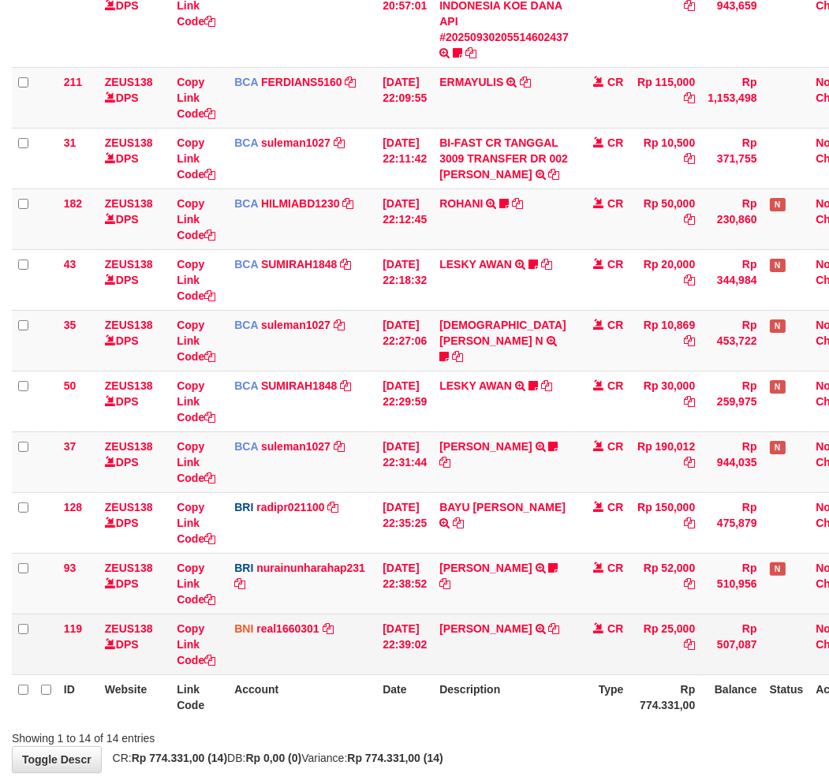
click at [503, 665] on td "FAHRUL ILZAM TRANSFER DARI FAHRUL ILZAM" at bounding box center [504, 644] width 142 height 61
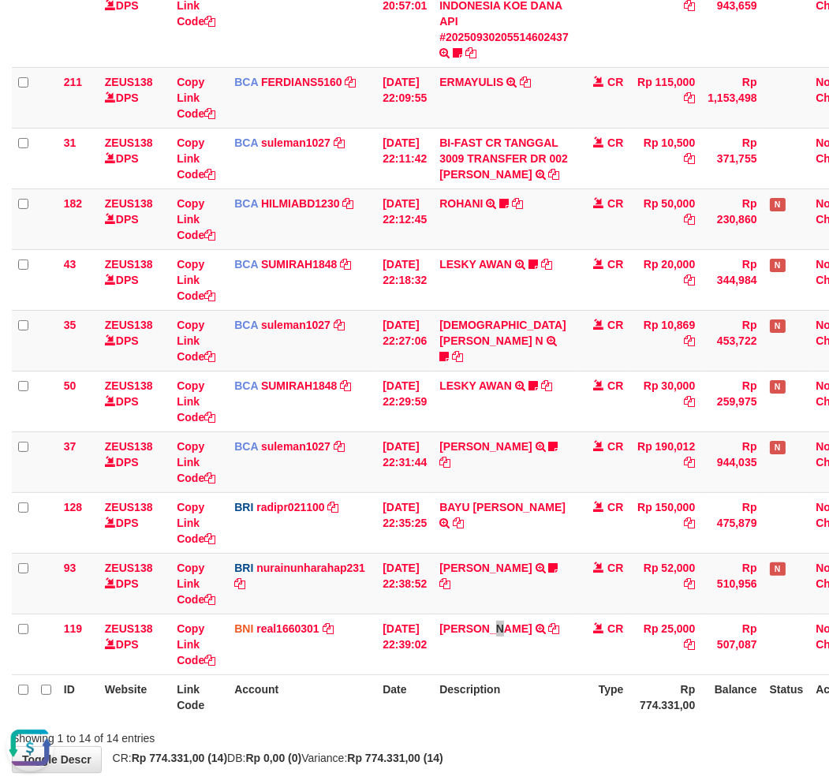
scroll to position [0, 0]
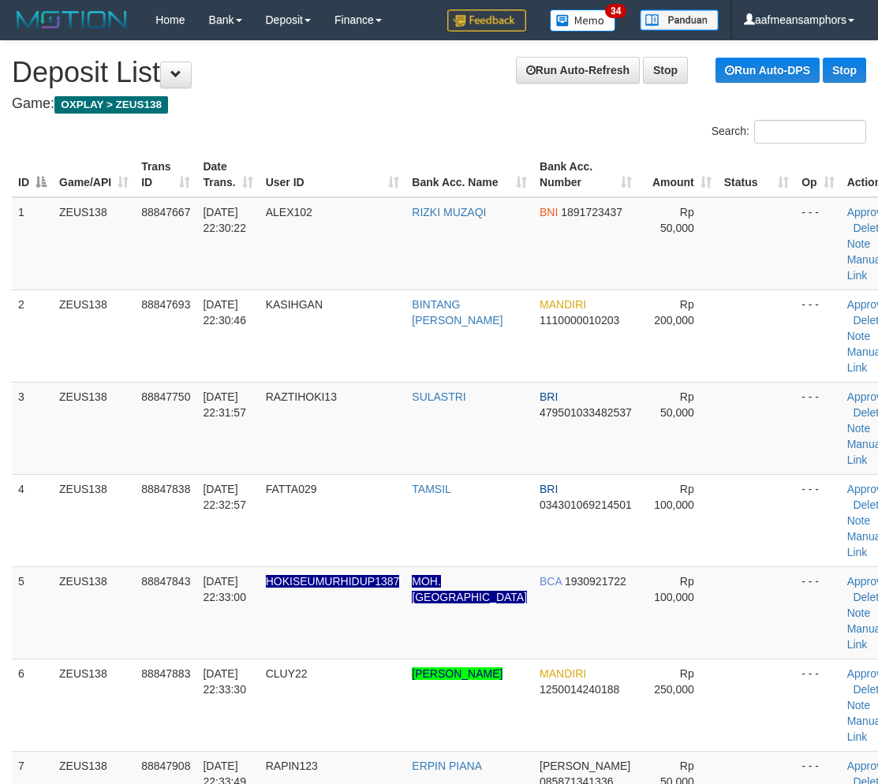
scroll to position [833, 0]
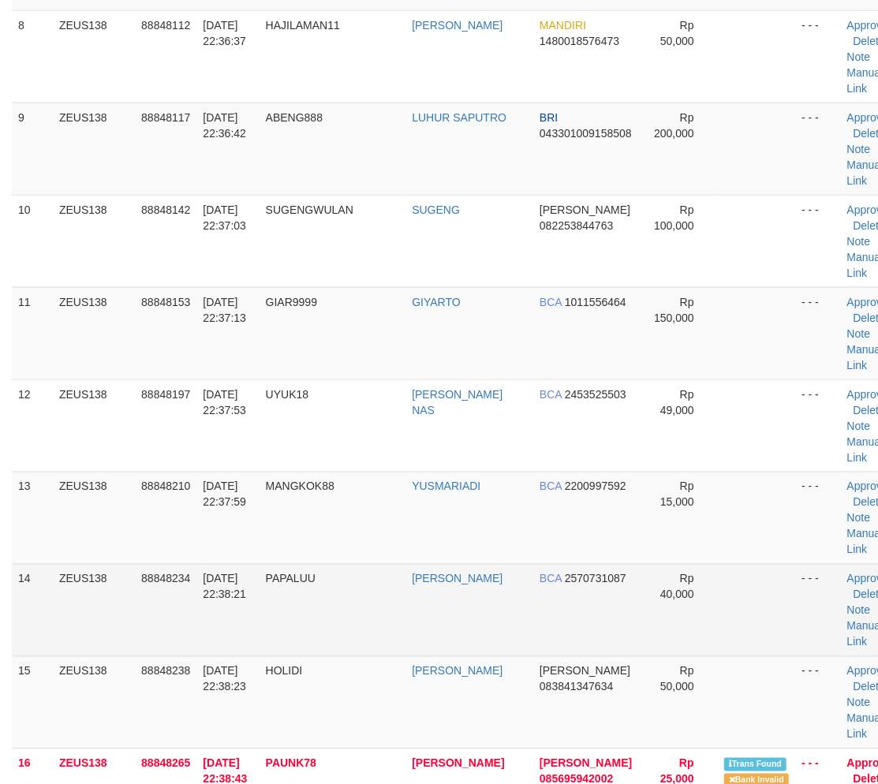
click at [282, 608] on td "PAPALUU" at bounding box center [333, 610] width 147 height 92
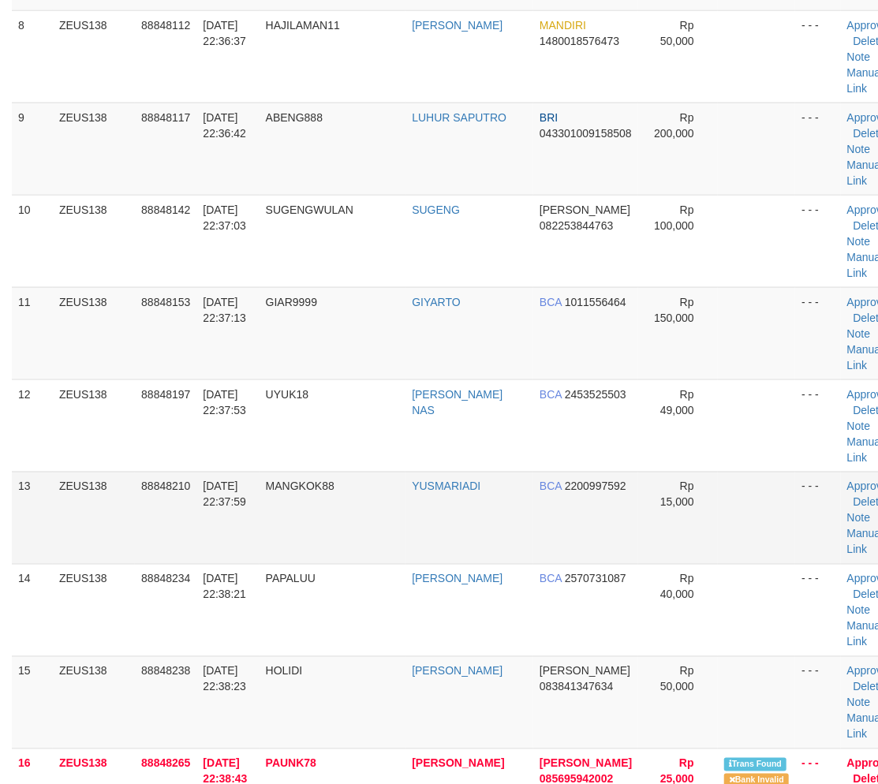
click at [246, 610] on td "[DATE] 22:38:21" at bounding box center [227, 610] width 62 height 92
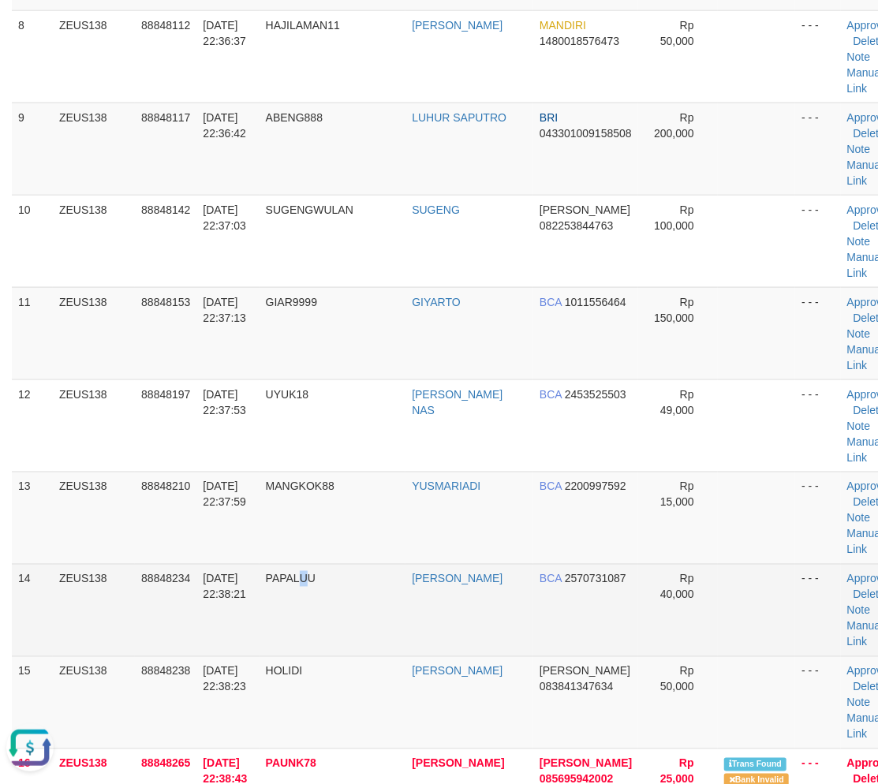
click at [305, 596] on td "PAPALUU" at bounding box center [333, 610] width 147 height 92
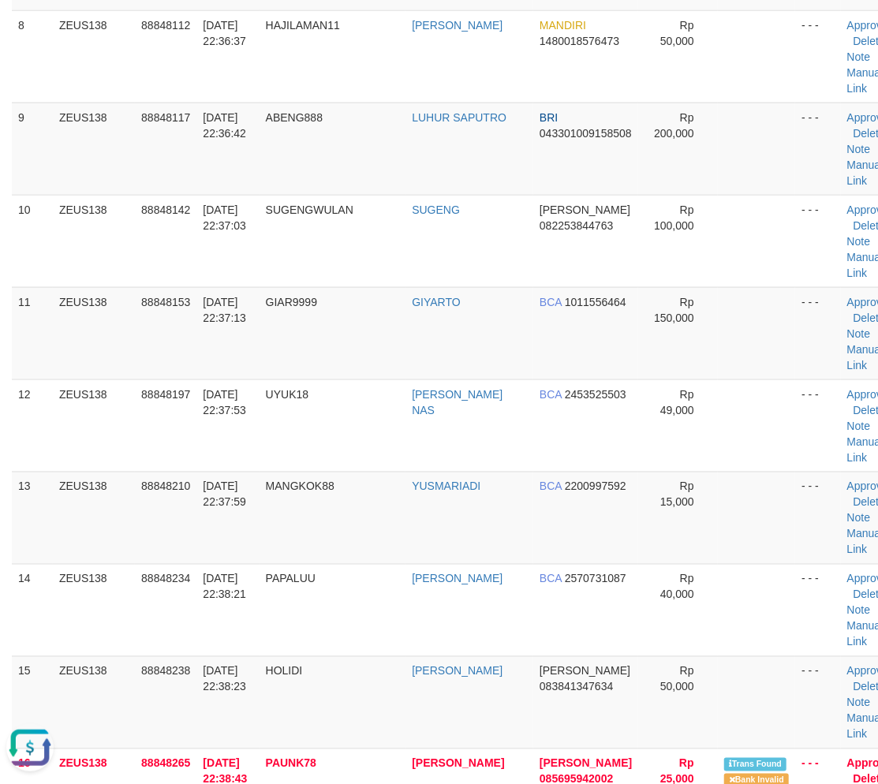
drag, startPoint x: 289, startPoint y: 602, endPoint x: 4, endPoint y: 705, distance: 302.9
click at [273, 608] on td "PAPALUU" at bounding box center [333, 610] width 147 height 92
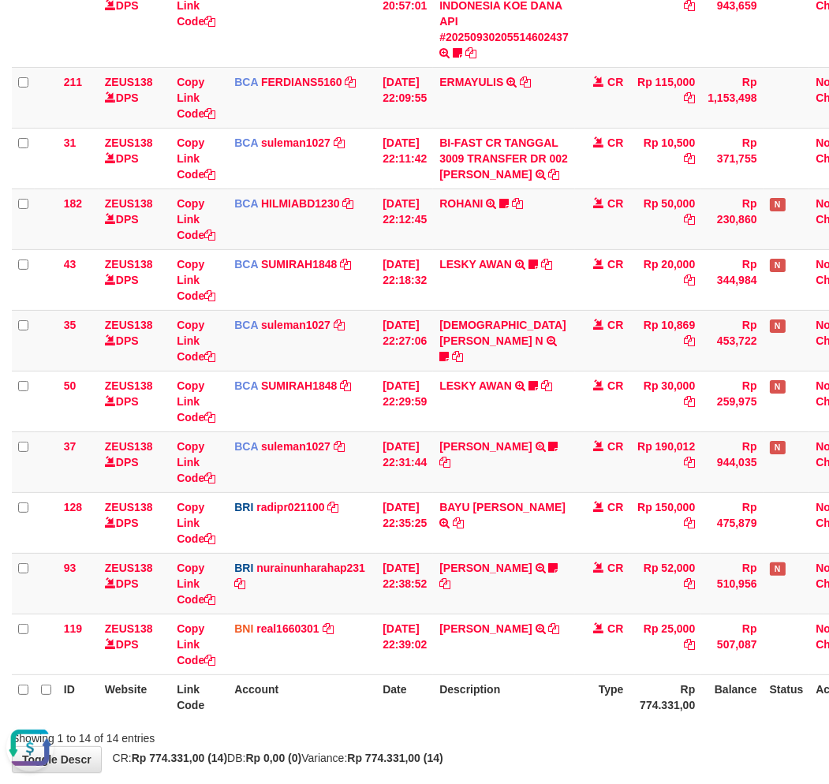
click at [531, 684] on th "Description" at bounding box center [504, 696] width 142 height 45
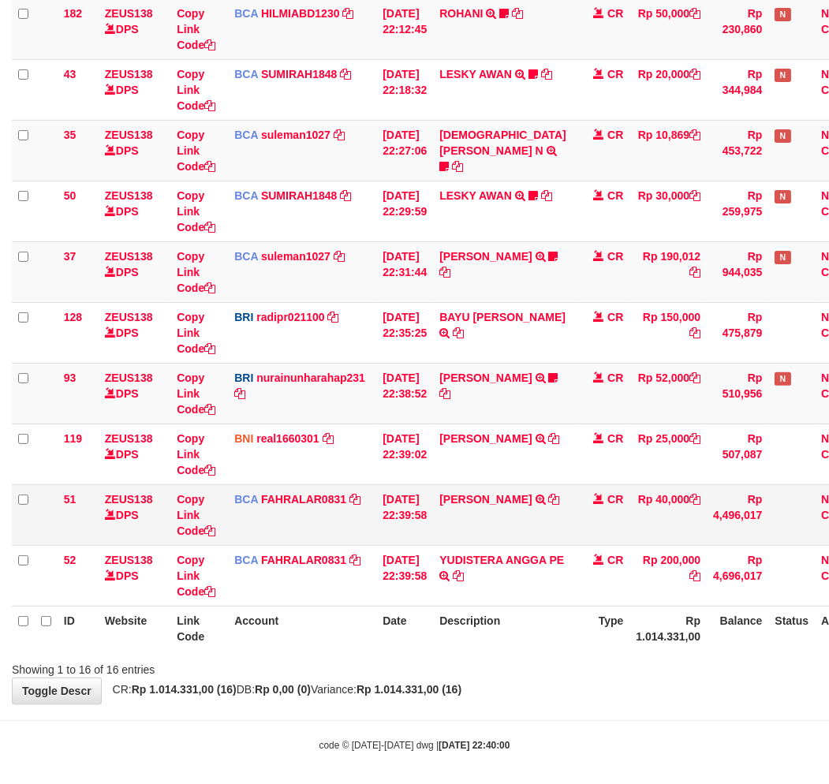
scroll to position [635, 0]
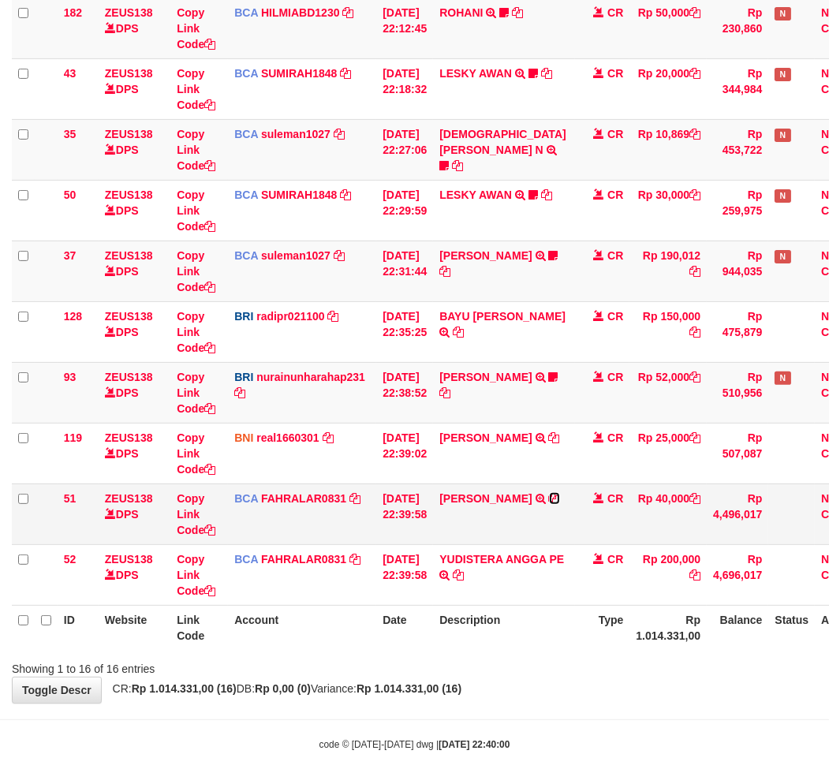
click at [560, 495] on icon at bounding box center [554, 498] width 11 height 11
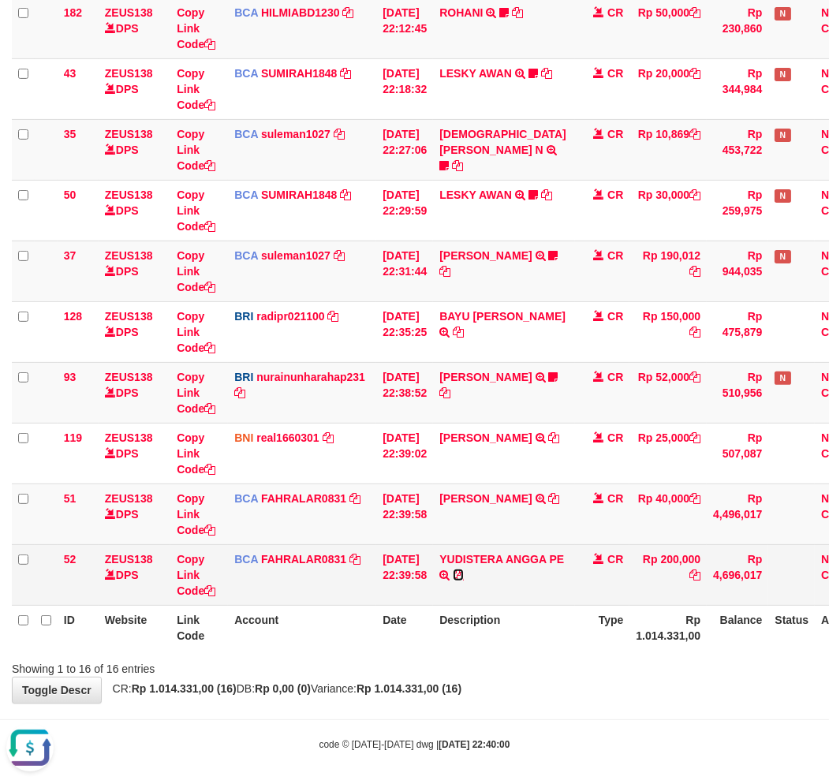
click at [464, 570] on icon at bounding box center [458, 575] width 11 height 11
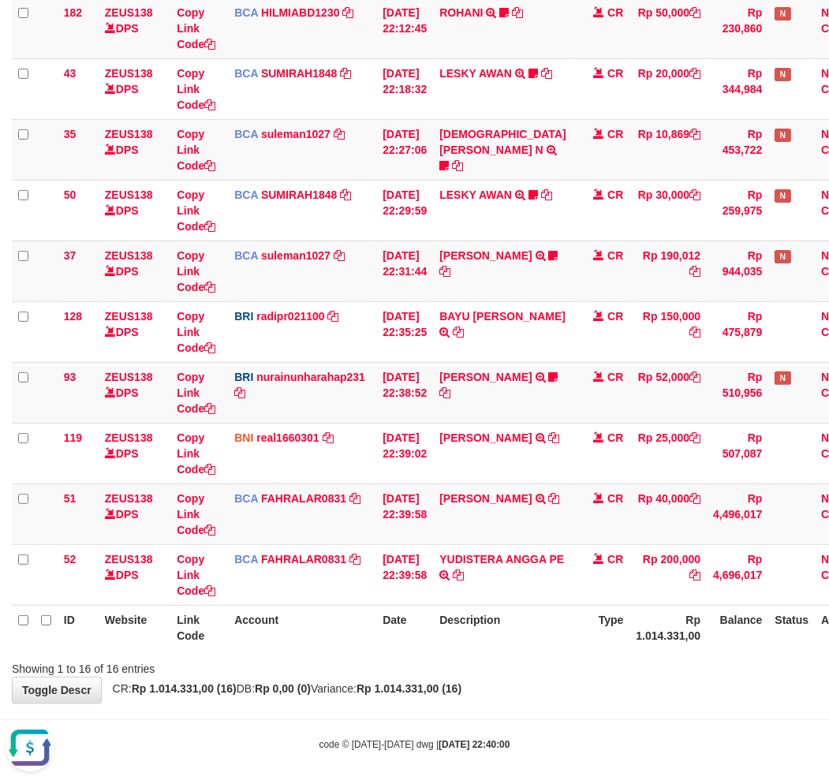
drag, startPoint x: 435, startPoint y: 707, endPoint x: 570, endPoint y: 692, distance: 134.9
click at [440, 708] on body "Toggle navigation Home Bank Account List Load By Website Group [OXPLAY] ZEUS138…" at bounding box center [414, 78] width 829 height 1426
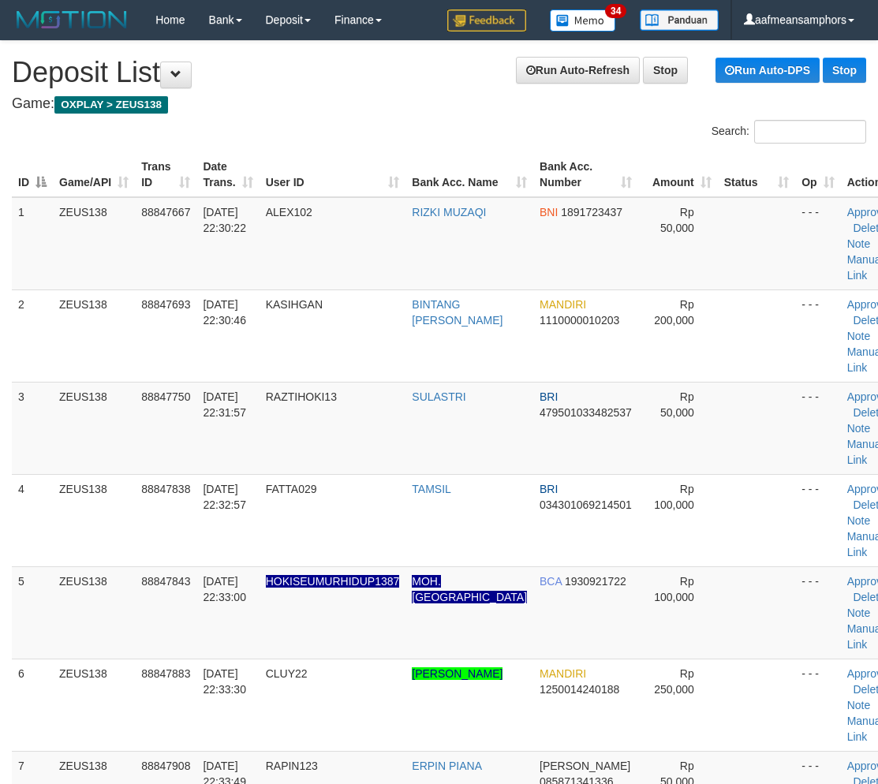
scroll to position [833, 0]
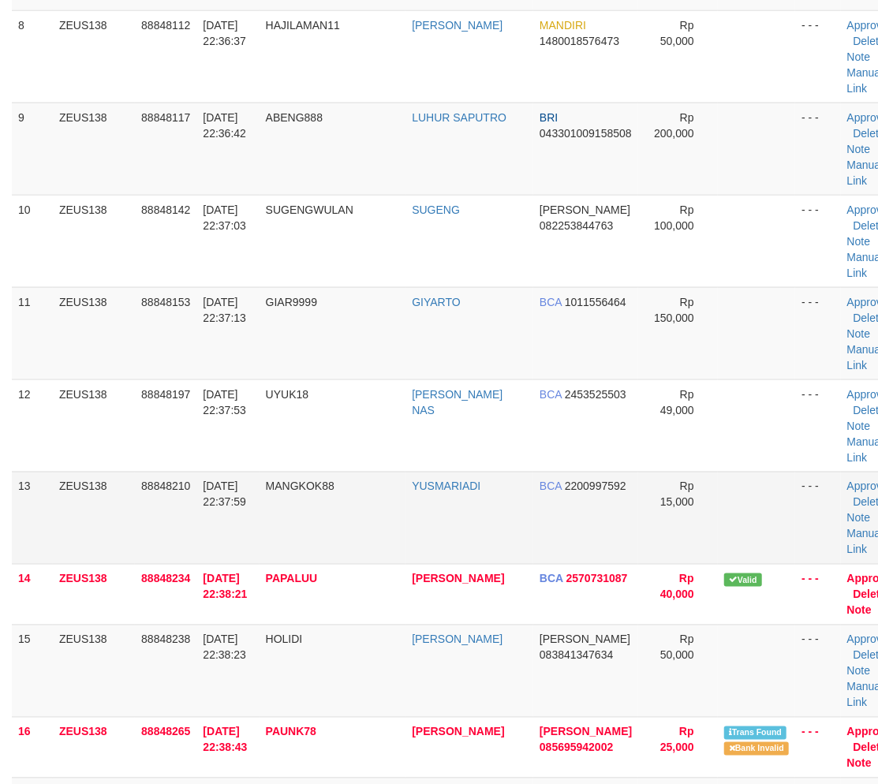
click at [390, 533] on td "MANGKOK88" at bounding box center [333, 518] width 147 height 92
click at [317, 644] on td "HOLIDI" at bounding box center [333, 671] width 147 height 92
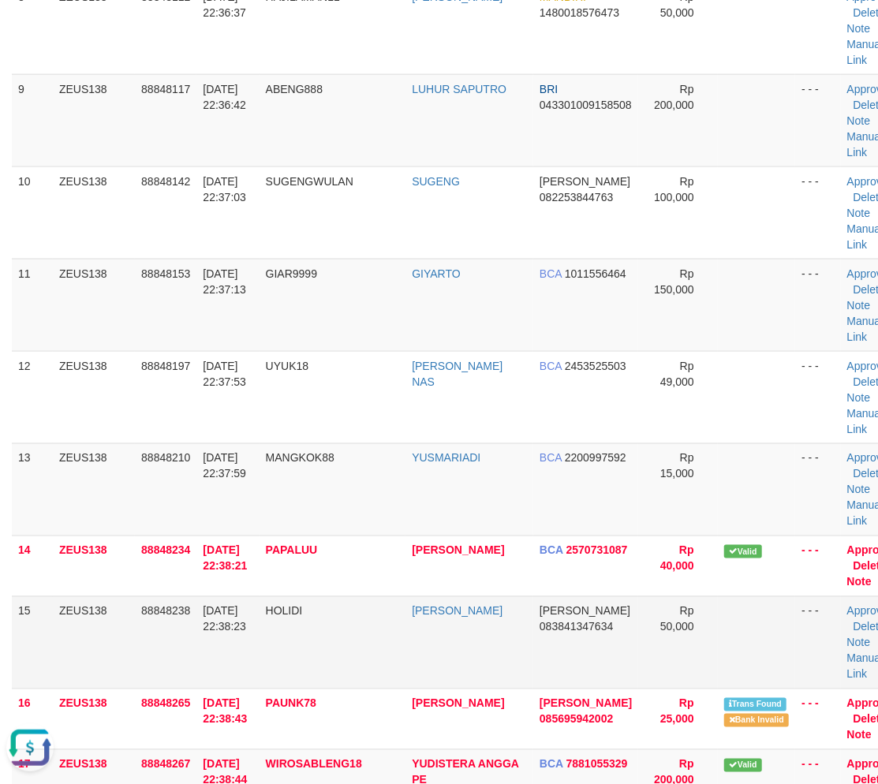
click at [246, 644] on td "30/09/2025 22:38:23" at bounding box center [227, 642] width 62 height 92
click at [304, 655] on tr "15 ZEUS138 88848238 30/09/2025 22:38:23 HOLIDI MUHAMMAD KHOLIDI DANA 0838413476…" at bounding box center [458, 642] width 893 height 92
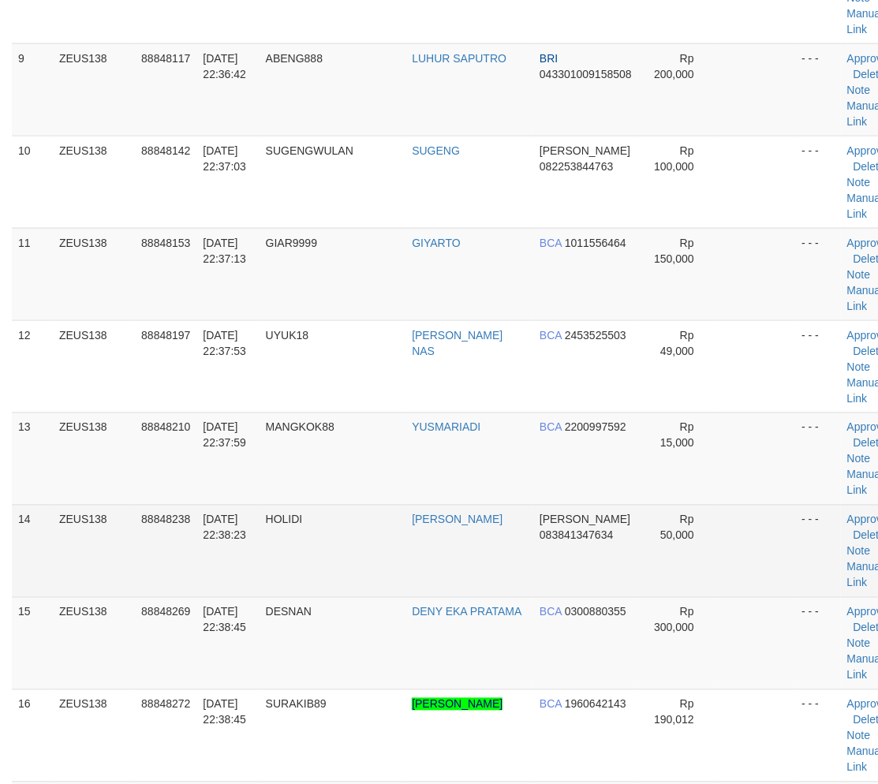
scroll to position [861, 0]
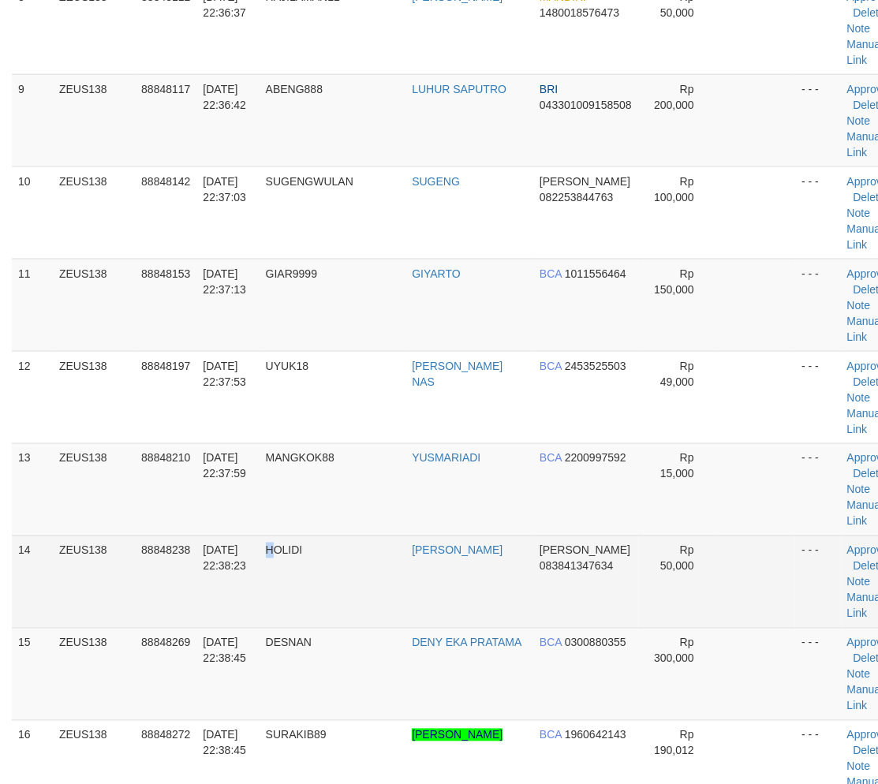
drag, startPoint x: 271, startPoint y: 588, endPoint x: 296, endPoint y: 596, distance: 25.5
click at [271, 588] on td "HOLIDI" at bounding box center [333, 582] width 147 height 92
click at [316, 593] on td "HOLIDI" at bounding box center [333, 582] width 147 height 92
click at [399, 592] on td "HOLIDI" at bounding box center [333, 582] width 147 height 92
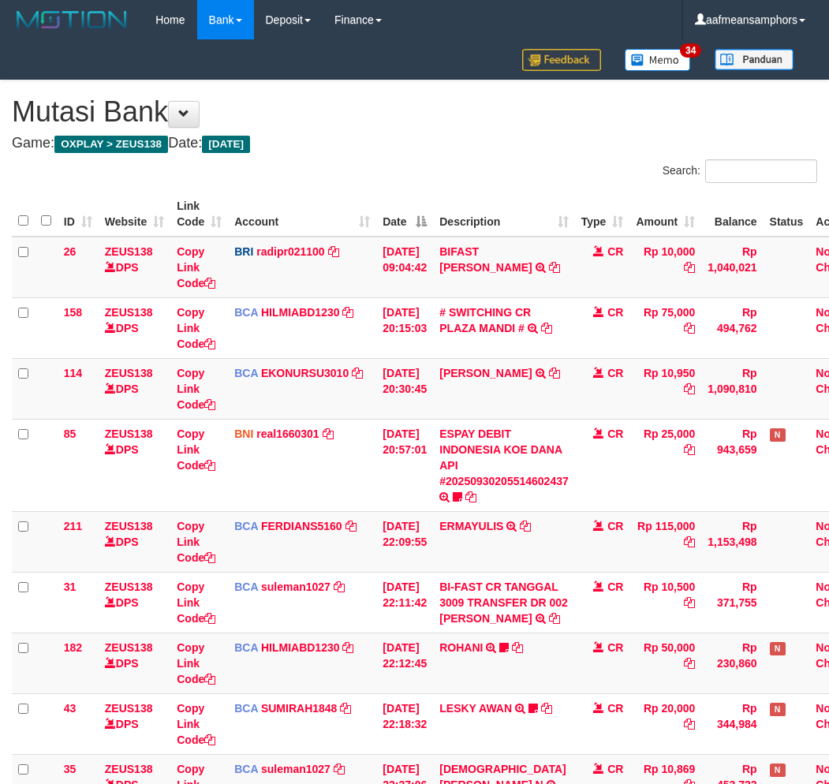
scroll to position [459, 0]
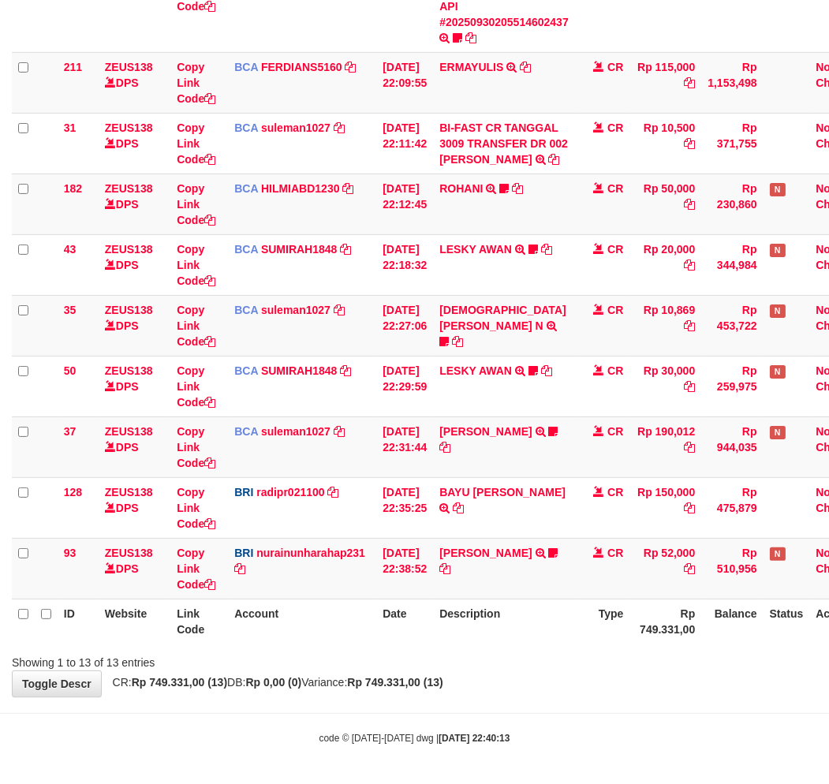
drag, startPoint x: 493, startPoint y: 659, endPoint x: 652, endPoint y: 628, distance: 162.4
click at [514, 655] on div "Showing 1 to 13 of 13 entries" at bounding box center [414, 659] width 829 height 22
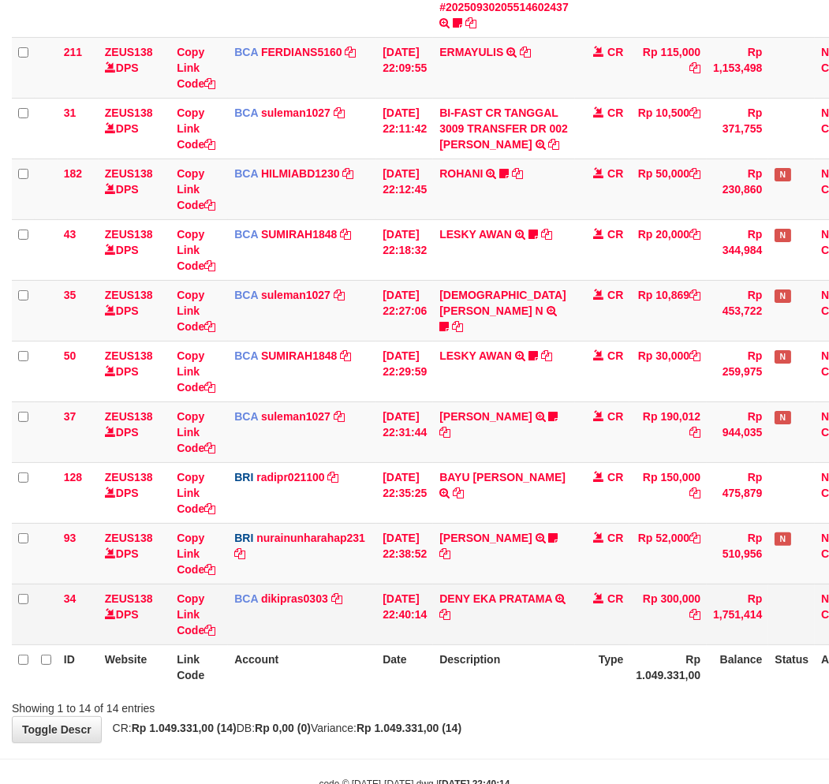
scroll to position [459, 0]
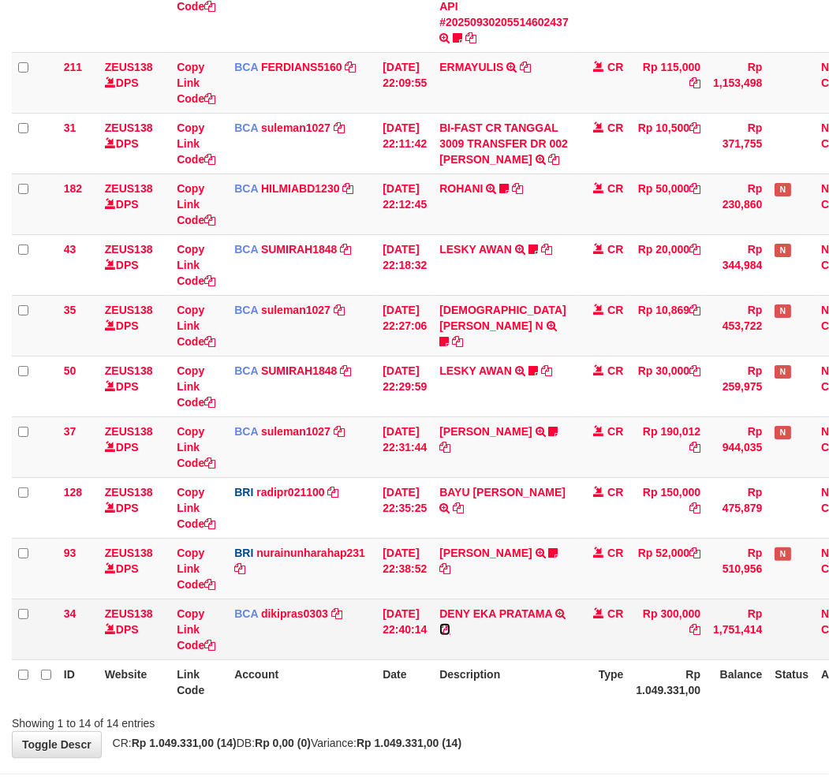
click at [450, 633] on icon at bounding box center [444, 629] width 11 height 11
click at [450, 628] on icon at bounding box center [444, 629] width 11 height 11
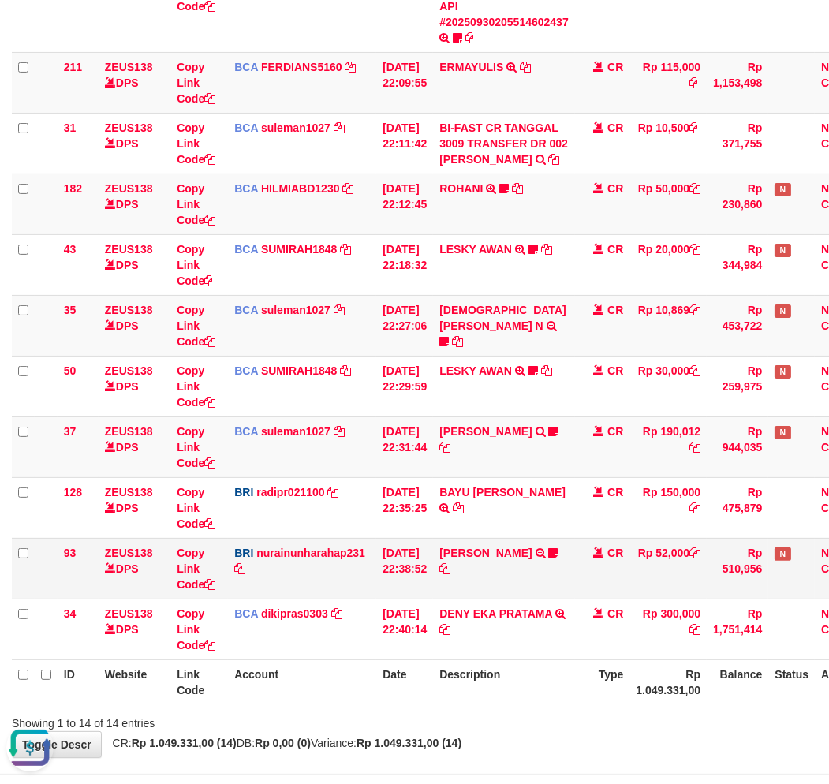
click at [513, 559] on td "DANA SURANTO TRANSFER NBMB DANA SURANTO TO NURAINUN HARAHAP Jawalabali" at bounding box center [504, 568] width 142 height 61
click at [513, 555] on link "DANA SURANTO" at bounding box center [485, 553] width 92 height 13
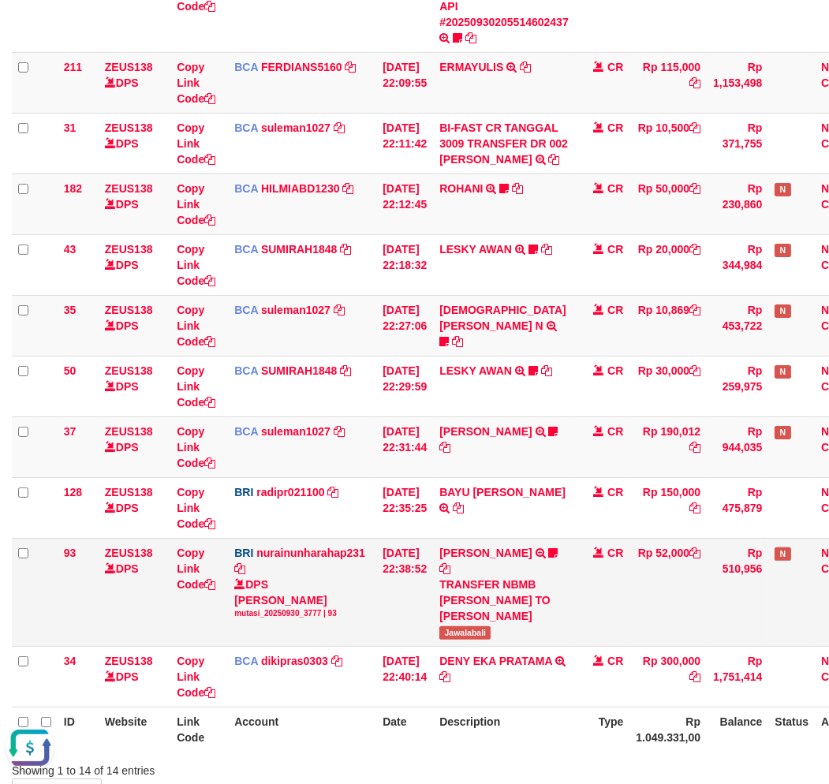
click at [473, 636] on span "Jawalabali" at bounding box center [464, 632] width 51 height 13
copy span "Jawalabali"
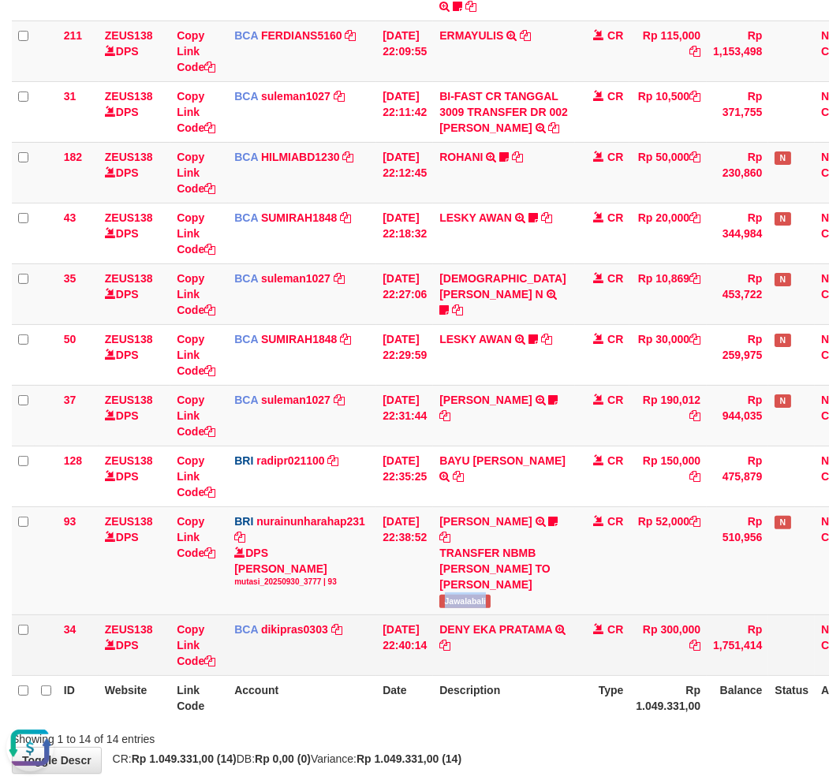
scroll to position [566, 0]
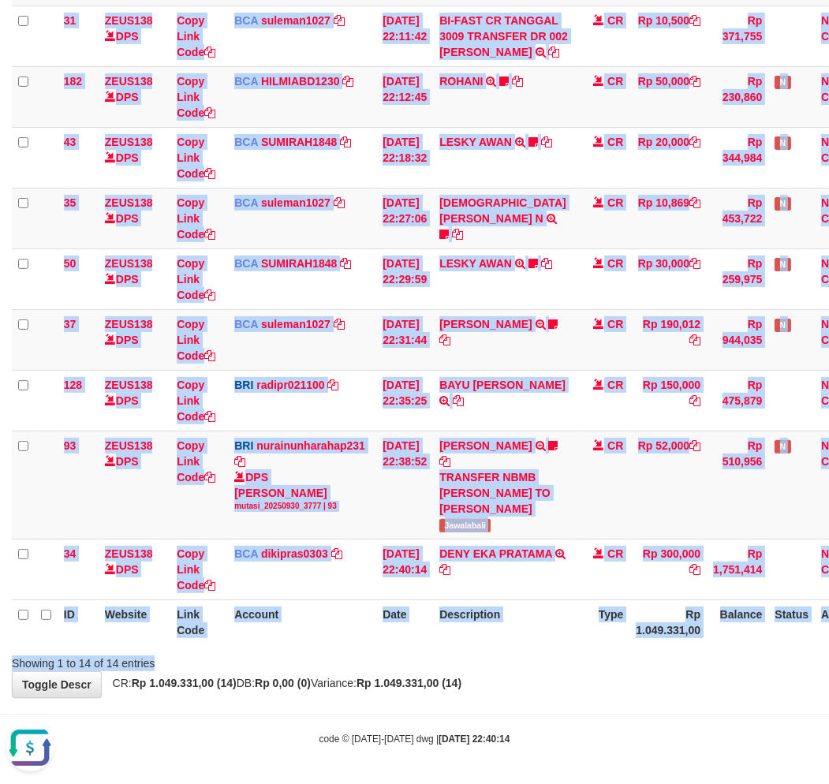
click at [555, 661] on div "Search: ID Website Link Code Account Date Description Type Amount Balance Statu…" at bounding box center [414, 132] width 805 height 1078
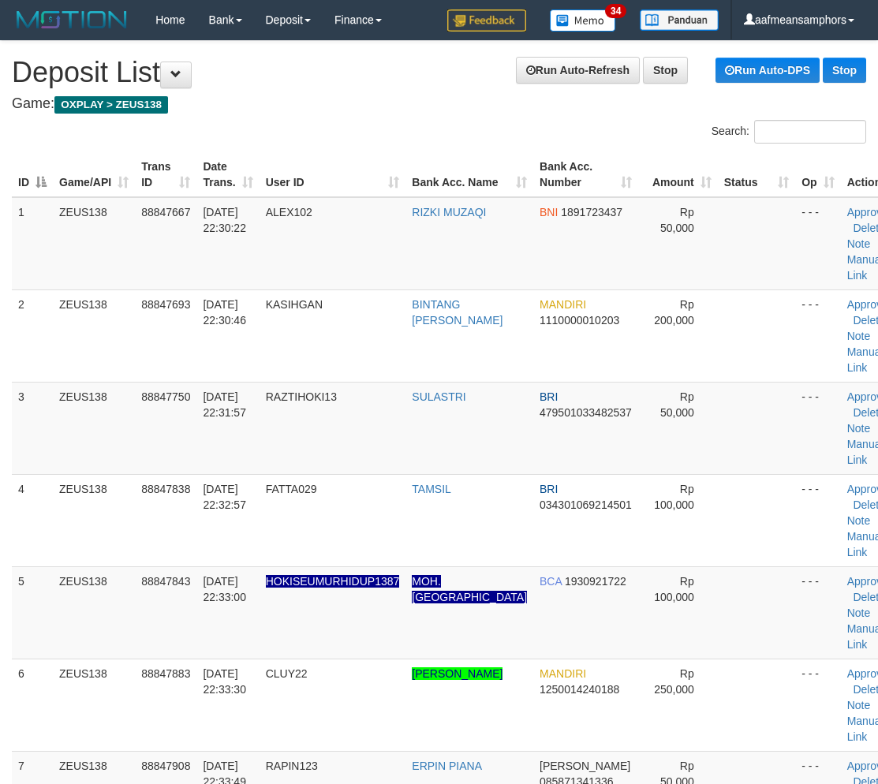
scroll to position [861, 0]
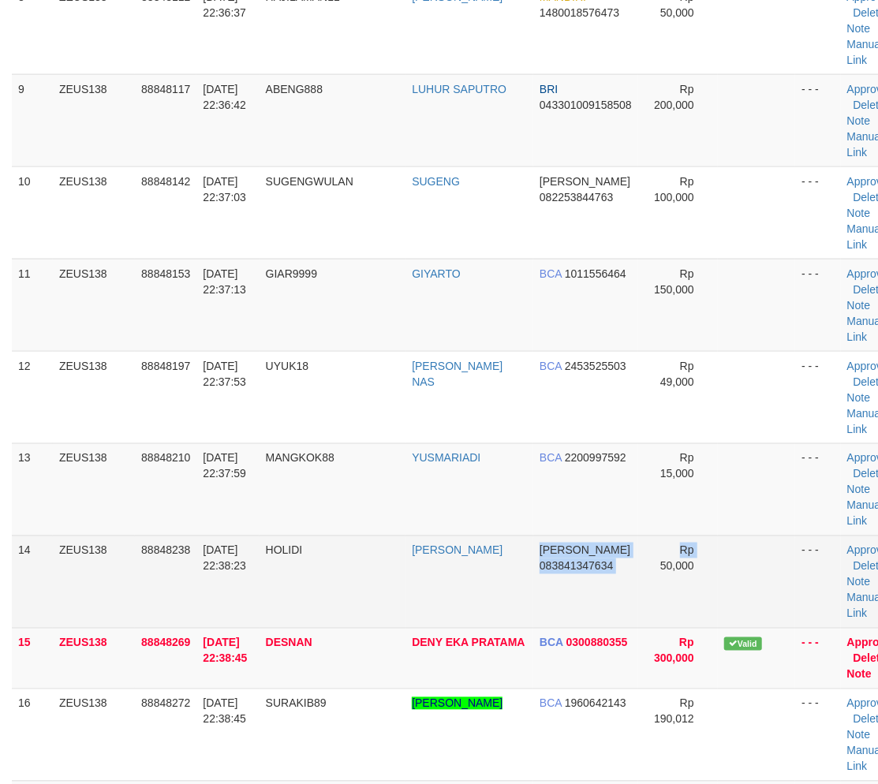
click at [623, 562] on tr "14 ZEUS138 88848238 30/09/2025 22:38:23 HOLIDI MUHAMMAD KHOLIDI DANA 0838413476…" at bounding box center [458, 582] width 893 height 92
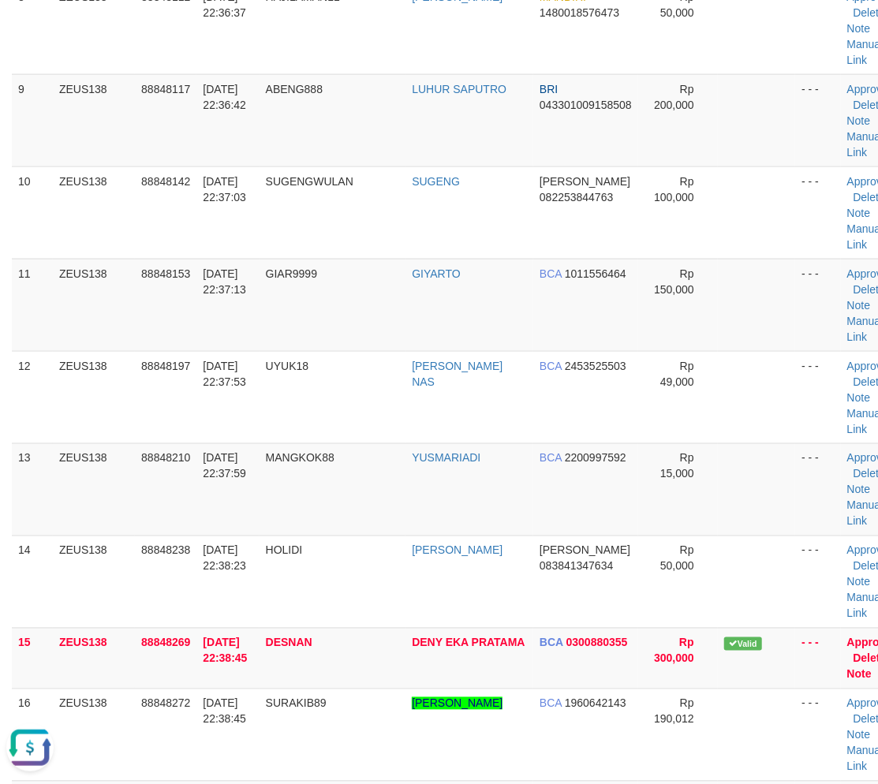
scroll to position [0, 0]
click at [342, 466] on td "MANGKOK88" at bounding box center [333, 489] width 147 height 92
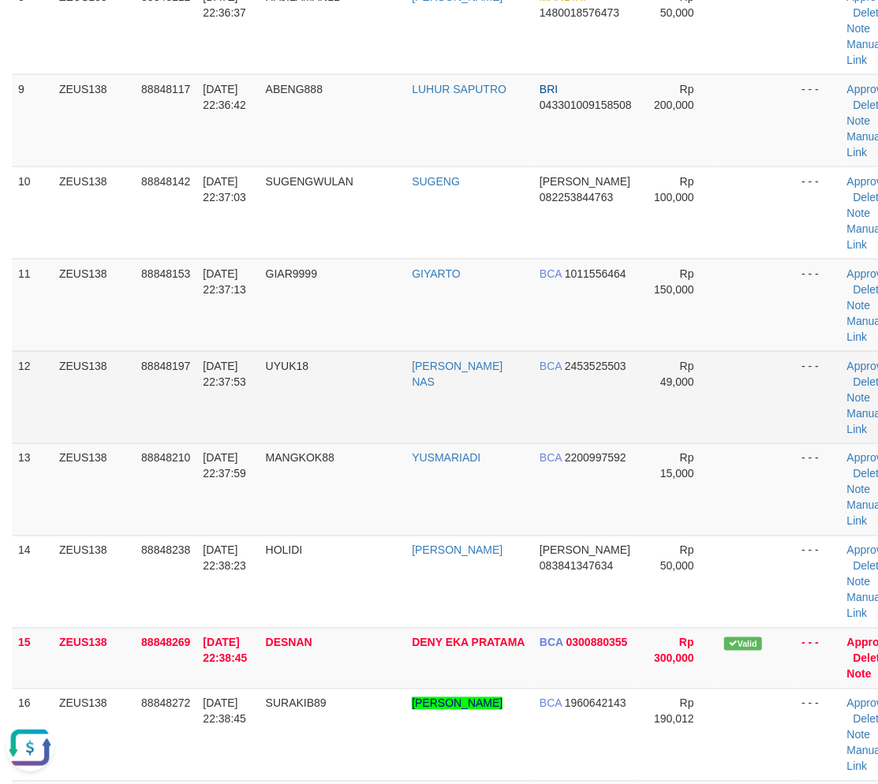
click at [369, 439] on td "UYUK18" at bounding box center [333, 397] width 147 height 92
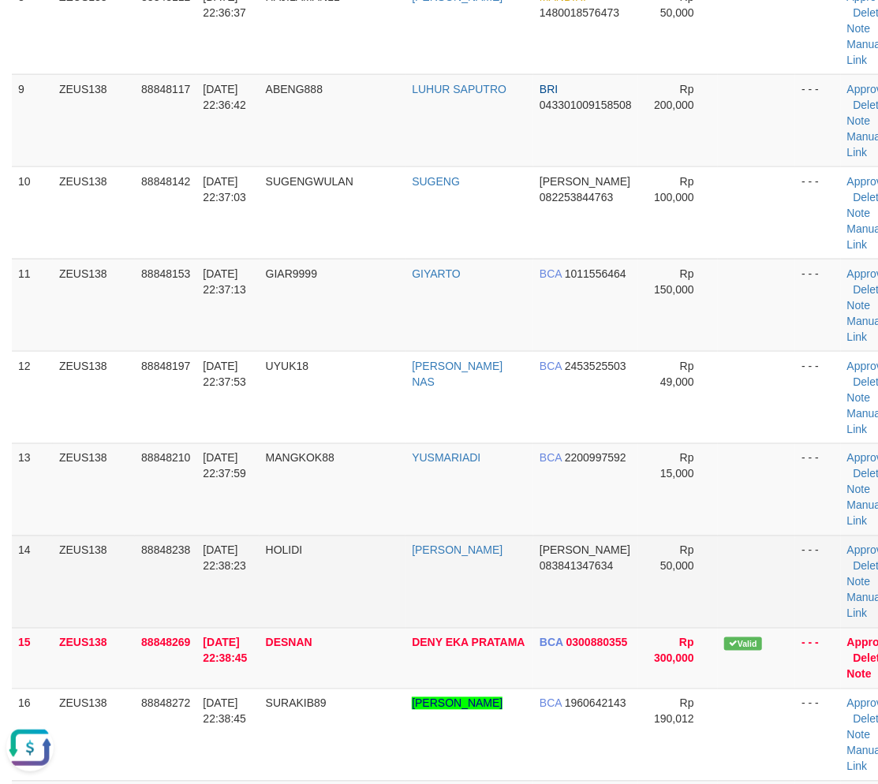
drag, startPoint x: 234, startPoint y: 535, endPoint x: 159, endPoint y: 555, distance: 77.7
click at [217, 539] on td "[DATE] 22:38:23" at bounding box center [227, 582] width 62 height 92
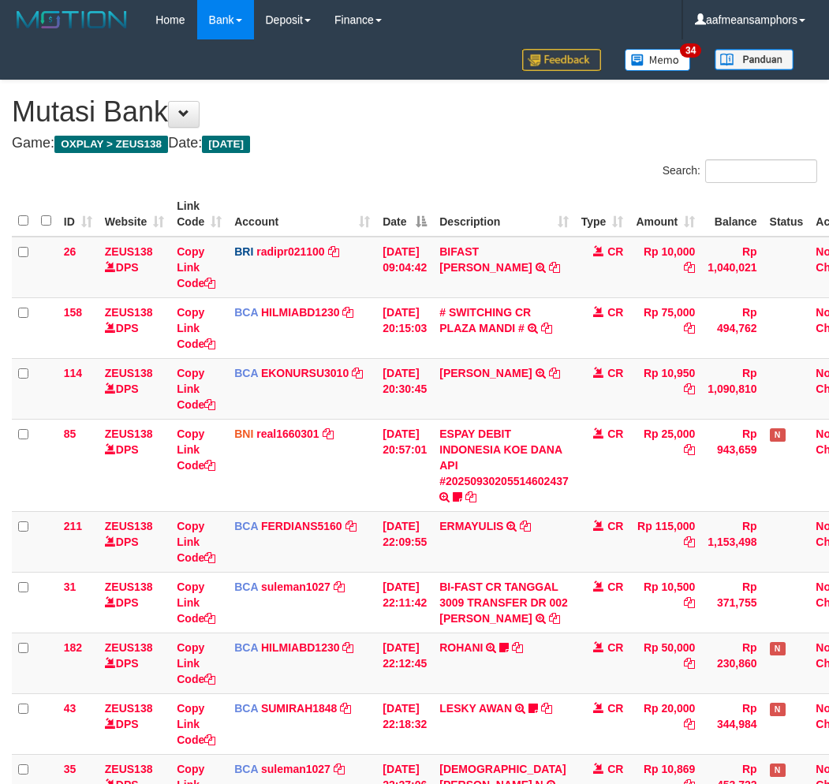
scroll to position [420, 0]
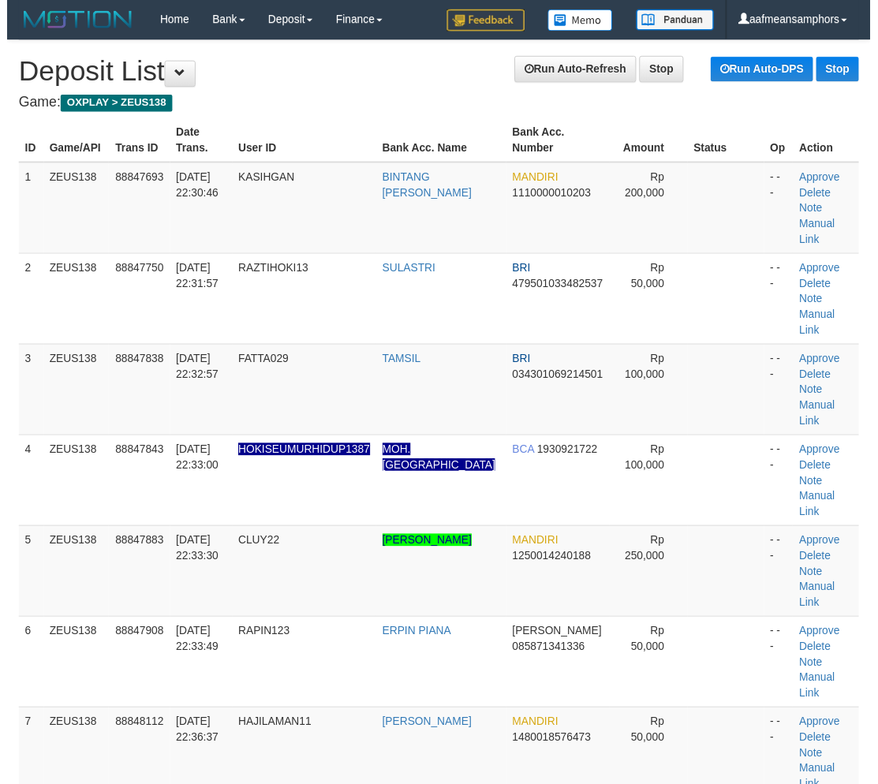
scroll to position [798, 0]
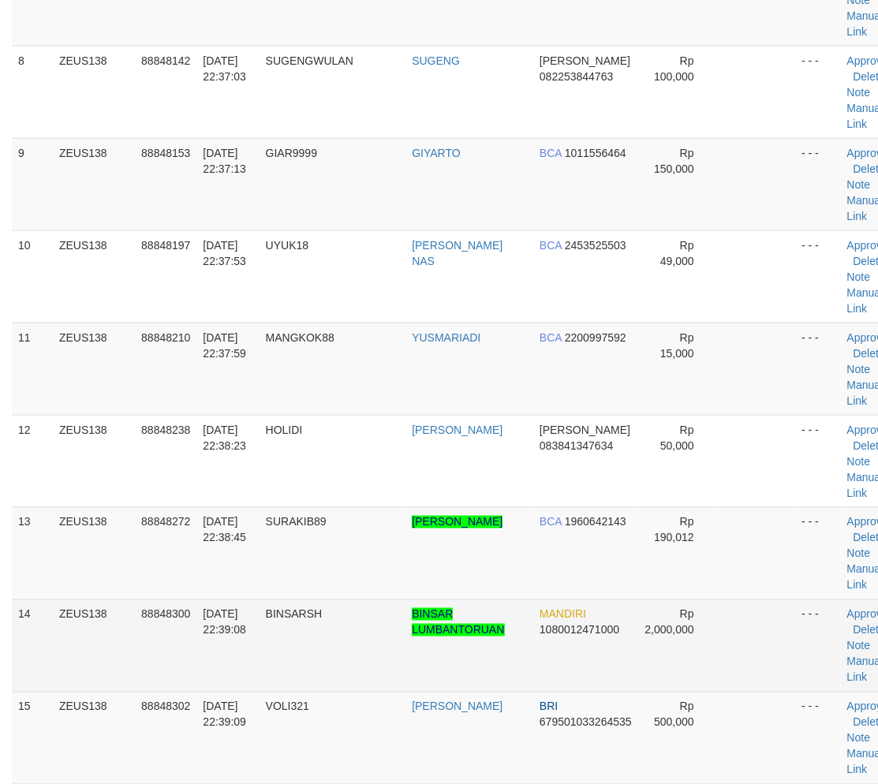
click at [297, 628] on td "BINSARSH" at bounding box center [333, 646] width 147 height 92
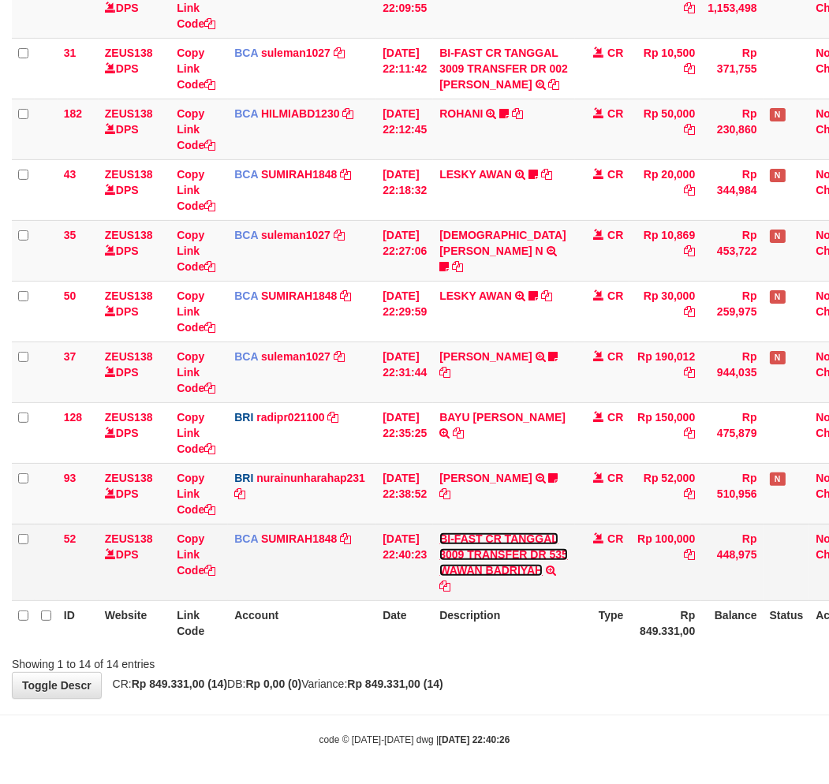
scroll to position [535, 0]
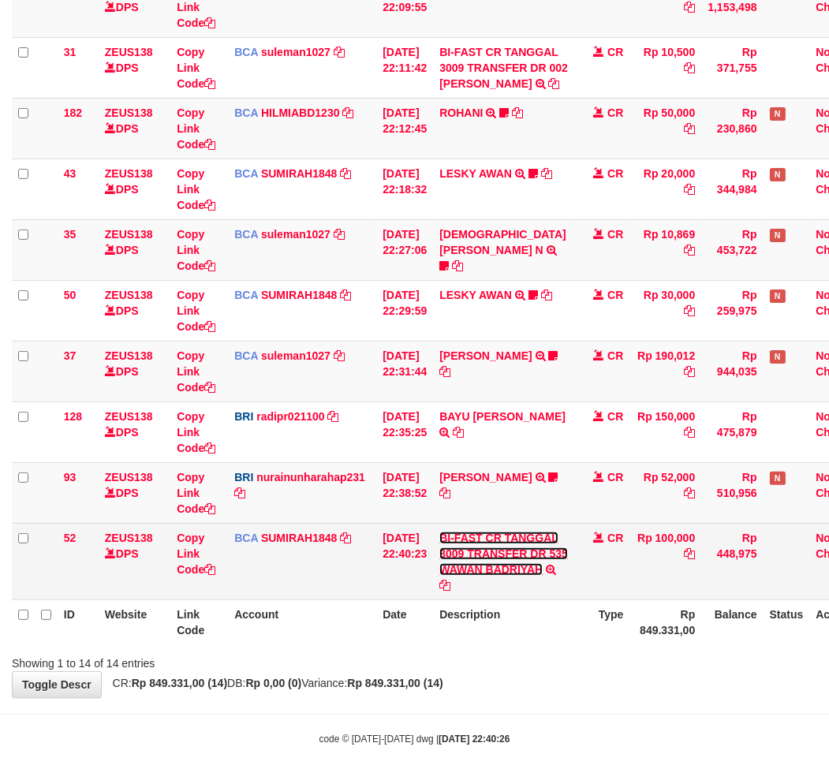
click at [497, 568] on link "BI-FAST CR TANGGAL 3009 TRANSFER DR 535 WAWAN BADRIYAH" at bounding box center [503, 554] width 129 height 44
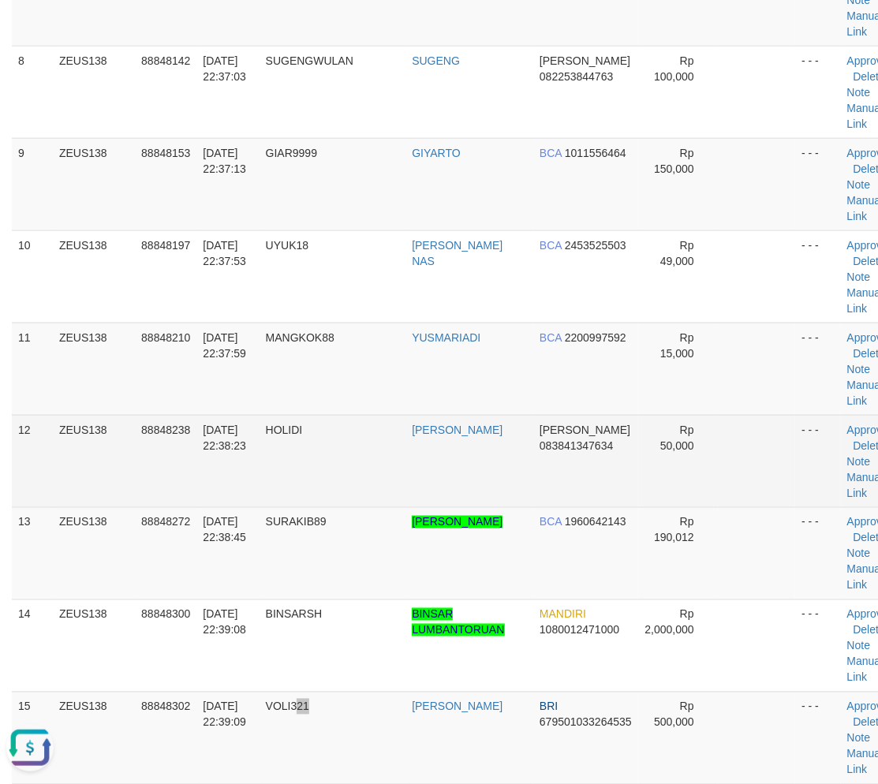
drag, startPoint x: 393, startPoint y: 719, endPoint x: 491, endPoint y: 472, distance: 265.6
click at [424, 692] on tr "15 ZEUS138 88848302 30/09/2025 22:39:09 VOLI321 EKO PRASETYO BRI 67950103326453…" at bounding box center [458, 738] width 893 height 92
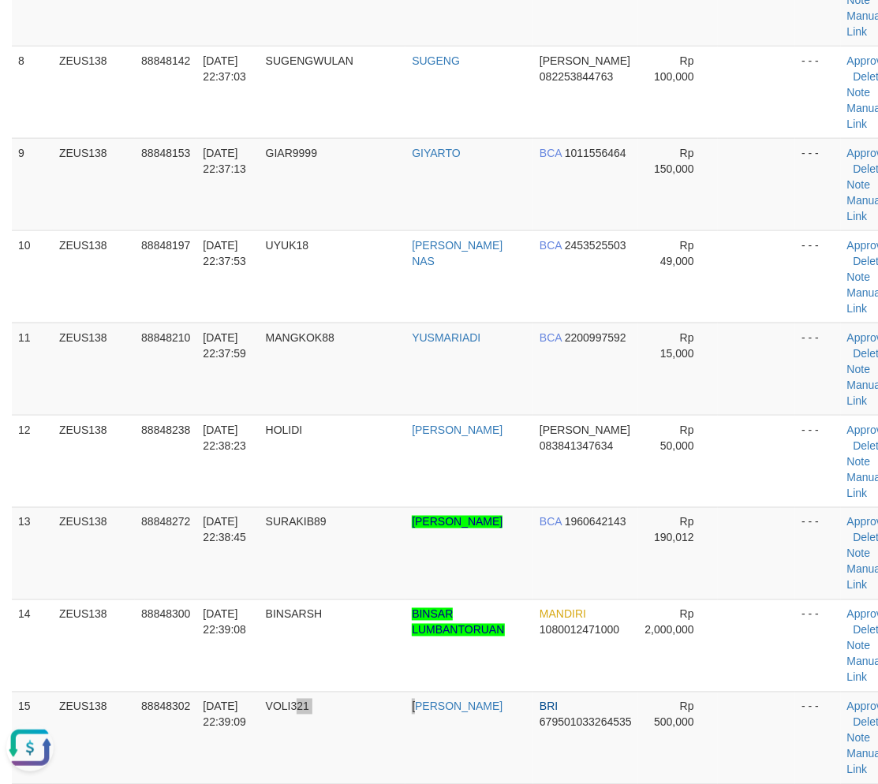
scroll to position [1548, 0]
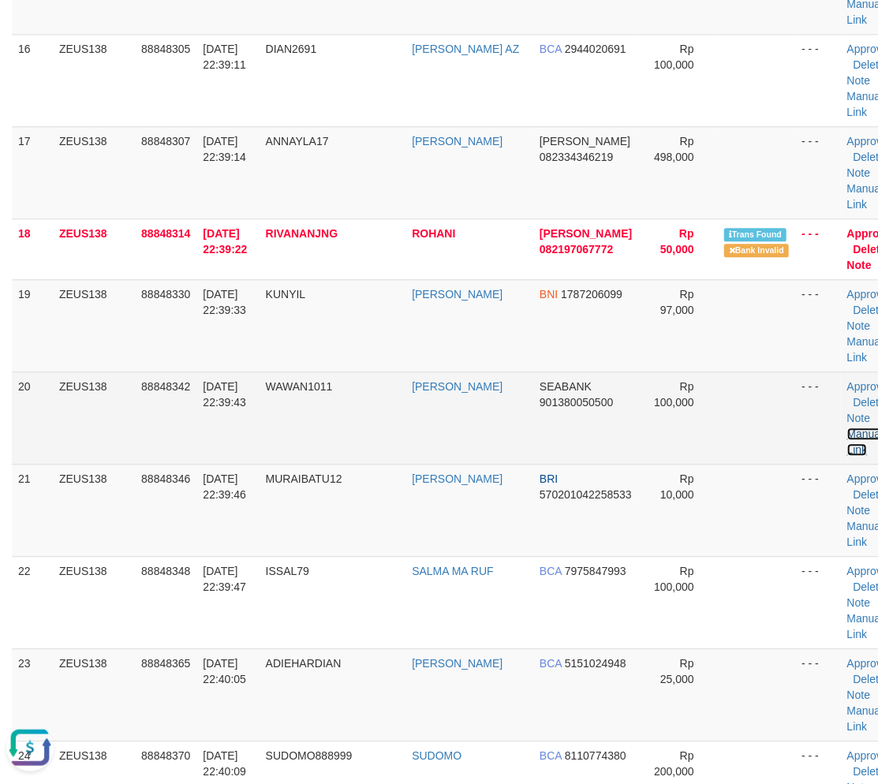
click at [847, 429] on link "Manual Link" at bounding box center [865, 442] width 36 height 28
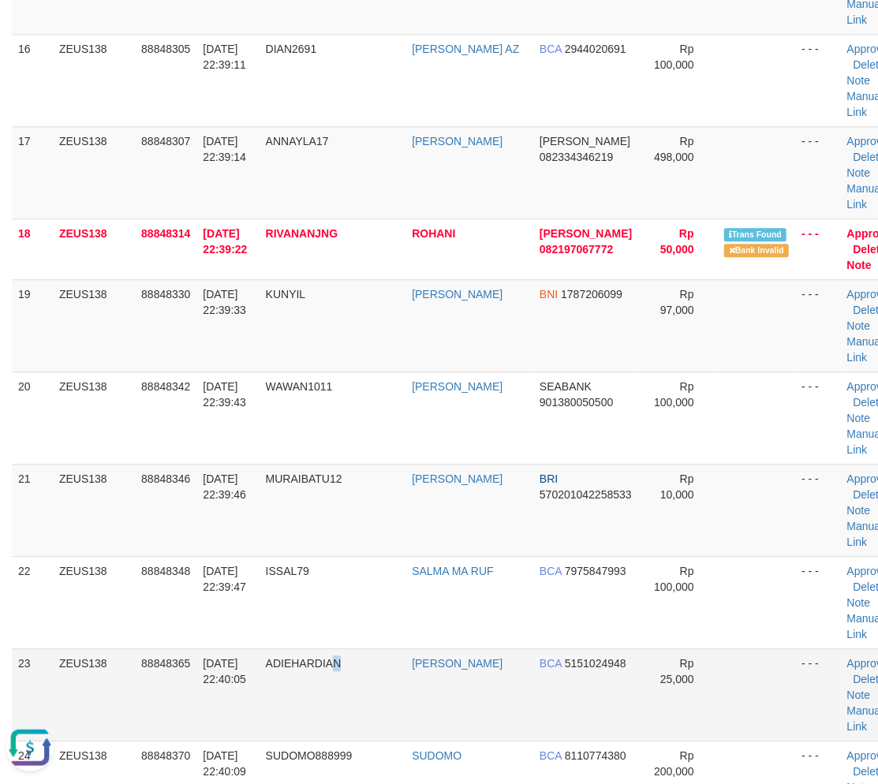
drag, startPoint x: 376, startPoint y: 677, endPoint x: 302, endPoint y: 675, distance: 74.2
click at [344, 677] on td "ADIEHARDIAN" at bounding box center [333, 694] width 147 height 92
drag, startPoint x: 155, startPoint y: 663, endPoint x: 3, endPoint y: 669, distance: 151.6
click at [155, 663] on span "88848365" at bounding box center [165, 663] width 49 height 13
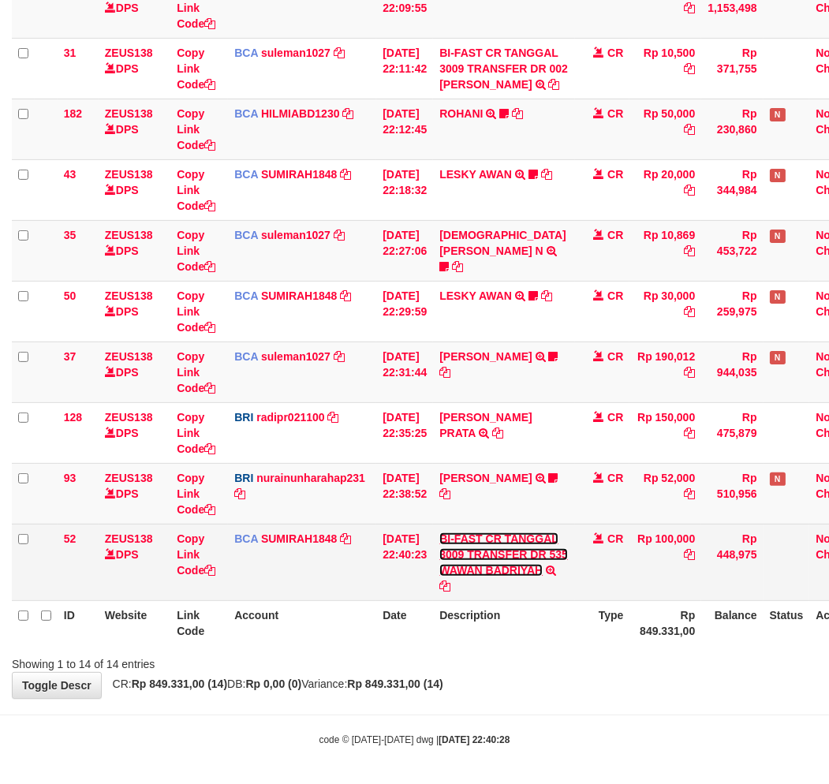
click at [493, 570] on link "BI-FAST CR TANGGAL 3009 TRANSFER DR 535 WAWAN BADRIYAH" at bounding box center [503, 554] width 129 height 44
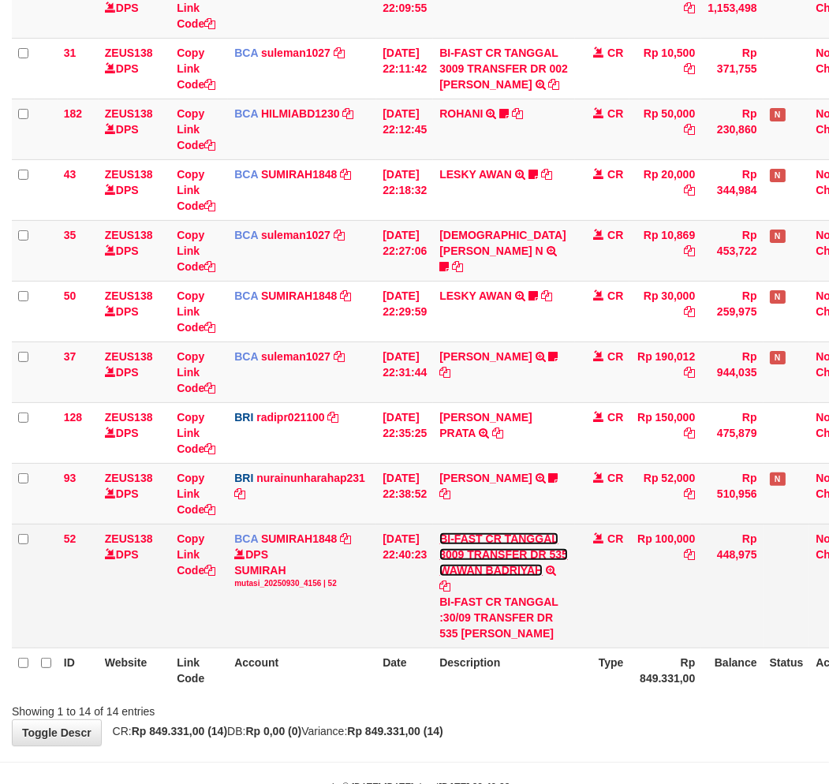
scroll to position [535, 0]
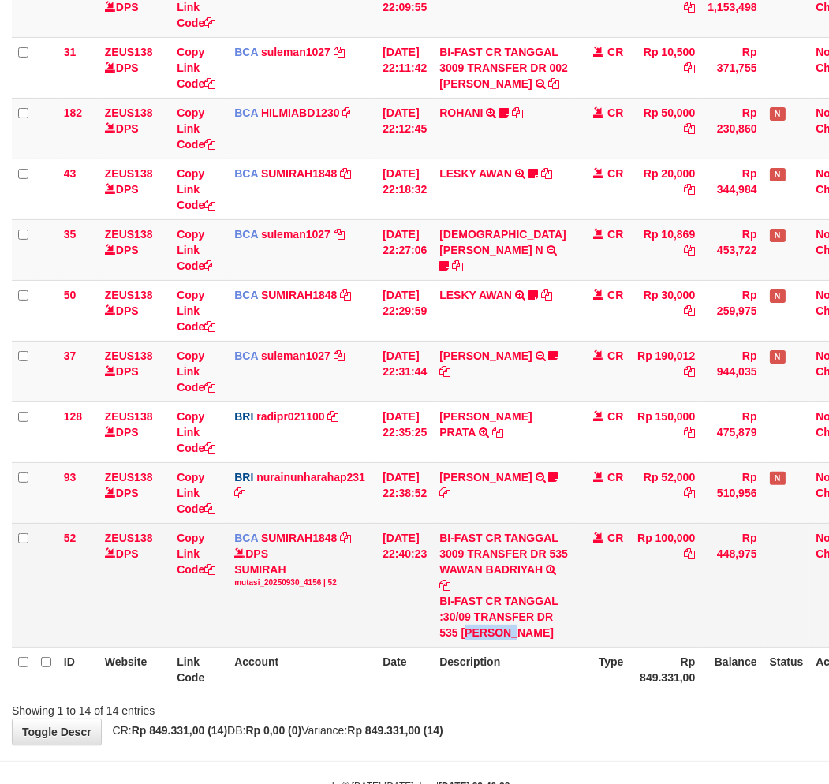
drag, startPoint x: 482, startPoint y: 635, endPoint x: 537, endPoint y: 634, distance: 55.2
click at [537, 634] on div "BI-FAST CR TANGGAL :30/09 TRANSFER DR 535 WAWAN BADRIYAH" at bounding box center [503, 616] width 129 height 47
copy div "AWAN BA"
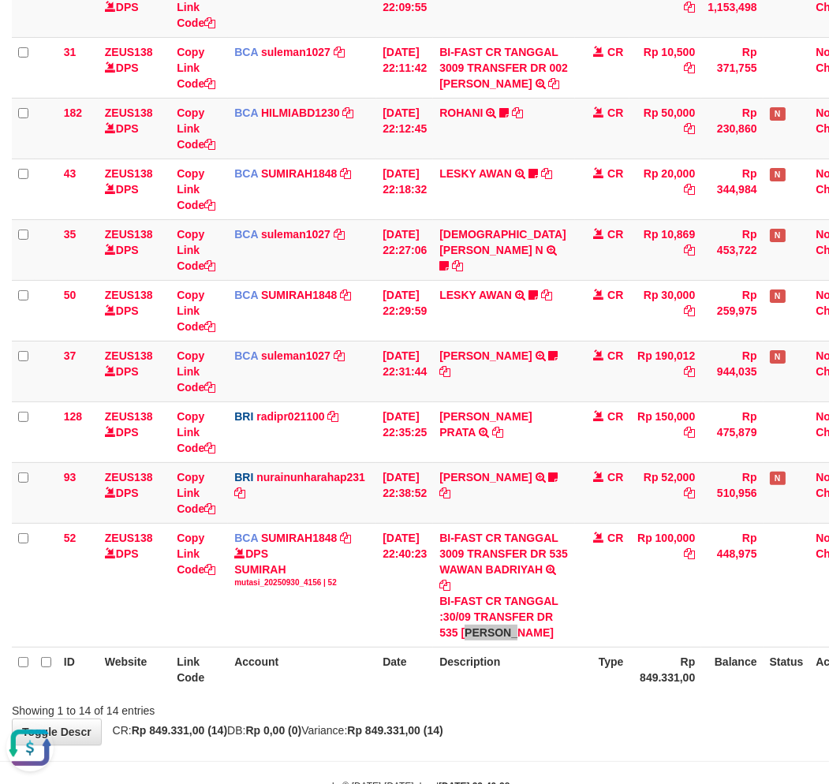
scroll to position [0, 0]
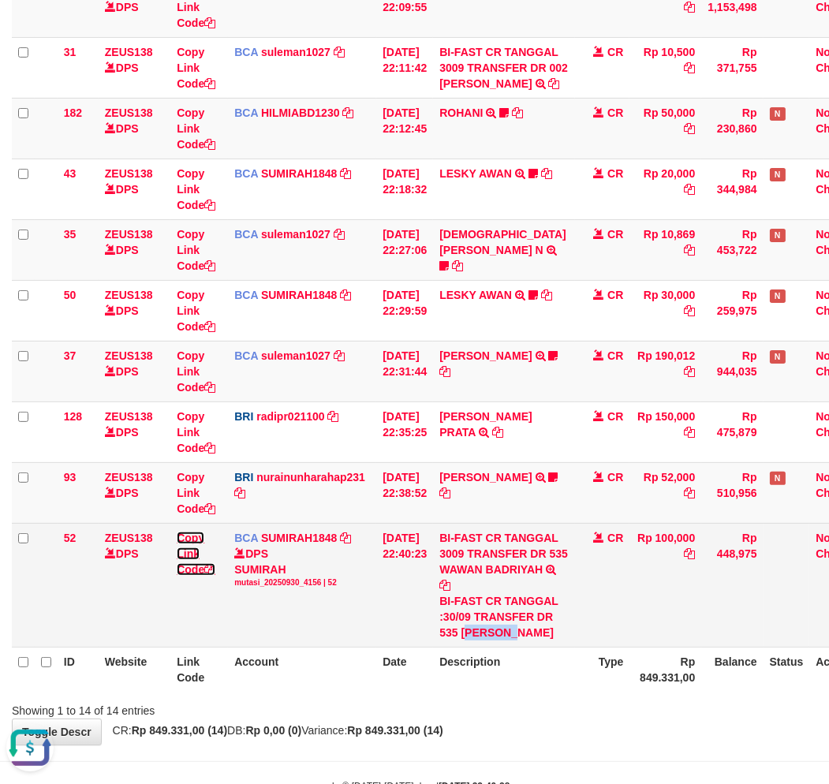
click at [191, 549] on link "Copy Link Code" at bounding box center [196, 554] width 39 height 44
copy div "AWAN BA"
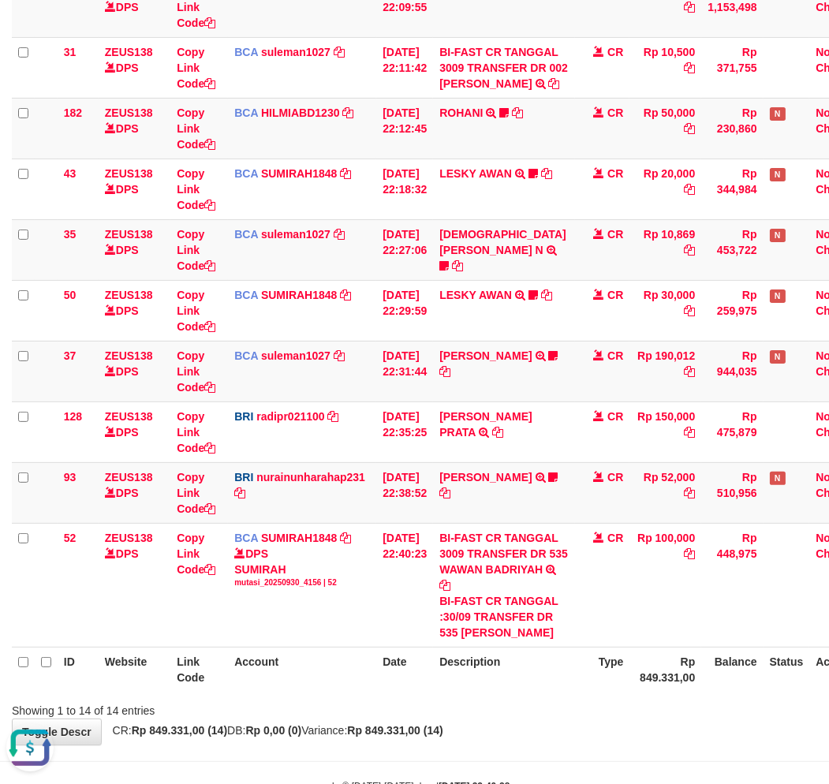
scroll to position [199, 0]
click at [596, 714] on div "Showing 1 to 14 of 14 entries" at bounding box center [414, 708] width 829 height 22
click at [597, 712] on div "Showing 1 to 14 of 14 entries" at bounding box center [414, 708] width 829 height 22
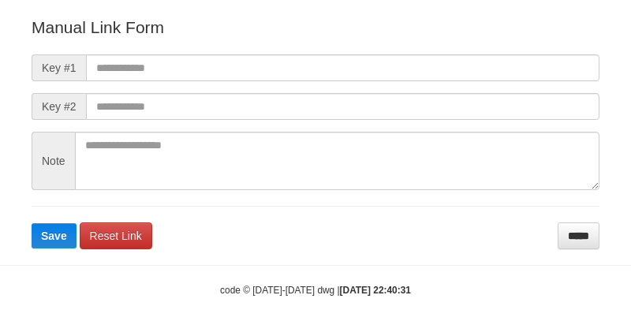
scroll to position [175, 0]
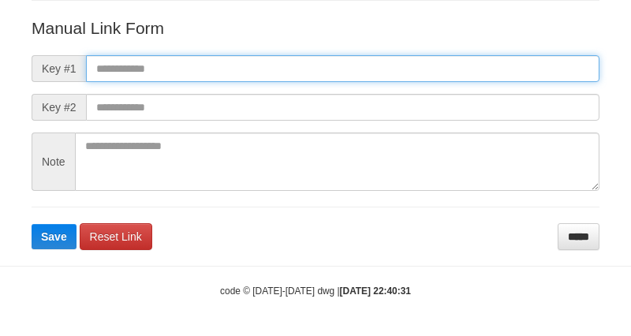
paste input "**********"
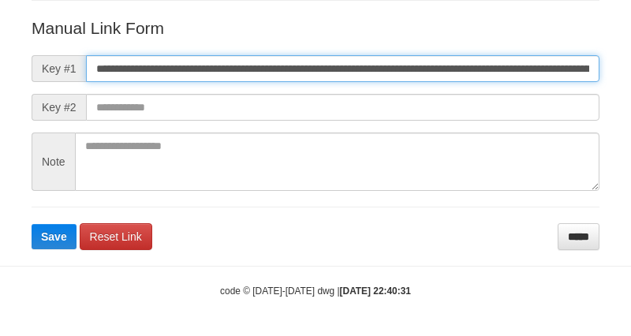
click at [432, 69] on input "**********" at bounding box center [343, 68] width 514 height 27
type input "**********"
click at [32, 224] on button "Save" at bounding box center [54, 236] width 45 height 25
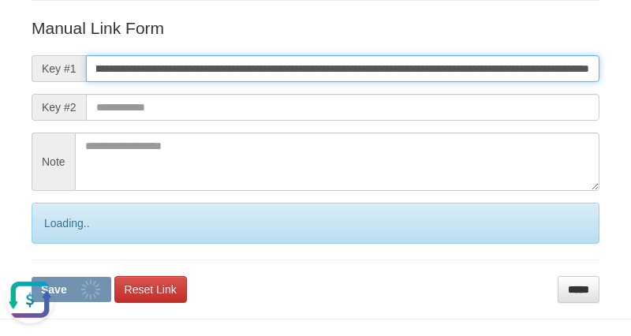
click at [32, 277] on button "Save" at bounding box center [72, 289] width 80 height 25
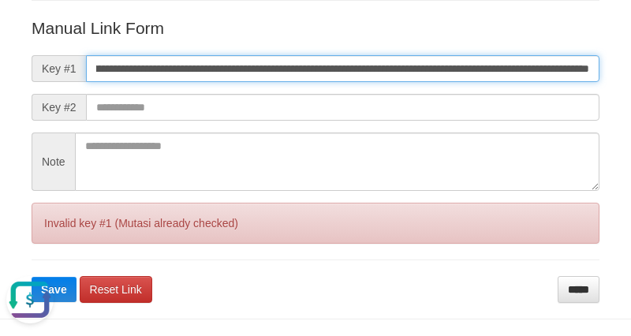
click at [32, 277] on button "Save" at bounding box center [54, 289] width 45 height 25
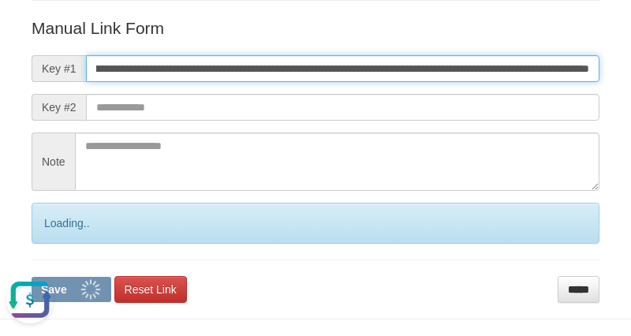
click at [32, 277] on button "Save" at bounding box center [72, 289] width 80 height 25
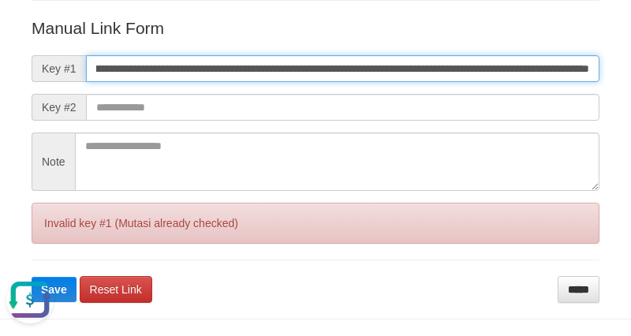
click at [32, 277] on button "Save" at bounding box center [54, 289] width 45 height 25
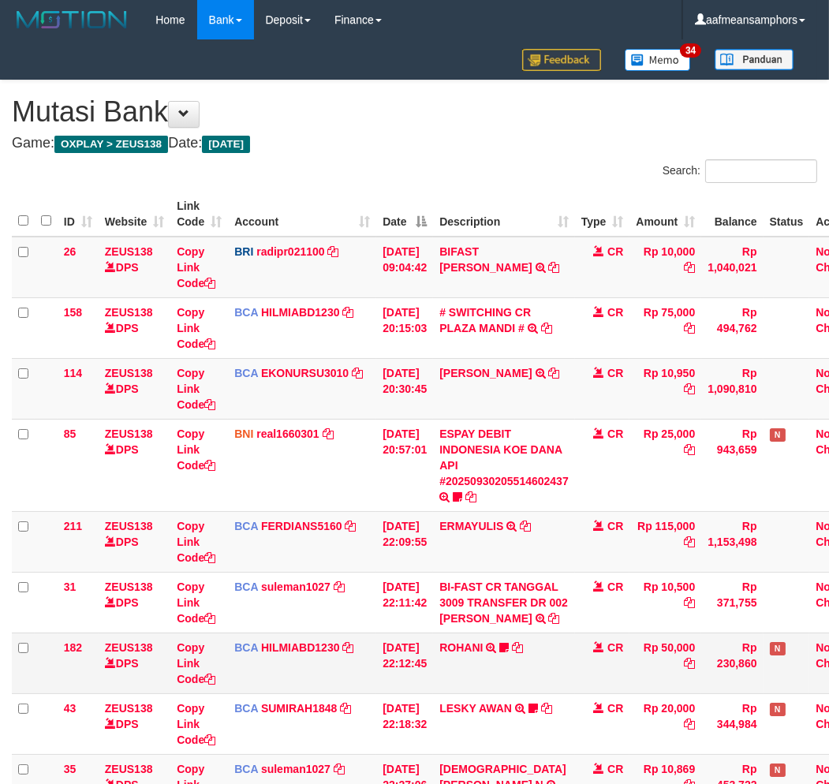
click at [458, 668] on td "ROHANI TRSF E-BANKING CR 3009/FTSCY/WS95051 50000.002025093009153558 TRFDN-ROHA…" at bounding box center [504, 663] width 142 height 61
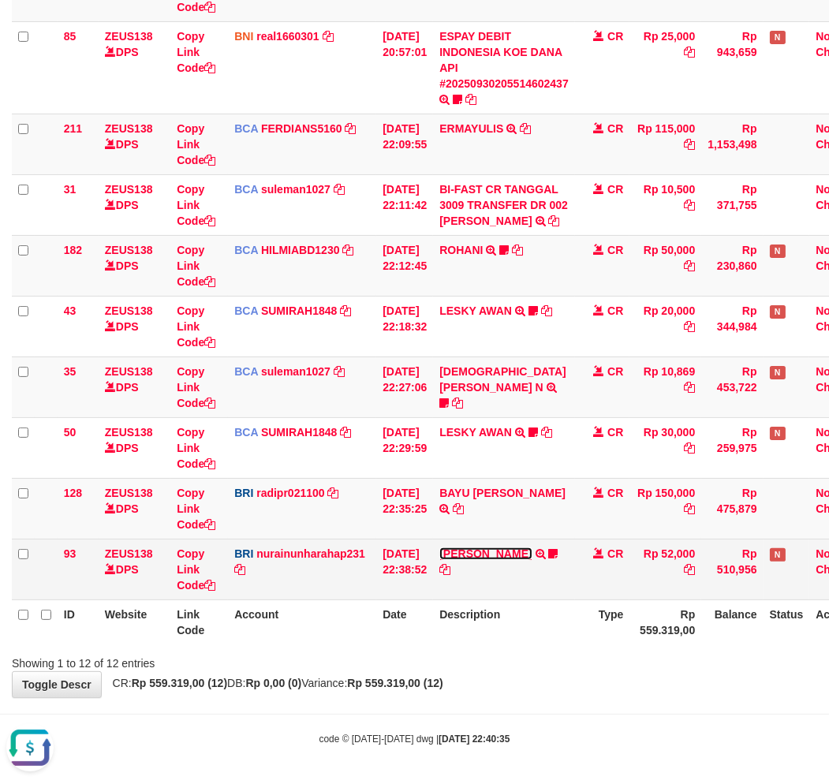
click at [514, 556] on link "[PERSON_NAME]" at bounding box center [485, 553] width 92 height 13
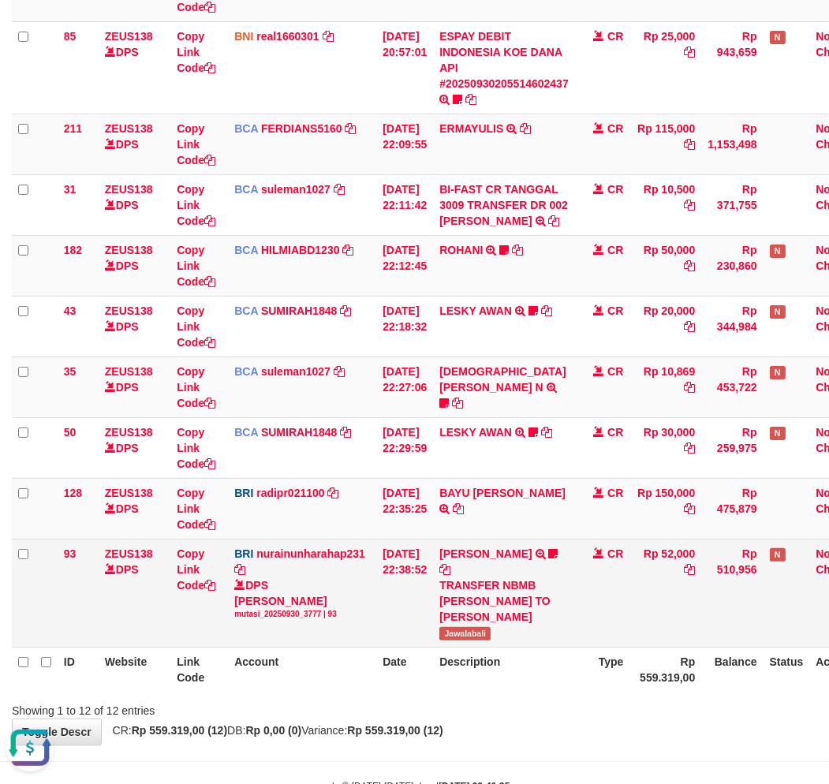
click at [477, 627] on span "Jawalabali" at bounding box center [464, 633] width 51 height 13
click at [476, 627] on span "Jawalabali" at bounding box center [464, 633] width 51 height 13
copy span "Jawalabali"
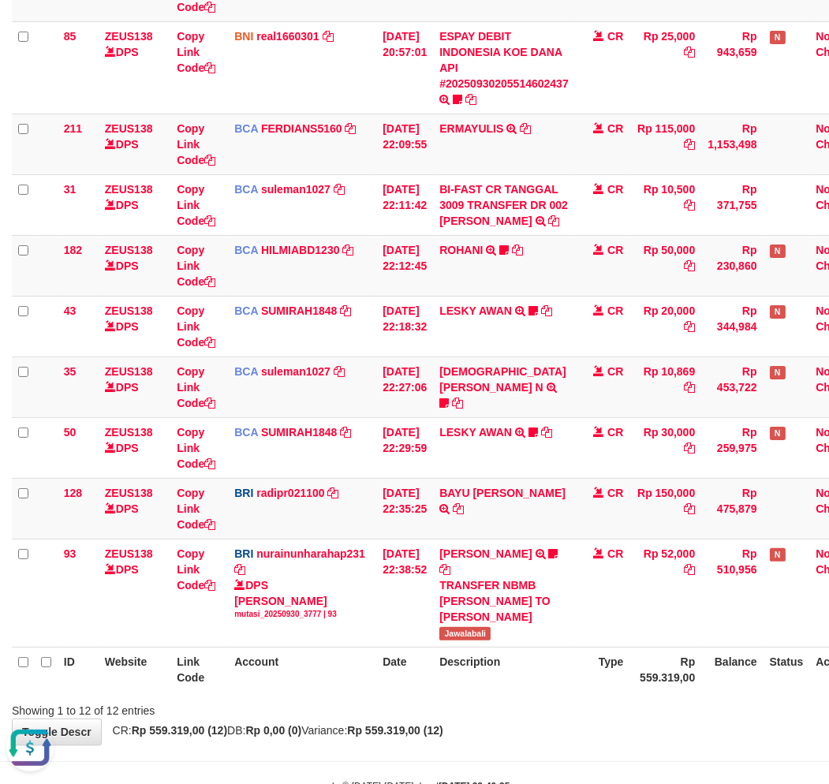
click at [606, 756] on body "Toggle navigation Home Bank Account List Load By Website Group [OXPLAY] ZEUS138…" at bounding box center [414, 217] width 829 height 1231
click at [608, 755] on body "Toggle navigation Home Bank Account List Load By Website Group [OXPLAY] ZEUS138…" at bounding box center [414, 217] width 829 height 1231
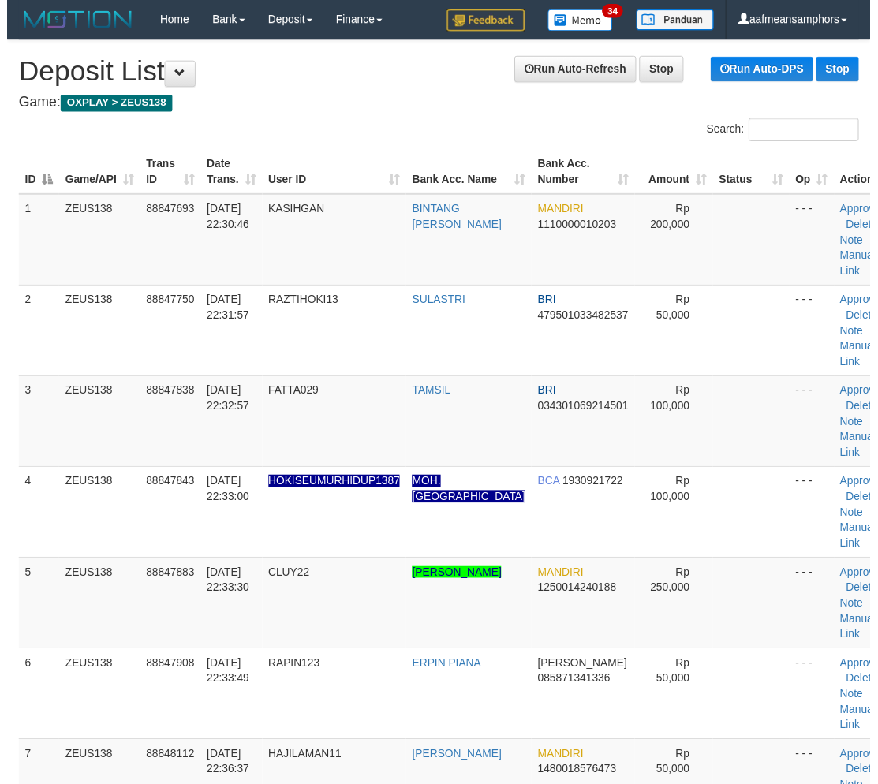
scroll to position [1515, 0]
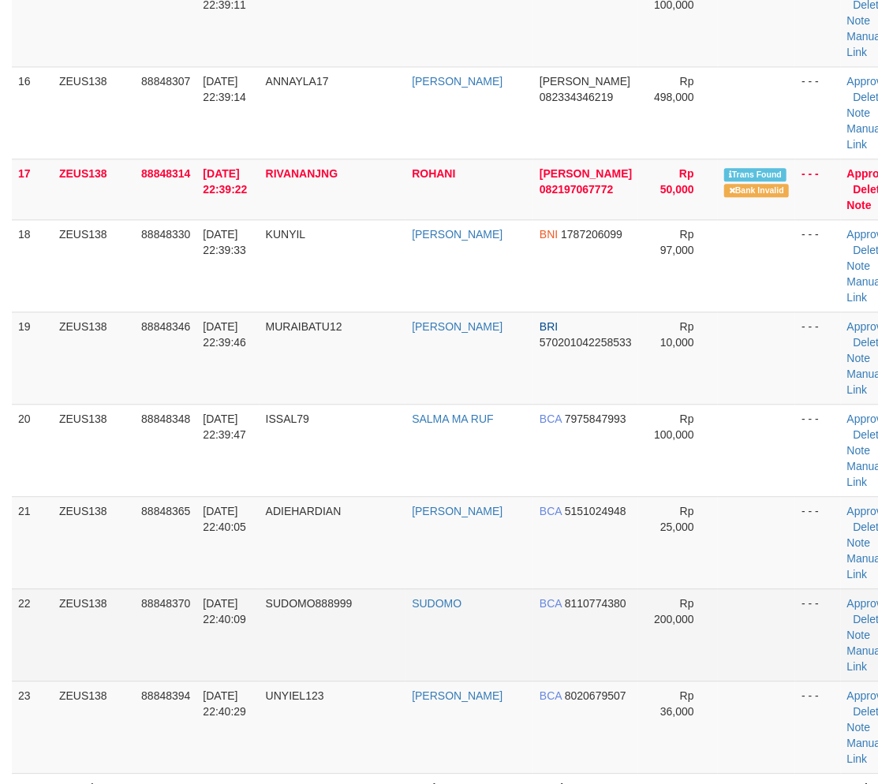
click at [247, 644] on td "[DATE] 22:40:09" at bounding box center [227, 634] width 62 height 92
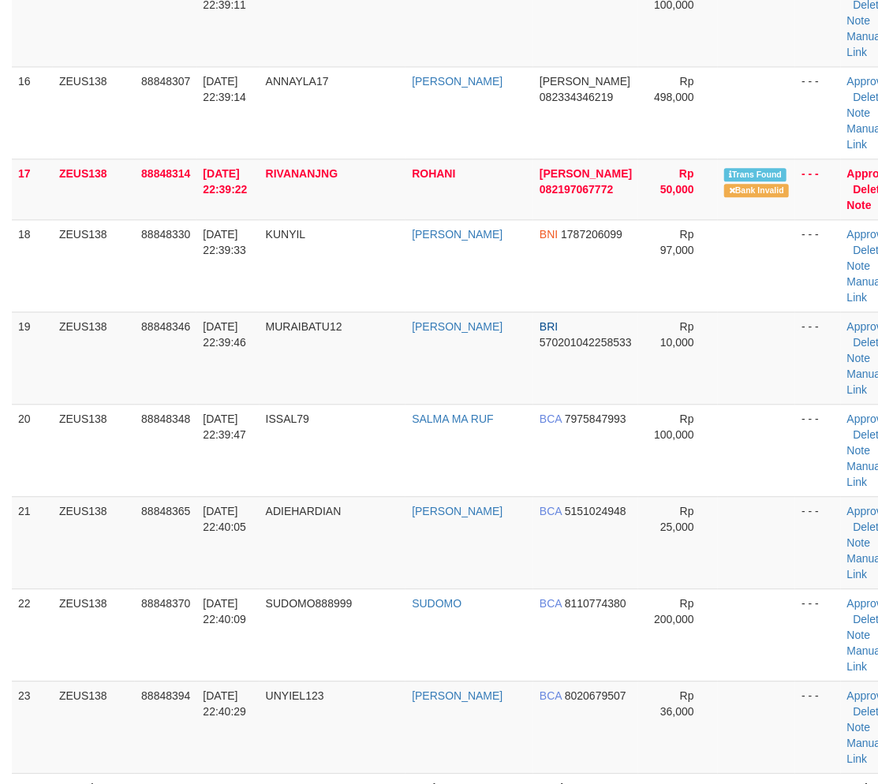
click at [233, 631] on td "[DATE] 22:40:09" at bounding box center [227, 634] width 62 height 92
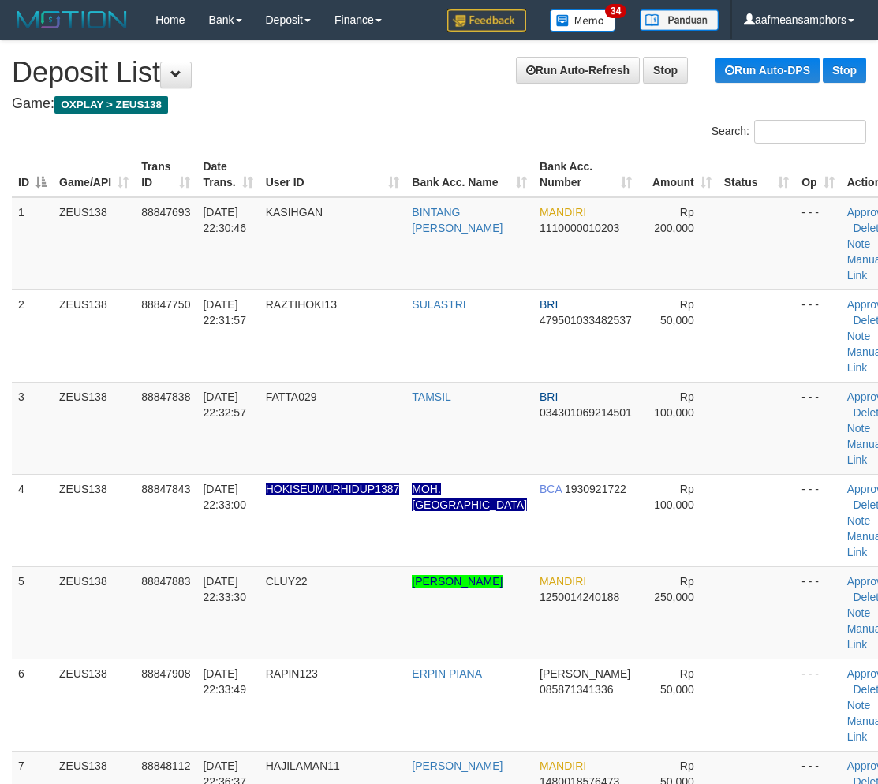
scroll to position [1515, 0]
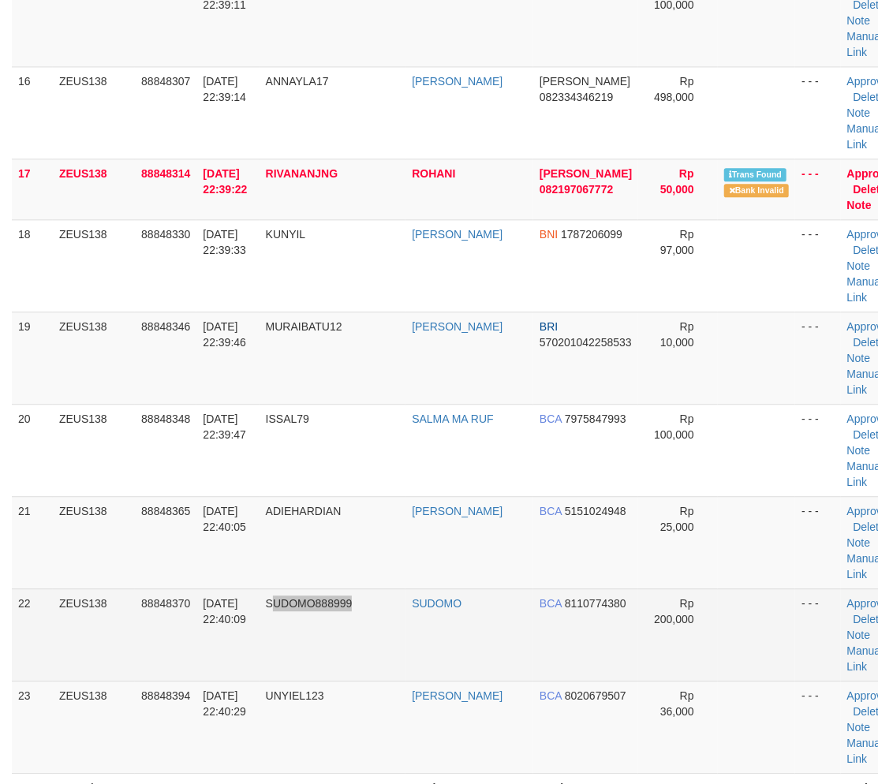
drag, startPoint x: 276, startPoint y: 618, endPoint x: 359, endPoint y: 621, distance: 82.9
click at [359, 621] on td "SUDOMO888999" at bounding box center [333, 634] width 147 height 92
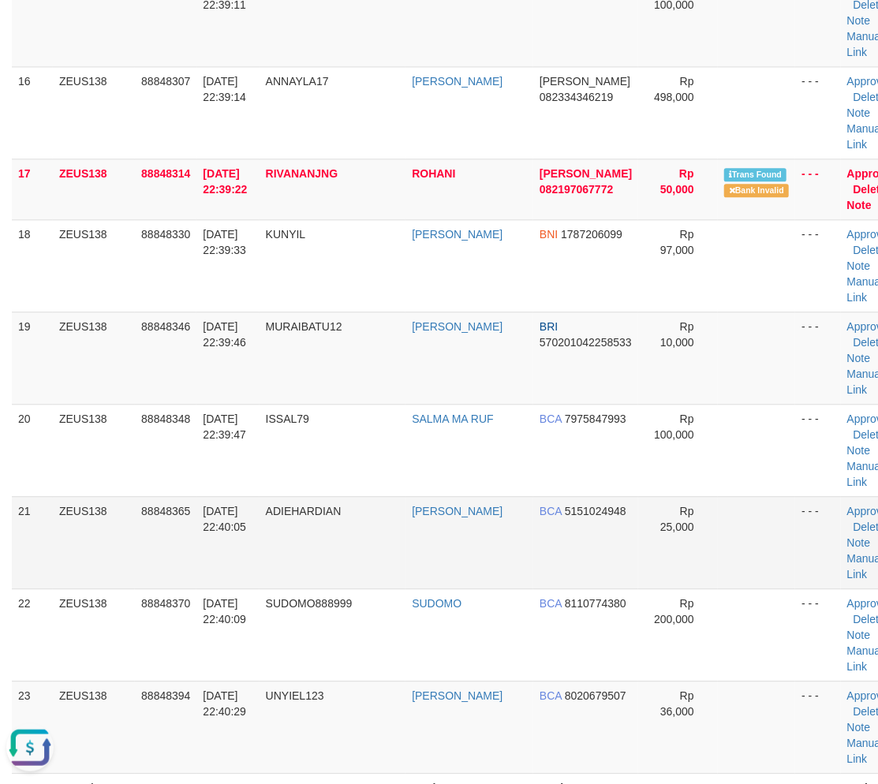
scroll to position [0, 0]
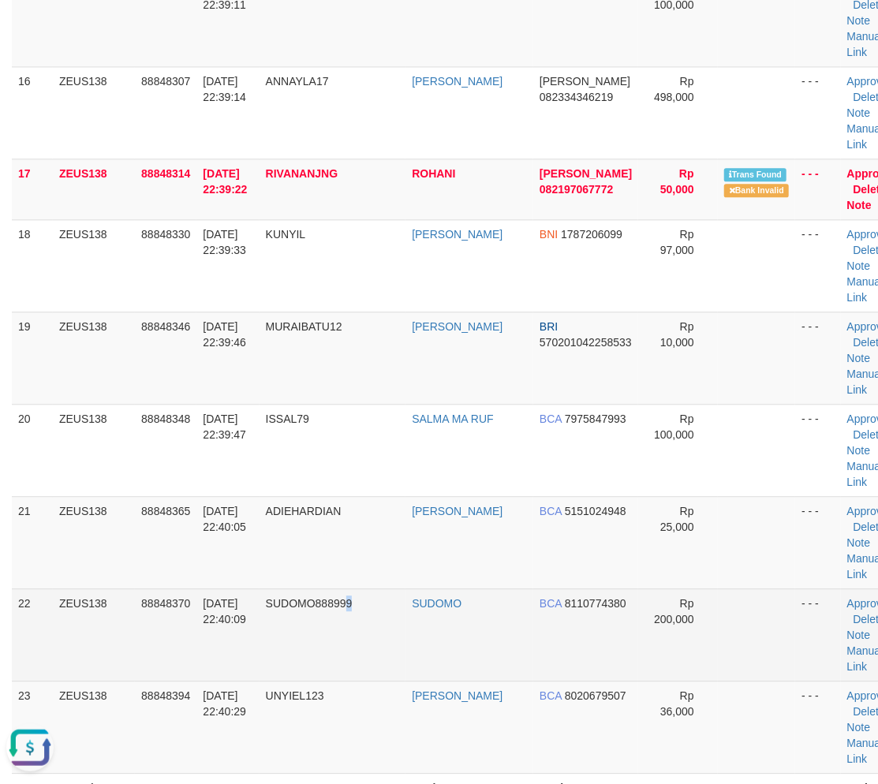
click at [357, 648] on td "SUDOMO888999" at bounding box center [333, 634] width 147 height 92
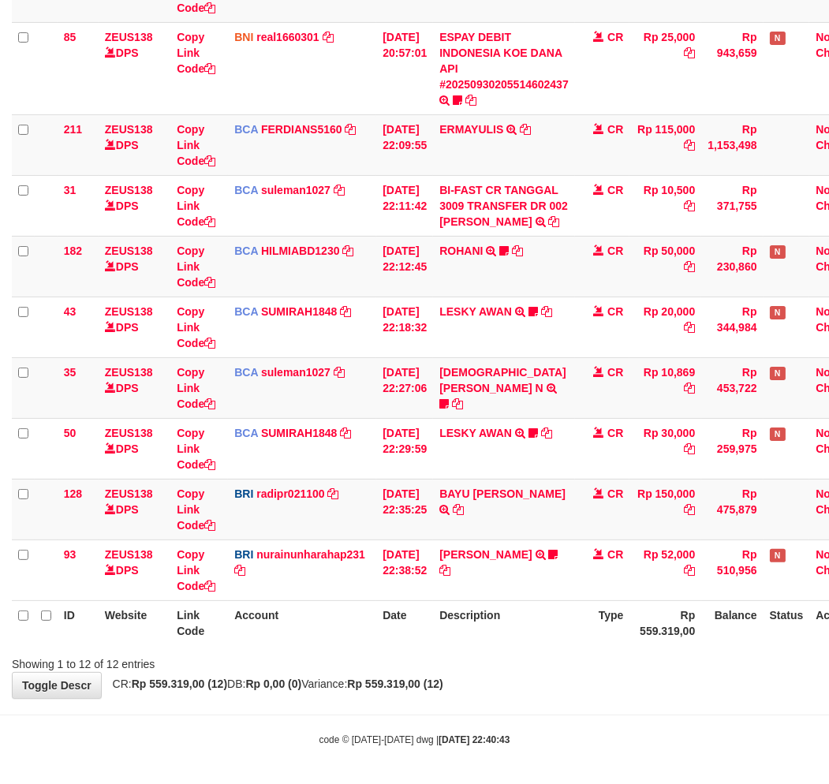
drag, startPoint x: 541, startPoint y: 679, endPoint x: 840, endPoint y: 666, distance: 299.3
click at [555, 682] on div "**********" at bounding box center [414, 191] width 829 height 1014
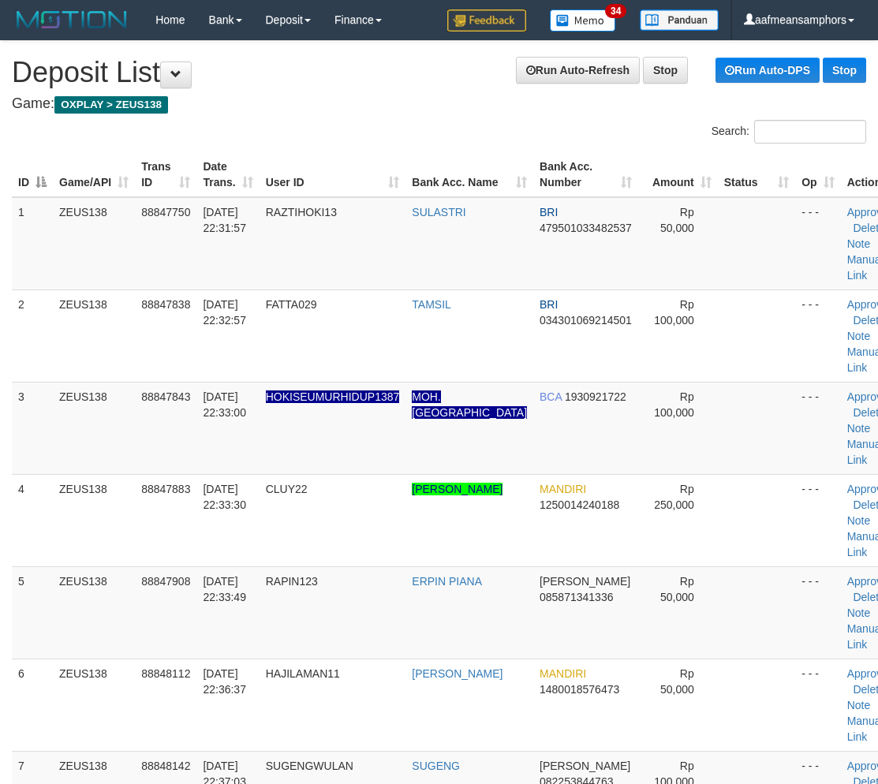
scroll to position [1574, 0]
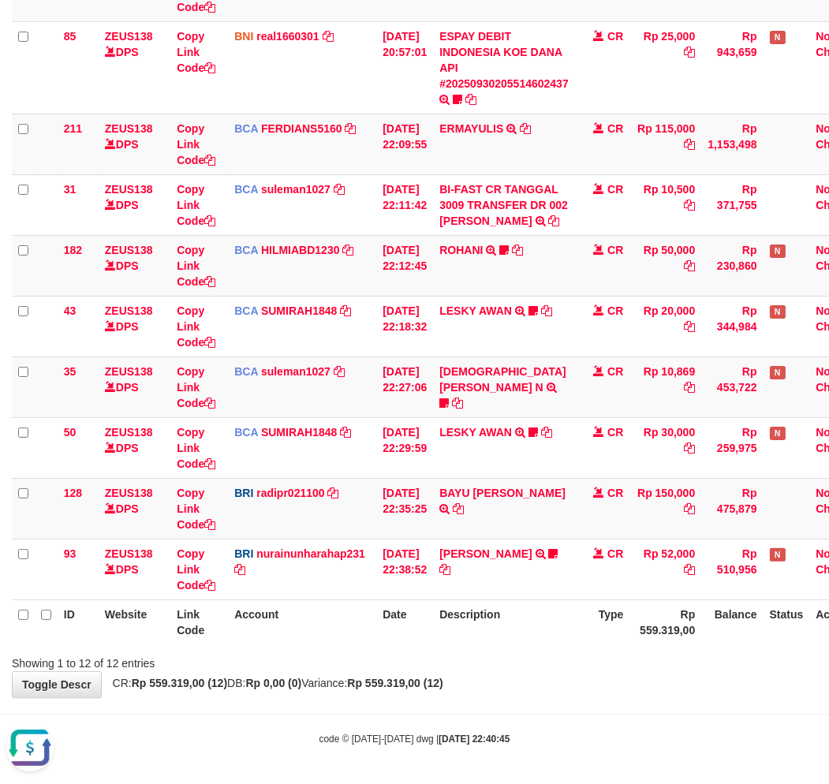
drag, startPoint x: 240, startPoint y: 756, endPoint x: 408, endPoint y: 680, distance: 184.3
click at [237, 754] on body "Toggle navigation Home Bank Account List Load By Website Group [OXPLAY] ZEUS138…" at bounding box center [414, 193] width 829 height 1183
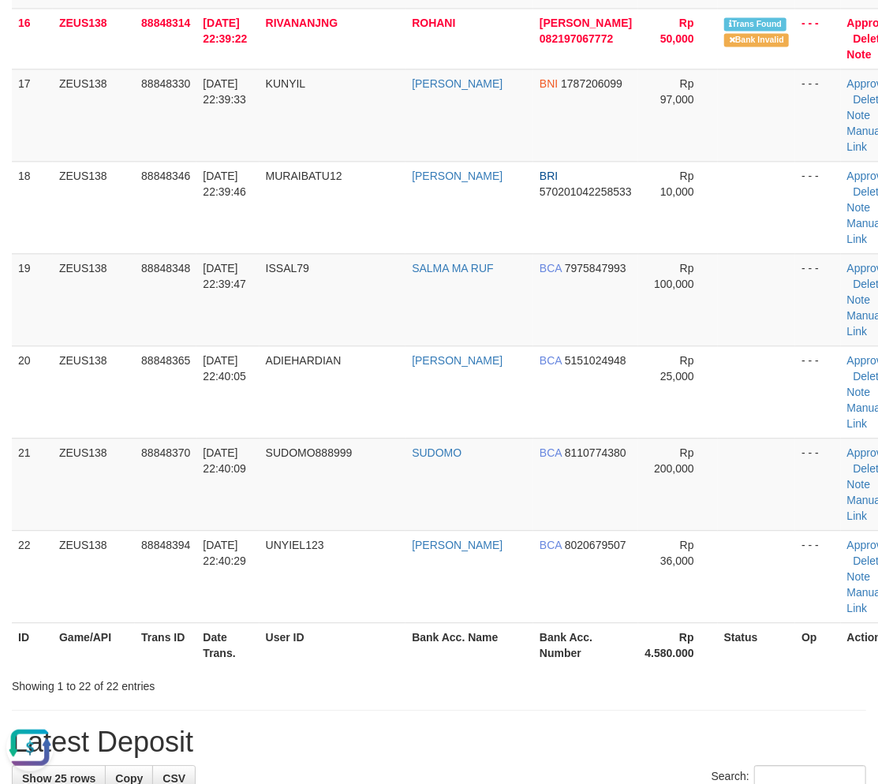
drag, startPoint x: 667, startPoint y: 726, endPoint x: 588, endPoint y: 713, distance: 79.9
click at [644, 720] on div "**********" at bounding box center [439, 285] width 878 height 3637
click at [530, 761] on div "**********" at bounding box center [439, 285] width 878 height 3637
drag, startPoint x: 669, startPoint y: 667, endPoint x: 163, endPoint y: 688, distance: 506.1
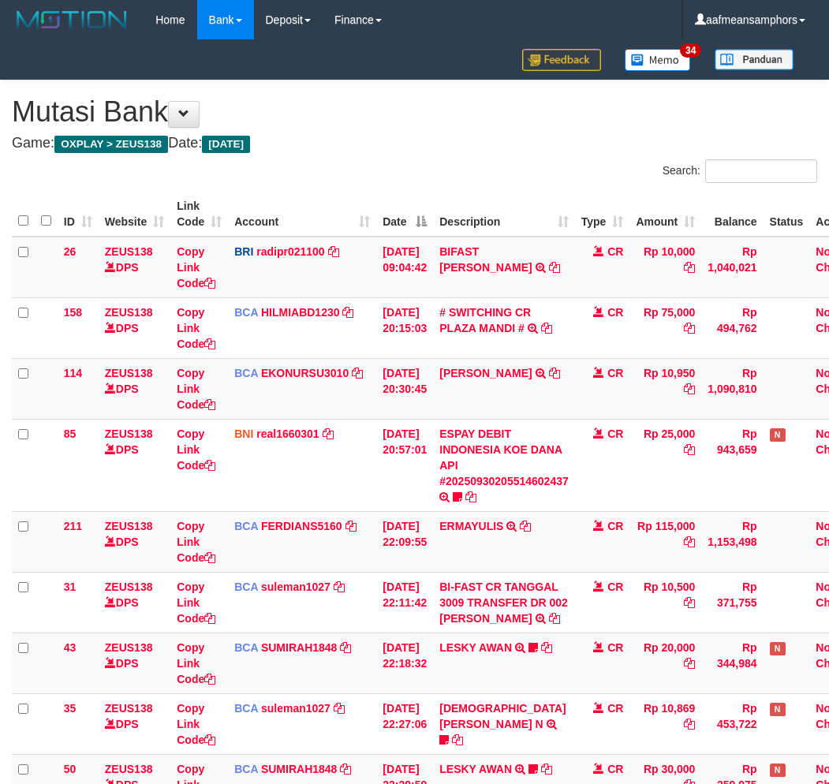
scroll to position [282, 0]
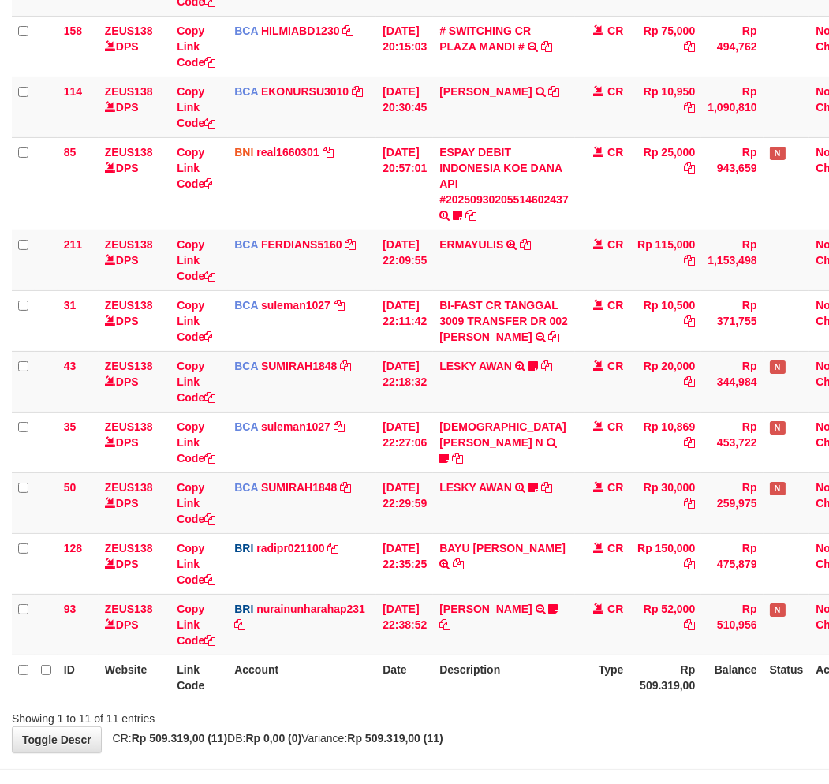
click at [448, 669] on th "Description" at bounding box center [504, 677] width 142 height 45
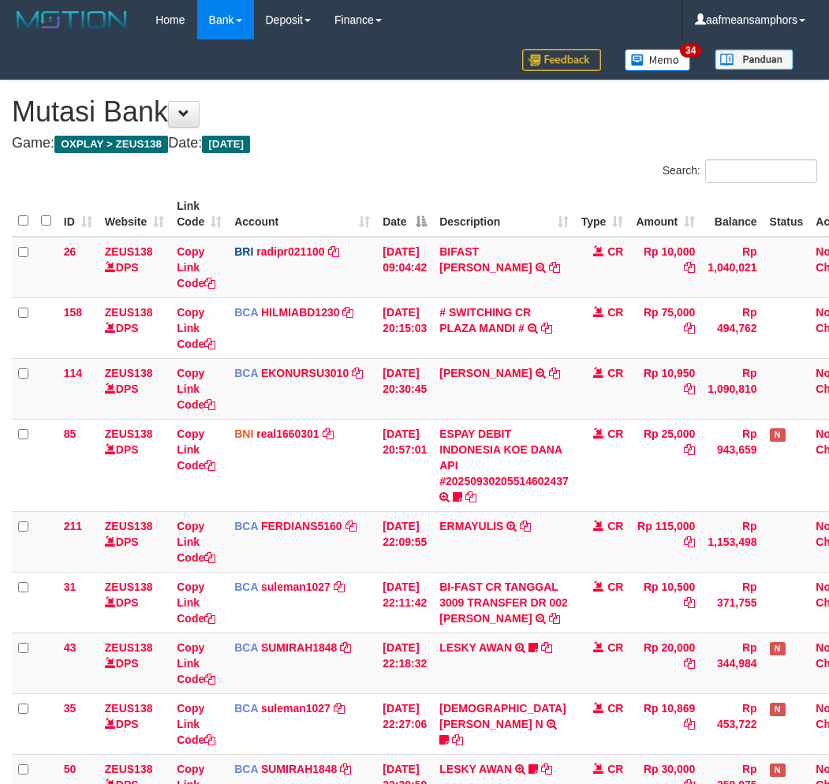
scroll to position [282, 0]
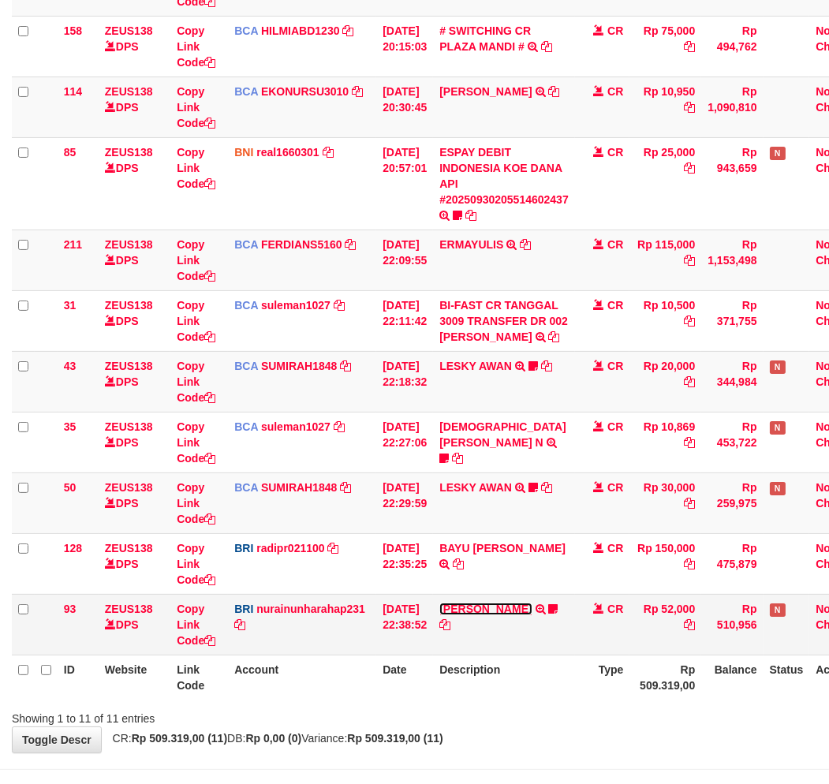
click at [483, 603] on link "DANA SURANTO" at bounding box center [485, 609] width 92 height 13
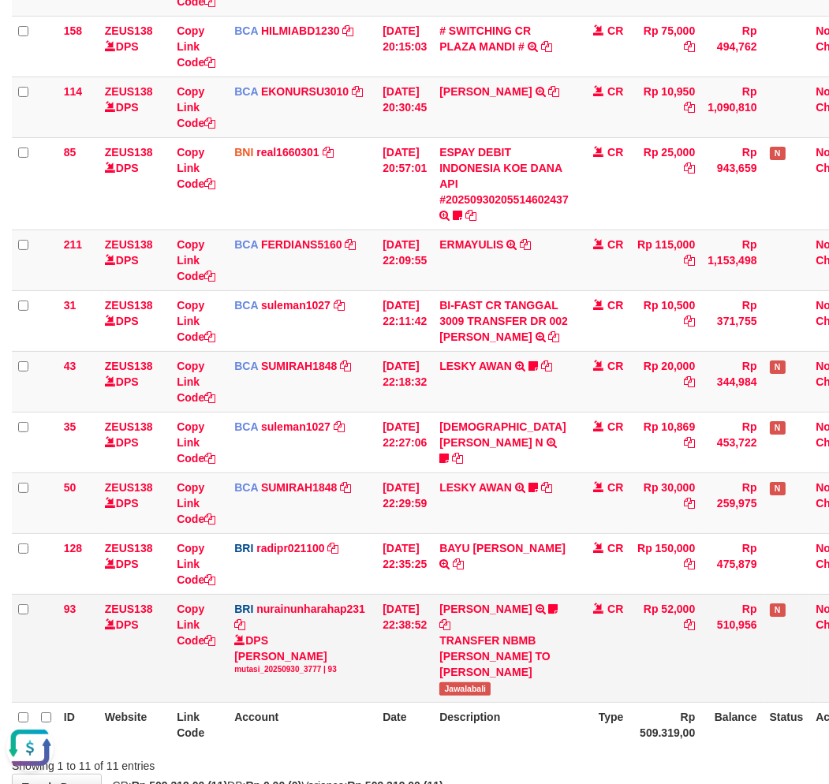
click at [466, 697] on td "DANA SURANTO TRANSFER NBMB DANA SURANTO TO NURAINUN HARAHAP Jawalabali" at bounding box center [504, 648] width 142 height 108
copy span "Jawalabali"
click at [577, 742] on tr "ID Website Link Code Account Date Description Type Rp 509.319,00 Balance Status…" at bounding box center [443, 724] width 862 height 45
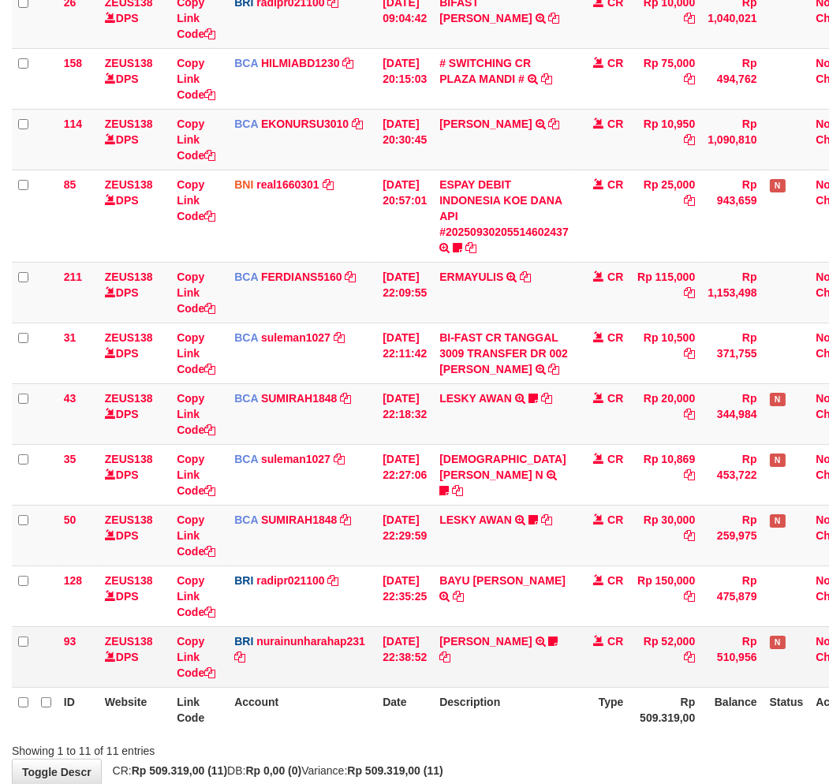
drag, startPoint x: 513, startPoint y: 707, endPoint x: 735, endPoint y: 652, distance: 229.2
click at [501, 706] on th "Description" at bounding box center [504, 709] width 142 height 45
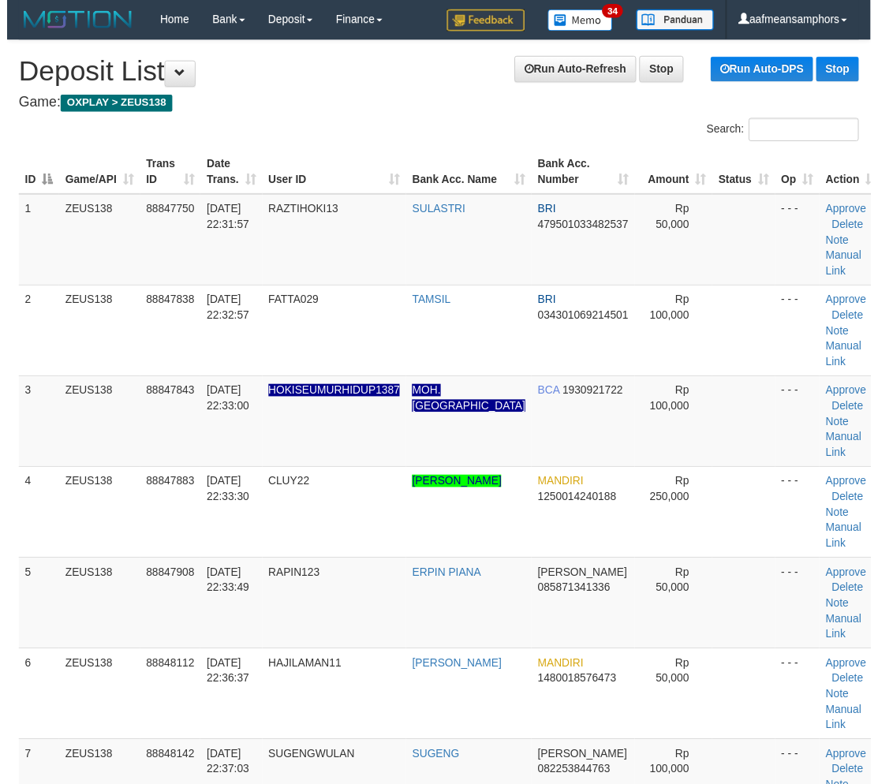
scroll to position [1513, 0]
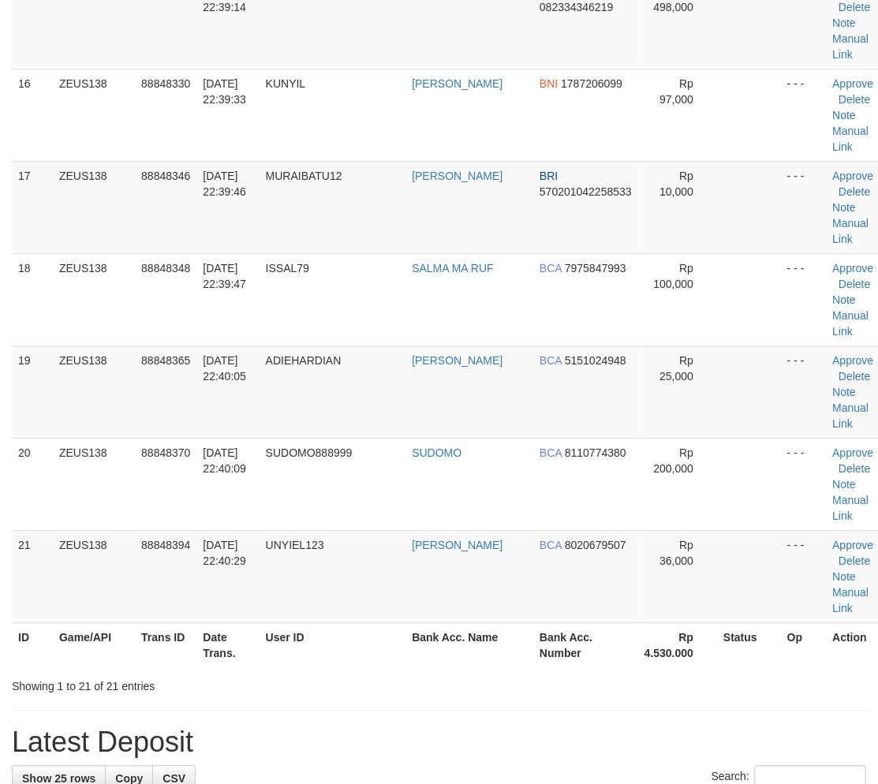
click at [480, 710] on hr at bounding box center [439, 710] width 854 height 1
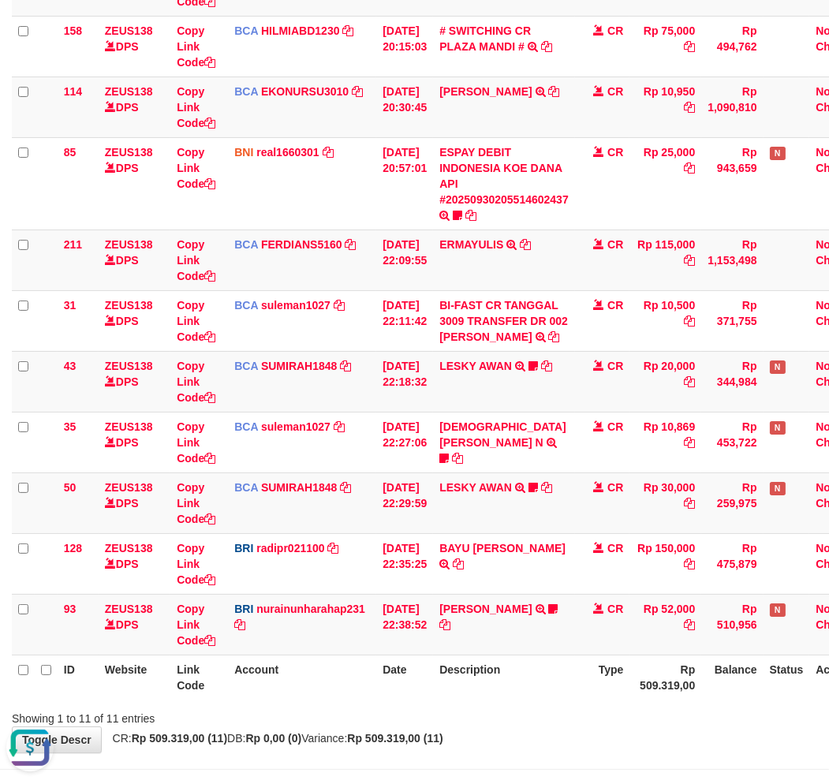
click at [436, 708] on div "Showing 1 to 11 of 11 entries" at bounding box center [414, 715] width 829 height 22
drag, startPoint x: 491, startPoint y: 712, endPoint x: 516, endPoint y: 704, distance: 26.4
click at [487, 712] on div "Showing 1 to 11 of 11 entries" at bounding box center [414, 715] width 829 height 22
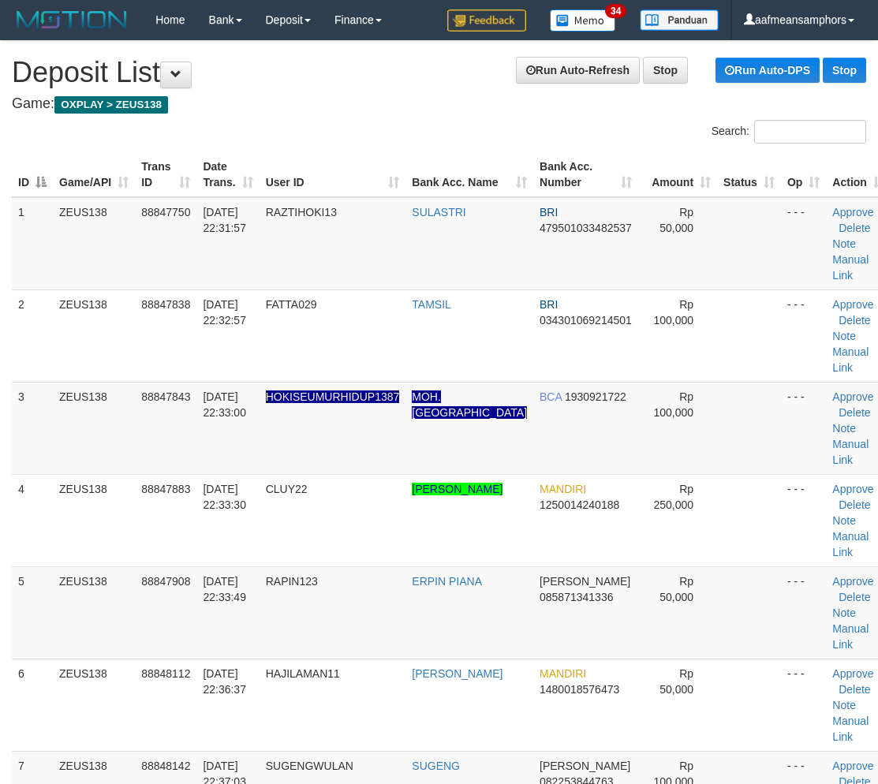
scroll to position [1513, 0]
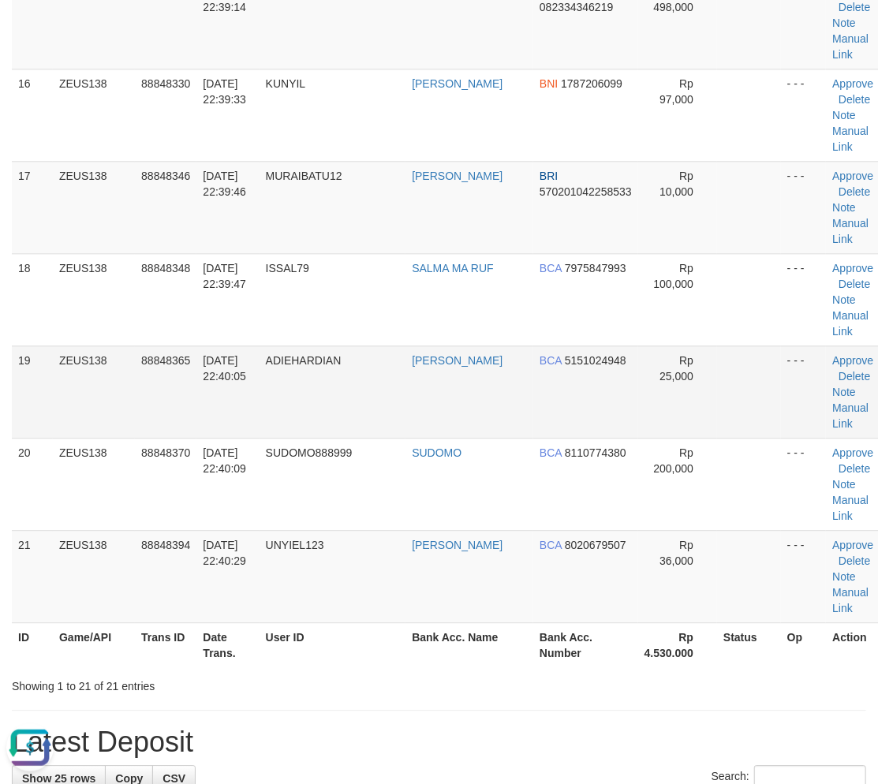
drag, startPoint x: 395, startPoint y: 263, endPoint x: 65, endPoint y: 387, distance: 352.2
click at [383, 270] on td "ISSAL79" at bounding box center [333, 299] width 147 height 92
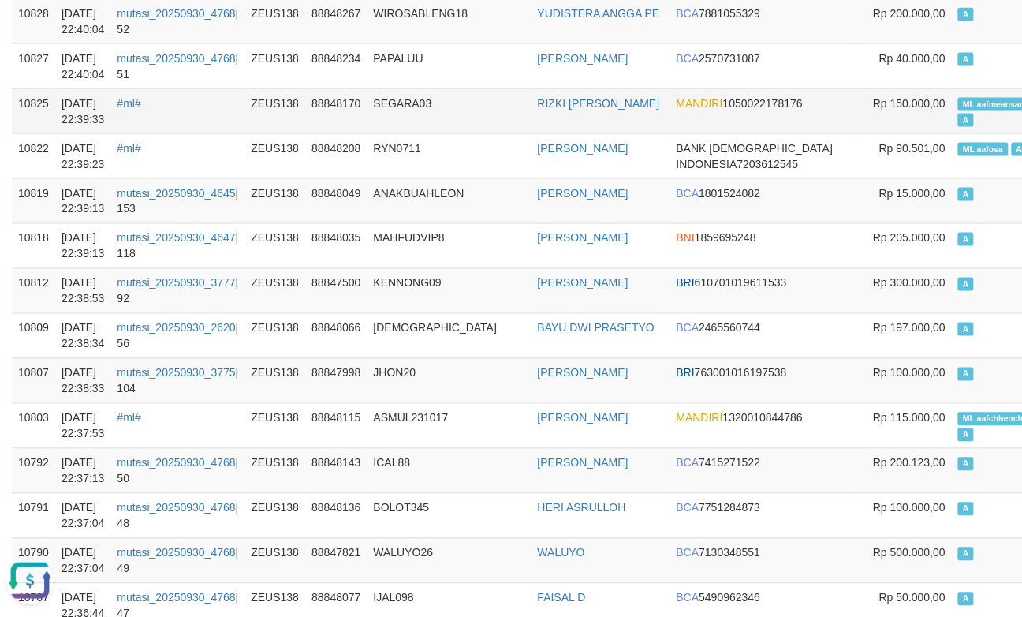
scroll to position [613, 0]
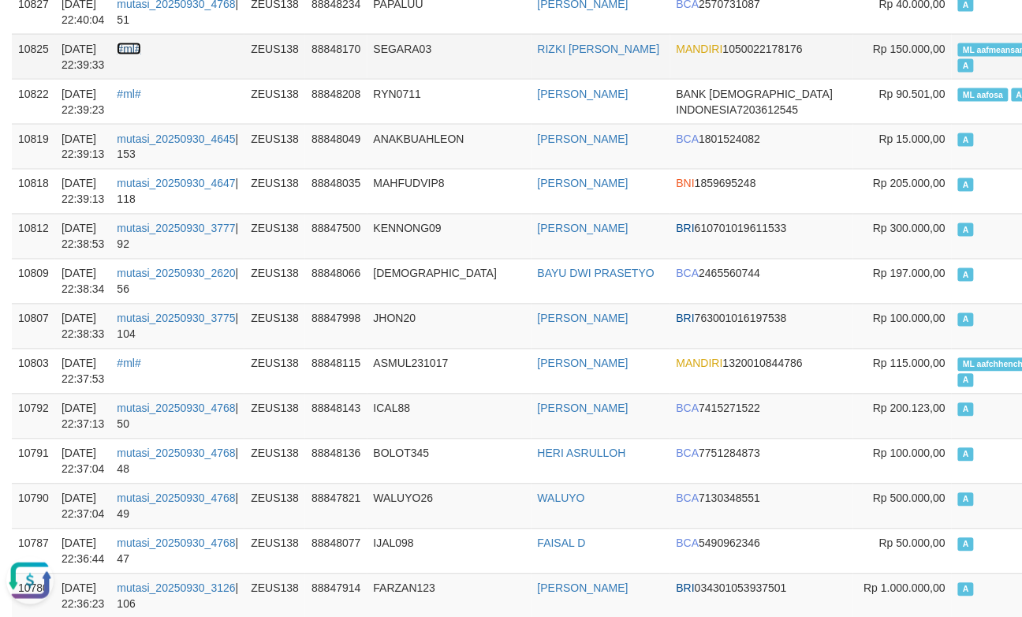
click at [140, 49] on link "#ml#" at bounding box center [129, 49] width 24 height 13
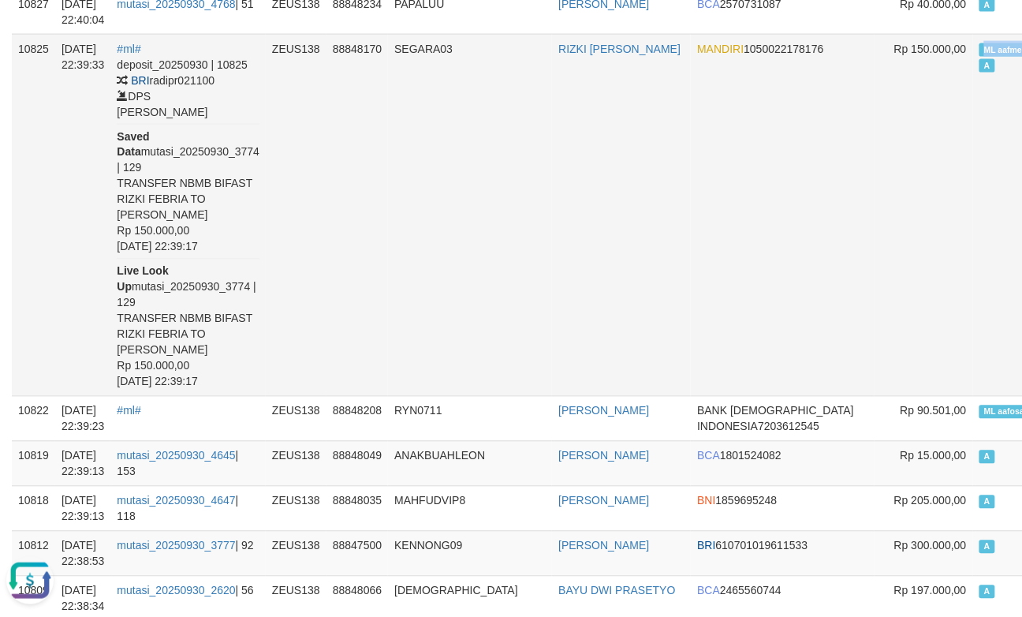
drag, startPoint x: 940, startPoint y: 49, endPoint x: 973, endPoint y: 53, distance: 32.6
click at [980, 53] on span "ML aafmeansamphors" at bounding box center [1028, 49] width 97 height 13
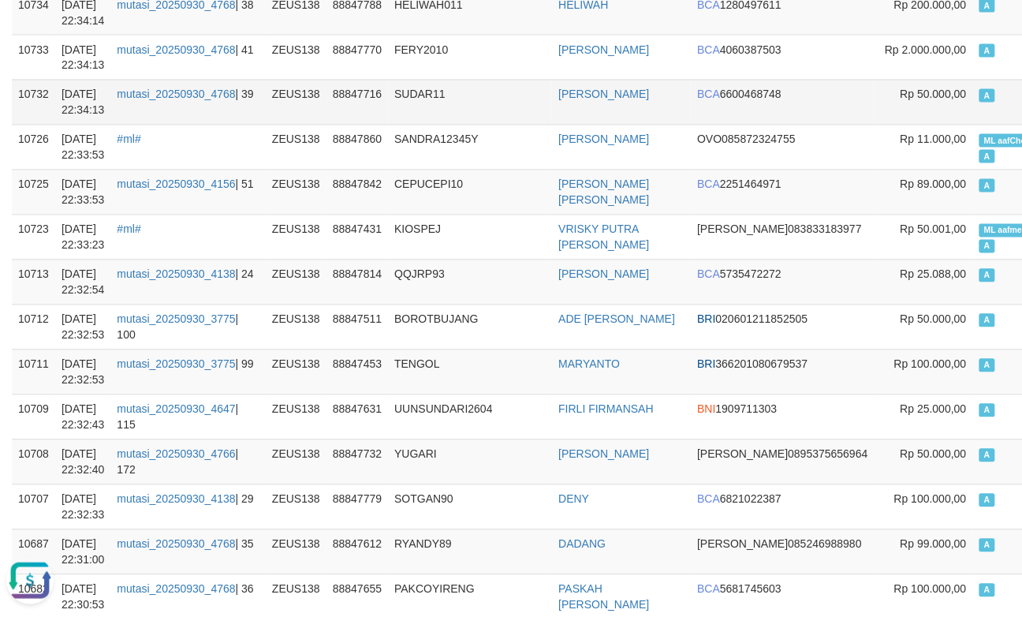
drag, startPoint x: 515, startPoint y: 163, endPoint x: 506, endPoint y: 163, distance: 8.7
click at [506, 125] on td "SUDAR11" at bounding box center [470, 102] width 164 height 45
drag, startPoint x: 506, startPoint y: 163, endPoint x: 400, endPoint y: 168, distance: 106.6
click at [499, 125] on td "SUDAR11" at bounding box center [470, 102] width 164 height 45
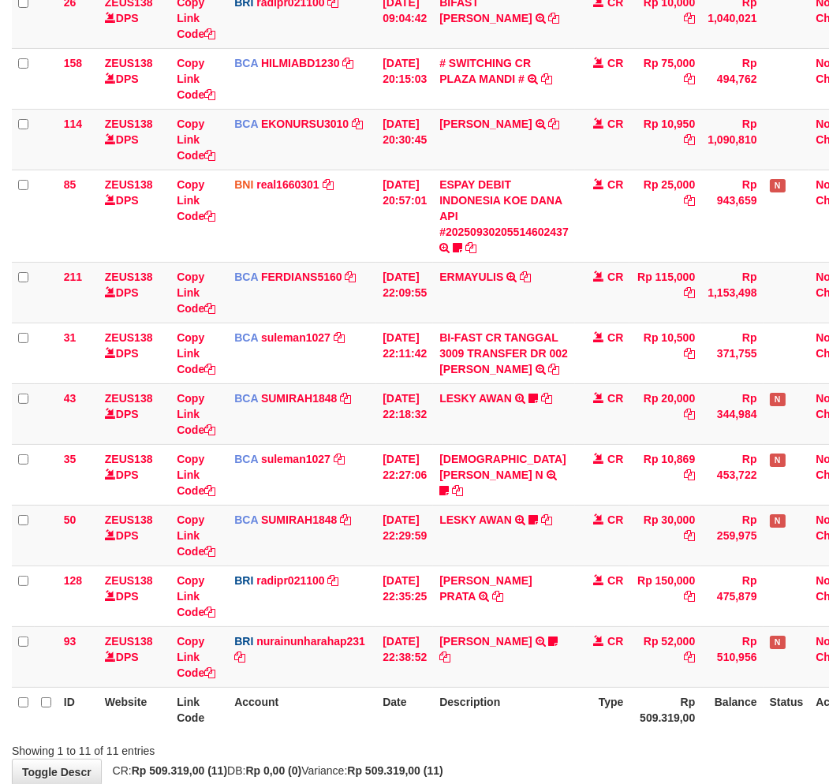
drag, startPoint x: 581, startPoint y: 711, endPoint x: 565, endPoint y: 715, distance: 16.5
click at [565, 715] on th "Description" at bounding box center [504, 709] width 142 height 45
click at [572, 715] on th "Description" at bounding box center [504, 709] width 142 height 45
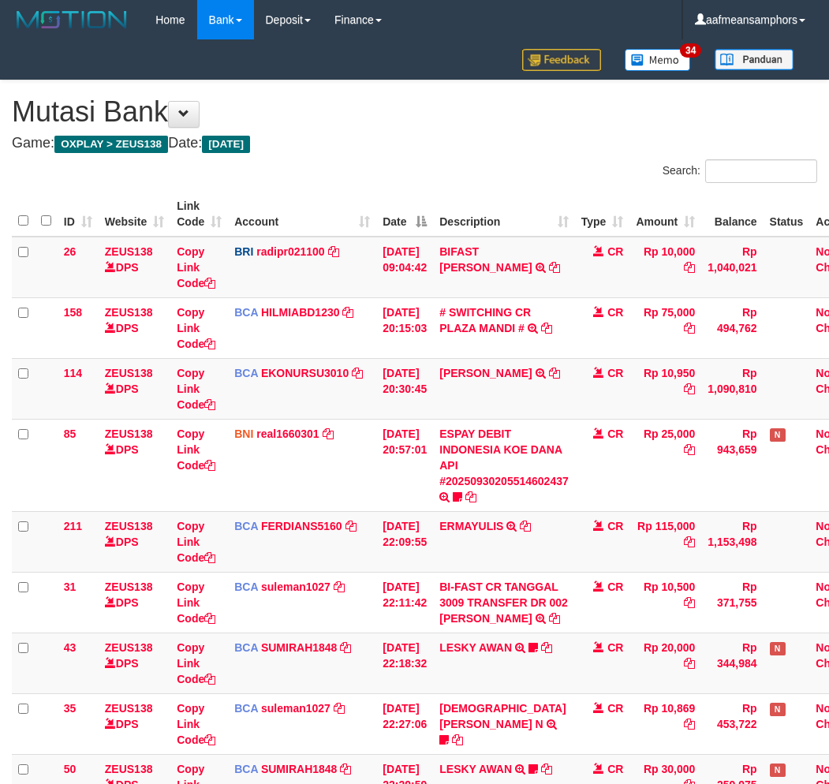
scroll to position [249, 0]
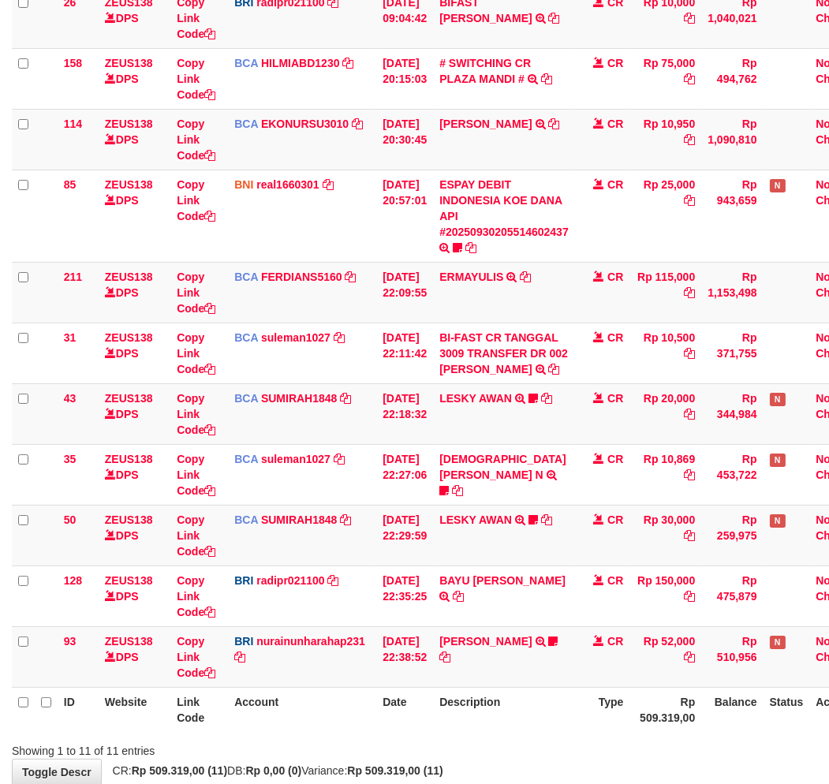
click at [570, 719] on th "Description" at bounding box center [504, 709] width 142 height 45
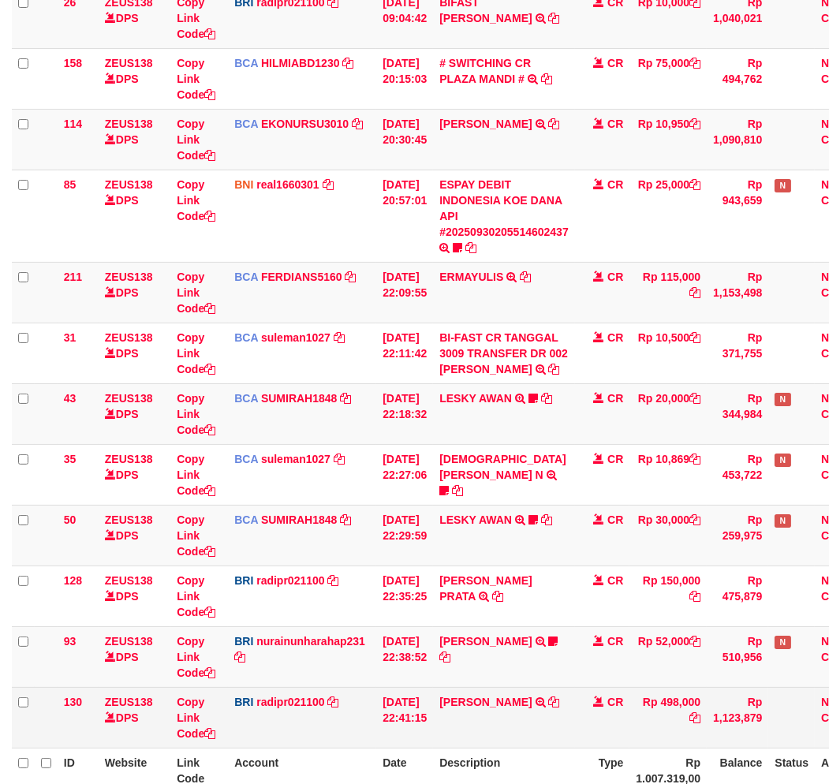
click at [319, 720] on td "BRI radipr021100 DPS REYNALDI ADI PRATAMA mutasi_20250930_3774 | 130 mutasi_202…" at bounding box center [302, 717] width 148 height 61
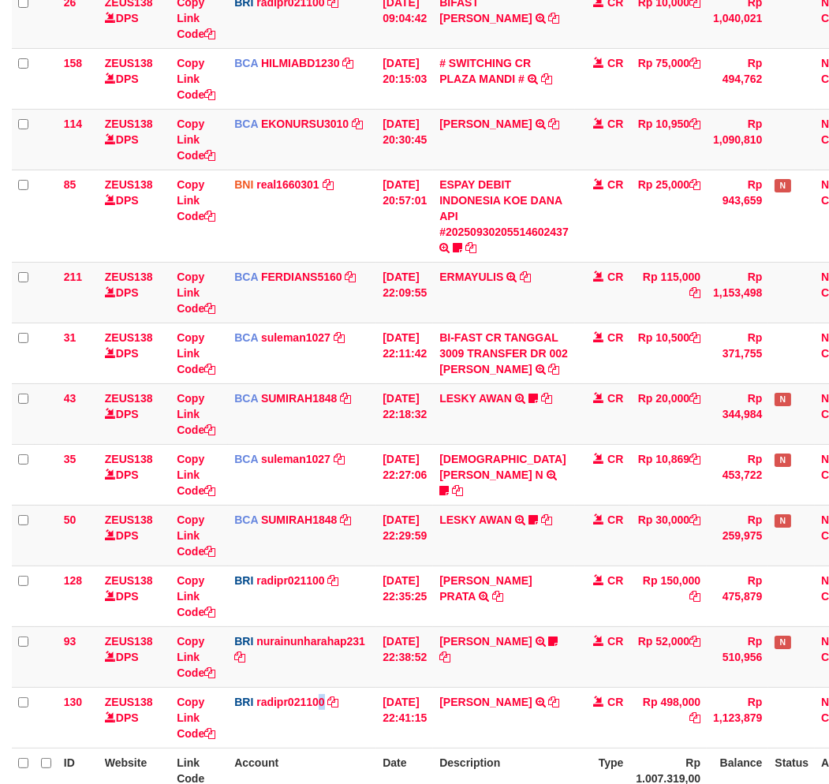
drag, startPoint x: 331, startPoint y: 719, endPoint x: 838, endPoint y: 405, distance: 596.3
click at [355, 707] on td "BRI radipr021100 DPS REYNALDI ADI PRATAMA mutasi_20250930_3774 | 130 mutasi_202…" at bounding box center [302, 717] width 148 height 61
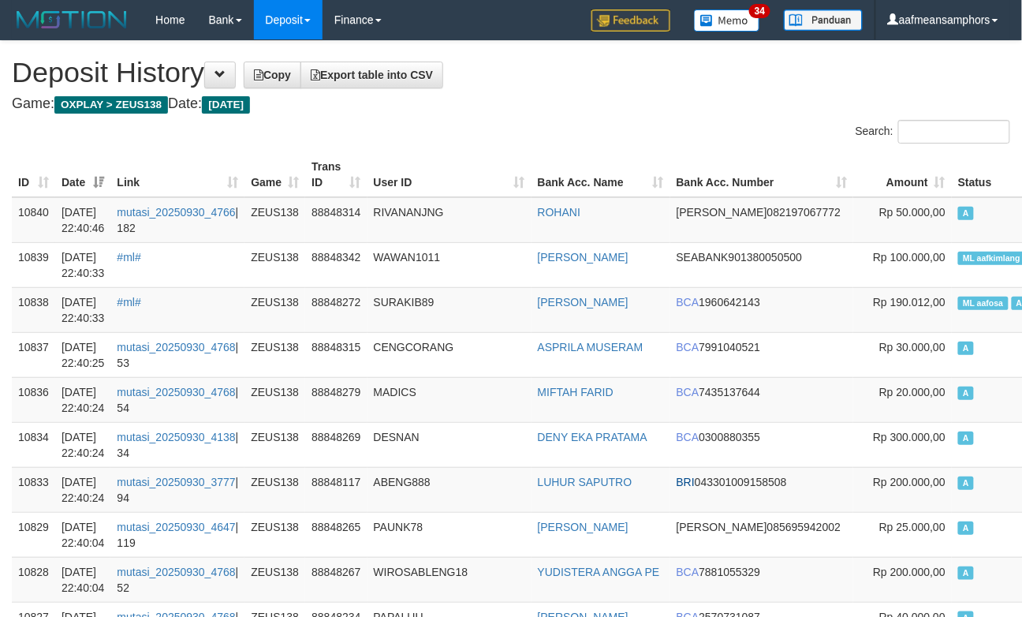
click at [477, 105] on h4 "Game: OXPLAY > ZEUS138 Date: Today" at bounding box center [511, 104] width 999 height 16
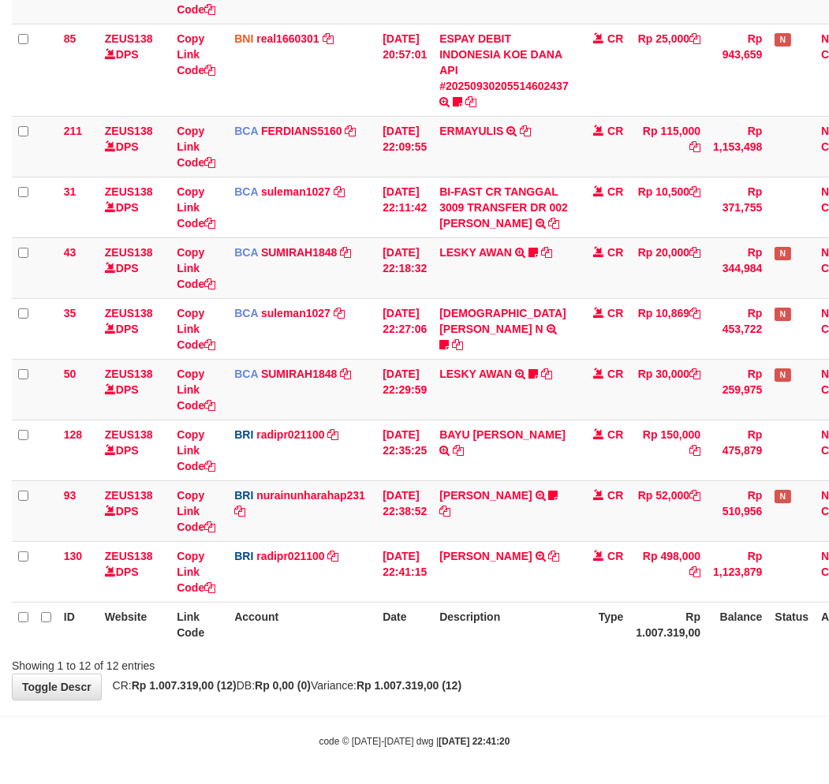
scroll to position [398, 0]
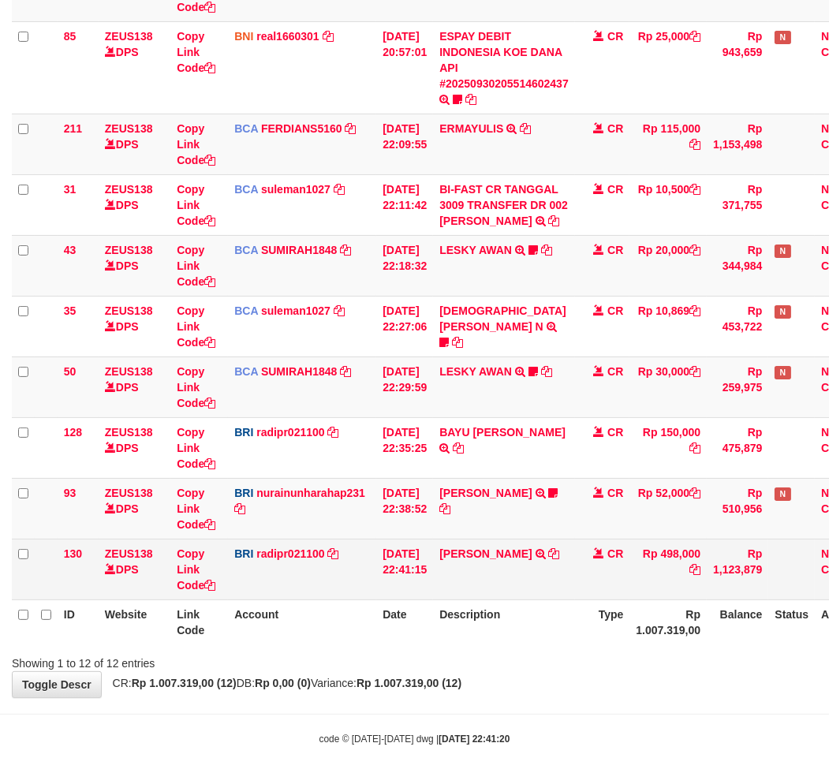
click at [499, 541] on td "DANA ADRIANEKAPUT TRANSFER NBMB DANA ADRIANEKAPUT TO REYNALDI ADI PRATAMA" at bounding box center [504, 569] width 142 height 61
copy td "ADRIANEKAPUT"
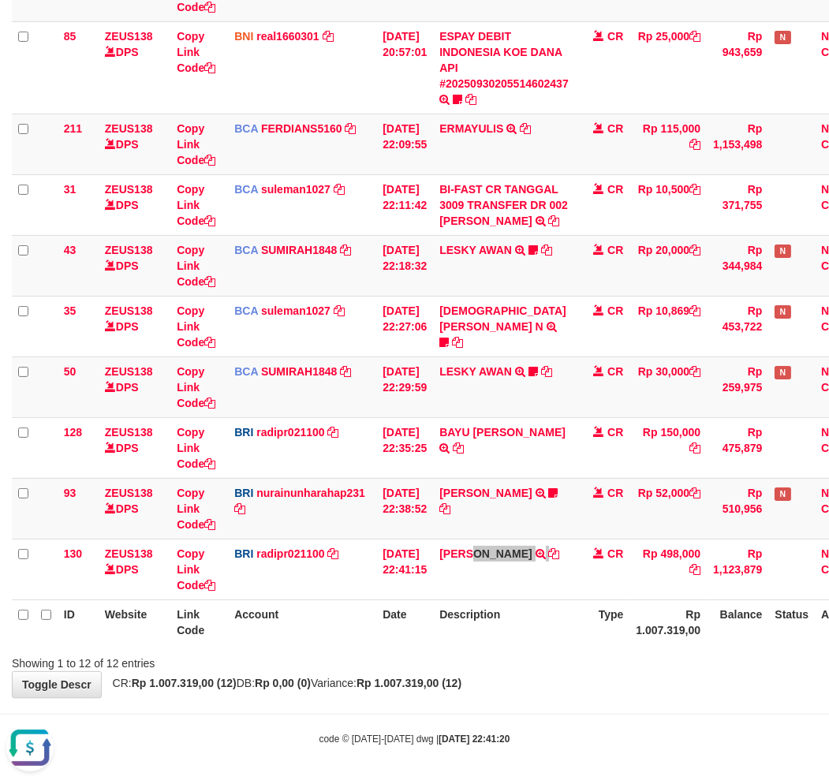
scroll to position [0, 0]
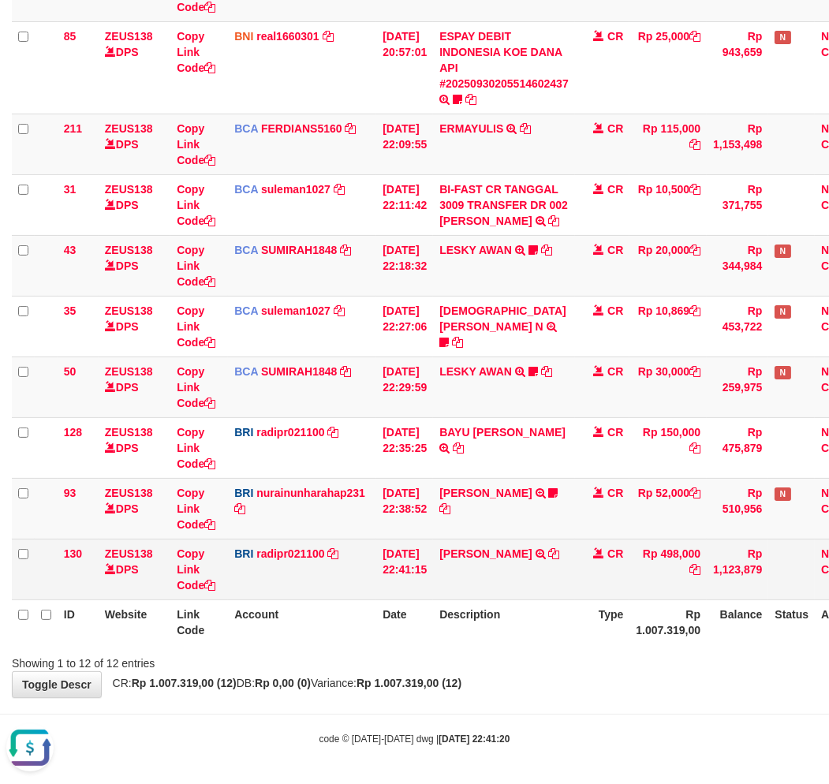
click at [704, 554] on td "Rp 498,000" at bounding box center [668, 569] width 77 height 61
copy td "498,000"
click at [704, 554] on td "Rp 498,000" at bounding box center [668, 569] width 77 height 61
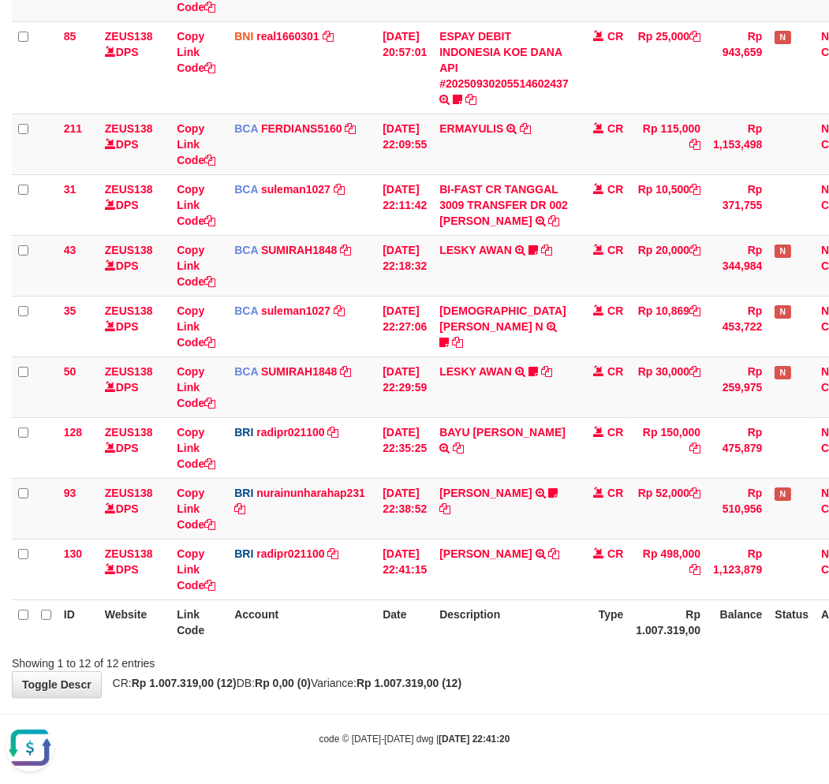
click at [542, 708] on body "Toggle navigation Home Bank Account List Load By Website Group [OXPLAY] ZEUS138…" at bounding box center [414, 193] width 829 height 1183
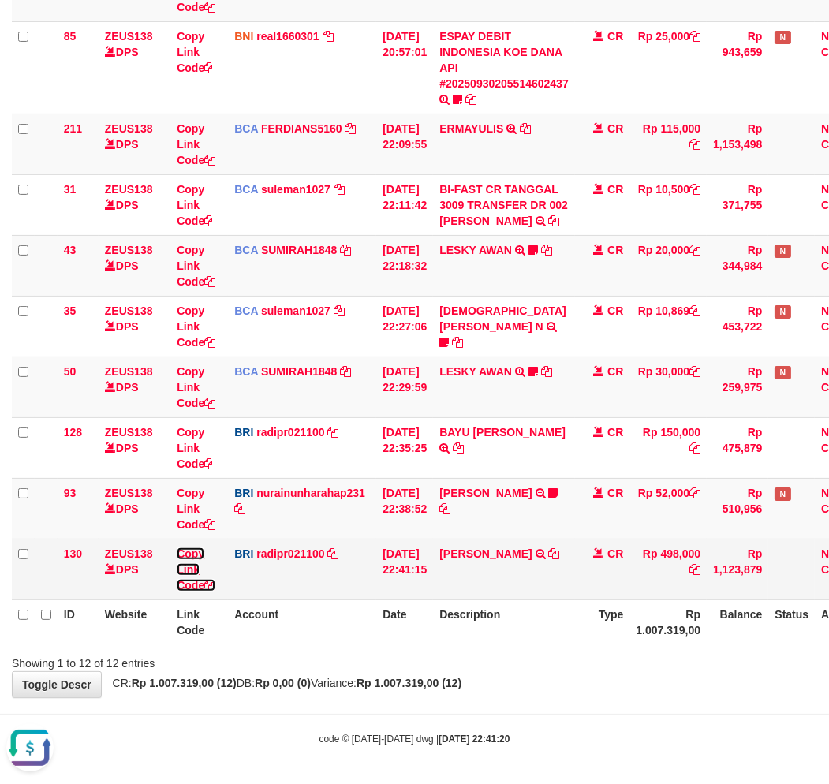
click at [191, 564] on link "Copy Link Code" at bounding box center [196, 569] width 39 height 44
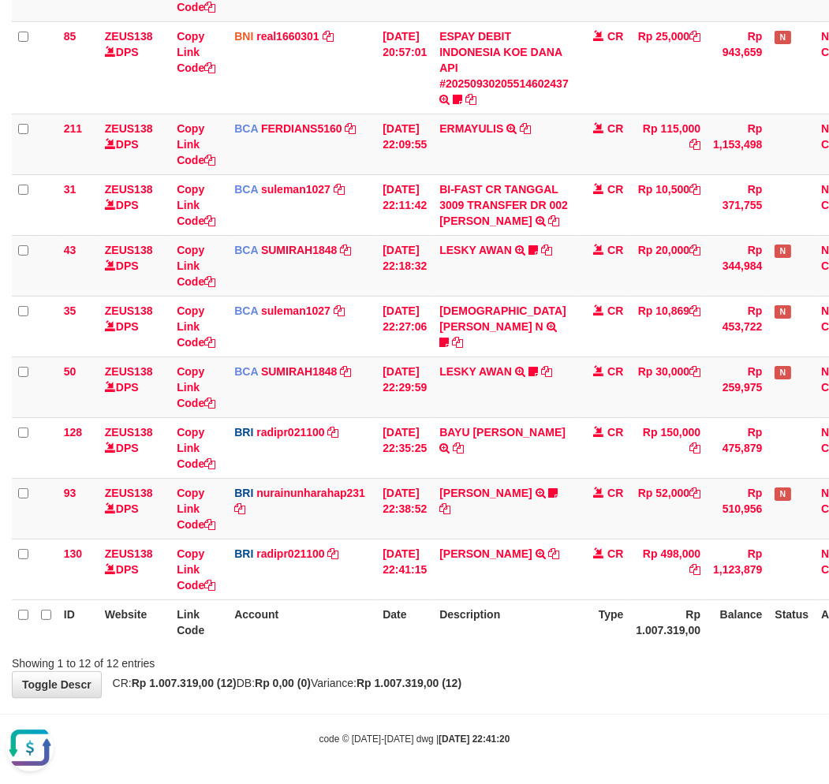
scroll to position [252, 0]
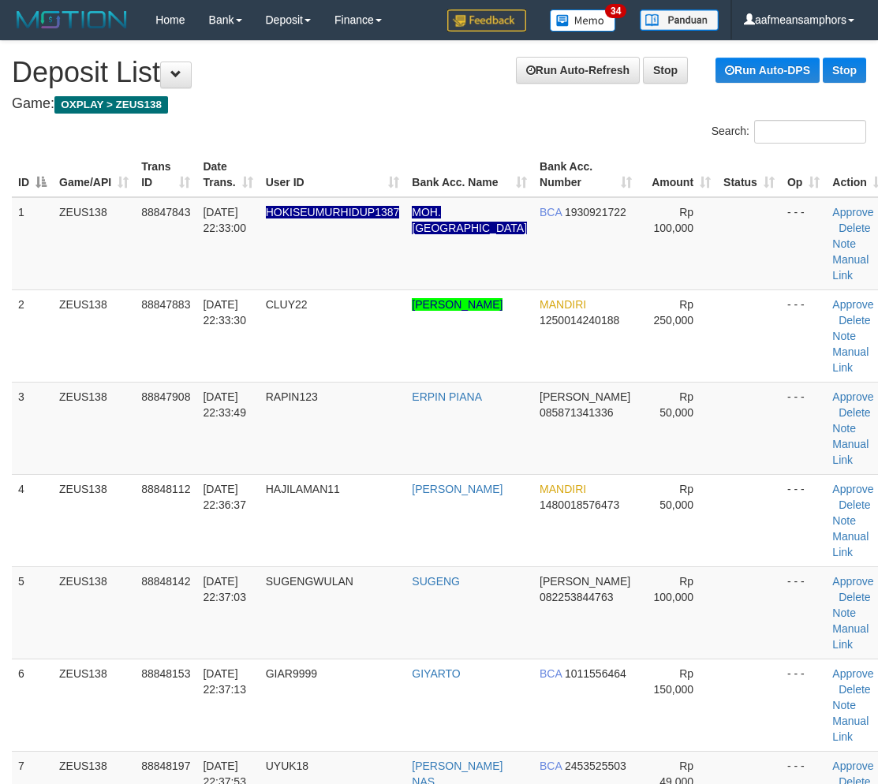
scroll to position [1513, 0]
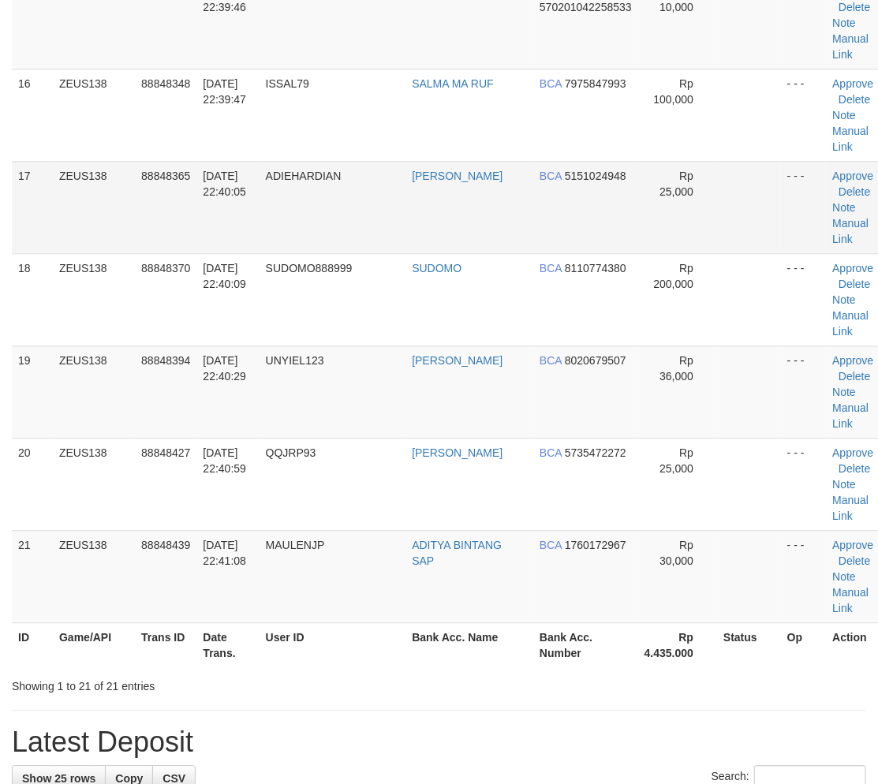
drag, startPoint x: 530, startPoint y: 700, endPoint x: 600, endPoint y: 195, distance: 509.7
click at [529, 659] on tr "ID Game/API Trans ID Date Trans. User ID Bank Acc. Name Bank Acc. Number Rp 4.4…" at bounding box center [451, 644] width 879 height 45
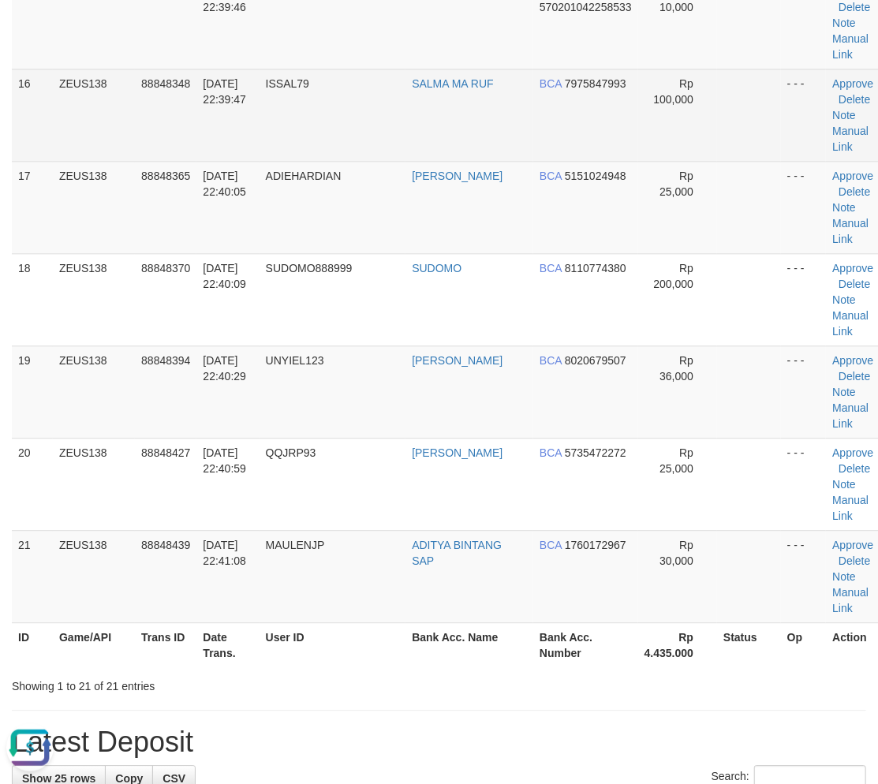
scroll to position [941, 0]
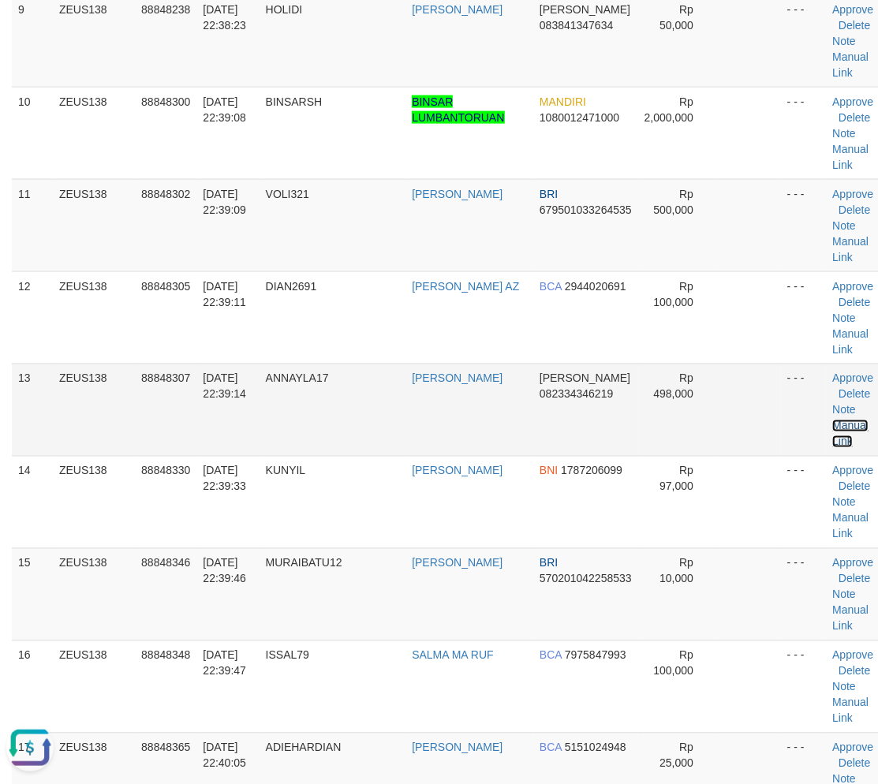
click at [832, 421] on link "Manual Link" at bounding box center [850, 434] width 36 height 28
click at [832, 420] on link "Manual Link" at bounding box center [850, 434] width 36 height 28
drag, startPoint x: 816, startPoint y: 424, endPoint x: 797, endPoint y: 424, distance: 19.7
click at [832, 424] on link "Manual Link" at bounding box center [850, 434] width 36 height 28
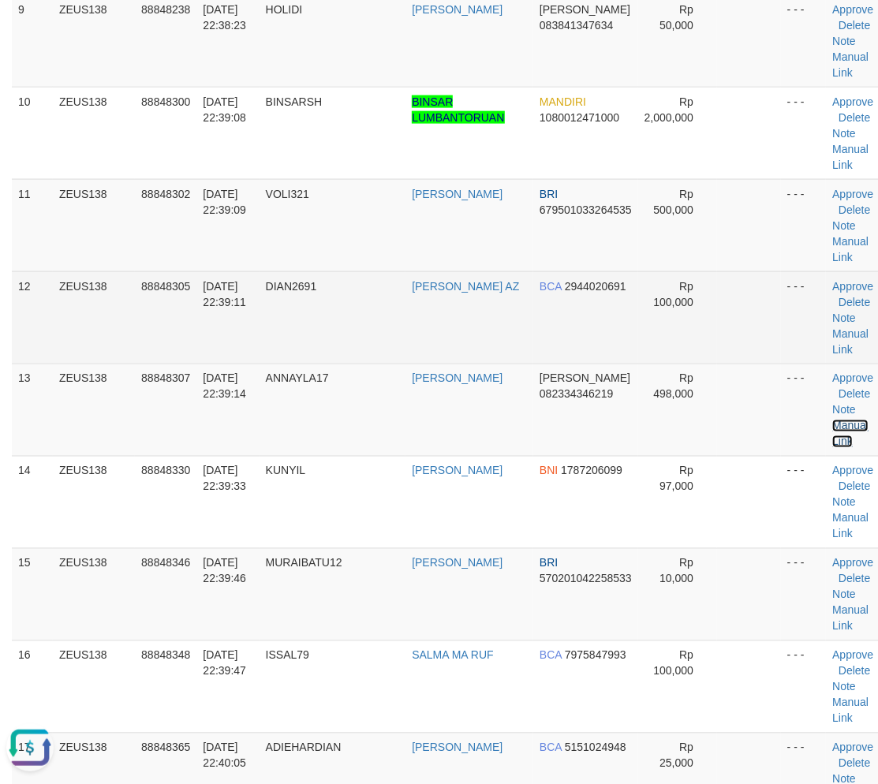
click at [832, 420] on link "Manual Link" at bounding box center [850, 434] width 36 height 28
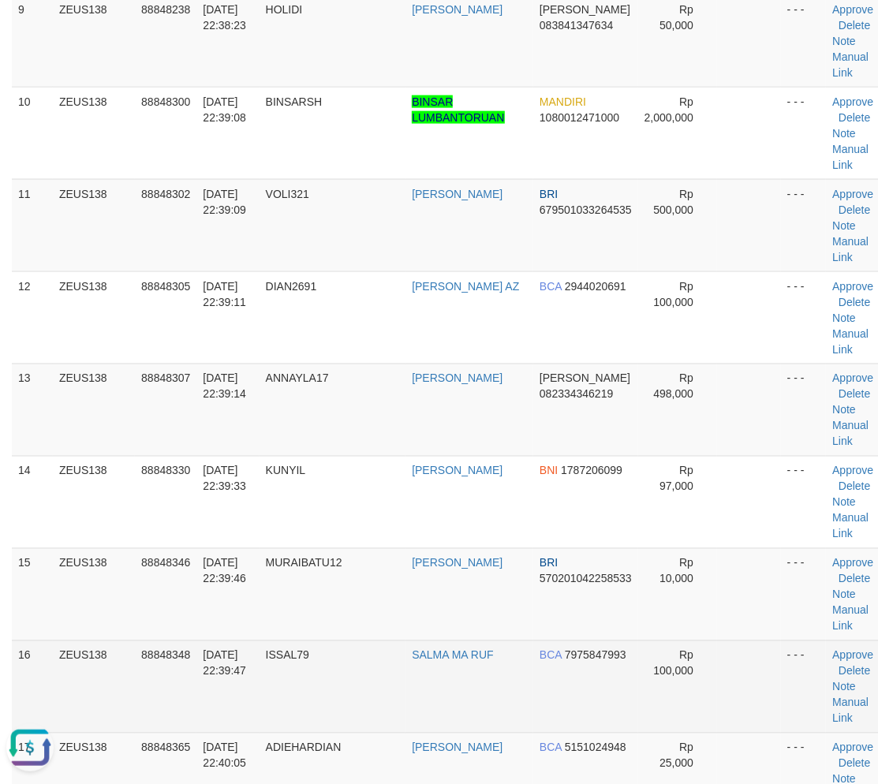
click at [226, 687] on td "30/09/2025 22:39:47" at bounding box center [227, 687] width 62 height 92
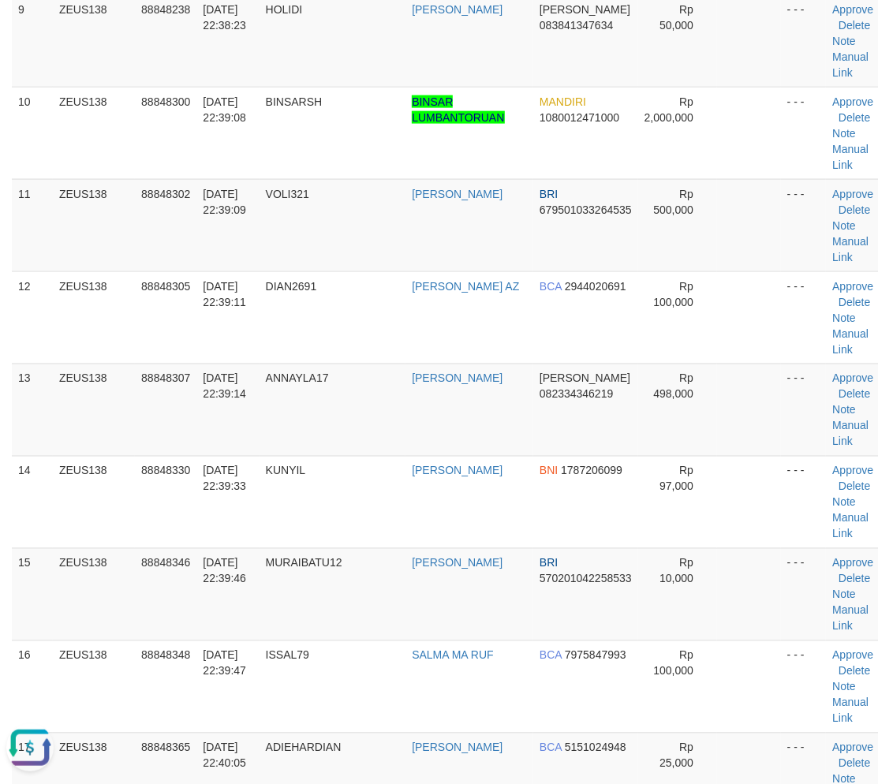
drag, startPoint x: 282, startPoint y: 690, endPoint x: 3, endPoint y: 674, distance: 278.9
click at [245, 688] on tr "16 ZEUS138 88848348 30/09/2025 22:39:47 ISSAL79 SALMA MA RUF BCA 7975847993 Rp …" at bounding box center [451, 687] width 879 height 92
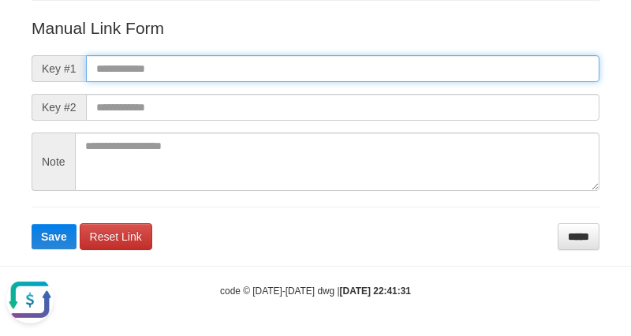
click at [430, 73] on input "text" at bounding box center [343, 68] width 514 height 27
paste input "**********"
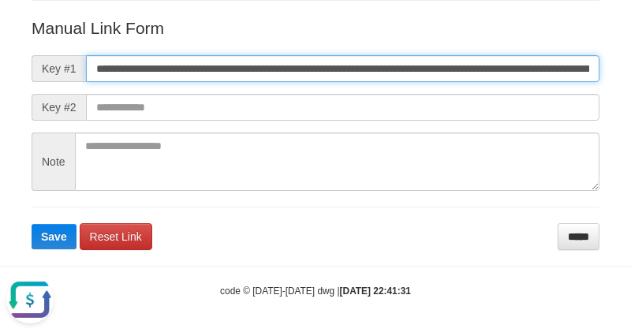
scroll to position [0, 1147]
type input "**********"
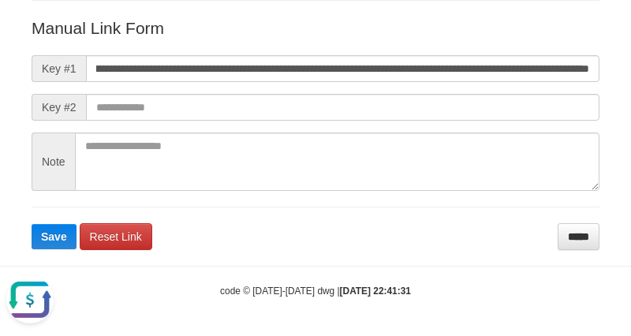
scroll to position [0, 0]
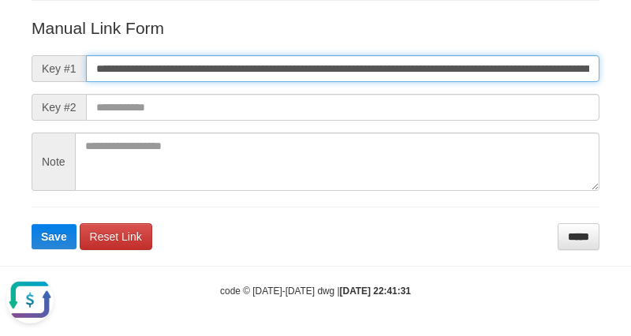
click at [413, 73] on input "**********" at bounding box center [343, 68] width 514 height 27
click at [32, 224] on button "Save" at bounding box center [54, 236] width 45 height 25
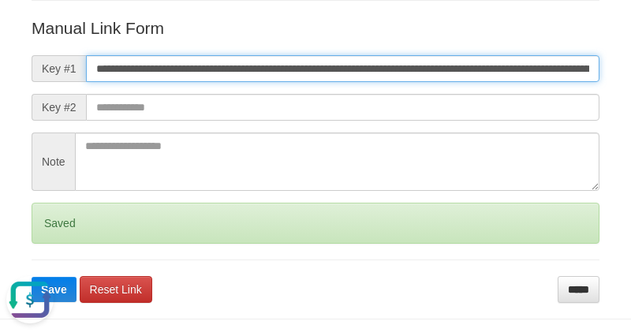
click at [32, 277] on button "Save" at bounding box center [54, 289] width 45 height 25
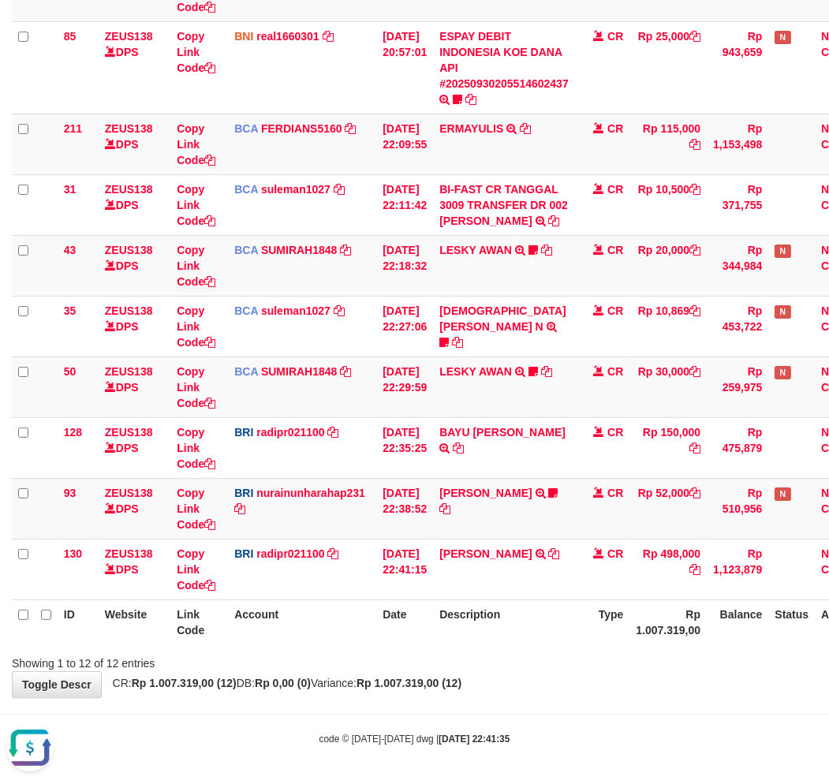
click at [558, 702] on body "Toggle navigation Home Bank Account List Load By Website Group [OXPLAY] ZEUS138…" at bounding box center [414, 193] width 829 height 1183
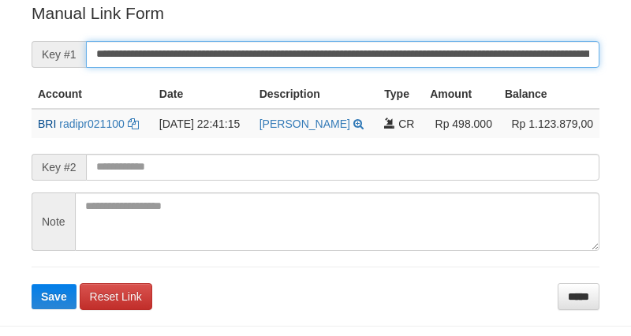
click at [296, 41] on input "**********" at bounding box center [343, 54] width 514 height 27
click at [32, 284] on button "Save" at bounding box center [54, 296] width 45 height 25
click at [296, 41] on input "**********" at bounding box center [343, 54] width 514 height 27
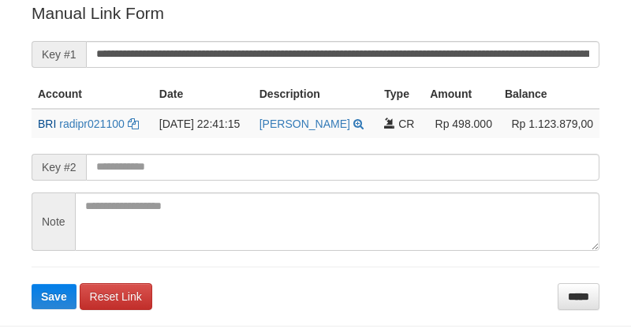
click at [297, 60] on input "**********" at bounding box center [343, 54] width 514 height 27
click at [32, 284] on button "Save" at bounding box center [54, 296] width 45 height 25
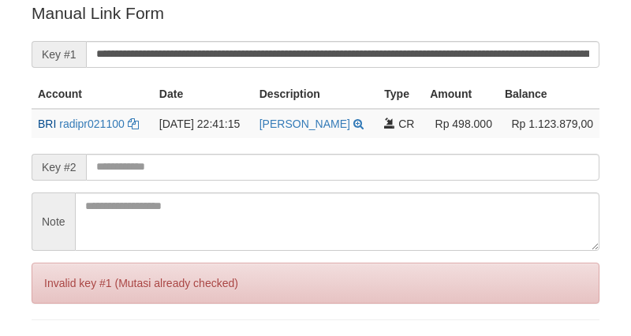
scroll to position [319, 0]
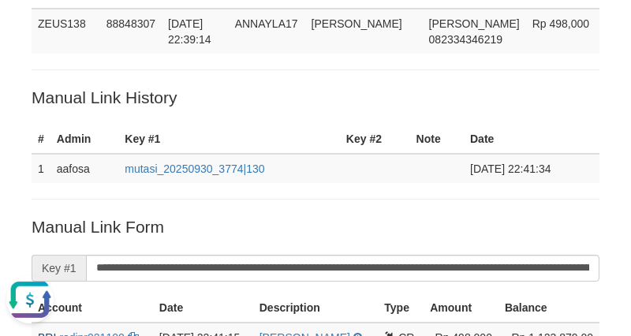
scroll to position [0, 0]
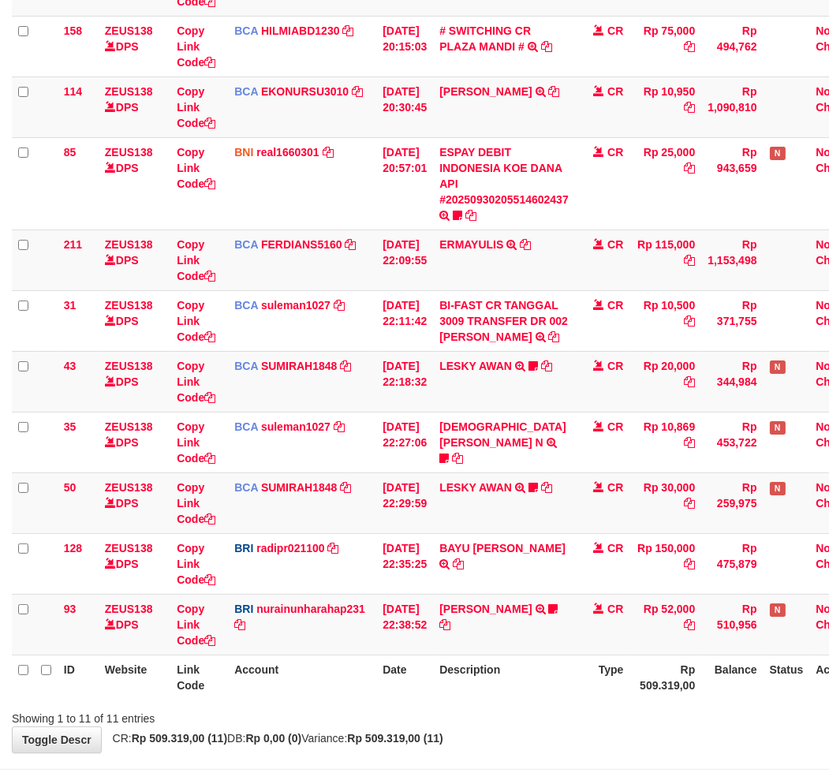
scroll to position [337, 0]
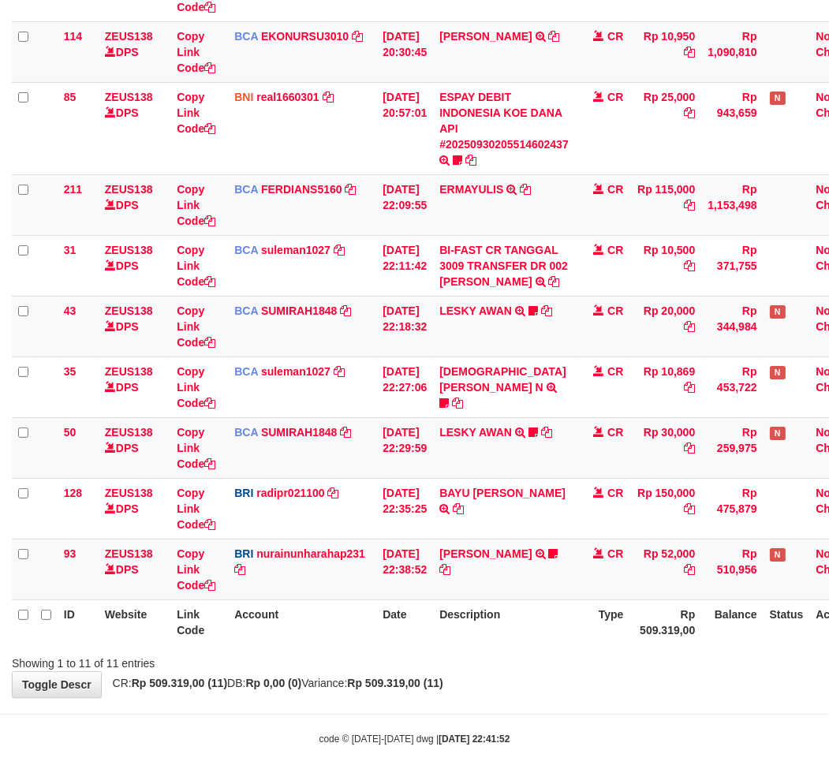
click at [479, 606] on th "Description" at bounding box center [504, 622] width 142 height 45
click at [487, 551] on link "[PERSON_NAME]" at bounding box center [485, 553] width 92 height 13
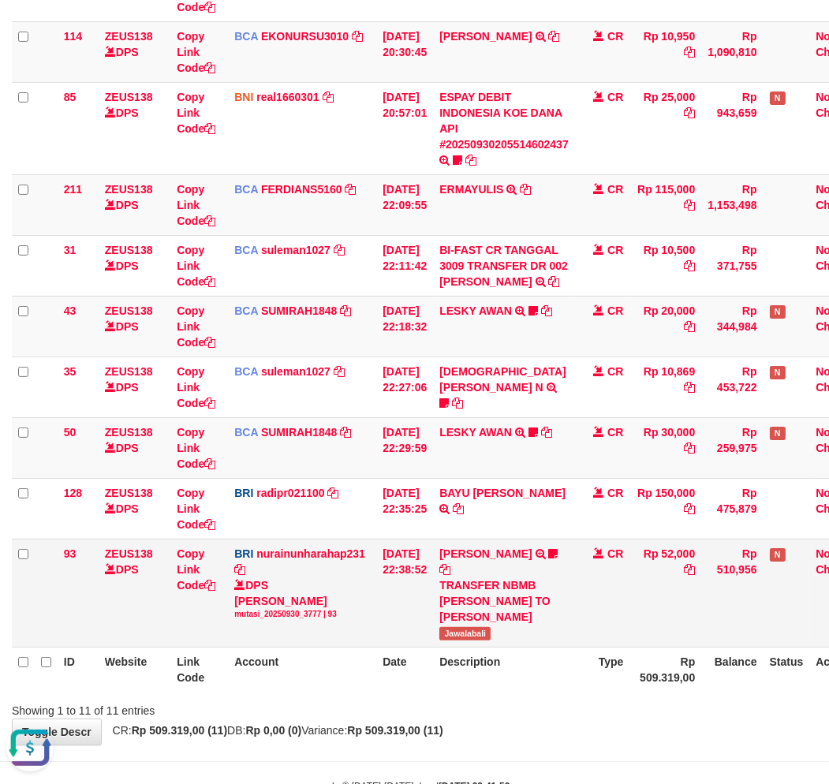
click at [476, 630] on span "Jawalabali" at bounding box center [464, 633] width 51 height 13
copy span "Jawalabali"
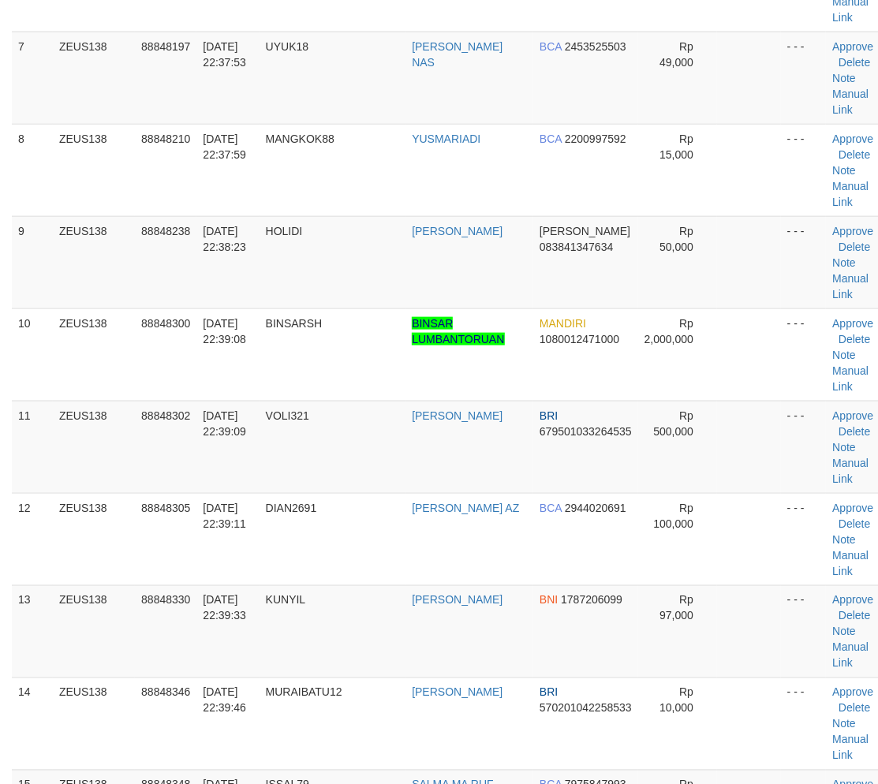
scroll to position [941, 0]
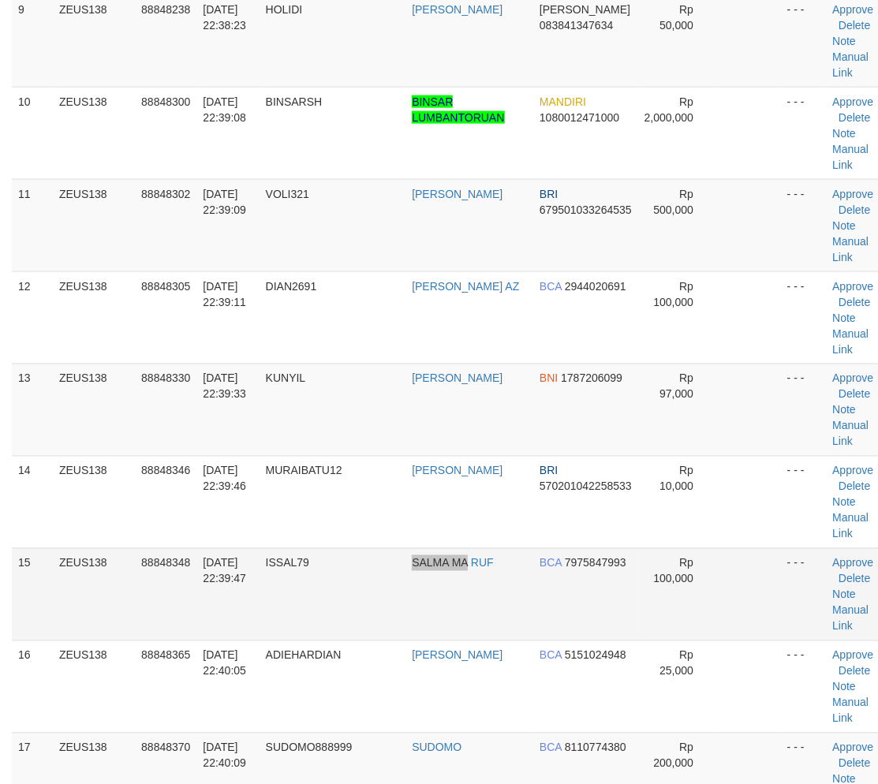
click at [474, 613] on tr "15 ZEUS138 88848348 [DATE] 22:39:47 ISSAL79 SALMA MA RUF BCA 7975847993 Rp 100,…" at bounding box center [451, 594] width 879 height 92
click at [239, 604] on td "[DATE] 22:39:47" at bounding box center [227, 594] width 62 height 92
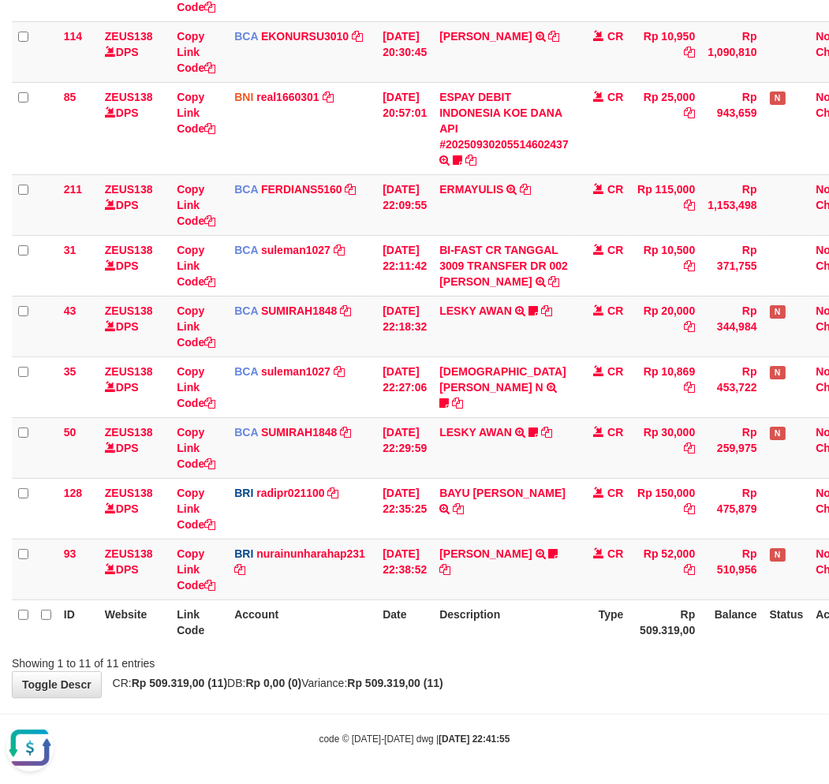
drag, startPoint x: 499, startPoint y: 692, endPoint x: 839, endPoint y: 604, distance: 350.3
click at [499, 693] on div "**********" at bounding box center [414, 221] width 829 height 954
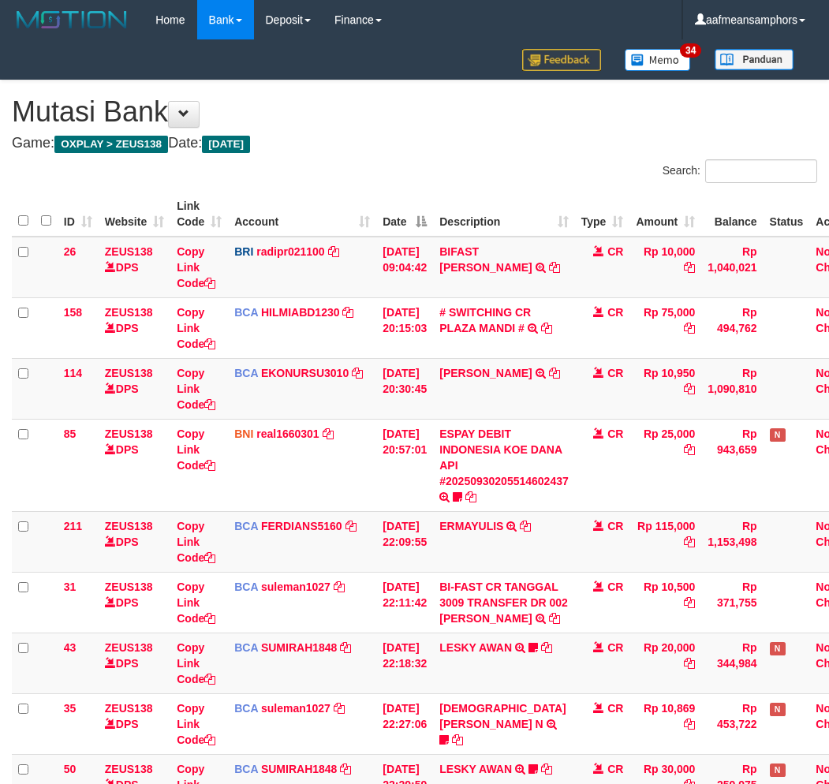
scroll to position [337, 0]
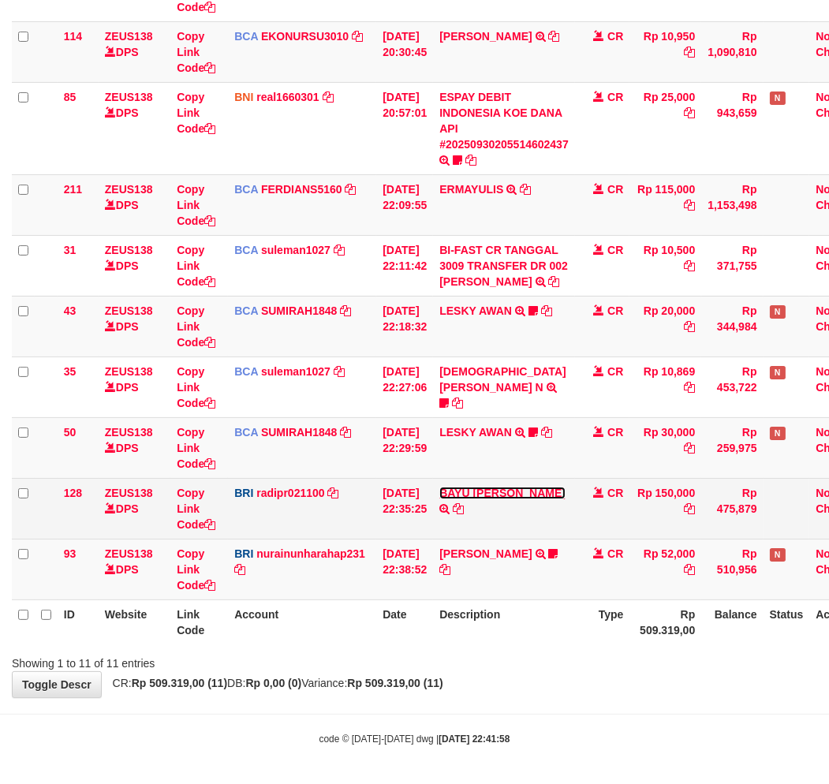
click at [516, 494] on link "BAYU [PERSON_NAME]" at bounding box center [502, 493] width 126 height 13
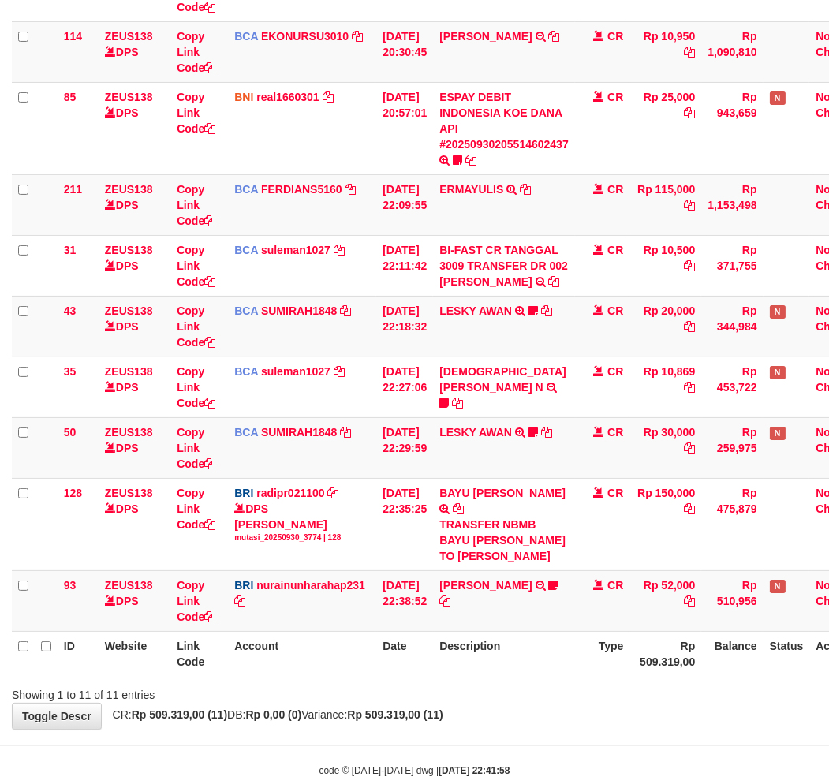
drag, startPoint x: 593, startPoint y: 775, endPoint x: 712, endPoint y: 743, distance: 122.7
click at [674, 753] on body "Toggle navigation Home Bank Account List Load By Website Group [OXPLAY] ZEUS138…" at bounding box center [414, 240] width 829 height 1154
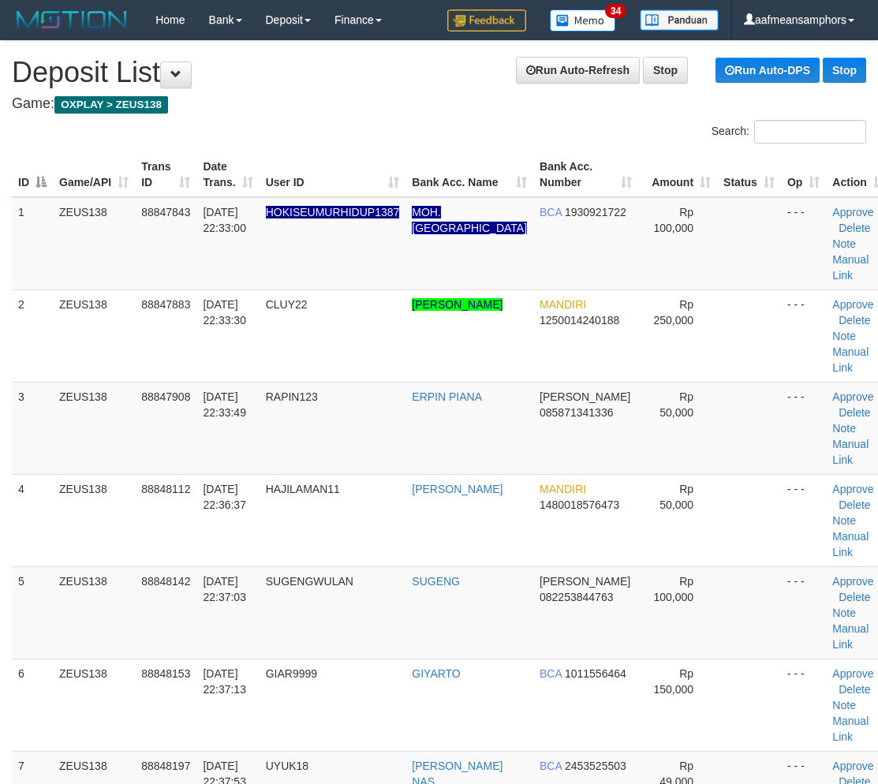
scroll to position [941, 0]
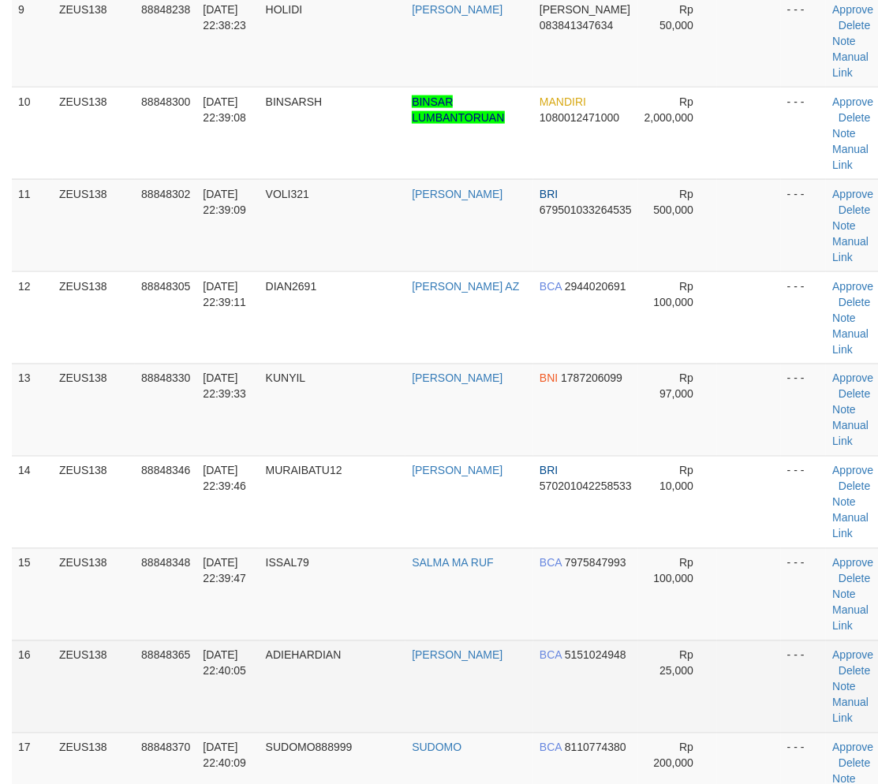
click at [215, 644] on td "30/09/2025 22:40:05" at bounding box center [227, 687] width 62 height 92
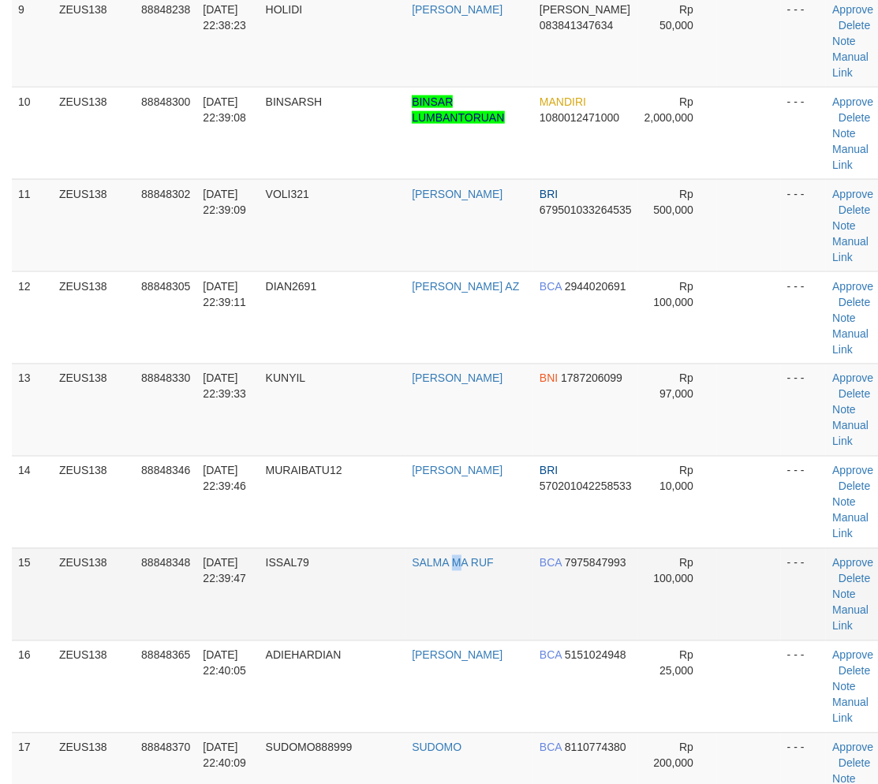
click at [462, 626] on td "SALMA MA RUF" at bounding box center [469, 594] width 128 height 92
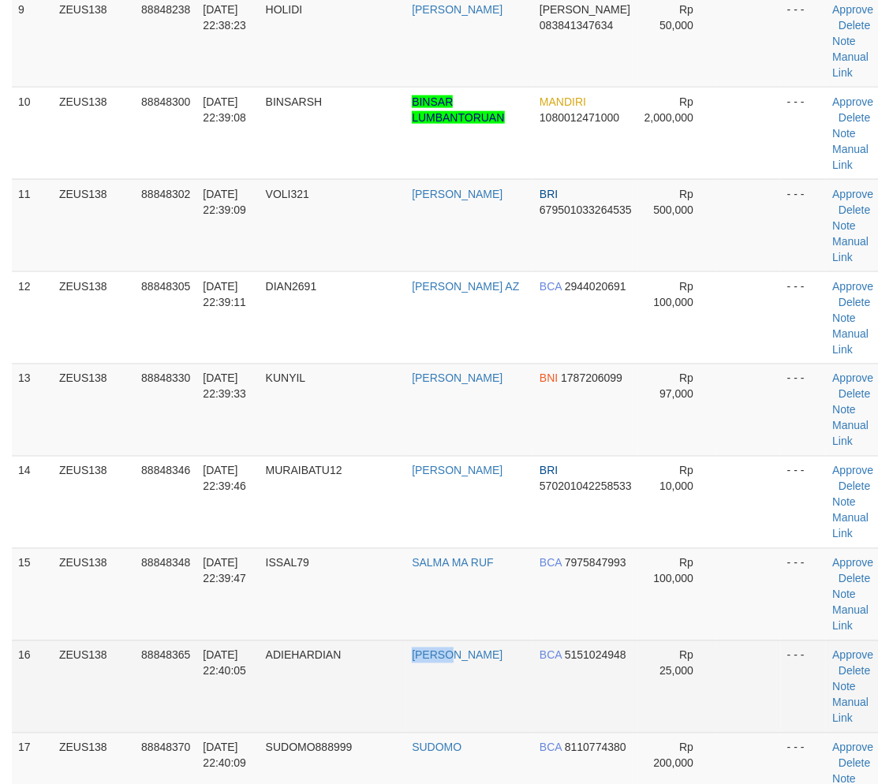
click at [422, 680] on tr "16 ZEUS138 88848365 30/09/2025 22:40:05 ADIEHARDIAN YADI HARDIYANSYAH BCA 51510…" at bounding box center [451, 687] width 879 height 92
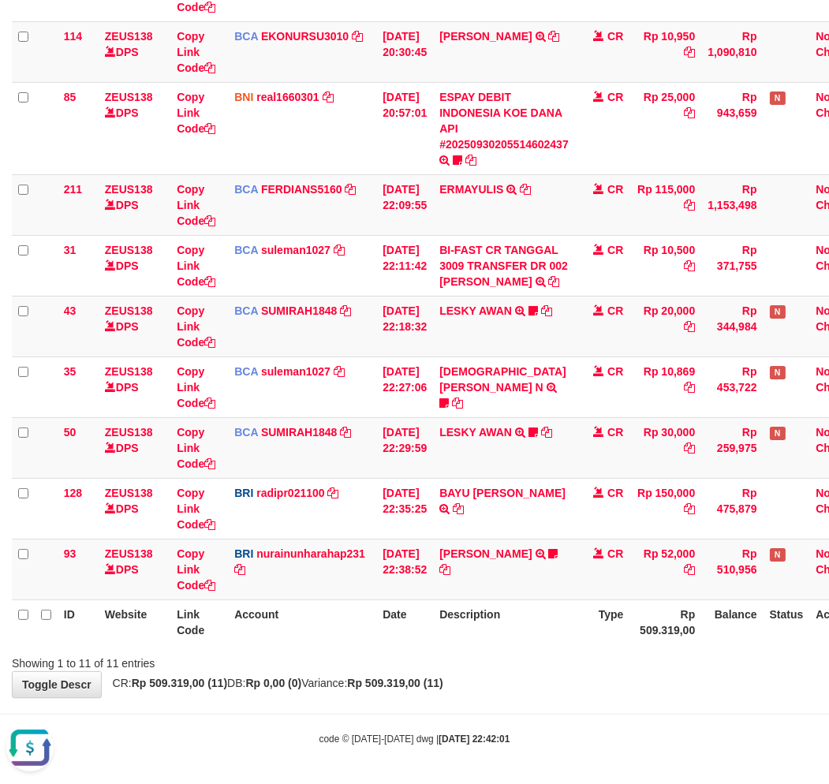
click at [365, 689] on div "**********" at bounding box center [414, 221] width 829 height 954
click at [418, 690] on div "**********" at bounding box center [414, 221] width 829 height 954
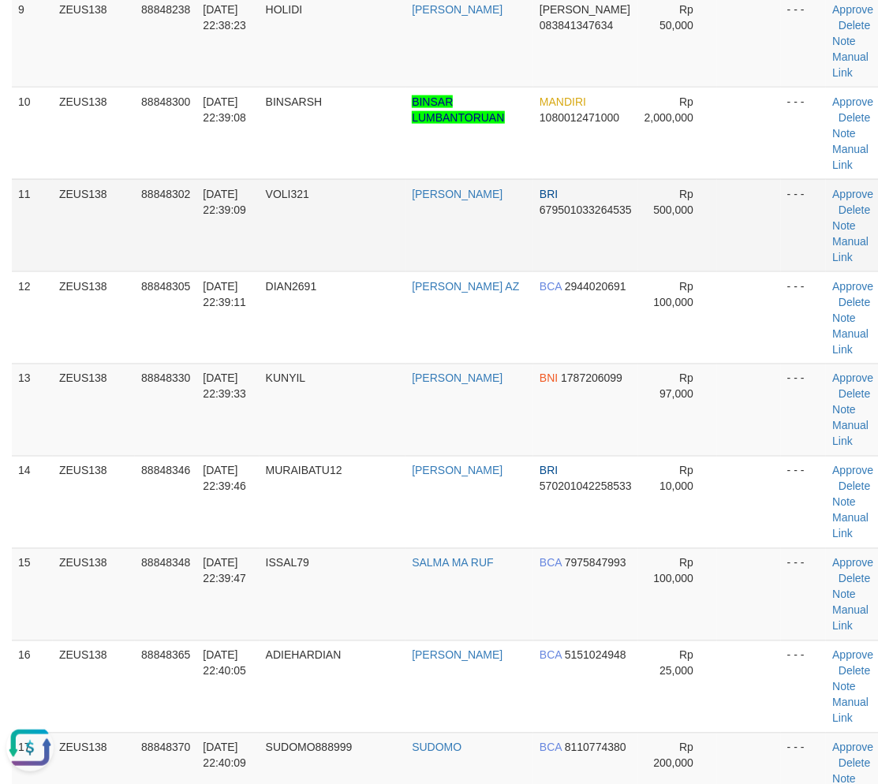
click at [390, 257] on td "VOLI321" at bounding box center [333, 225] width 147 height 92
